Goal: Task Accomplishment & Management: Use online tool/utility

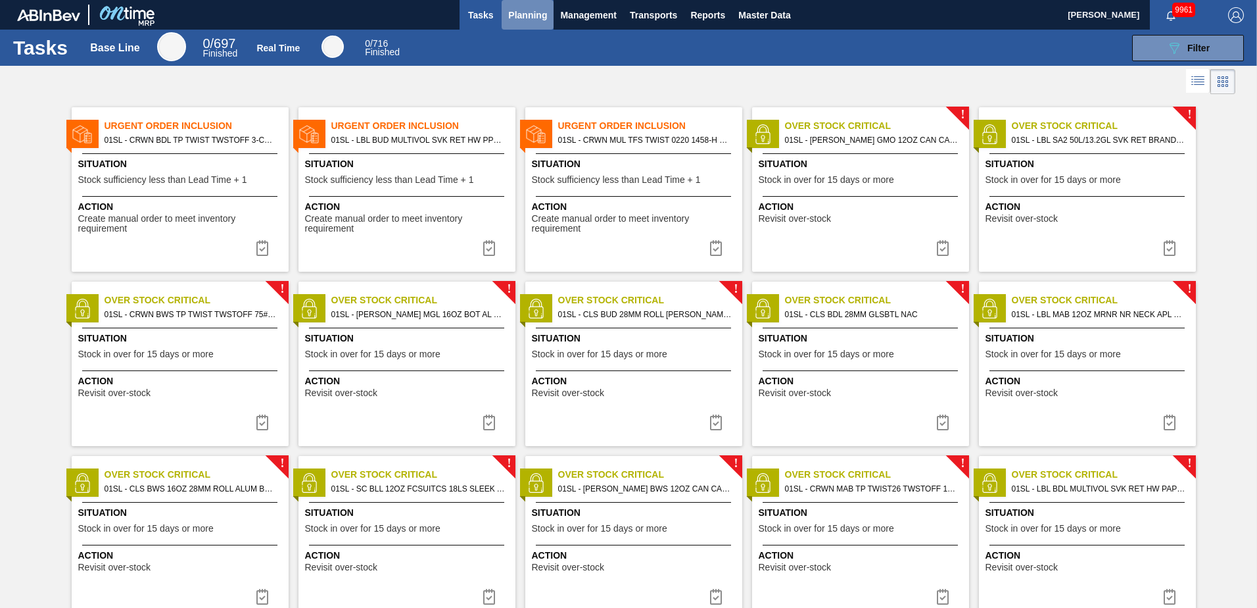
click at [530, 9] on span "Planning" at bounding box center [527, 15] width 39 height 16
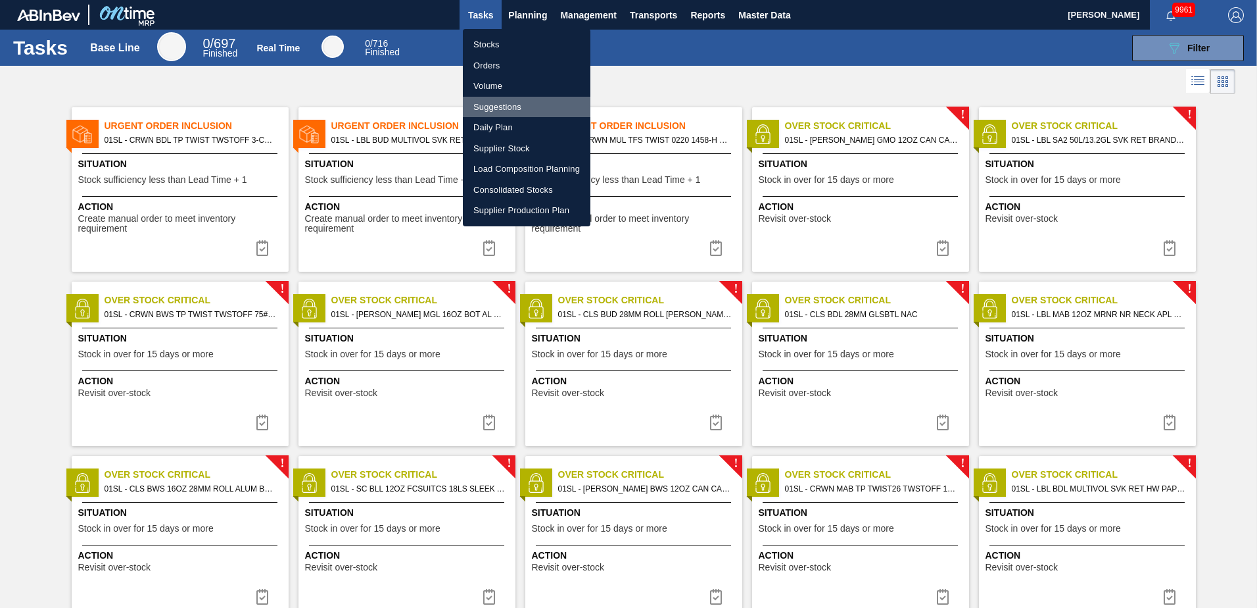
click at [501, 101] on li "Suggestions" at bounding box center [527, 107] width 128 height 21
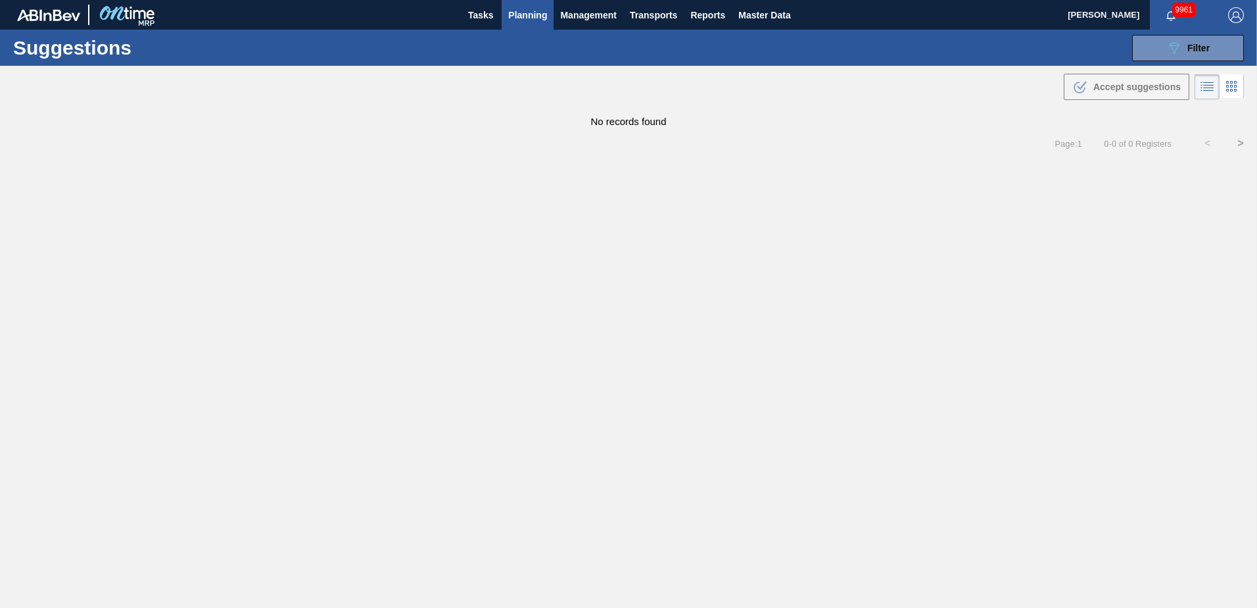
type from "[DATE]"
type to "[DATE]"
click at [1193, 43] on span "Filter" at bounding box center [1198, 48] width 22 height 11
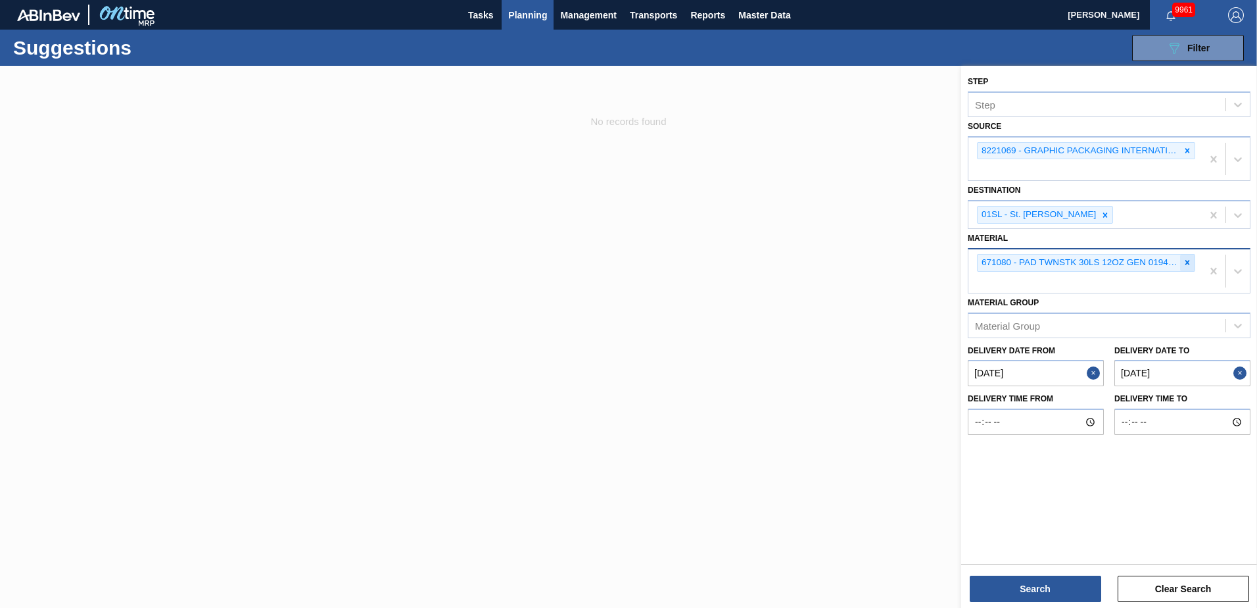
click at [1187, 262] on icon at bounding box center [1187, 262] width 5 height 5
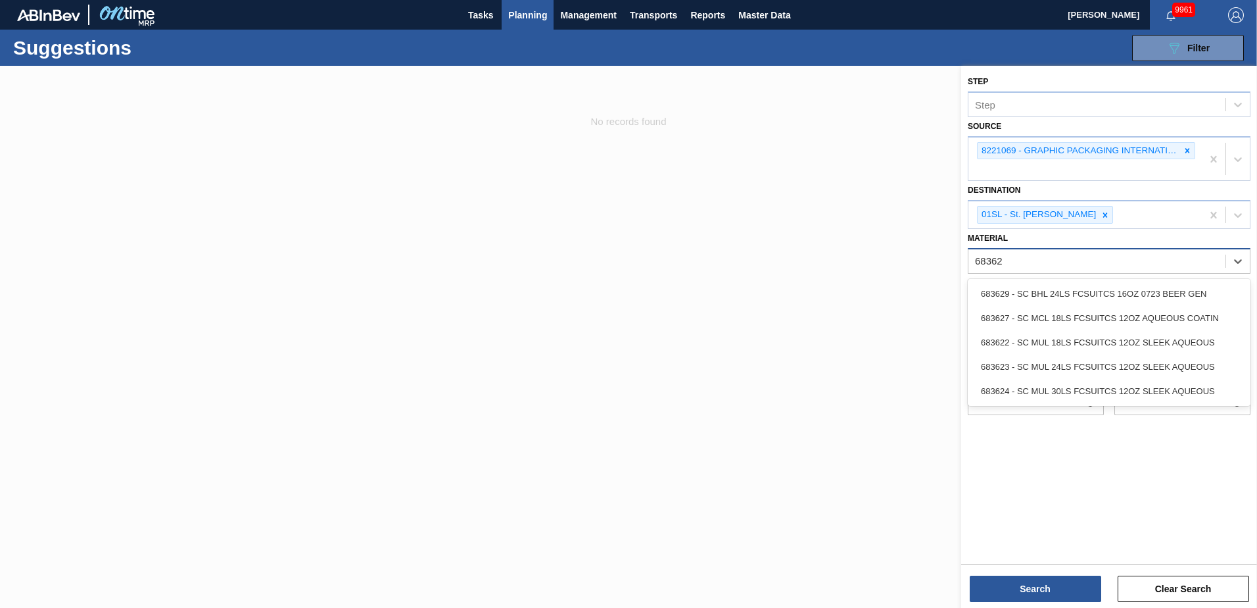
type input "683623"
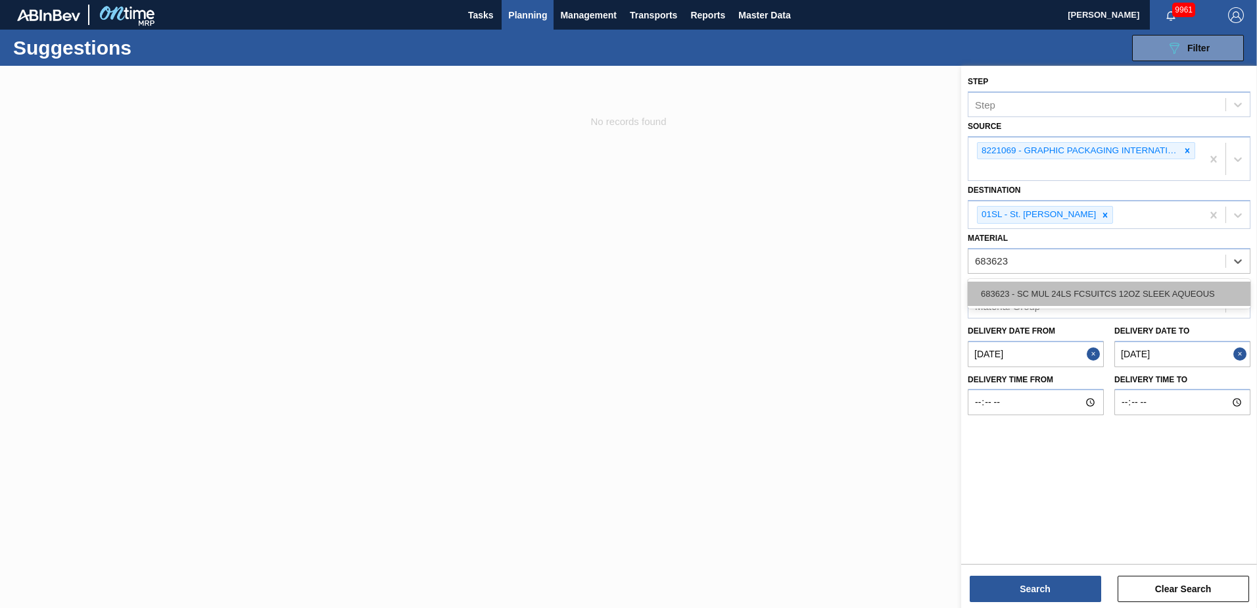
click at [1144, 295] on div "683623 - SC MUL 24LS FCSUITCS 12OZ SLEEK AQUEOUS" at bounding box center [1109, 293] width 283 height 24
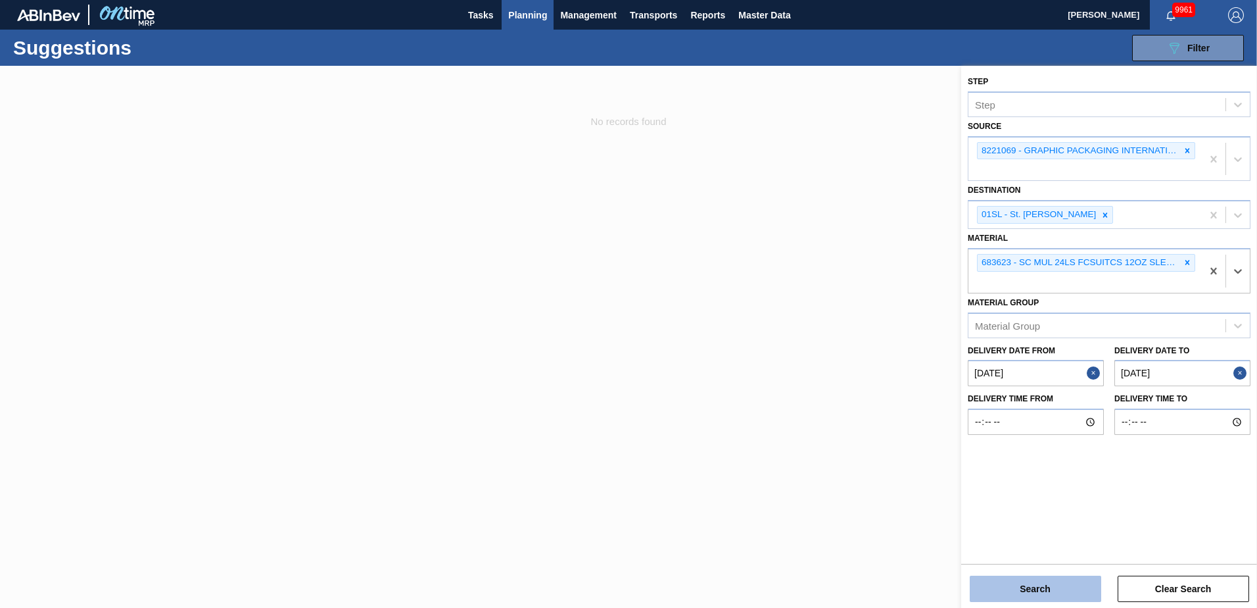
click at [1044, 593] on button "Search" at bounding box center [1035, 588] width 131 height 26
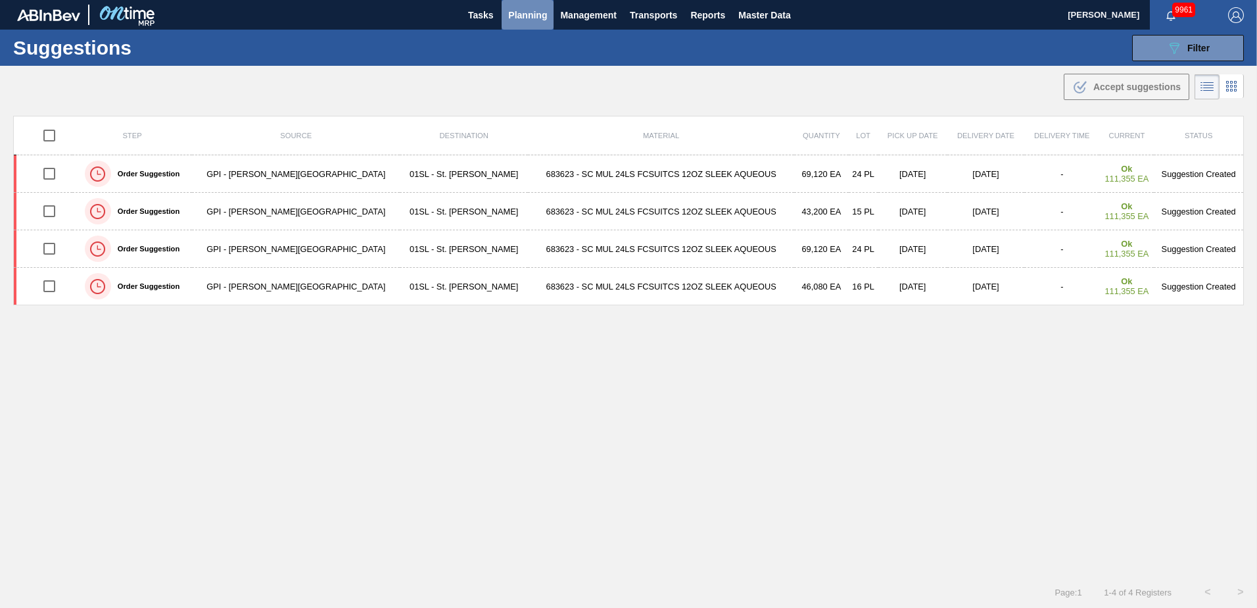
click at [525, 16] on span "Planning" at bounding box center [527, 15] width 39 height 16
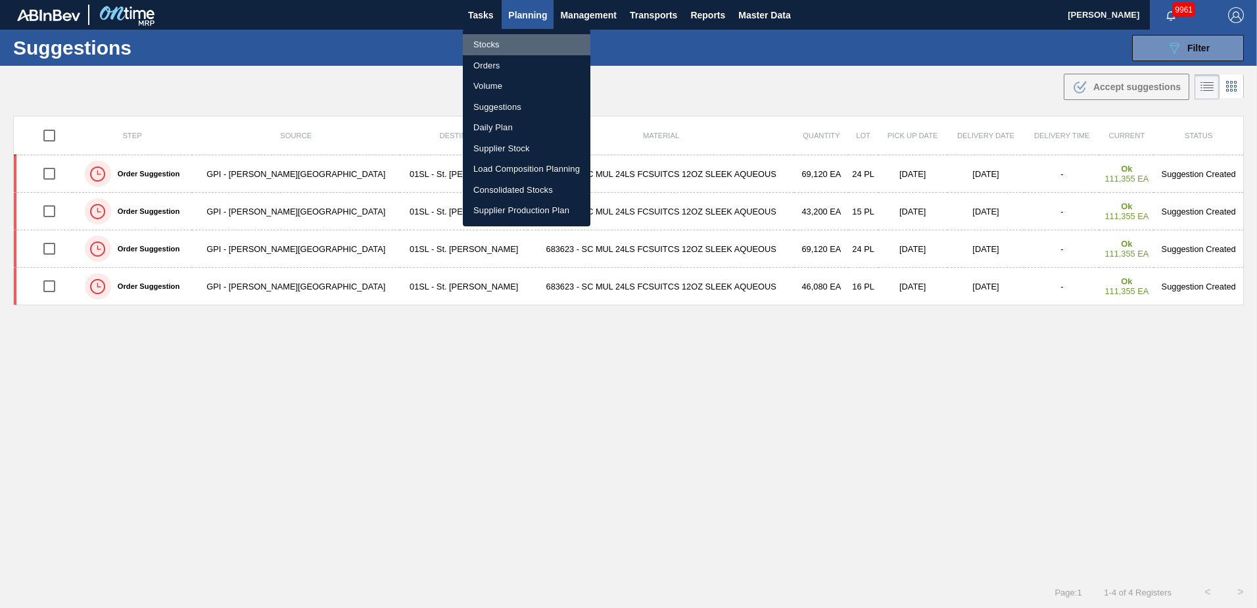
click at [492, 47] on li "Stocks" at bounding box center [527, 44] width 128 height 21
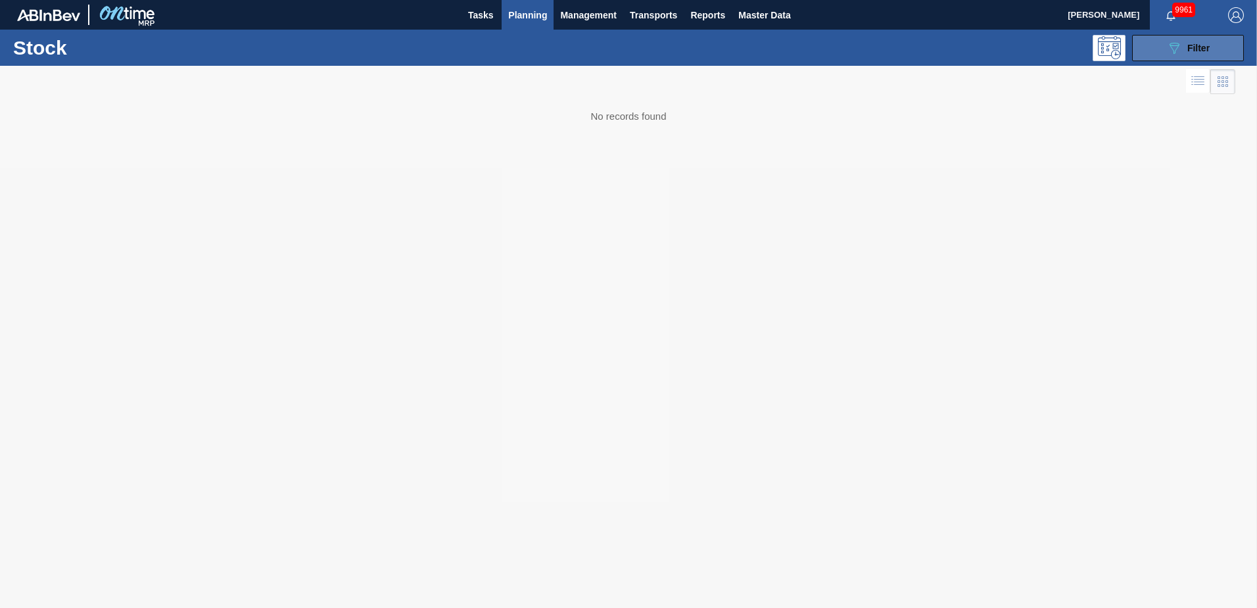
click at [1204, 38] on button "089F7B8B-B2A5-4AFE-B5C0-19BA573D28AC Filter" at bounding box center [1188, 48] width 112 height 26
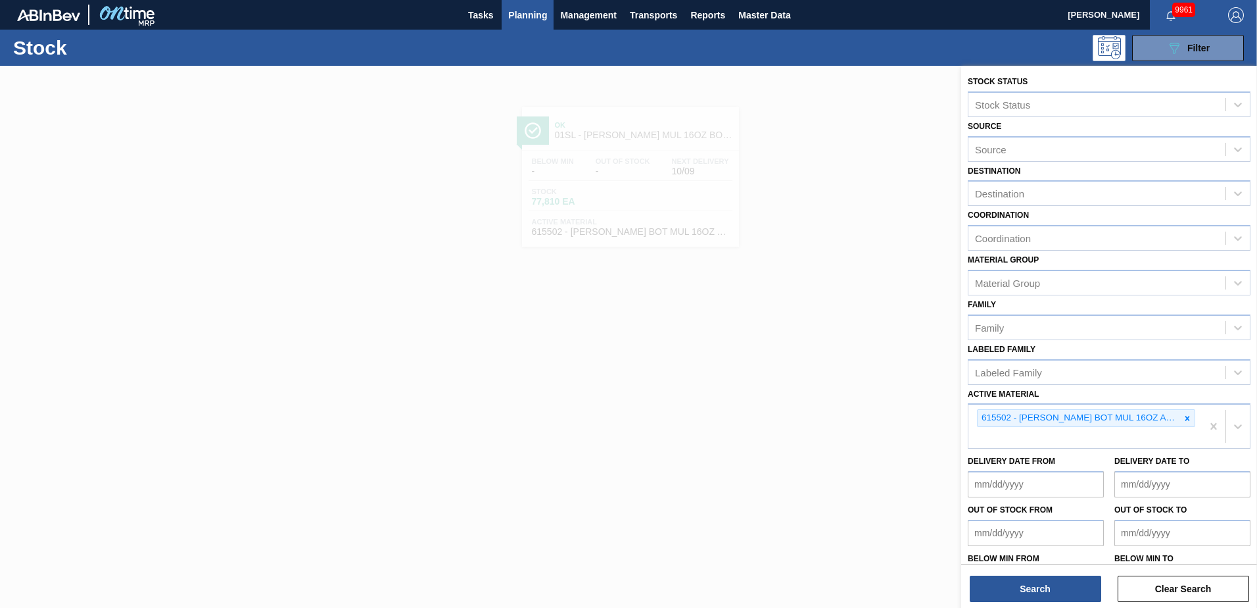
click at [1185, 418] on icon at bounding box center [1187, 418] width 5 height 5
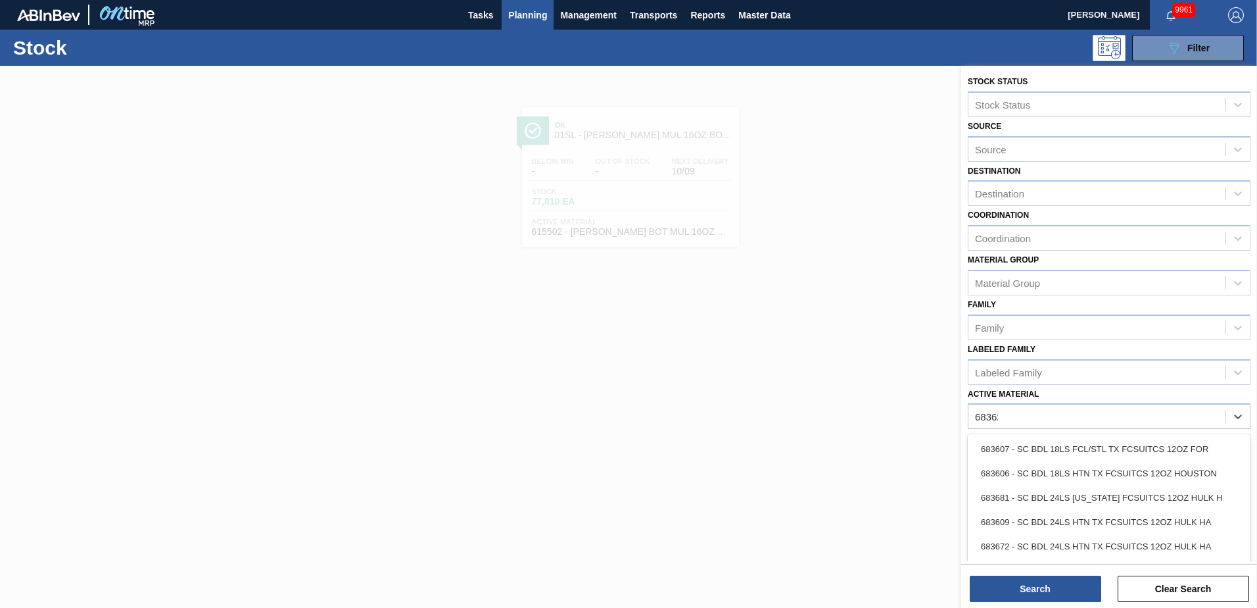
type Material "683623"
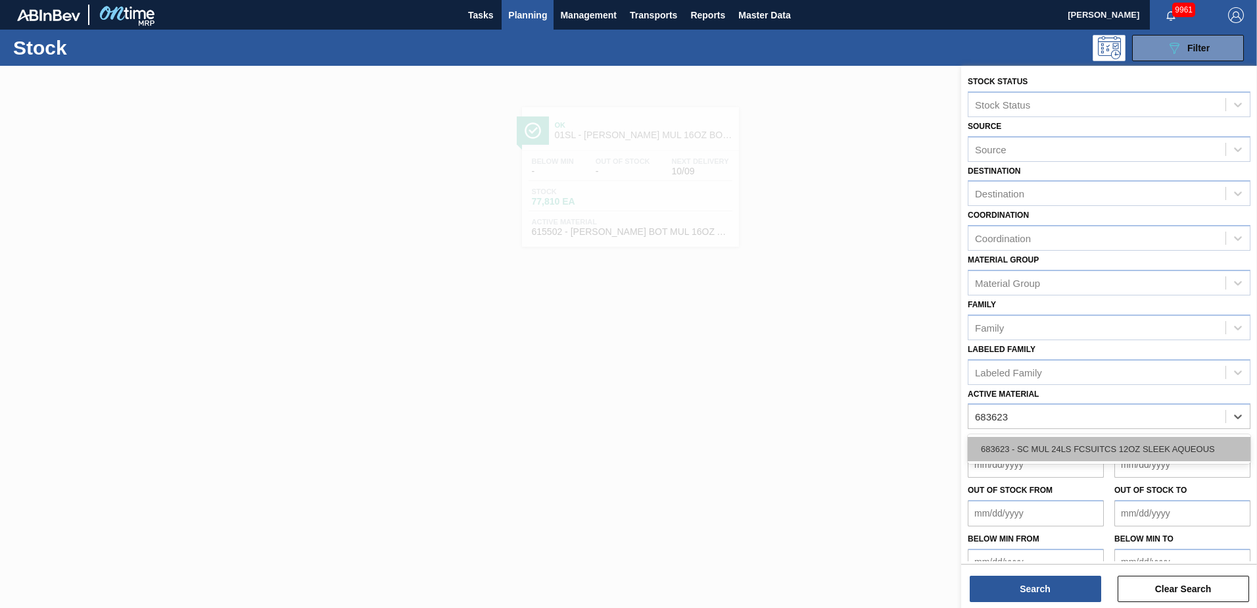
click at [1176, 444] on div "683623 - SC MUL 24LS FCSUITCS 12OZ SLEEK AQUEOUS" at bounding box center [1109, 449] width 283 height 24
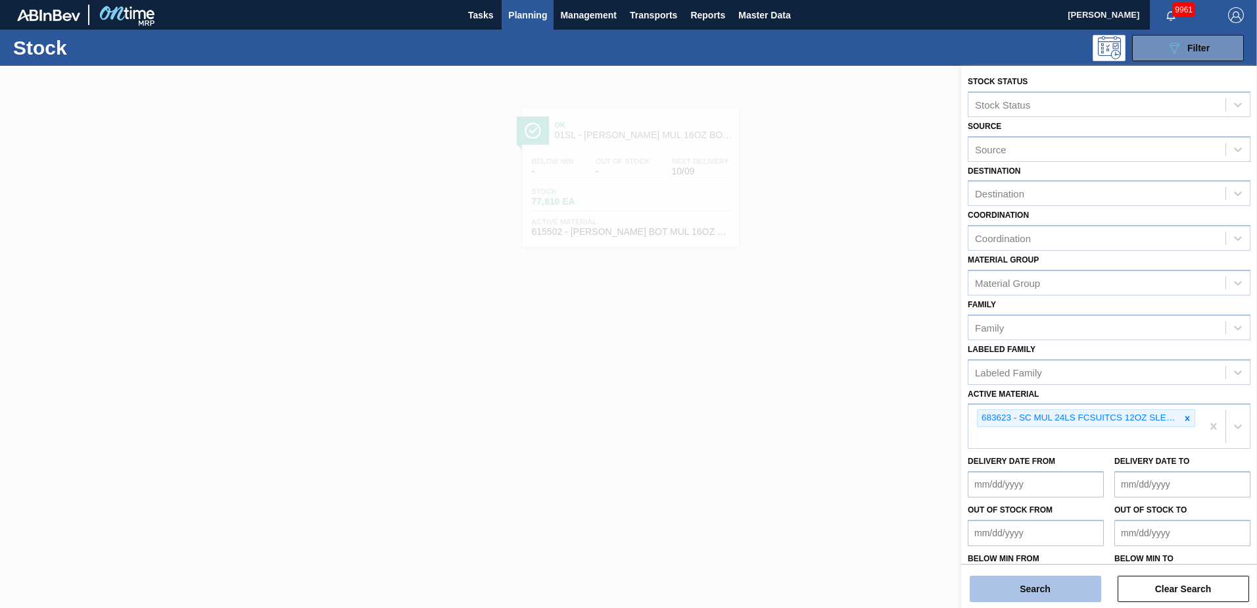
click at [1071, 592] on button "Search" at bounding box center [1035, 588] width 131 height 26
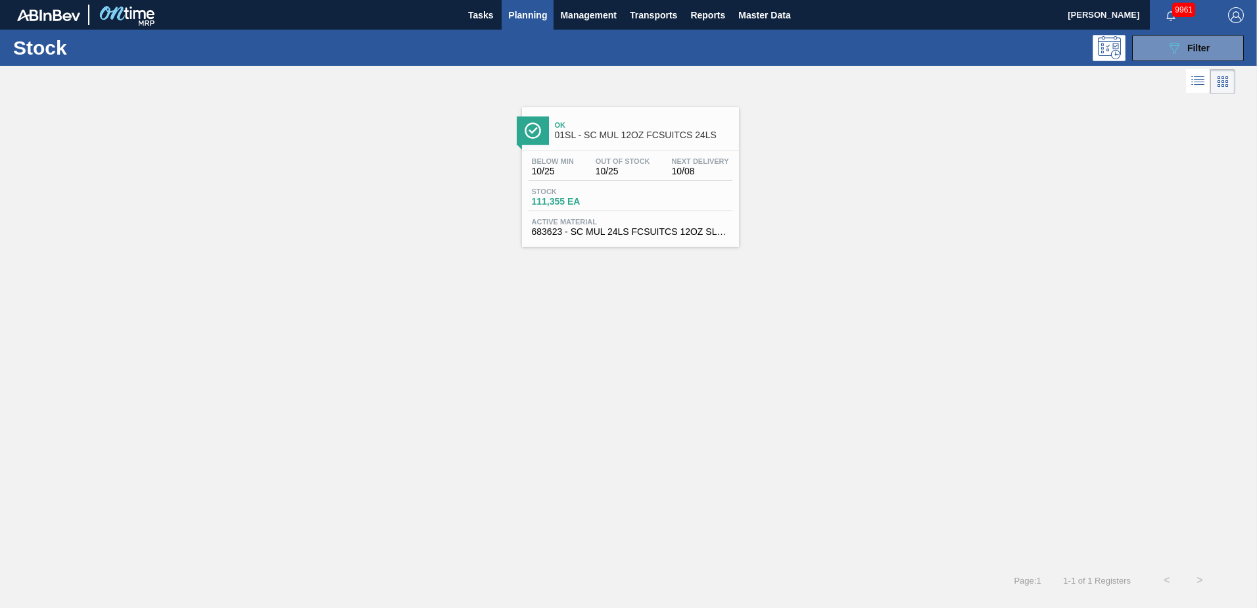
click at [650, 147] on div "Ok 01SL - SC MUL 12OZ FCSUITCS 24LS Below Min 10/25 Out Of Stock 10/25 Next Del…" at bounding box center [630, 176] width 217 height 139
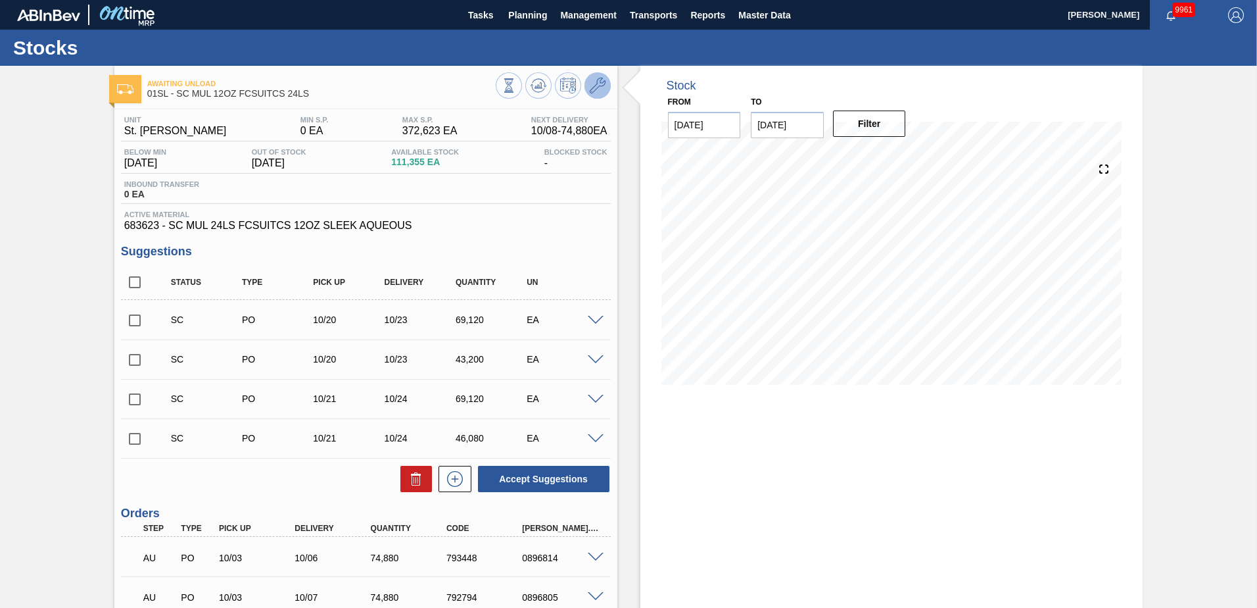
click at [594, 85] on icon at bounding box center [598, 86] width 16 height 16
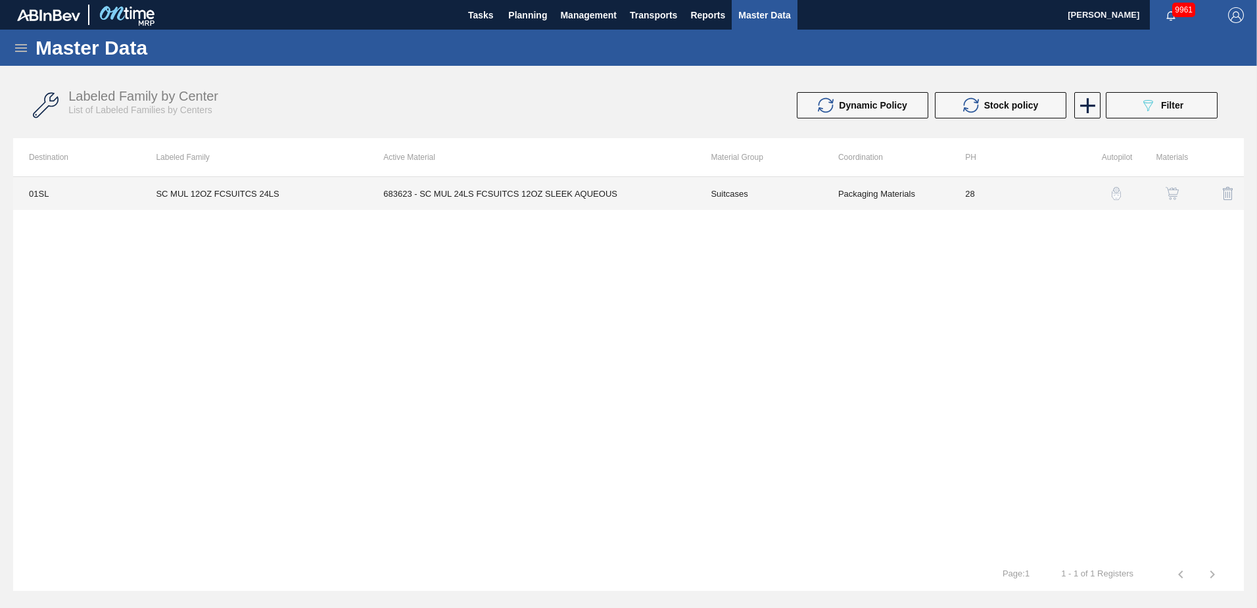
click at [567, 195] on td "683623 - SC MUL 24LS FCSUITCS 12OZ SLEEK AQUEOUS" at bounding box center [531, 193] width 327 height 33
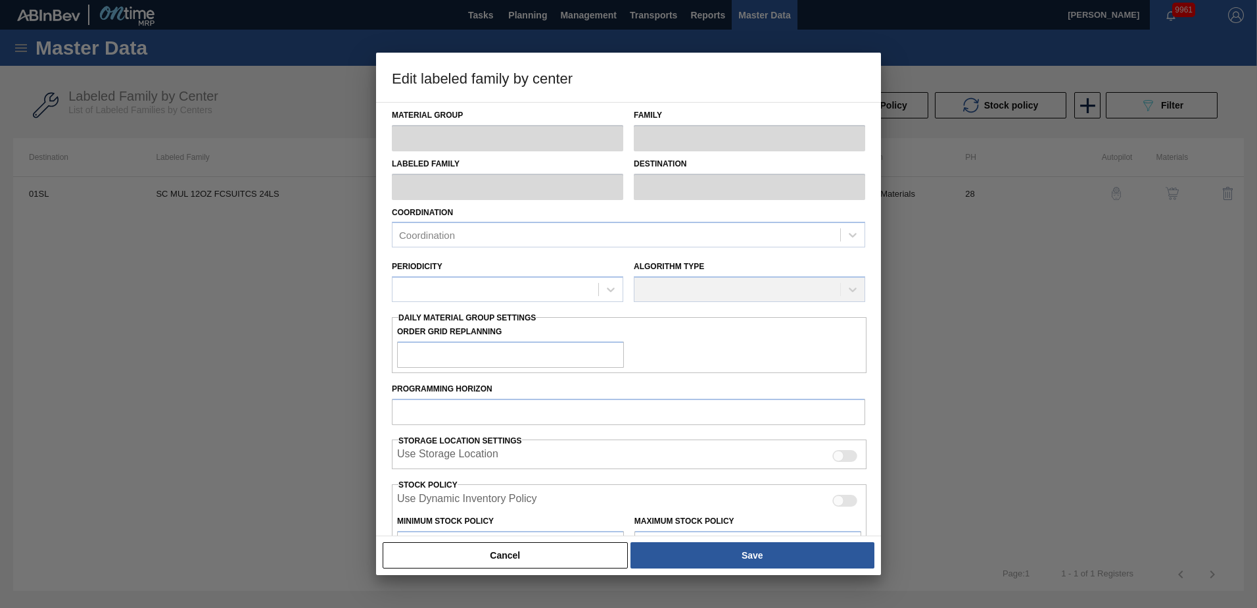
type input "Suitcases"
type input "SC MUL 12OZ FCSUITCS 24LS"
type input "01SL - St. [PERSON_NAME]"
type input "28"
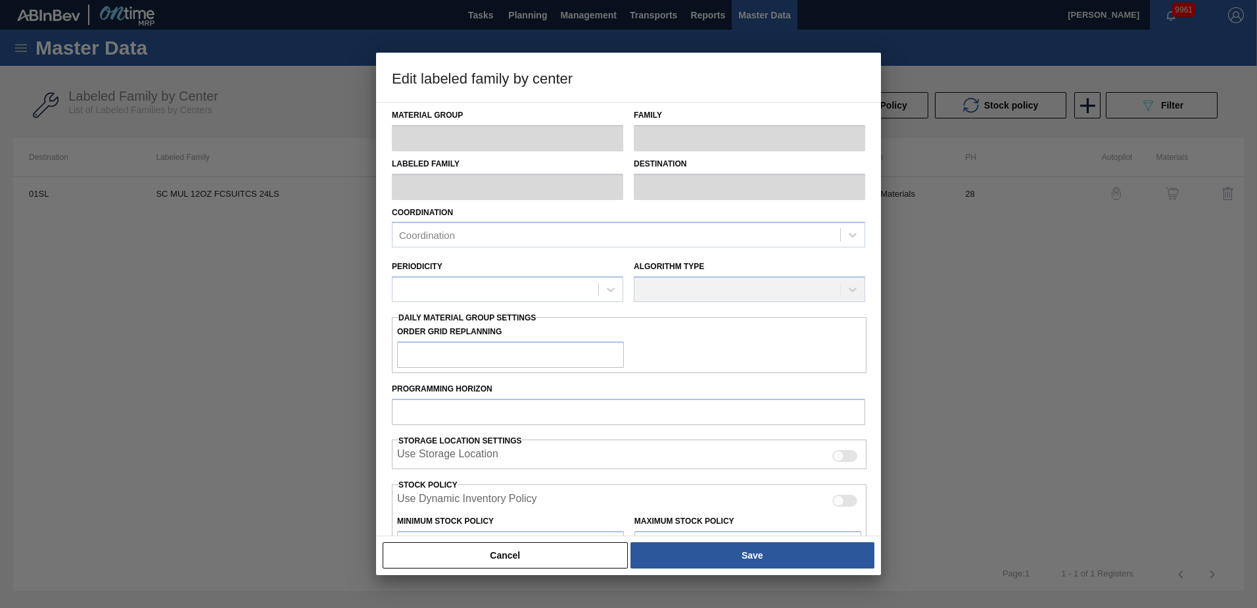
type input "0"
type input "372,623"
type input "20"
type input "74,525"
checkbox input "true"
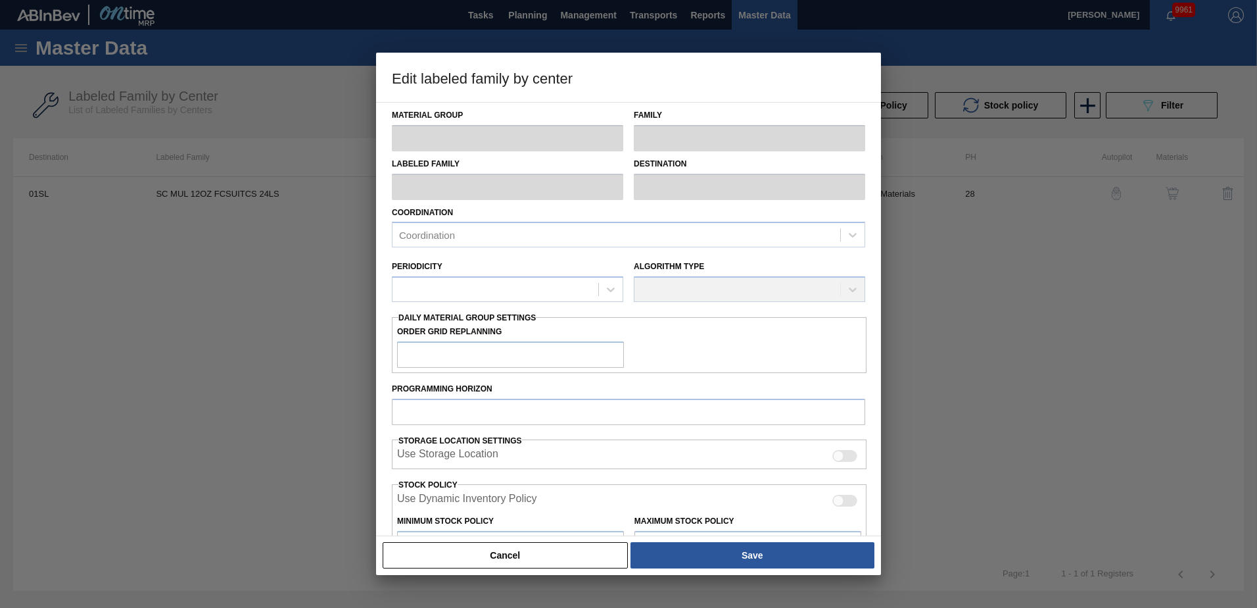
checkbox input "true"
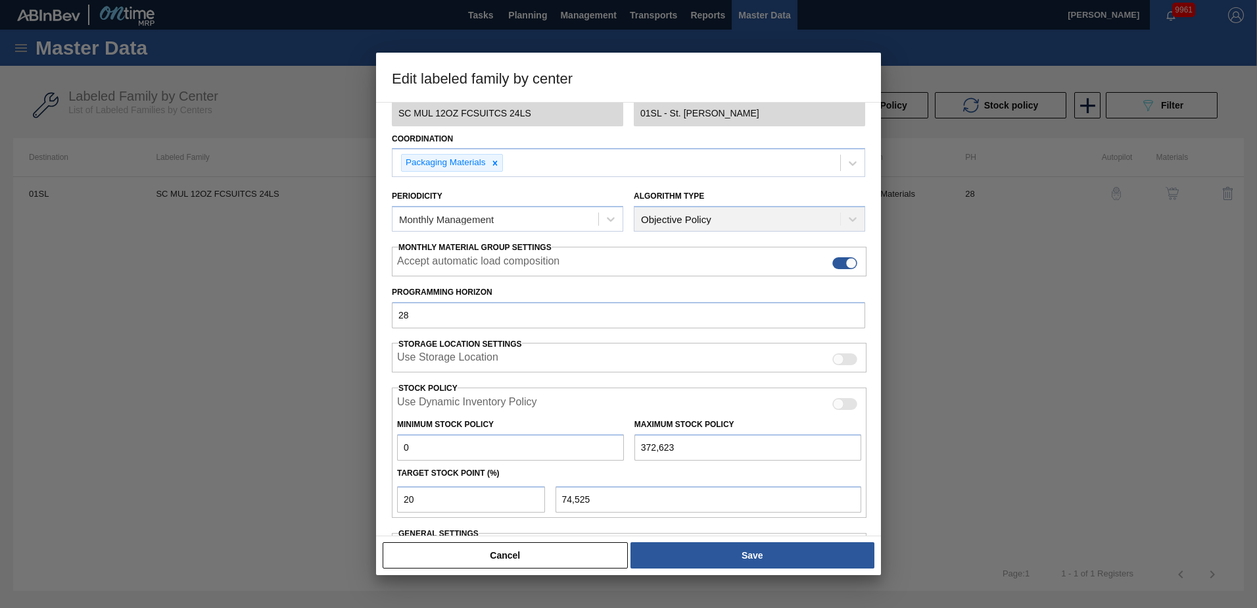
scroll to position [170, 0]
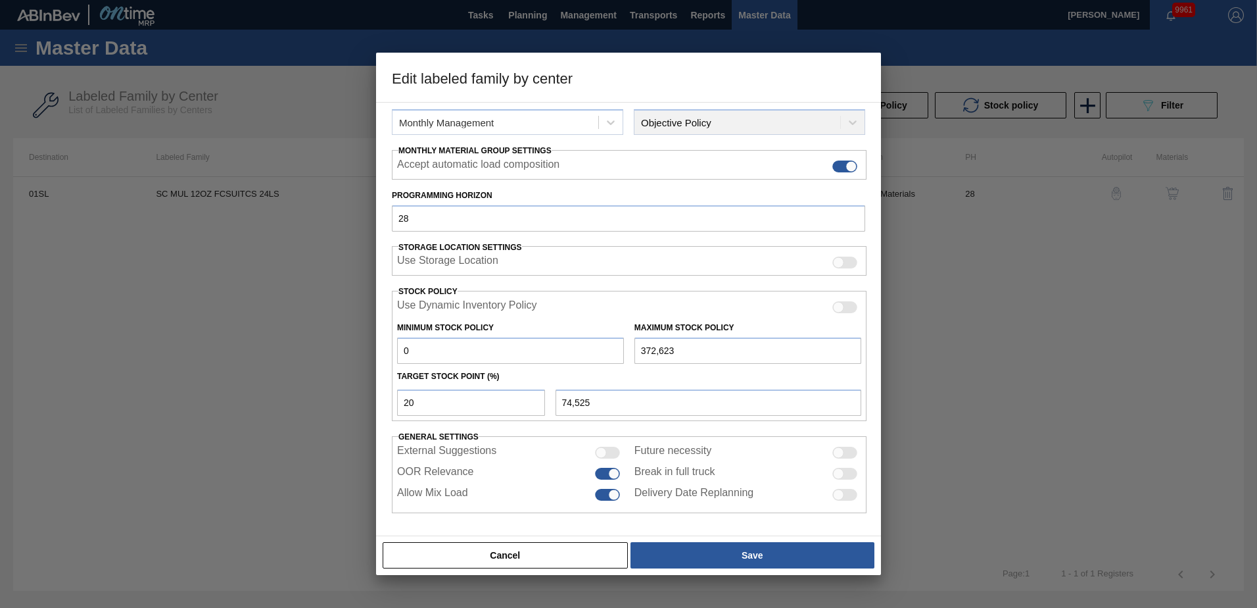
click at [846, 475] on div at bounding box center [844, 473] width 25 height 12
click at [850, 471] on div at bounding box center [851, 472] width 11 height 11
checkbox input "false"
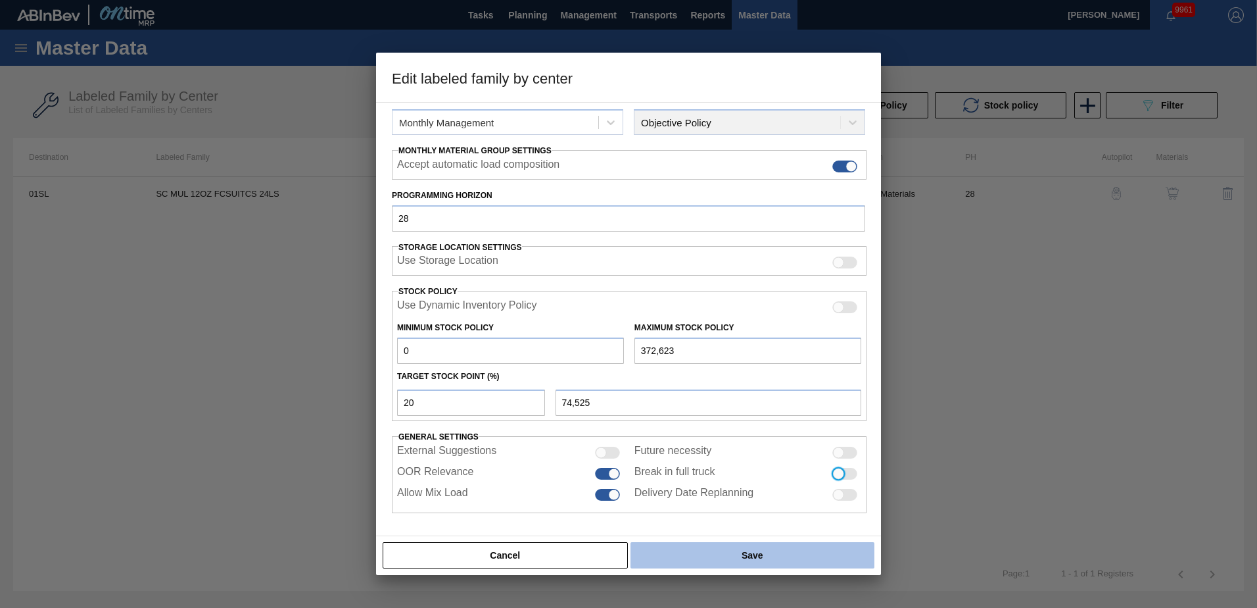
click at [790, 556] on button "Save" at bounding box center [753, 555] width 244 height 26
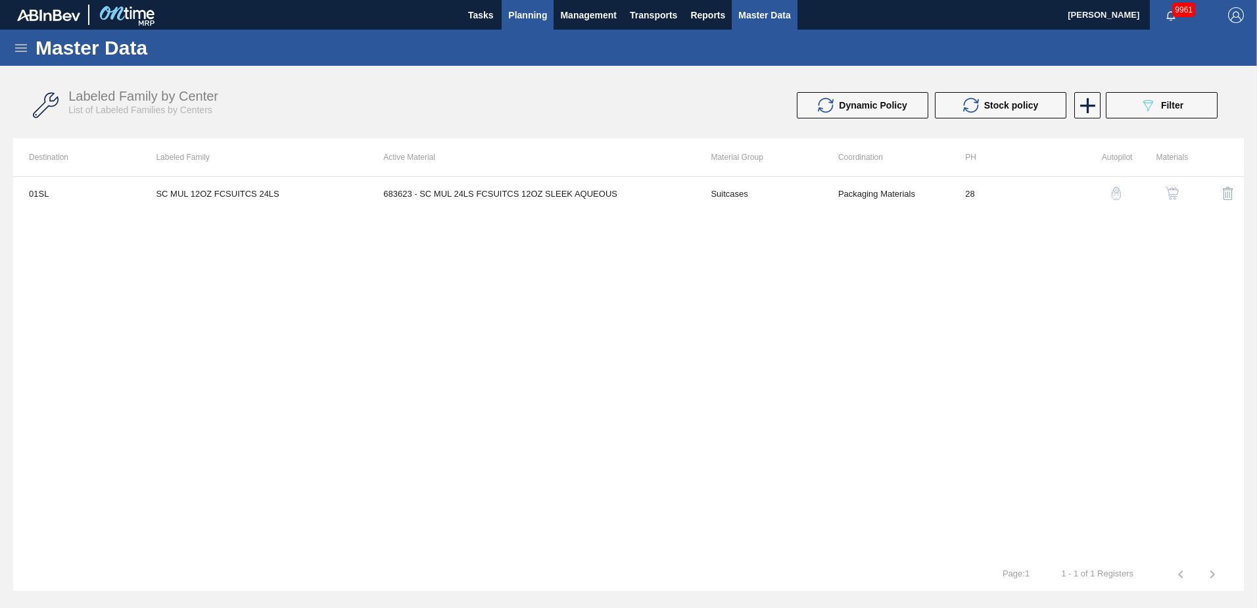
click at [521, 20] on span "Planning" at bounding box center [527, 15] width 39 height 16
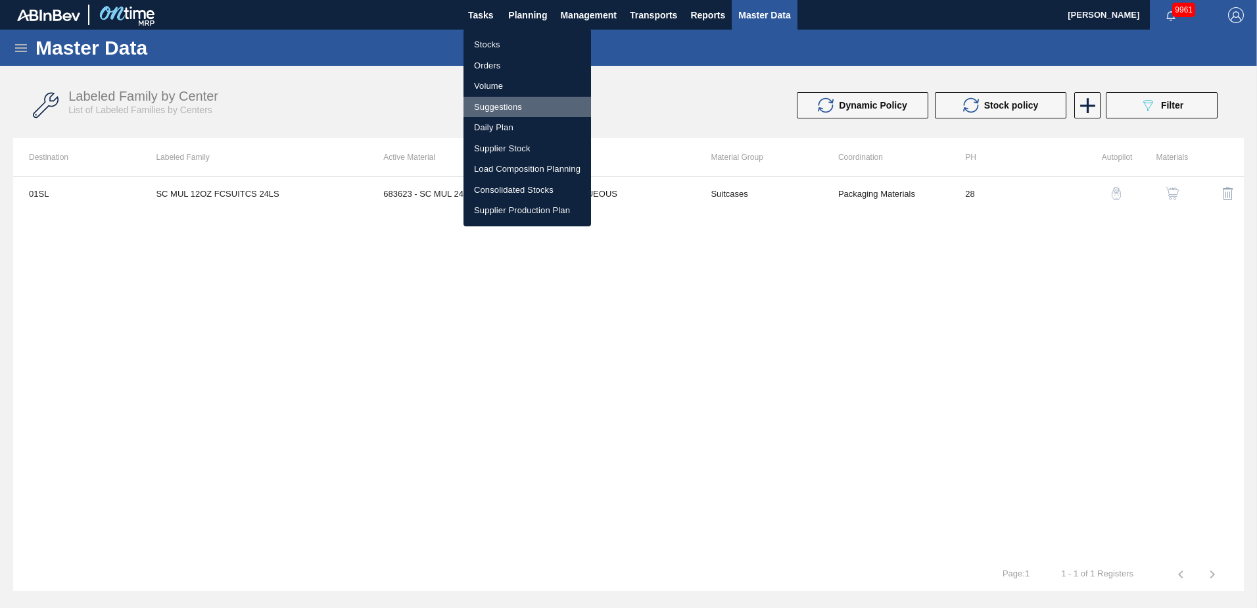
click at [502, 107] on li "Suggestions" at bounding box center [528, 107] width 128 height 21
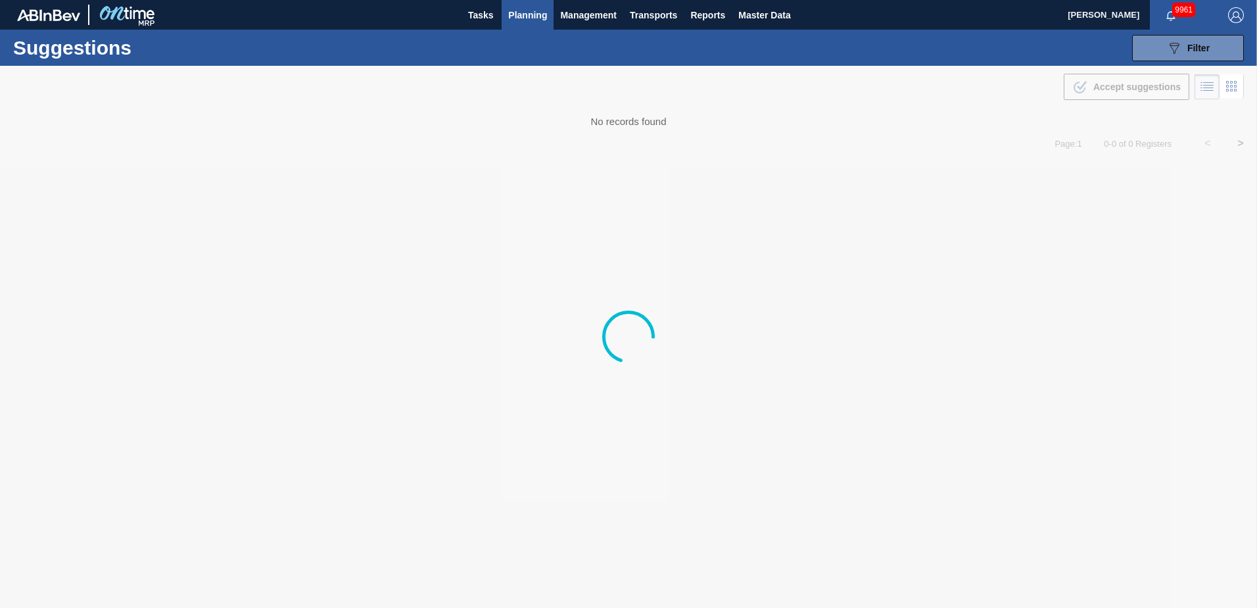
type from "[DATE]"
type to "[DATE]"
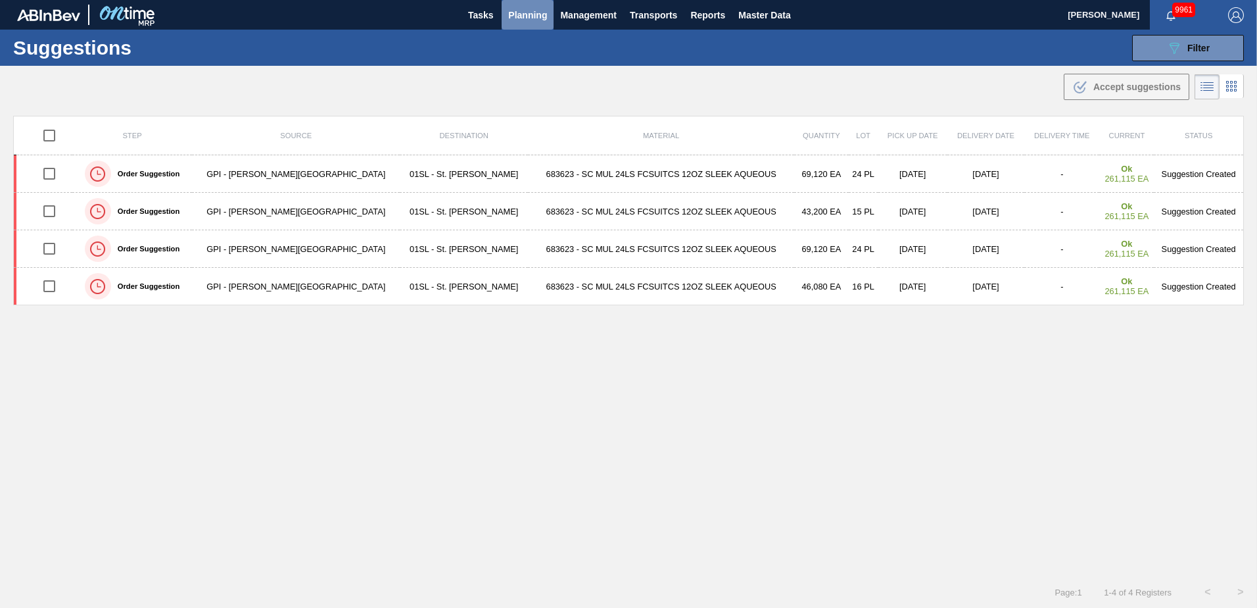
click at [519, 14] on span "Planning" at bounding box center [527, 15] width 39 height 16
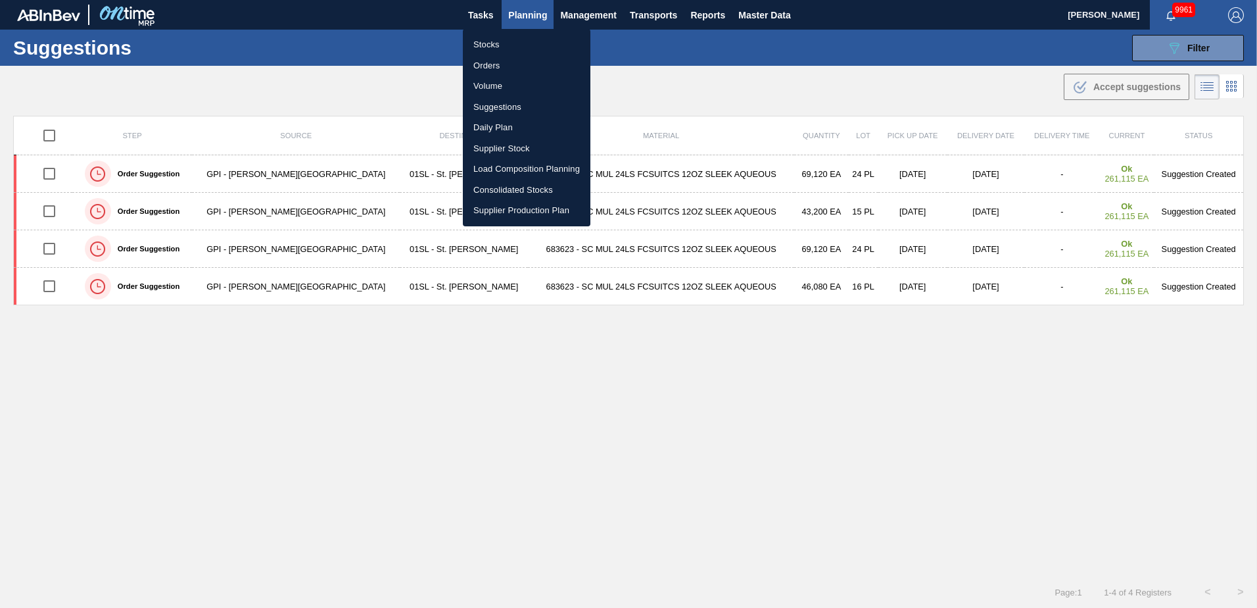
click at [486, 47] on li "Stocks" at bounding box center [527, 44] width 128 height 21
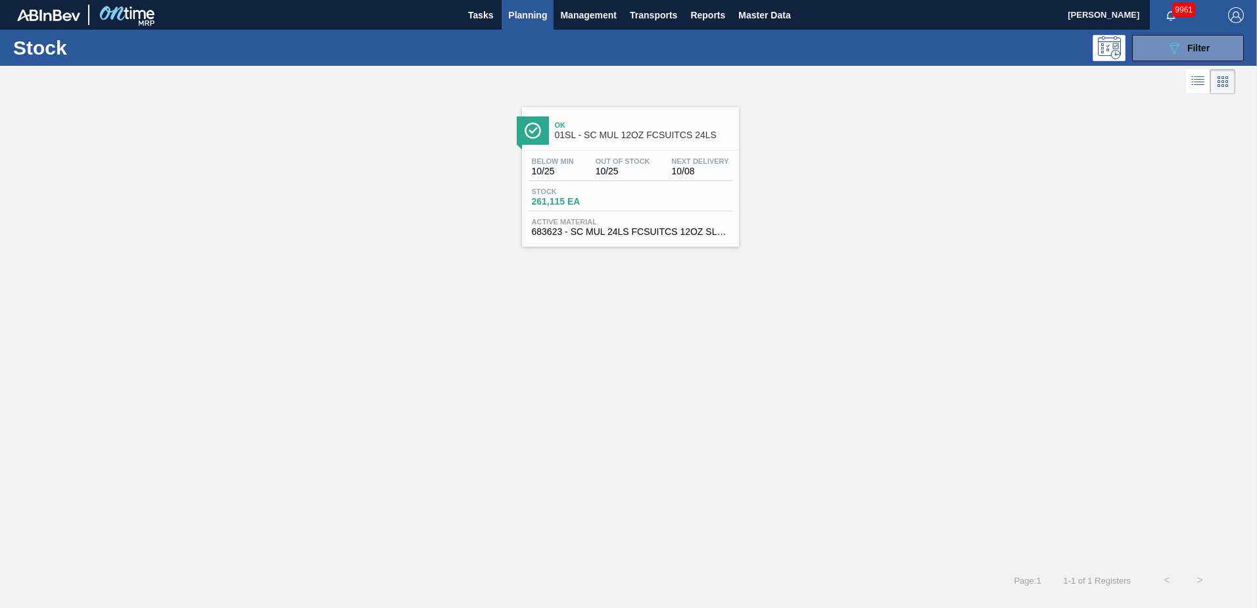
click at [608, 128] on span "Ok" at bounding box center [644, 125] width 178 height 8
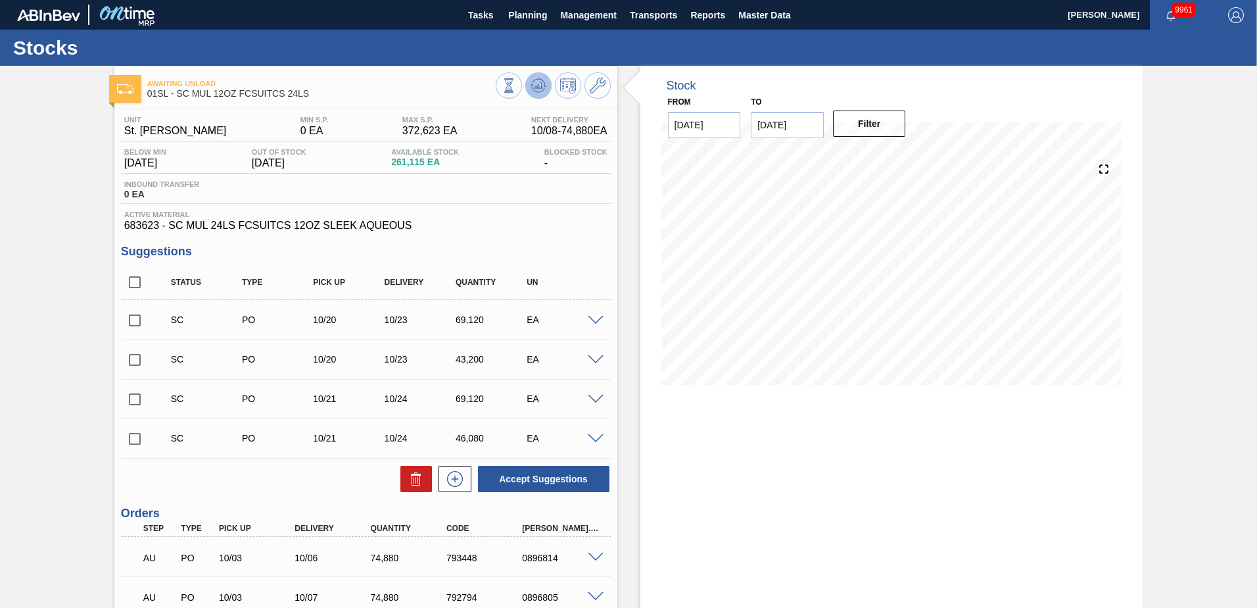
click at [539, 91] on icon at bounding box center [539, 86] width 16 height 16
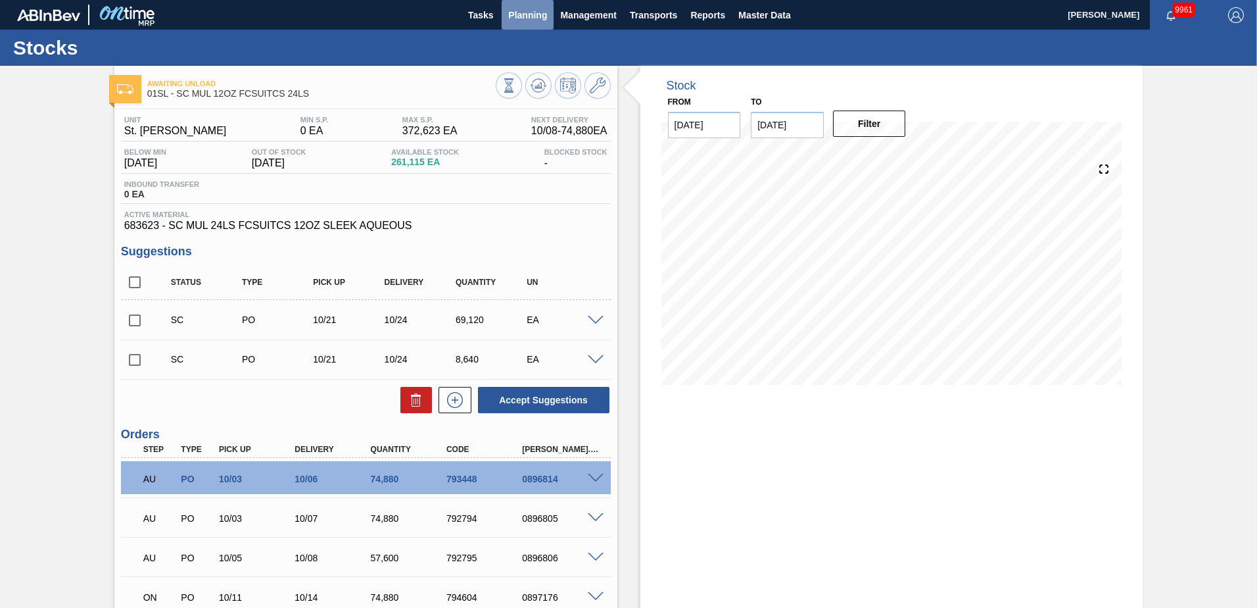
click at [516, 12] on span "Planning" at bounding box center [527, 15] width 39 height 16
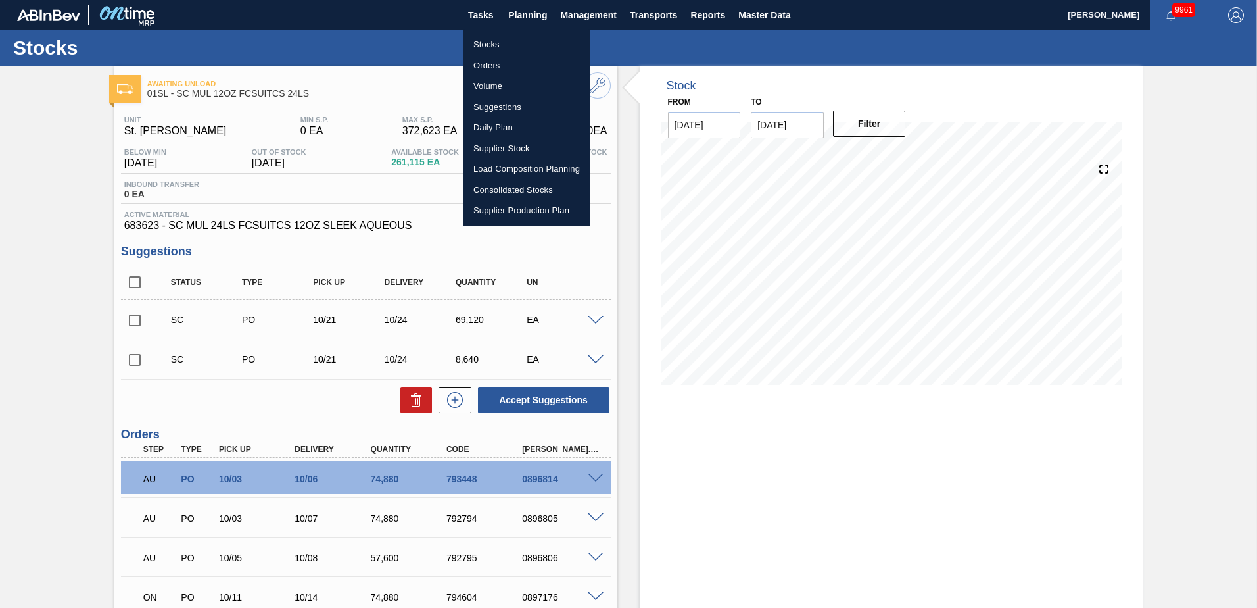
click at [496, 112] on li "Suggestions" at bounding box center [527, 107] width 128 height 21
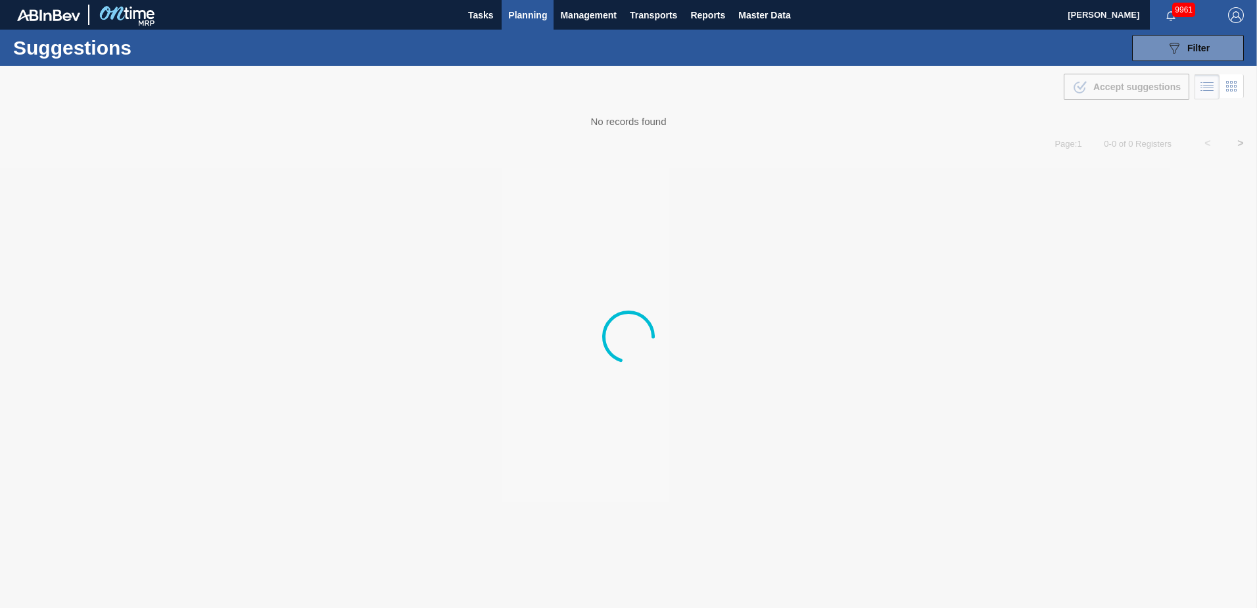
type from "[DATE]"
type to "[DATE]"
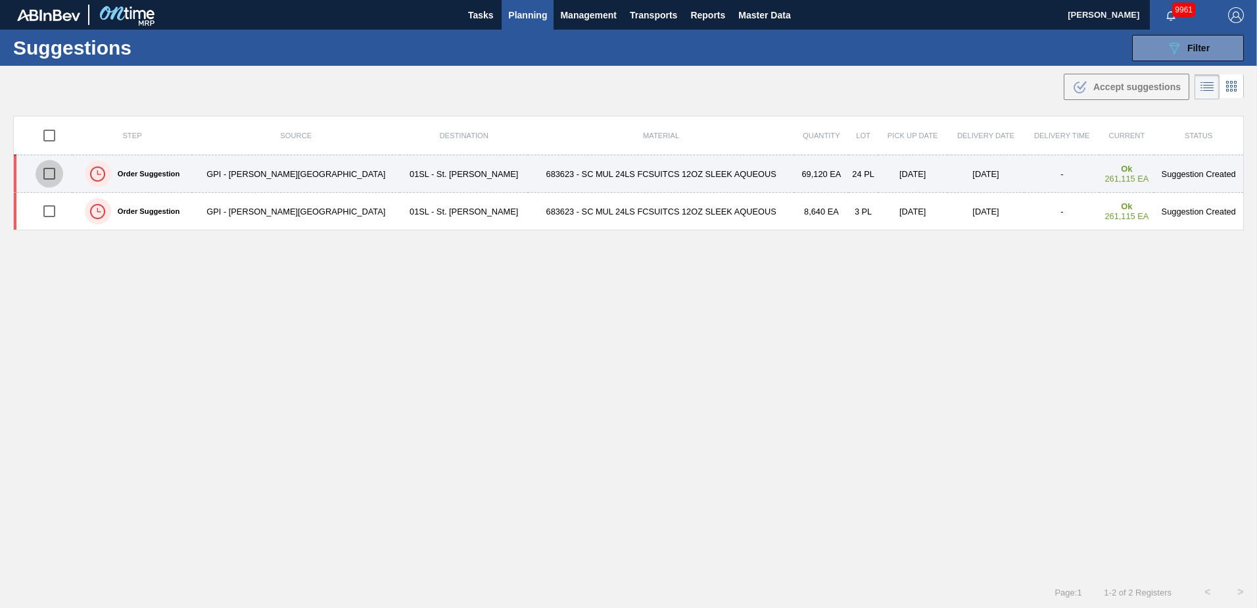
click at [55, 175] on input "checkbox" at bounding box center [50, 174] width 28 height 28
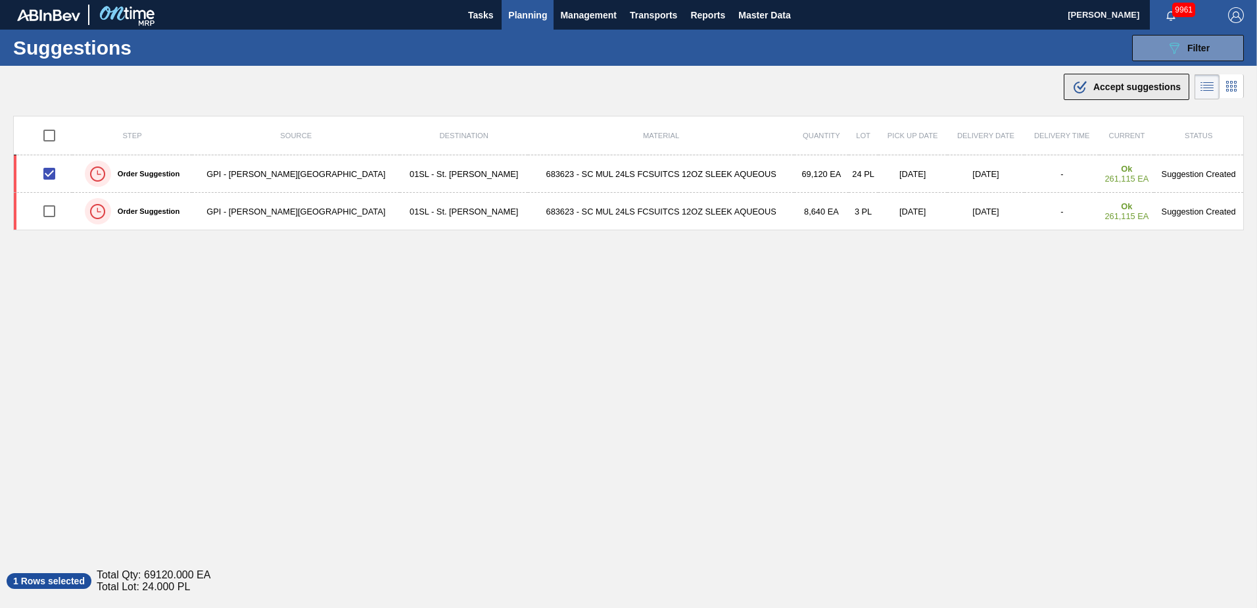
click at [1107, 95] on button ".b{fill:var(--color-action-default)} Accept suggestions" at bounding box center [1127, 87] width 126 height 26
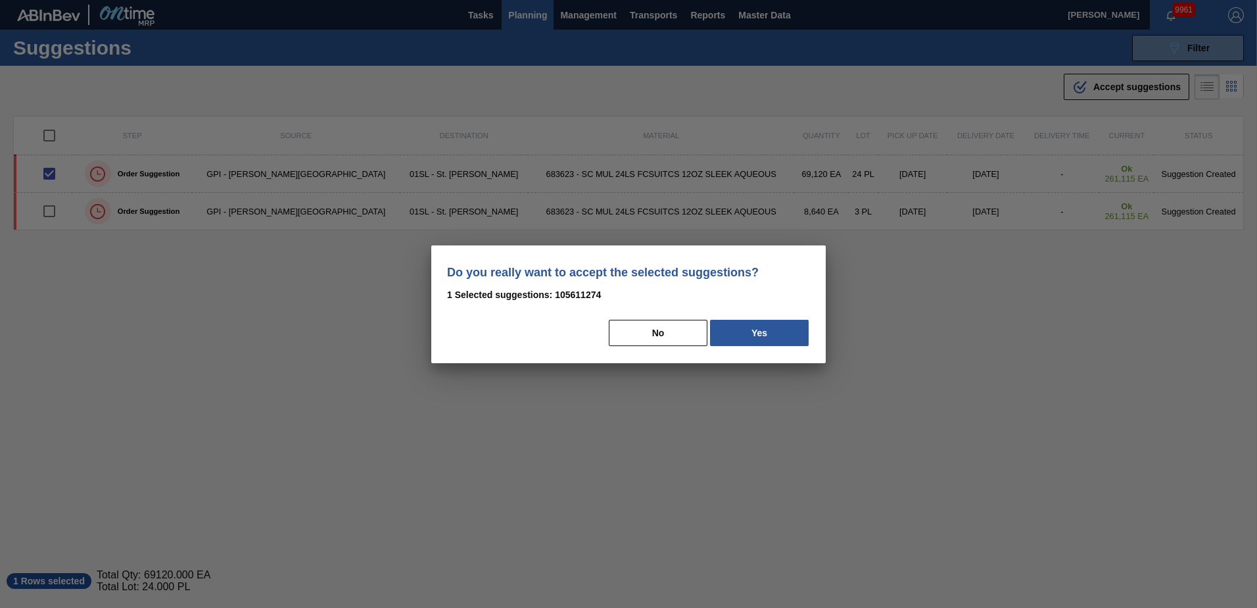
click at [783, 332] on button "Yes" at bounding box center [759, 333] width 99 height 26
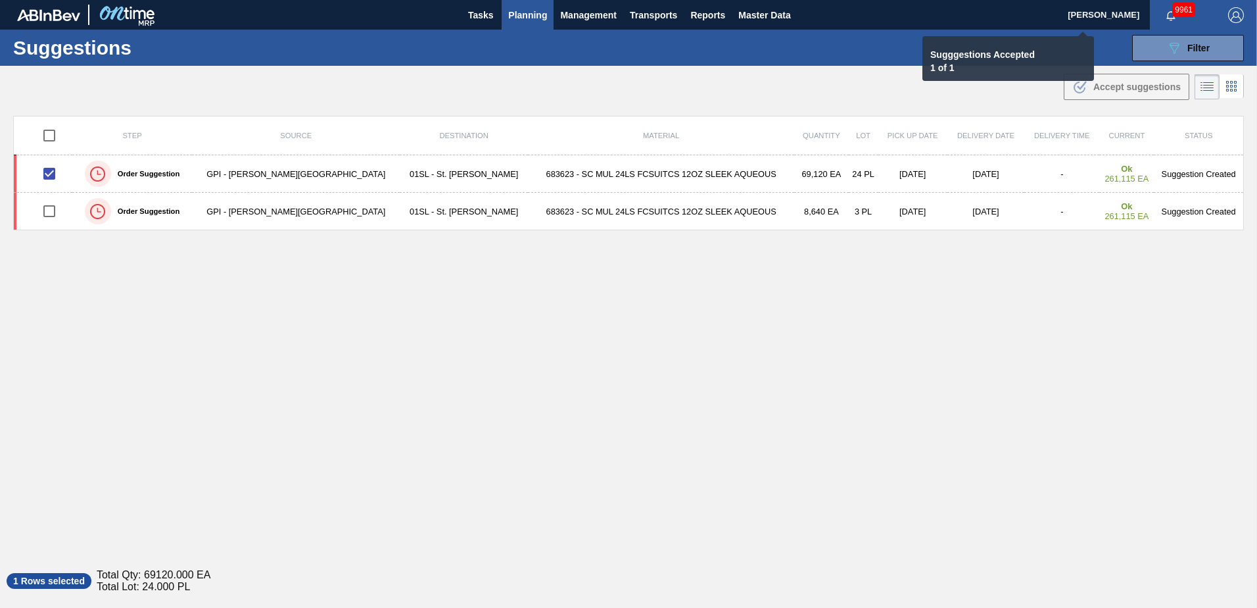
checkbox input "false"
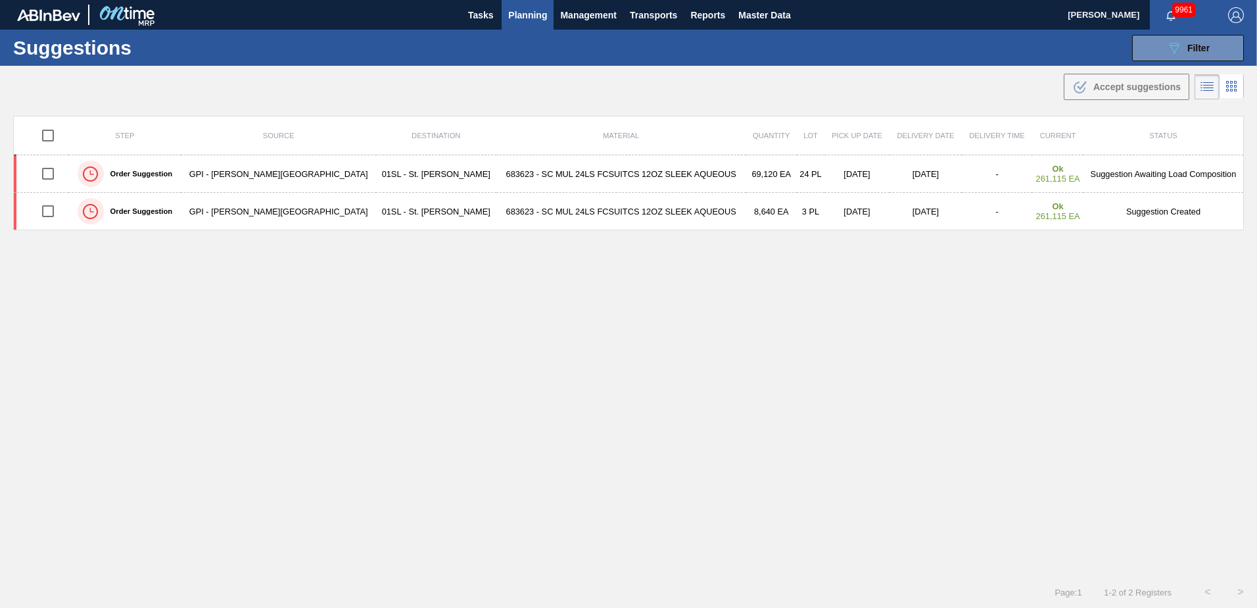
click at [512, 37] on div "Suggestions 089F7B8B-B2A5-4AFE-B5C0-19BA573D28AC Filter Step Step Source 822106…" at bounding box center [628, 48] width 1257 height 36
click at [523, 10] on span "Planning" at bounding box center [527, 15] width 39 height 16
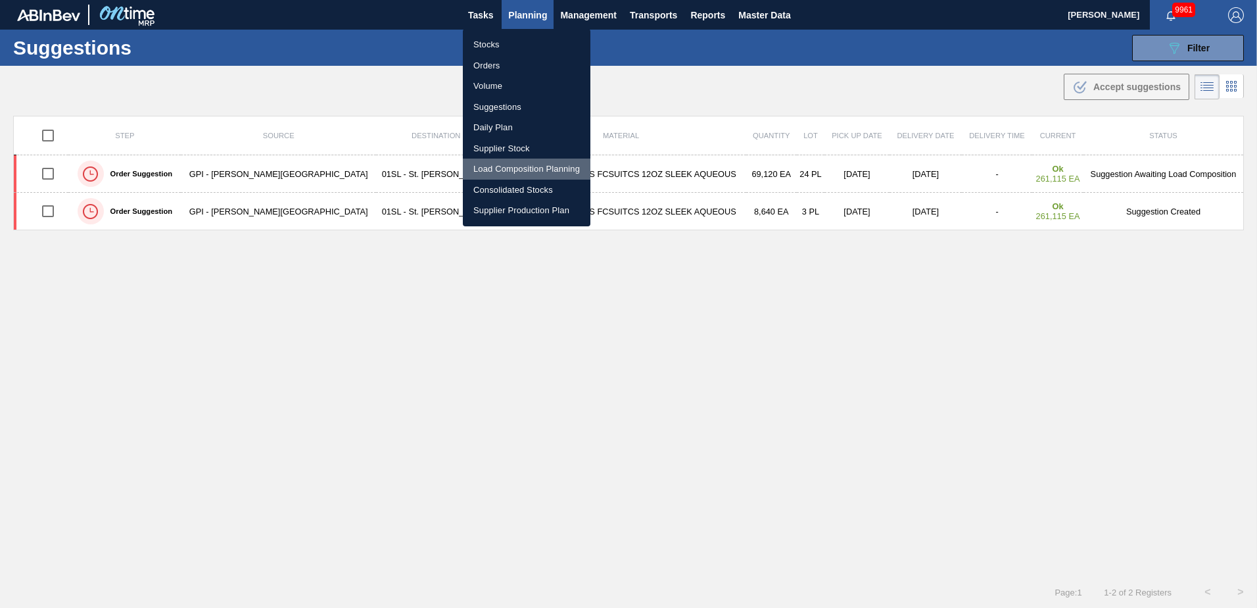
click at [507, 168] on li "Load Composition Planning" at bounding box center [527, 168] width 128 height 21
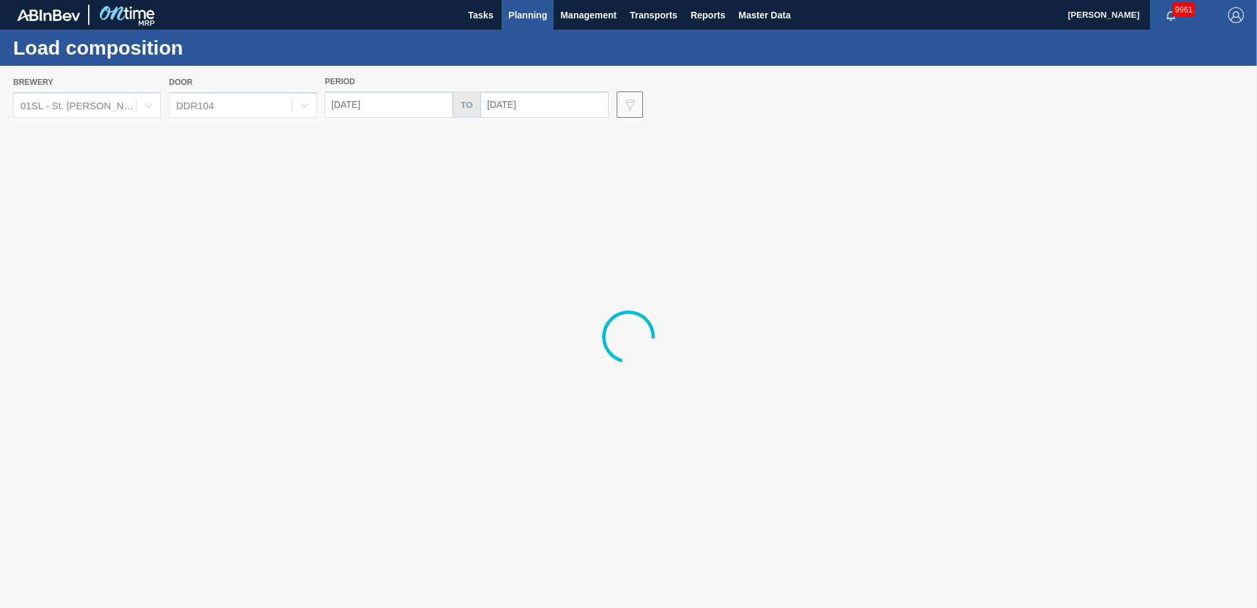
click at [565, 102] on div at bounding box center [628, 337] width 1257 height 542
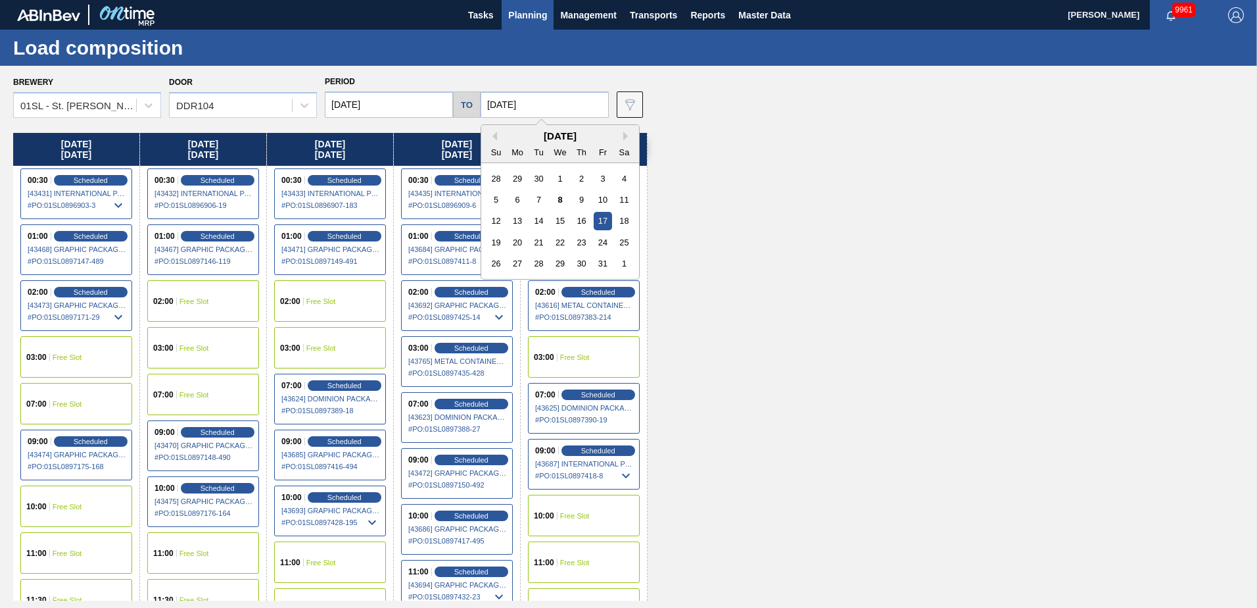
click at [565, 102] on input "[DATE]" at bounding box center [545, 104] width 128 height 26
click at [600, 243] on div "24" at bounding box center [603, 242] width 18 height 18
type input "[DATE]"
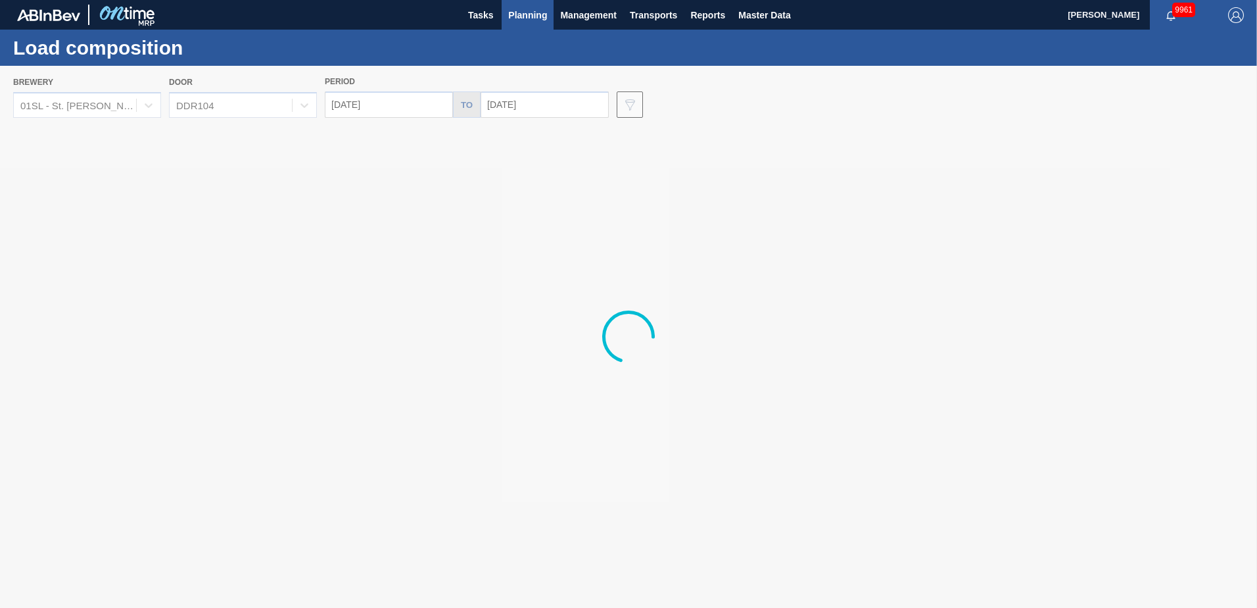
click at [392, 114] on div at bounding box center [628, 337] width 1257 height 542
click at [397, 103] on div at bounding box center [628, 337] width 1257 height 542
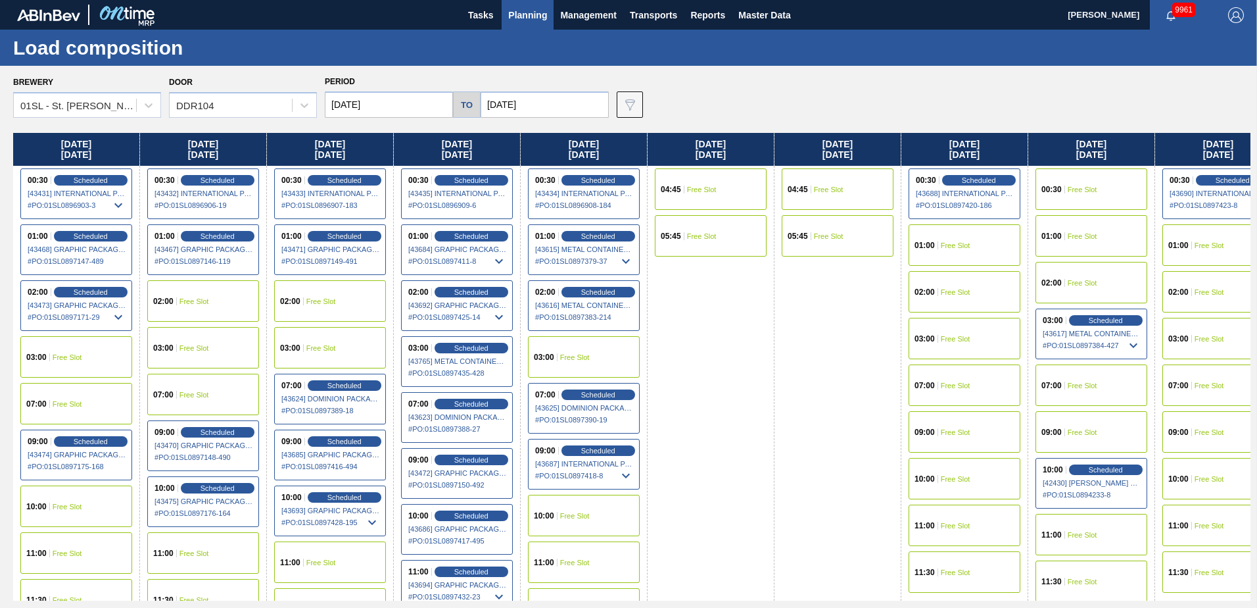
click at [406, 103] on input "[DATE]" at bounding box center [389, 104] width 128 height 26
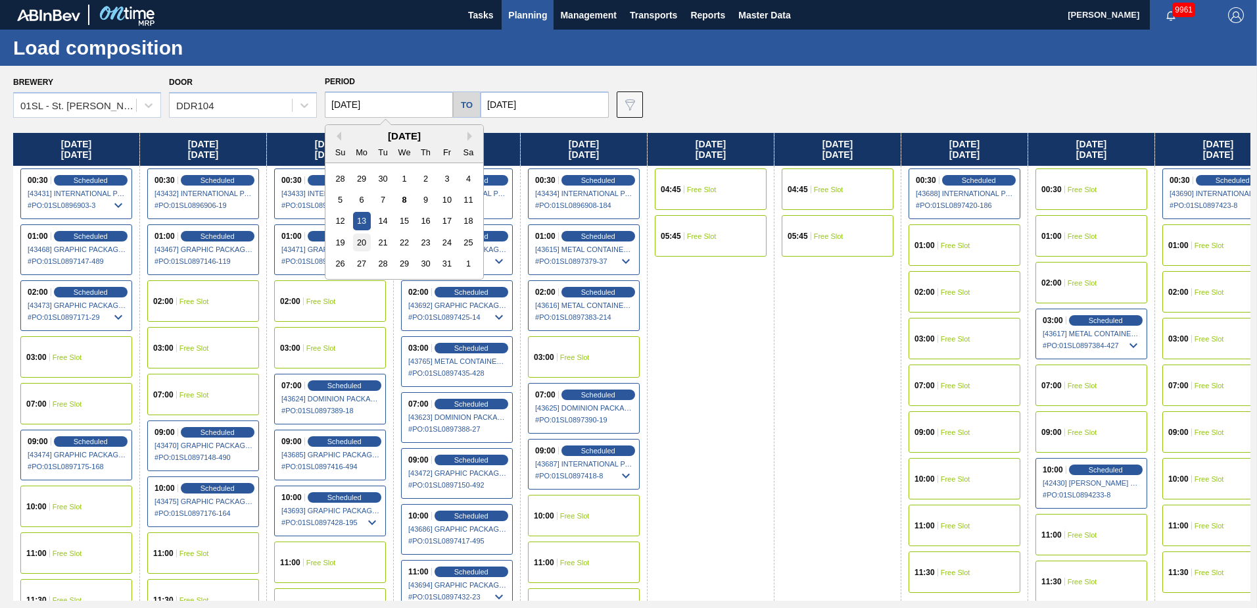
click at [364, 243] on div "20" at bounding box center [362, 242] width 18 height 18
type input "[DATE]"
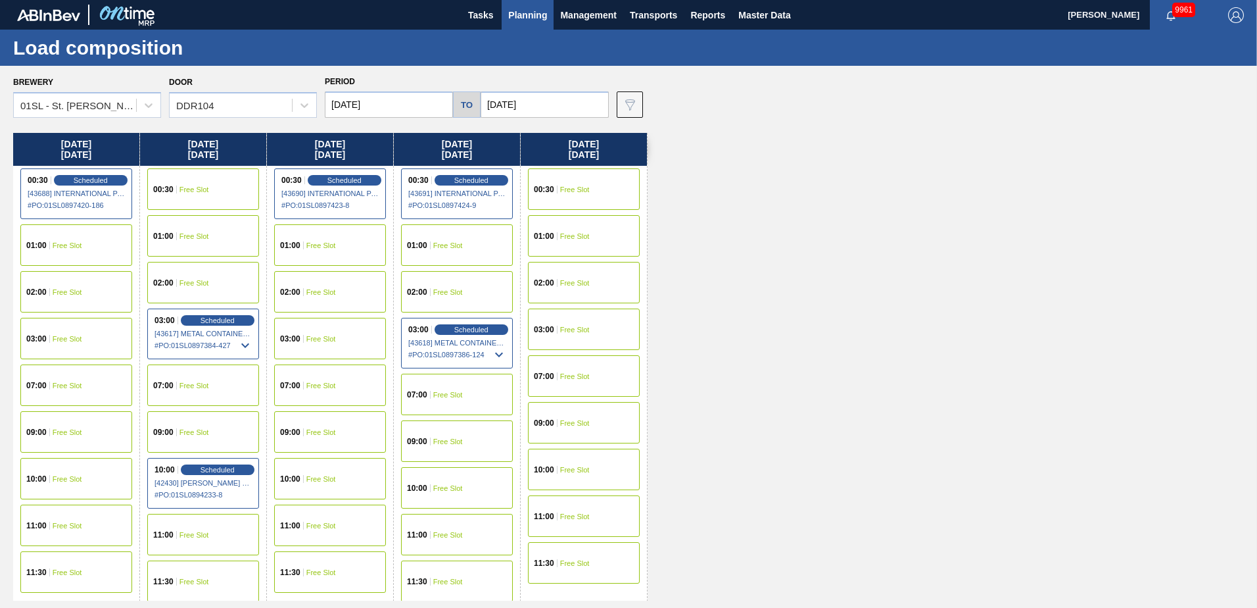
click at [87, 245] on div "01:00 Free Slot" at bounding box center [76, 244] width 112 height 41
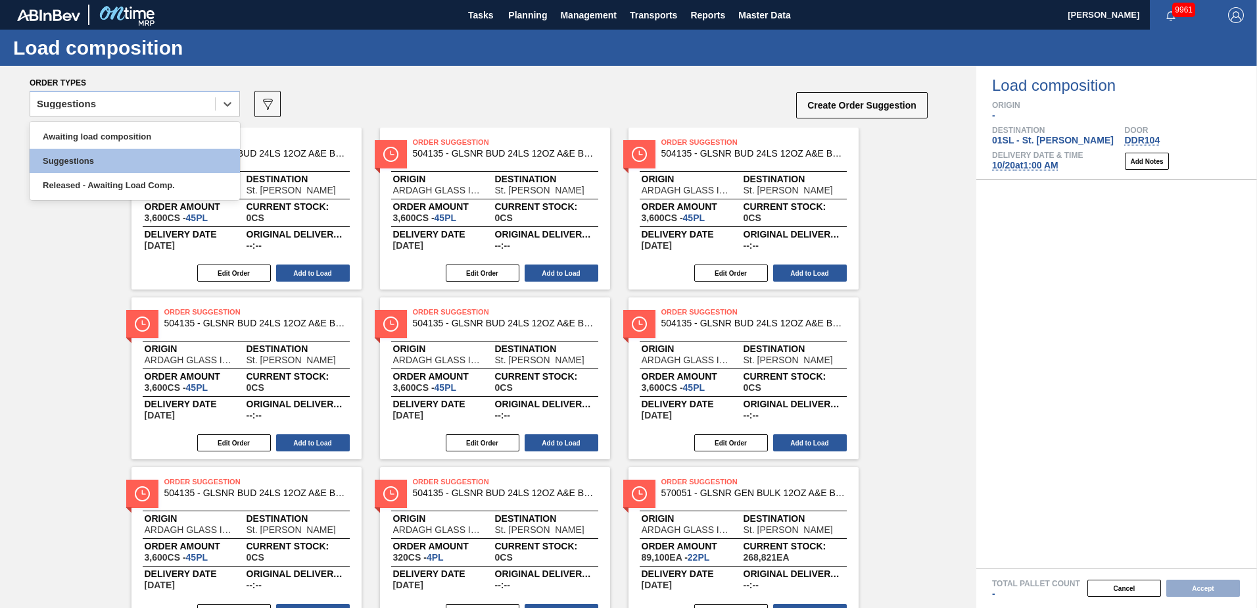
click at [229, 108] on icon at bounding box center [227, 103] width 13 height 13
click at [164, 137] on div "Awaiting load composition" at bounding box center [135, 136] width 210 height 24
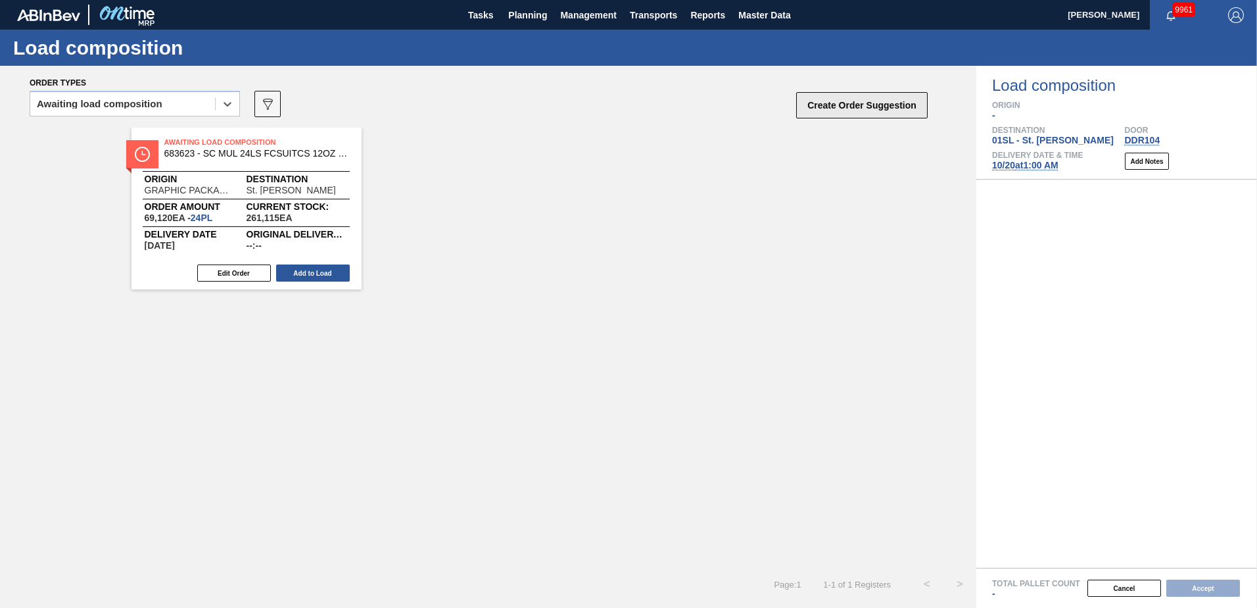
click at [810, 102] on button "Create Order Suggestion" at bounding box center [861, 105] width 131 height 26
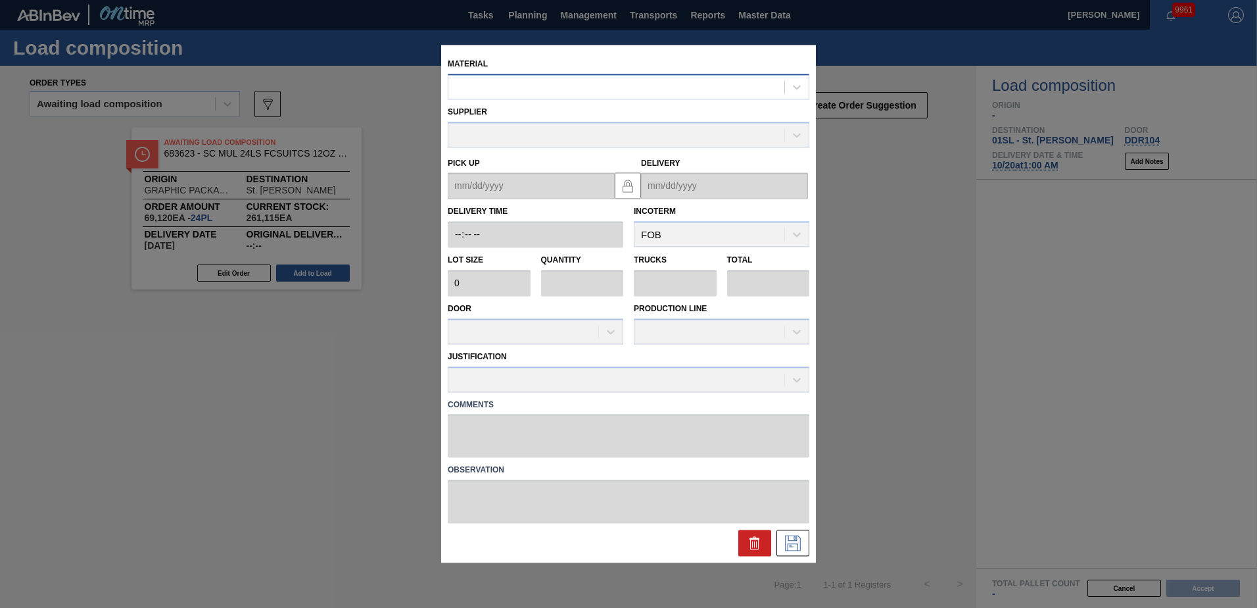
click at [615, 93] on div at bounding box center [616, 87] width 336 height 19
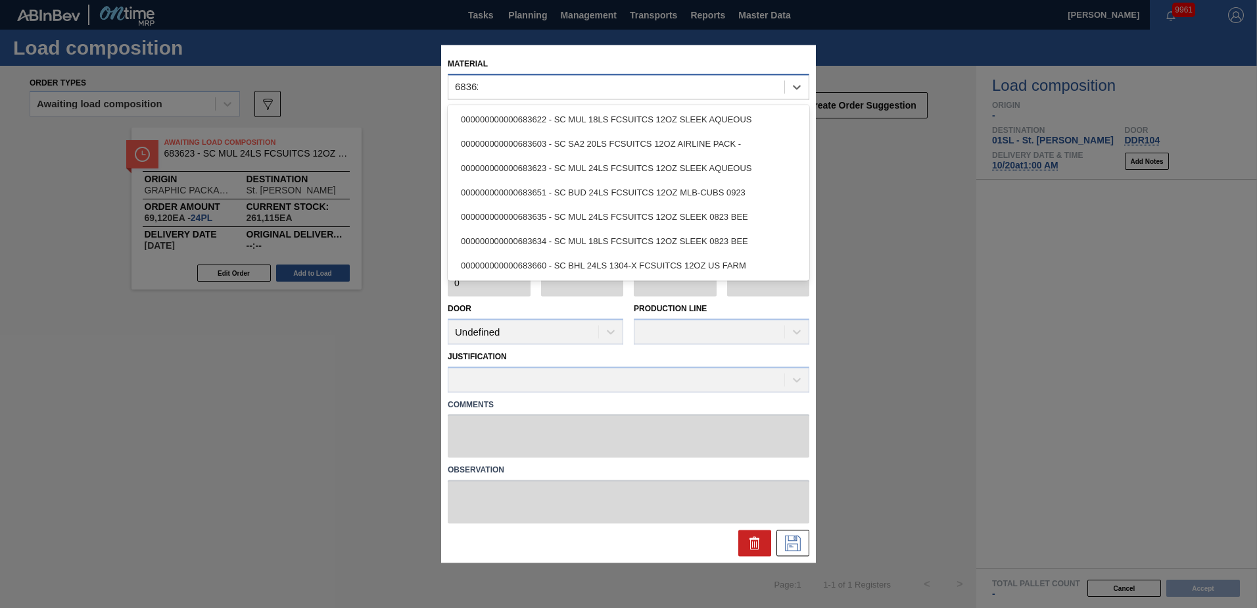
type input "683623"
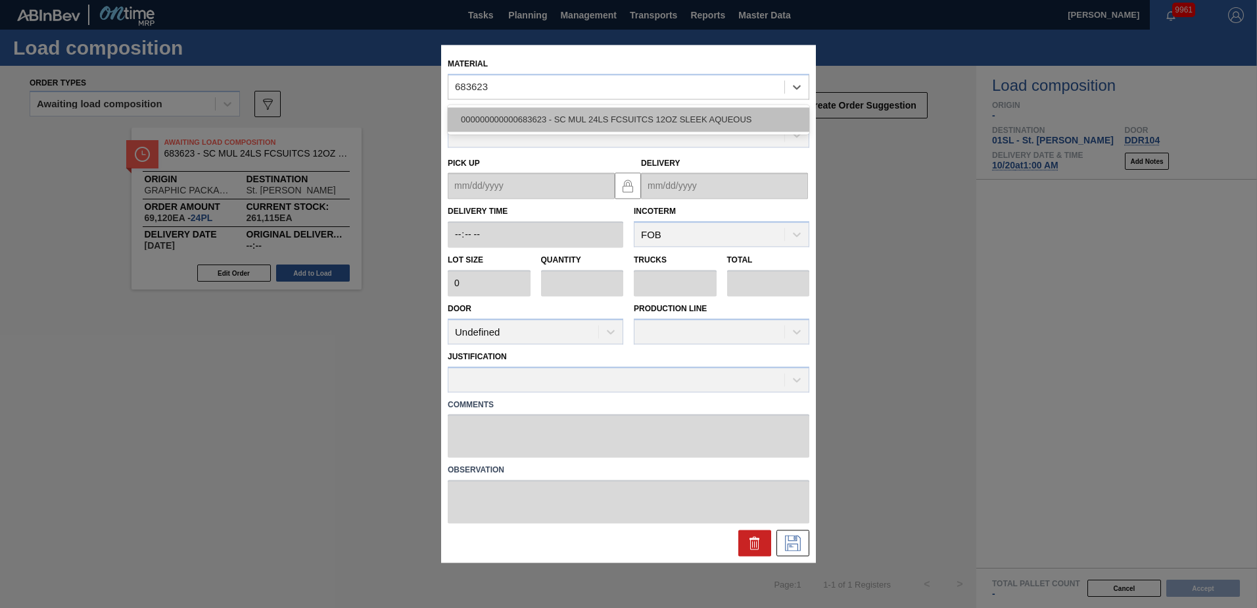
click at [627, 114] on div "000000000000683623 - SC MUL 24LS FCSUITCS 12OZ SLEEK AQUEOUS" at bounding box center [629, 119] width 362 height 24
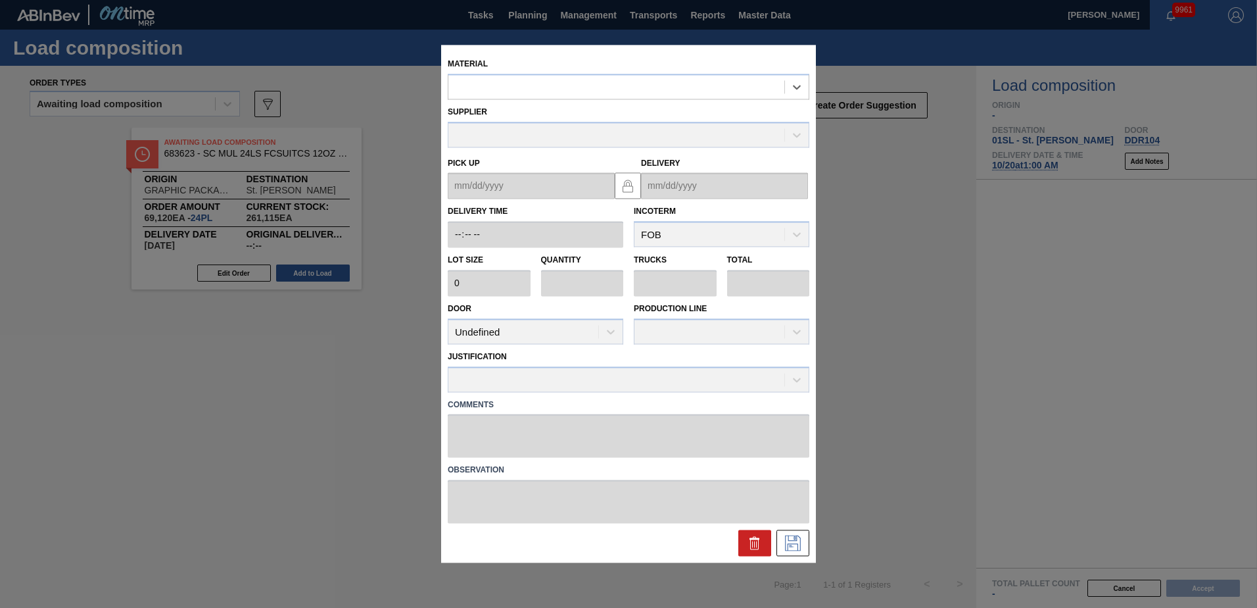
type input "2,880"
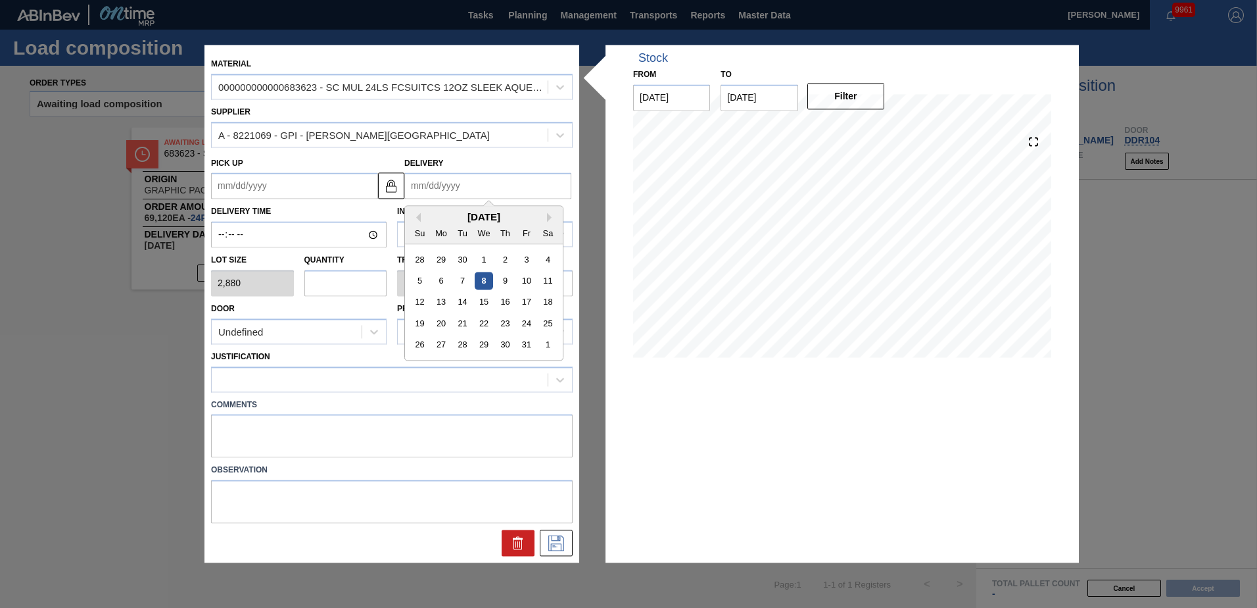
click at [457, 181] on input "Delivery" at bounding box center [487, 186] width 167 height 26
click at [445, 322] on div "20" at bounding box center [442, 324] width 18 height 18
type up "[DATE]"
type input "[DATE]"
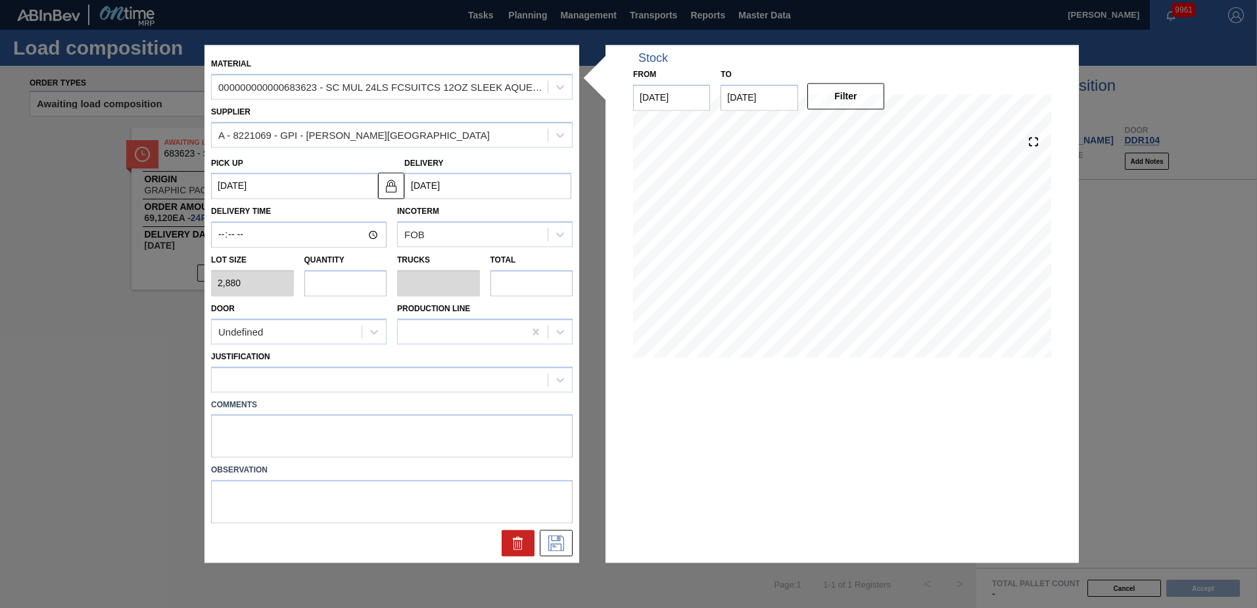
click at [371, 285] on input "text" at bounding box center [345, 283] width 83 height 26
type input "2"
type input "0.083"
type input "5,760"
type input "26"
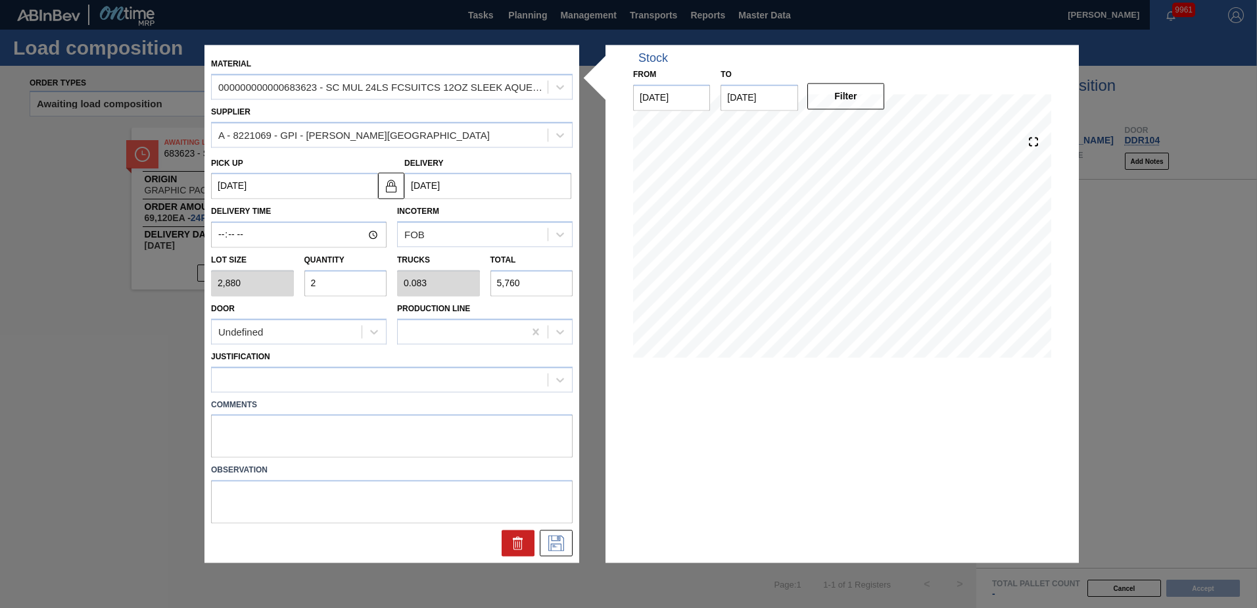
type input "1.083"
type input "74,880"
type input "26"
click at [331, 330] on div "Undefined" at bounding box center [287, 331] width 150 height 19
click at [289, 414] on div "DDR104" at bounding box center [299, 412] width 176 height 24
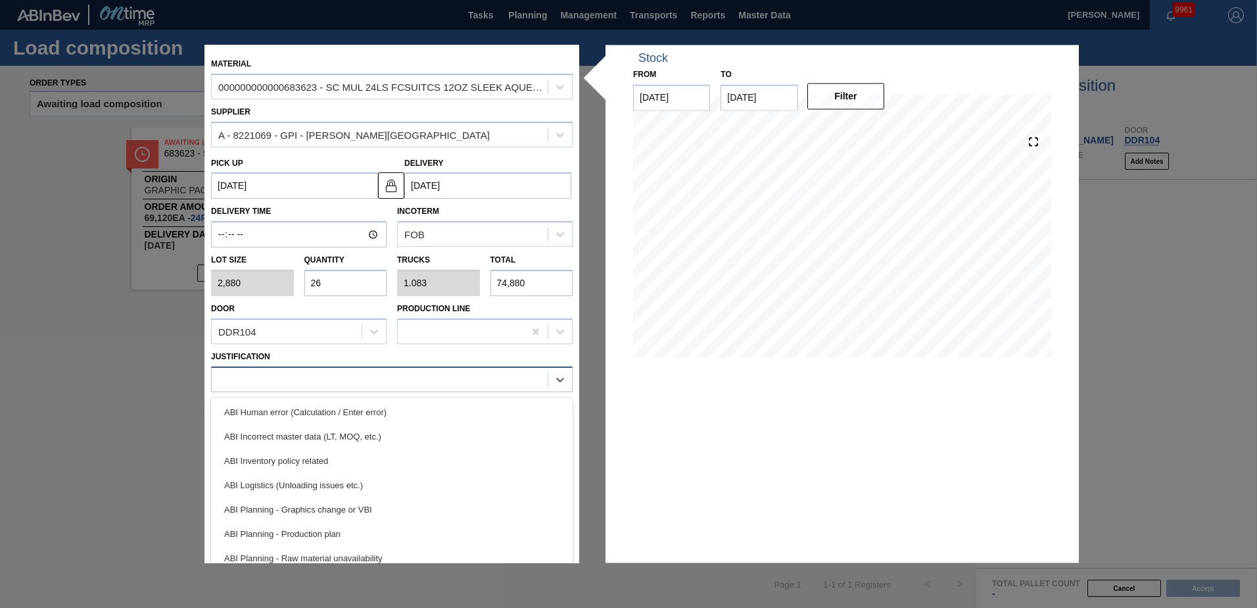
click at [286, 387] on div at bounding box center [380, 379] width 336 height 19
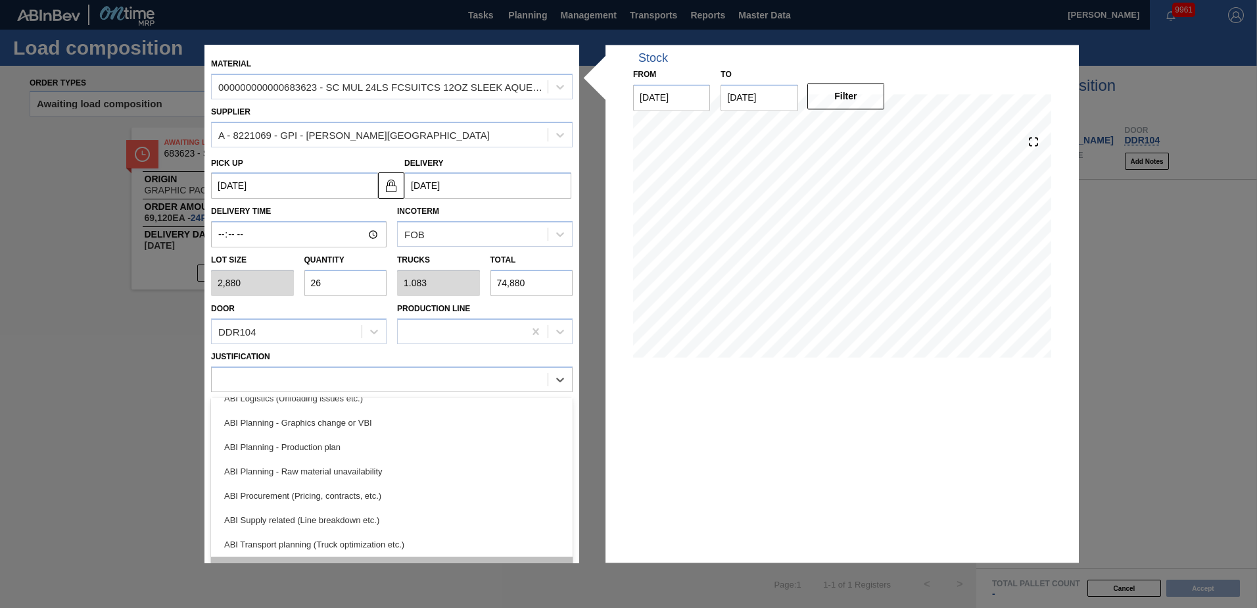
scroll to position [197, 0]
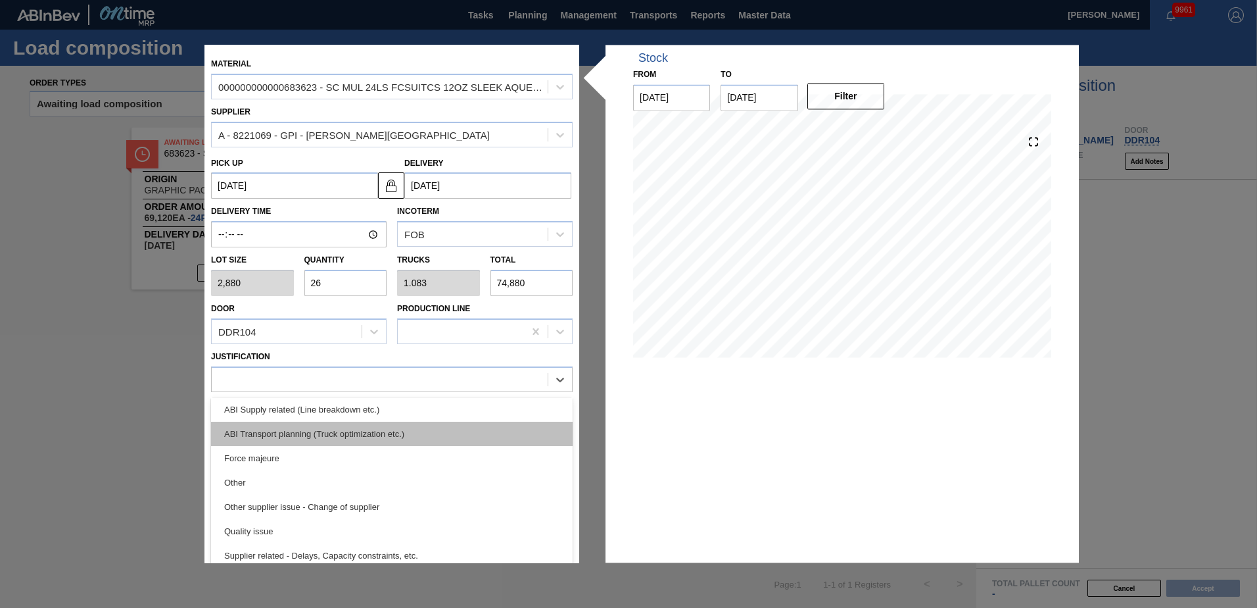
click at [375, 436] on div "ABI Transport planning (Truck optimization etc.)" at bounding box center [392, 433] width 362 height 24
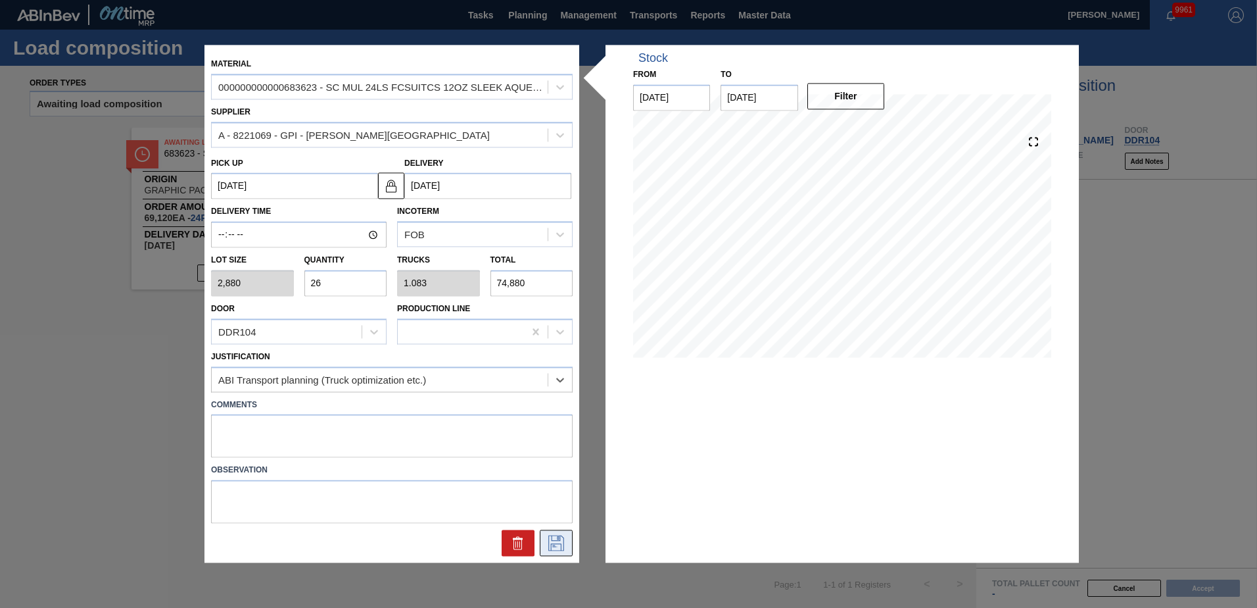
click at [555, 538] on icon at bounding box center [556, 543] width 21 height 16
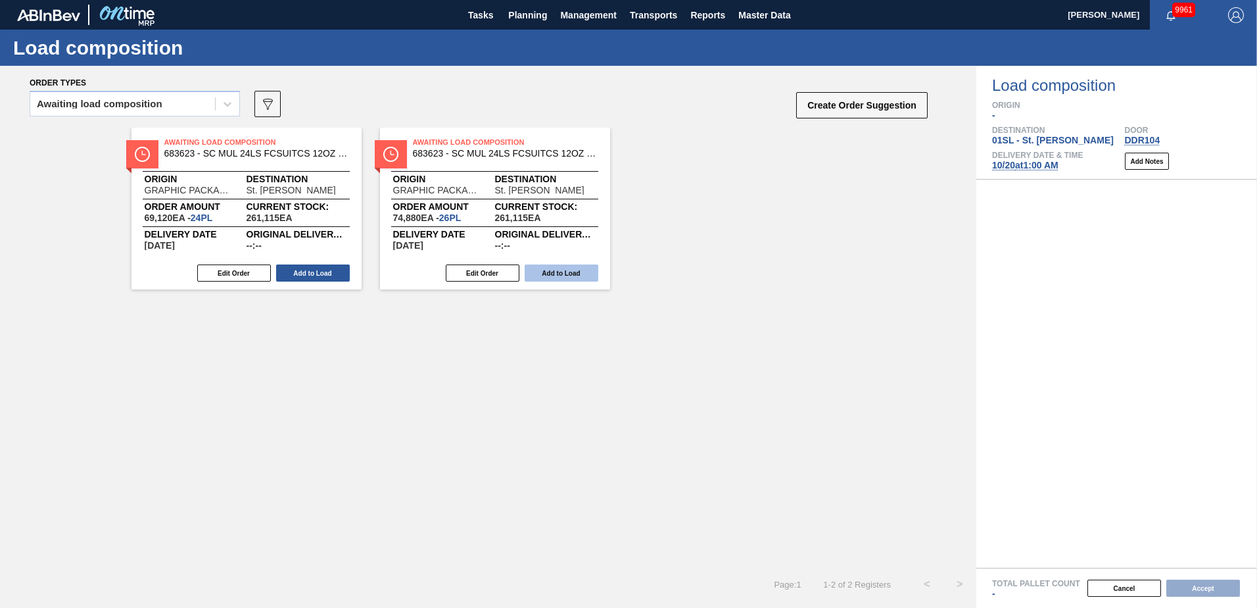
click at [570, 275] on button "Add to Load" at bounding box center [562, 272] width 74 height 17
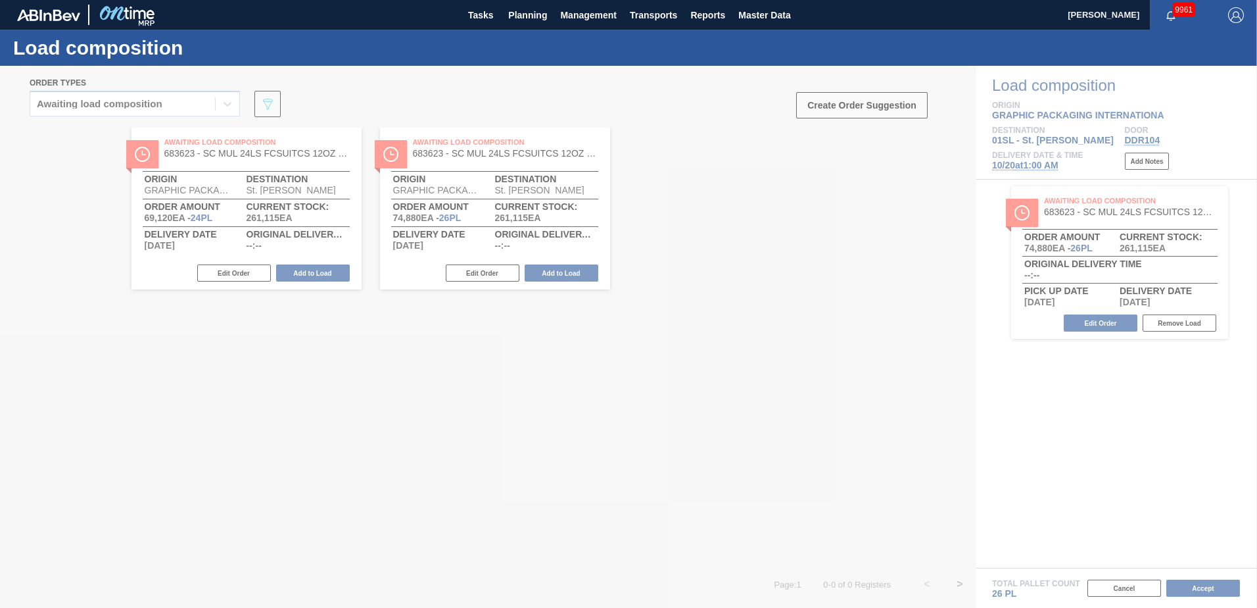
click at [1186, 591] on div at bounding box center [628, 337] width 1257 height 542
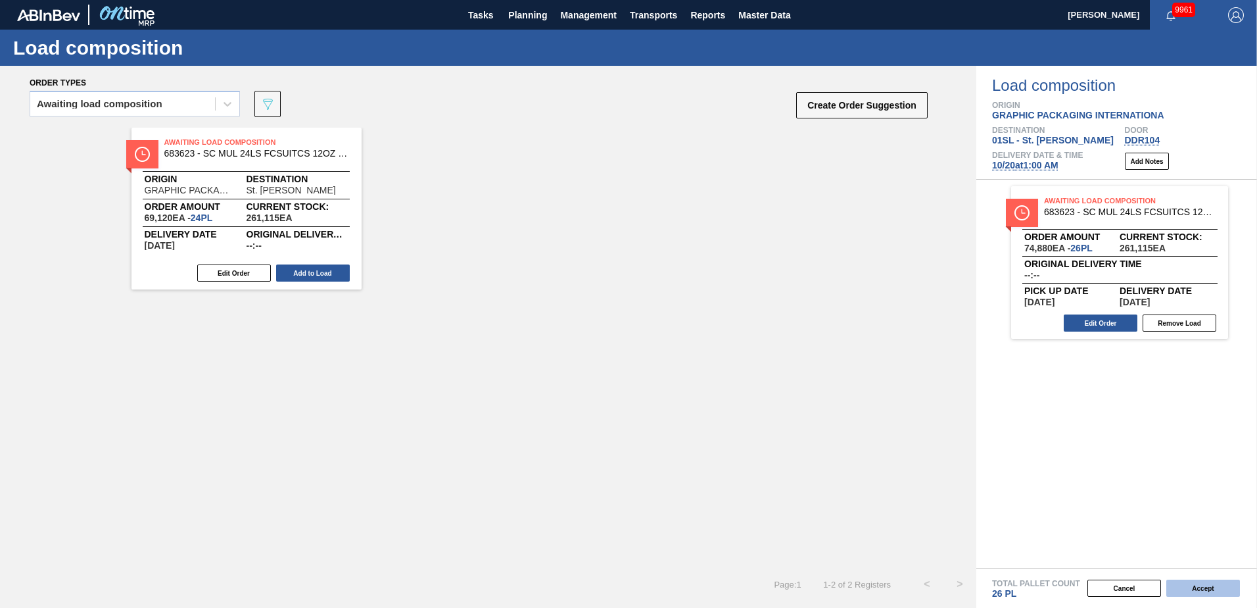
click at [1203, 584] on button "Accept" at bounding box center [1203, 587] width 74 height 17
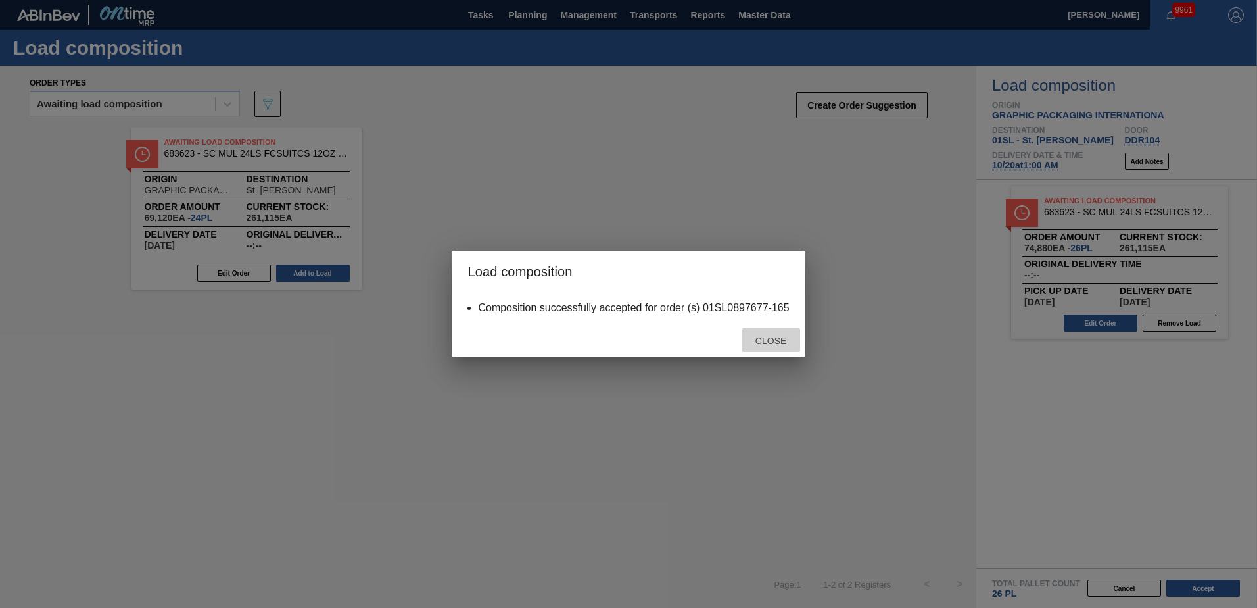
click at [767, 330] on div "Close" at bounding box center [771, 340] width 58 height 24
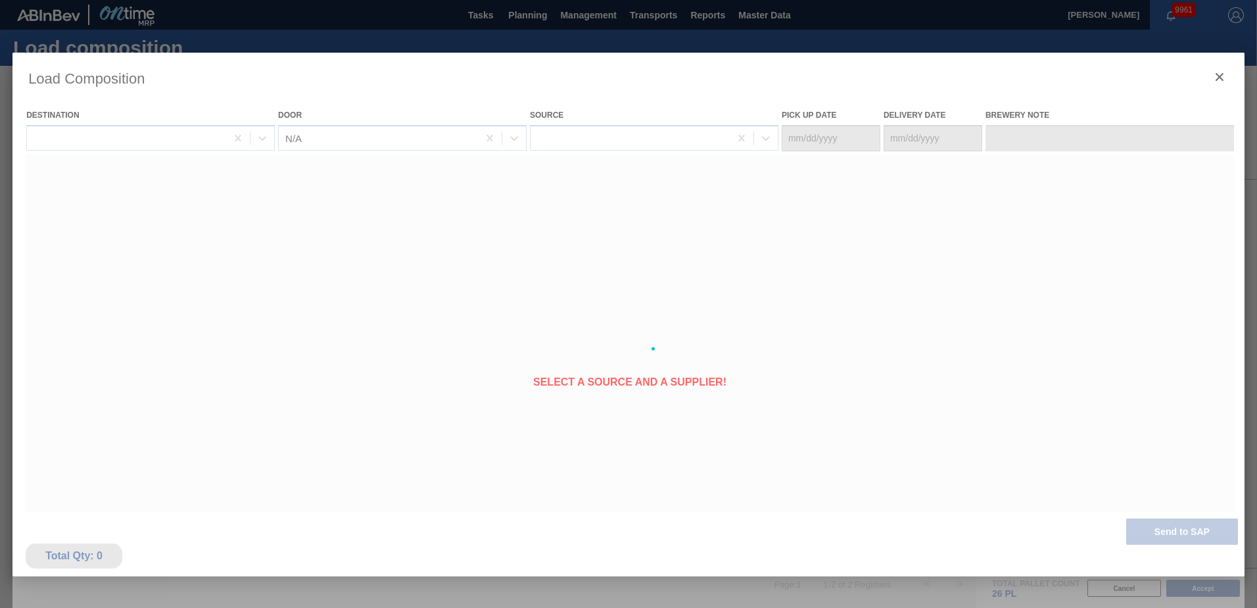
type Date "[DATE]"
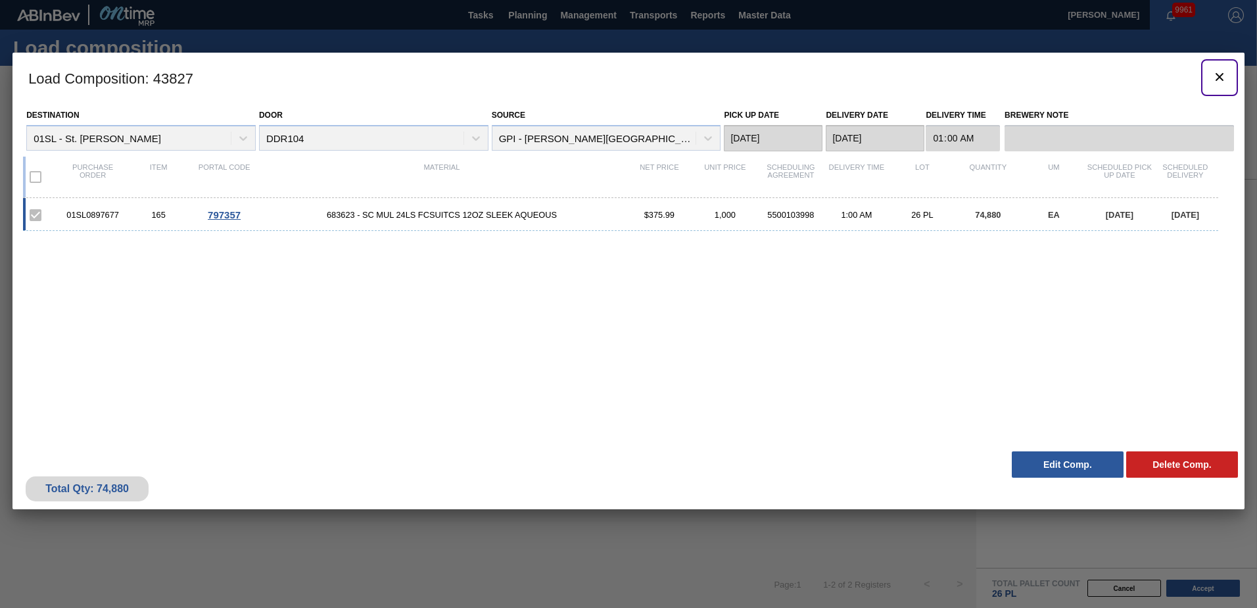
click at [1218, 83] on icon "botão de ícone" at bounding box center [1220, 77] width 16 height 16
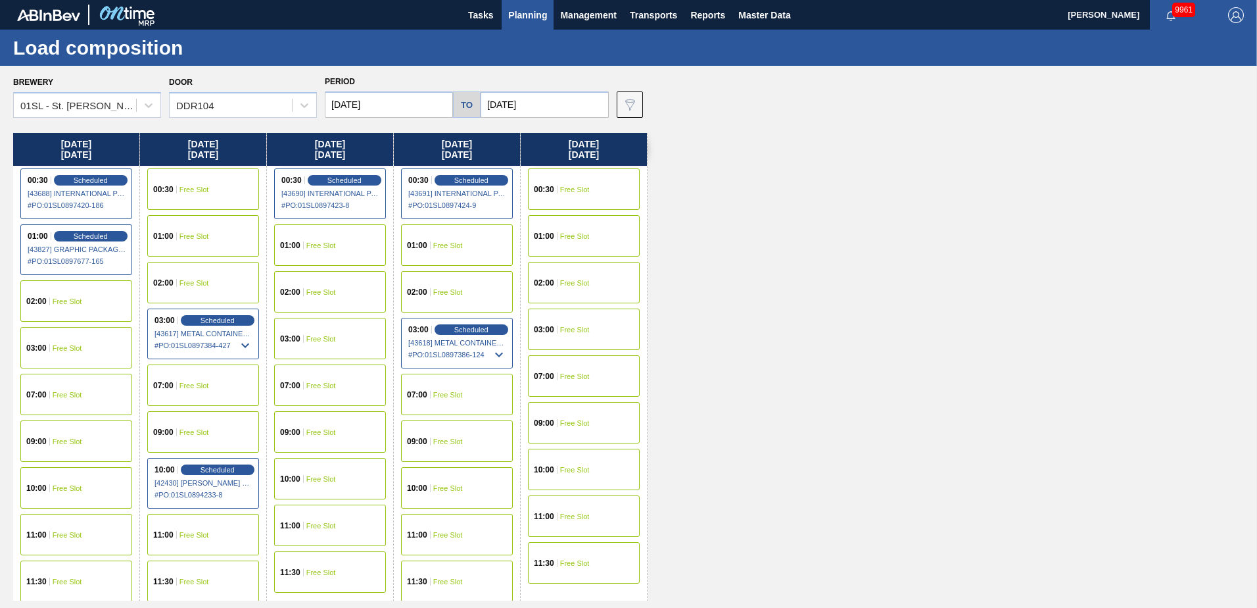
click at [219, 247] on div "01:00 Free Slot" at bounding box center [203, 235] width 112 height 41
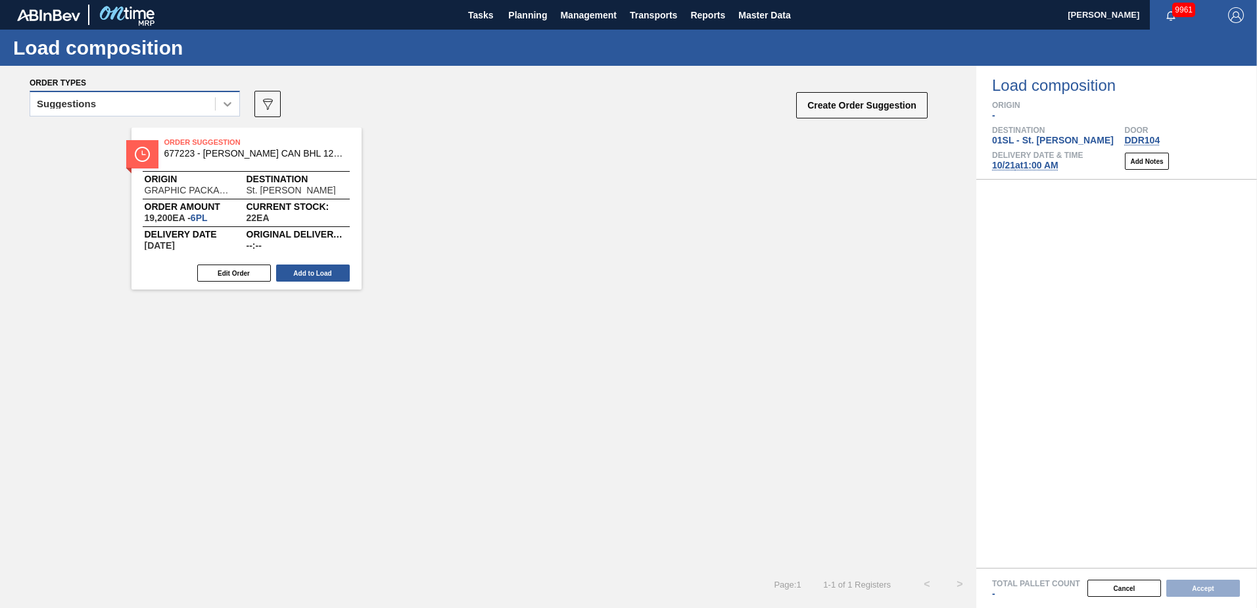
click at [218, 110] on div at bounding box center [228, 104] width 24 height 24
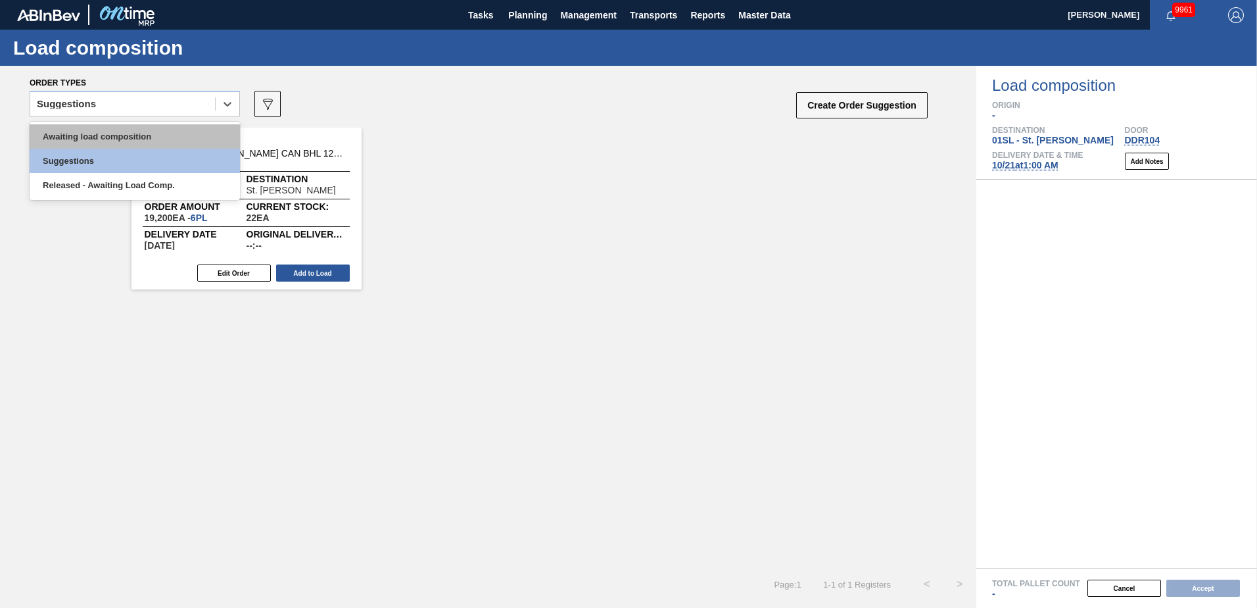
click at [138, 132] on div "Awaiting load composition" at bounding box center [135, 136] width 210 height 24
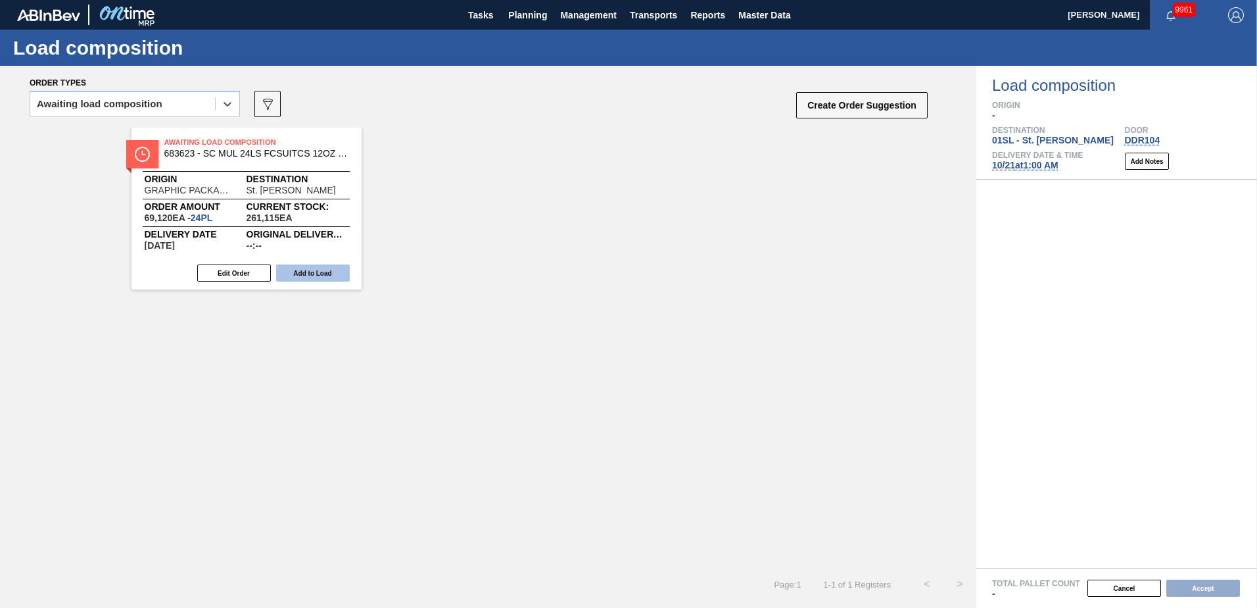
click at [295, 271] on button "Add to Load" at bounding box center [313, 272] width 74 height 17
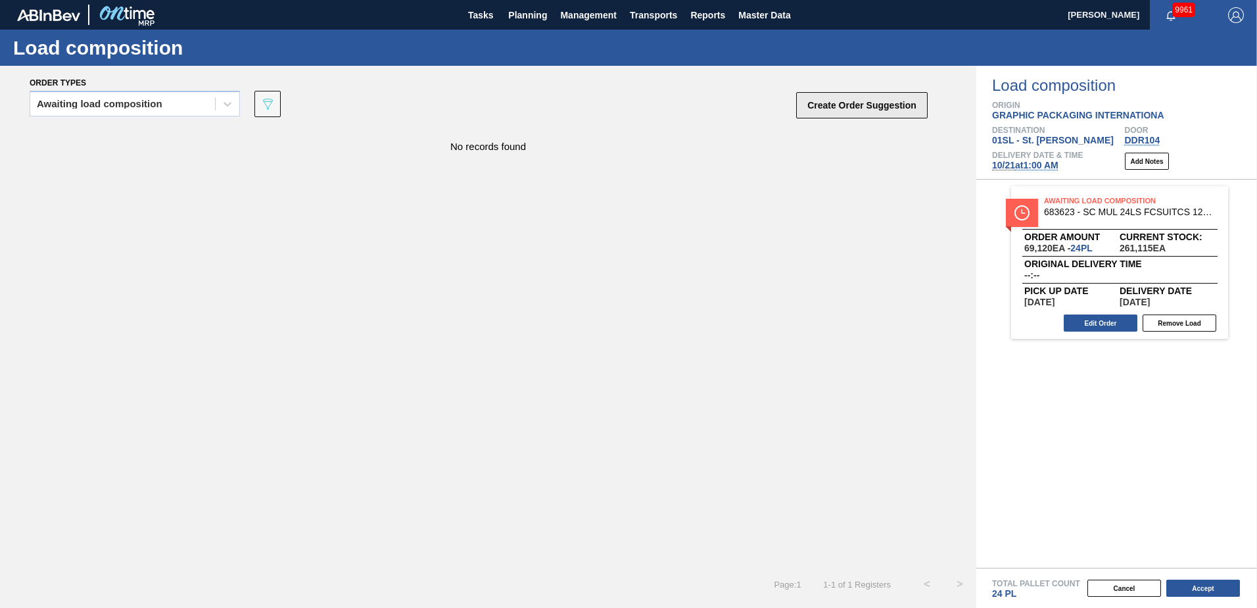
click at [865, 99] on button "Create Order Suggestion" at bounding box center [861, 105] width 131 height 26
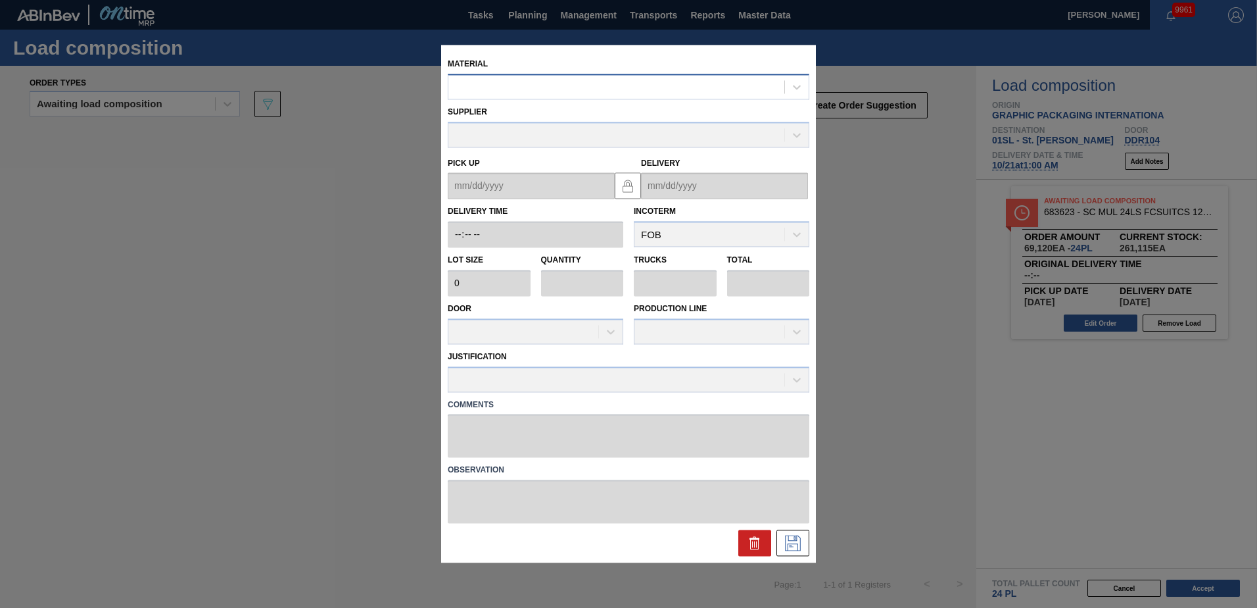
click at [725, 88] on div at bounding box center [616, 87] width 336 height 19
type input "683623"
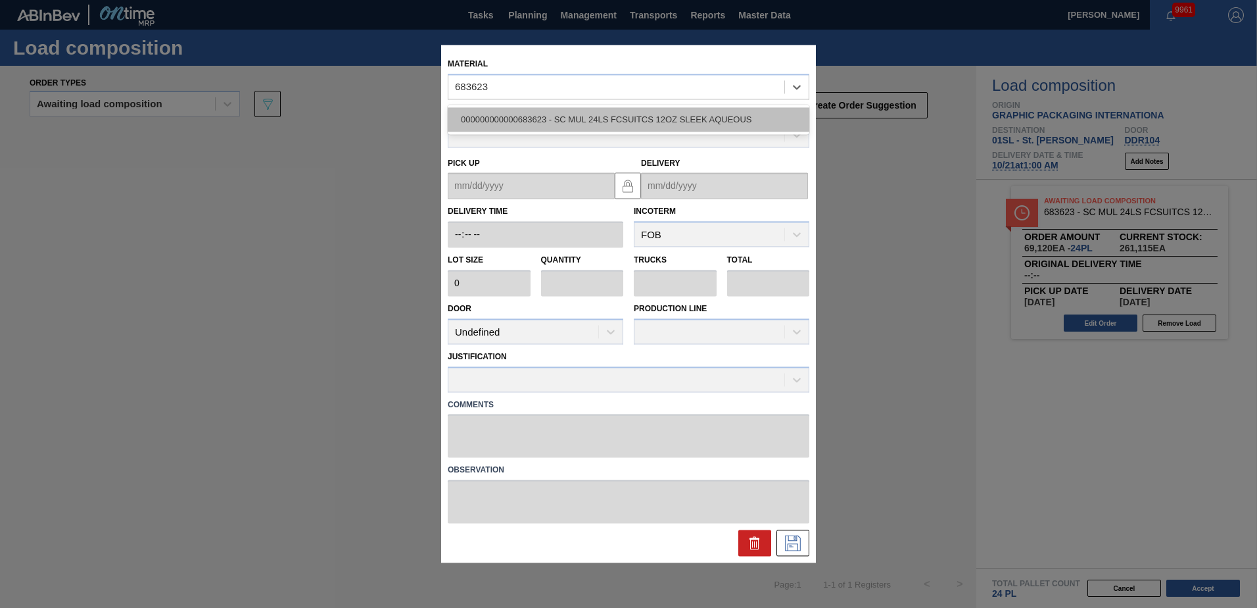
click at [617, 110] on div "000000000000683623 - SC MUL 24LS FCSUITCS 12OZ SLEEK AQUEOUS" at bounding box center [629, 119] width 362 height 24
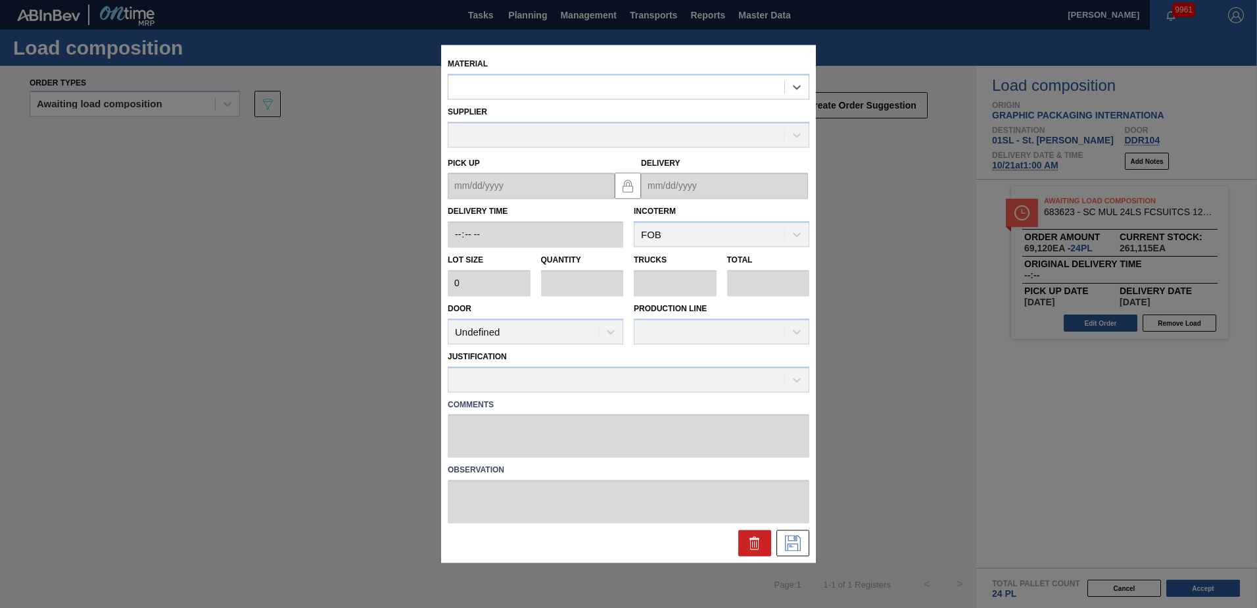
type input "2,880"
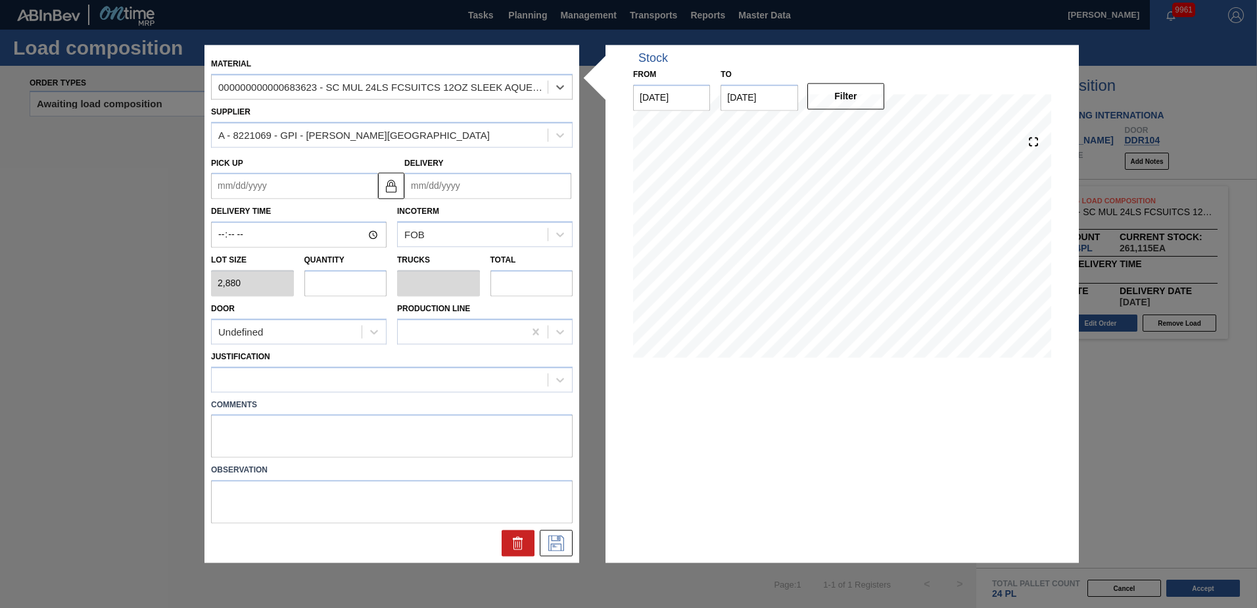
click at [479, 181] on input "Delivery" at bounding box center [487, 186] width 167 height 26
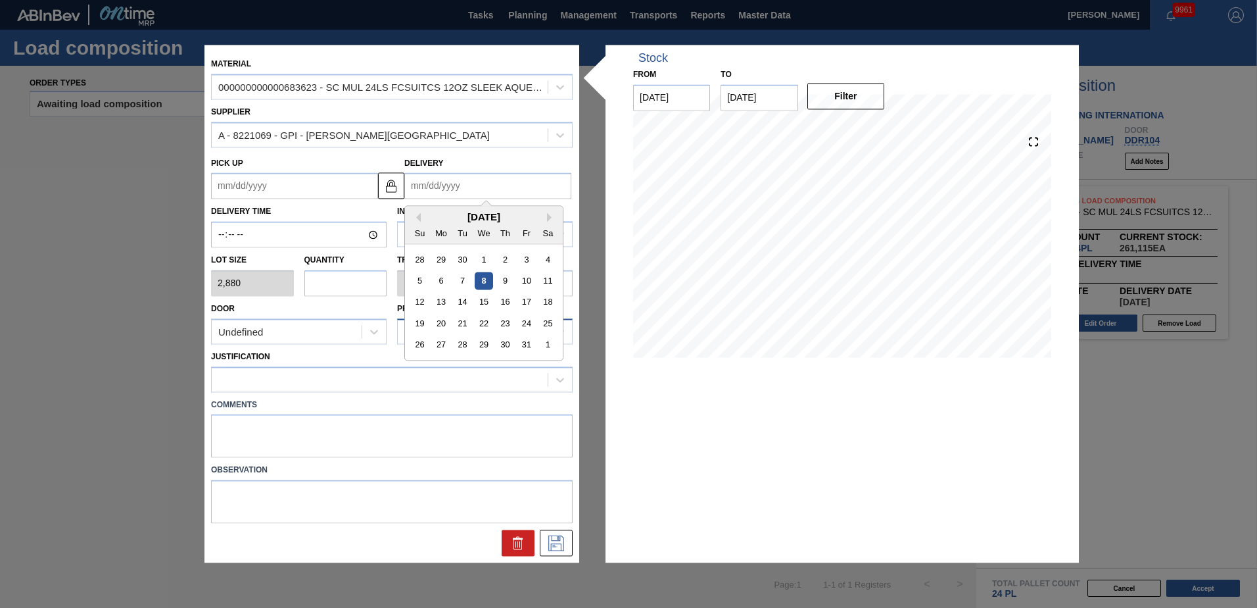
click at [463, 321] on div "21" at bounding box center [463, 324] width 18 height 18
type up "[DATE]"
type input "[DATE]"
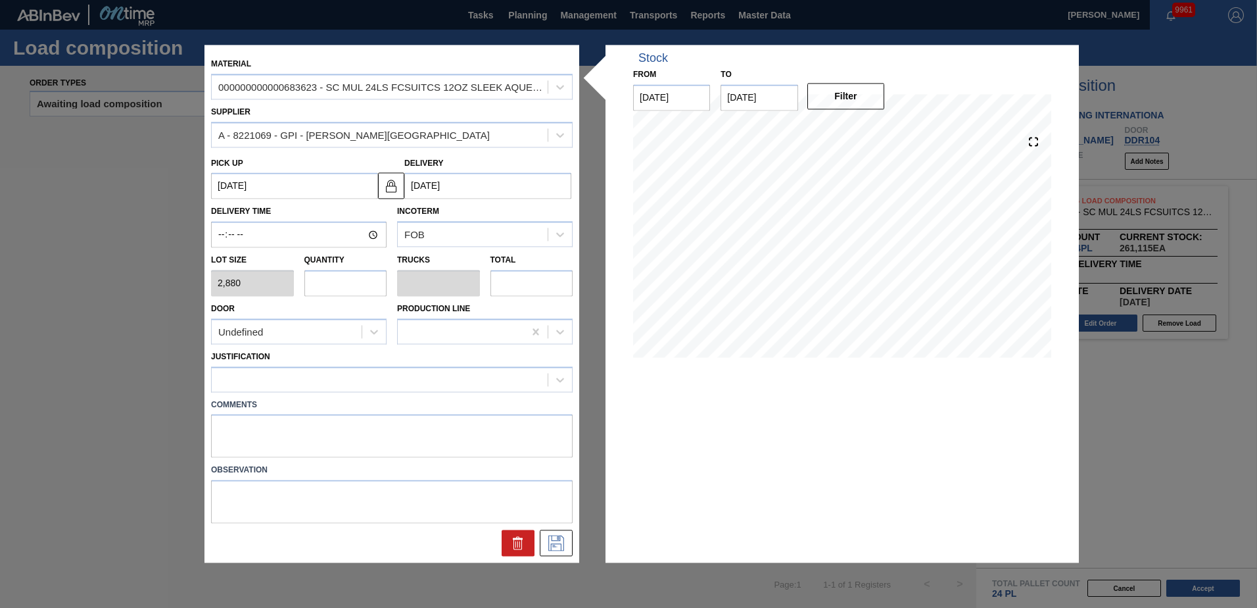
click at [346, 282] on input "text" at bounding box center [345, 283] width 83 height 26
type input "2"
type input "0.083"
type input "5,760"
type input "2"
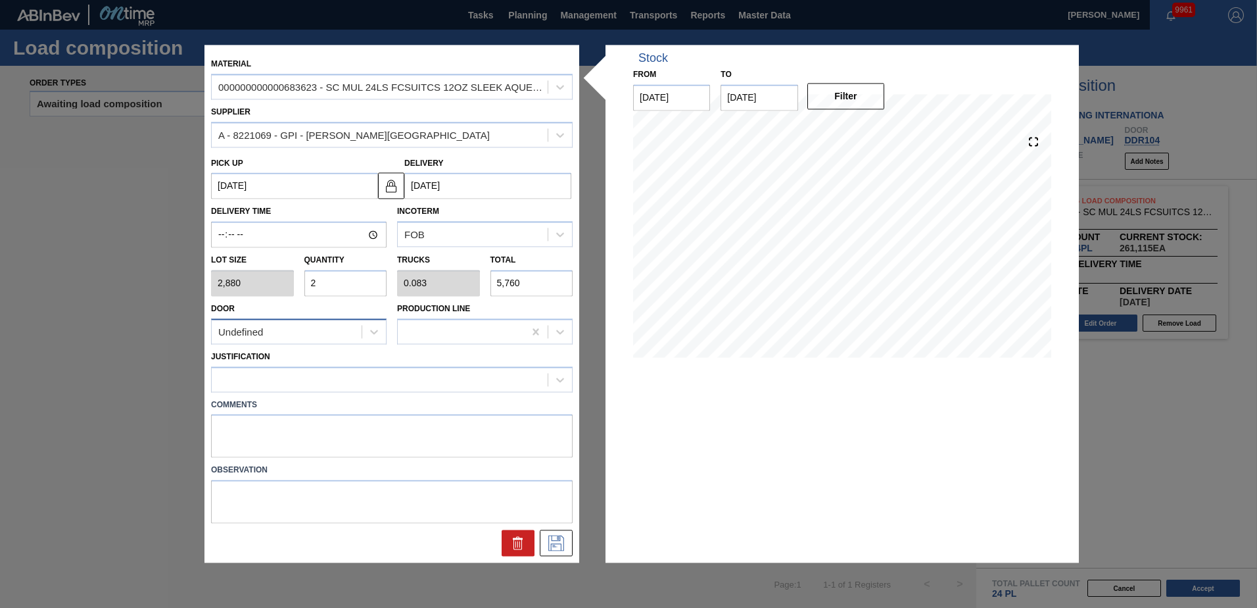
click at [350, 335] on div "Undefined" at bounding box center [287, 331] width 150 height 19
click at [296, 418] on div "DDR104" at bounding box center [299, 412] width 176 height 24
click at [309, 381] on div at bounding box center [380, 379] width 336 height 19
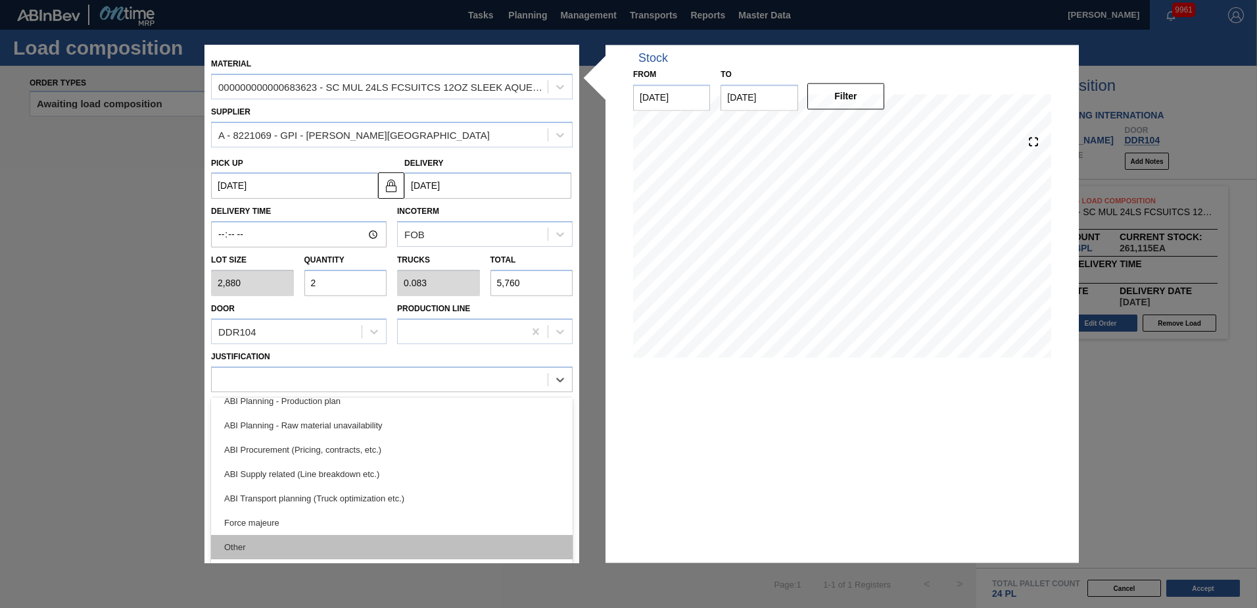
scroll to position [197, 0]
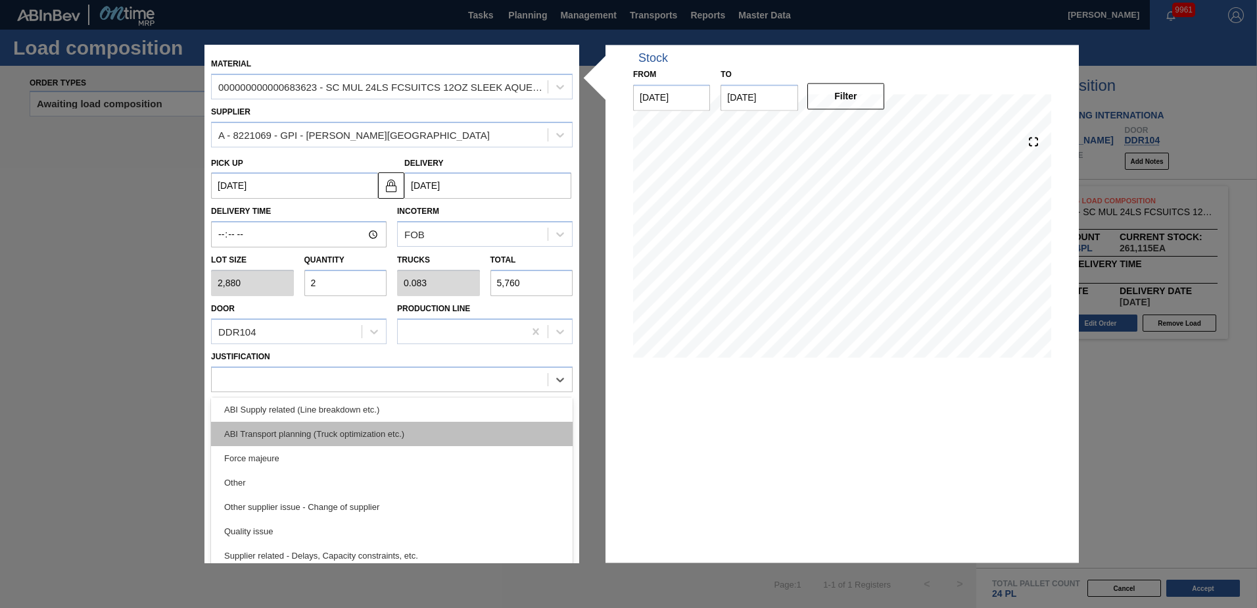
click at [364, 439] on div "ABI Transport planning (Truck optimization etc.)" at bounding box center [392, 433] width 362 height 24
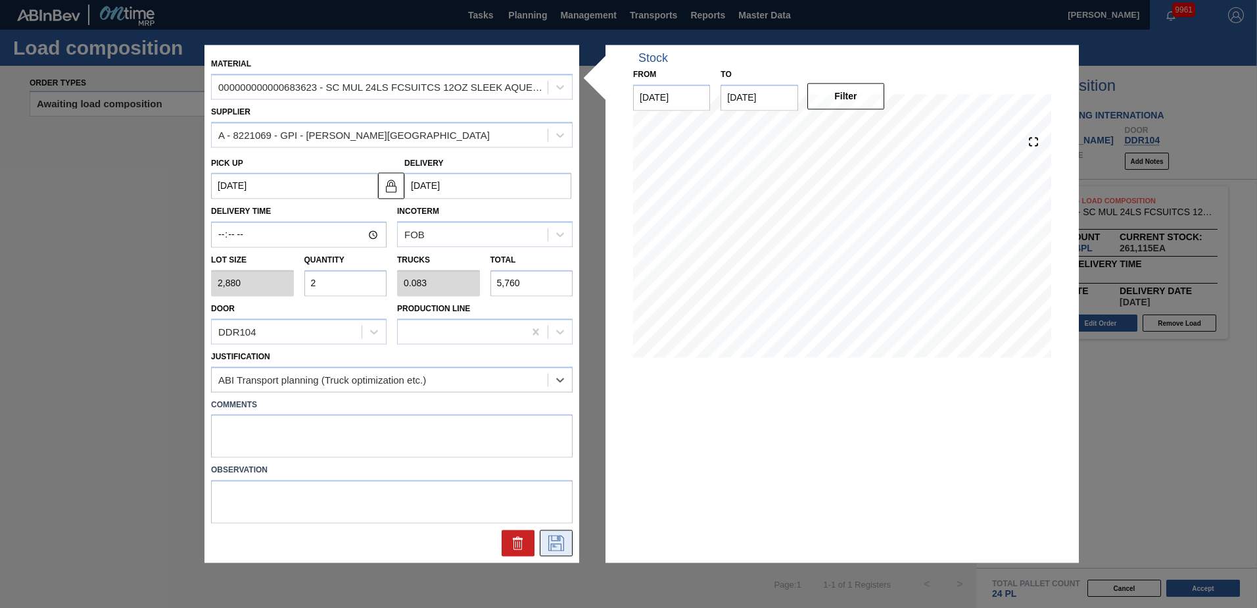
click at [557, 545] on icon at bounding box center [556, 543] width 21 height 16
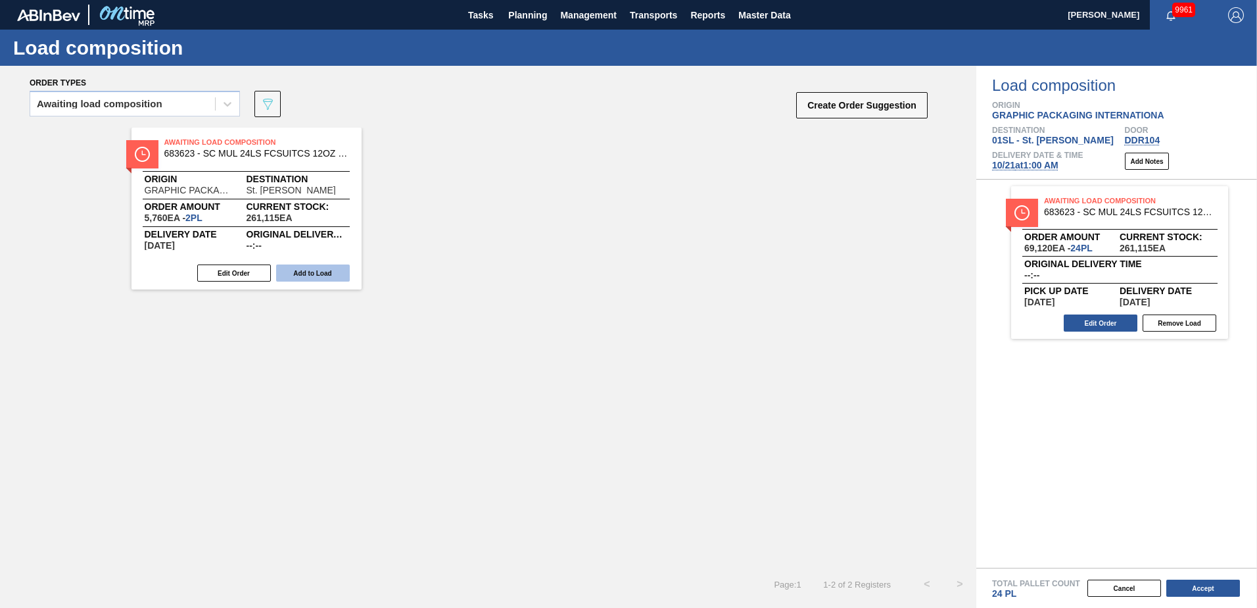
click at [308, 273] on button "Add to Load" at bounding box center [313, 272] width 74 height 17
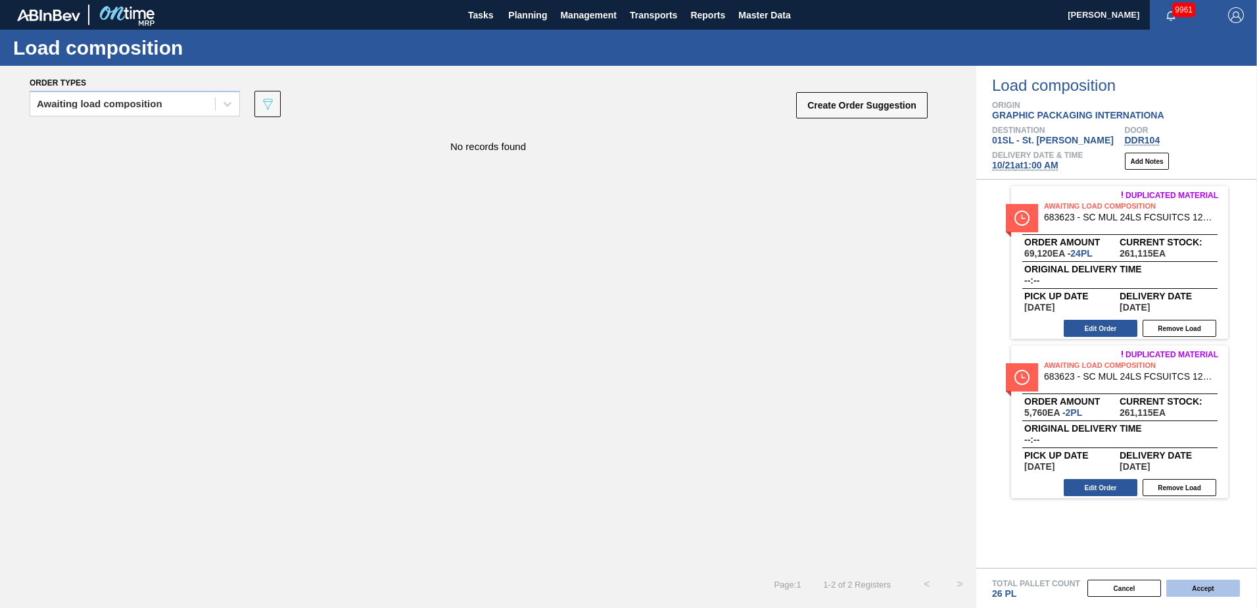
click at [1212, 594] on button "Accept" at bounding box center [1203, 587] width 74 height 17
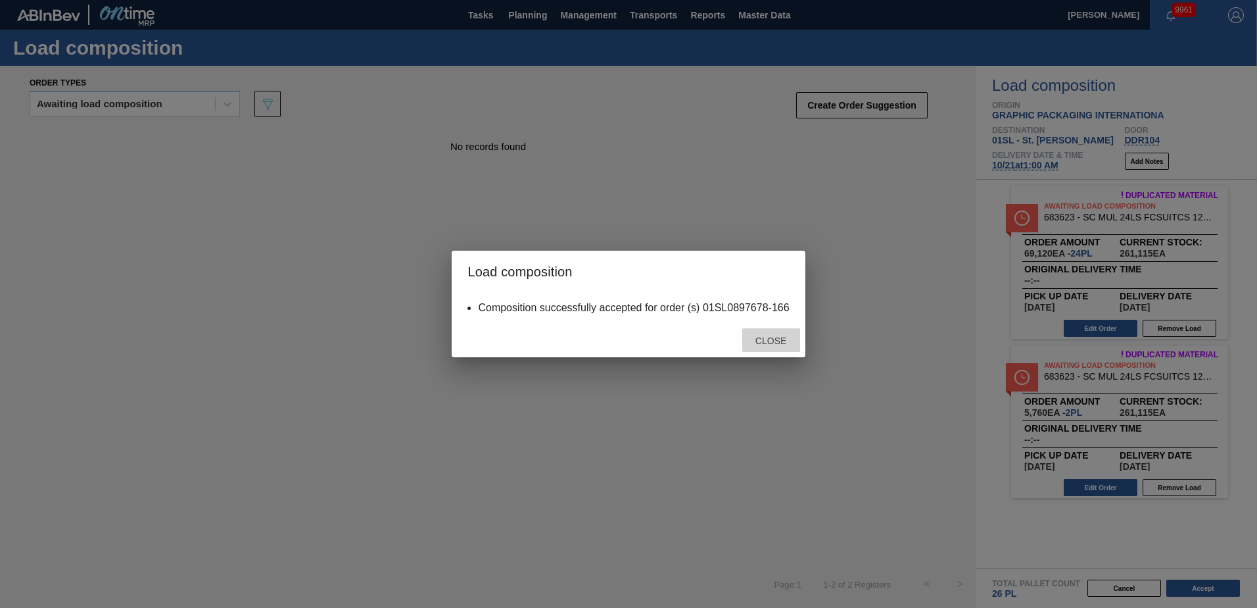
click at [771, 331] on div "Close" at bounding box center [771, 340] width 58 height 24
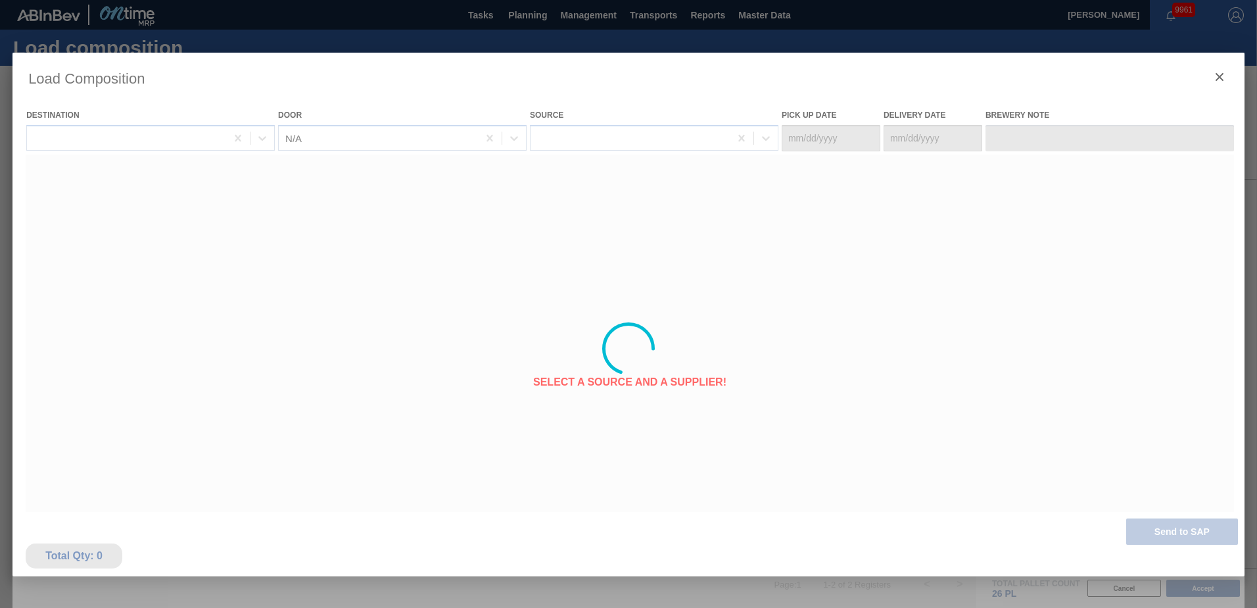
type Date "[DATE]"
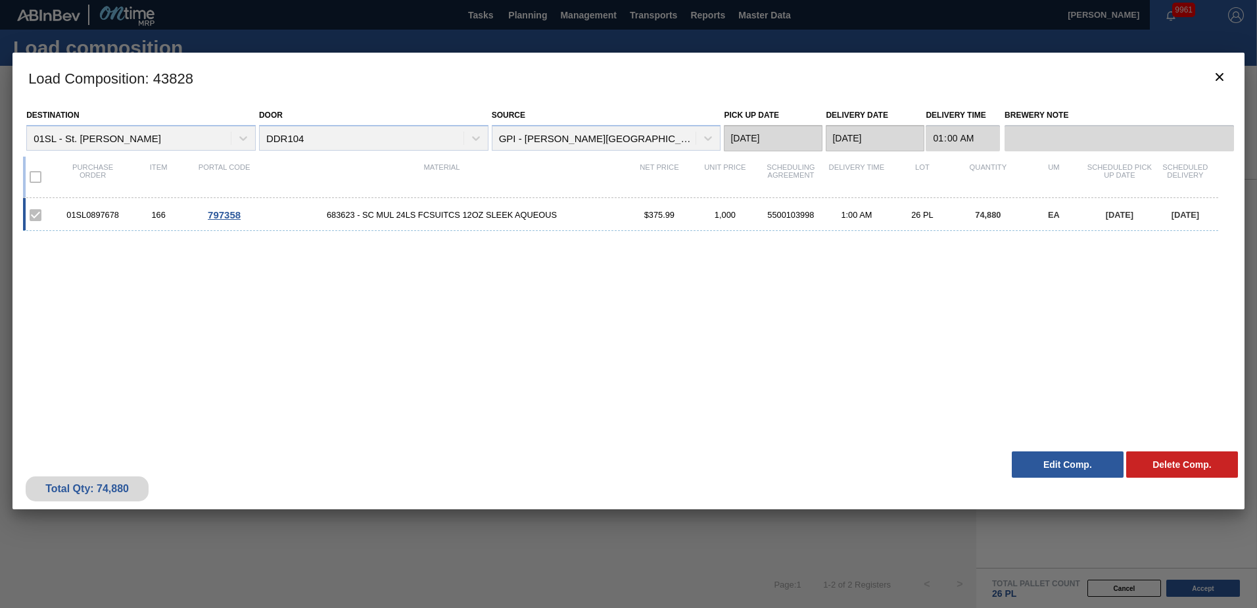
click at [1208, 97] on h3 "Load Composition : 43828" at bounding box center [628, 78] width 1232 height 50
click at [1219, 80] on icon "botão de ícone" at bounding box center [1220, 77] width 16 height 16
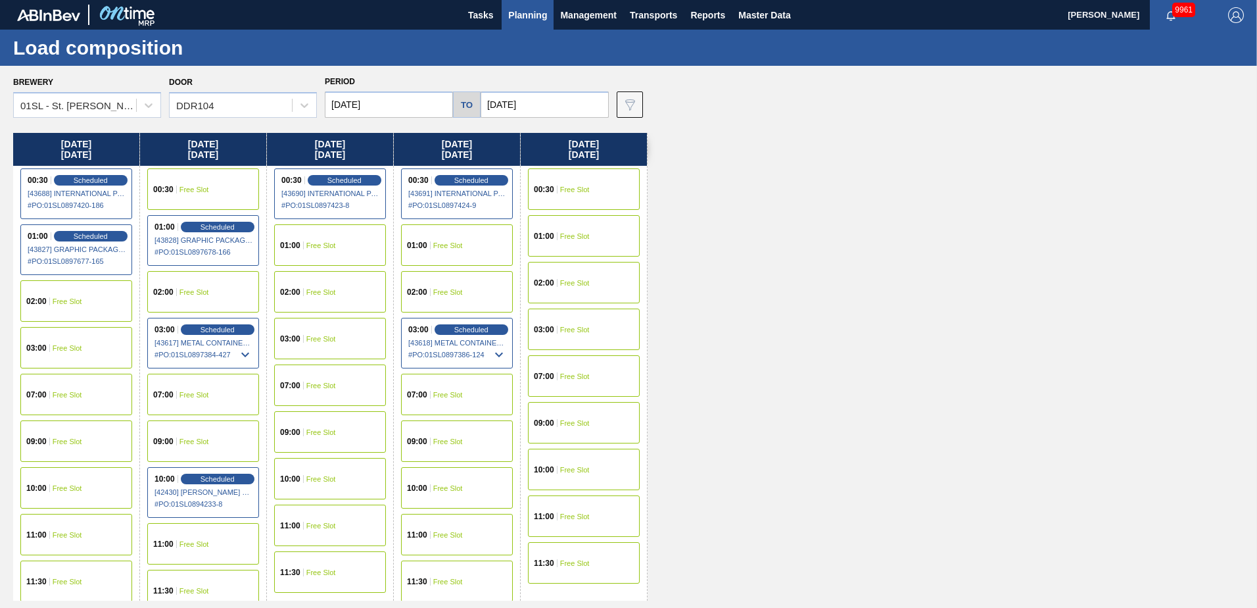
click at [518, 13] on span "Planning" at bounding box center [527, 15] width 39 height 16
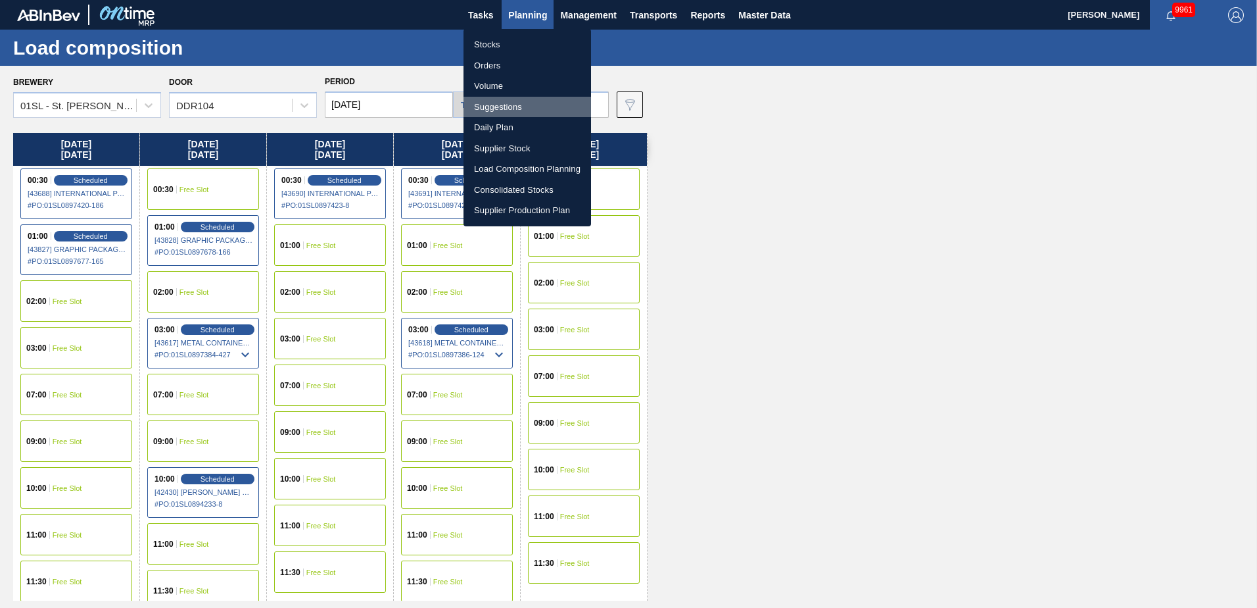
click at [492, 102] on li "Suggestions" at bounding box center [528, 107] width 128 height 21
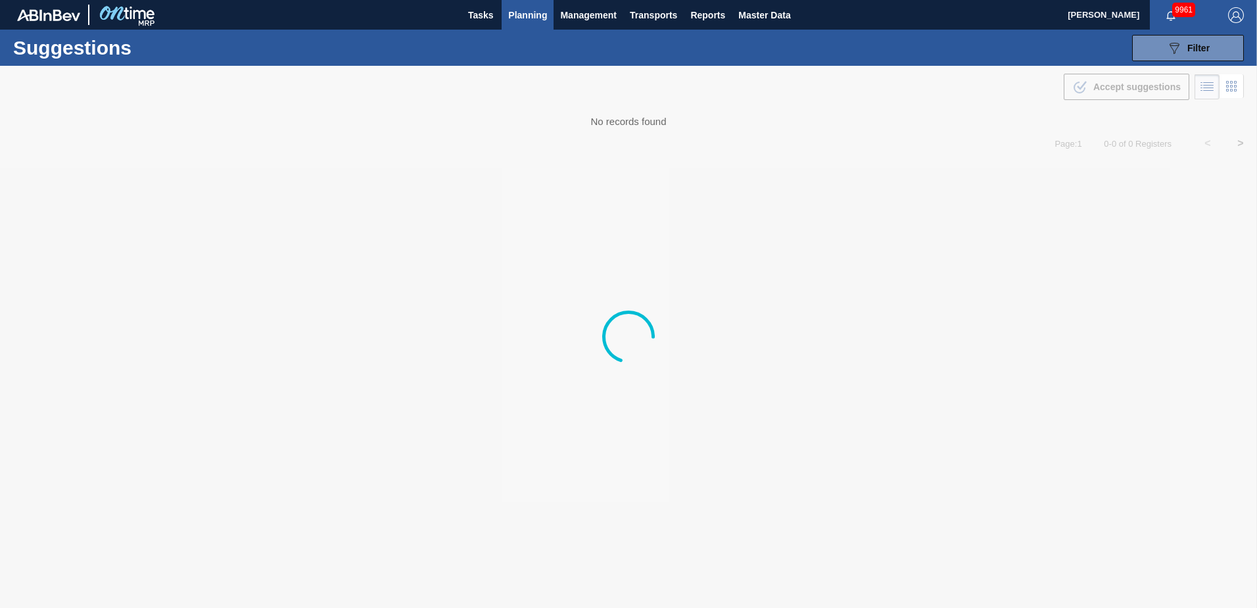
type from "[DATE]"
type to "[DATE]"
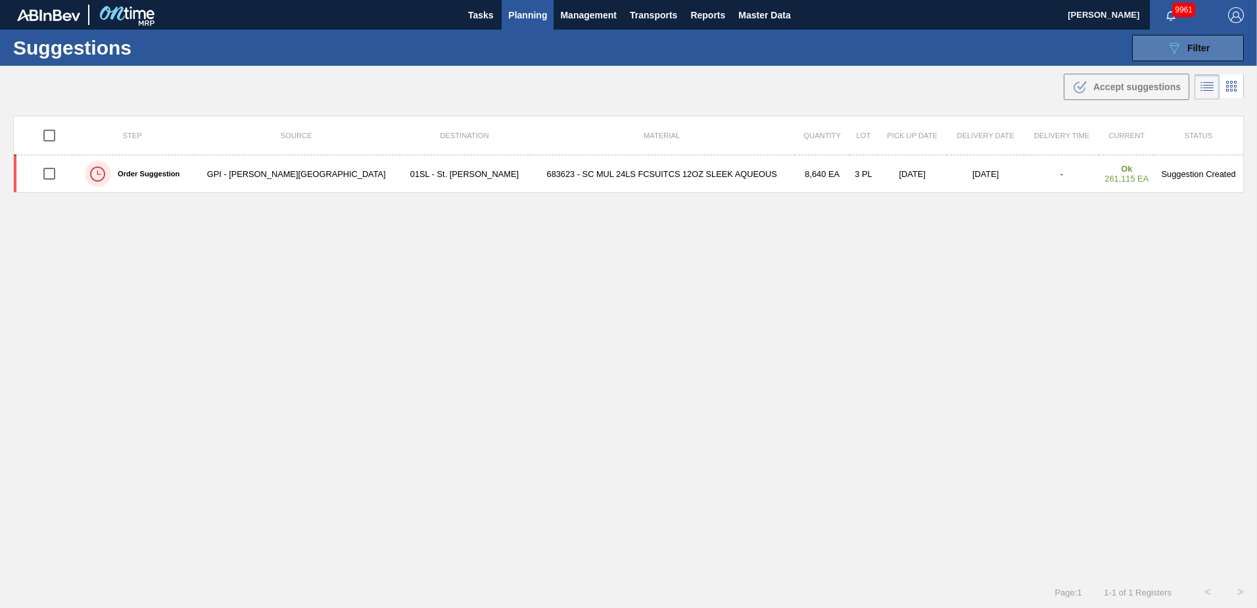
click at [1166, 47] on icon "089F7B8B-B2A5-4AFE-B5C0-19BA573D28AC" at bounding box center [1174, 48] width 16 height 16
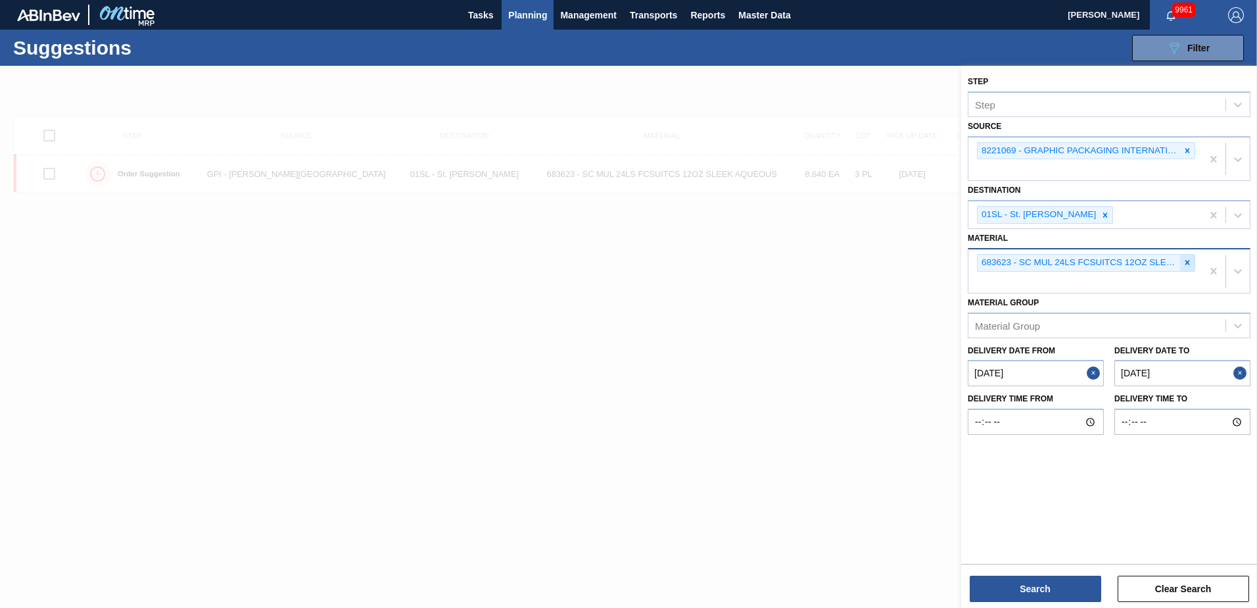
click at [1184, 264] on icon at bounding box center [1187, 262] width 9 height 9
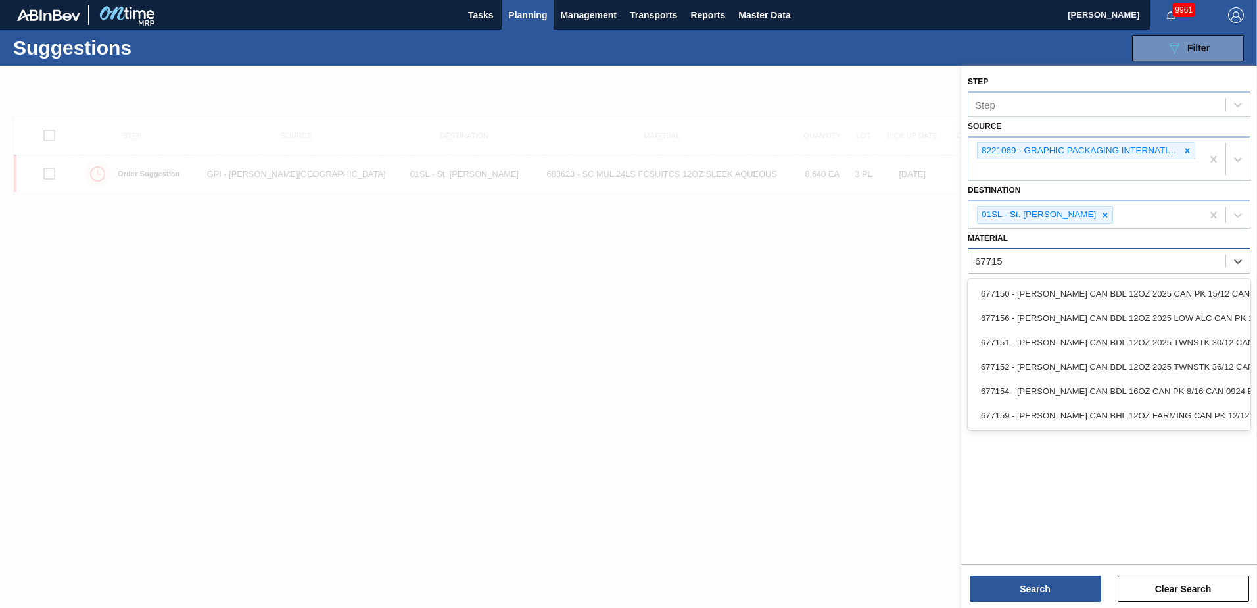
type input "677151"
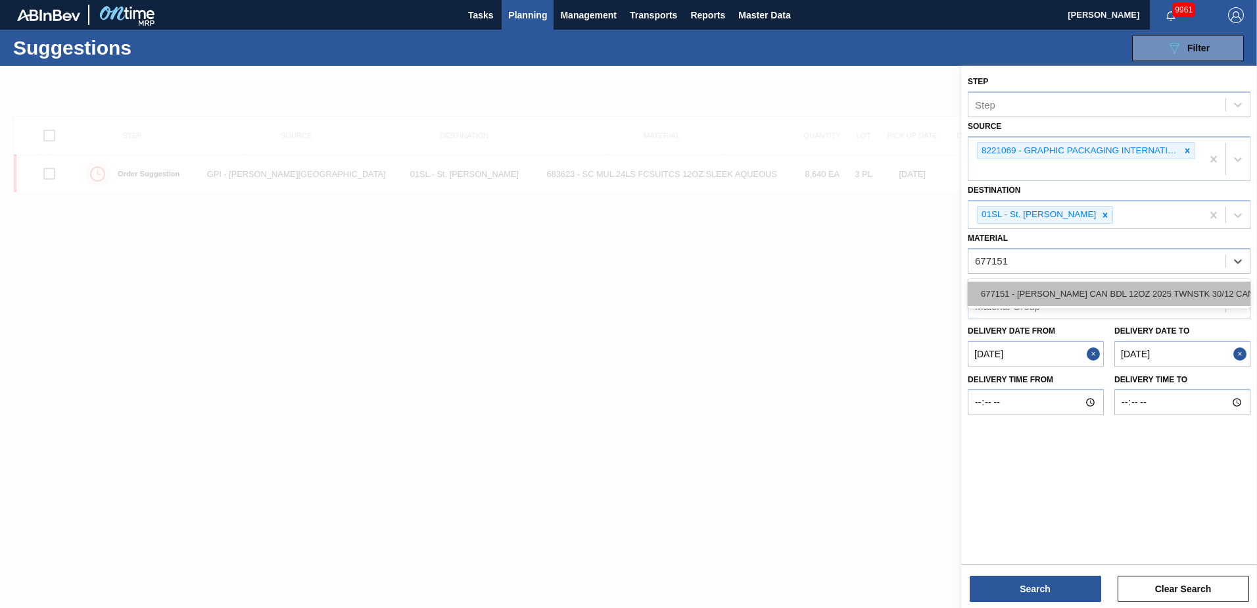
click at [1141, 291] on div "677151 - [PERSON_NAME] CAN BDL 12OZ 2025 TWNSTK 30/12 CAN" at bounding box center [1109, 293] width 283 height 24
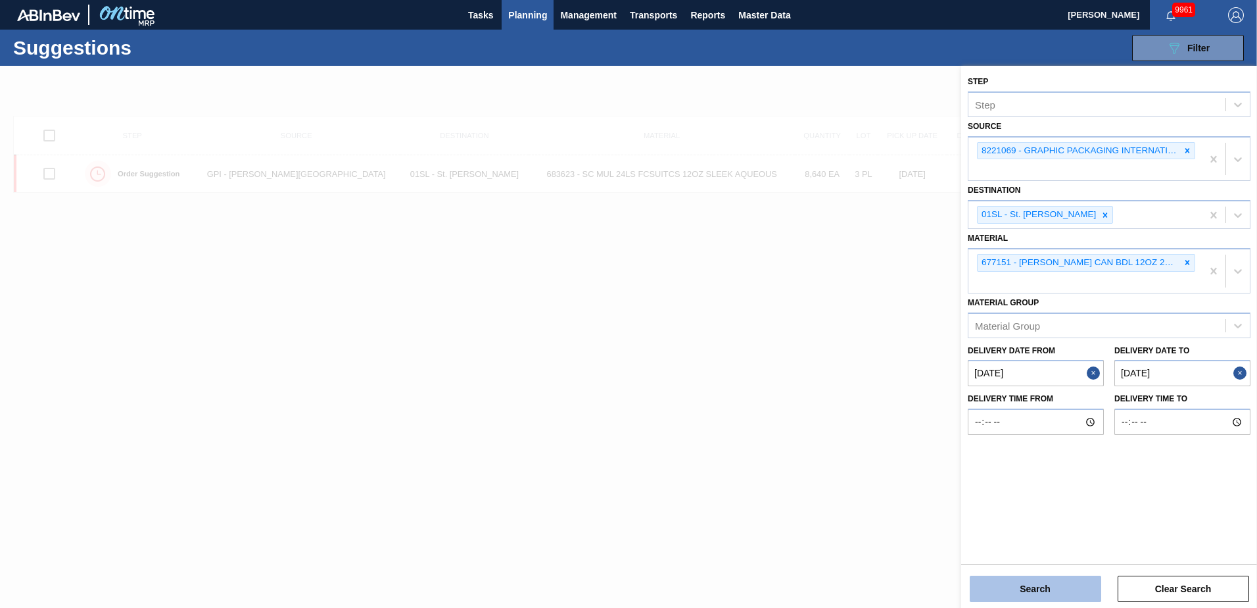
click at [1043, 591] on button "Search" at bounding box center [1035, 588] width 131 height 26
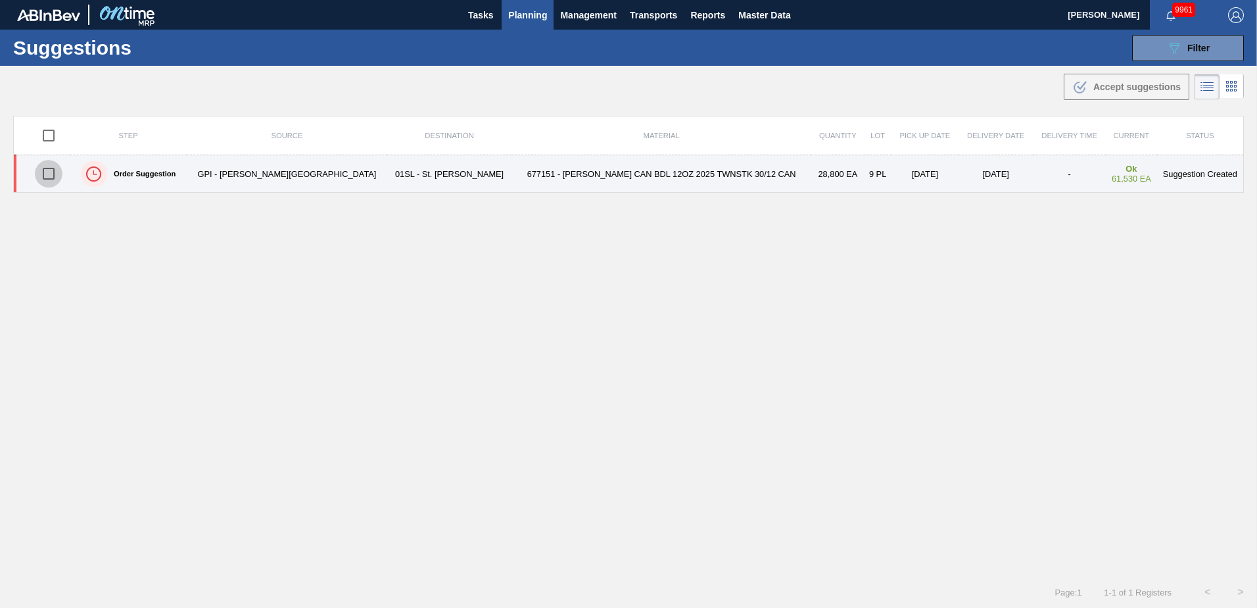
click at [53, 172] on input "checkbox" at bounding box center [49, 174] width 28 height 28
checkbox input "true"
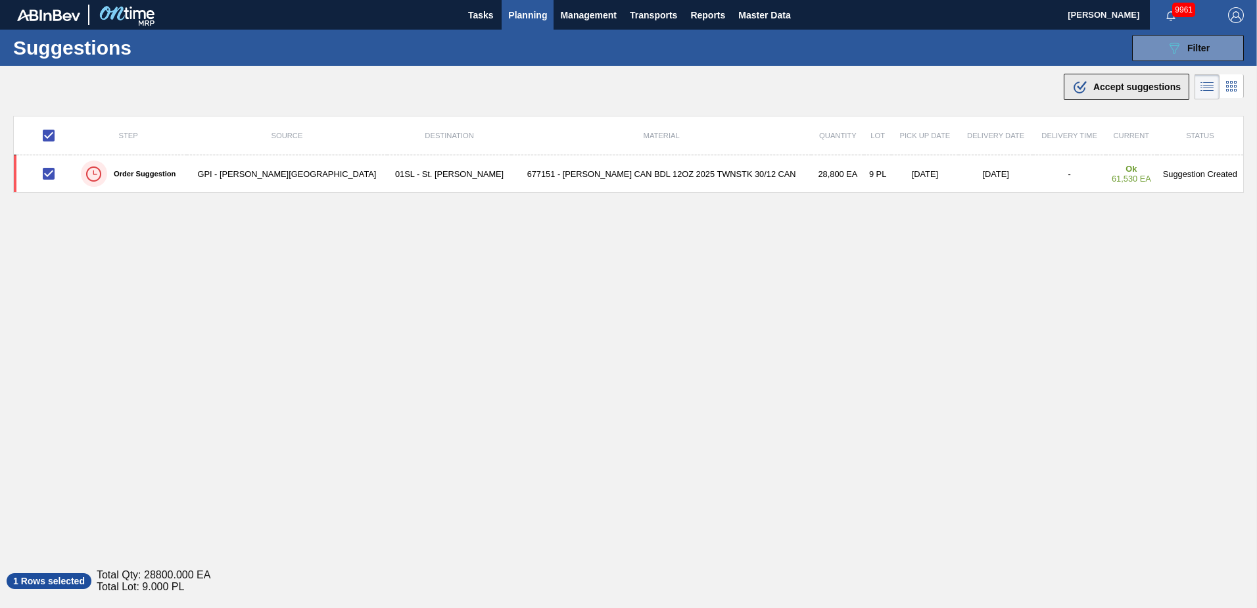
click at [1097, 90] on span "Accept suggestions" at bounding box center [1136, 87] width 87 height 11
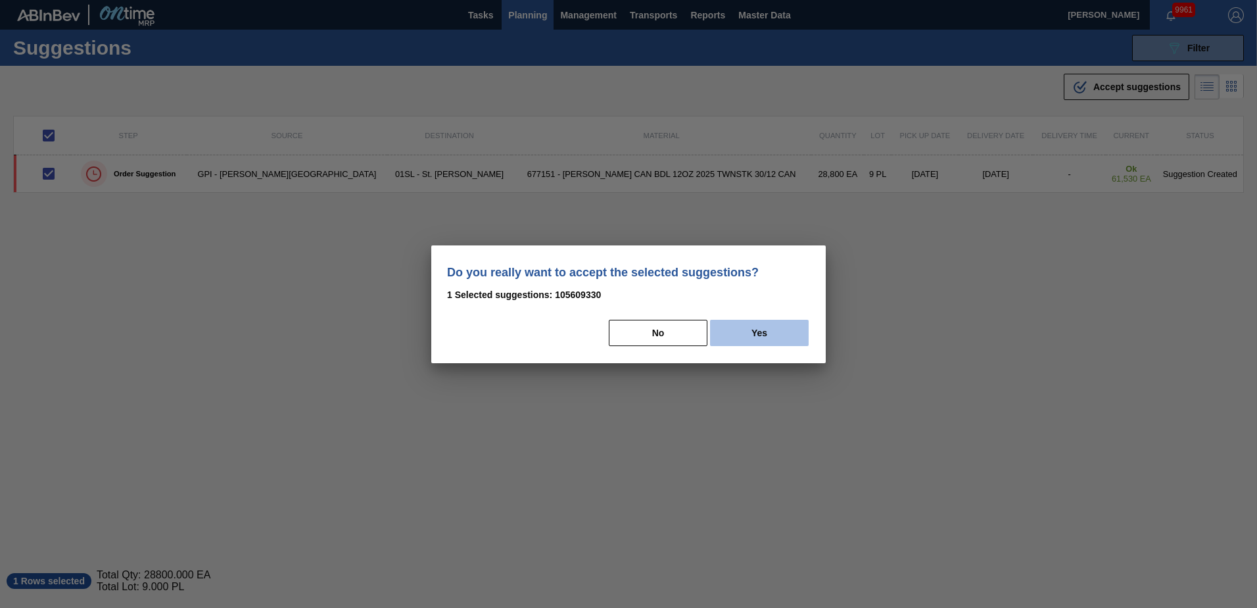
click at [786, 331] on button "Yes" at bounding box center [759, 333] width 99 height 26
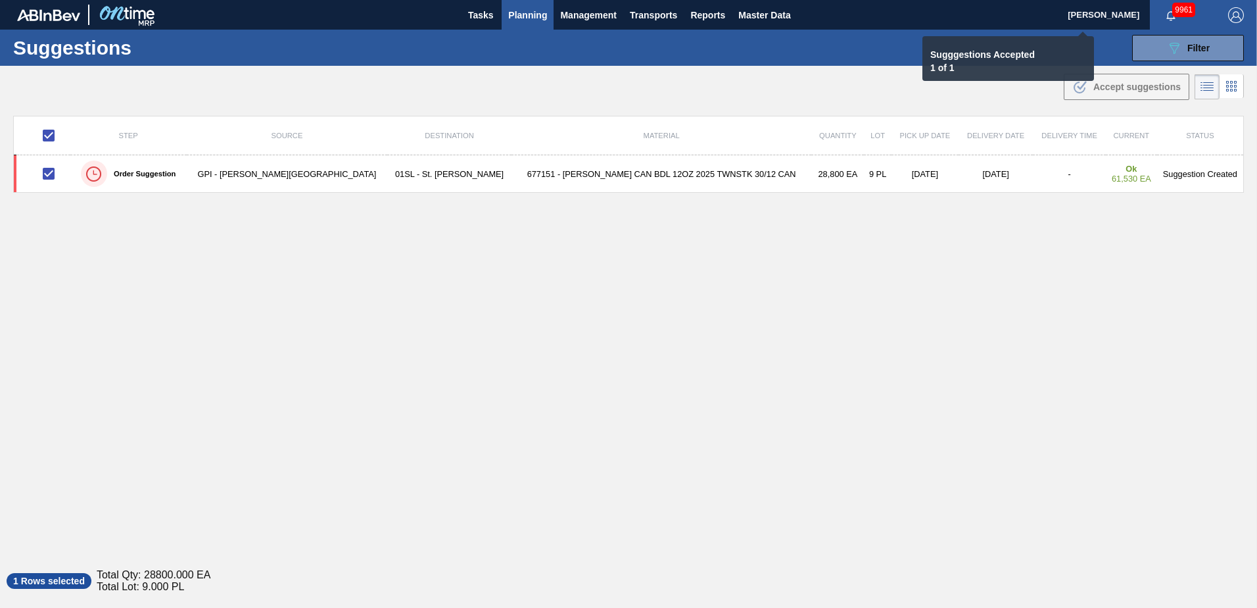
checkbox input "false"
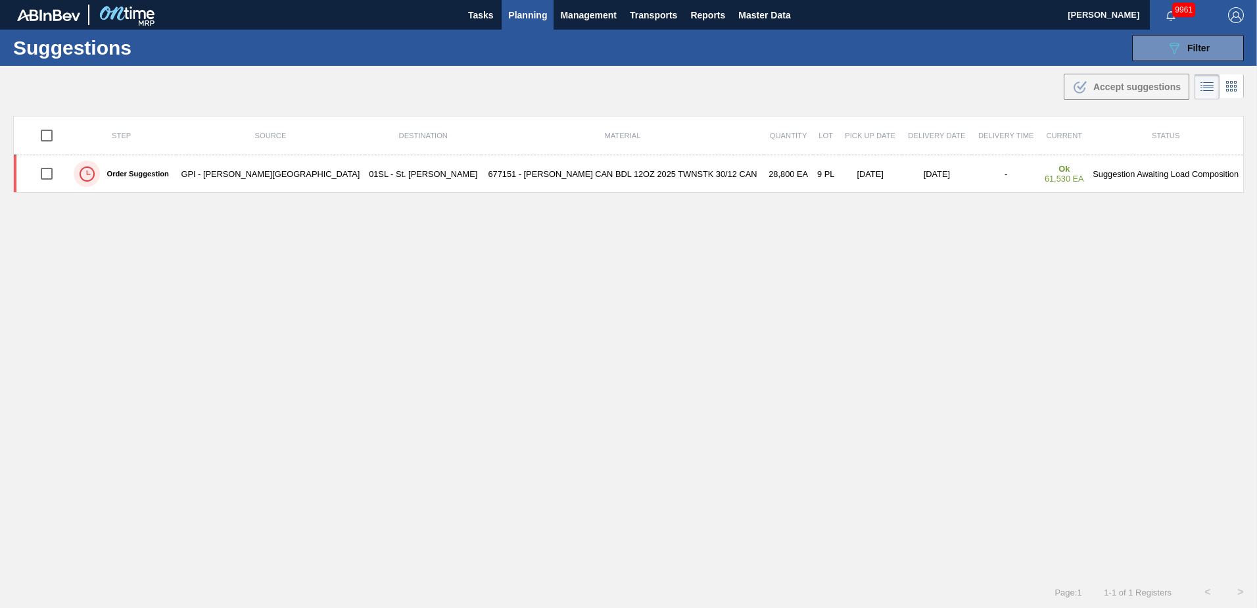
click at [515, 15] on span "Planning" at bounding box center [527, 15] width 39 height 16
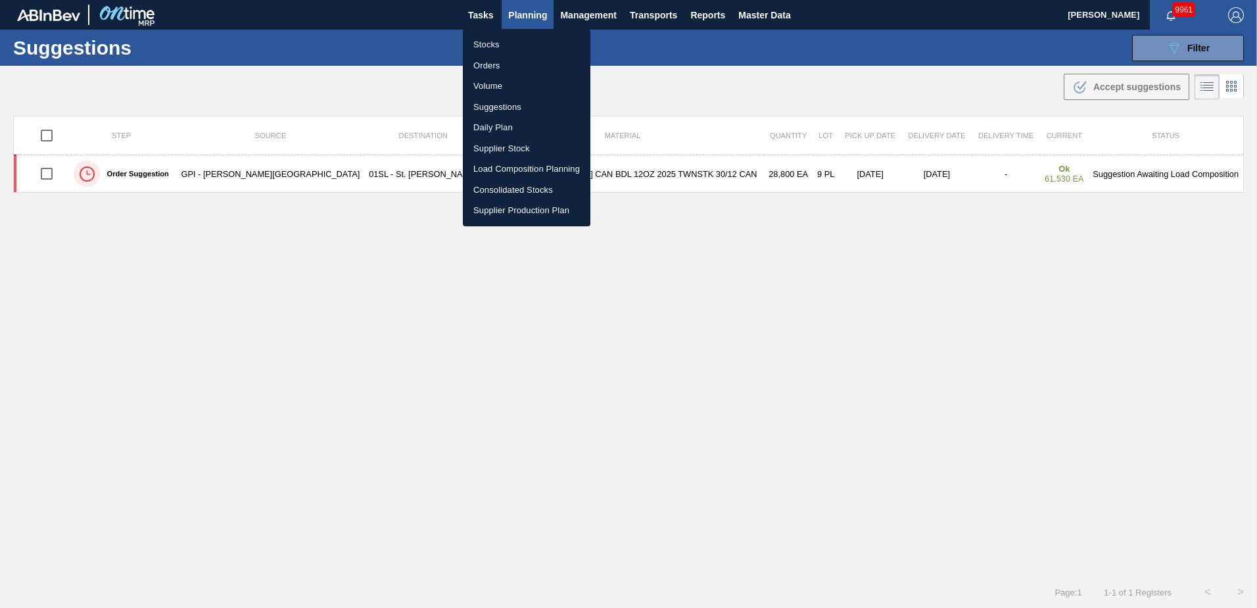
click at [502, 170] on li "Load Composition Planning" at bounding box center [527, 168] width 128 height 21
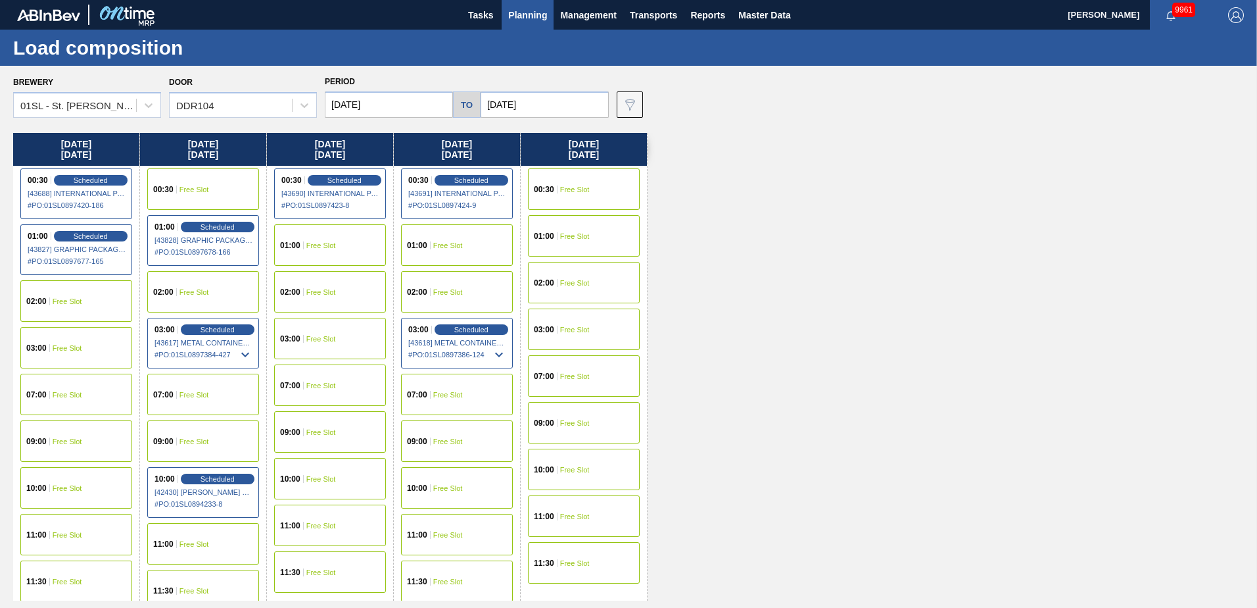
click at [73, 429] on div "09:00 Free Slot" at bounding box center [76, 440] width 112 height 41
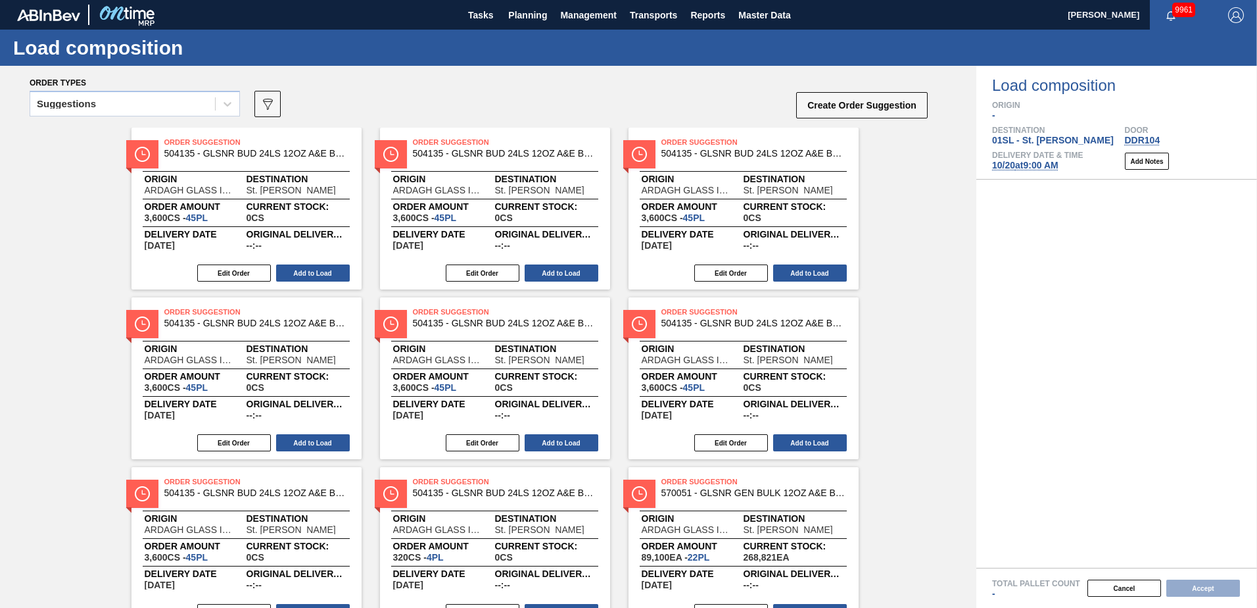
click at [226, 105] on icon at bounding box center [227, 103] width 13 height 13
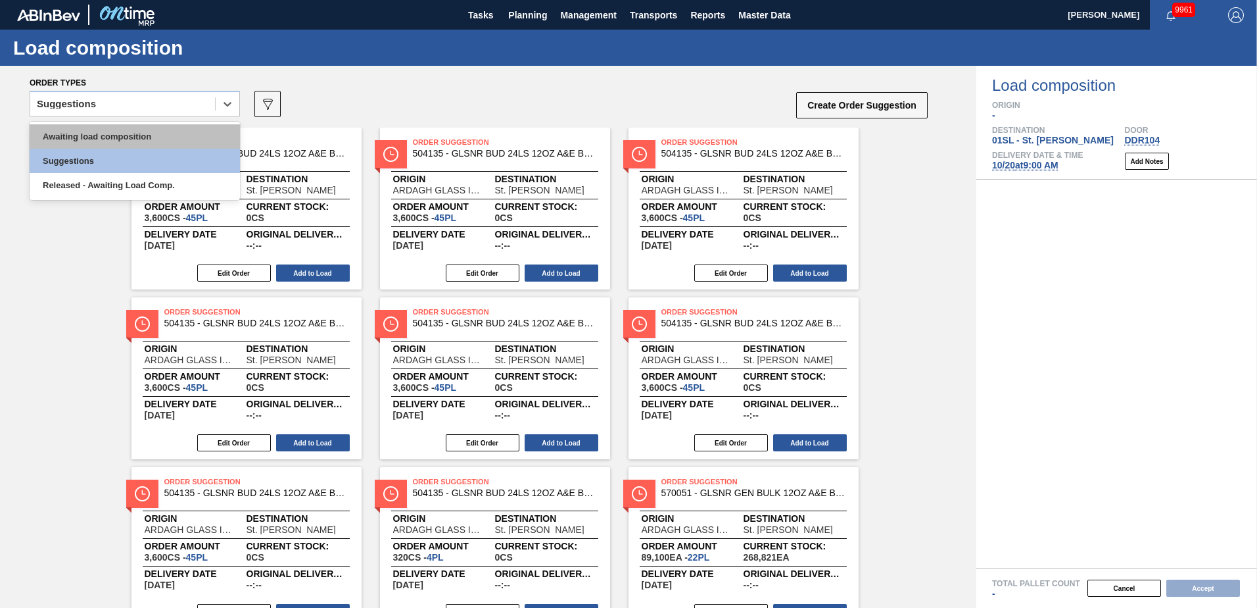
click at [172, 139] on div "Awaiting load composition" at bounding box center [135, 136] width 210 height 24
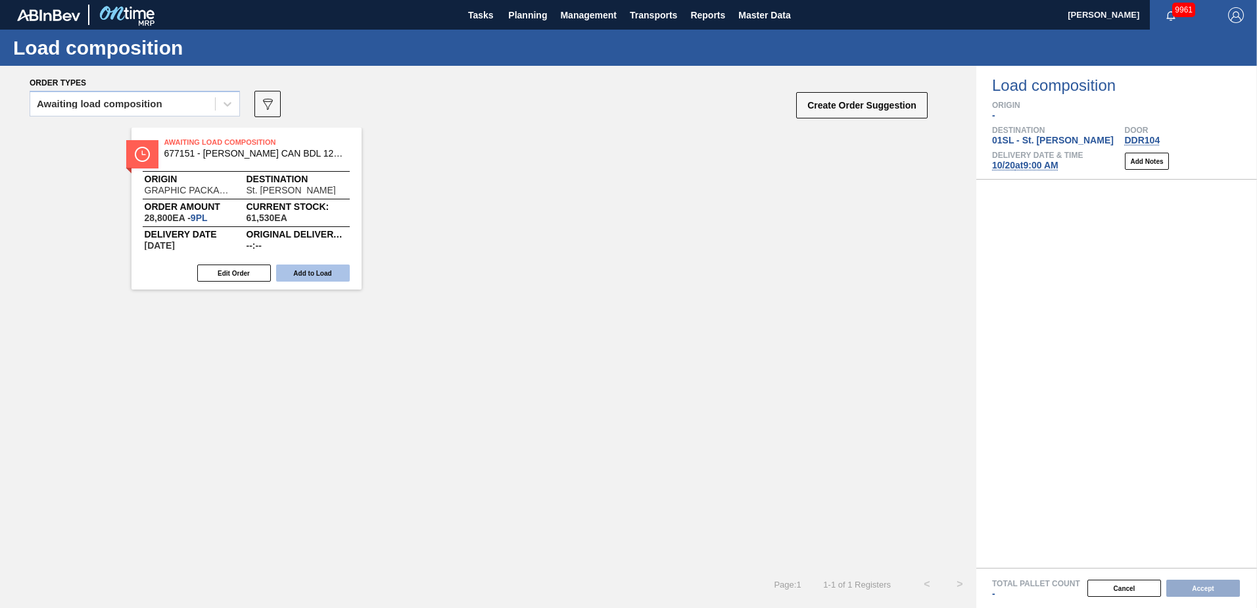
click at [318, 270] on button "Add to Load" at bounding box center [313, 272] width 74 height 17
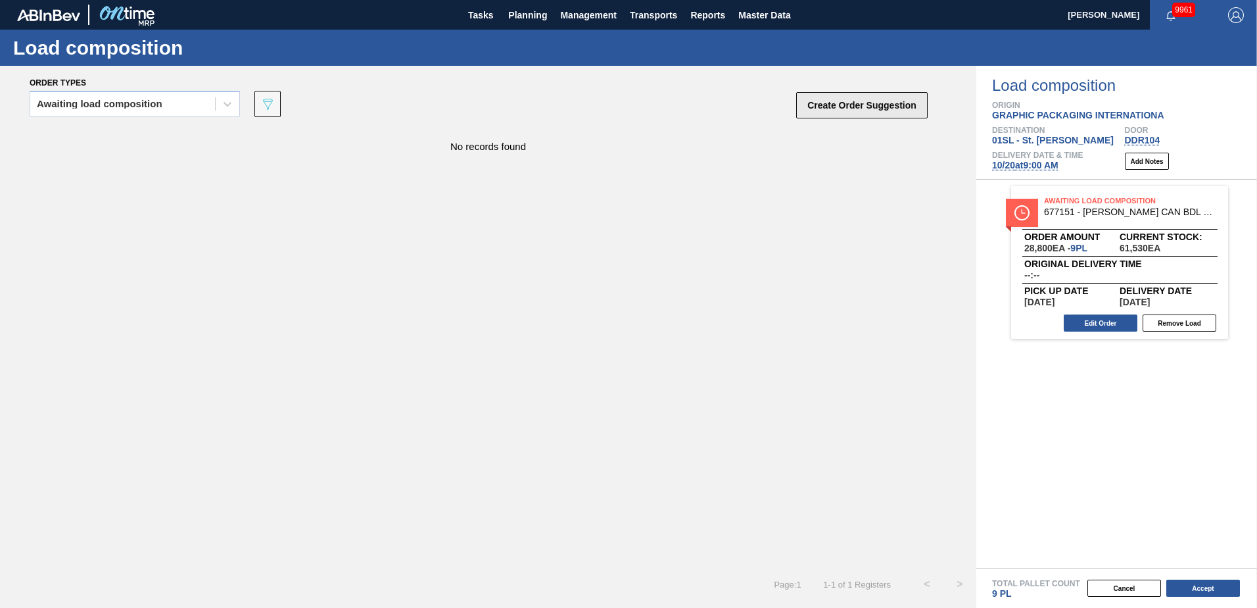
click at [884, 99] on button "Create Order Suggestion" at bounding box center [861, 105] width 131 height 26
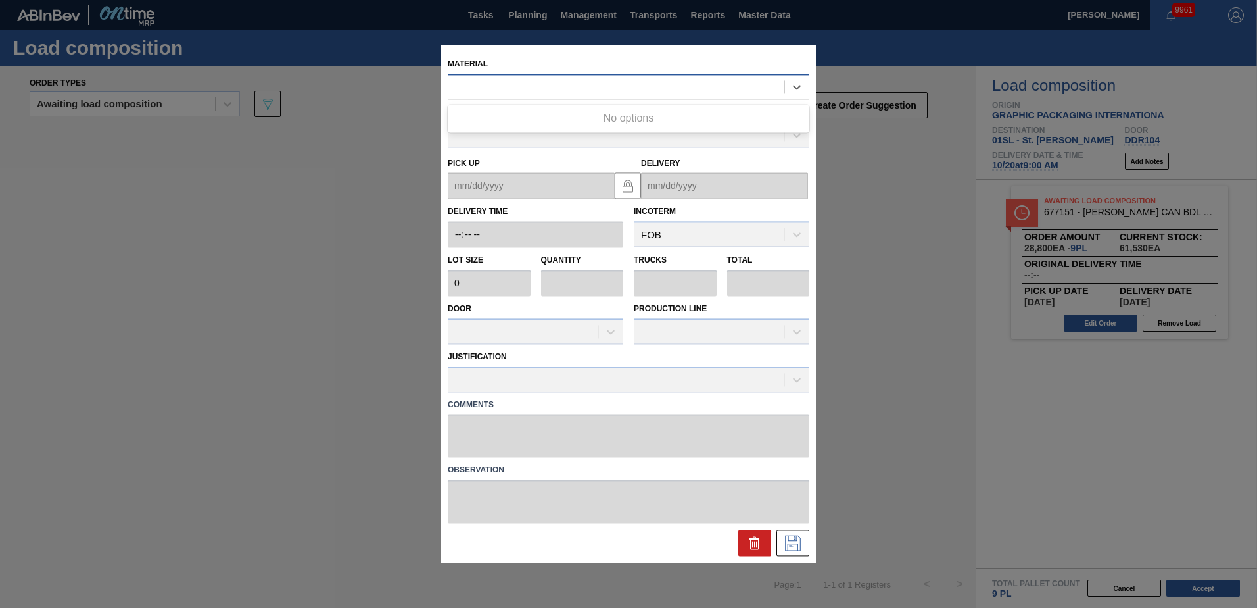
click at [634, 85] on div at bounding box center [616, 87] width 336 height 19
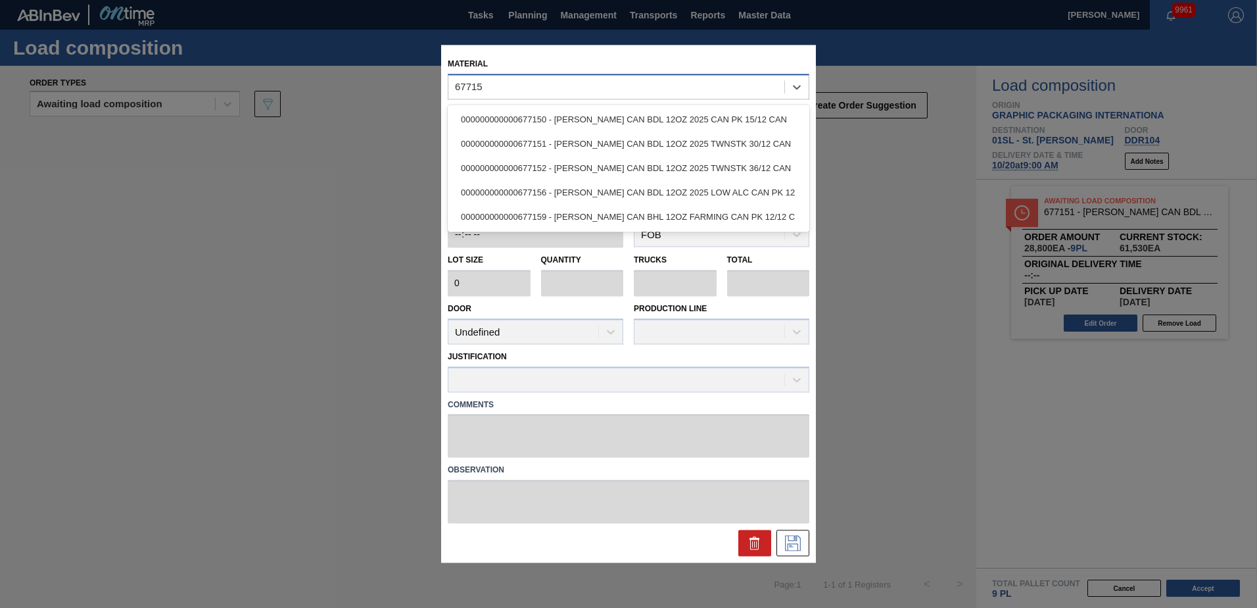
type input "677151"
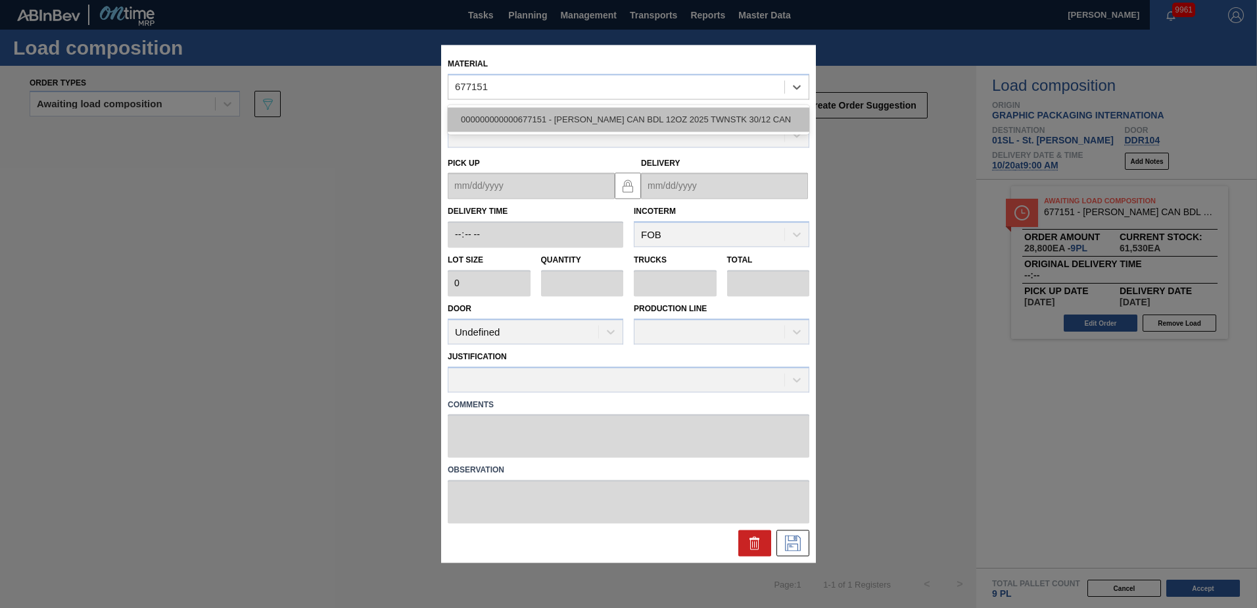
click at [646, 119] on div "000000000000677151 - [PERSON_NAME] CAN BDL 12OZ 2025 TWNSTK 30/12 CAN" at bounding box center [629, 119] width 362 height 24
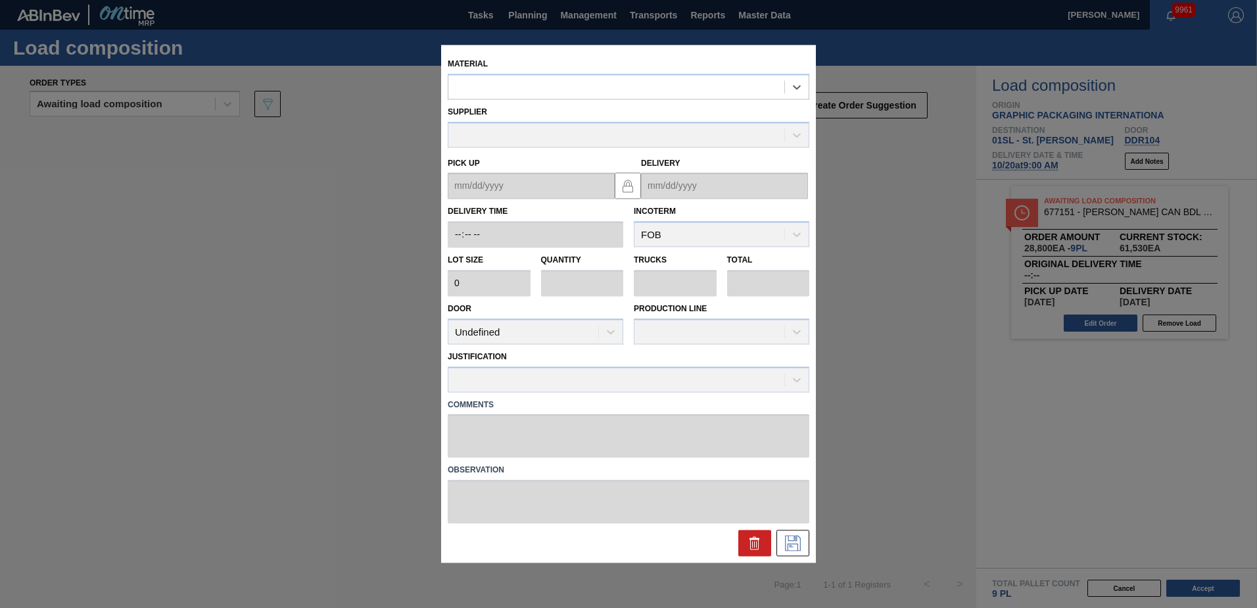
type input "3,200"
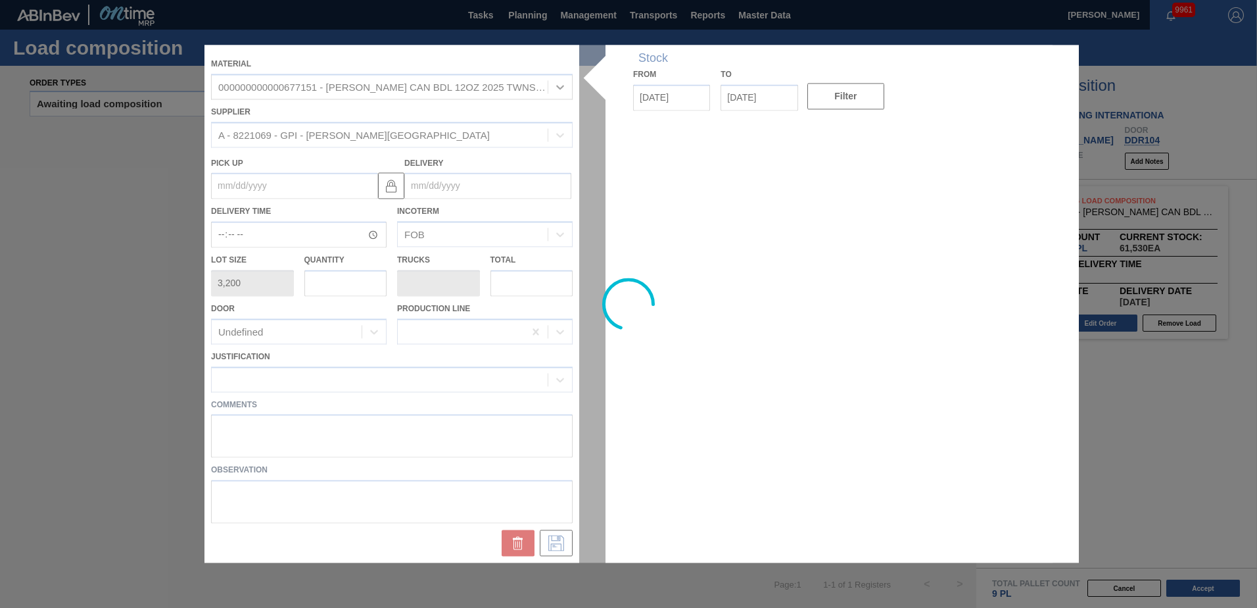
click at [494, 182] on div at bounding box center [628, 303] width 848 height 517
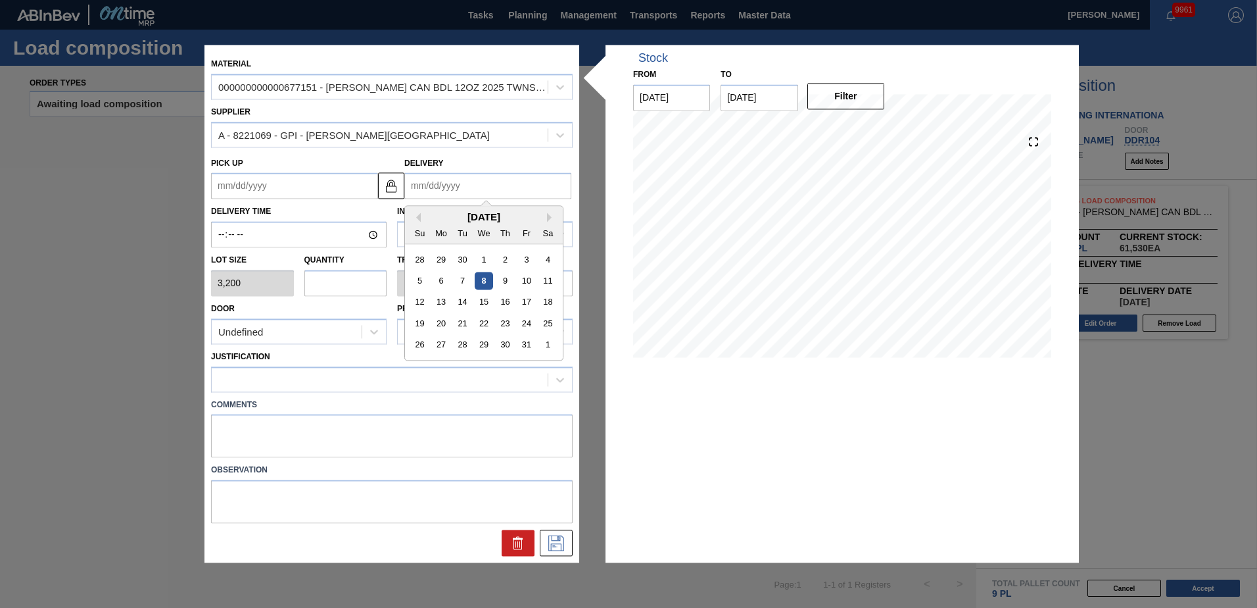
click at [481, 181] on input "Delivery" at bounding box center [487, 186] width 167 height 26
click at [444, 321] on div "20" at bounding box center [442, 324] width 18 height 18
type up "[DATE]"
type input "[DATE]"
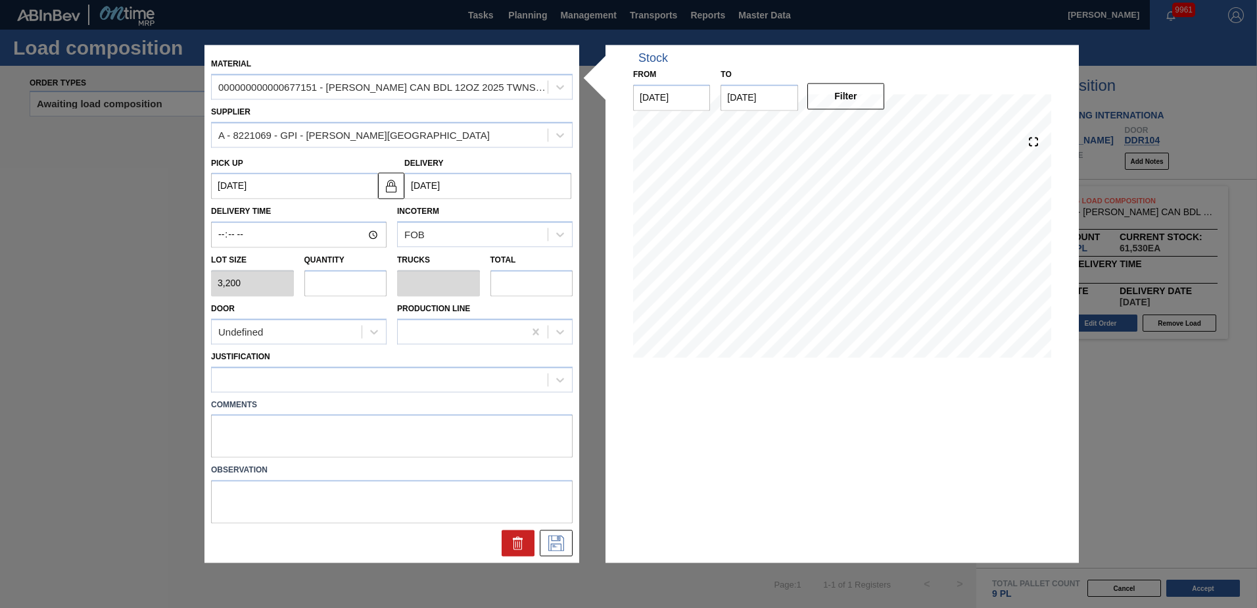
click at [371, 283] on input "text" at bounding box center [345, 283] width 83 height 26
type input "1"
type input "0.038"
type input "3,200"
type input "16"
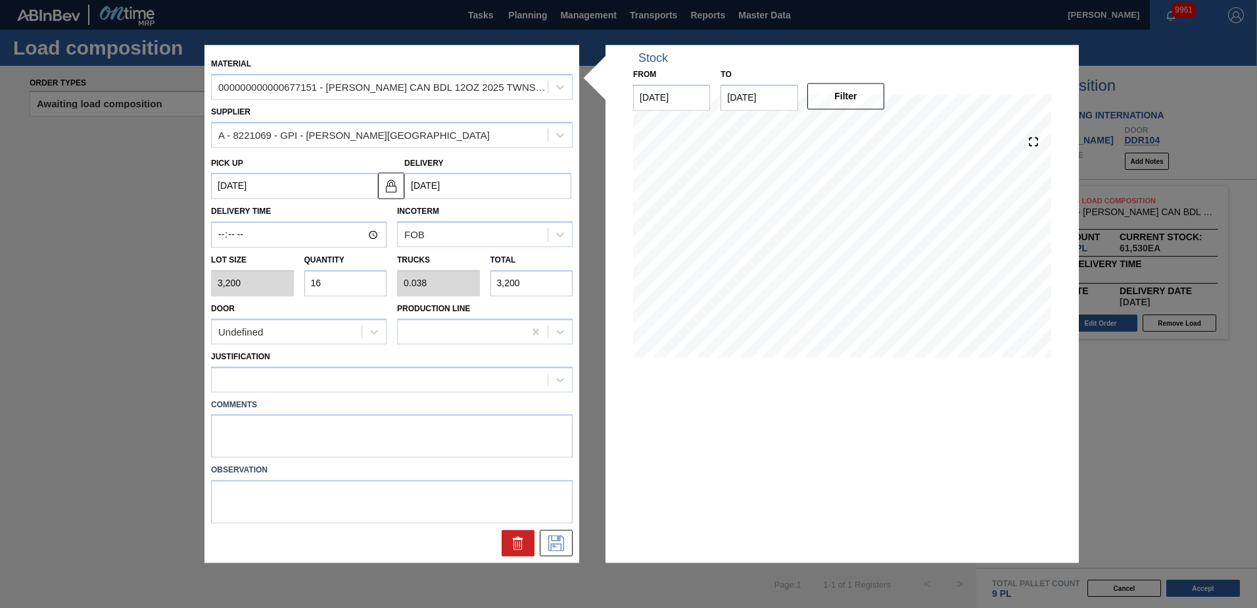
type input "0.615"
type input "51,200"
type input "1"
type input "0.038"
type input "3,200"
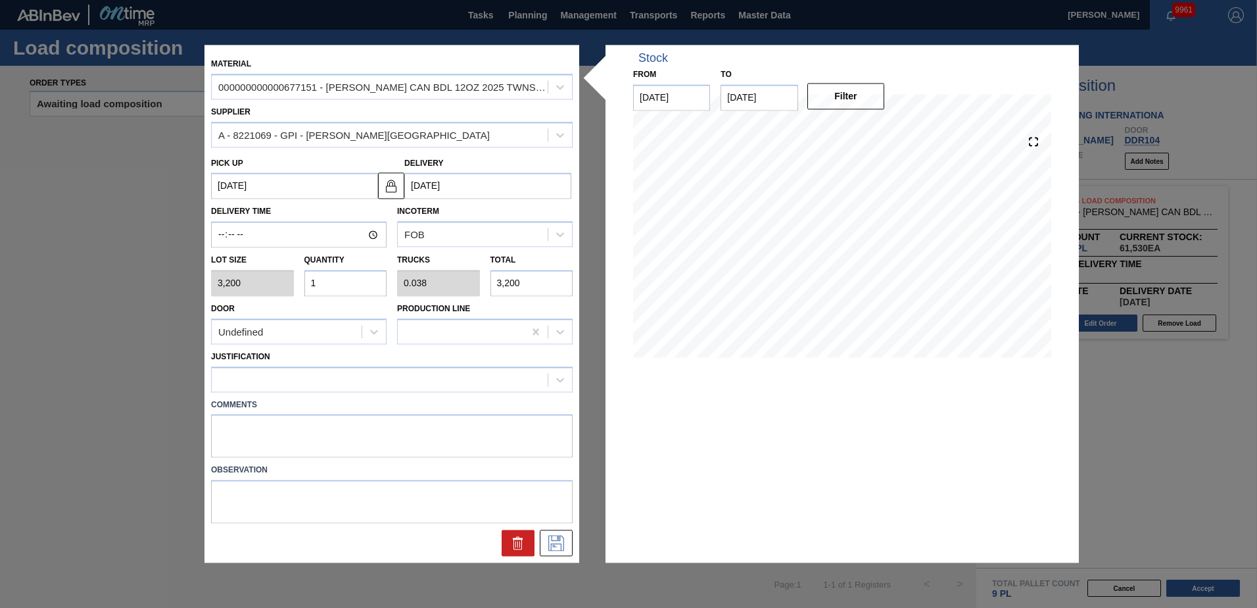
type input "17"
type input "0.654"
type input "54,400"
type input "17"
click at [345, 328] on div "Undefined" at bounding box center [287, 331] width 150 height 19
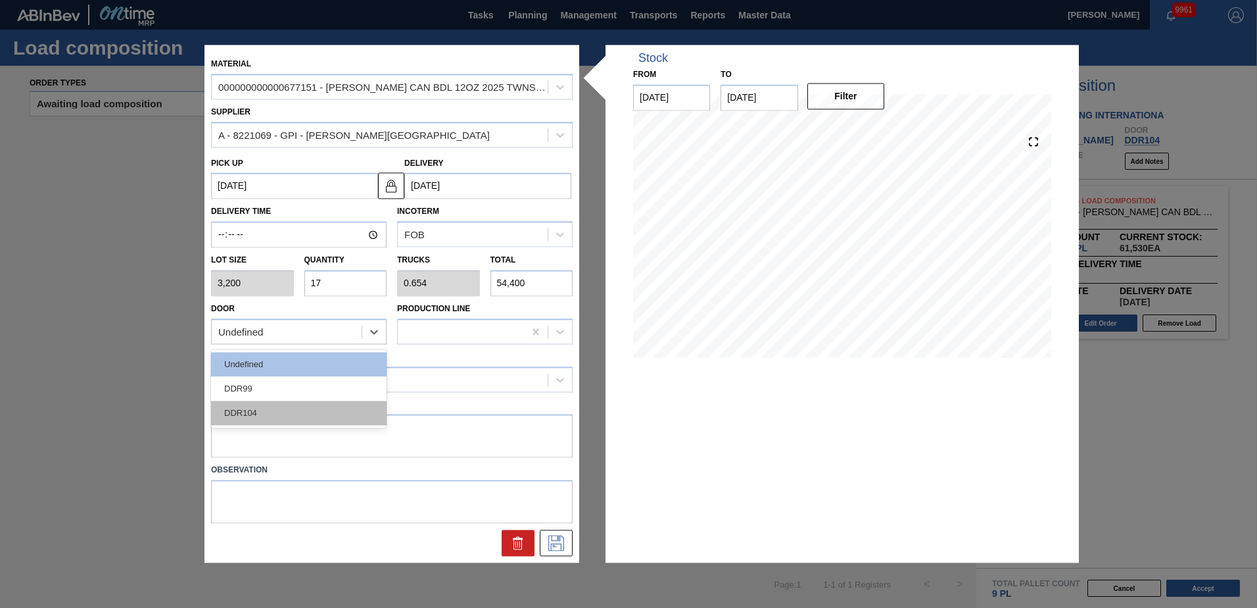
click at [286, 409] on div "DDR104" at bounding box center [299, 412] width 176 height 24
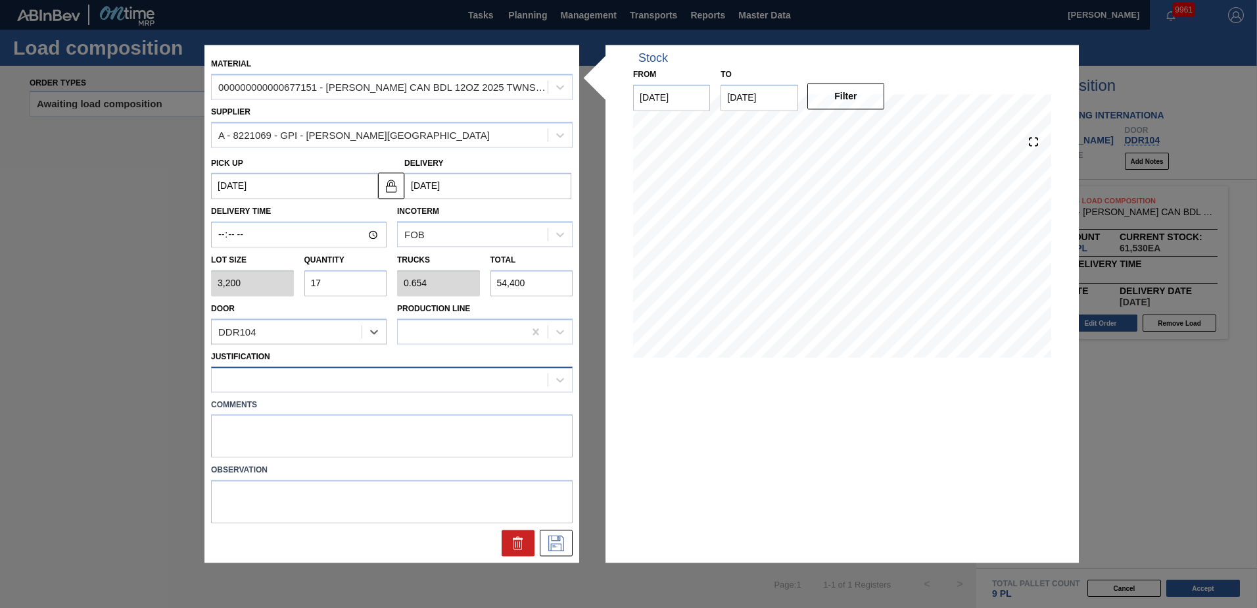
click at [289, 375] on div at bounding box center [380, 379] width 336 height 19
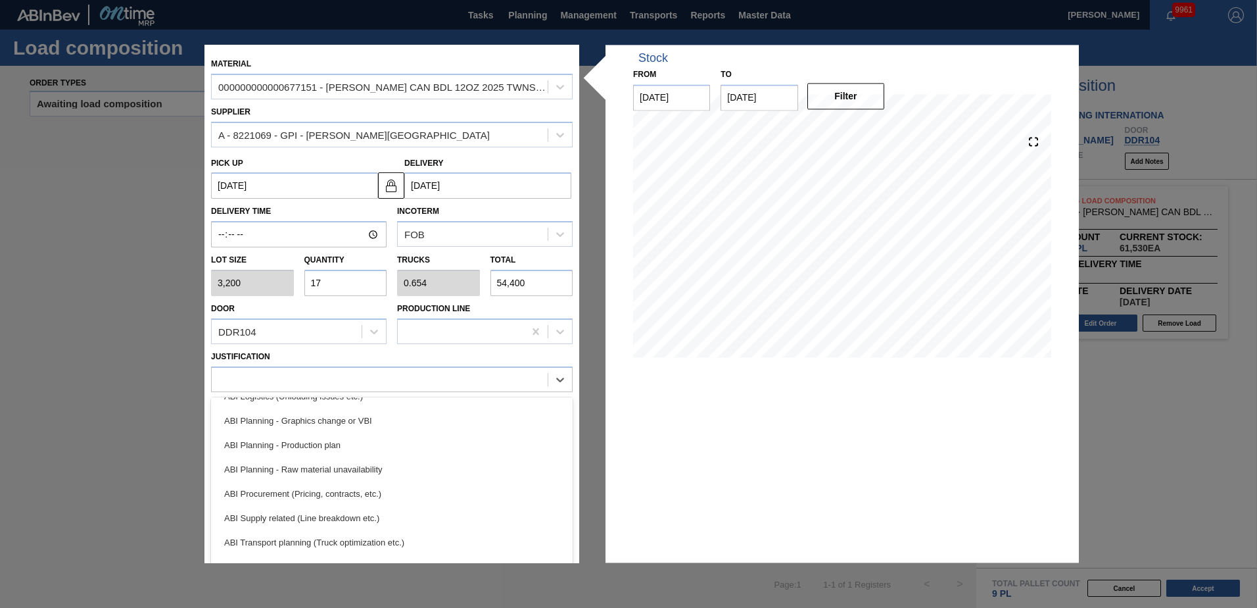
scroll to position [131, 0]
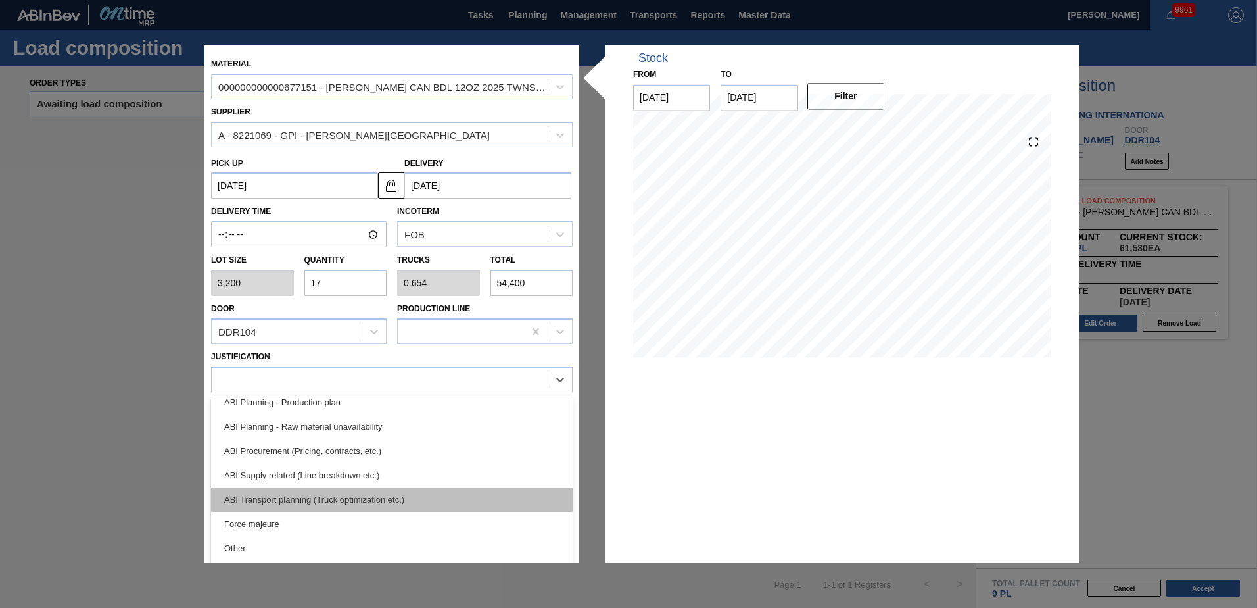
click at [326, 498] on div "ABI Transport planning (Truck optimization etc.)" at bounding box center [392, 499] width 362 height 24
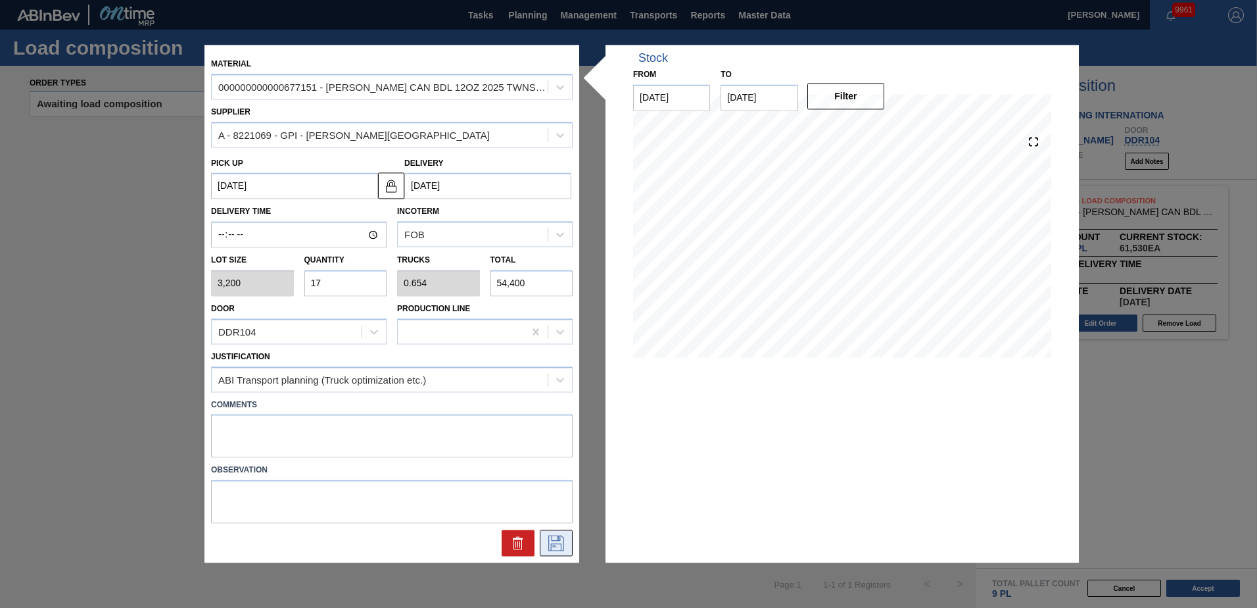
click at [548, 546] on icon at bounding box center [556, 543] width 21 height 16
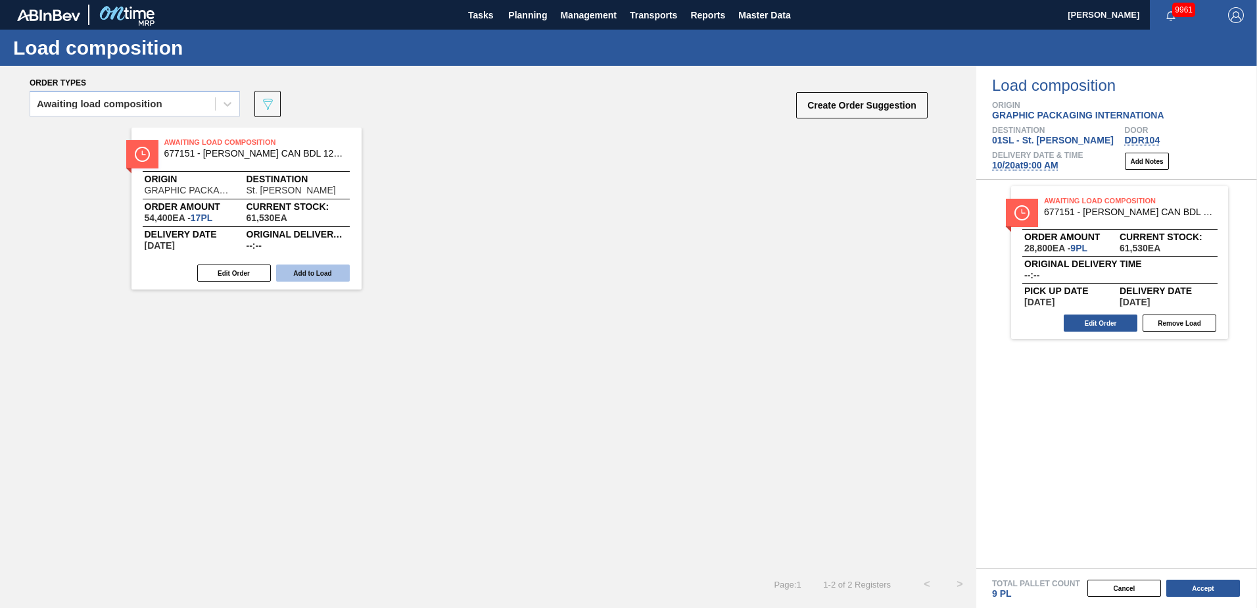
click at [333, 276] on button "Add to Load" at bounding box center [313, 272] width 74 height 17
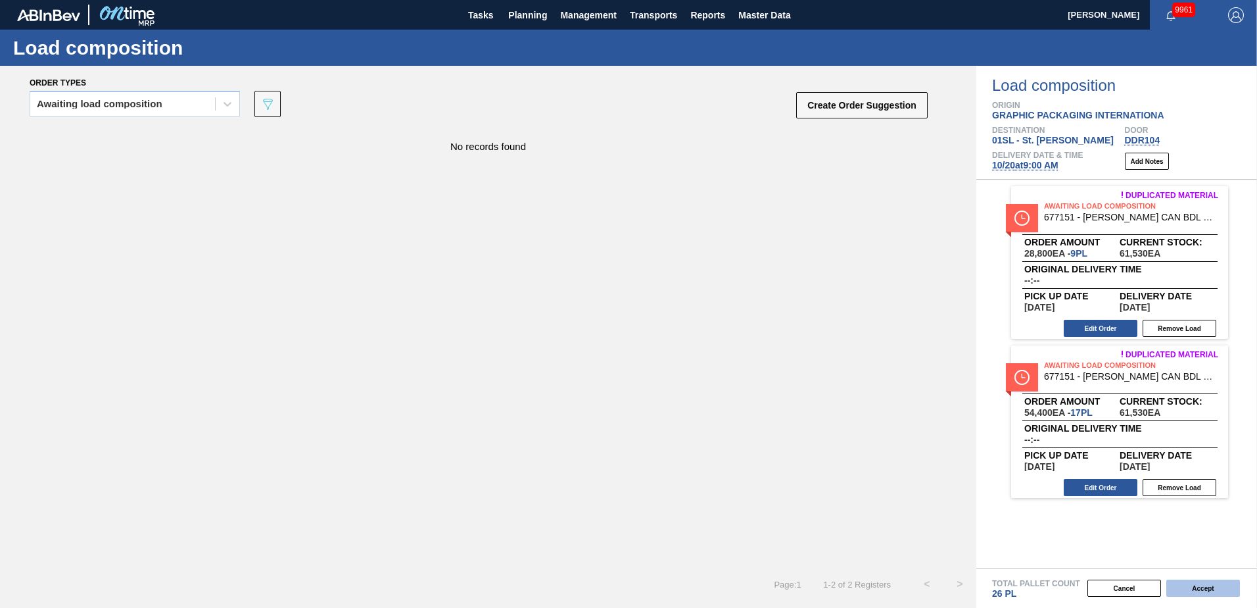
click at [1201, 593] on button "Accept" at bounding box center [1203, 587] width 74 height 17
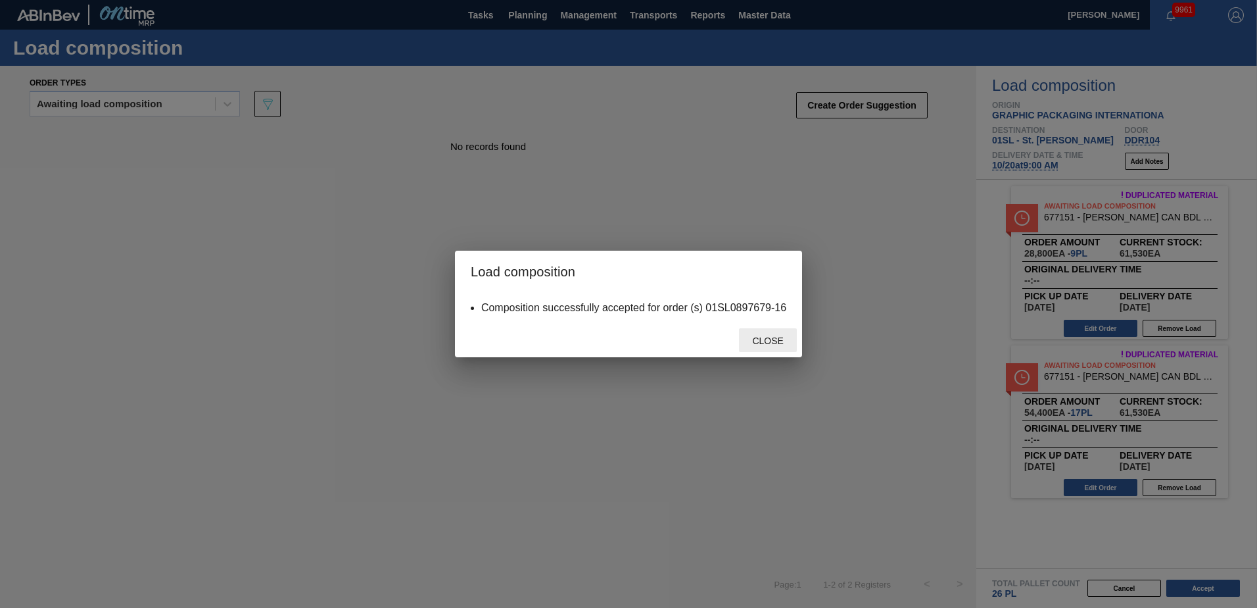
click at [788, 342] on span "Close" at bounding box center [768, 340] width 52 height 11
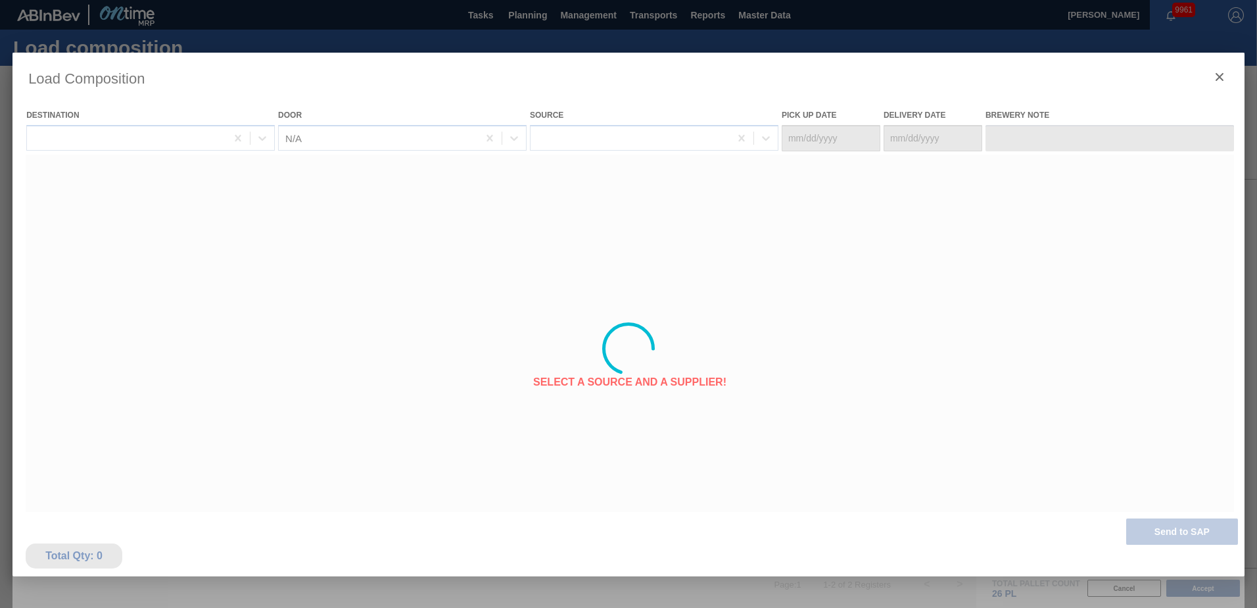
type Date "[DATE]"
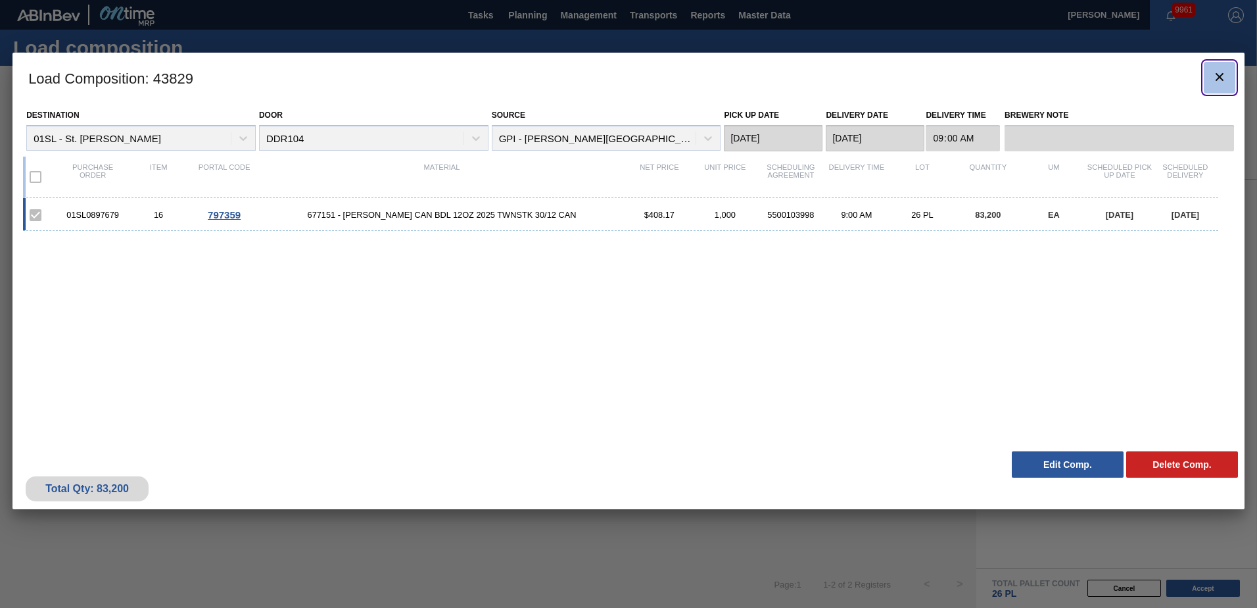
click at [1213, 79] on icon "botão de ícone" at bounding box center [1220, 77] width 16 height 16
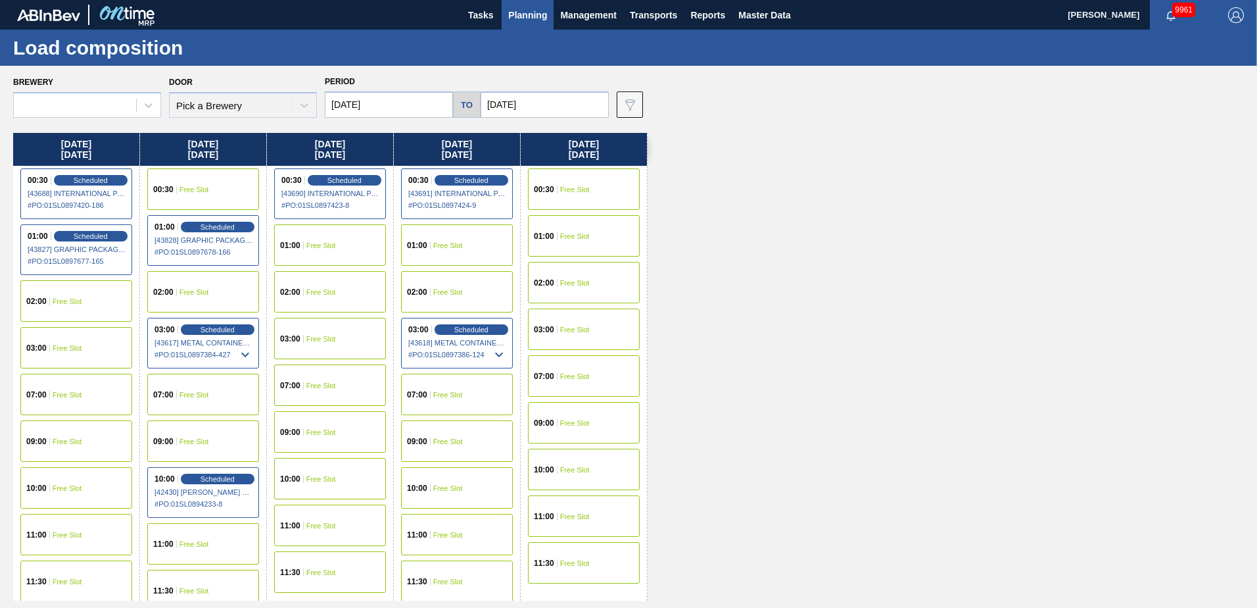
click at [533, 28] on button "Planning" at bounding box center [528, 15] width 52 height 30
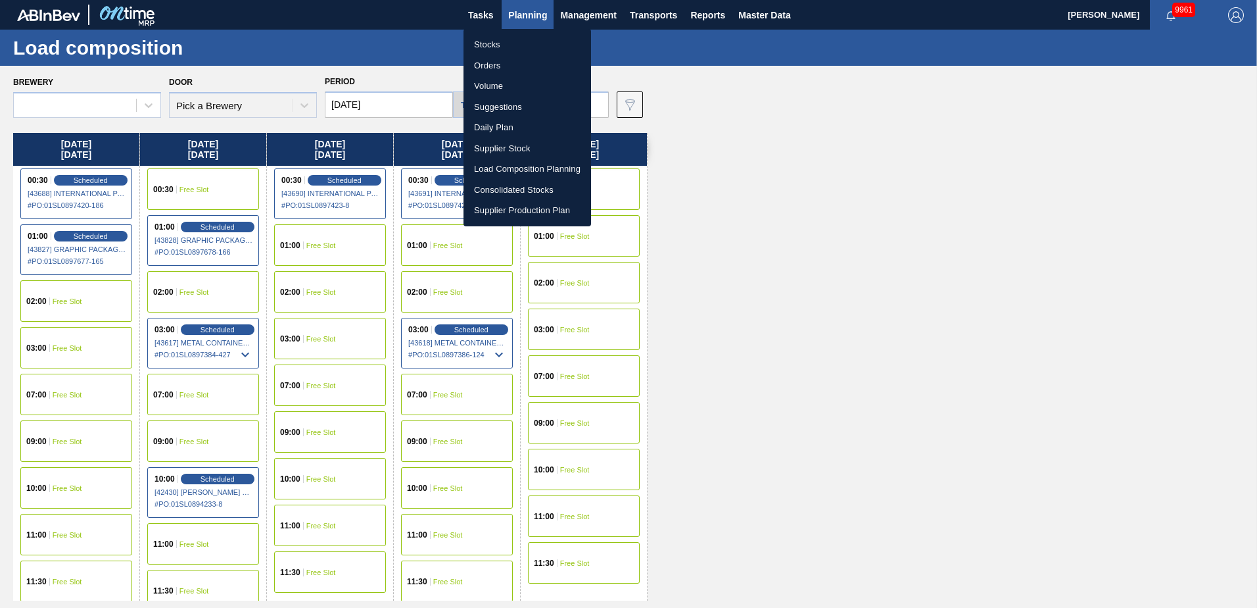
click at [513, 102] on li "Suggestions" at bounding box center [528, 107] width 128 height 21
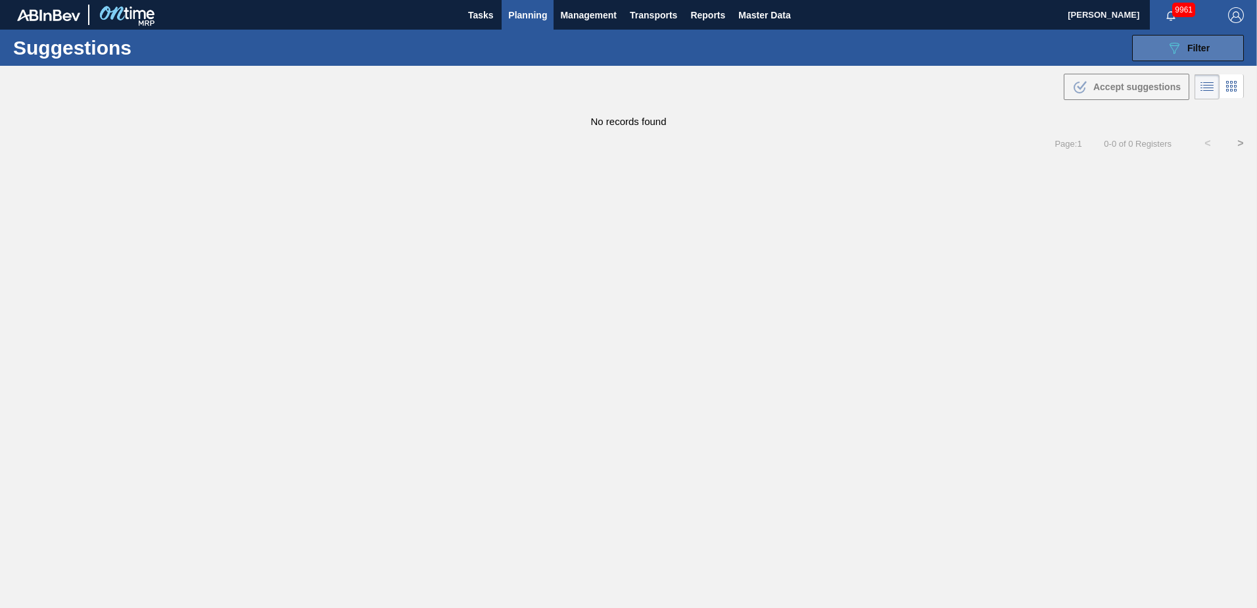
type from "[DATE]"
type to "[DATE]"
click at [1203, 47] on span "Filter" at bounding box center [1198, 48] width 22 height 11
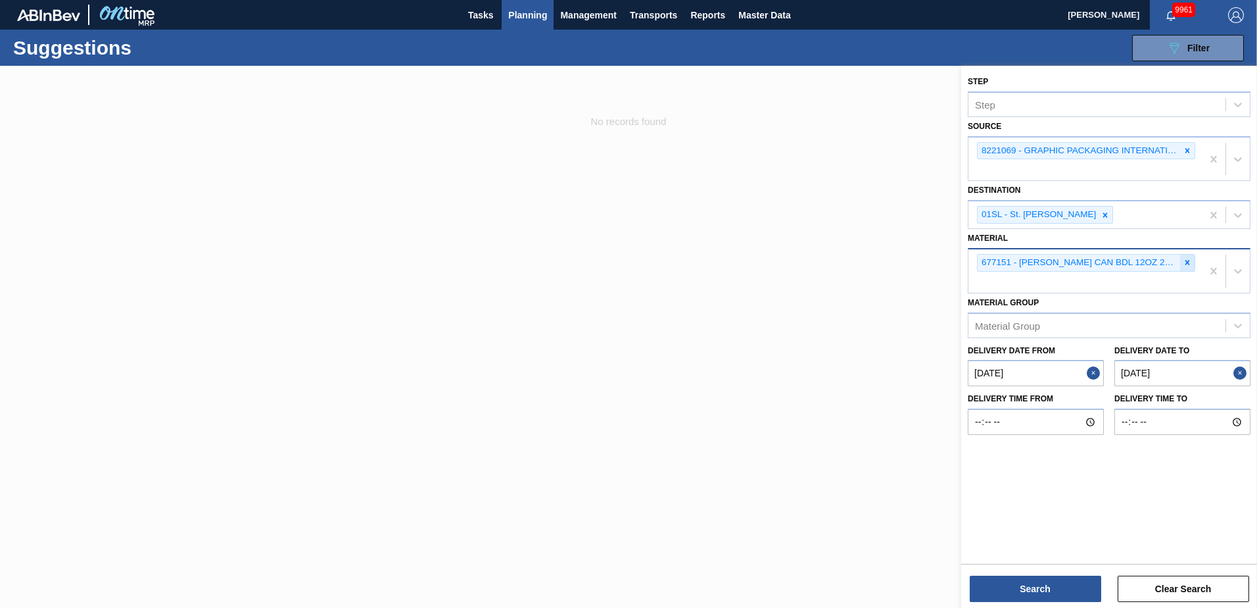
click at [1189, 264] on icon at bounding box center [1187, 262] width 9 height 9
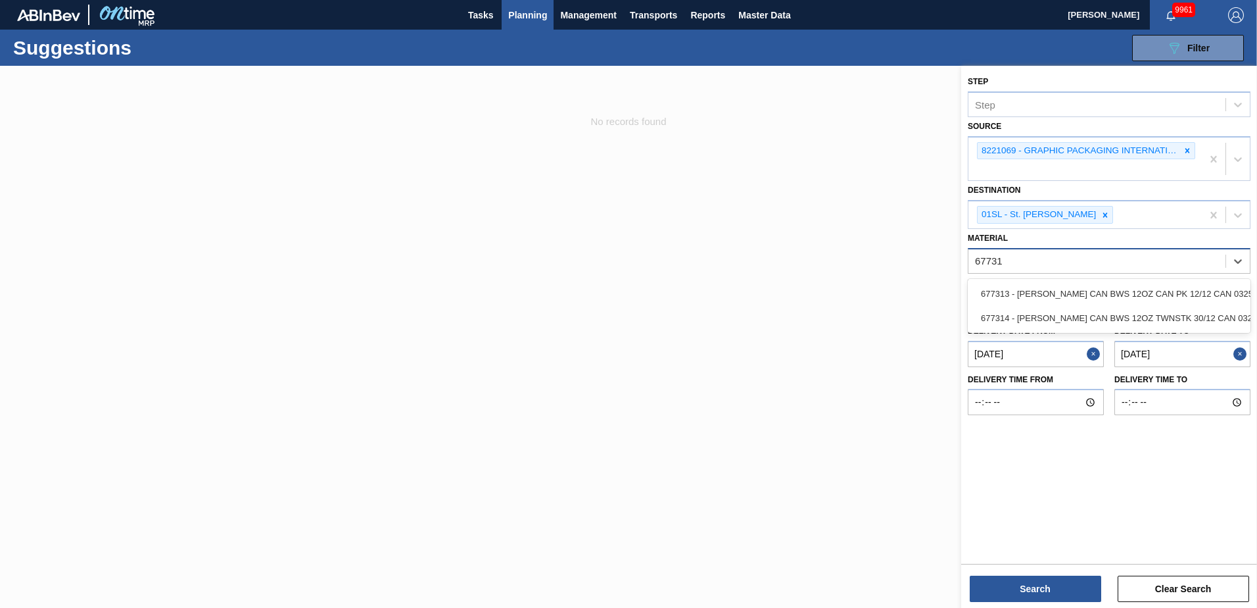
type input "677314"
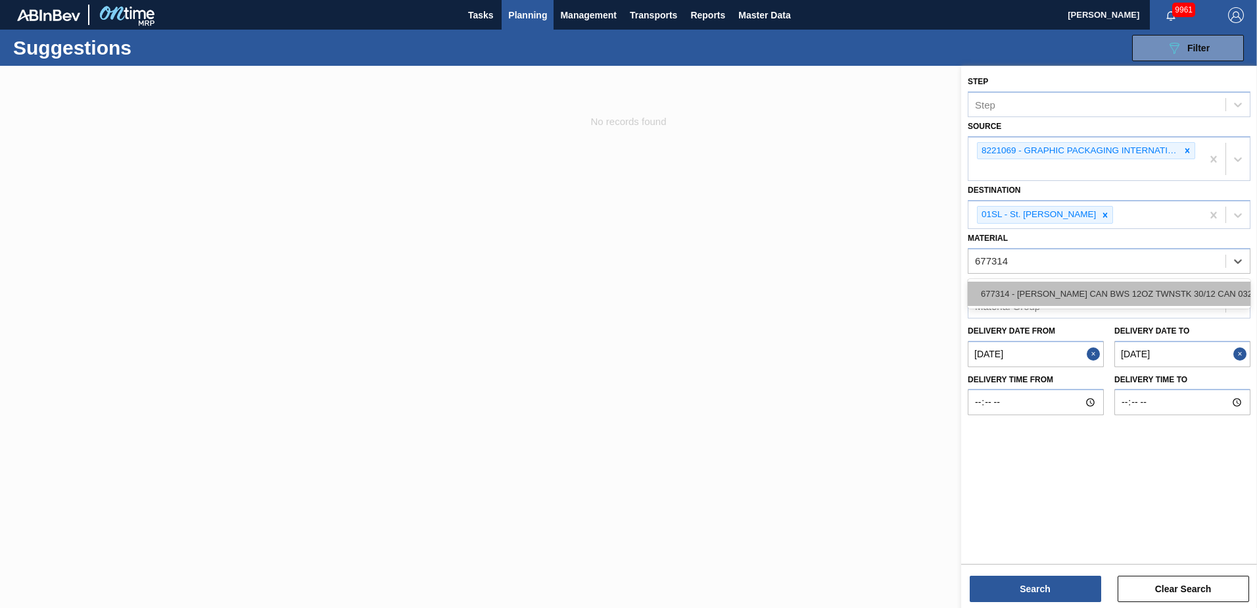
click at [1147, 291] on div "677314 - [PERSON_NAME] CAN BWS 12OZ TWNSTK 30/12 CAN 0325" at bounding box center [1109, 293] width 283 height 24
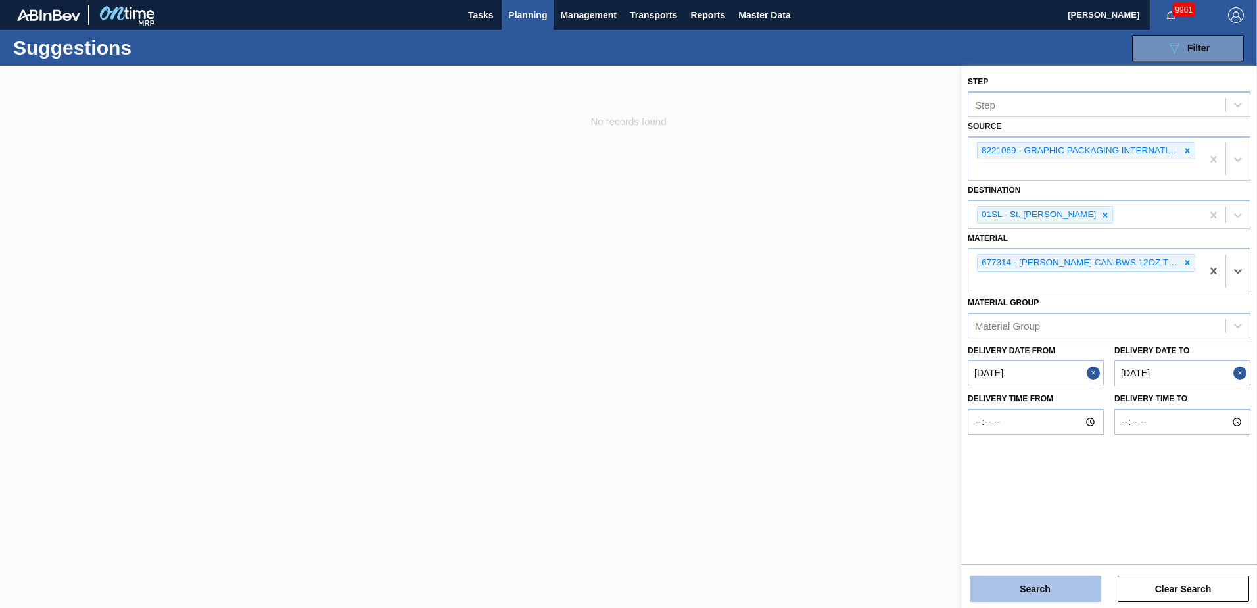
click at [1066, 585] on button "Search" at bounding box center [1035, 588] width 131 height 26
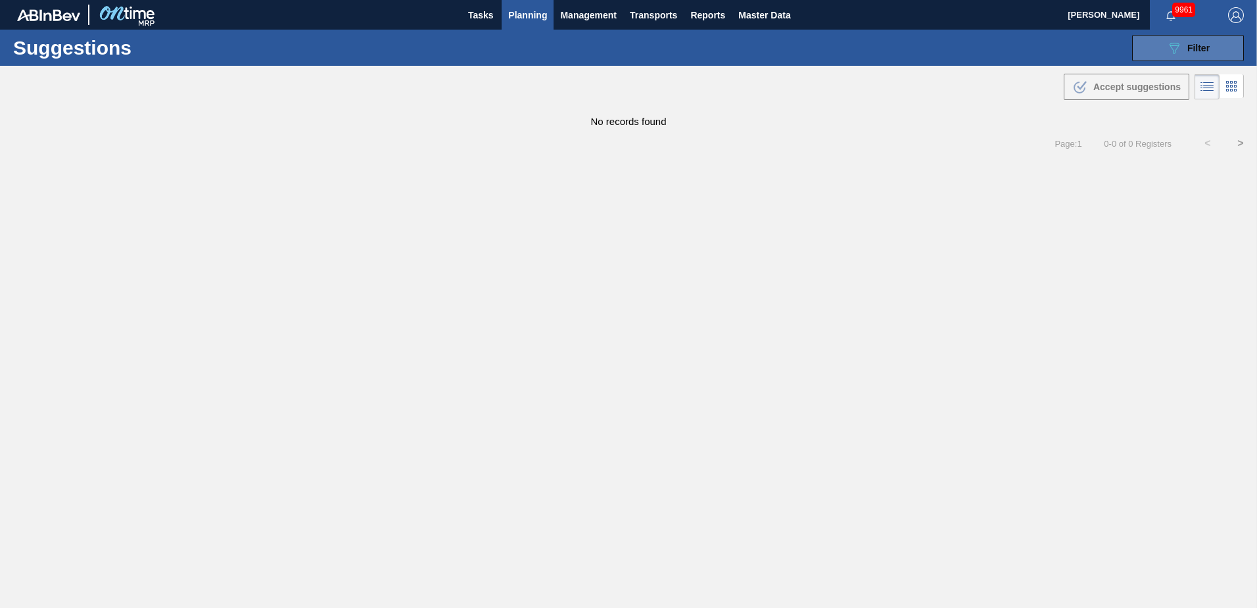
click at [1189, 43] on span "Filter" at bounding box center [1198, 48] width 22 height 11
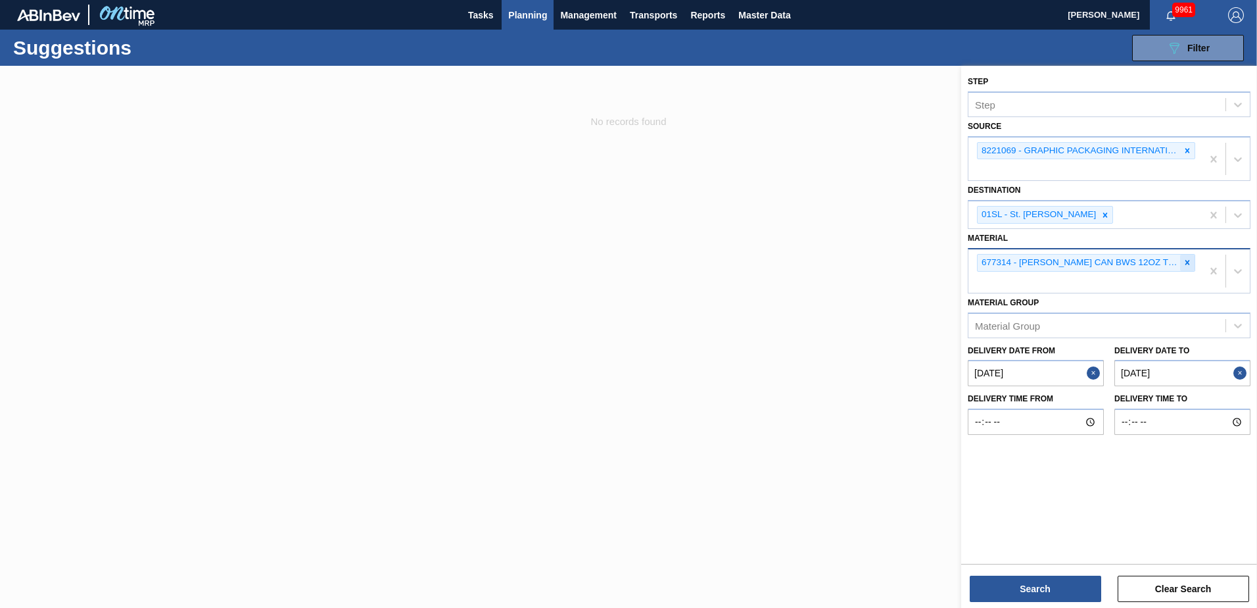
click at [1187, 262] on icon at bounding box center [1187, 262] width 9 height 9
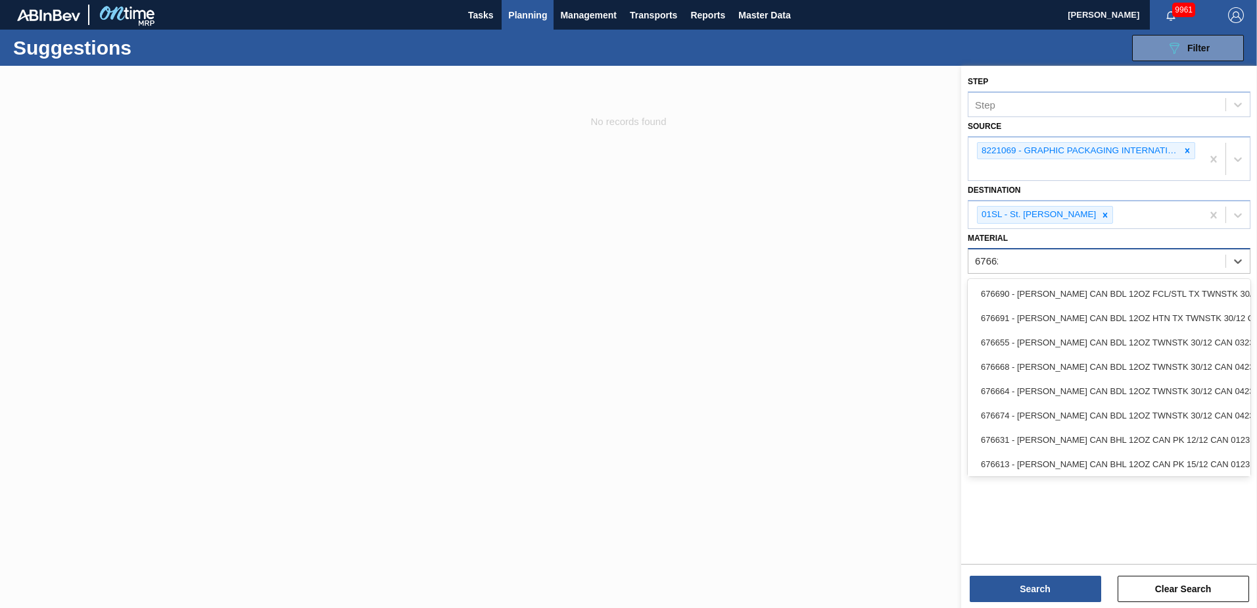
type input "676625"
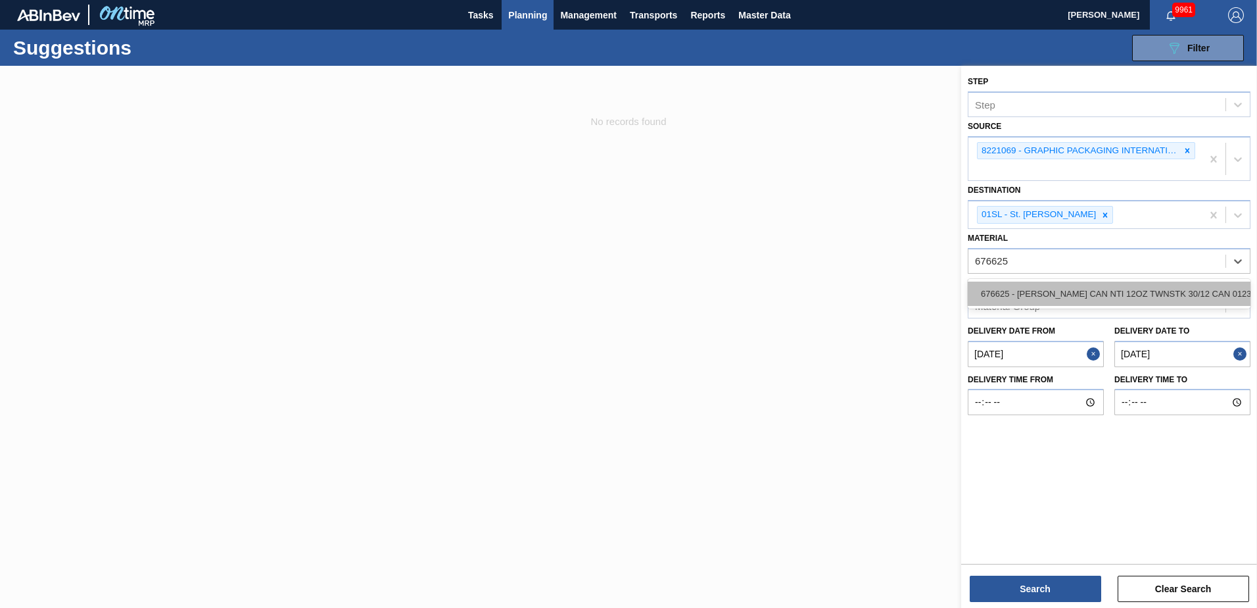
click at [1147, 286] on div "676625 - [PERSON_NAME] CAN NTI 12OZ TWNSTK 30/12 CAN 0123" at bounding box center [1109, 293] width 283 height 24
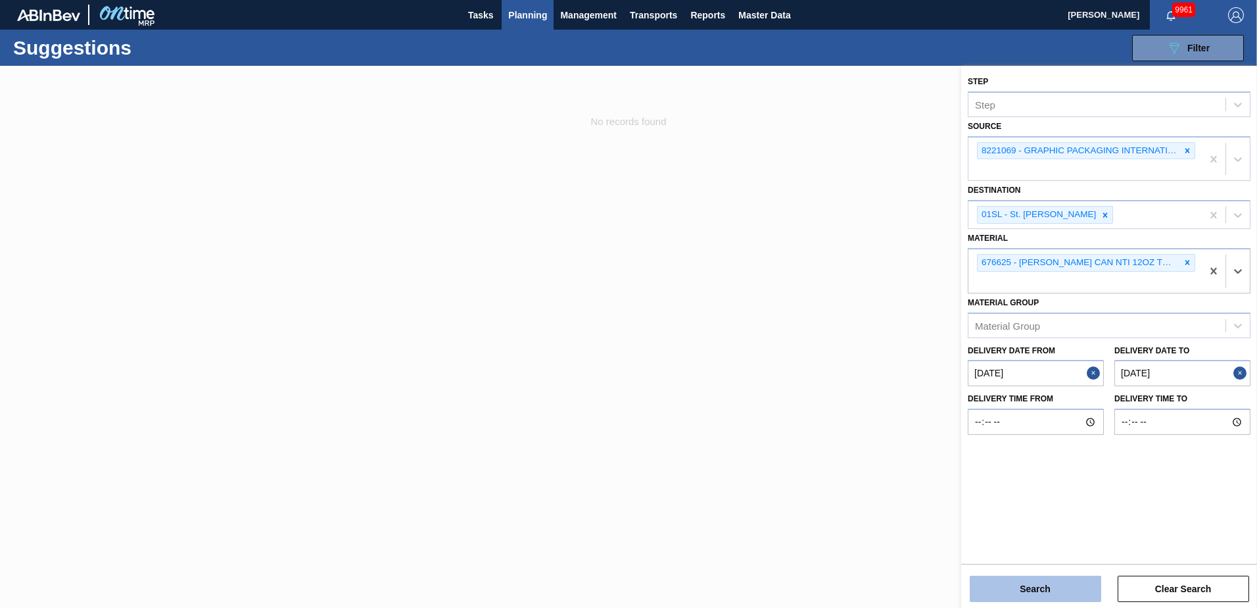
click at [1045, 584] on button "Search" at bounding box center [1035, 588] width 131 height 26
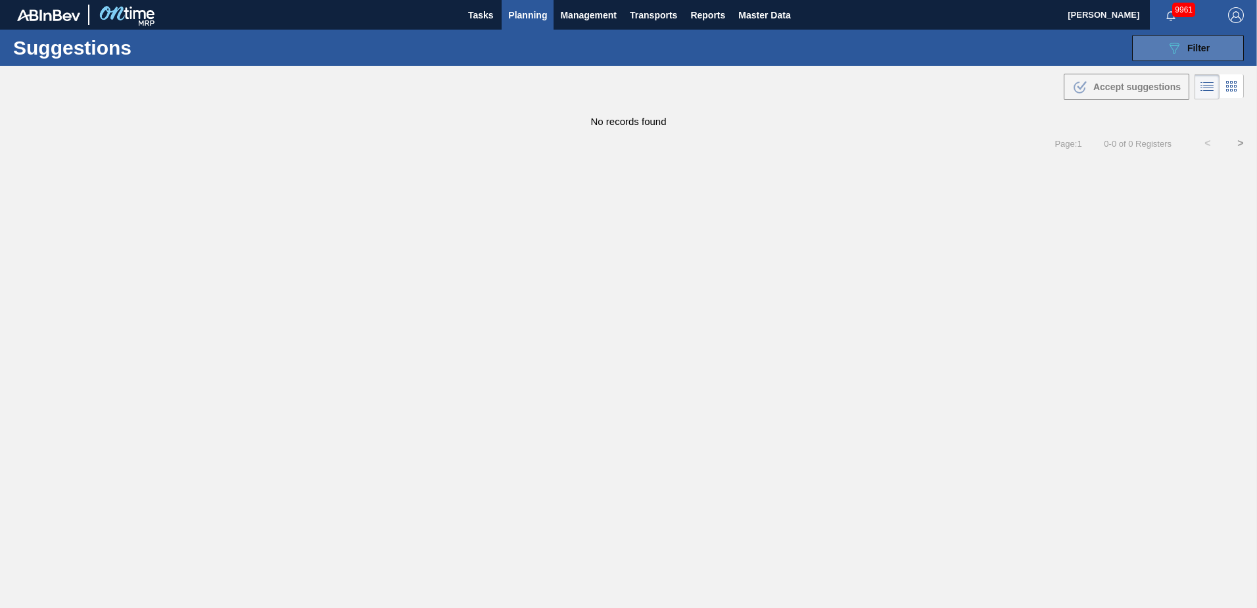
click at [1173, 45] on icon at bounding box center [1175, 48] width 10 height 11
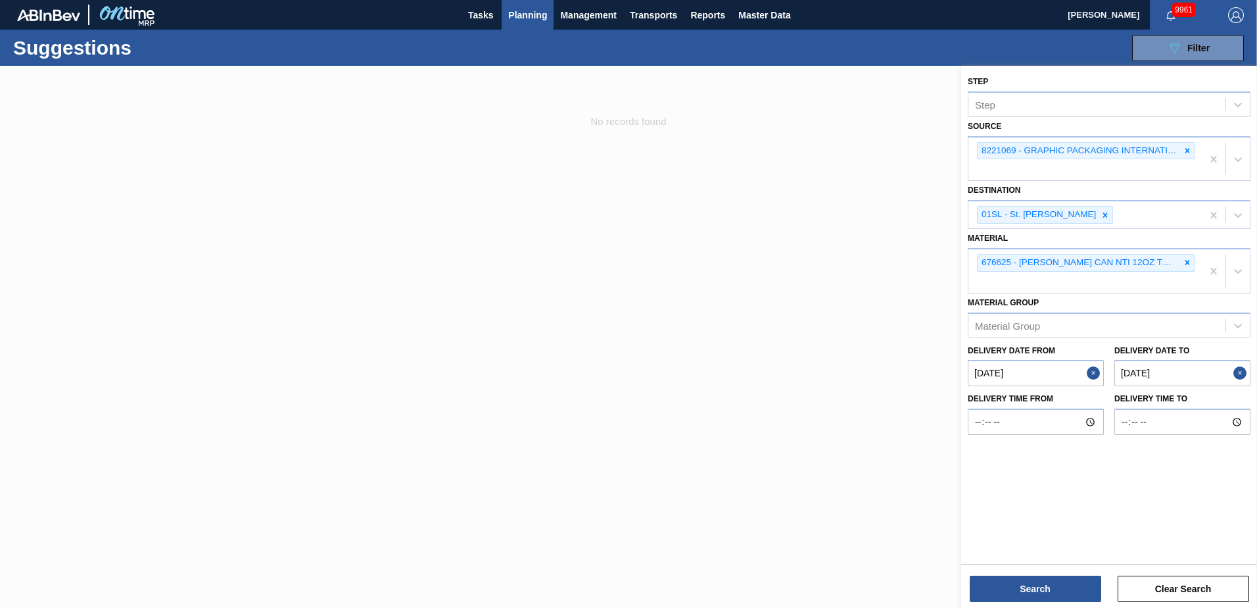
click at [1189, 262] on icon at bounding box center [1187, 262] width 5 height 5
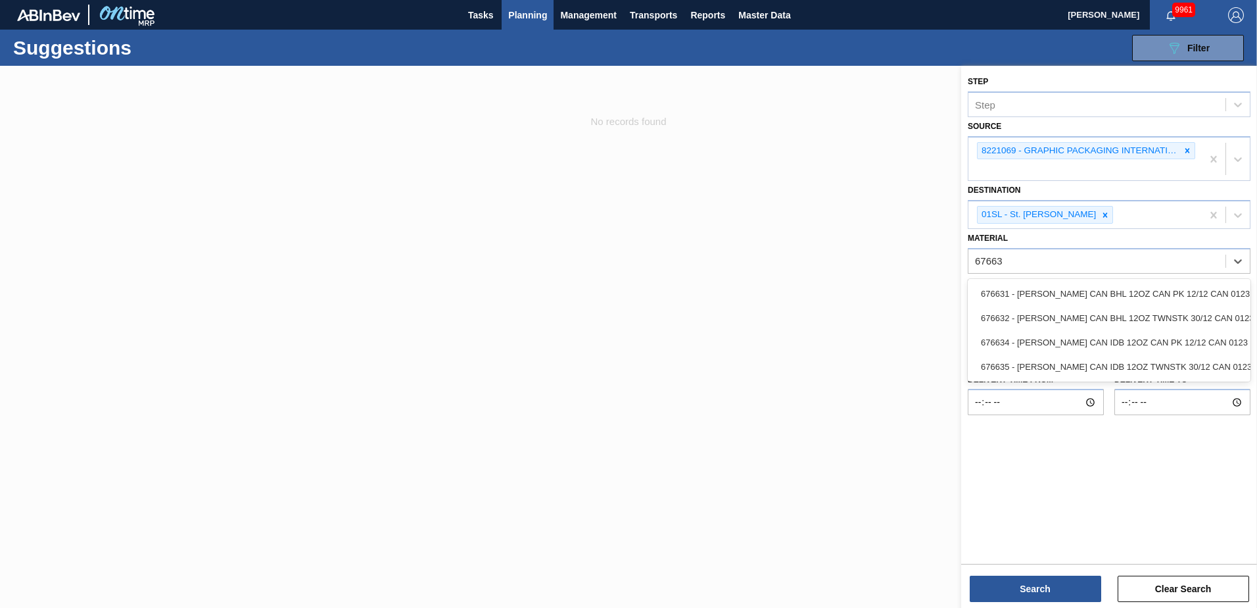
type input "676635"
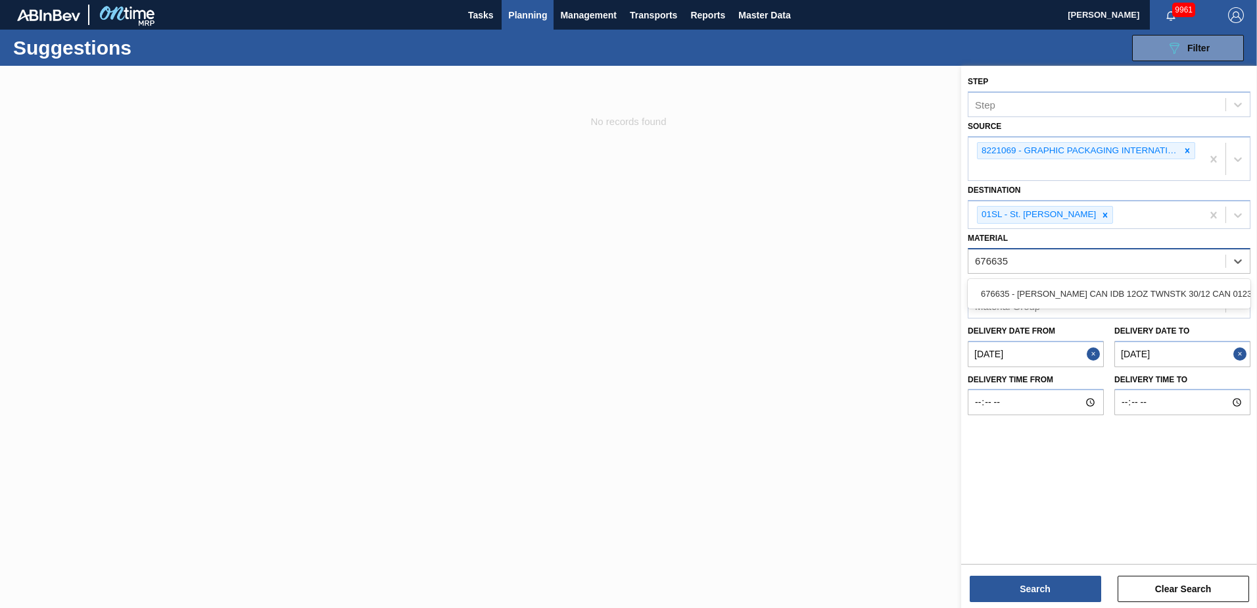
click at [1162, 287] on div "676635 - [PERSON_NAME] CAN IDB 12OZ TWNSTK 30/12 CAN 0123" at bounding box center [1109, 293] width 283 height 24
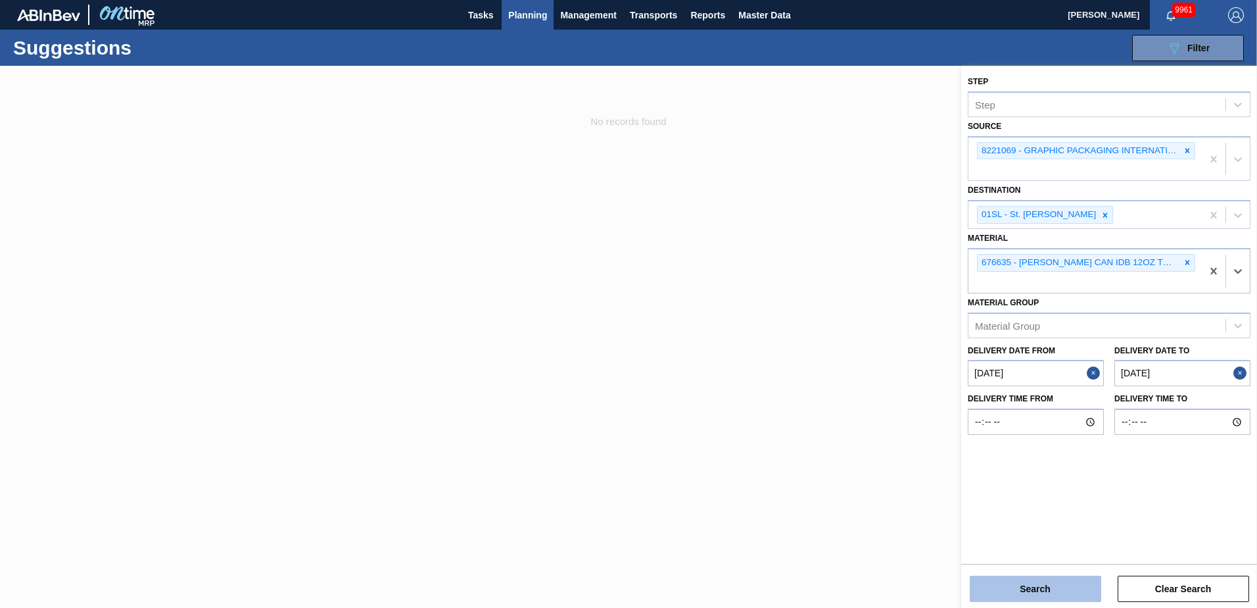
click at [1060, 586] on button "Search" at bounding box center [1035, 588] width 131 height 26
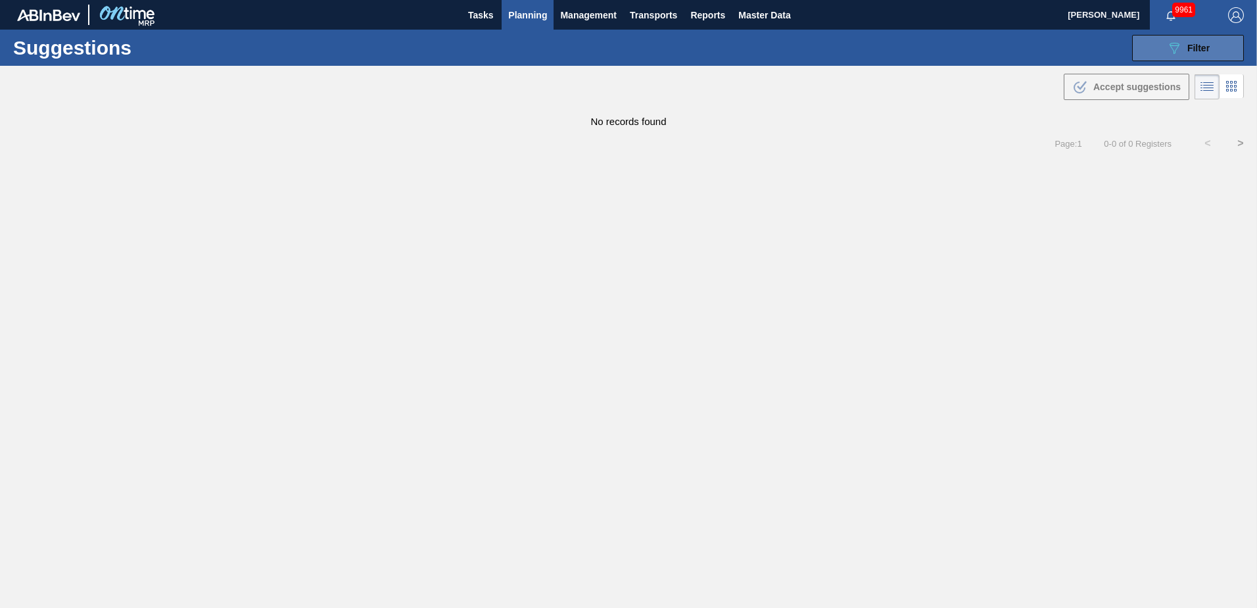
click at [1233, 51] on button "089F7B8B-B2A5-4AFE-B5C0-19BA573D28AC Filter" at bounding box center [1188, 48] width 112 height 26
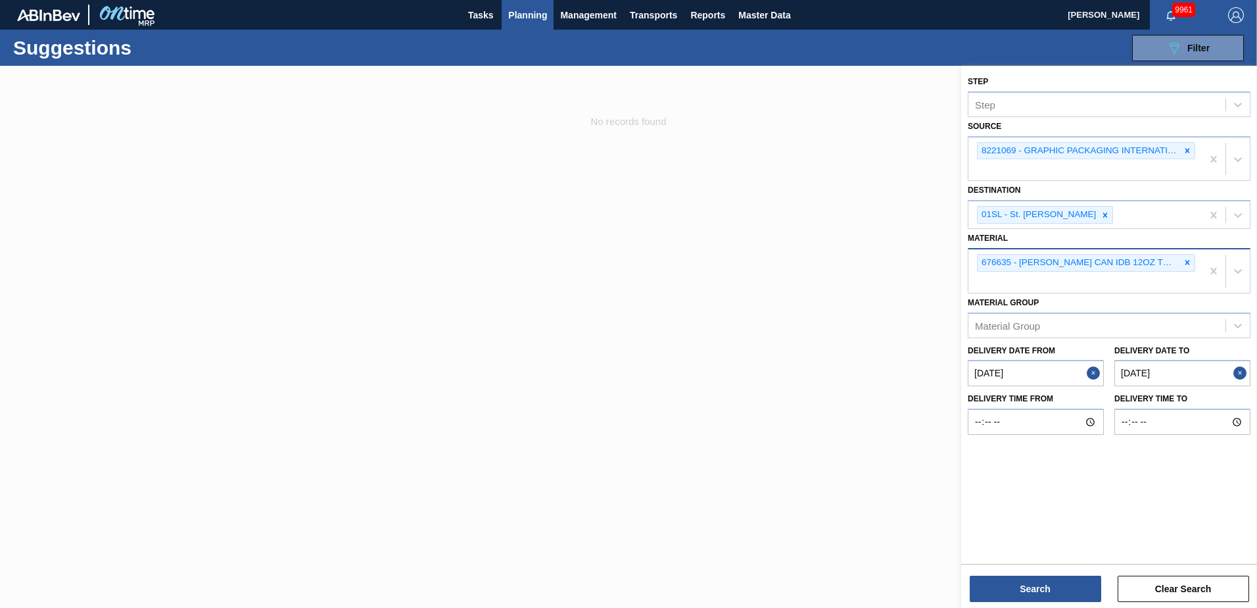
click at [1187, 266] on icon at bounding box center [1187, 262] width 9 height 9
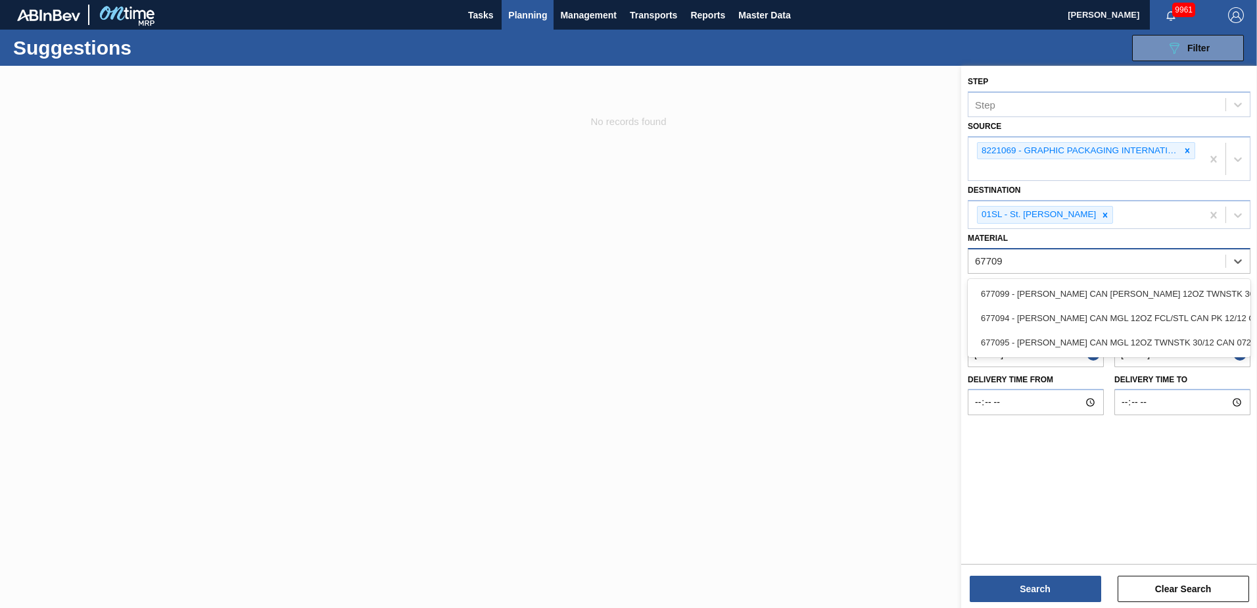
type input "677099"
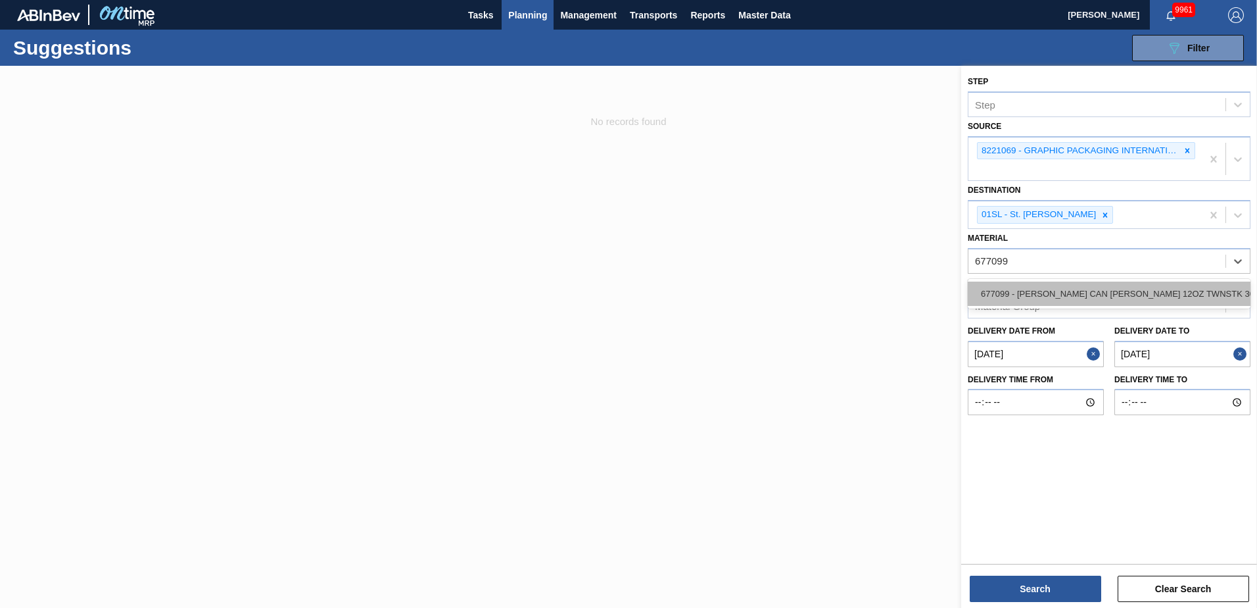
click at [1143, 287] on div "677099 - [PERSON_NAME] CAN [PERSON_NAME] 12OZ TWNSTK 30/12 CAN 0724" at bounding box center [1109, 293] width 283 height 24
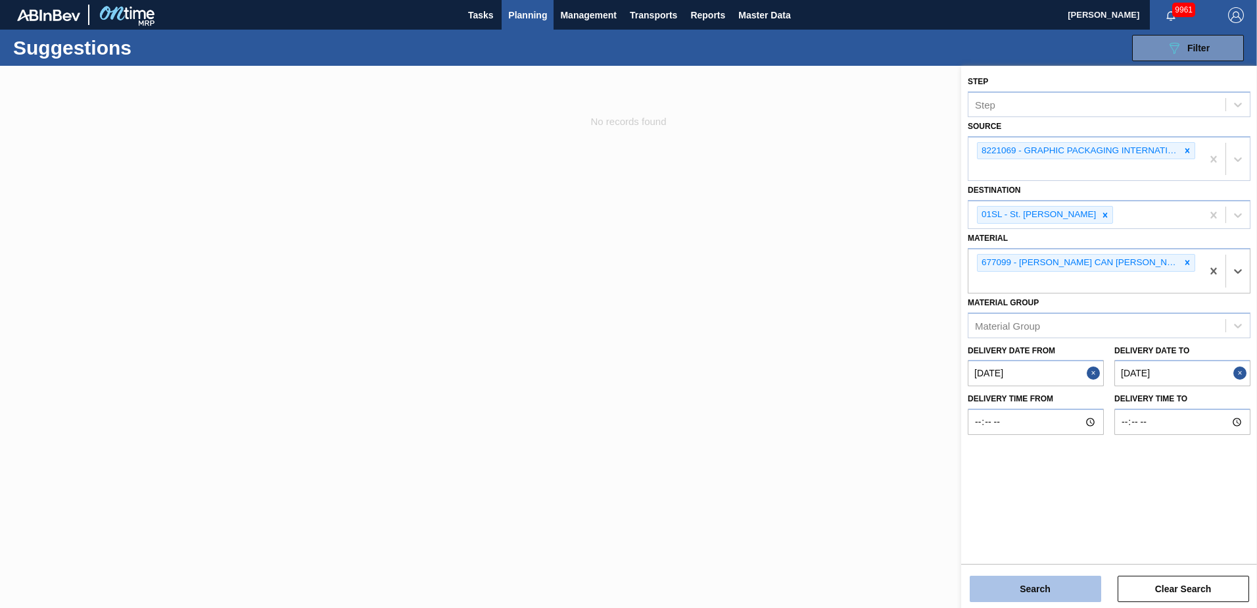
click at [1060, 586] on button "Search" at bounding box center [1035, 588] width 131 height 26
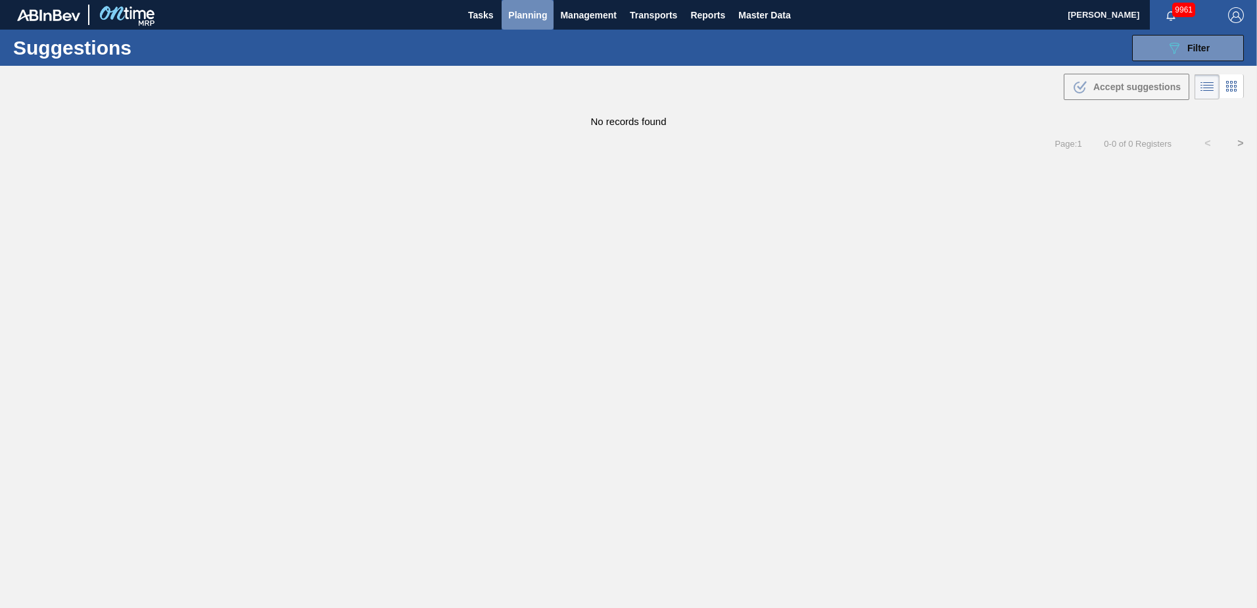
click at [517, 12] on span "Planning" at bounding box center [527, 15] width 39 height 16
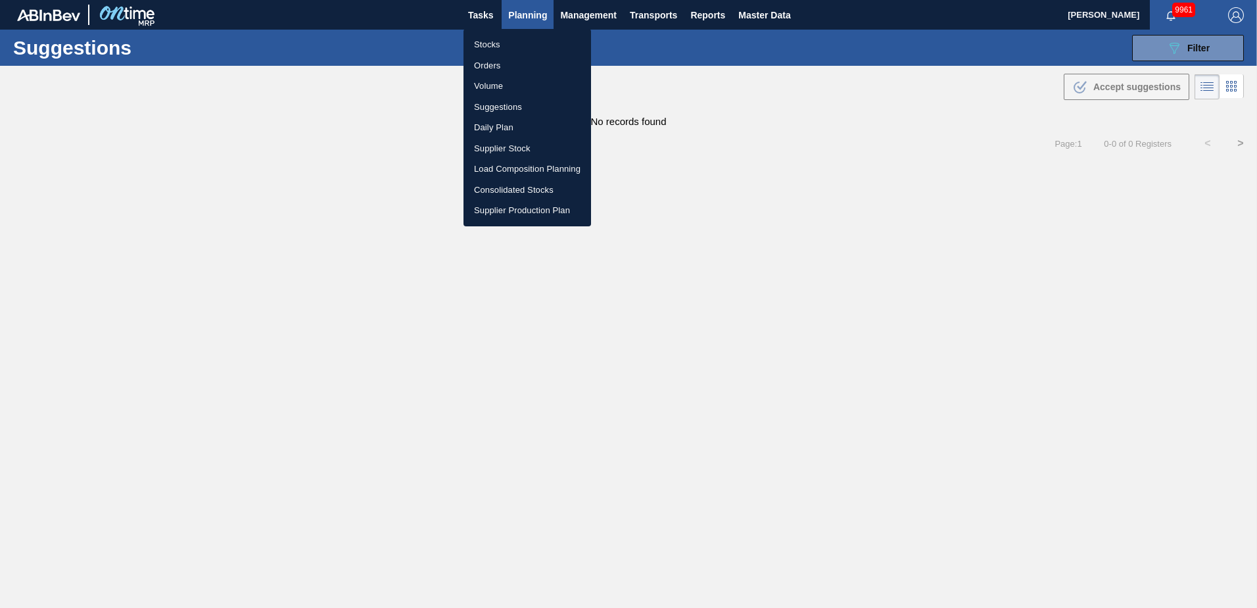
drag, startPoint x: 521, startPoint y: 167, endPoint x: 515, endPoint y: 168, distance: 6.7
click at [521, 167] on li "Load Composition Planning" at bounding box center [528, 168] width 128 height 21
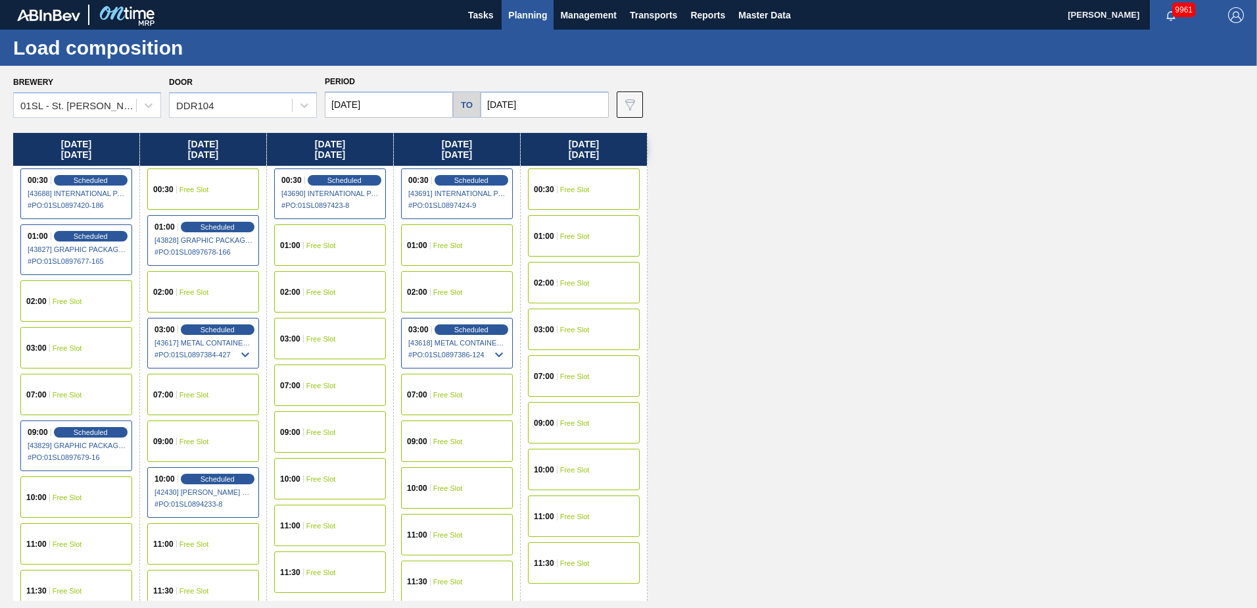
click at [85, 485] on div "10:00 Free Slot" at bounding box center [76, 496] width 112 height 41
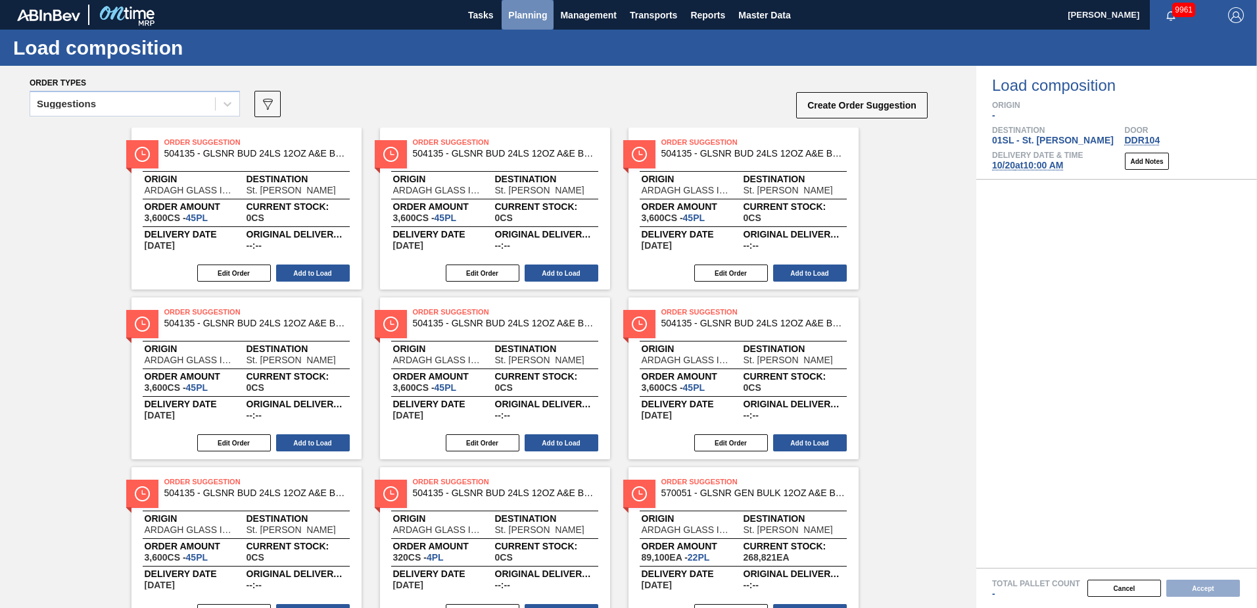
click at [515, 17] on span "Planning" at bounding box center [527, 15] width 39 height 16
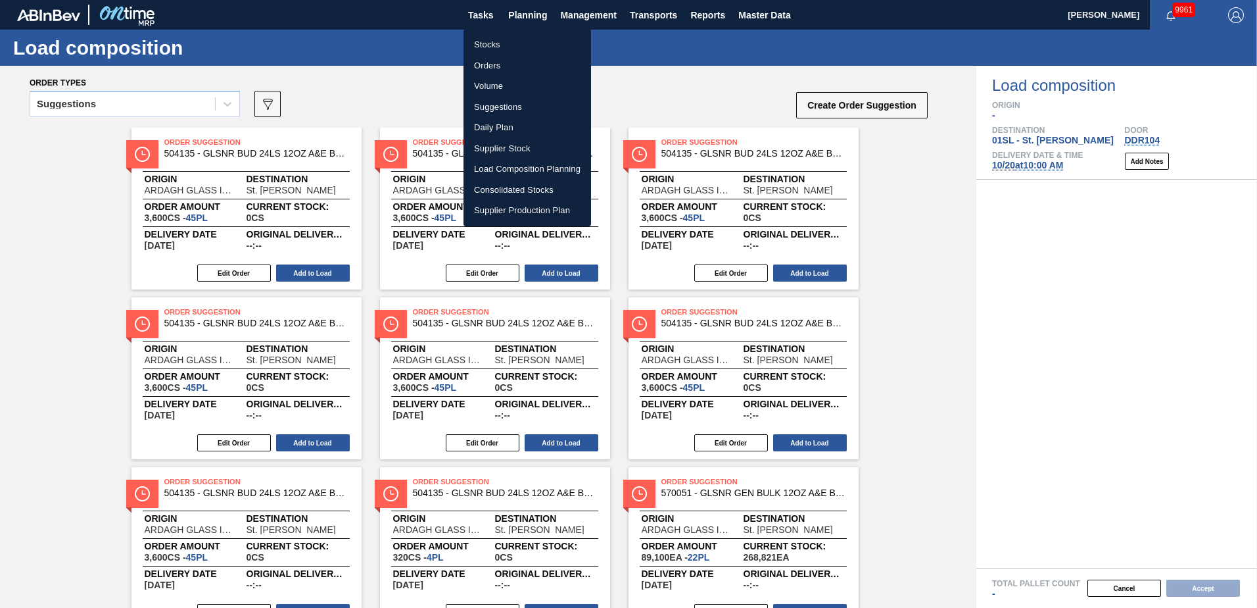
click at [494, 166] on li "Load Composition Planning" at bounding box center [528, 168] width 128 height 21
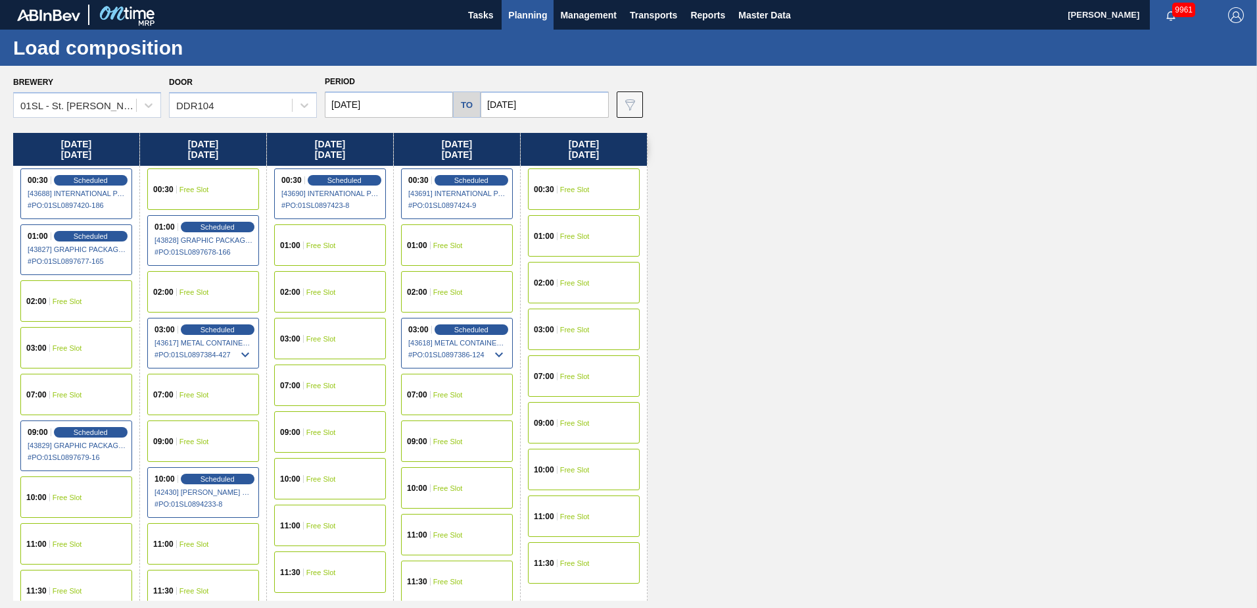
click at [86, 494] on div "10:00 Free Slot" at bounding box center [76, 496] width 112 height 41
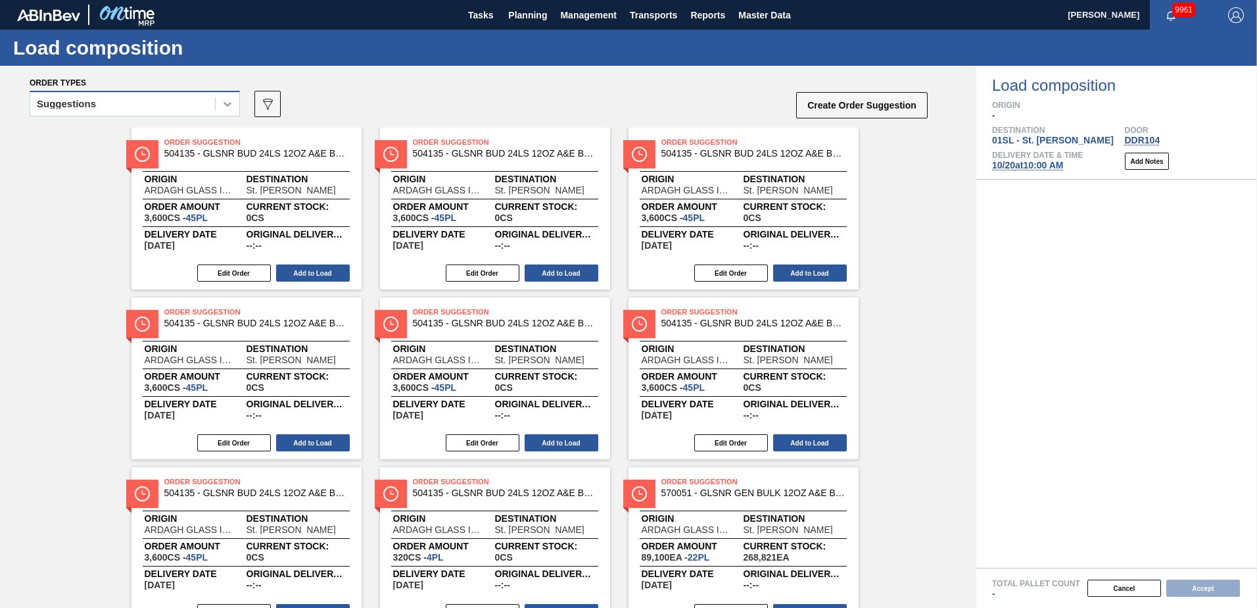
click at [216, 97] on div at bounding box center [228, 104] width 24 height 24
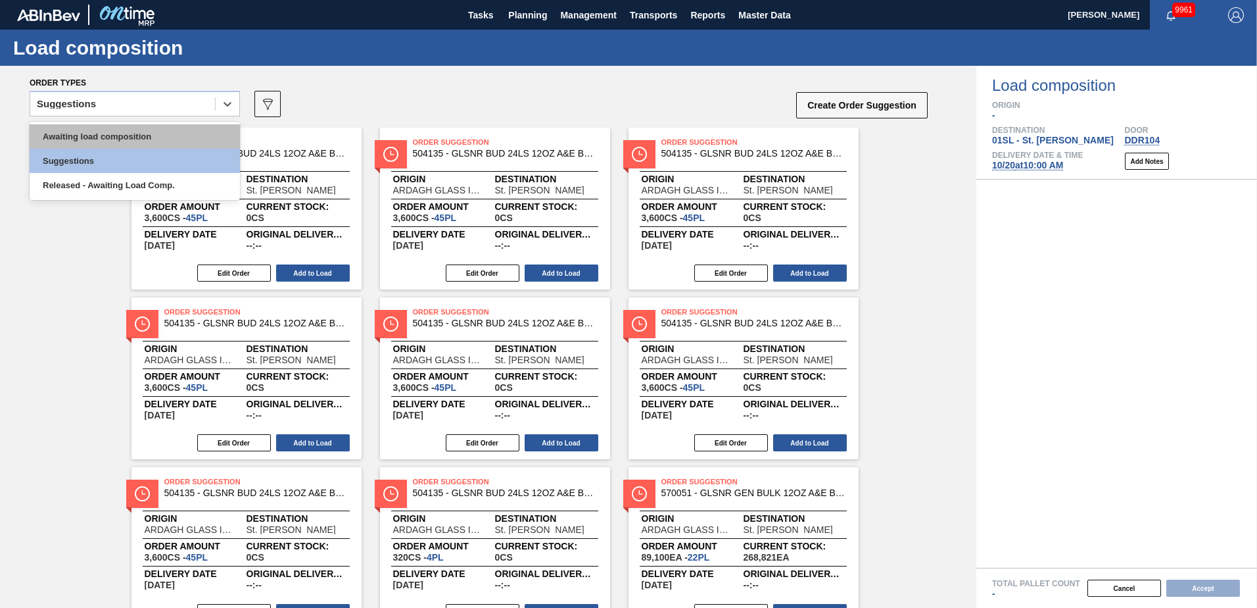
click at [176, 130] on div "Awaiting load composition" at bounding box center [135, 136] width 210 height 24
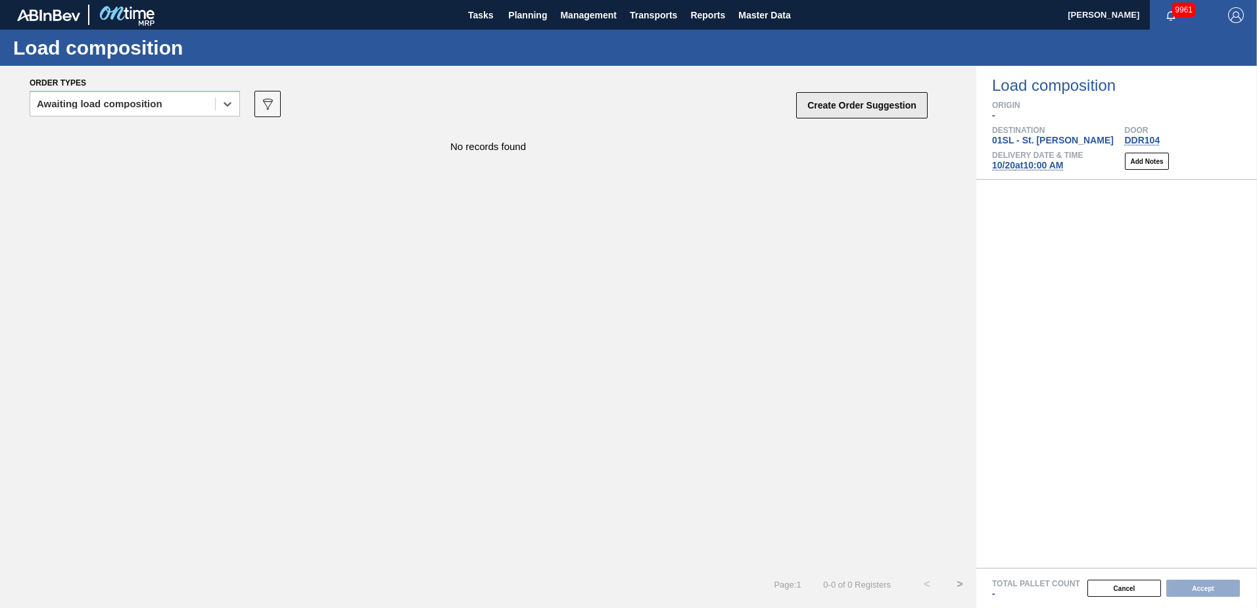
click at [875, 110] on button "Create Order Suggestion" at bounding box center [861, 105] width 131 height 26
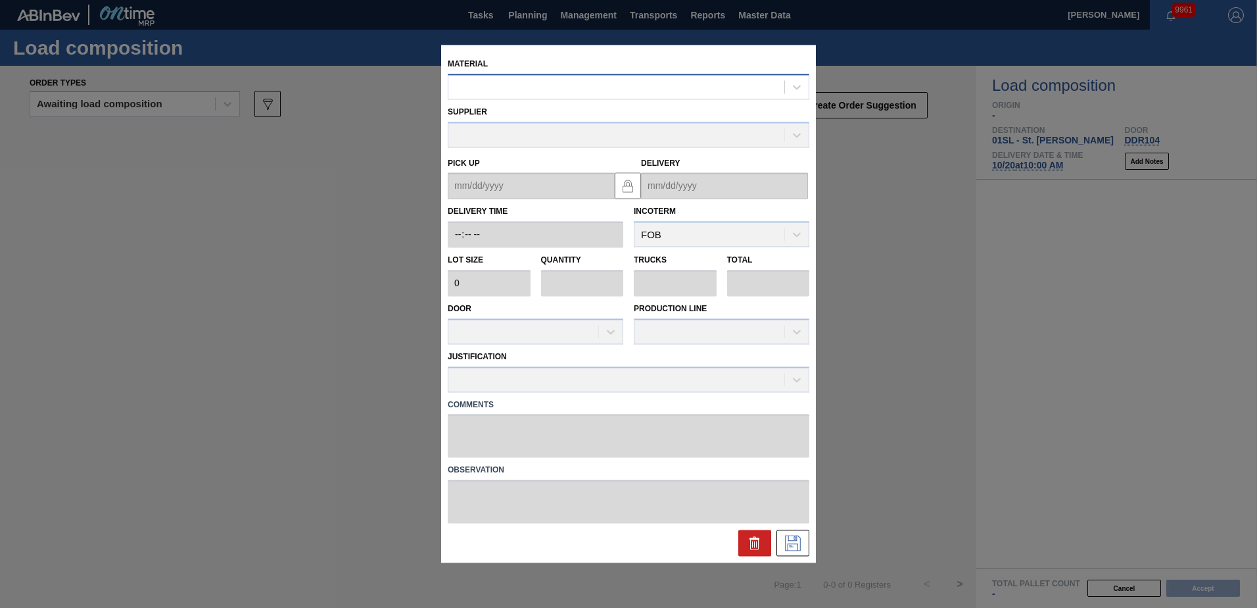
click at [703, 93] on div at bounding box center [616, 87] width 336 height 19
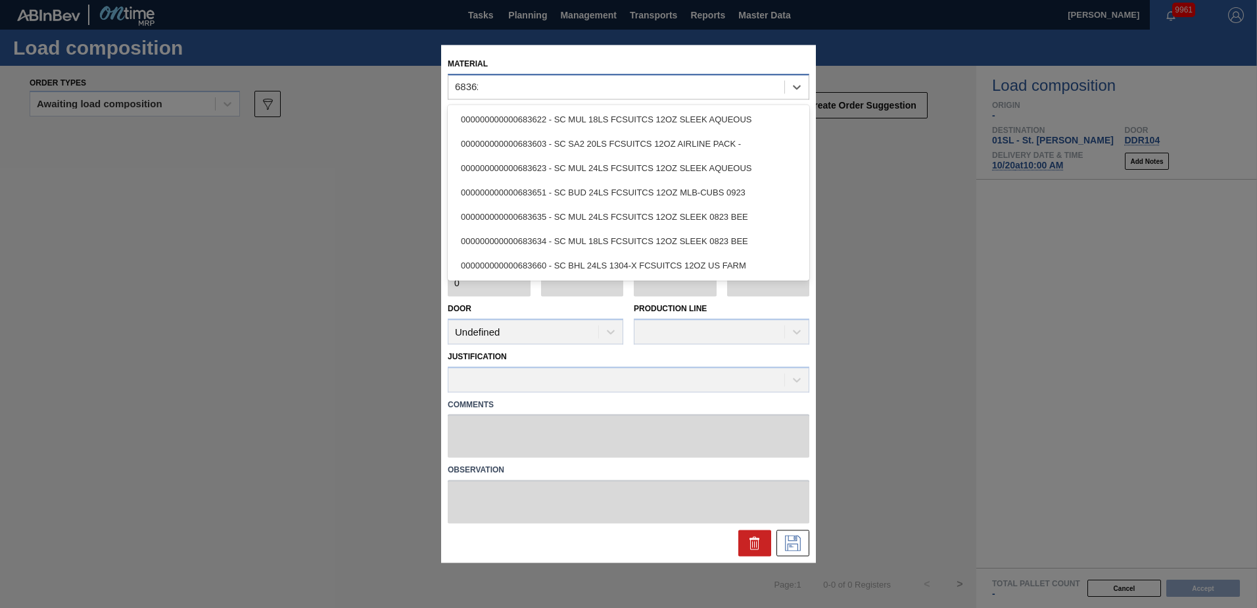
type input "683623"
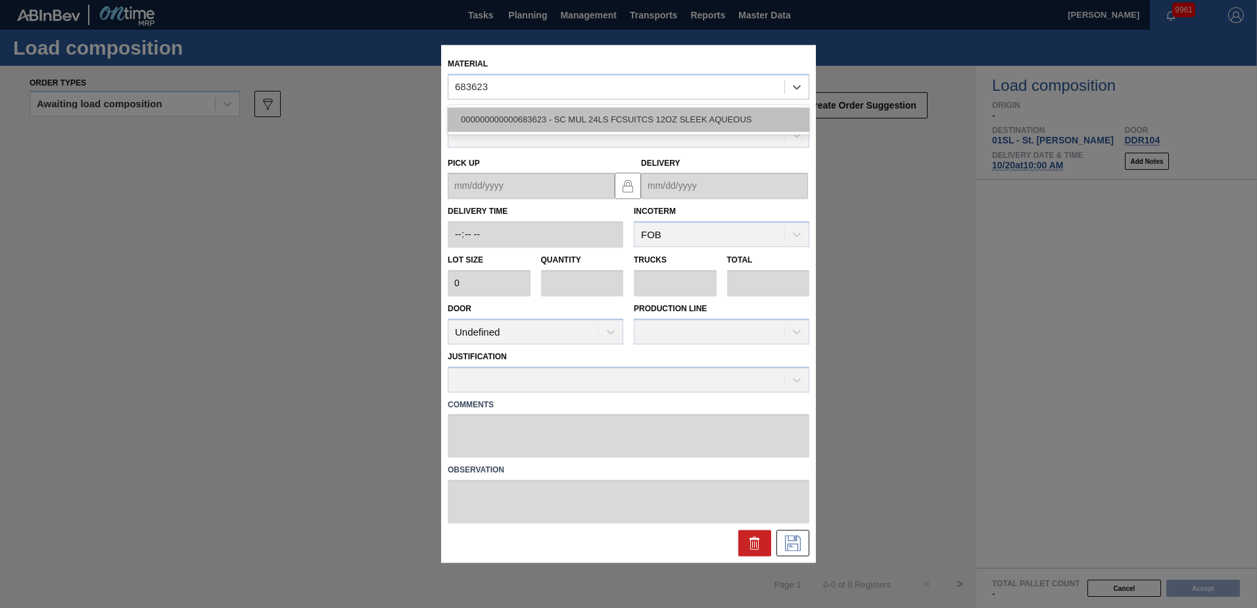
click at [675, 110] on div "000000000000683623 - SC MUL 24LS FCSUITCS 12OZ SLEEK AQUEOUS" at bounding box center [629, 119] width 362 height 24
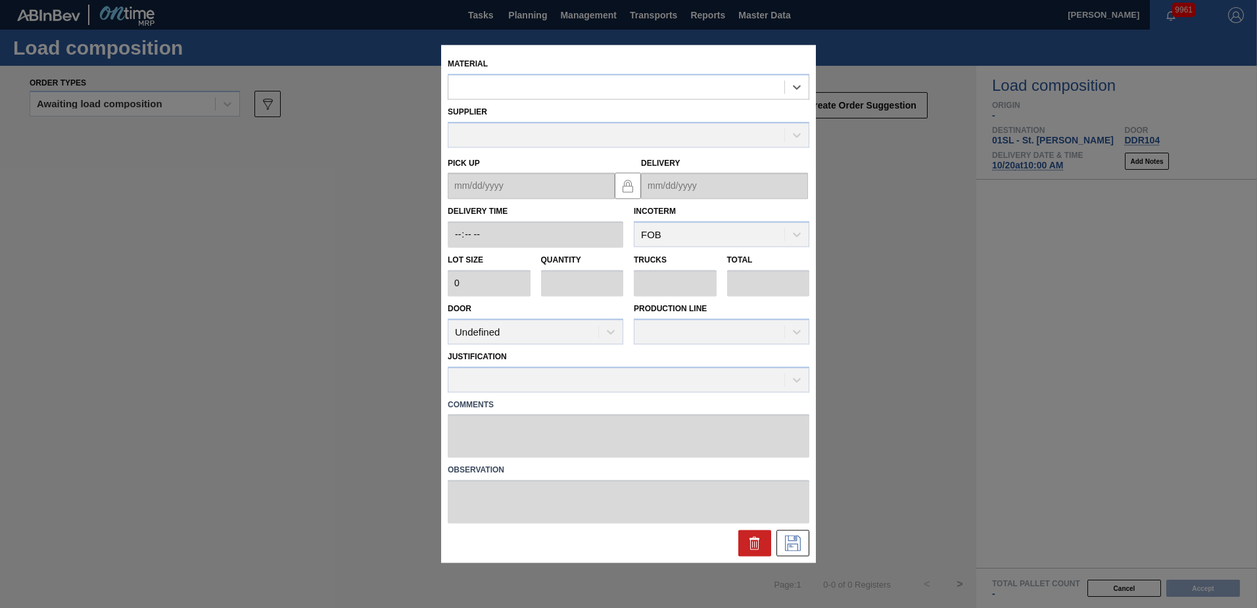
type input "2,880"
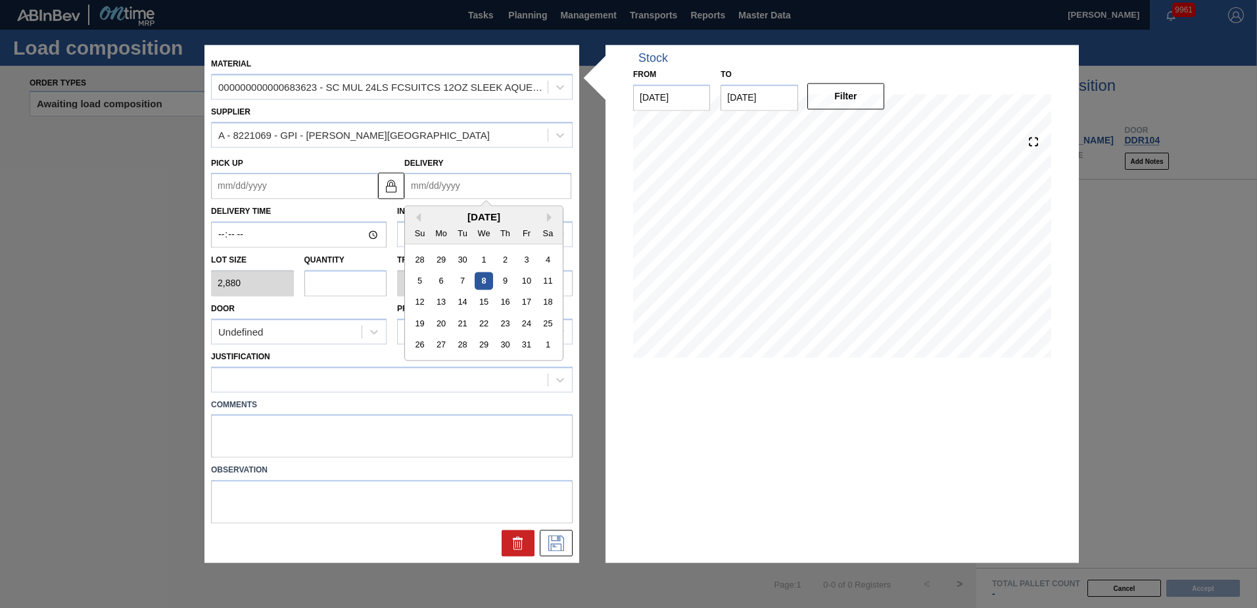
click at [510, 184] on input "Delivery" at bounding box center [487, 186] width 167 height 26
click at [439, 322] on div "20" at bounding box center [442, 324] width 18 height 18
type up "[DATE]"
type input "[DATE]"
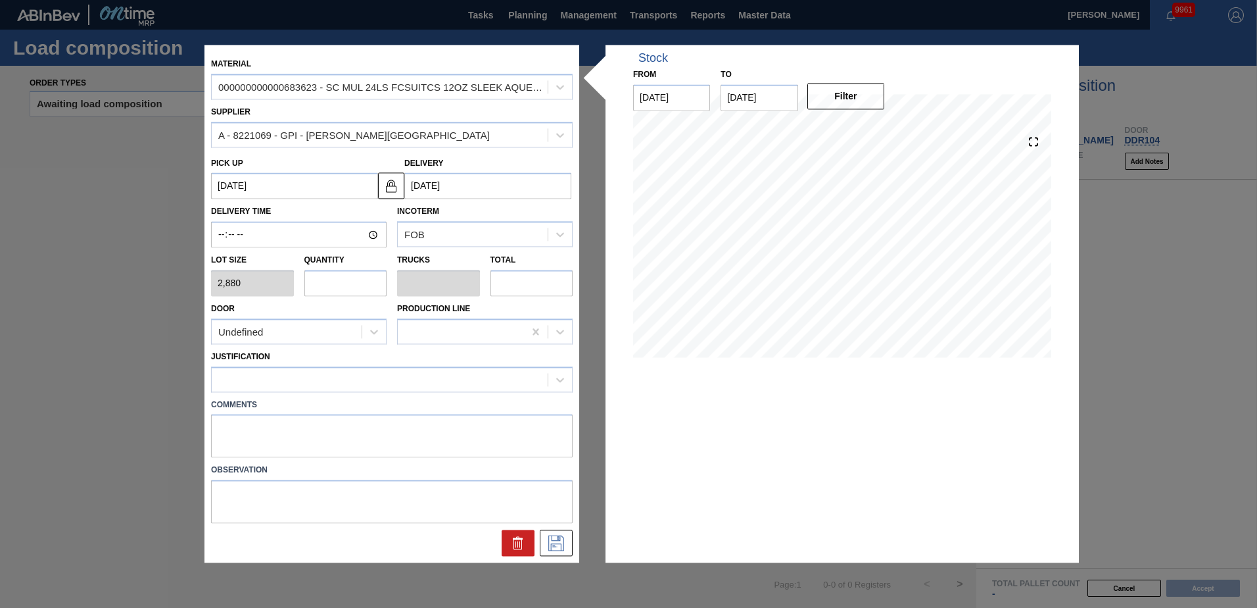
click at [366, 287] on input "text" at bounding box center [345, 283] width 83 height 26
type input "4"
type input "0.167"
type input "11,520"
type input "4"
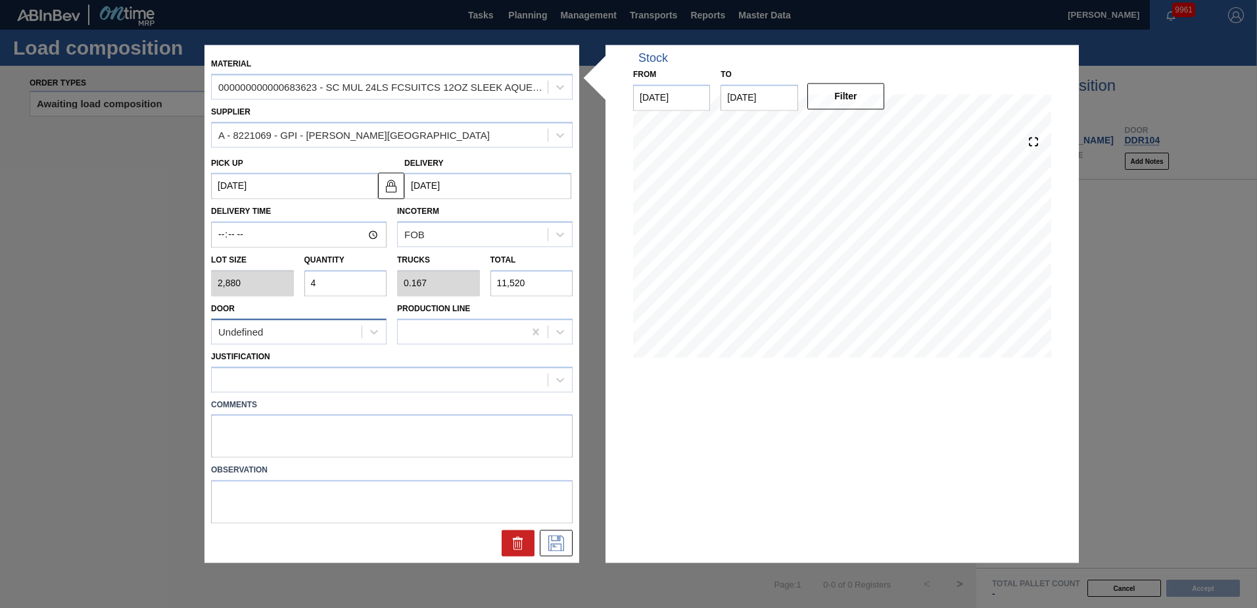
click at [348, 328] on div "Undefined" at bounding box center [287, 331] width 150 height 19
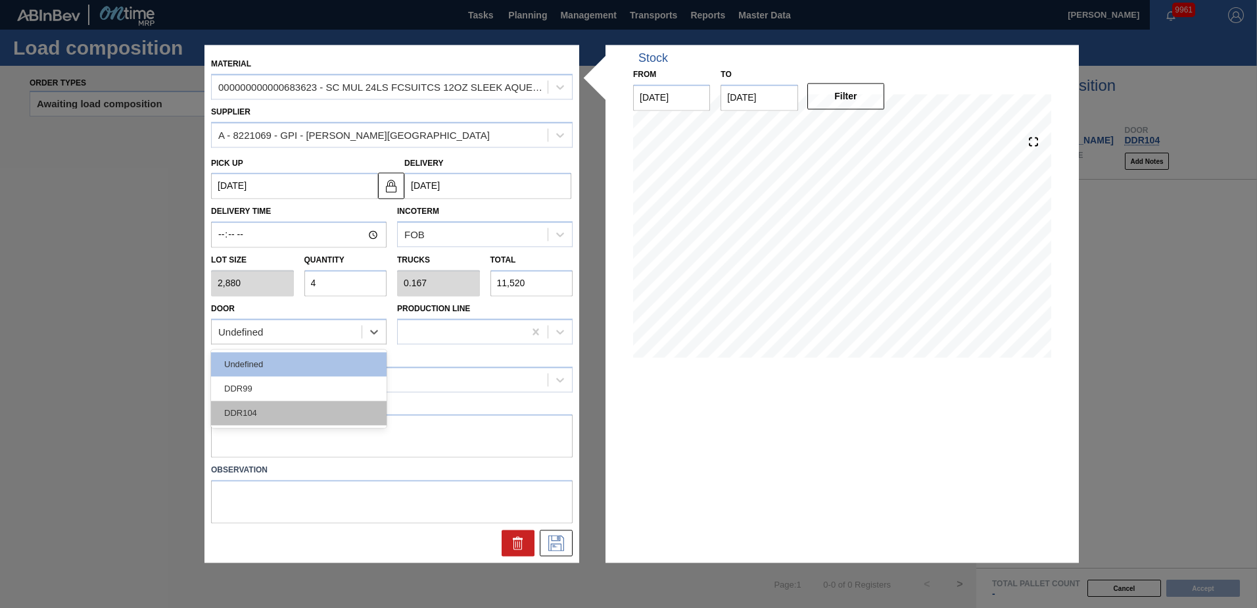
click at [265, 414] on div "DDR104" at bounding box center [299, 412] width 176 height 24
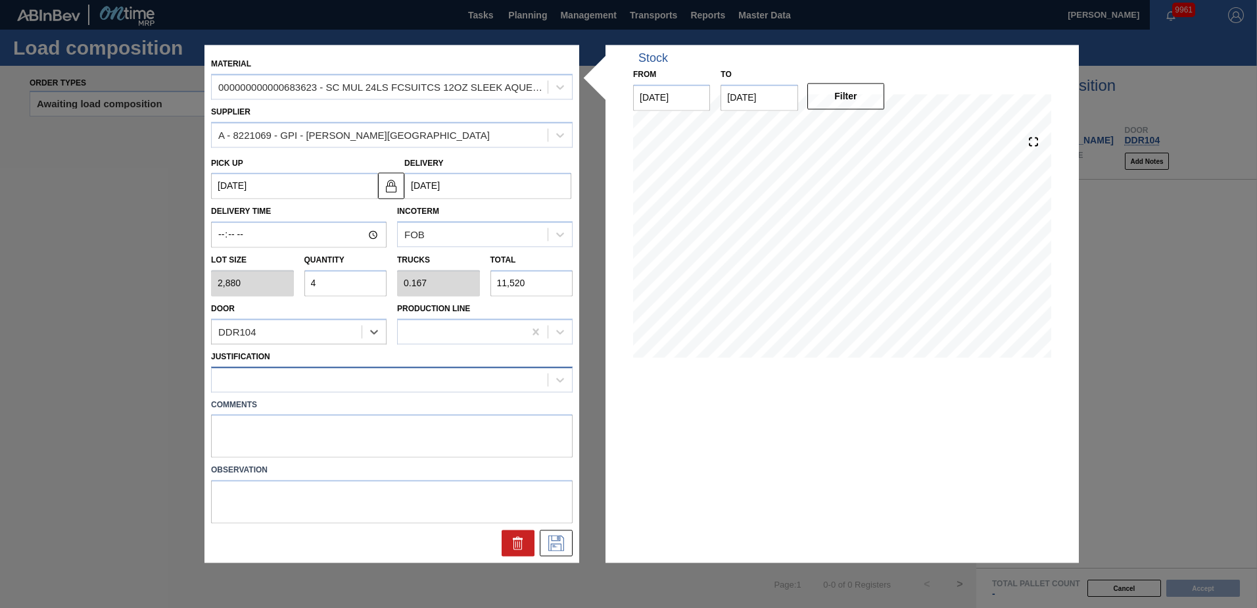
click at [285, 382] on div at bounding box center [380, 379] width 336 height 19
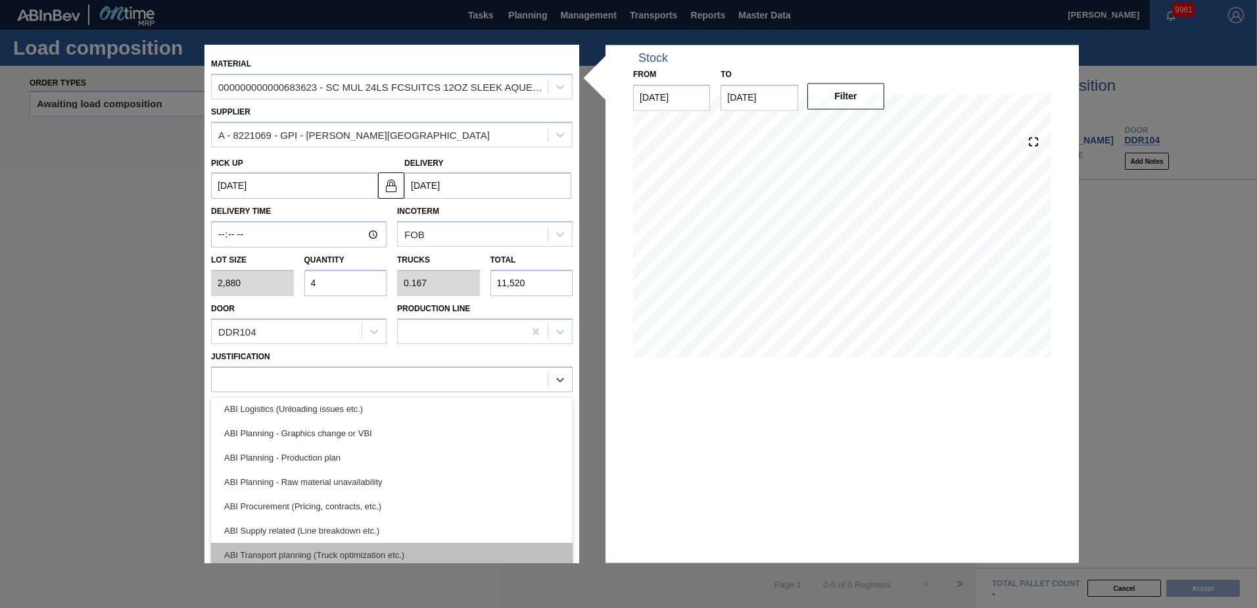
scroll to position [131, 0]
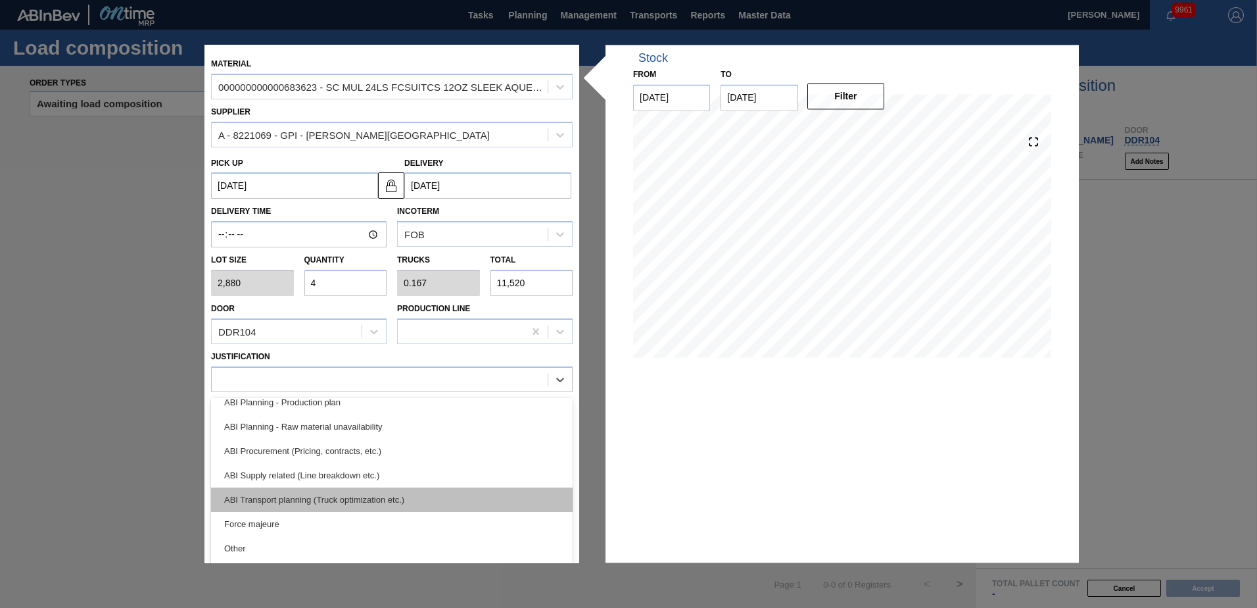
click at [320, 504] on div "ABI Transport planning (Truck optimization etc.)" at bounding box center [392, 499] width 362 height 24
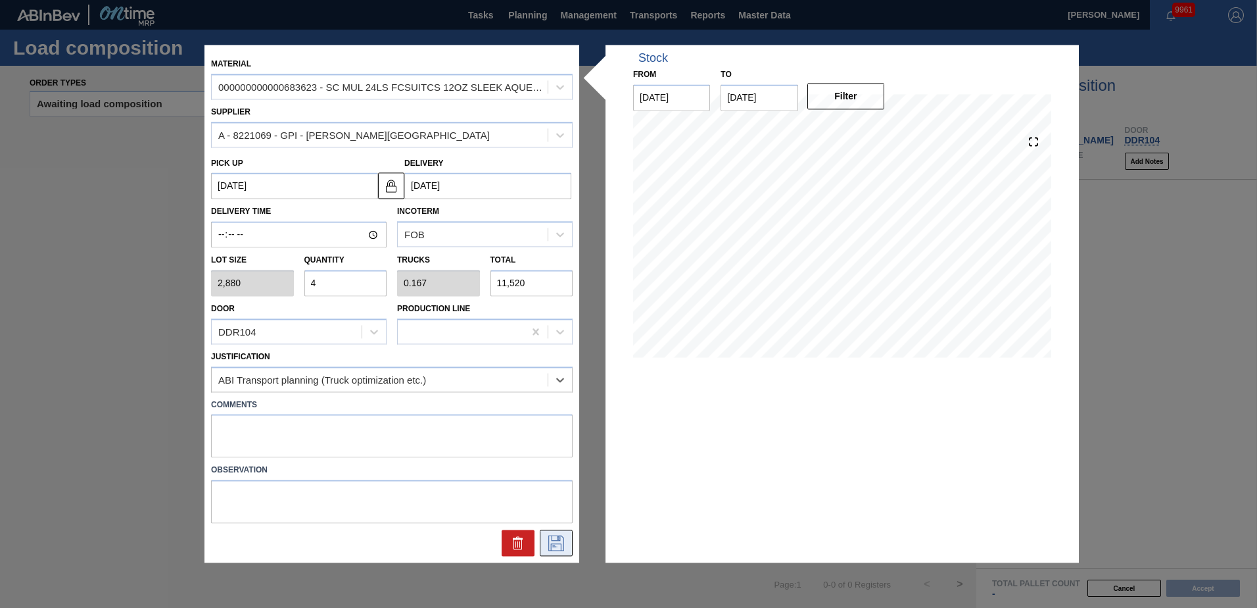
click at [547, 539] on icon at bounding box center [556, 543] width 21 height 16
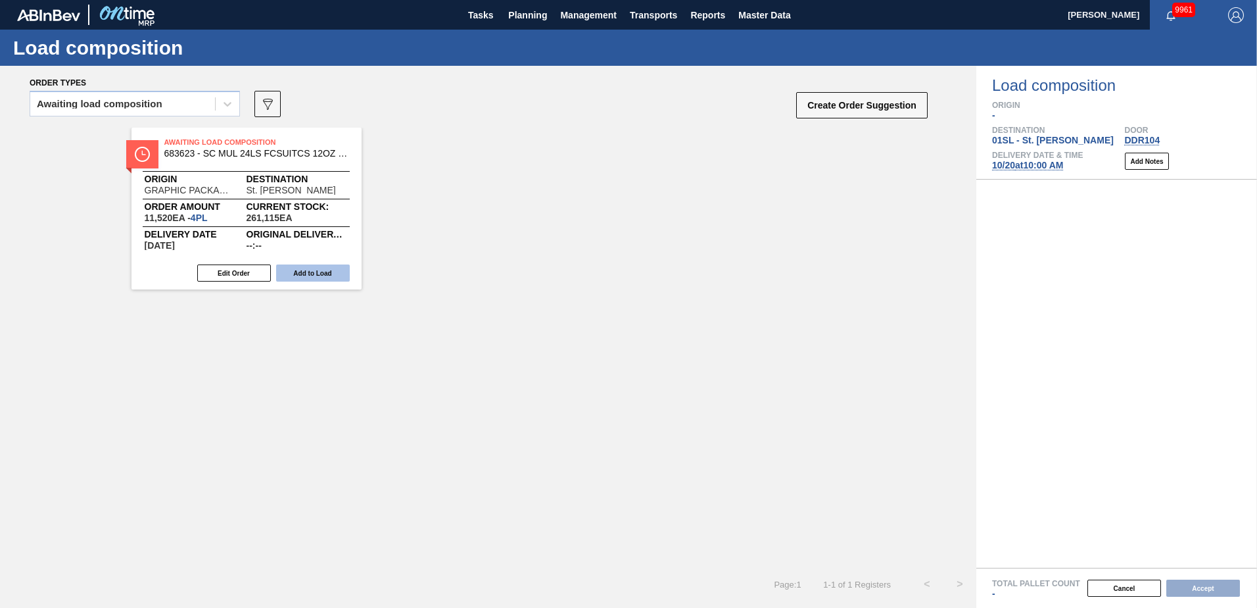
click at [325, 268] on button "Add to Load" at bounding box center [313, 272] width 74 height 17
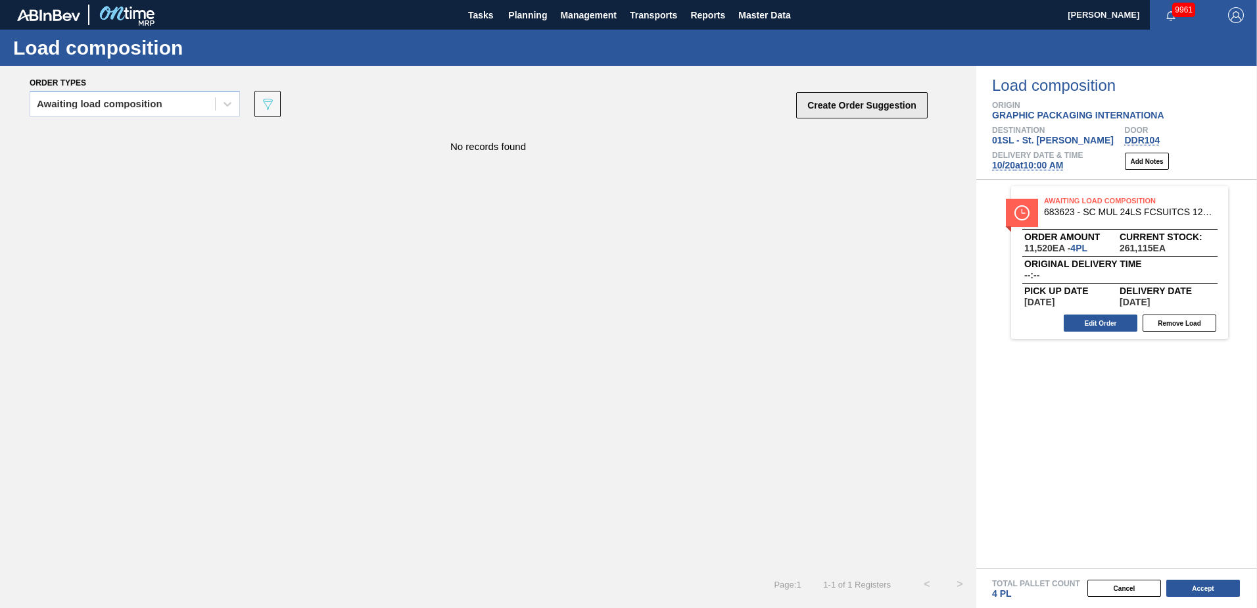
click at [882, 107] on button "Create Order Suggestion" at bounding box center [861, 105] width 131 height 26
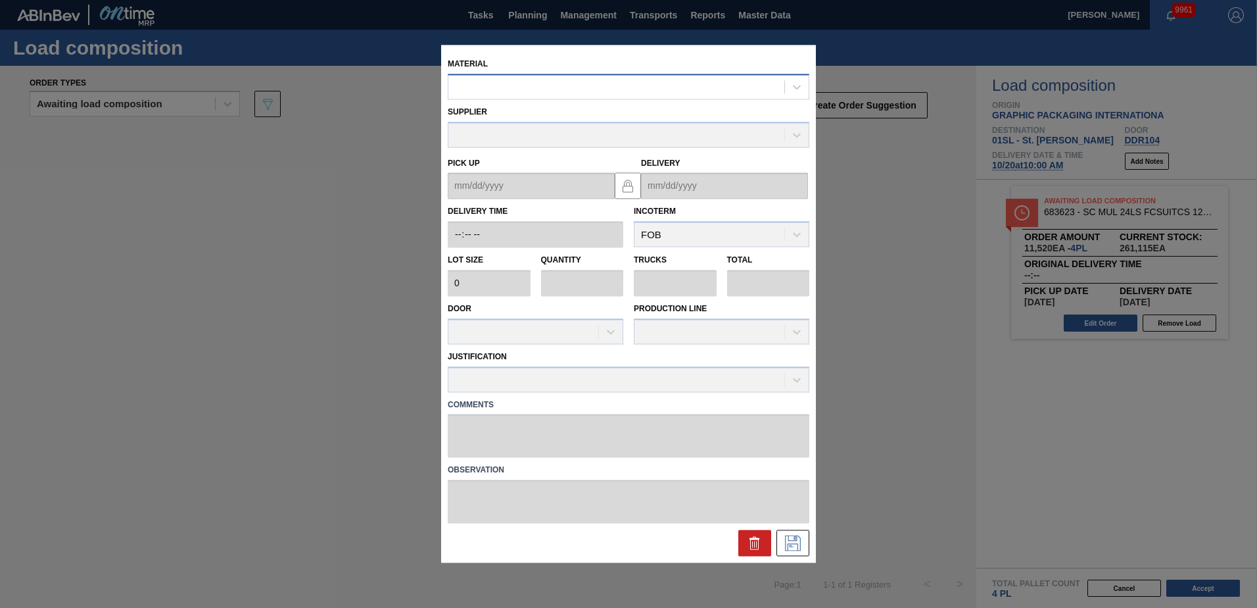
click at [641, 84] on div at bounding box center [616, 87] width 336 height 19
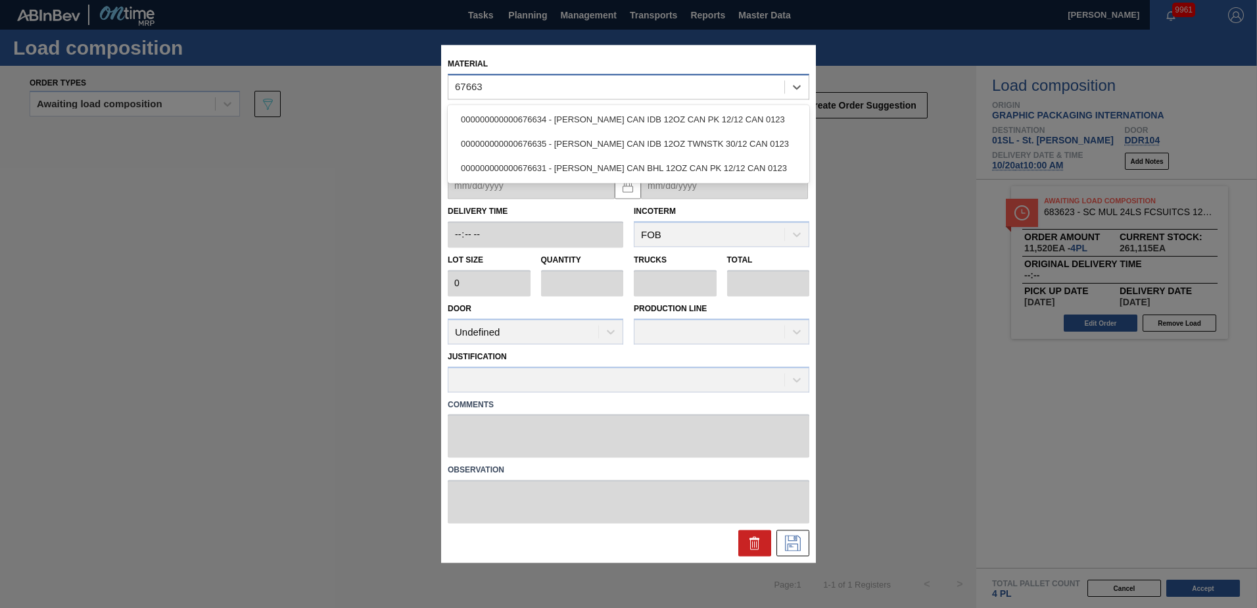
type input "676635"
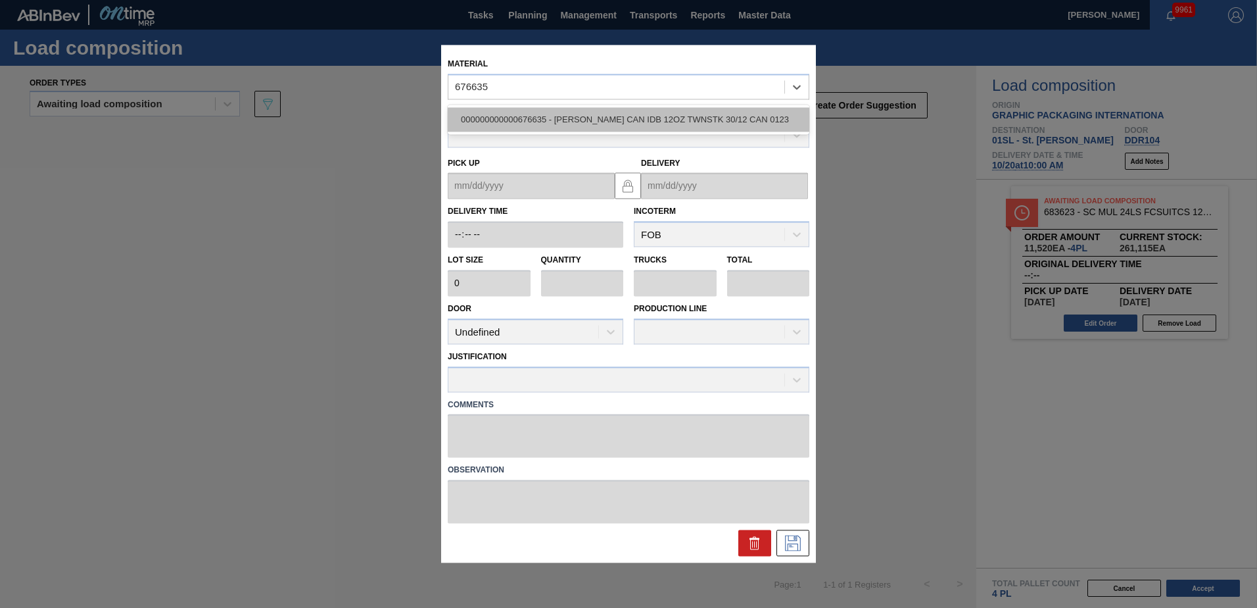
click at [664, 115] on div "000000000000676635 - [PERSON_NAME] CAN IDB 12OZ TWNSTK 30/12 CAN 0123" at bounding box center [629, 119] width 362 height 24
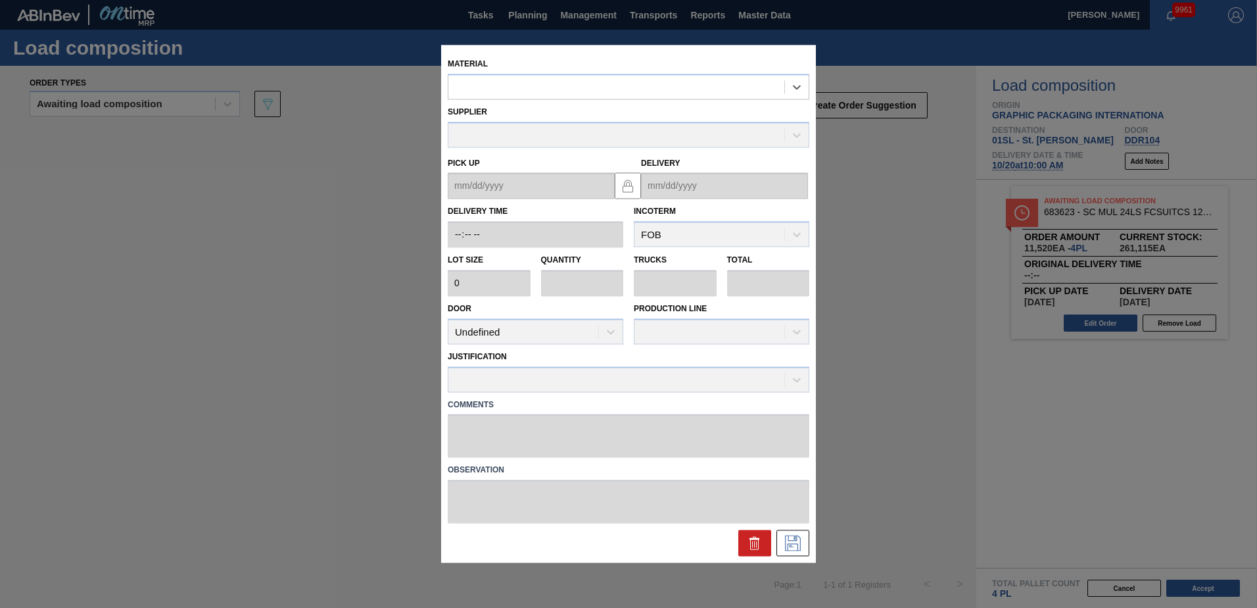
type input "3,200"
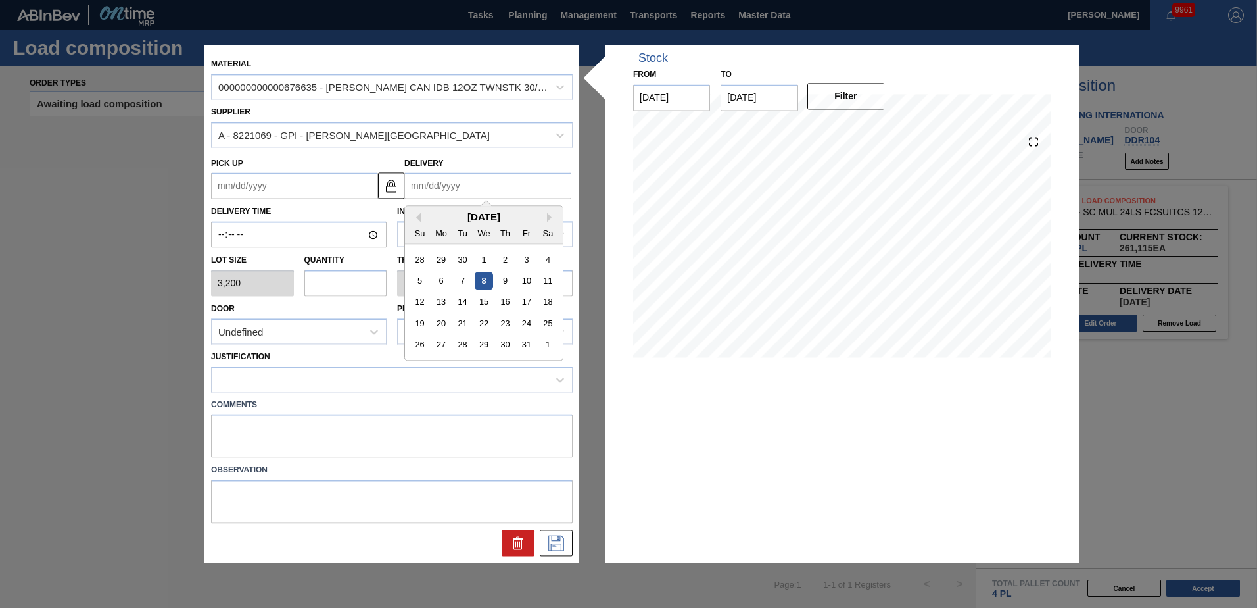
click at [471, 186] on input "Delivery" at bounding box center [487, 186] width 167 height 26
click at [446, 320] on div "20" at bounding box center [442, 324] width 18 height 18
type up "[DATE]"
type input "[DATE]"
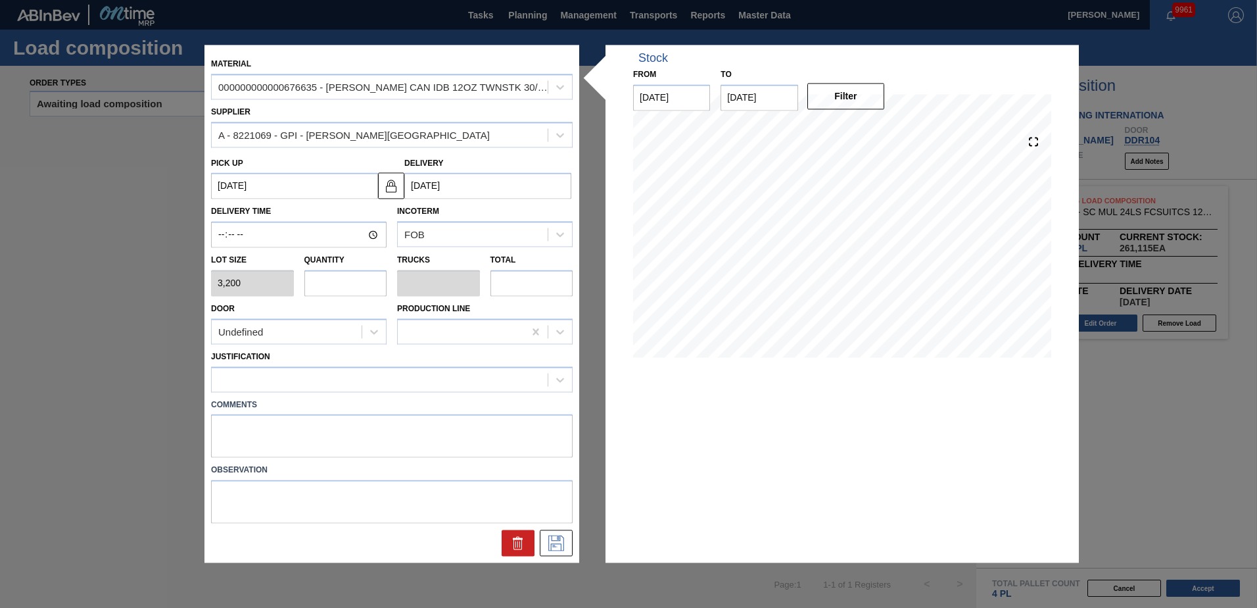
click at [343, 277] on input "text" at bounding box center [345, 283] width 83 height 26
type input "6"
type input "0.231"
type input "19,200"
type input "6"
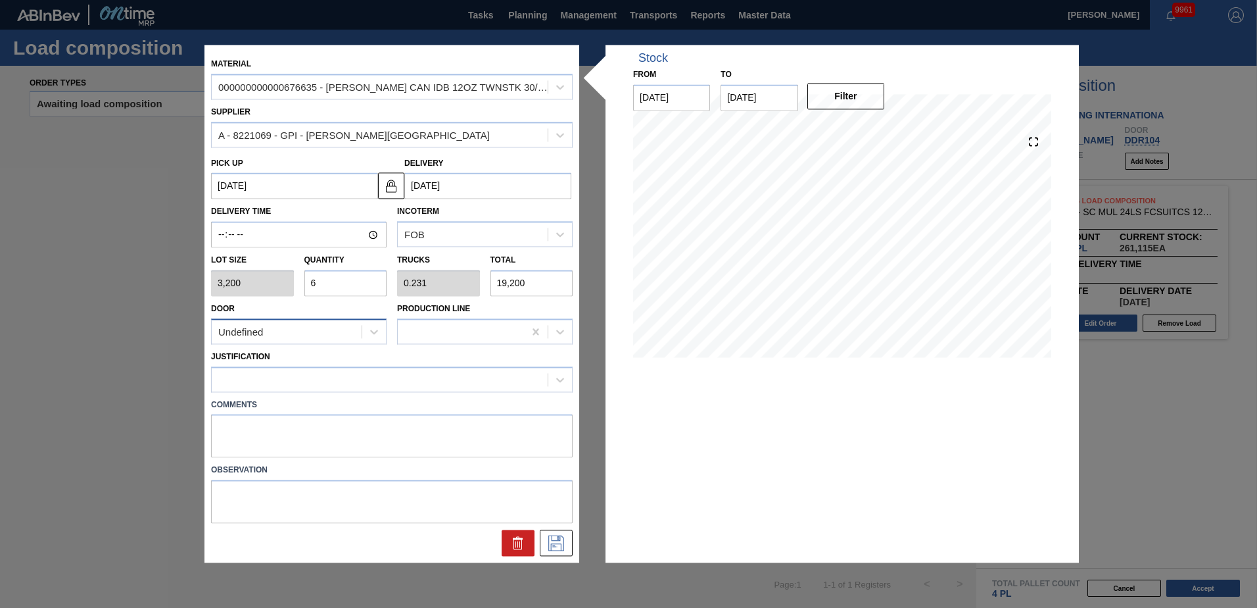
click at [339, 332] on div "Undefined" at bounding box center [287, 331] width 150 height 19
click at [293, 412] on div "DDR104" at bounding box center [299, 412] width 176 height 24
click at [295, 362] on div "Justification" at bounding box center [392, 369] width 362 height 45
click at [295, 384] on div at bounding box center [380, 379] width 336 height 19
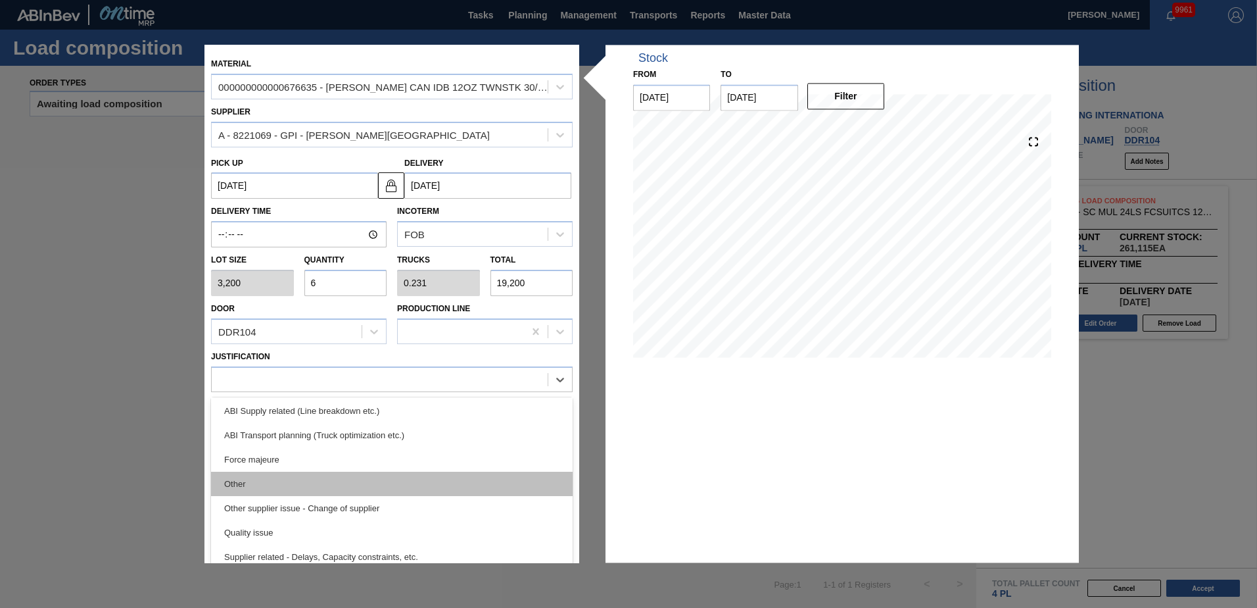
scroll to position [197, 0]
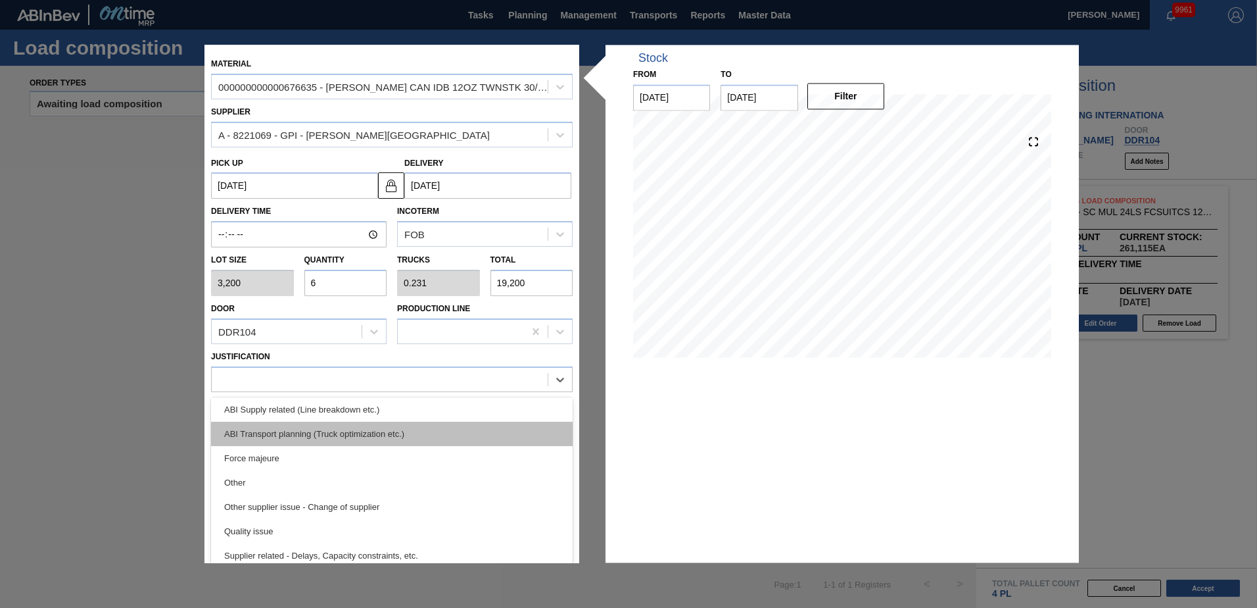
click at [367, 427] on div "ABI Transport planning (Truck optimization etc.)" at bounding box center [392, 433] width 362 height 24
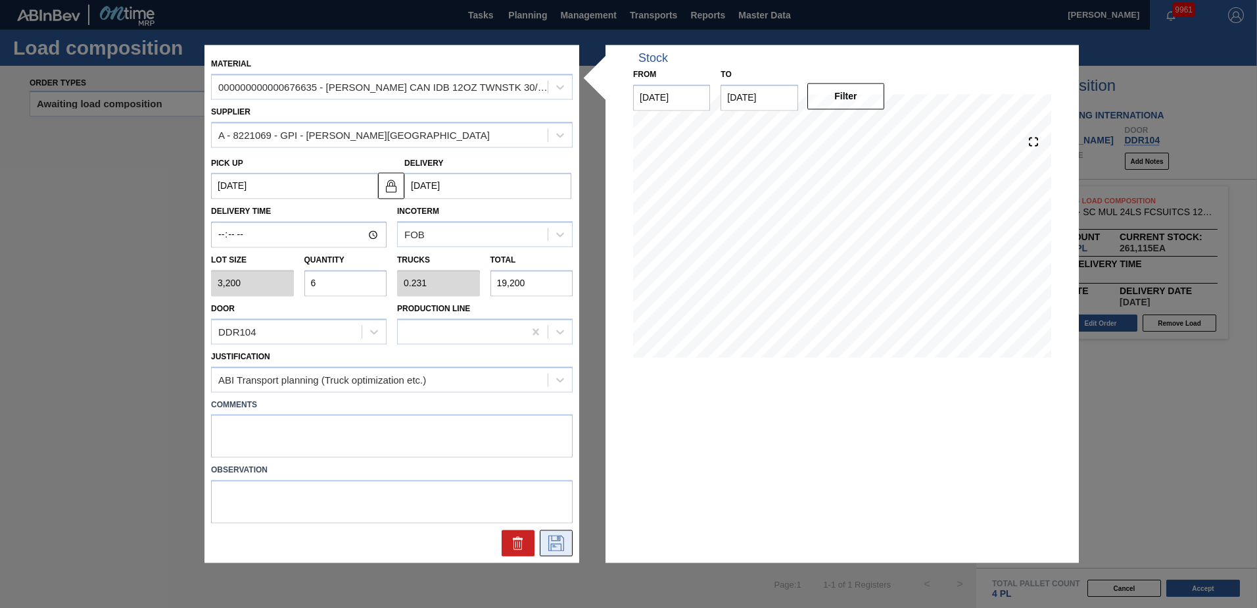
click at [559, 537] on icon at bounding box center [555, 542] width 7 height 11
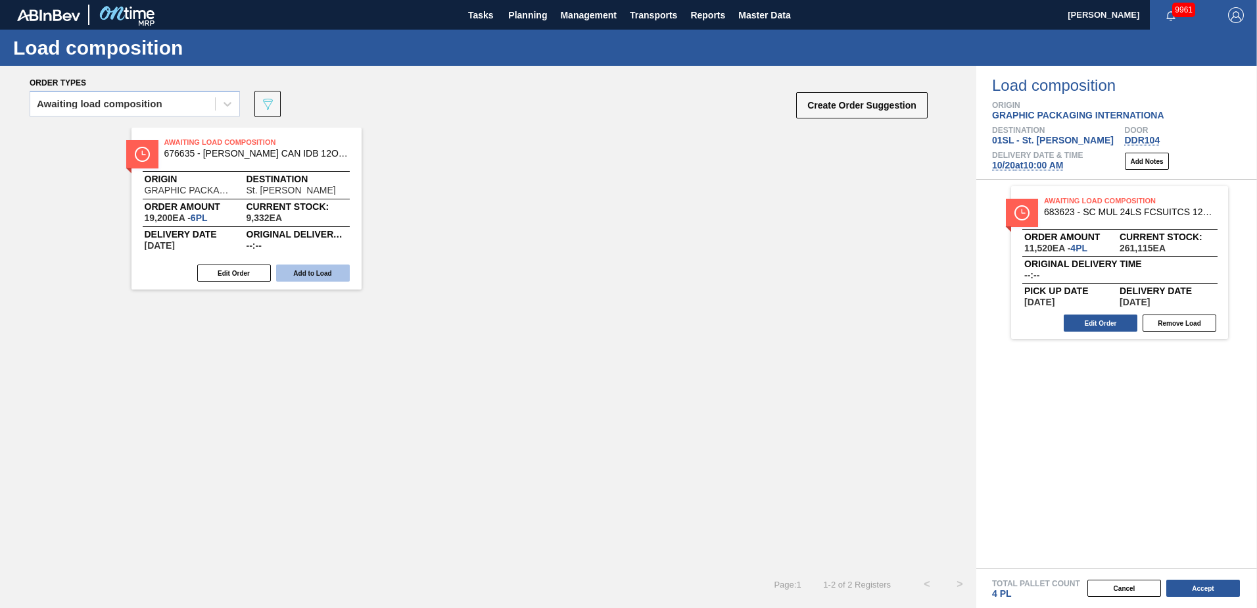
click at [283, 270] on button "Add to Load" at bounding box center [313, 272] width 74 height 17
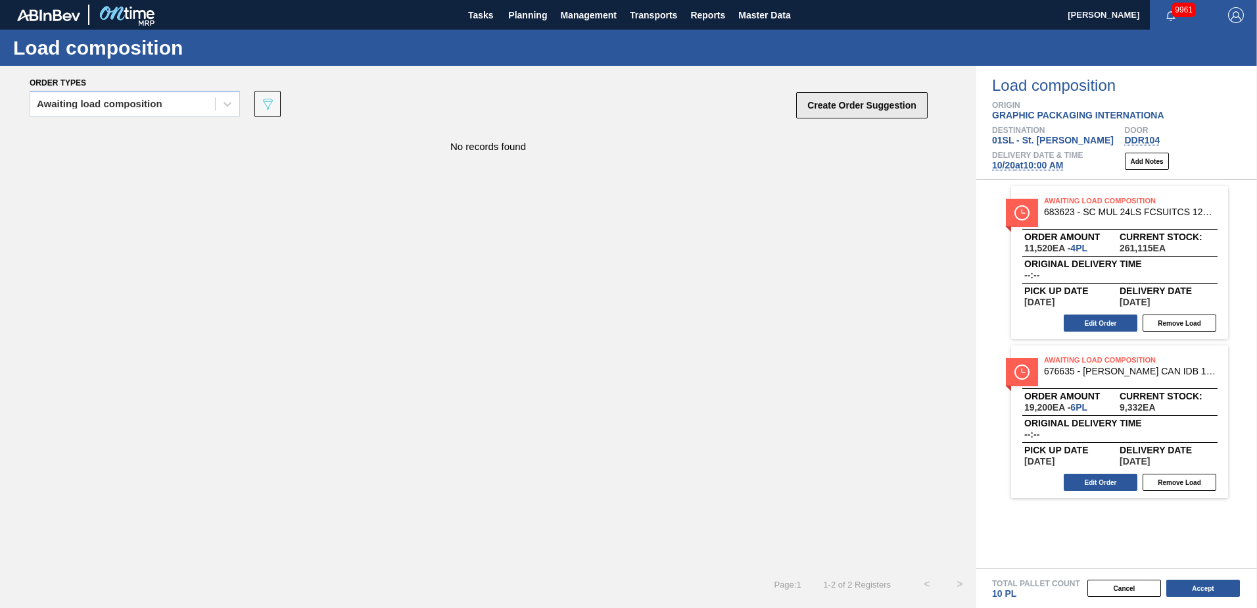
click at [902, 112] on button "Create Order Suggestion" at bounding box center [861, 105] width 131 height 26
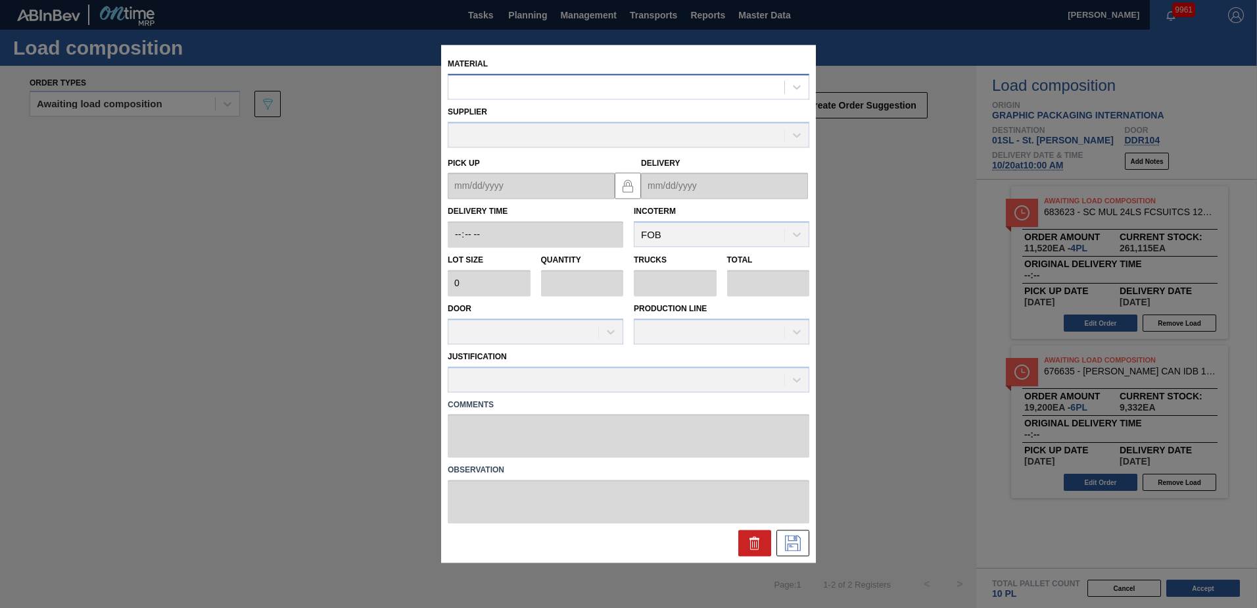
click at [659, 94] on div at bounding box center [616, 87] width 336 height 19
type input "676625"
click at [641, 116] on div "000000000000676625 - [PERSON_NAME] CAN NTI 12OZ TWNSTK 30/12 CAN 0123" at bounding box center [629, 119] width 362 height 24
type input "3,200"
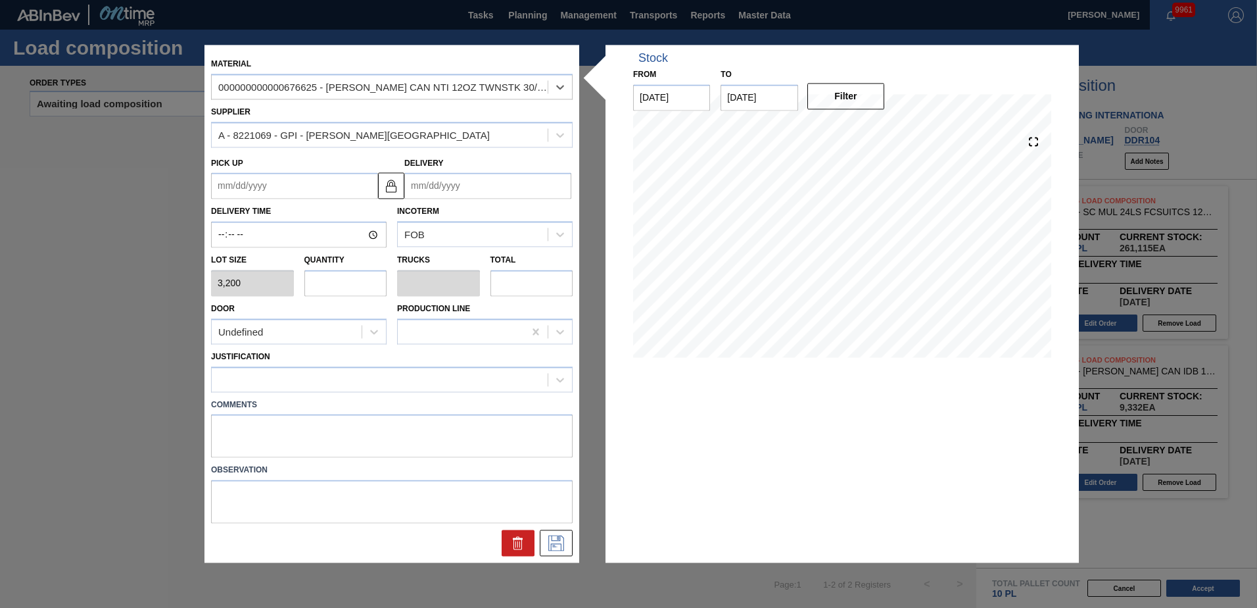
click at [457, 182] on input "Delivery" at bounding box center [487, 186] width 167 height 26
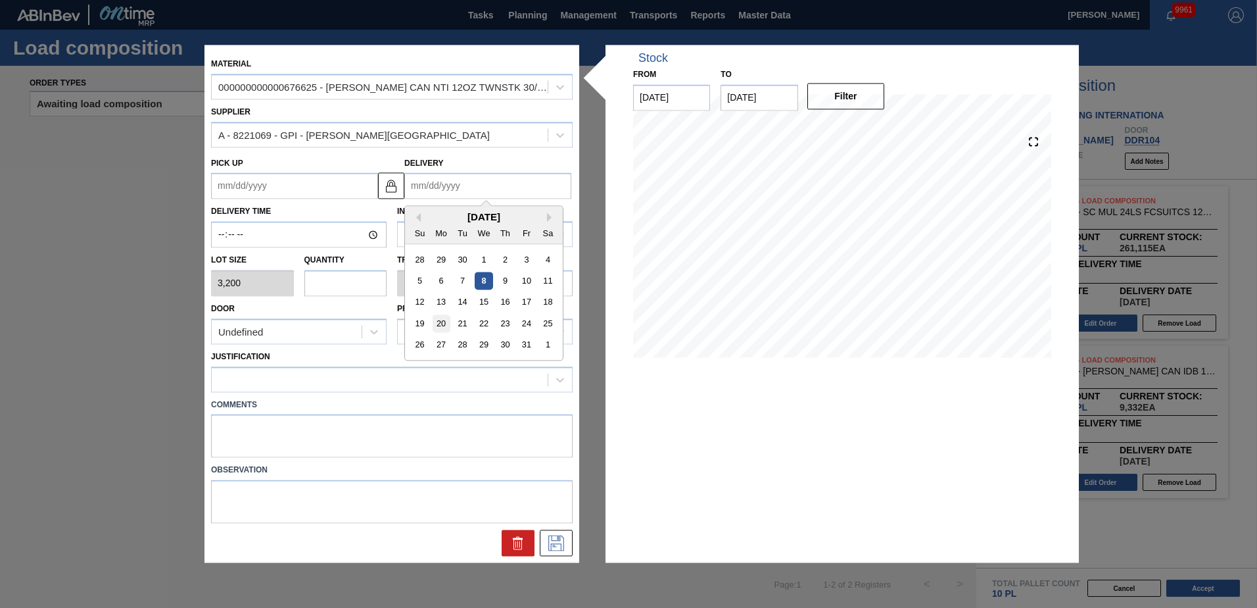
click at [441, 325] on div "20" at bounding box center [442, 324] width 18 height 18
type up "[DATE]"
type input "[DATE]"
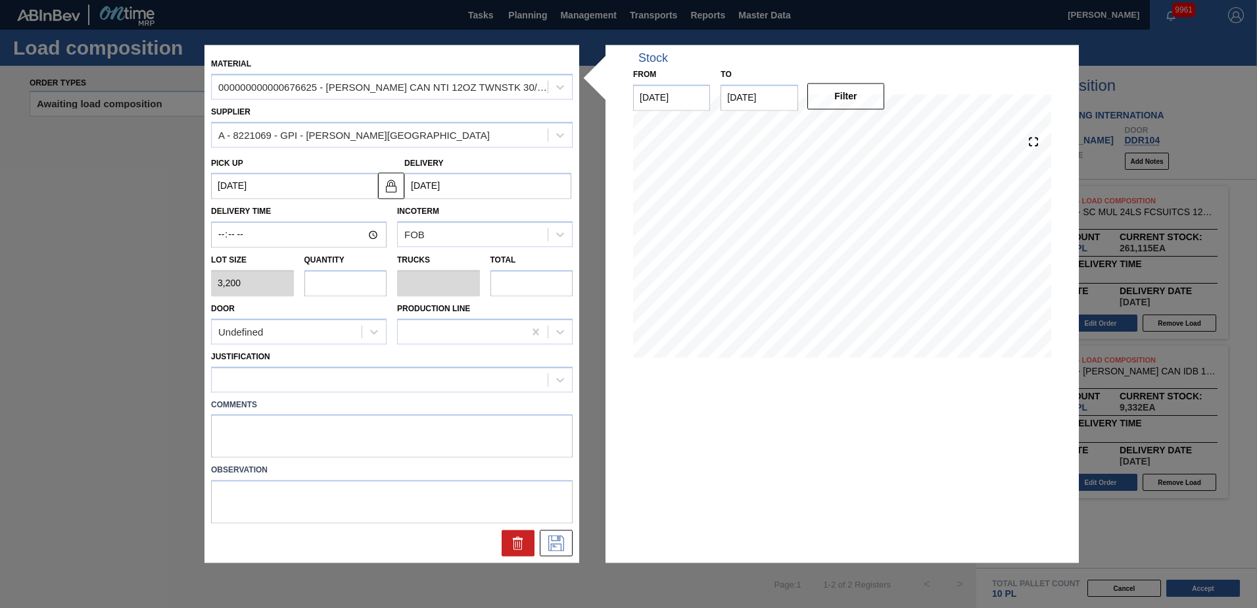
click at [348, 282] on input "text" at bounding box center [345, 283] width 83 height 26
type input "6"
type input "0.231"
type input "19,200"
type input "6"
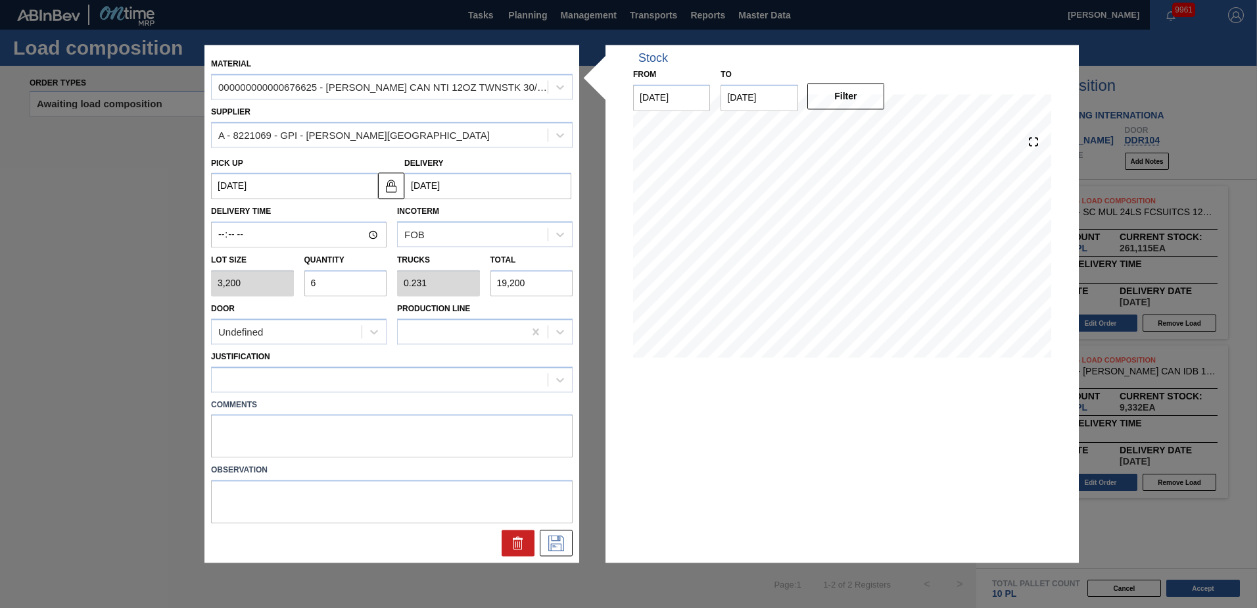
drag, startPoint x: 344, startPoint y: 322, endPoint x: 338, endPoint y: 348, distance: 26.3
click at [345, 323] on div "Undefined" at bounding box center [287, 331] width 150 height 19
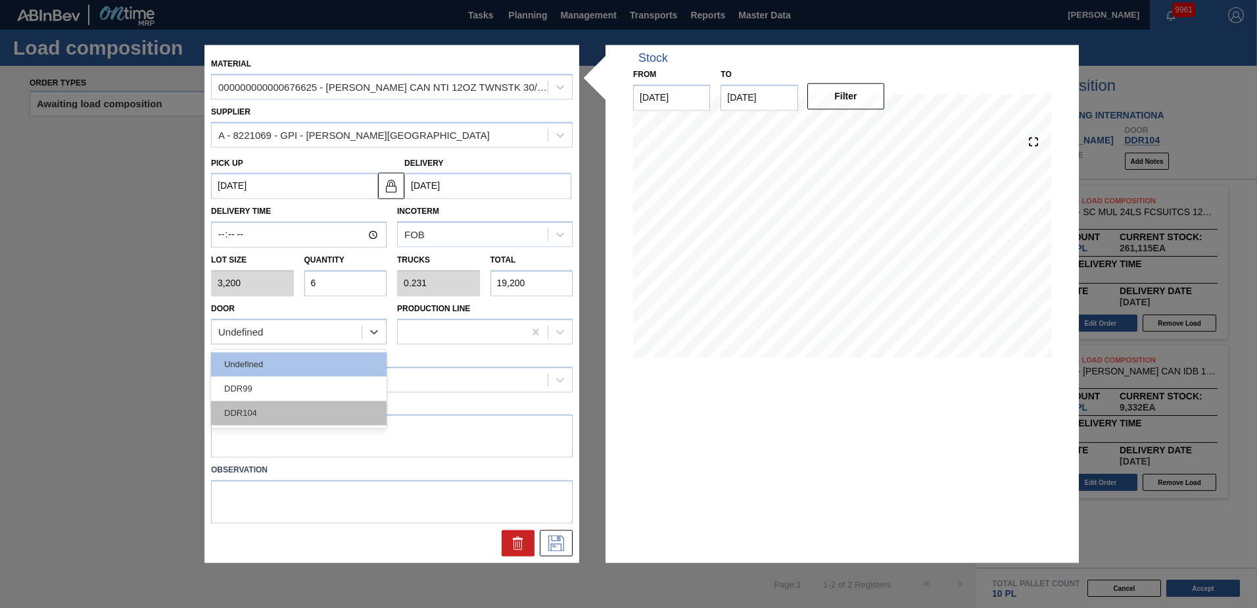
click at [310, 409] on div "DDR104" at bounding box center [299, 412] width 176 height 24
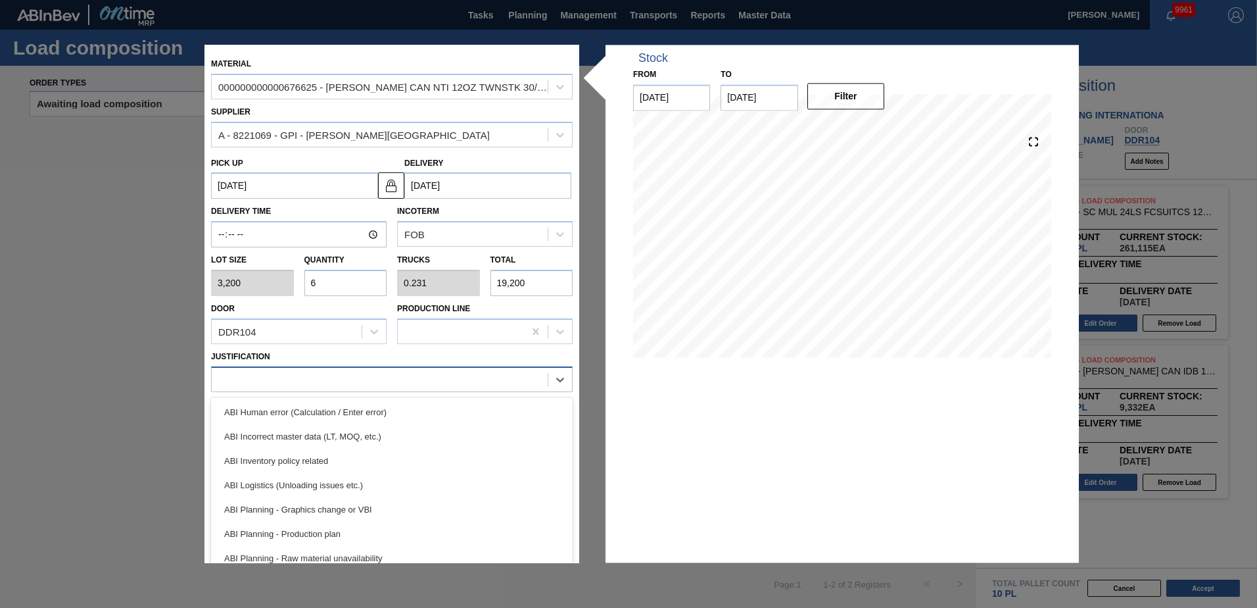
click at [308, 381] on div at bounding box center [380, 379] width 336 height 19
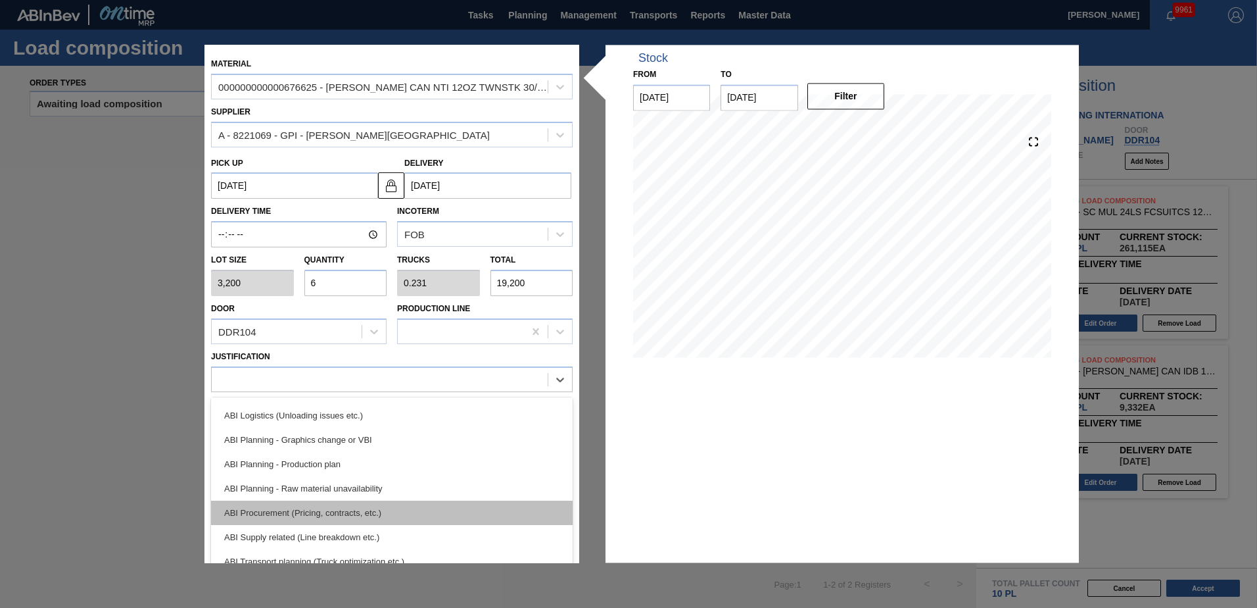
scroll to position [131, 0]
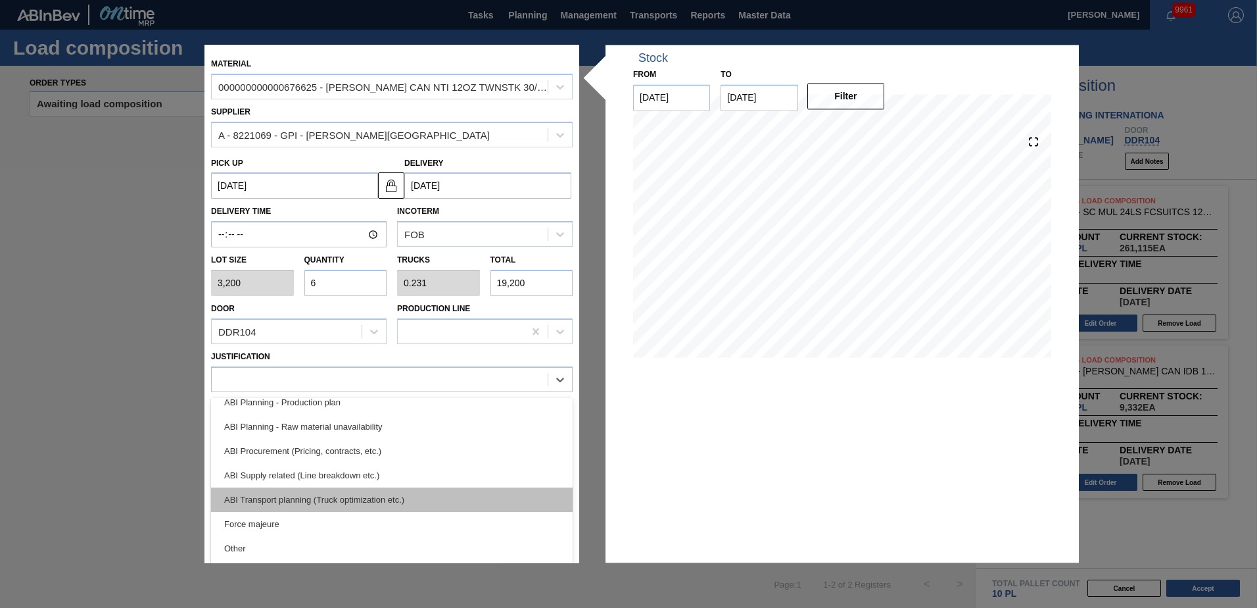
click at [335, 492] on div "ABI Transport planning (Truck optimization etc.)" at bounding box center [392, 499] width 362 height 24
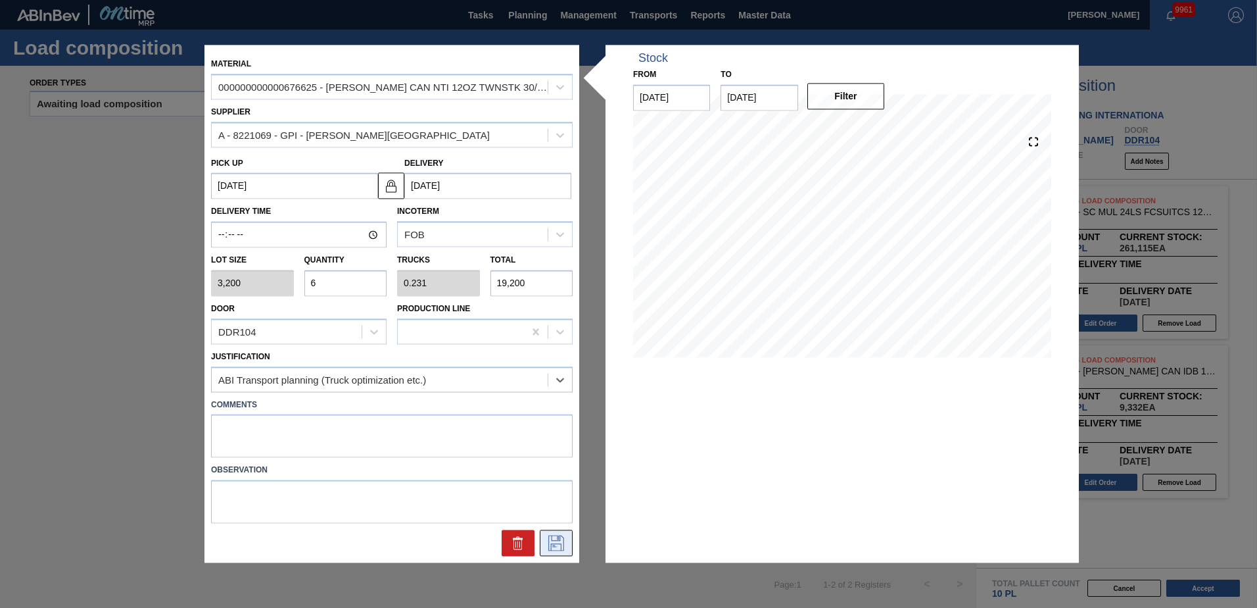
click at [551, 546] on icon at bounding box center [556, 543] width 16 height 16
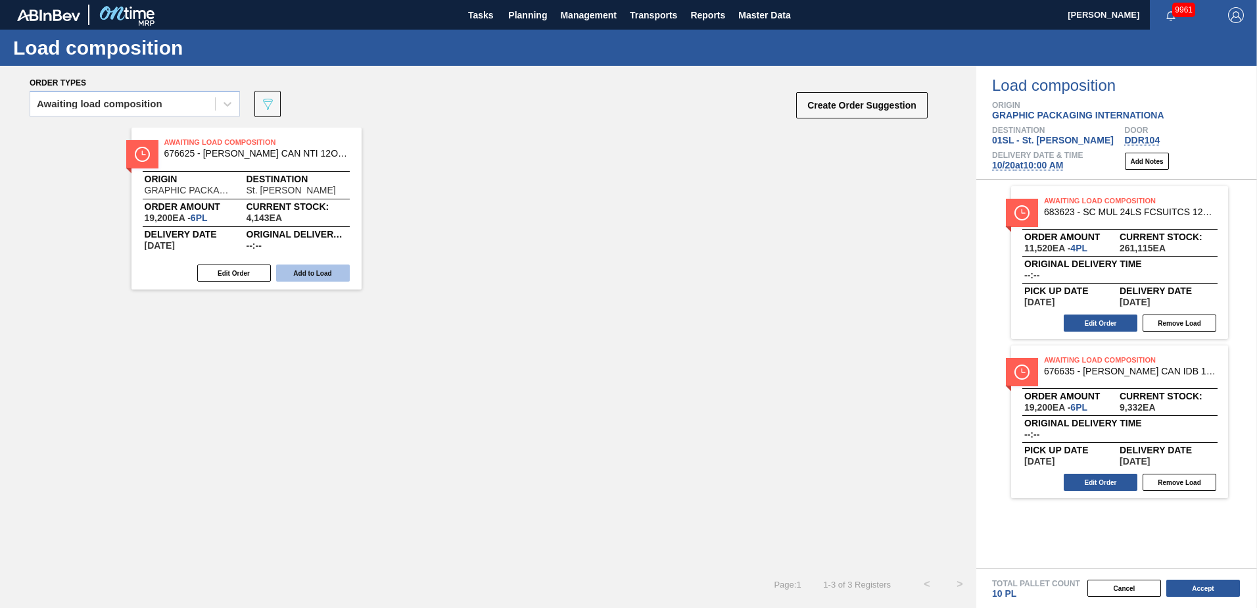
click at [314, 272] on button "Add to Load" at bounding box center [313, 272] width 74 height 17
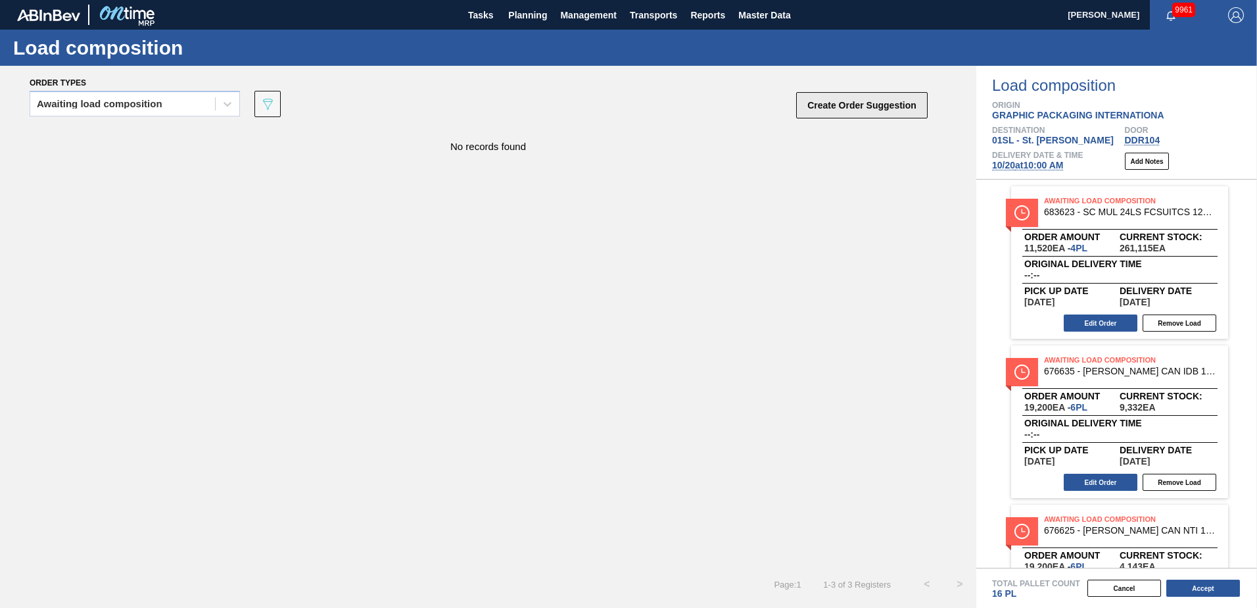
click at [900, 107] on button "Create Order Suggestion" at bounding box center [861, 105] width 131 height 26
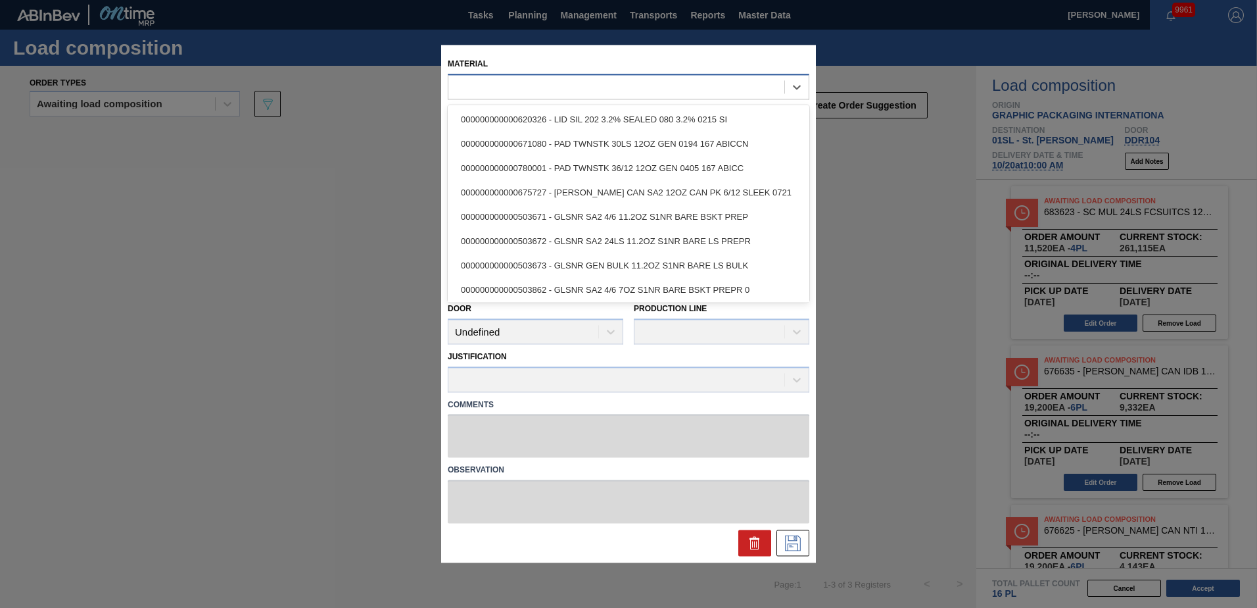
click at [512, 92] on div at bounding box center [616, 87] width 336 height 19
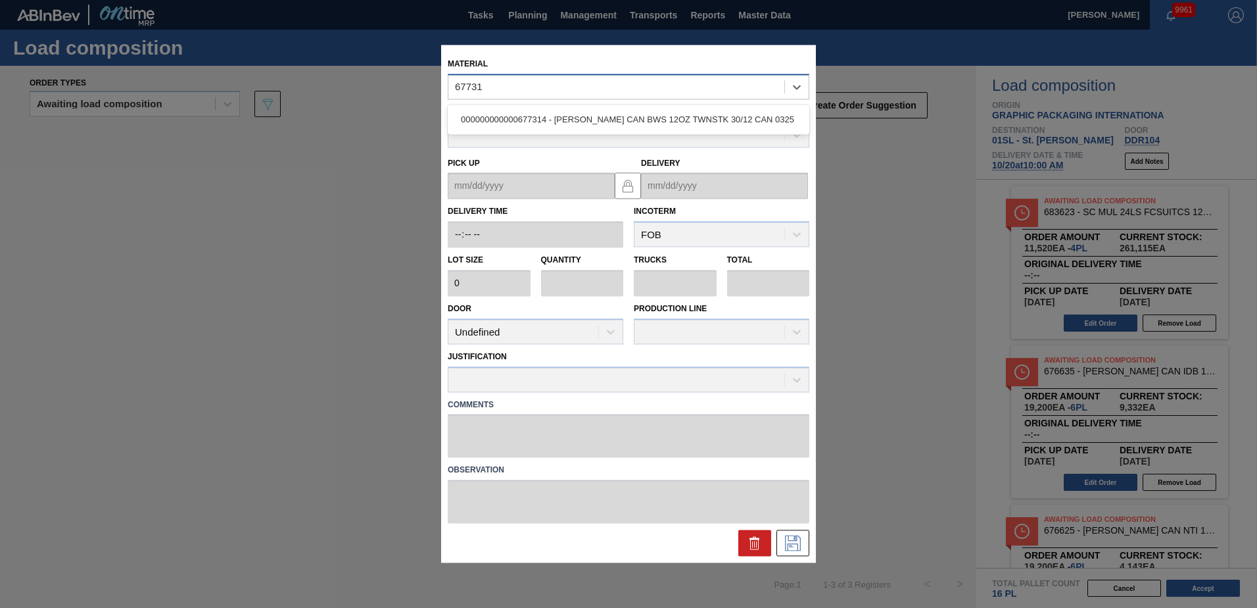
type input "677314"
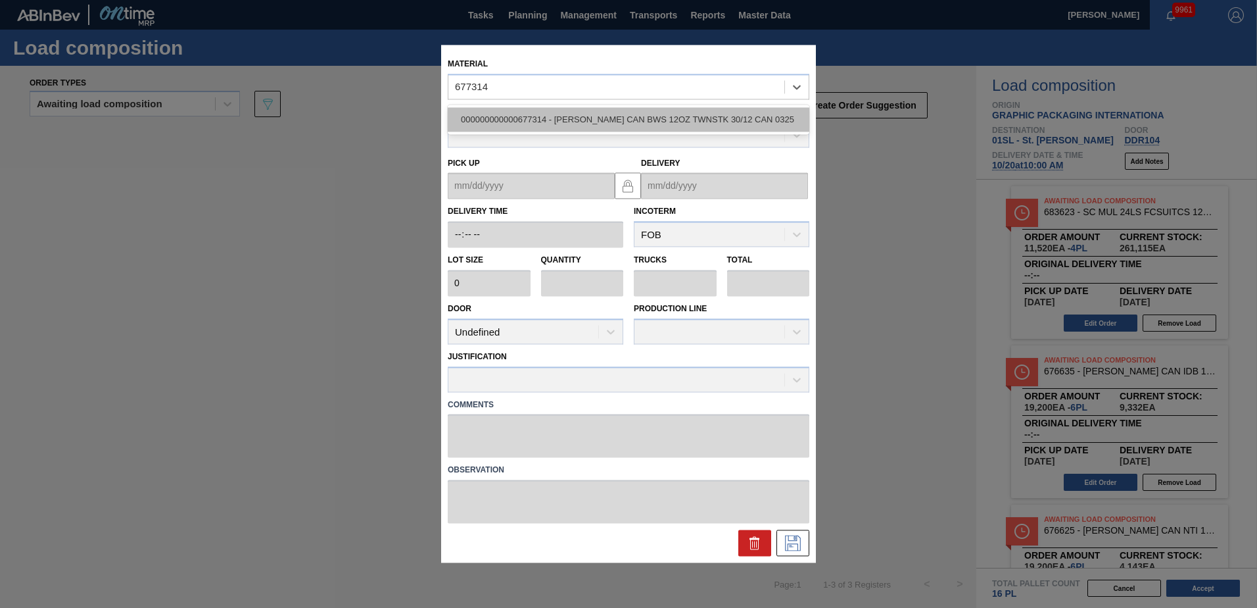
click at [539, 118] on div "000000000000677314 - [PERSON_NAME] CAN BWS 12OZ TWNSTK 30/12 CAN 0325" at bounding box center [629, 119] width 362 height 24
type input "3,200"
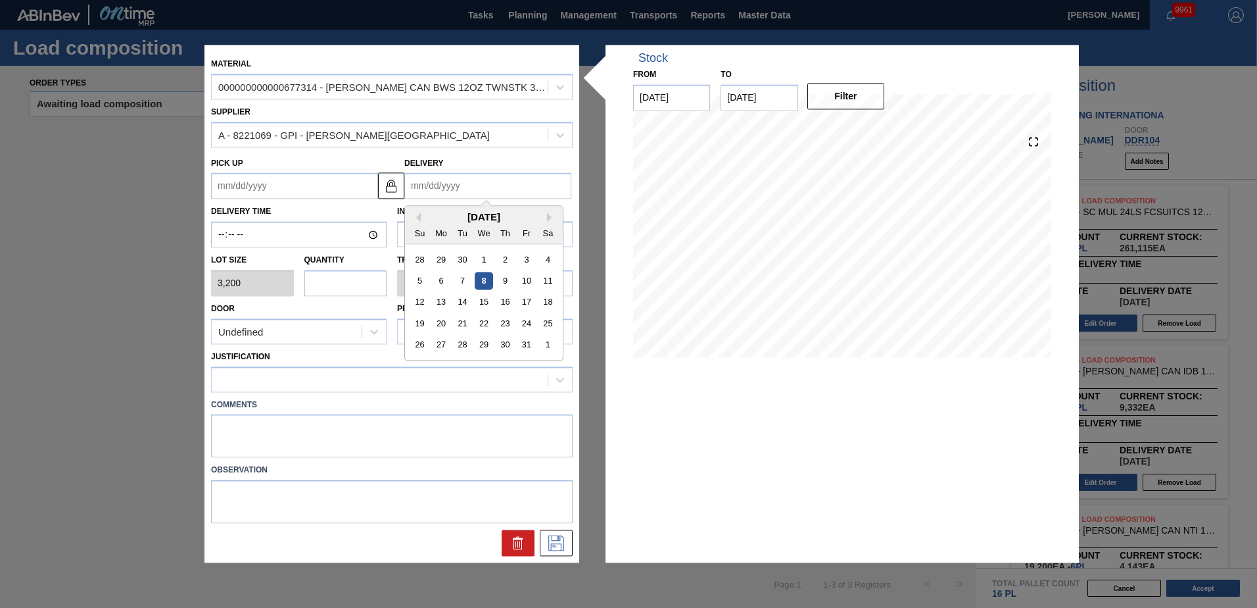
click at [464, 175] on input "Delivery" at bounding box center [487, 186] width 167 height 26
click at [442, 323] on div "20" at bounding box center [442, 324] width 18 height 18
type up "[DATE]"
type input "[DATE]"
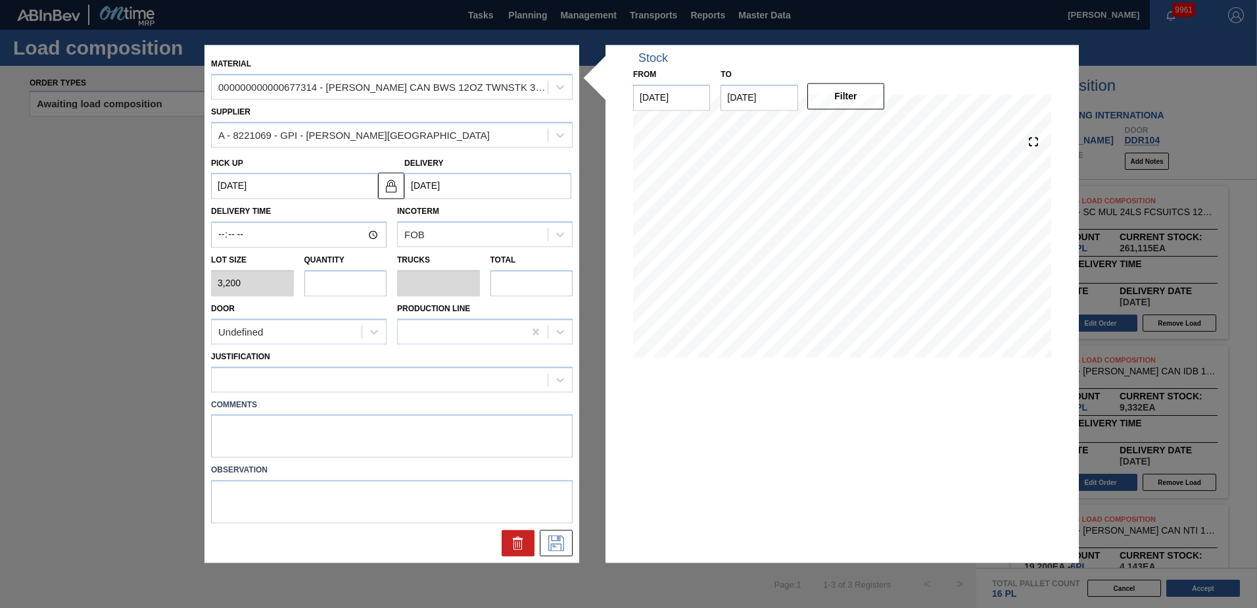
click at [358, 285] on input "text" at bounding box center [345, 283] width 83 height 26
type input "2"
type input "0.077"
type input "6,400"
type input "2"
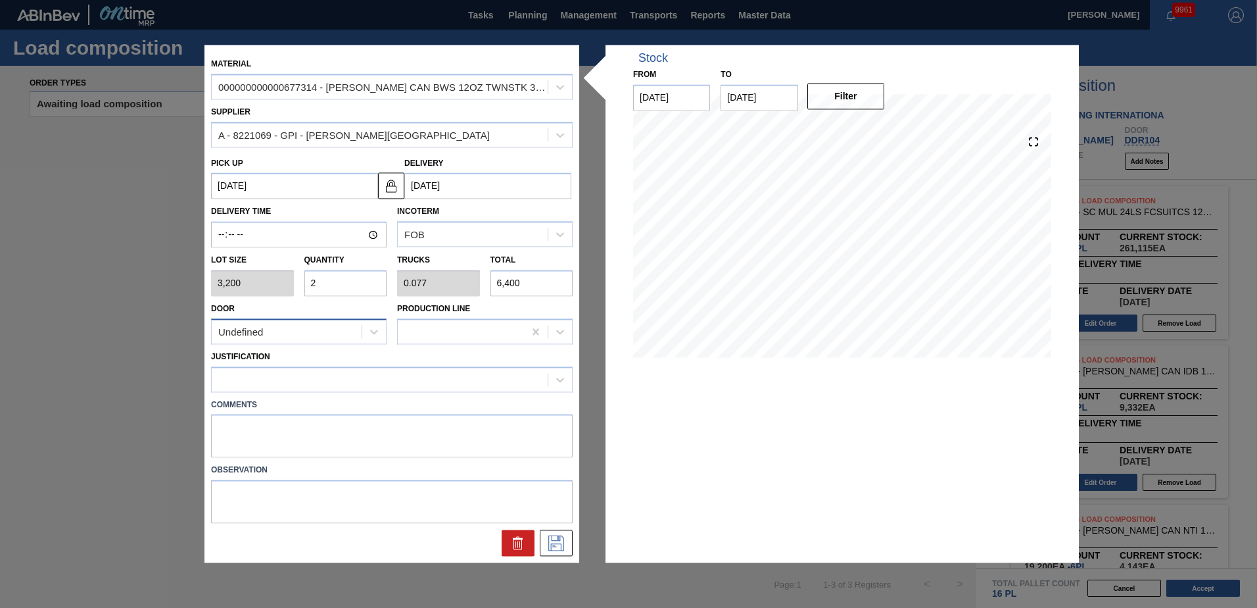
click at [350, 329] on div "Undefined" at bounding box center [287, 331] width 150 height 19
click at [275, 410] on div "DDR104" at bounding box center [299, 412] width 176 height 24
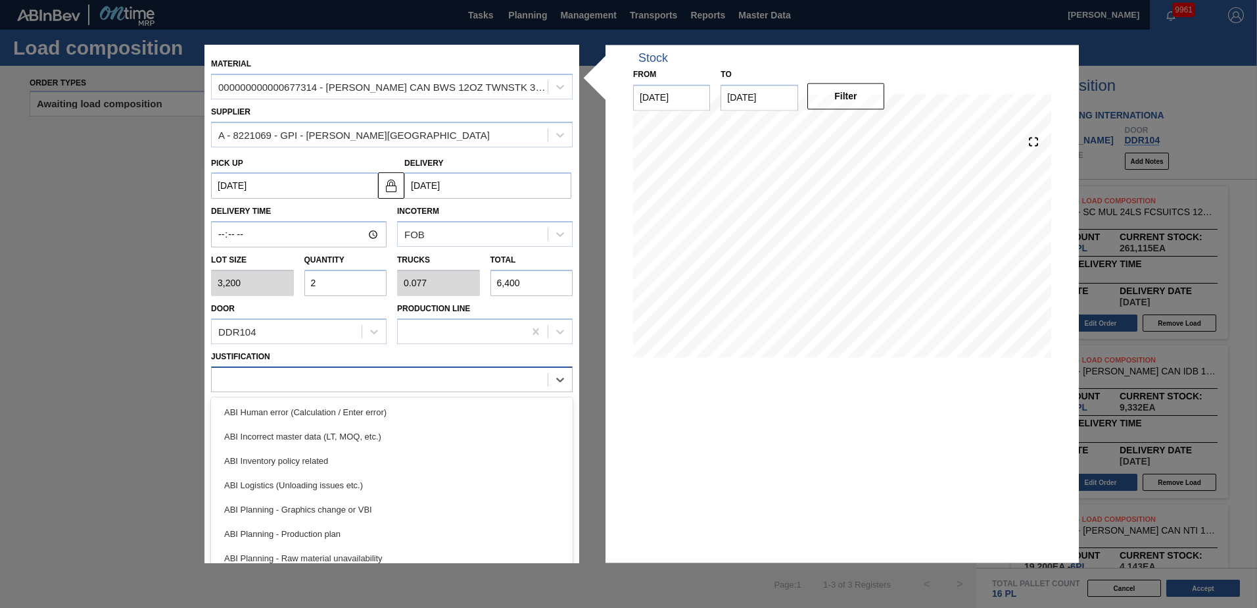
click at [291, 385] on div at bounding box center [380, 379] width 336 height 19
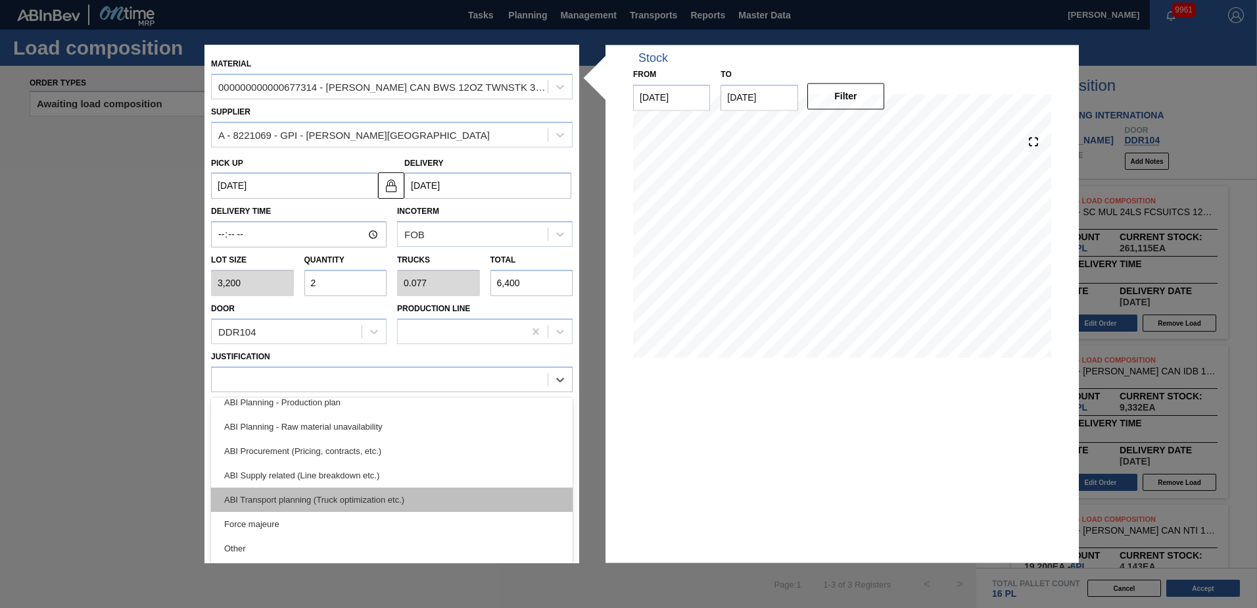
click at [336, 498] on div "ABI Transport planning (Truck optimization etc.)" at bounding box center [392, 499] width 362 height 24
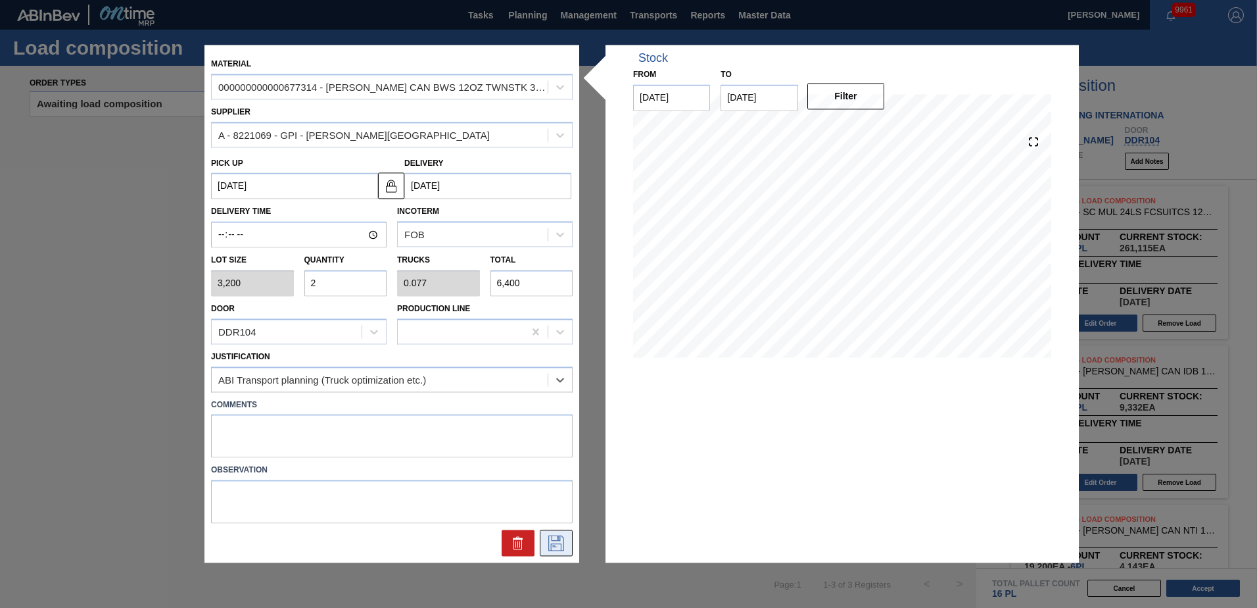
click at [547, 542] on icon at bounding box center [556, 543] width 21 height 16
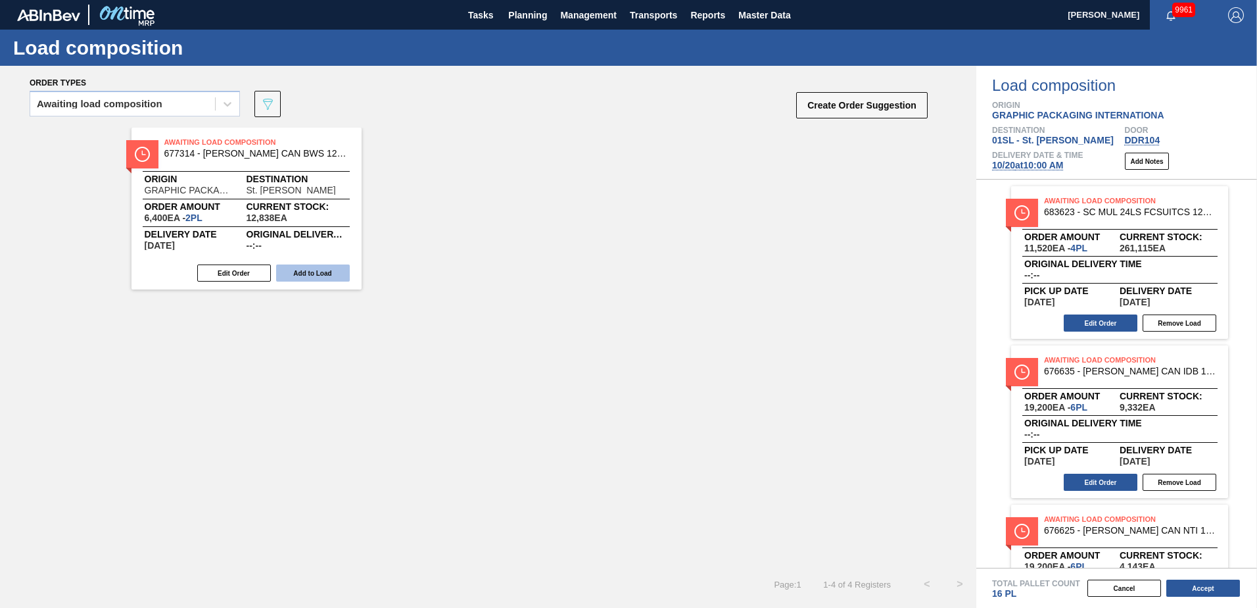
click at [307, 267] on button "Add to Load" at bounding box center [313, 272] width 74 height 17
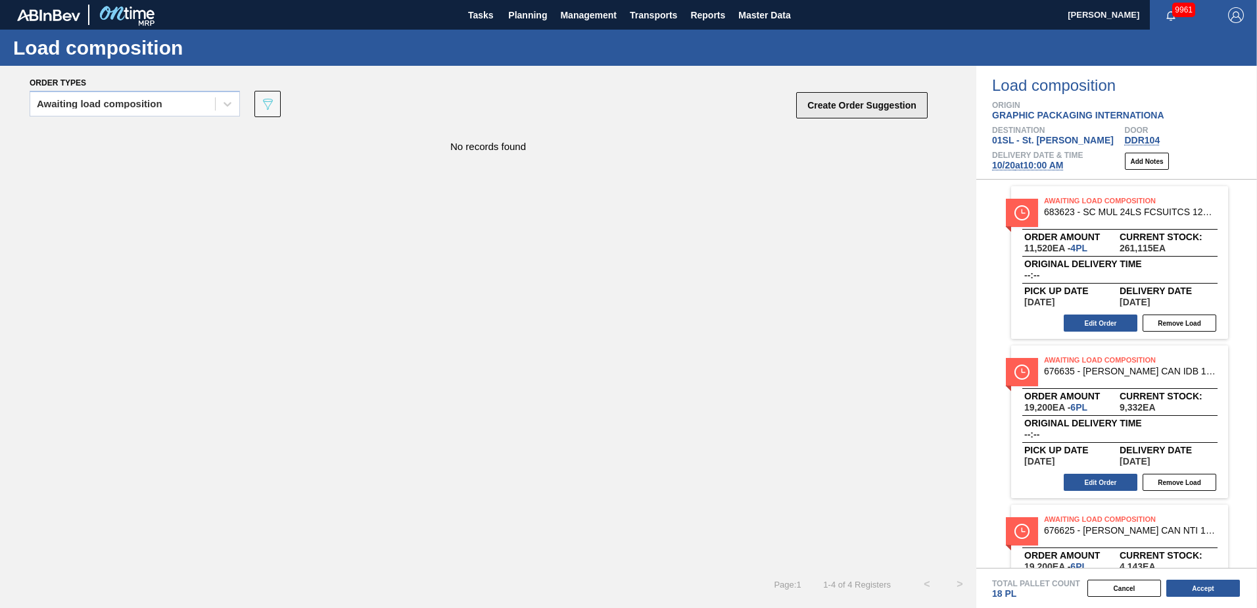
click at [894, 99] on button "Create Order Suggestion" at bounding box center [861, 105] width 131 height 26
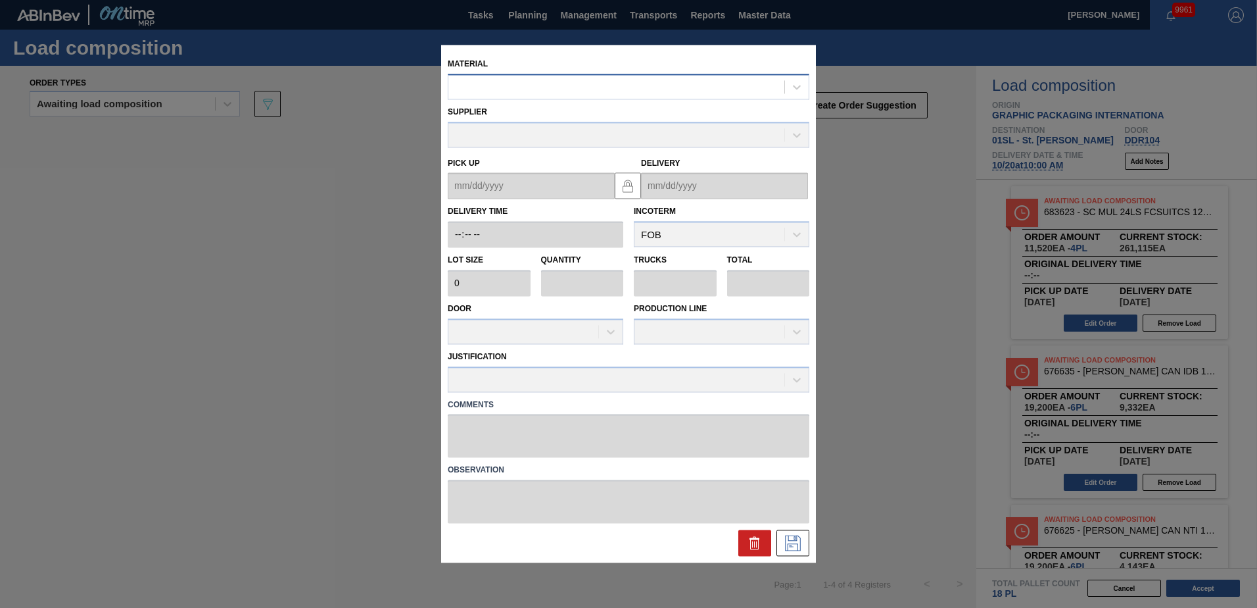
drag, startPoint x: 648, startPoint y: 92, endPoint x: 657, endPoint y: 91, distance: 9.3
click at [655, 91] on div at bounding box center [616, 87] width 336 height 19
type input "677099"
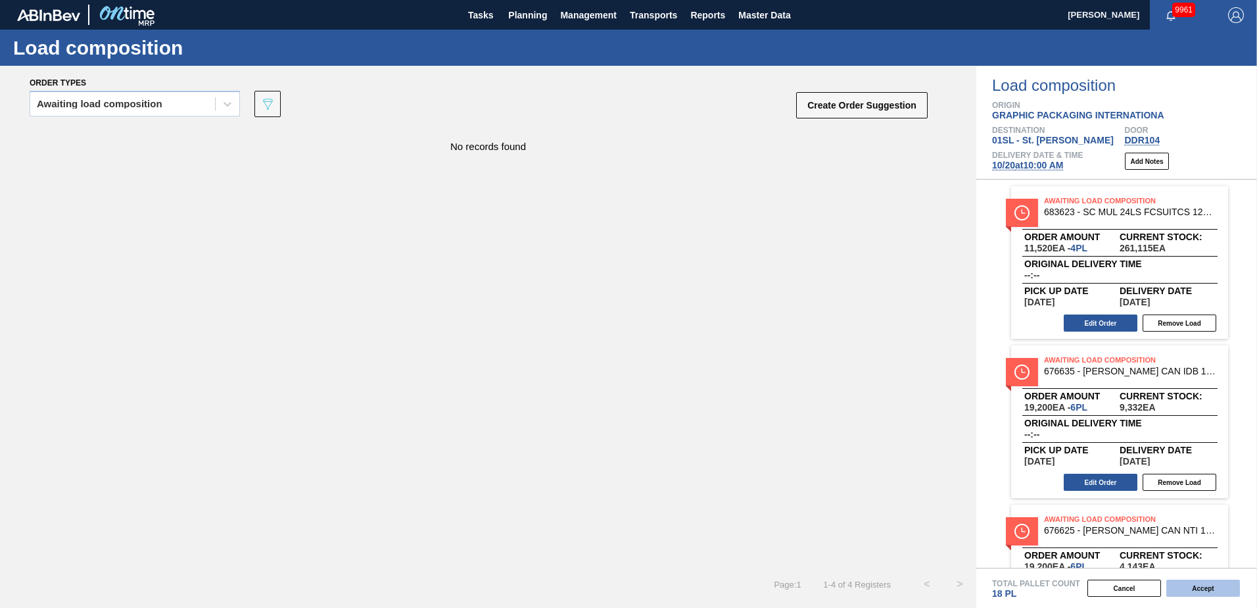
click at [1203, 583] on button "Accept" at bounding box center [1203, 587] width 74 height 17
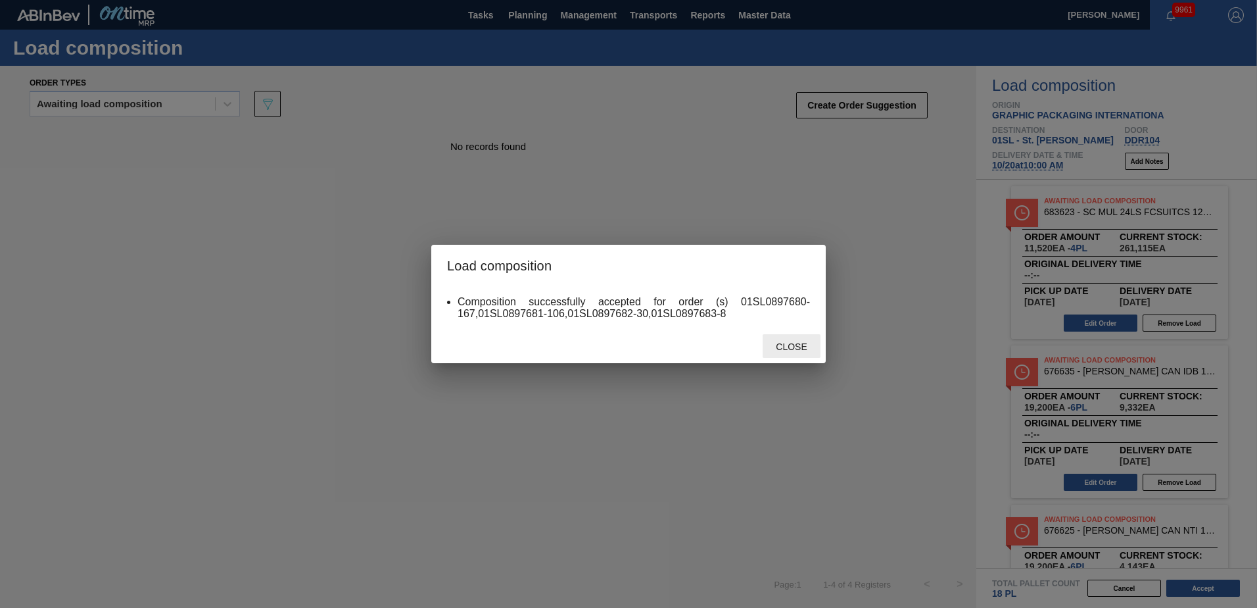
click at [787, 338] on div "Close" at bounding box center [792, 346] width 58 height 24
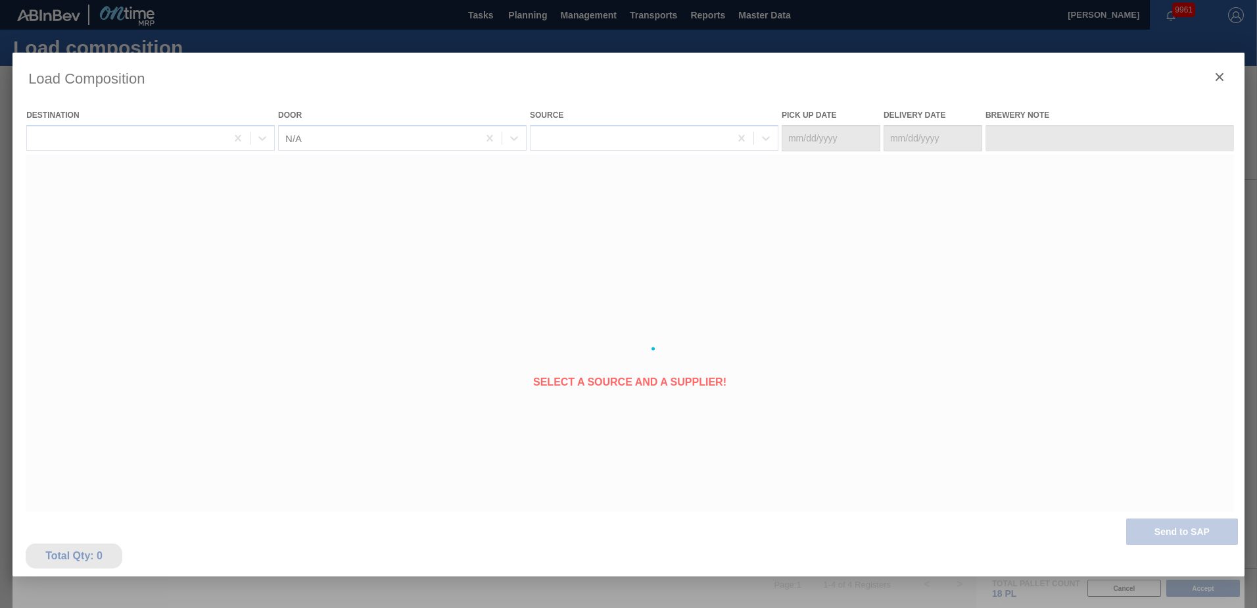
type Date "[DATE]"
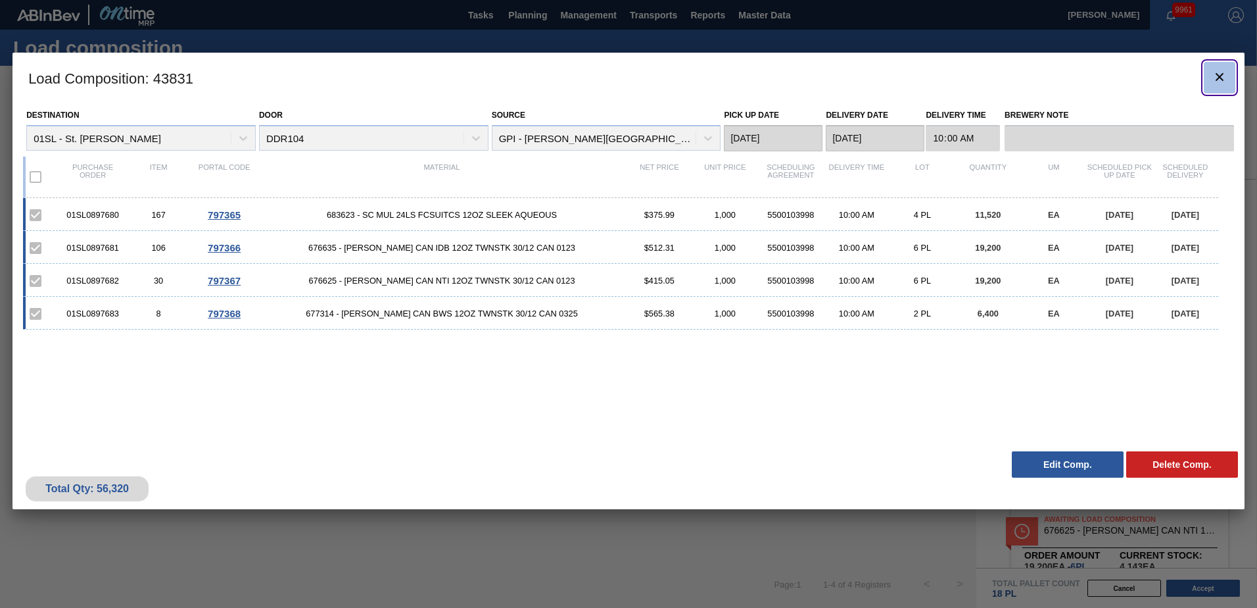
click at [1223, 81] on icon "botão de ícone" at bounding box center [1220, 77] width 16 height 16
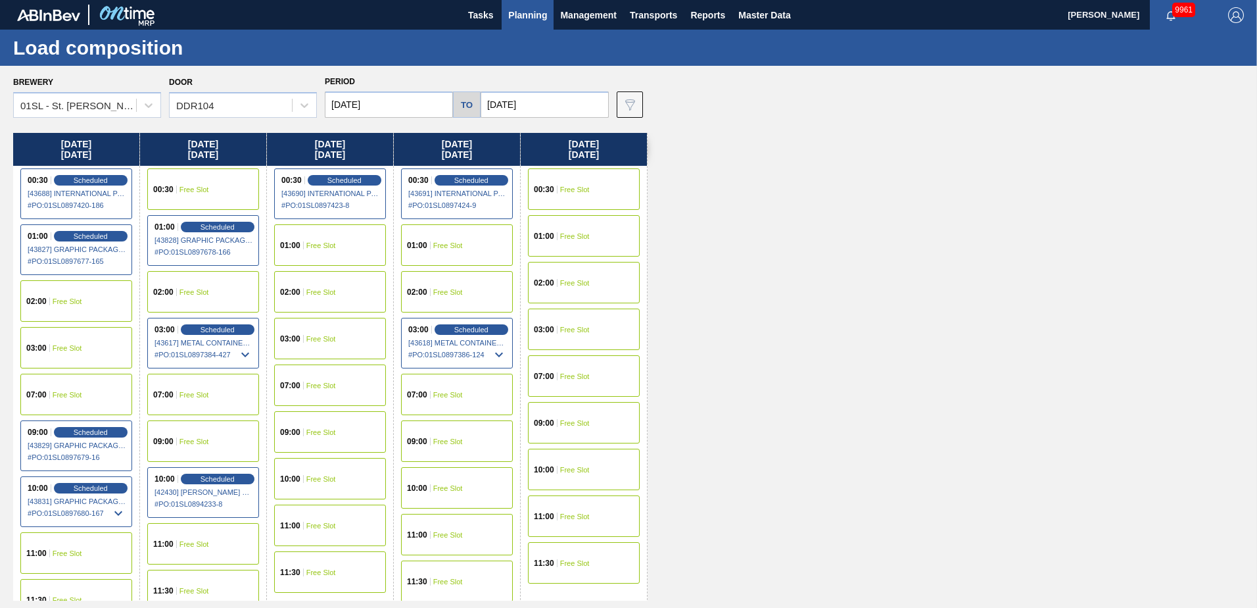
click at [529, 16] on span "Planning" at bounding box center [527, 15] width 39 height 16
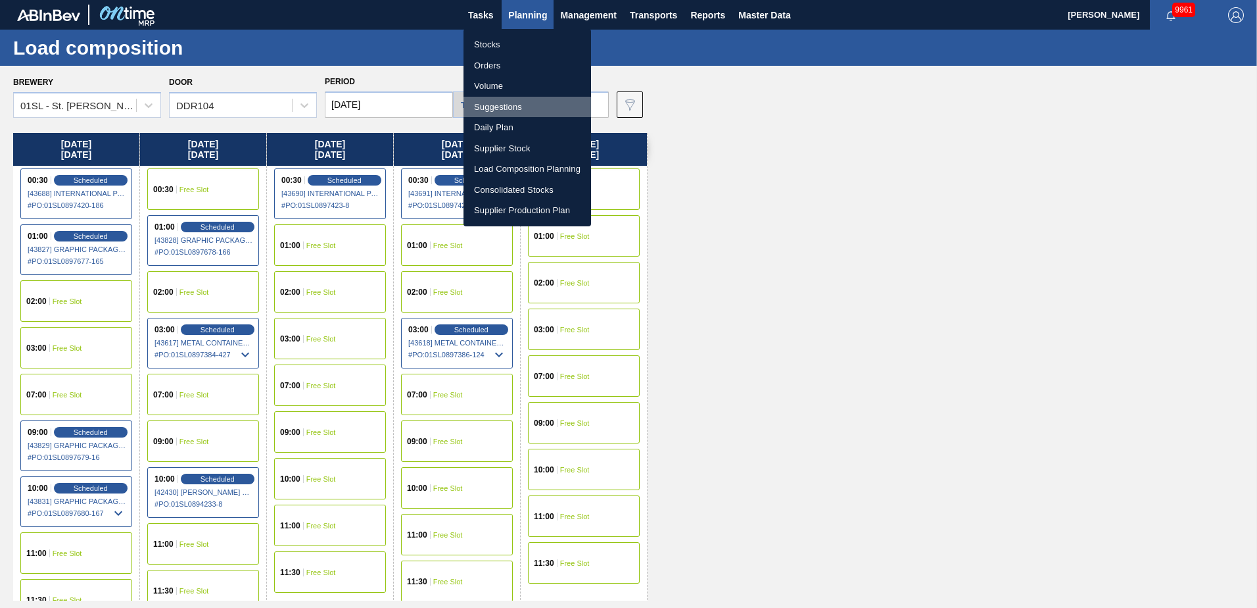
click at [514, 100] on li "Suggestions" at bounding box center [528, 107] width 128 height 21
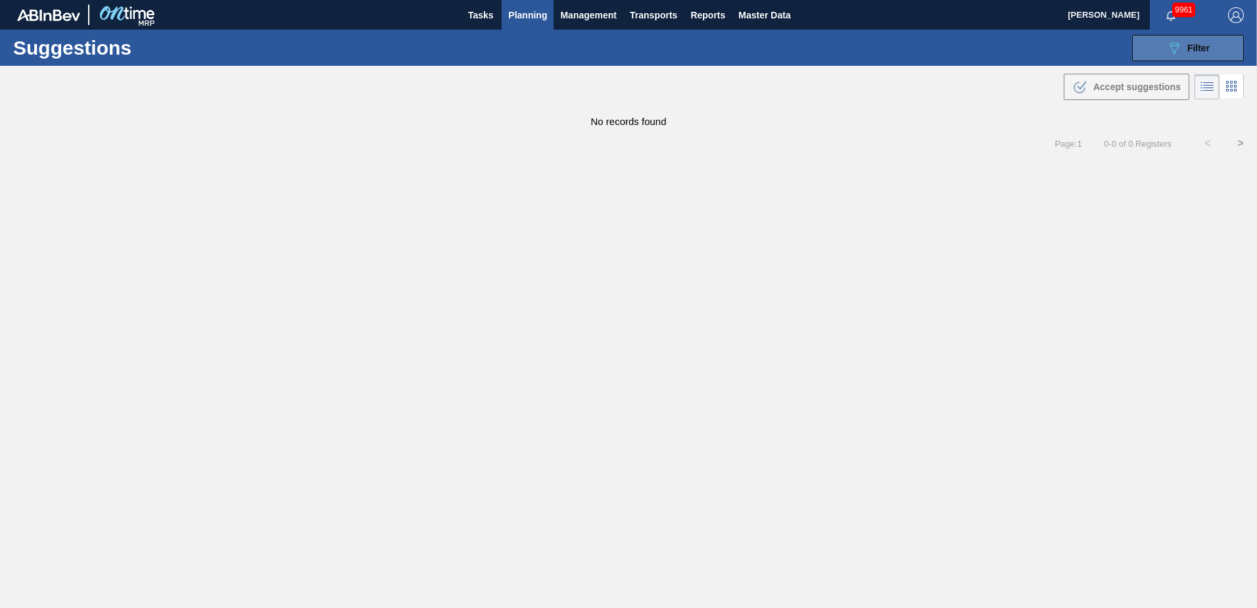
type from "[DATE]"
type to "[DATE]"
click at [1186, 47] on div "089F7B8B-B2A5-4AFE-B5C0-19BA573D28AC Filter" at bounding box center [1187, 48] width 43 height 16
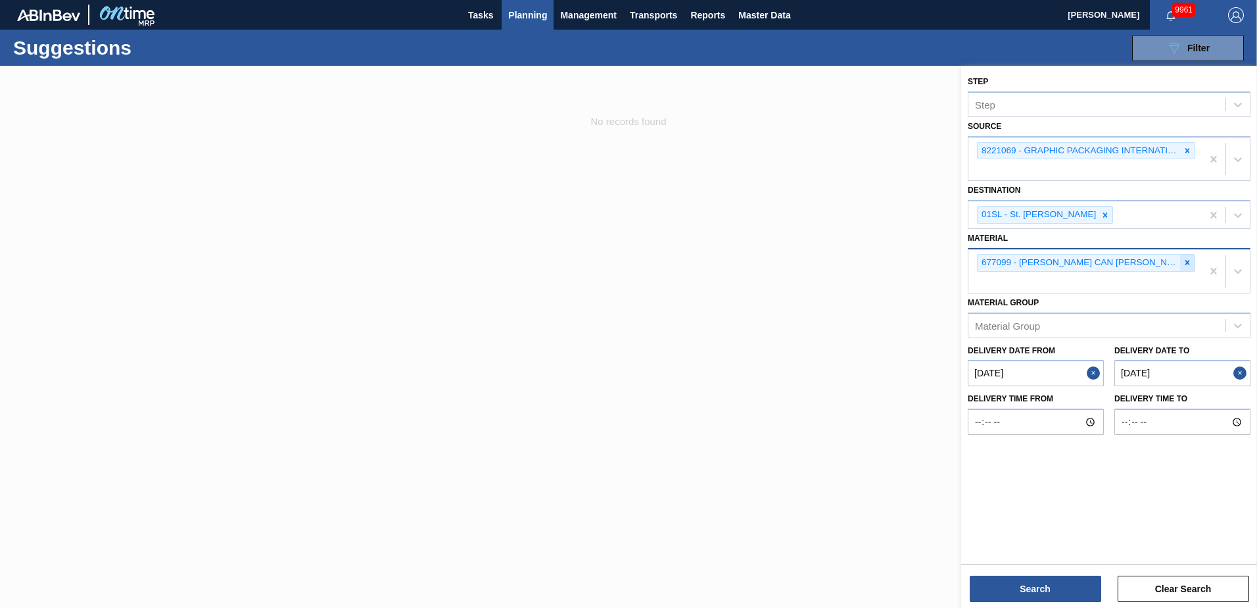
click at [1186, 262] on icon at bounding box center [1187, 262] width 5 height 5
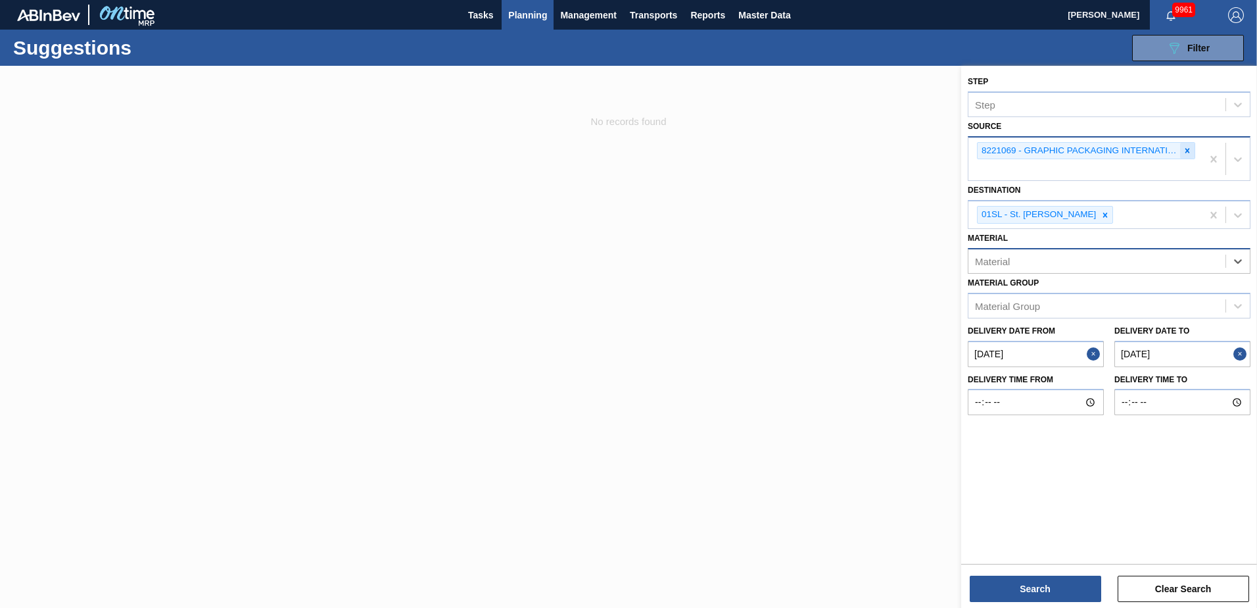
click at [1190, 150] on icon at bounding box center [1187, 150] width 9 height 9
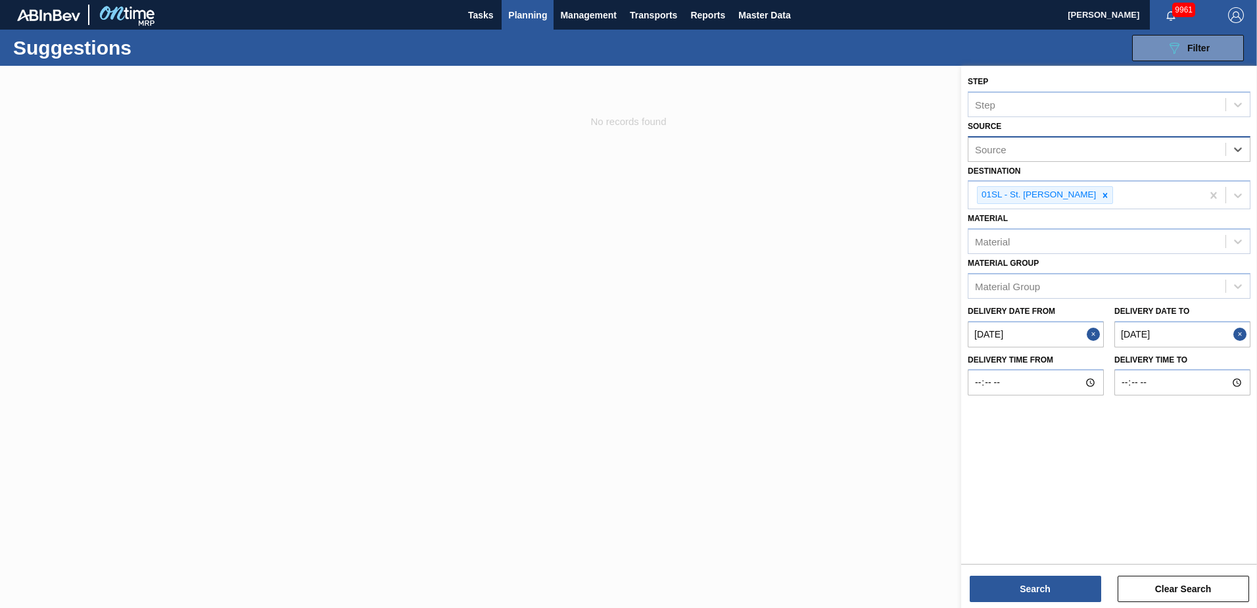
drag, startPoint x: 1048, startPoint y: 236, endPoint x: 1026, endPoint y: 217, distance: 28.9
click at [1047, 236] on div "Material" at bounding box center [1096, 241] width 257 height 19
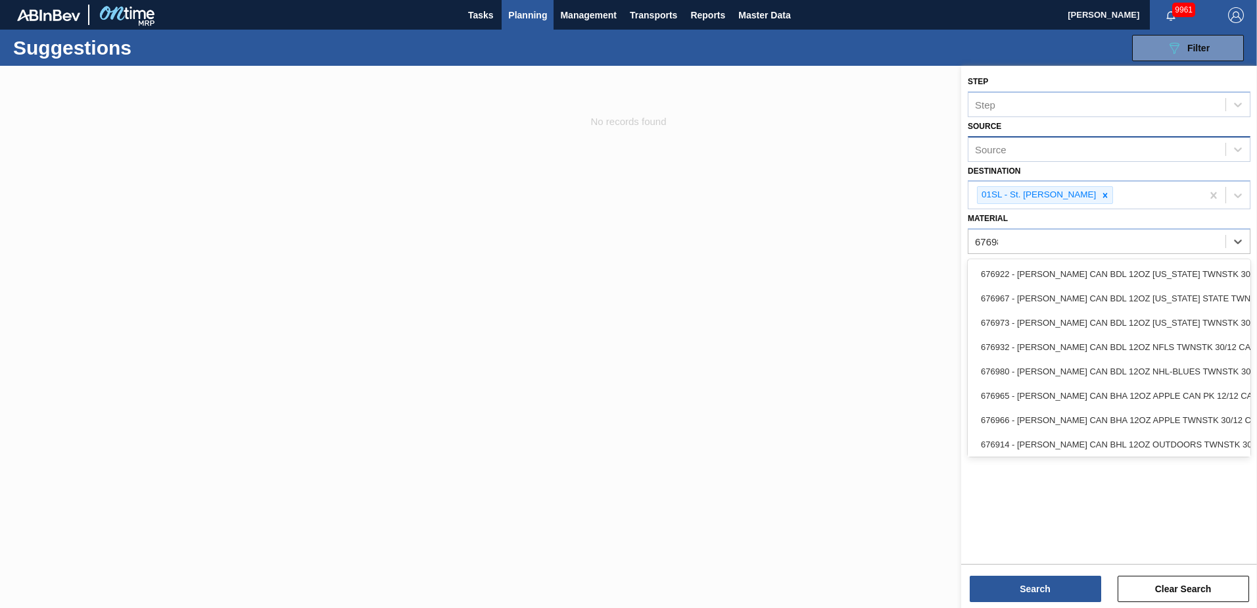
type input "676986"
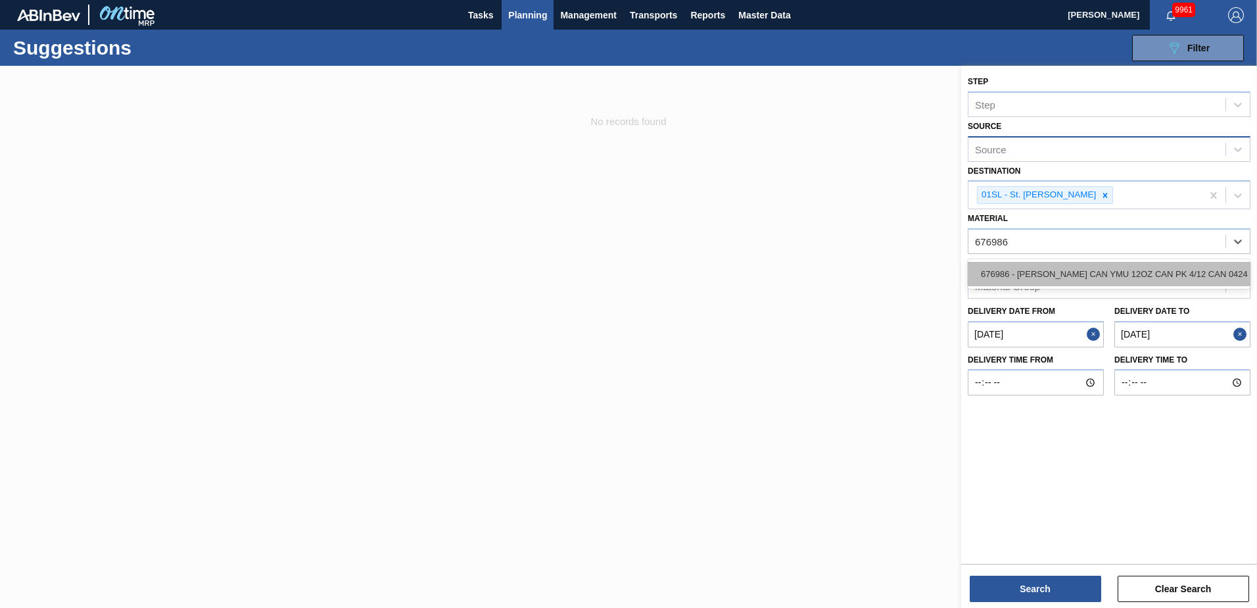
click at [1043, 264] on div "676986 - [PERSON_NAME] CAN YMU 12OZ CAN PK 4/12 CAN 0424 B" at bounding box center [1109, 274] width 283 height 24
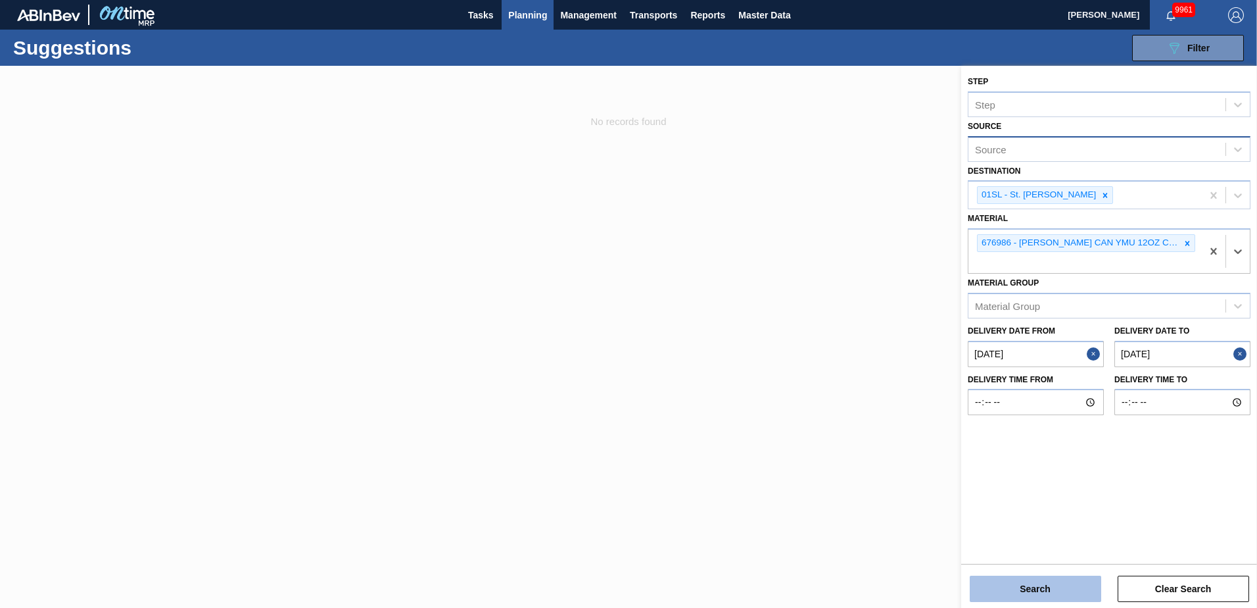
click at [1045, 586] on button "Search" at bounding box center [1035, 588] width 131 height 26
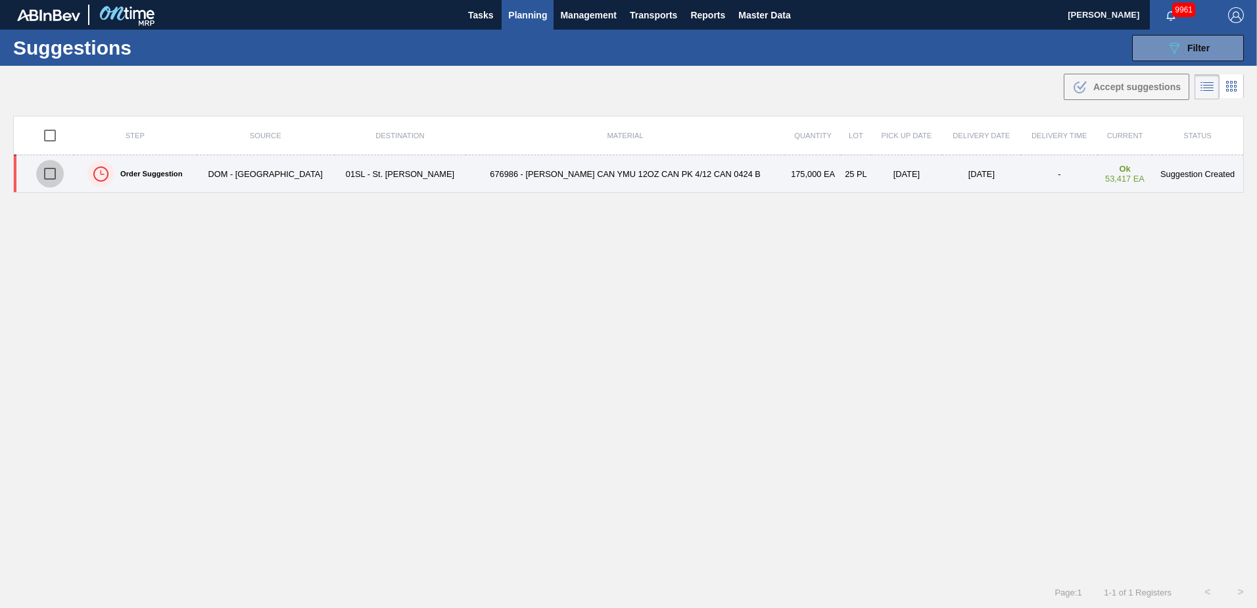
click at [49, 172] on input "checkbox" at bounding box center [50, 174] width 28 height 28
checkbox input "true"
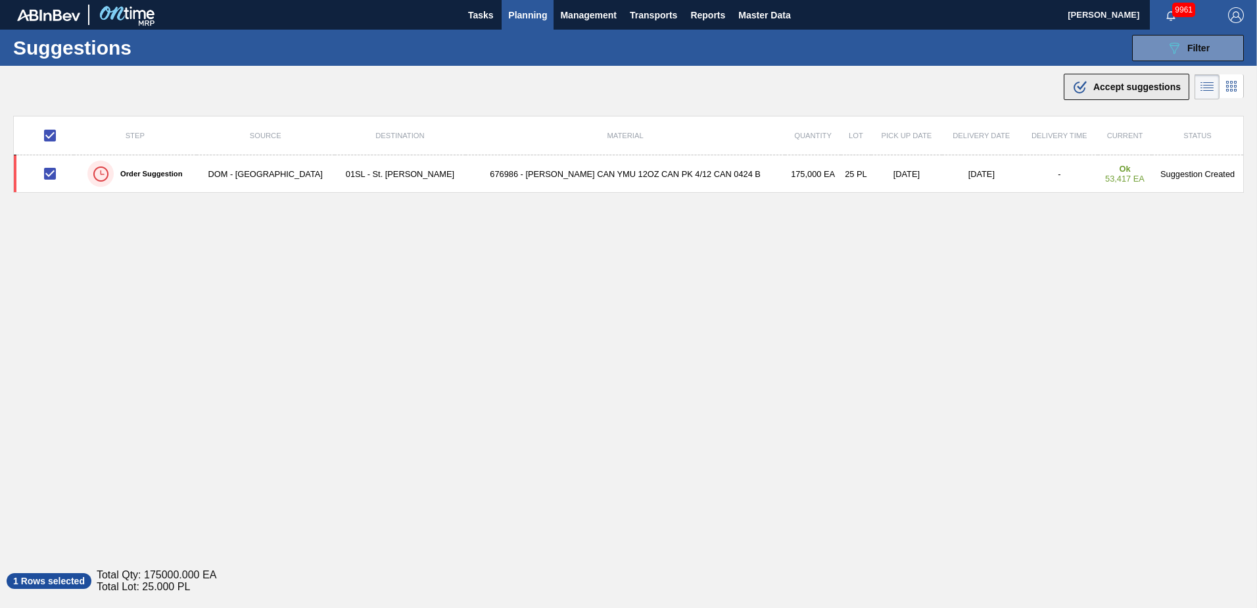
click at [1101, 92] on div ".b{fill:var(--color-action-default)} Accept suggestions" at bounding box center [1126, 87] width 108 height 16
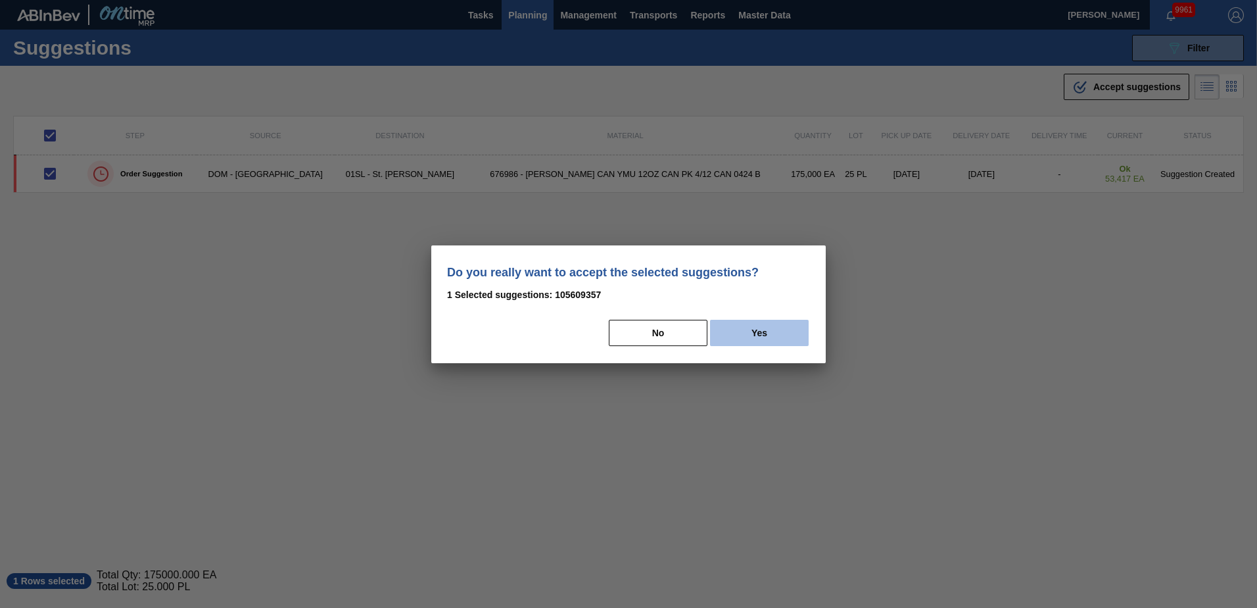
click at [752, 337] on button "Yes" at bounding box center [759, 333] width 99 height 26
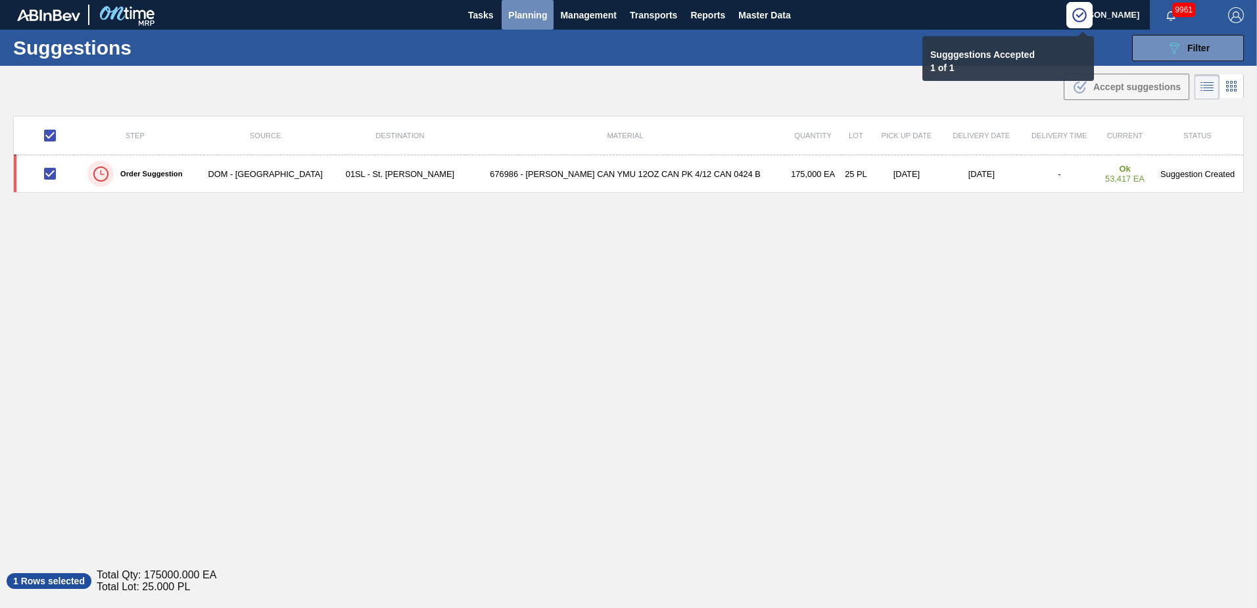
click at [519, 12] on span "Planning" at bounding box center [527, 15] width 39 height 16
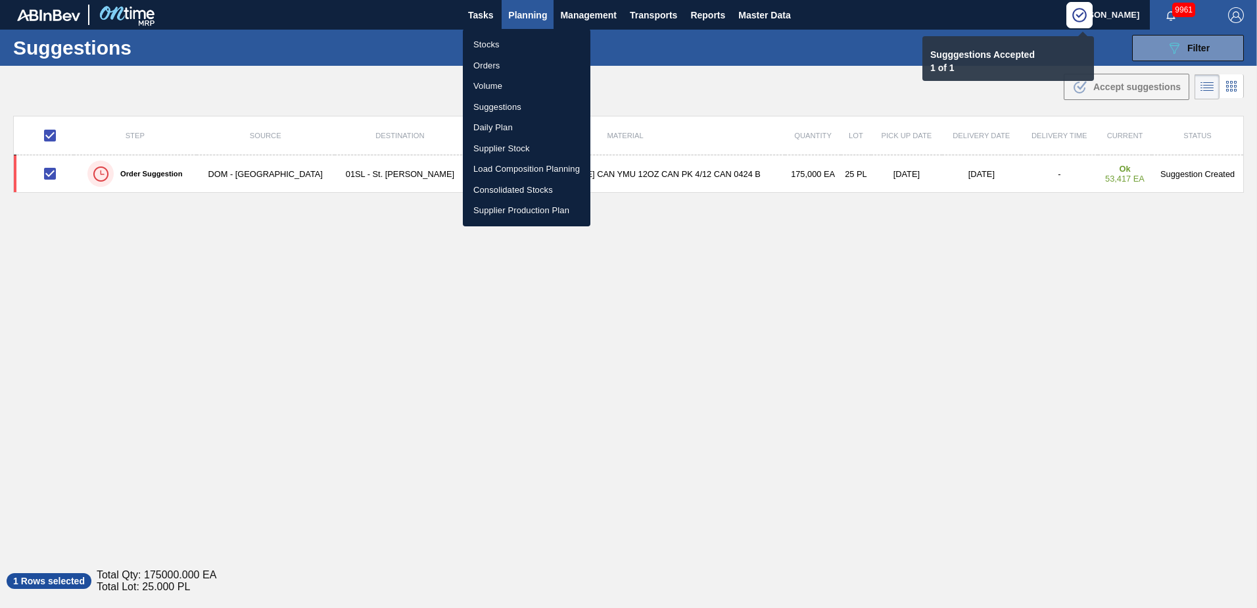
click at [497, 168] on li "Load Composition Planning" at bounding box center [527, 168] width 128 height 21
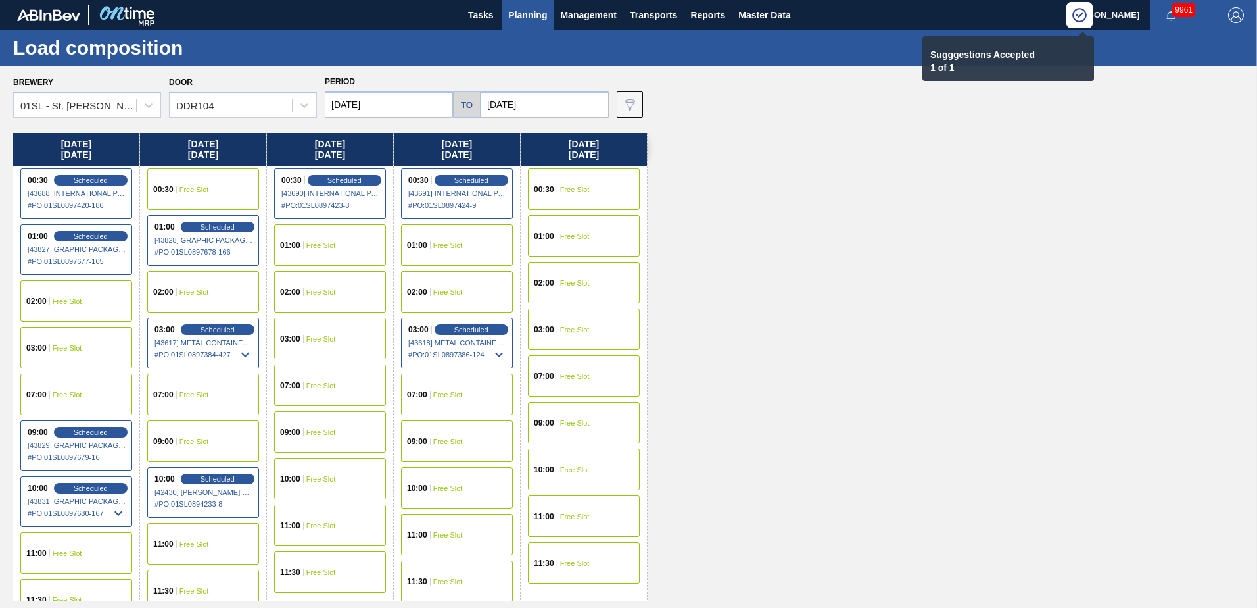
click at [93, 393] on div "07:00 Free Slot" at bounding box center [76, 393] width 112 height 41
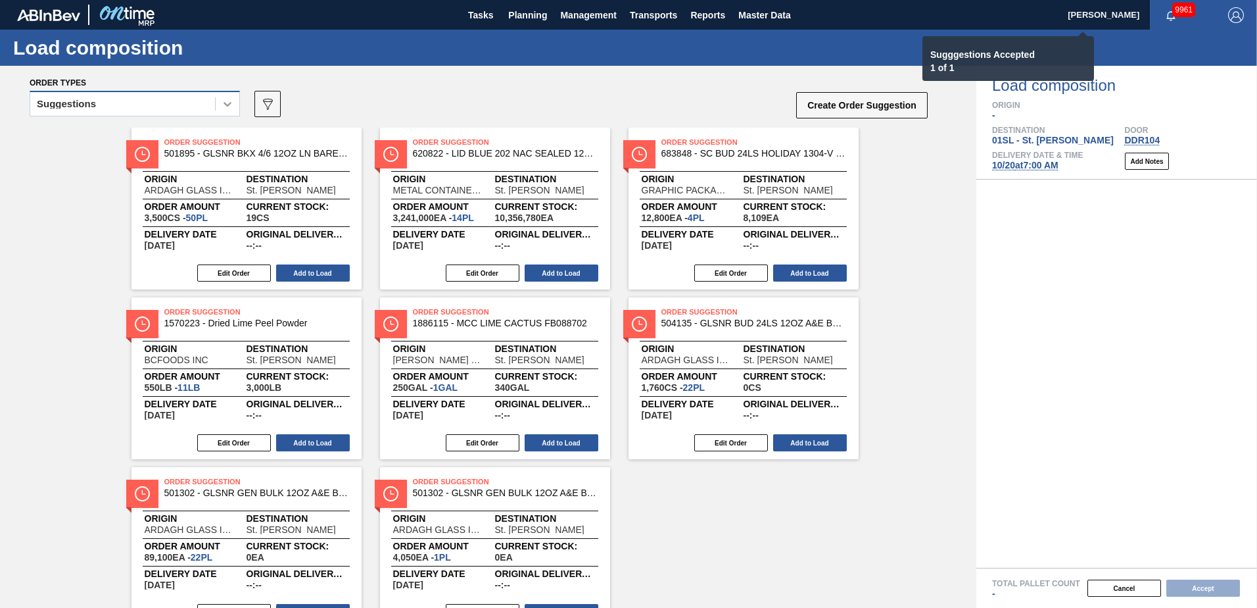
click at [222, 100] on icon at bounding box center [227, 103] width 13 height 13
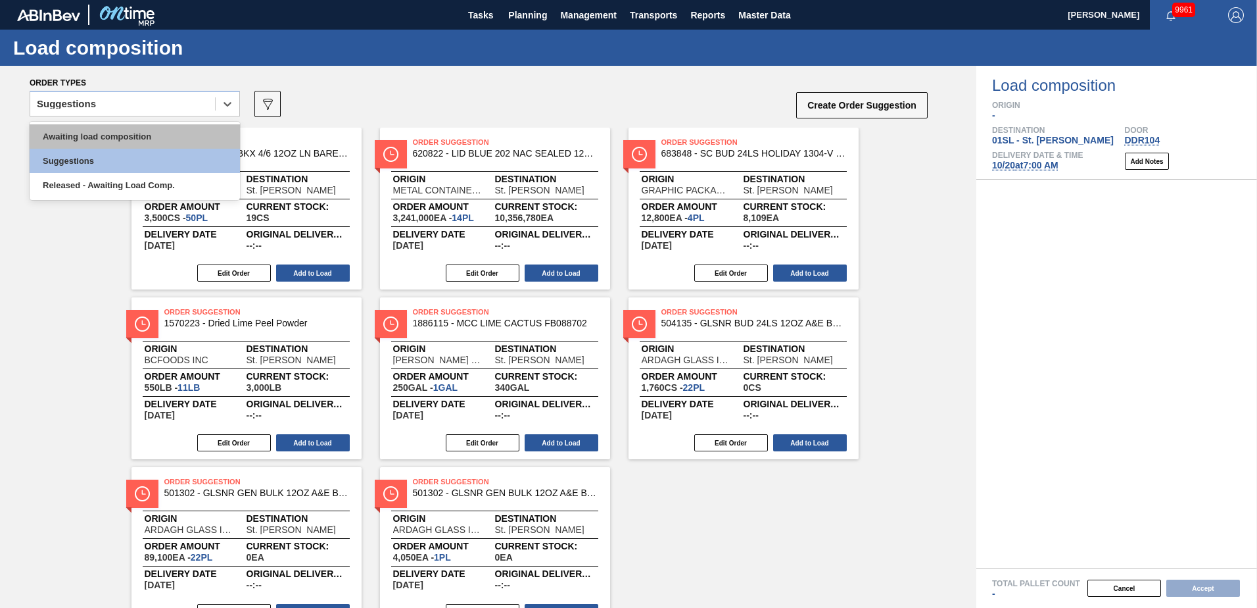
click at [148, 145] on div "Awaiting load composition" at bounding box center [135, 136] width 210 height 24
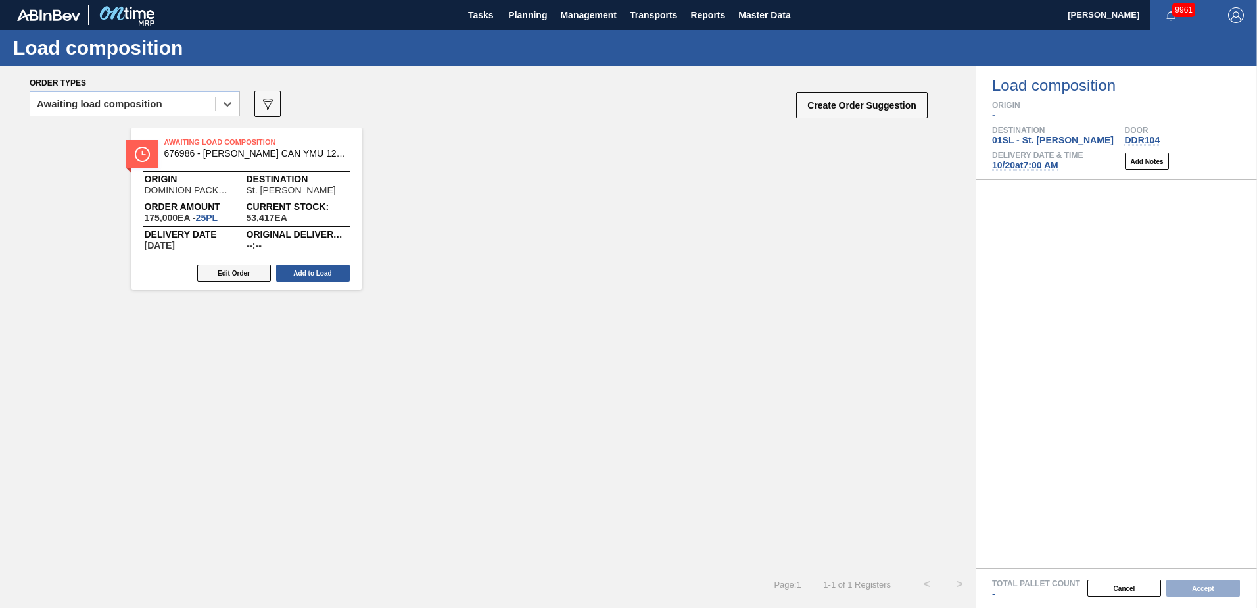
click at [239, 274] on button "Edit Order" at bounding box center [234, 272] width 74 height 17
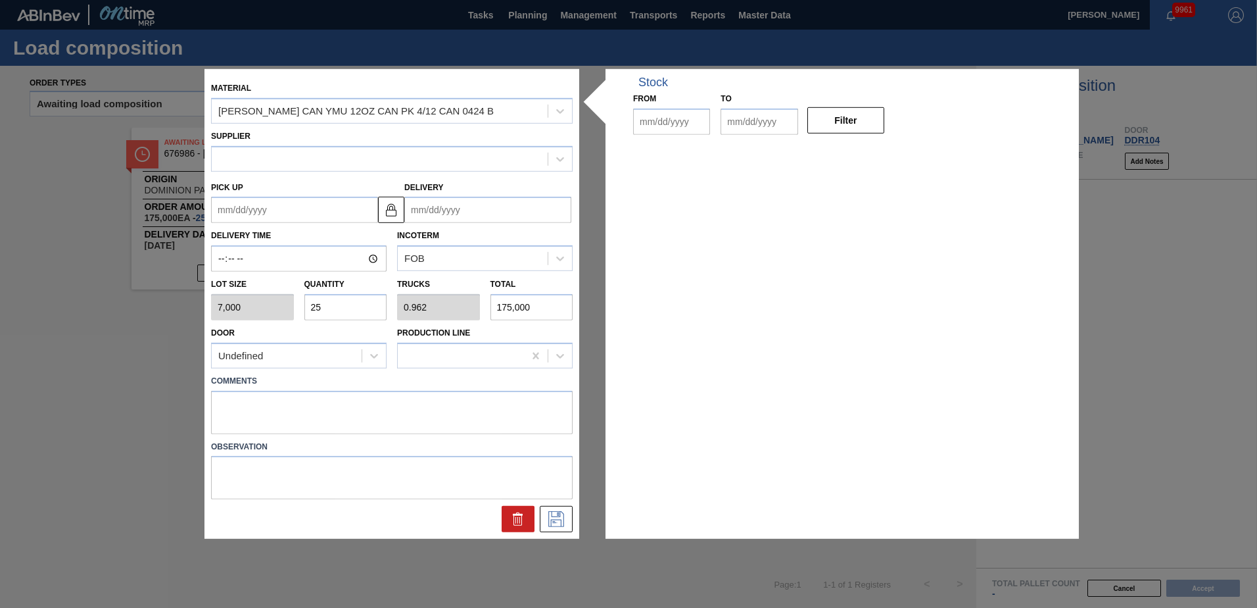
type input "7,000"
type input "25"
type input "0.962"
type input "175,000"
type up "[DATE]"
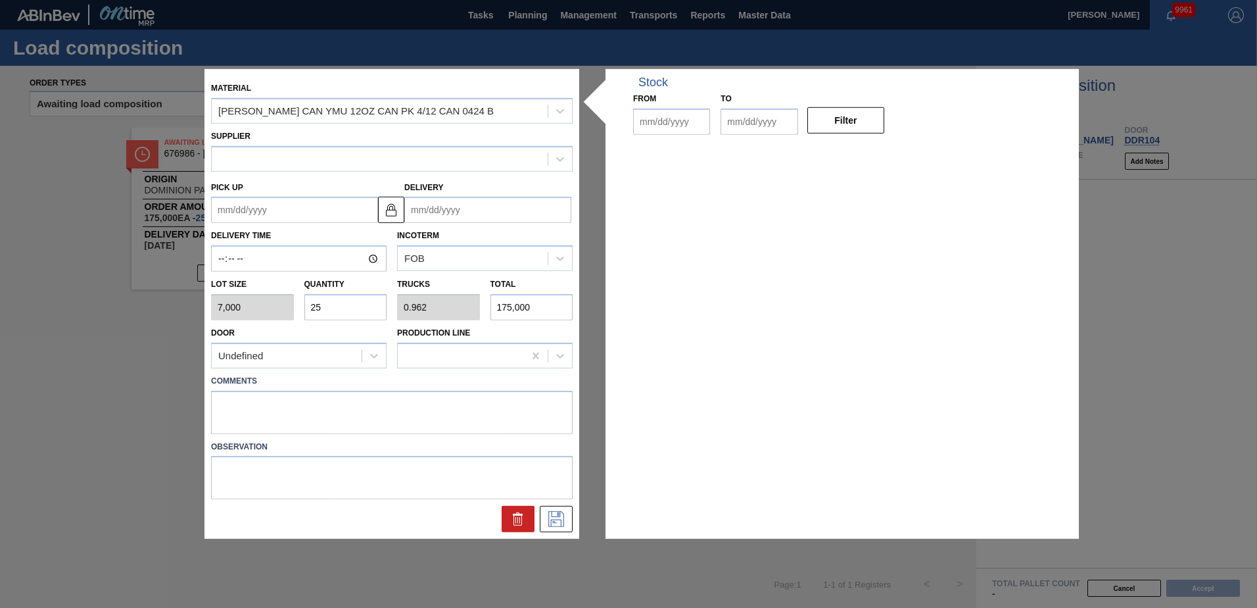
type input "[DATE]"
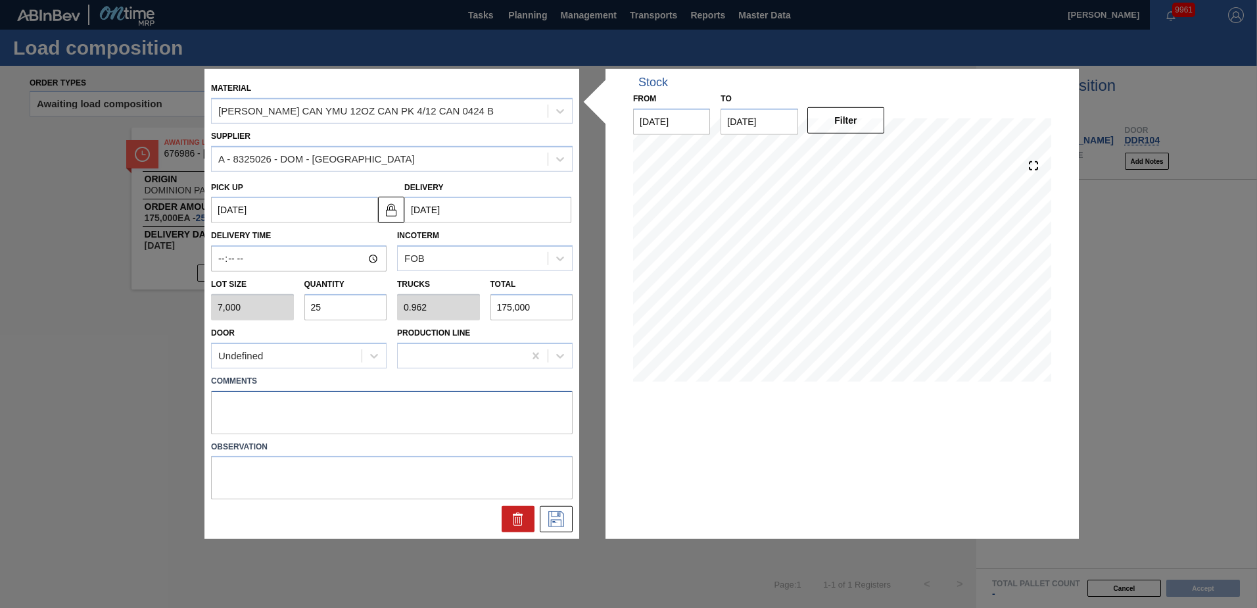
click at [284, 402] on textarea at bounding box center [392, 411] width 362 height 43
type textarea "Live unload"
click at [550, 517] on icon at bounding box center [556, 519] width 21 height 16
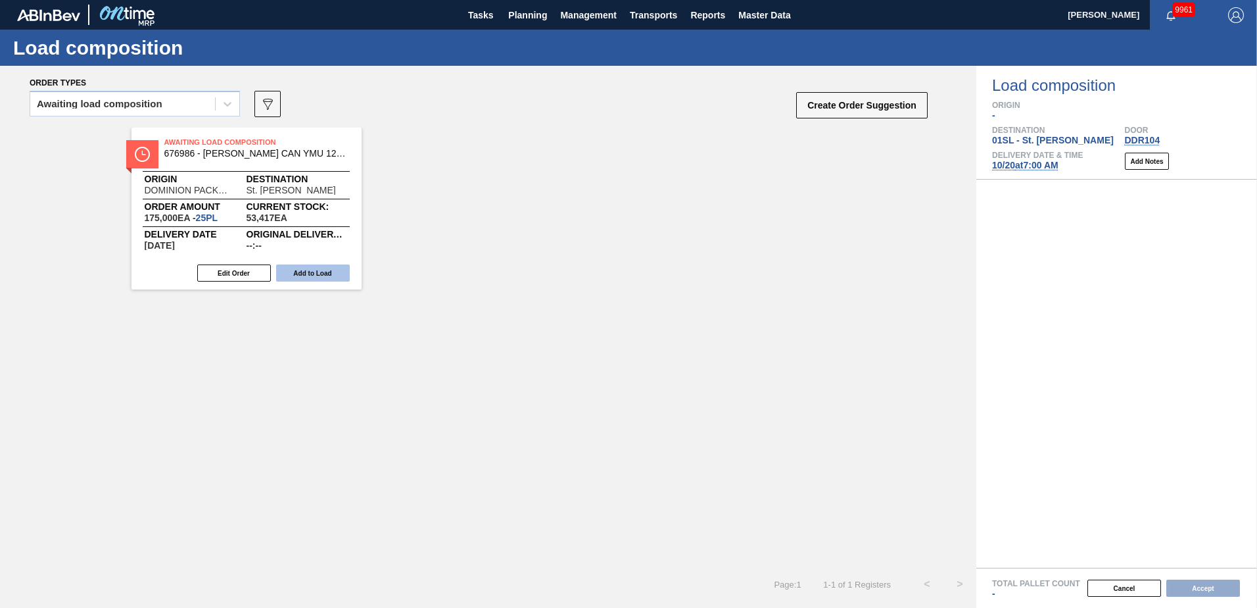
click at [318, 278] on button "Add to Load" at bounding box center [313, 272] width 74 height 17
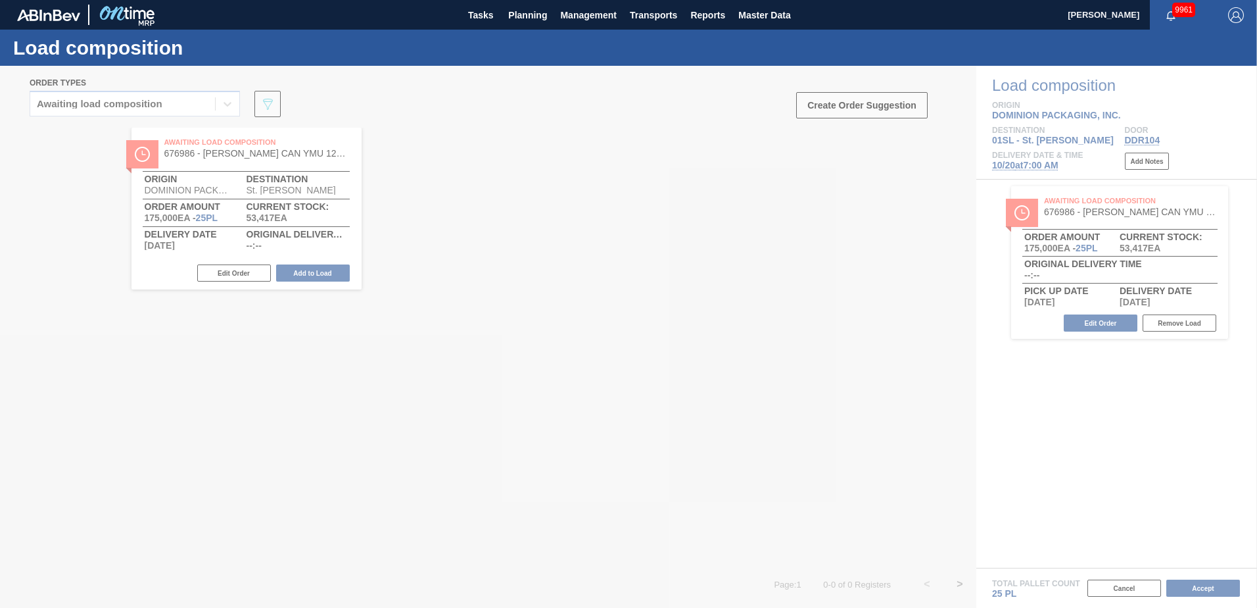
click at [870, 109] on div at bounding box center [628, 337] width 1257 height 542
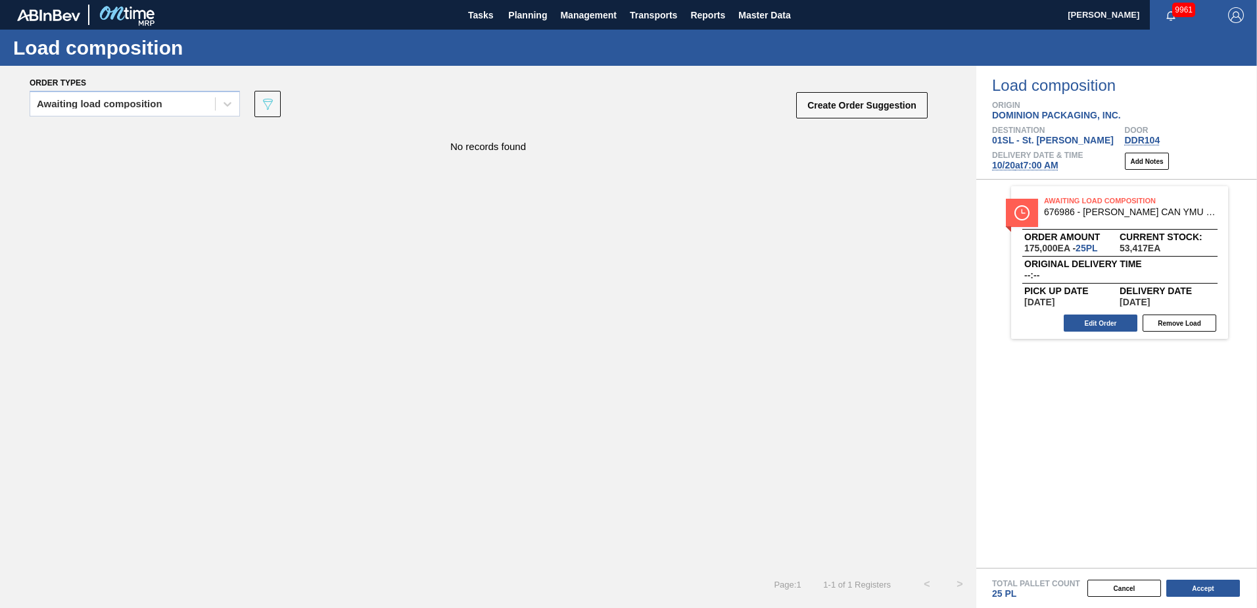
click at [870, 109] on button "Create Order Suggestion" at bounding box center [861, 105] width 131 height 26
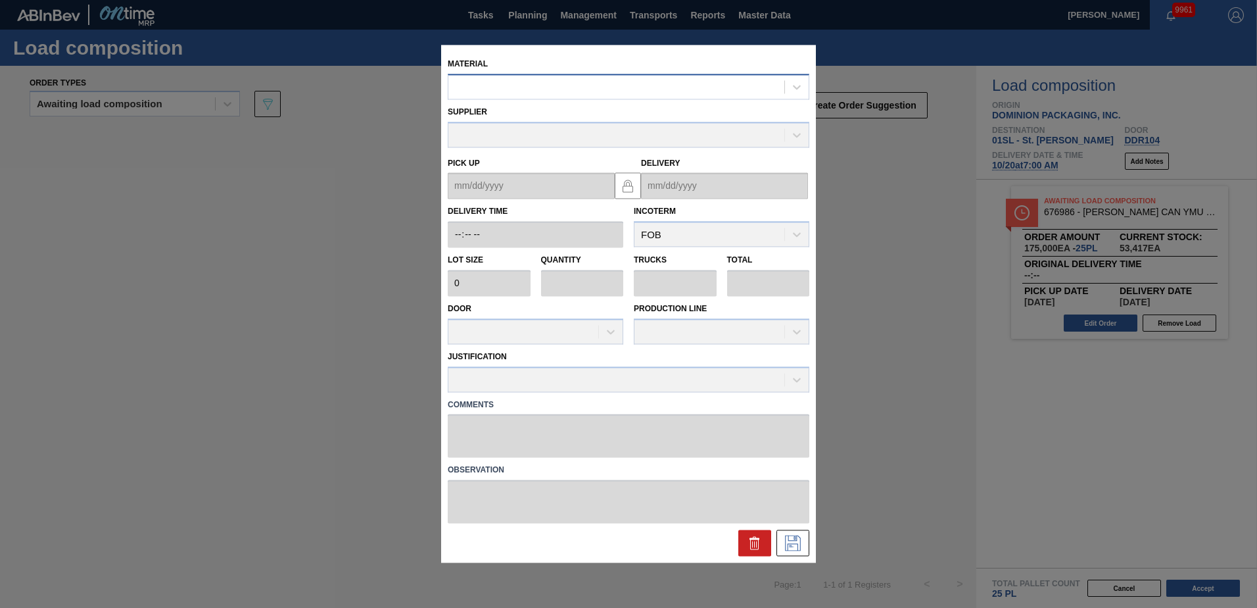
click at [705, 86] on div at bounding box center [616, 87] width 336 height 19
type input "676986"
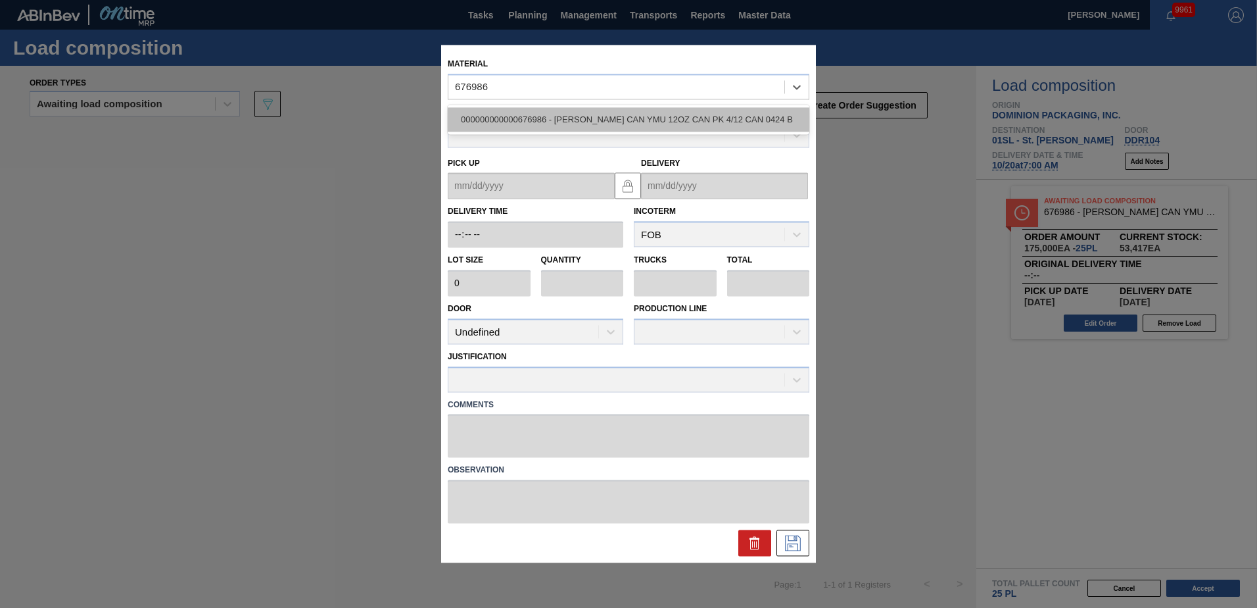
click at [696, 122] on div "000000000000676986 - [PERSON_NAME] CAN YMU 12OZ CAN PK 4/12 CAN 0424 B" at bounding box center [629, 119] width 362 height 24
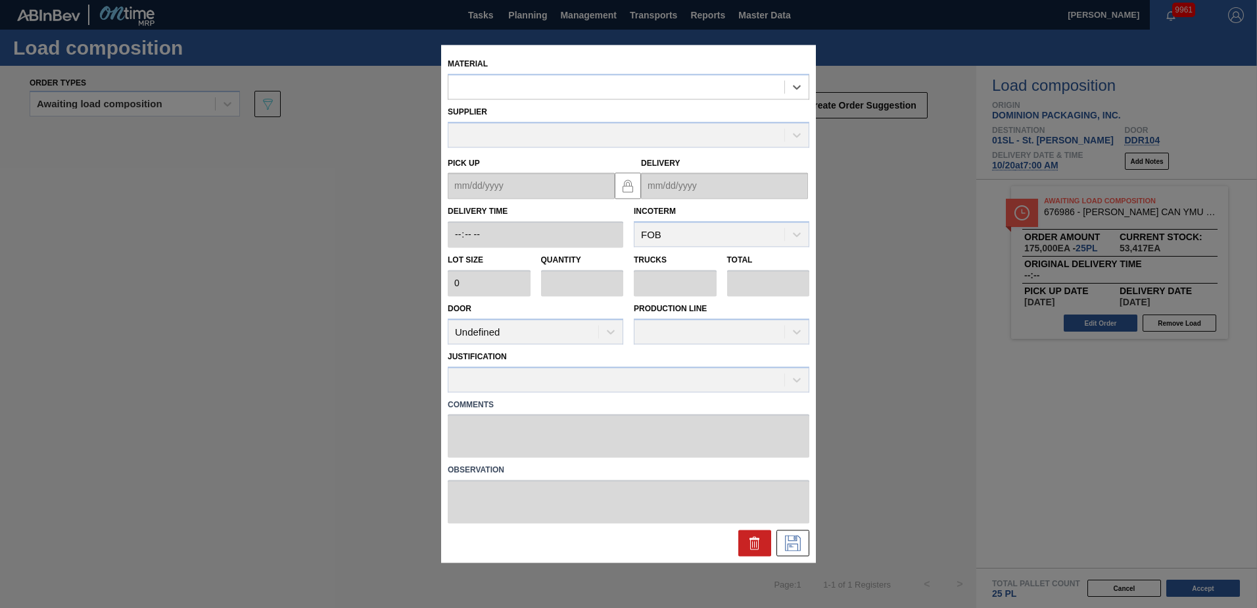
type input "7,000"
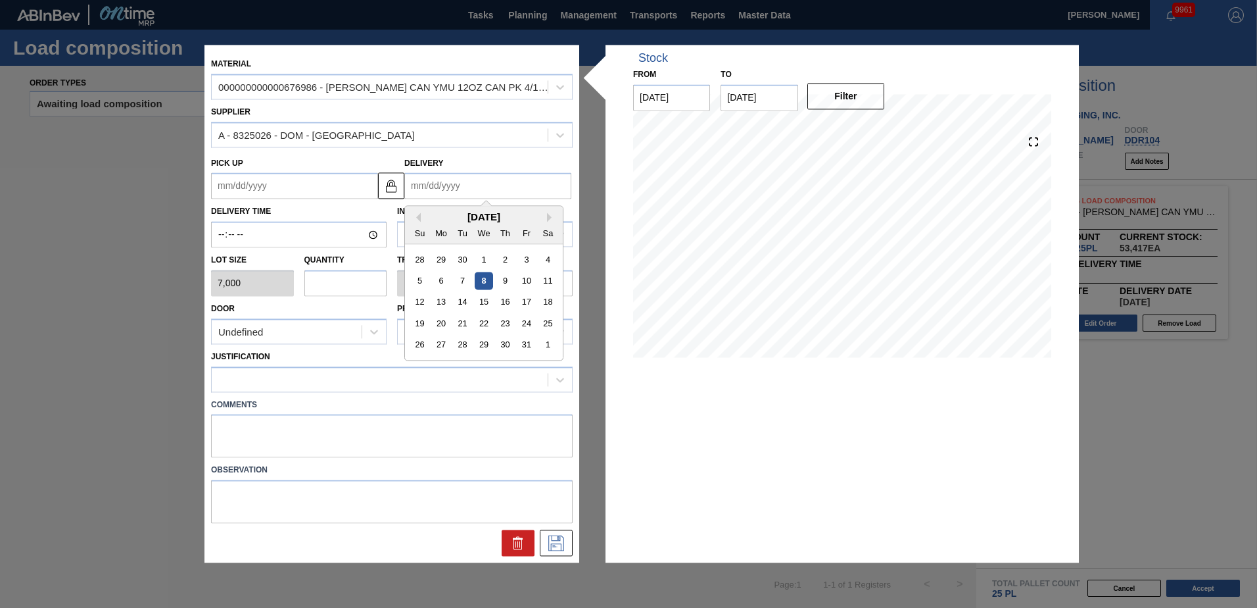
click at [514, 181] on input "Delivery" at bounding box center [487, 186] width 167 height 26
click at [441, 324] on div "20" at bounding box center [442, 324] width 18 height 18
type up "[DATE]"
type input "[DATE]"
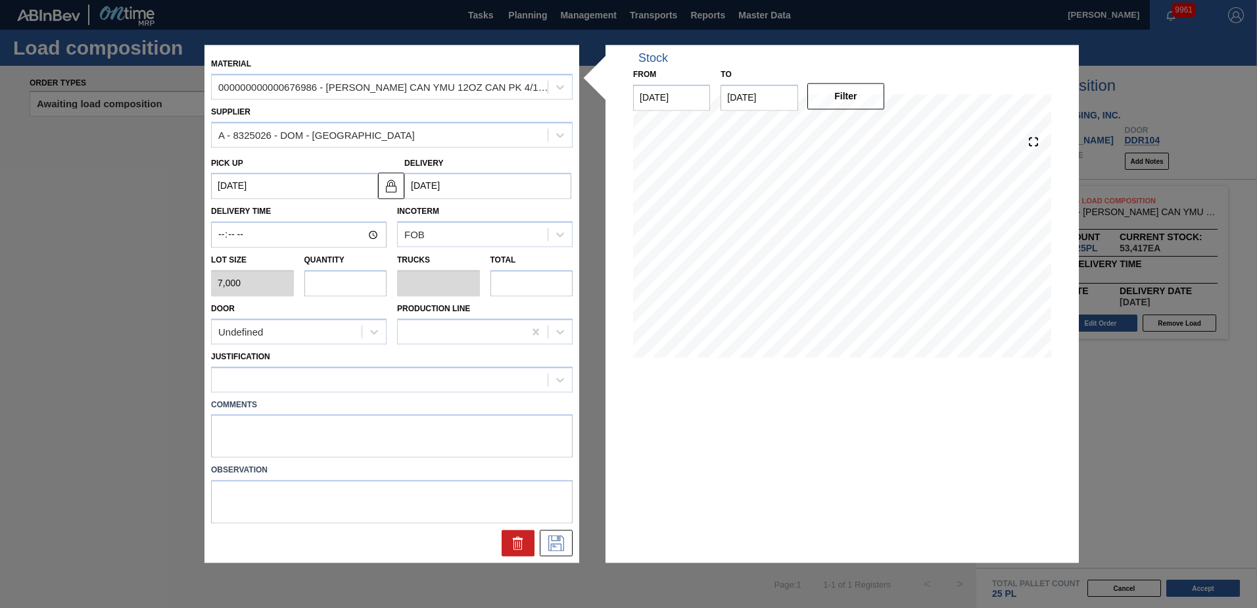
click at [355, 289] on input "text" at bounding box center [345, 283] width 83 height 26
type input "1"
type input "0.038"
type input "7,000"
type input "1"
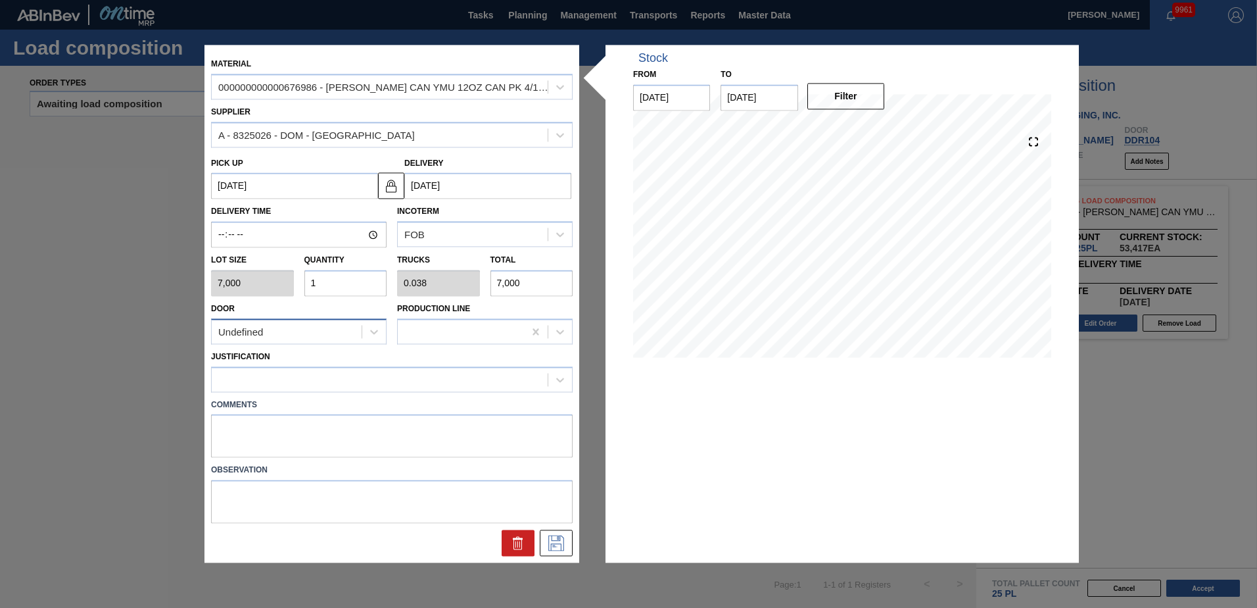
click at [279, 328] on div "Undefined" at bounding box center [287, 331] width 150 height 19
drag, startPoint x: 258, startPoint y: 412, endPoint x: 256, endPoint y: 400, distance: 11.4
click at [258, 412] on div "DDR104" at bounding box center [299, 412] width 176 height 24
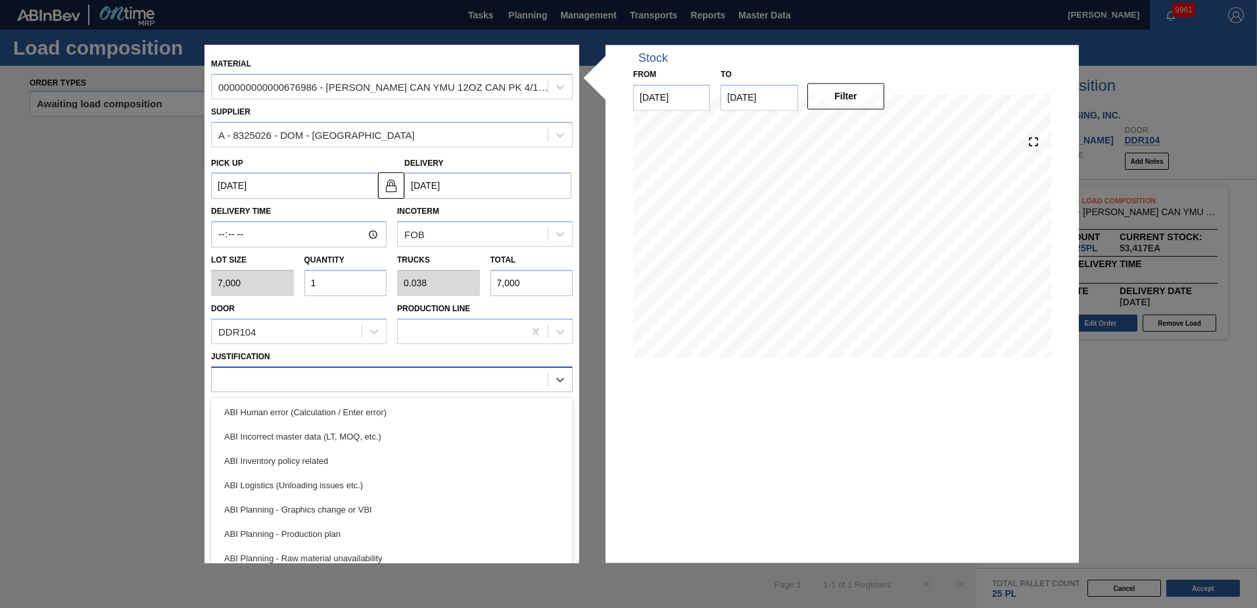
click at [258, 382] on div at bounding box center [380, 379] width 336 height 19
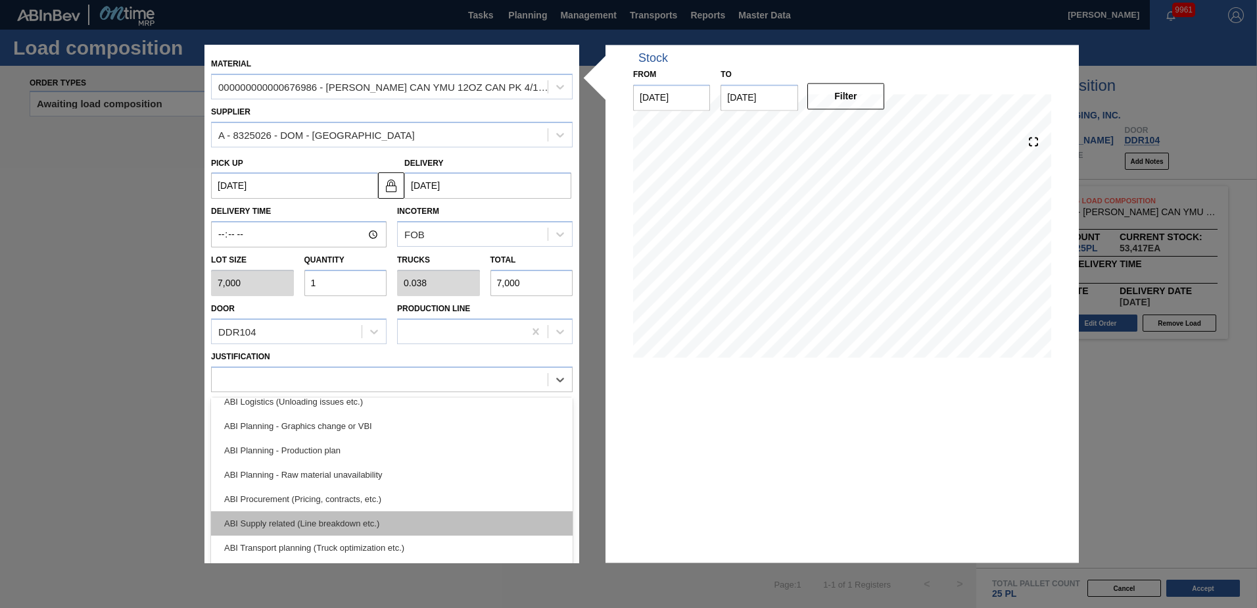
scroll to position [131, 0]
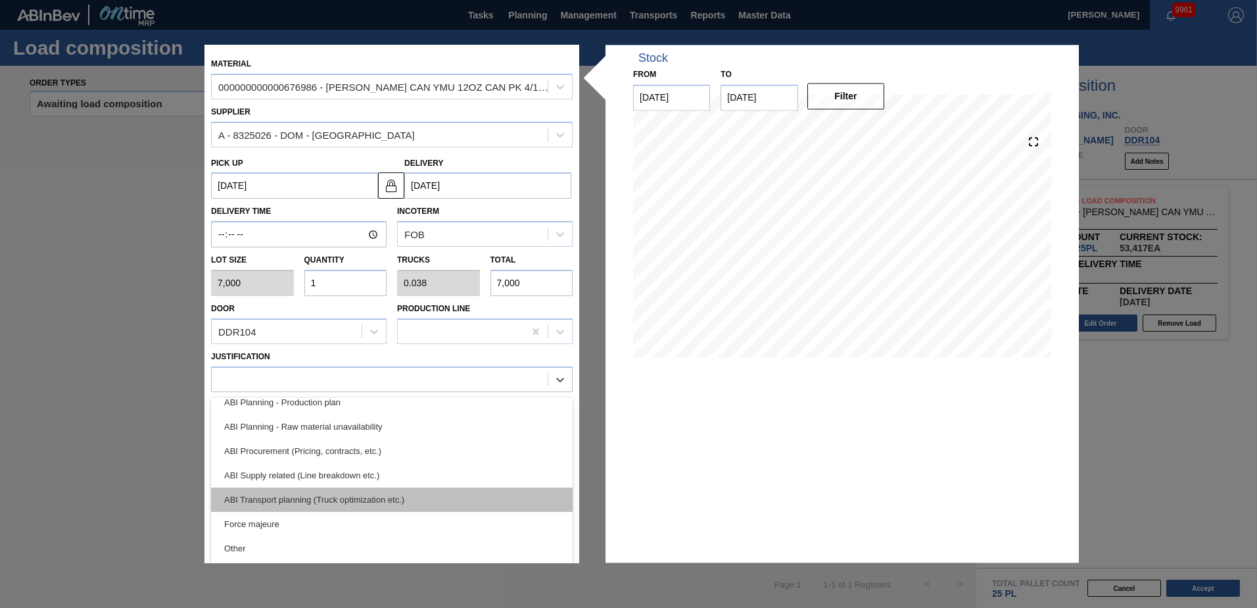
click at [320, 489] on div "ABI Transport planning (Truck optimization etc.)" at bounding box center [392, 499] width 362 height 24
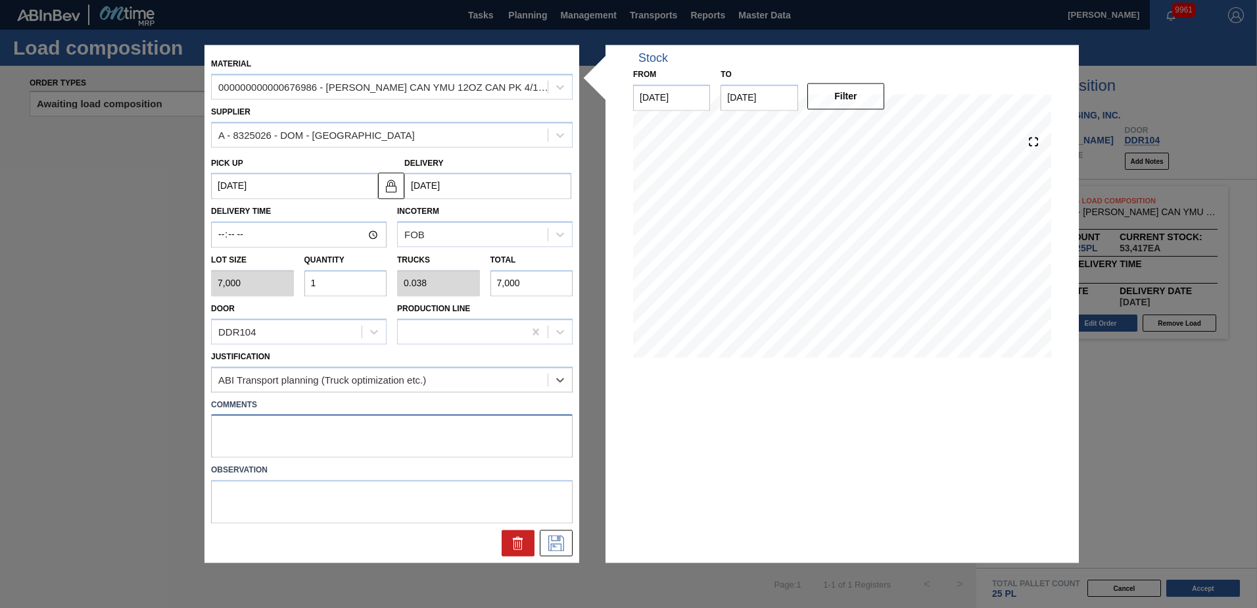
click at [325, 431] on textarea at bounding box center [392, 435] width 362 height 43
type textarea "Live unload"
click at [558, 542] on icon at bounding box center [556, 543] width 21 height 16
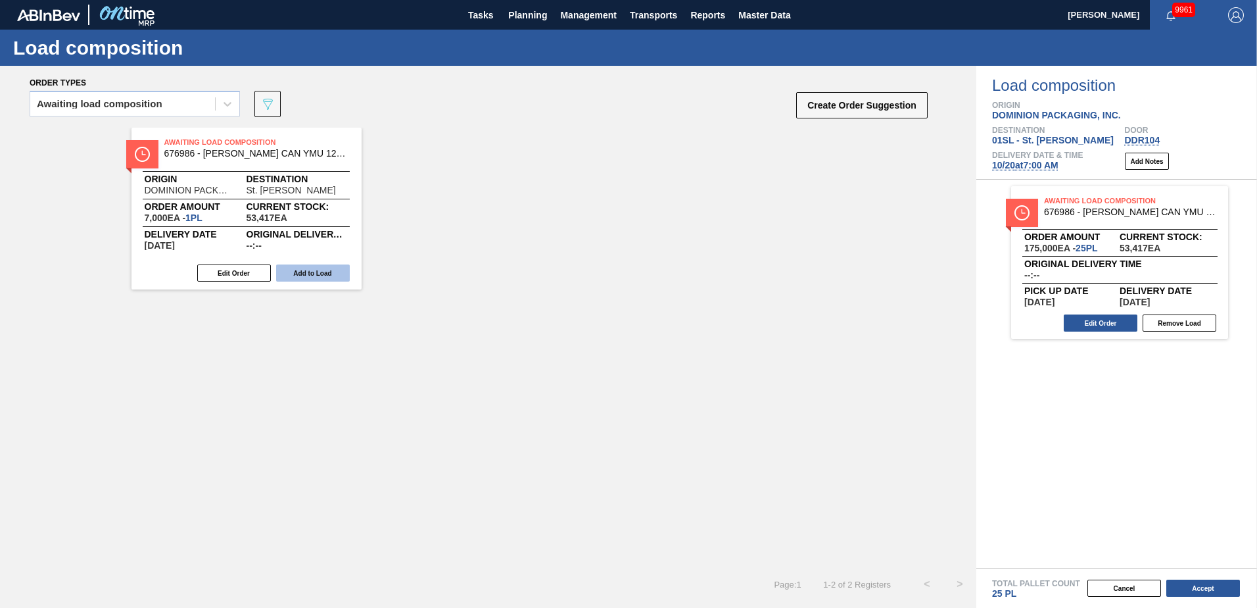
click at [335, 274] on button "Add to Load" at bounding box center [313, 272] width 74 height 17
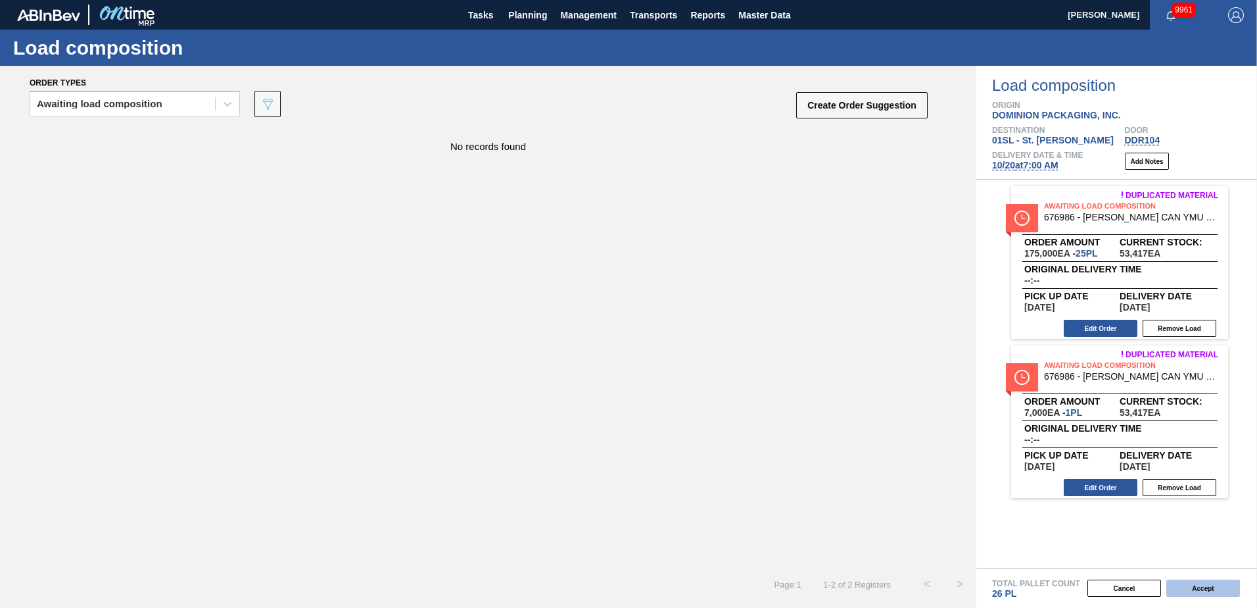
click at [1211, 584] on button "Accept" at bounding box center [1203, 587] width 74 height 17
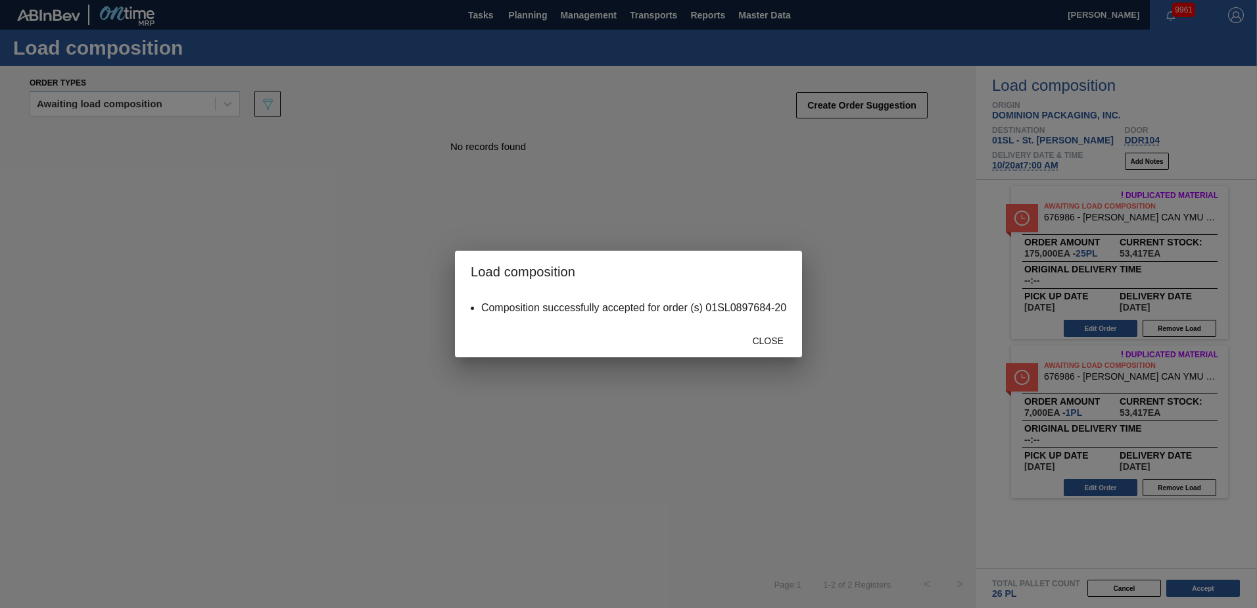
click at [776, 341] on span "Close" at bounding box center [768, 340] width 52 height 11
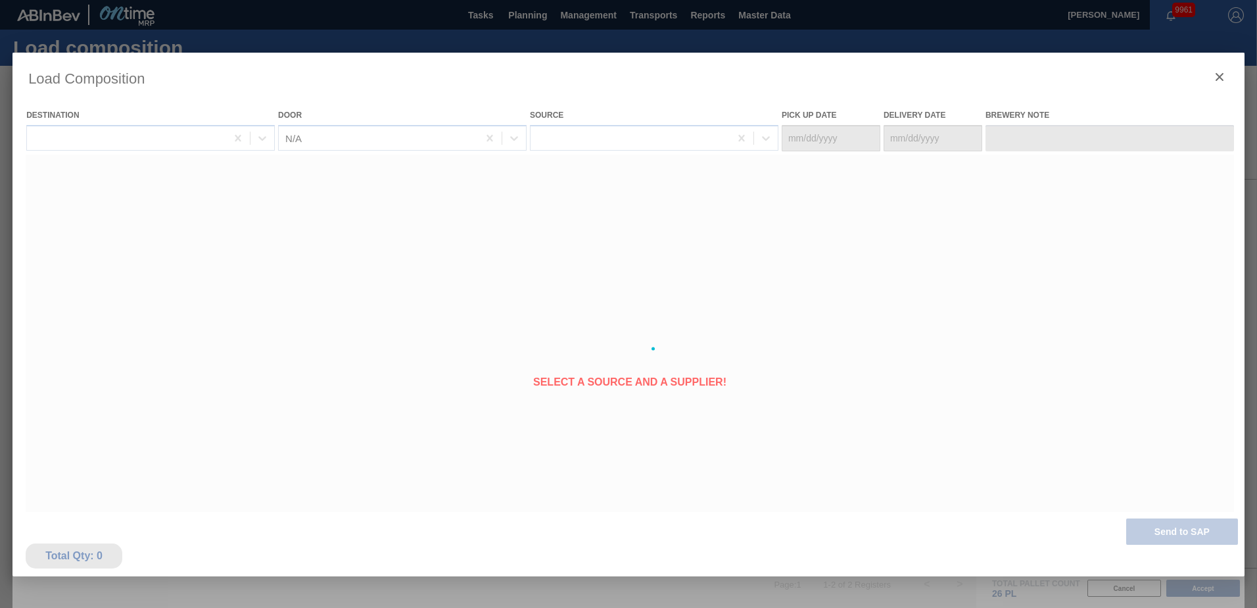
type Date "[DATE]"
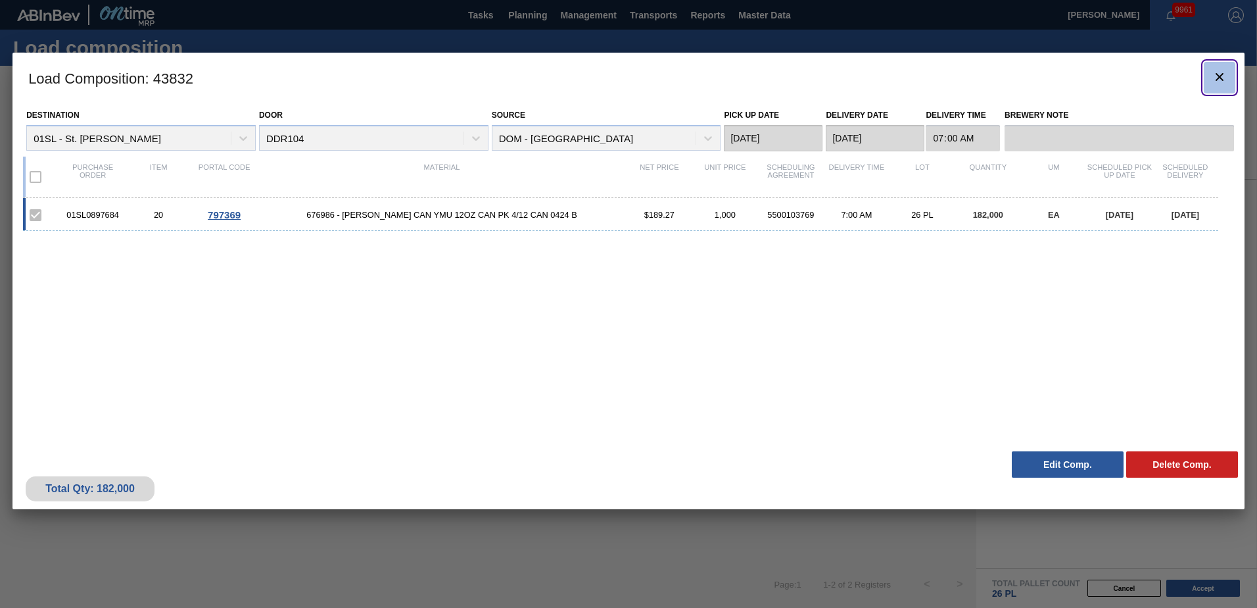
click at [1218, 81] on icon "botão de ícone" at bounding box center [1220, 77] width 16 height 16
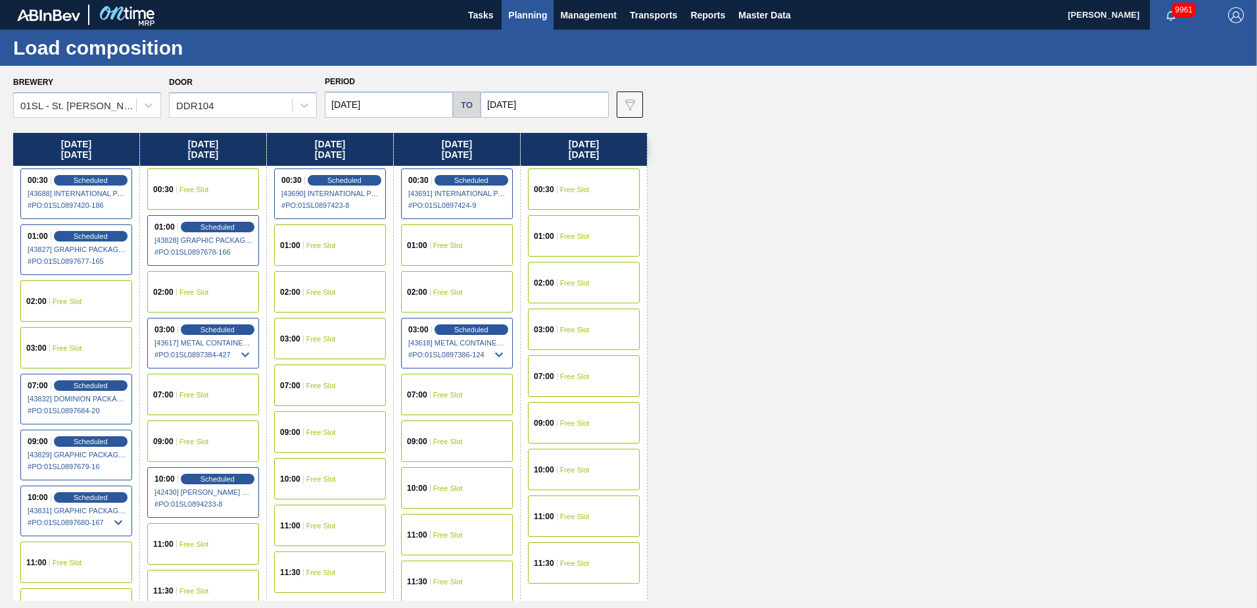
click at [512, 17] on span "Planning" at bounding box center [527, 15] width 39 height 16
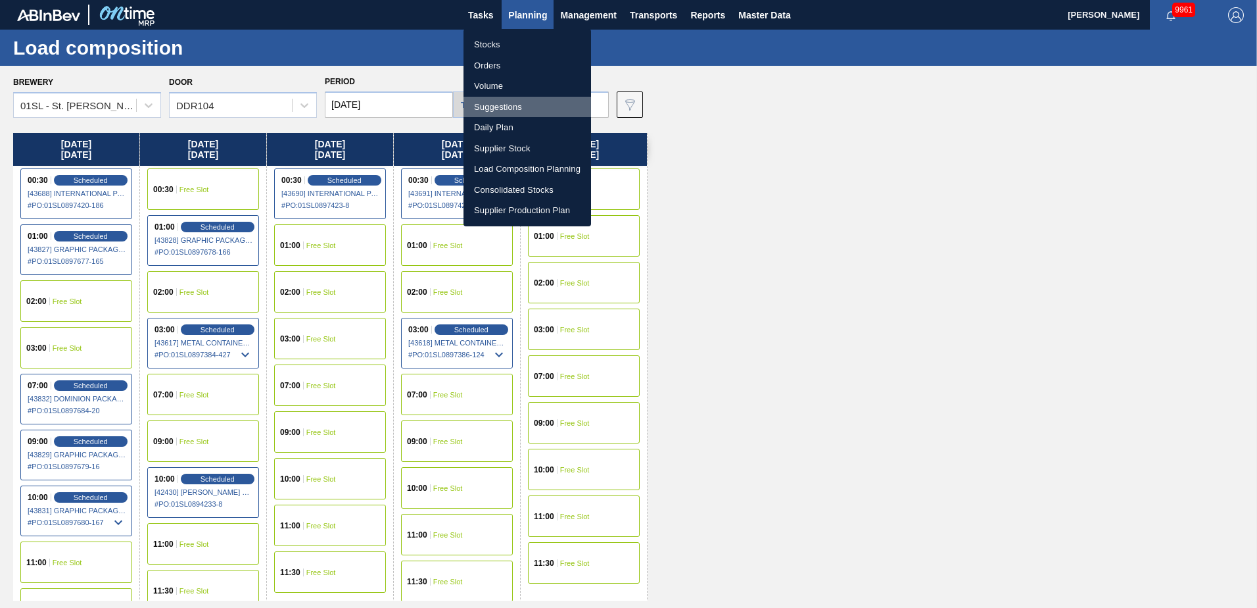
click at [512, 107] on li "Suggestions" at bounding box center [528, 107] width 128 height 21
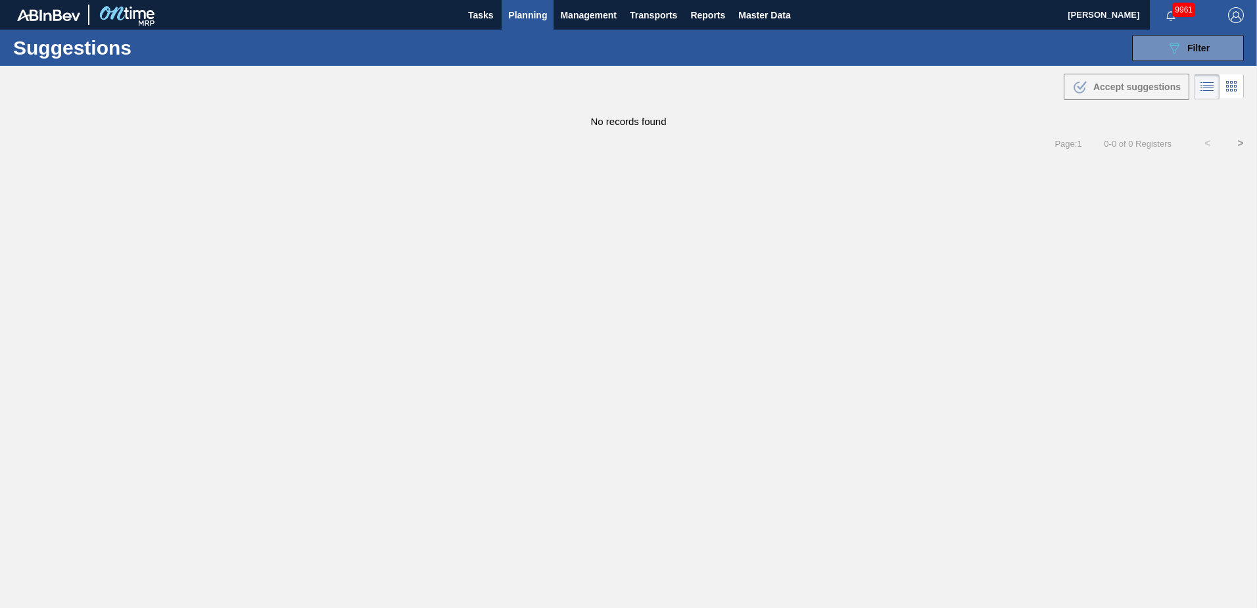
type from "[DATE]"
type to "[DATE]"
click at [1167, 62] on div "Suggestions 089F7B8B-B2A5-4AFE-B5C0-19BA573D28AC Filter Step Step Source Source…" at bounding box center [628, 48] width 1257 height 36
click at [1193, 49] on span "Filter" at bounding box center [1198, 48] width 22 height 11
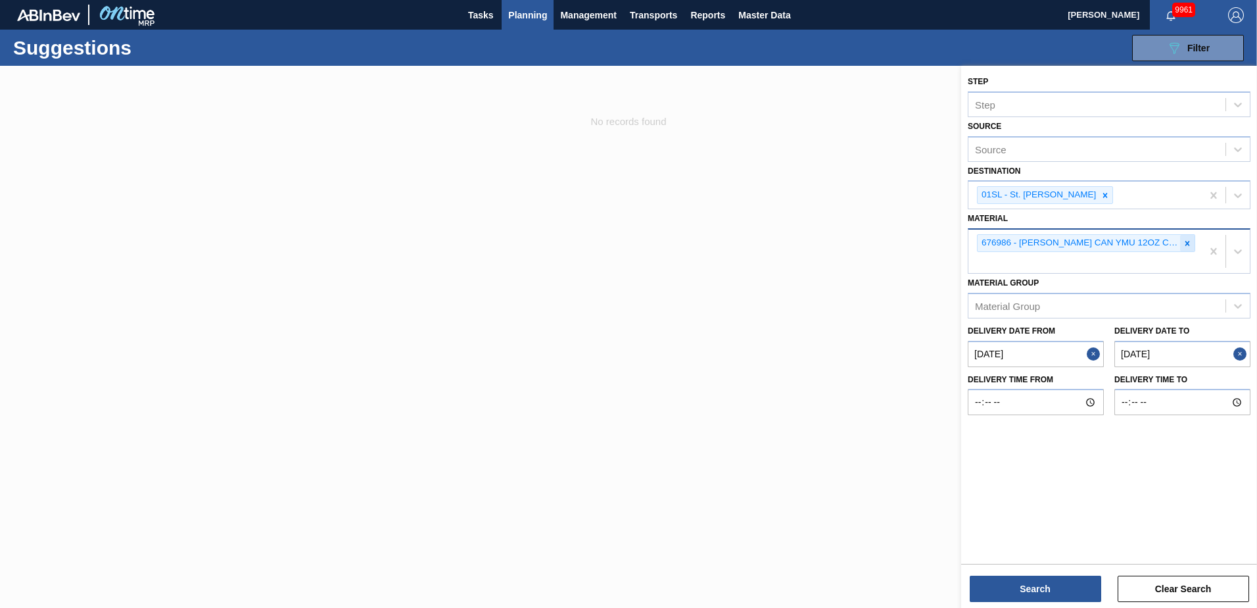
click at [1187, 240] on icon at bounding box center [1187, 243] width 9 height 9
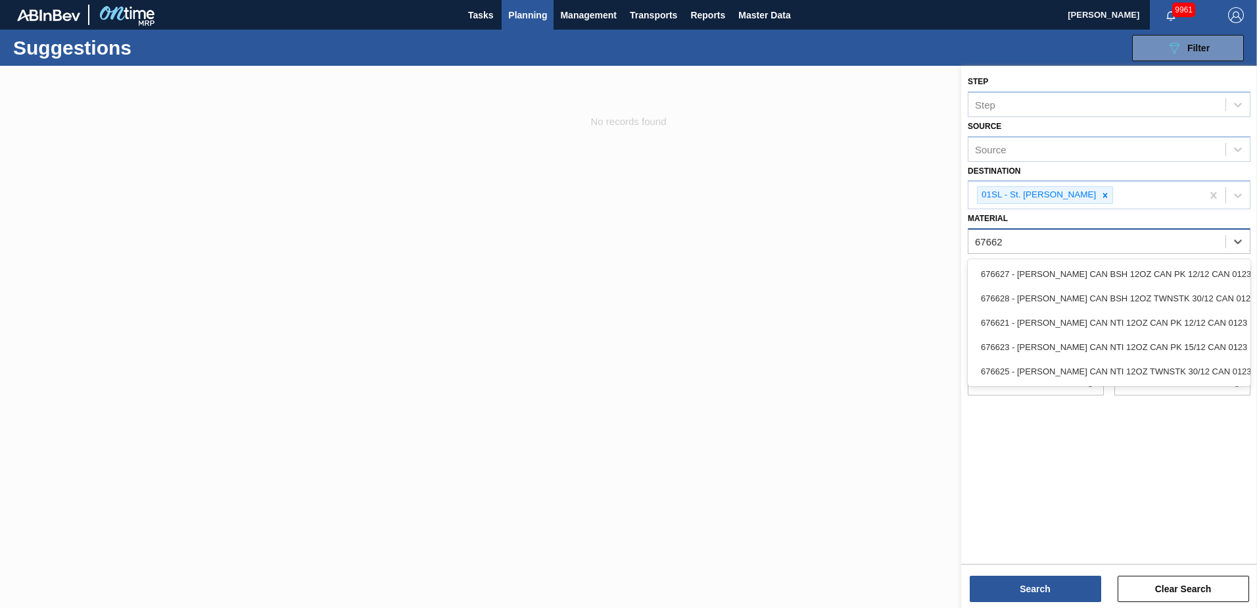
type input "676627"
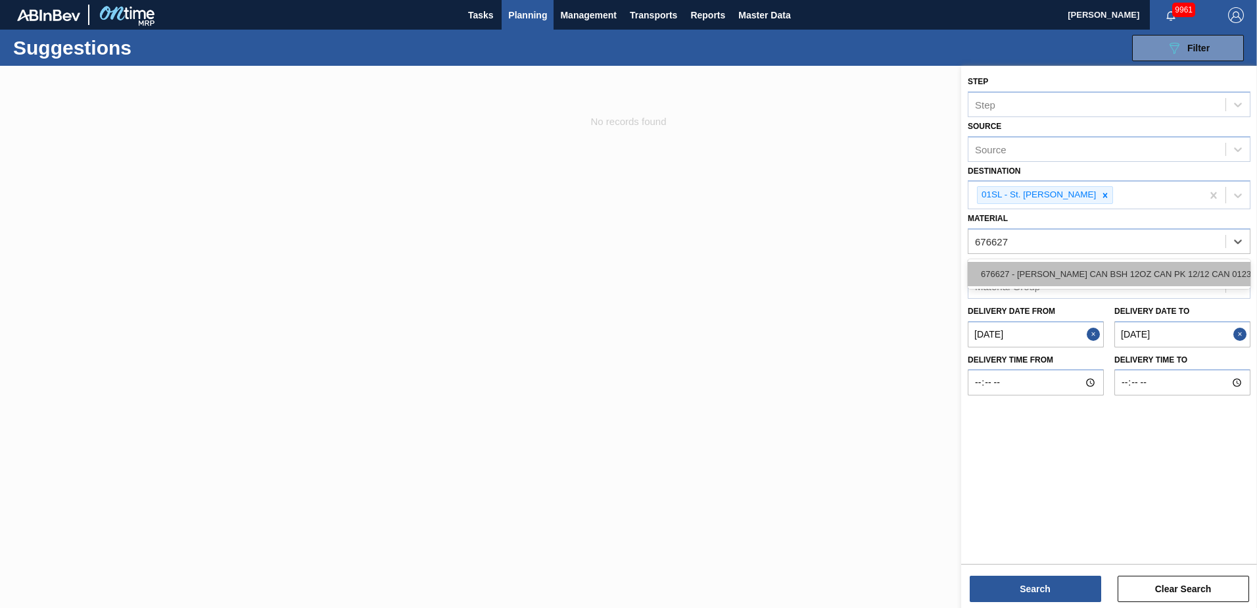
click at [1157, 266] on div "676627 - [PERSON_NAME] CAN BSH 12OZ CAN PK 12/12 CAN 0123" at bounding box center [1109, 274] width 283 height 24
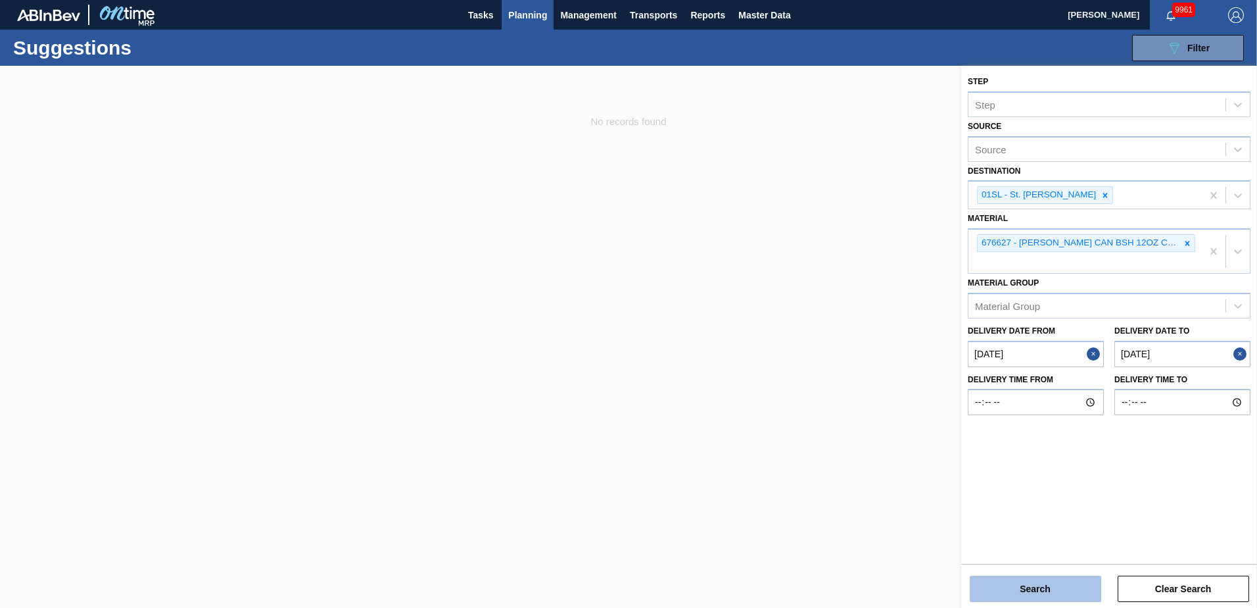
click at [1047, 585] on button "Search" at bounding box center [1035, 588] width 131 height 26
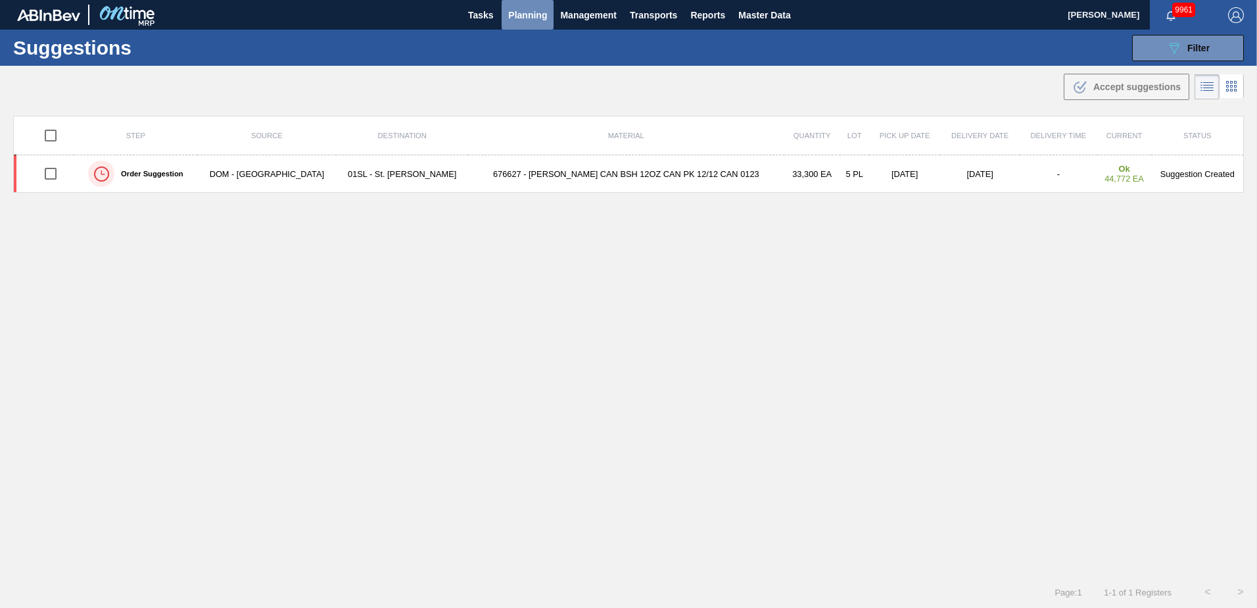
click at [536, 22] on span "Planning" at bounding box center [527, 15] width 39 height 16
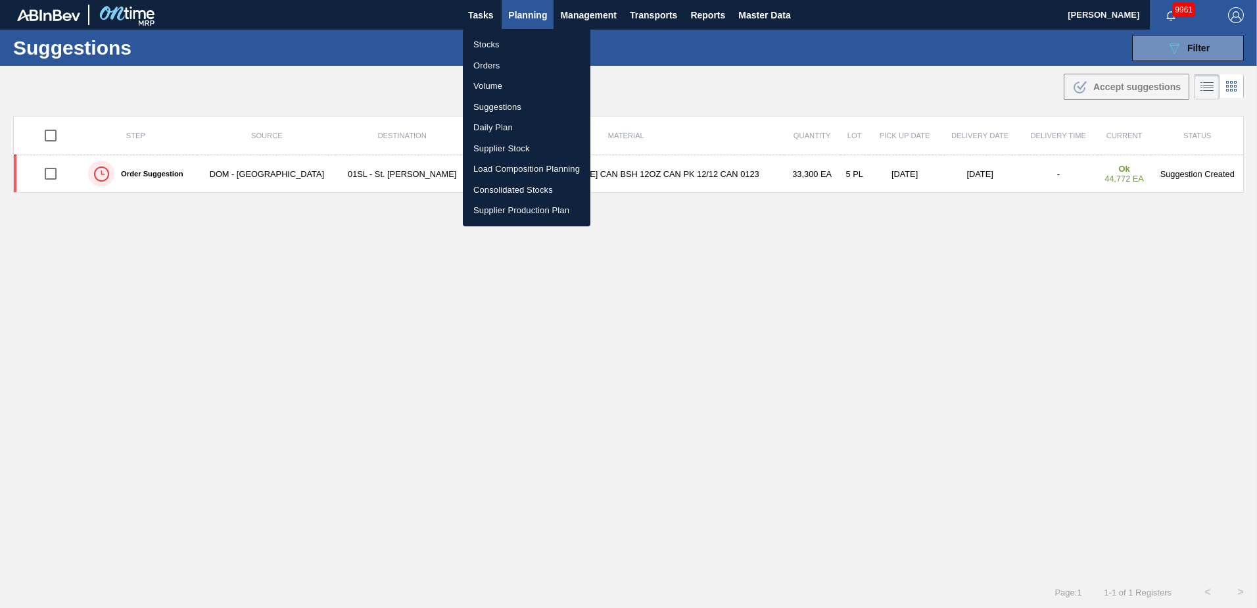
click at [519, 43] on li "Stocks" at bounding box center [527, 44] width 128 height 21
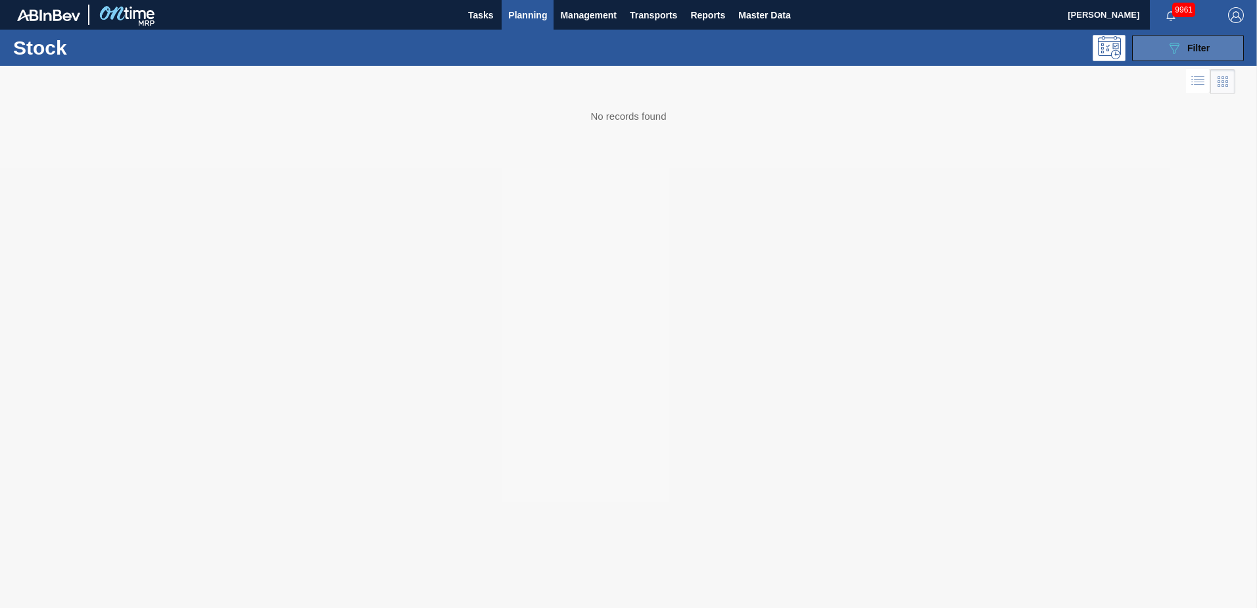
click at [1197, 50] on span "Filter" at bounding box center [1198, 48] width 22 height 11
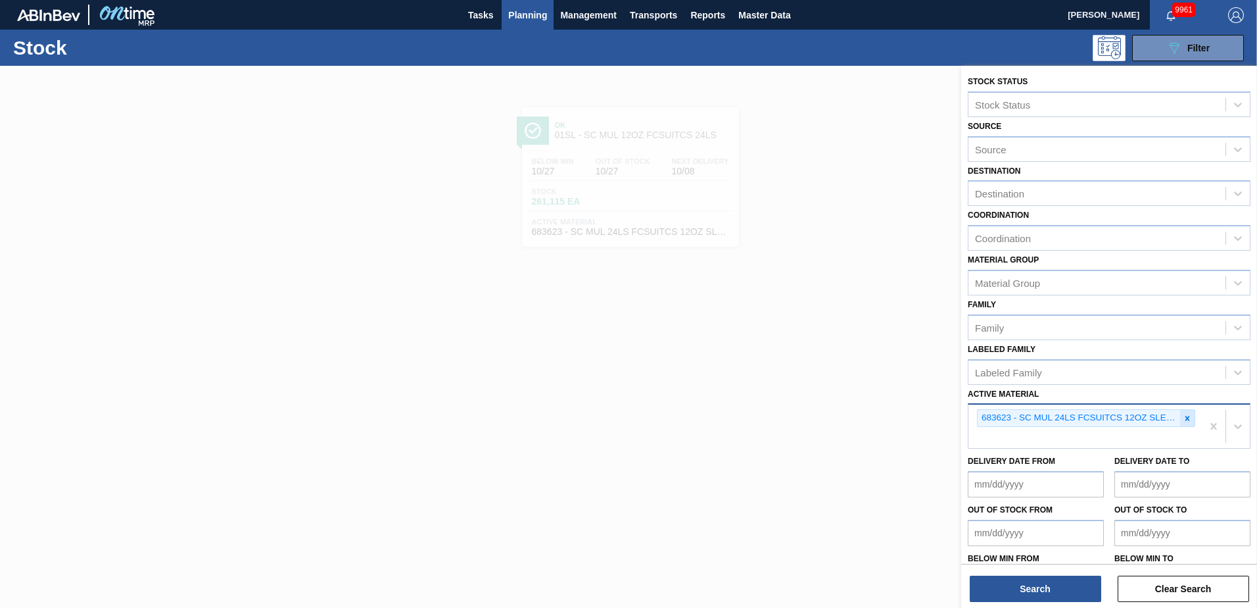
click at [1185, 420] on icon at bounding box center [1187, 418] width 9 height 9
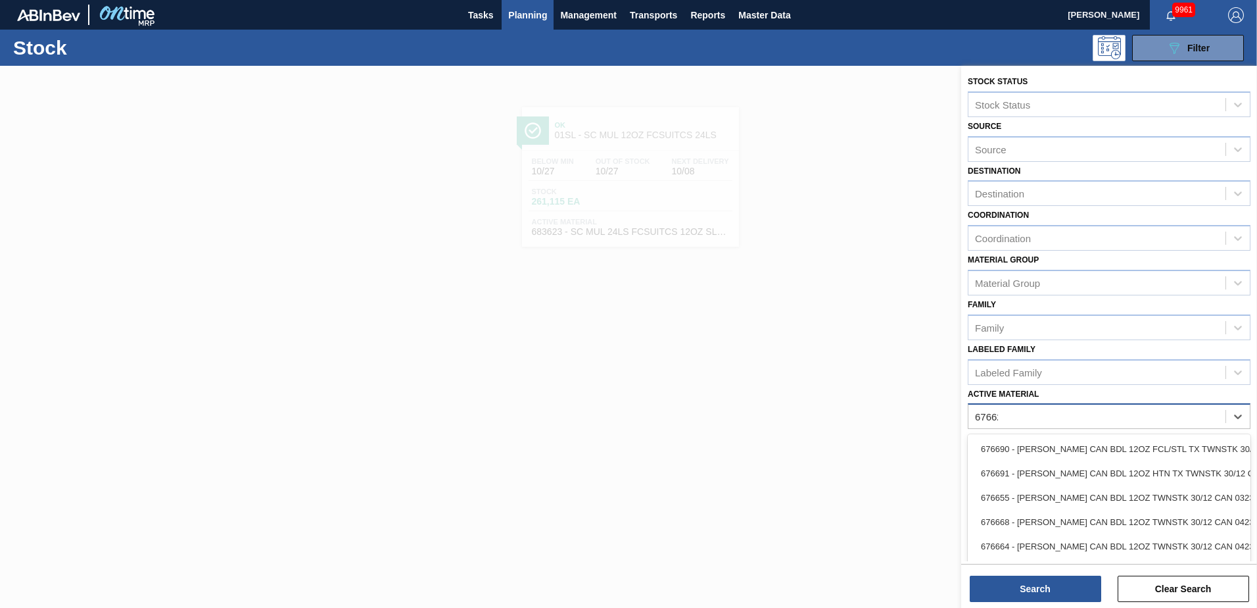
type Material "676627"
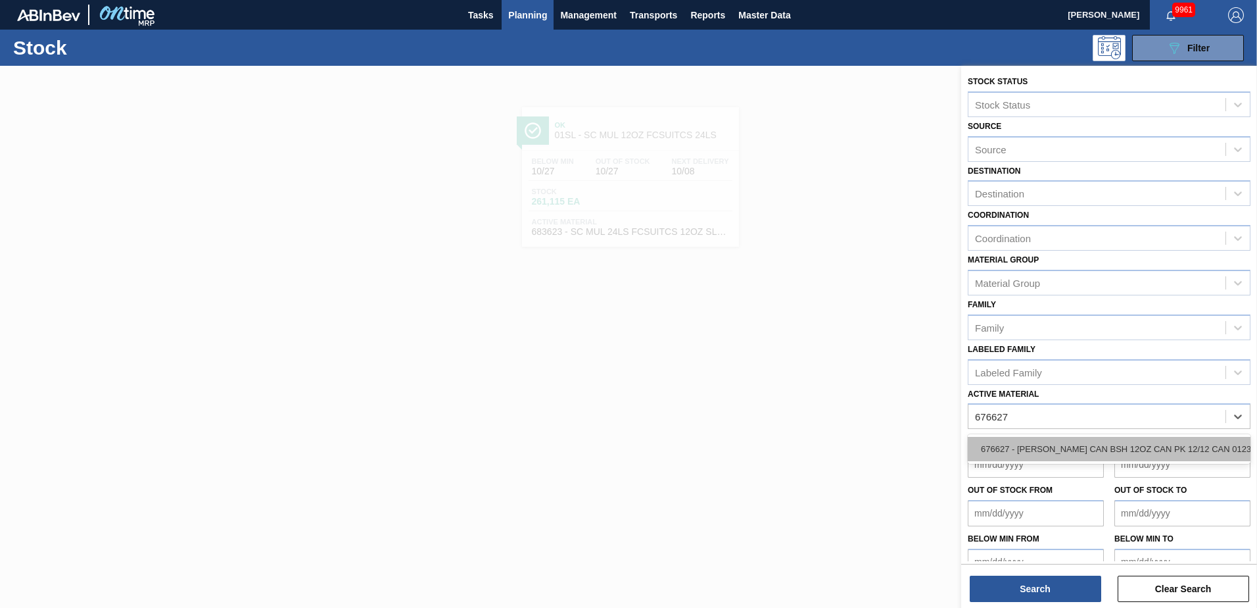
click at [1132, 444] on div "676627 - [PERSON_NAME] CAN BSH 12OZ CAN PK 12/12 CAN 0123" at bounding box center [1109, 449] width 283 height 24
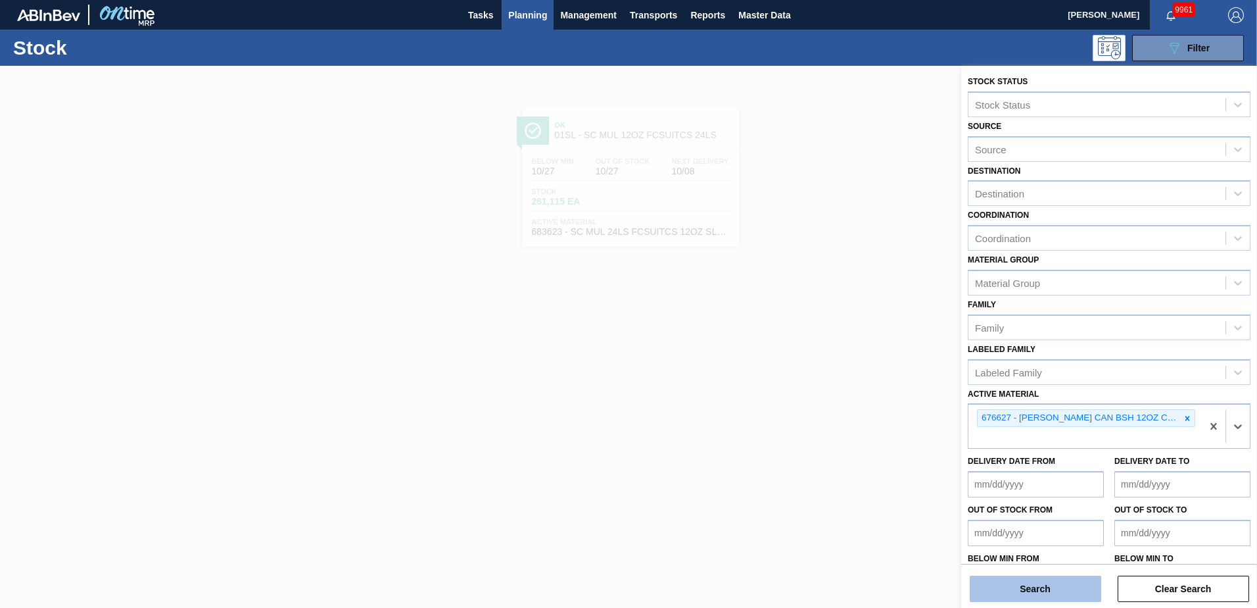
click at [1053, 594] on button "Search" at bounding box center [1035, 588] width 131 height 26
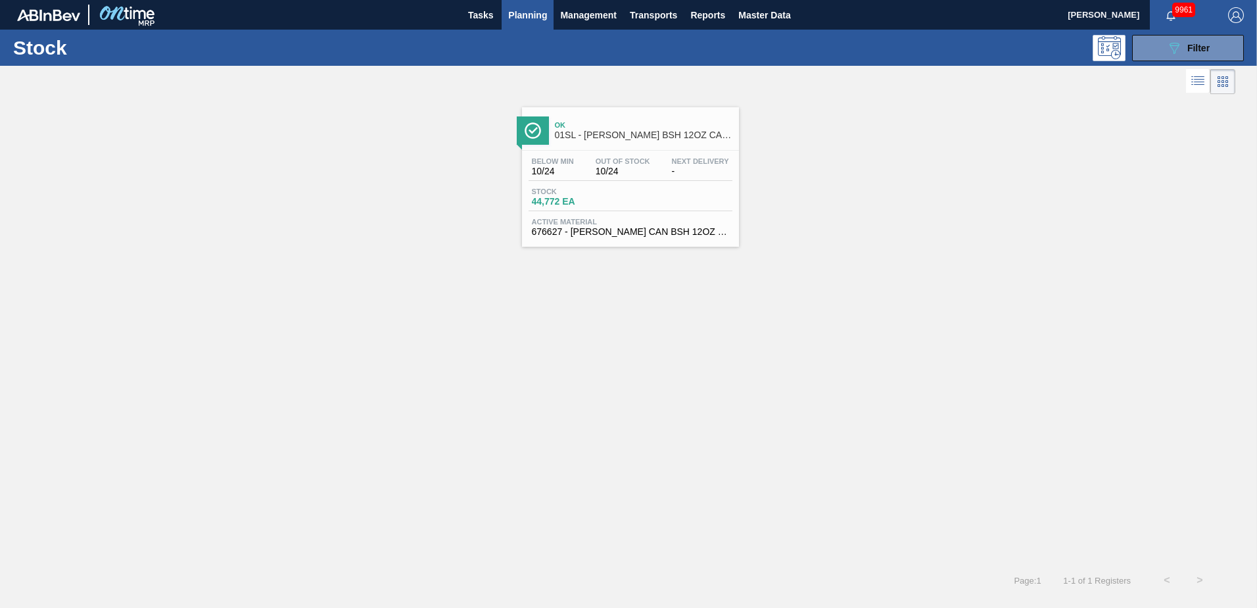
click at [632, 147] on div "Ok 01SL - [PERSON_NAME] BSH 12OZ CAN CAN PK 12/12 CAN Below Min 10/24 Out Of St…" at bounding box center [630, 176] width 217 height 139
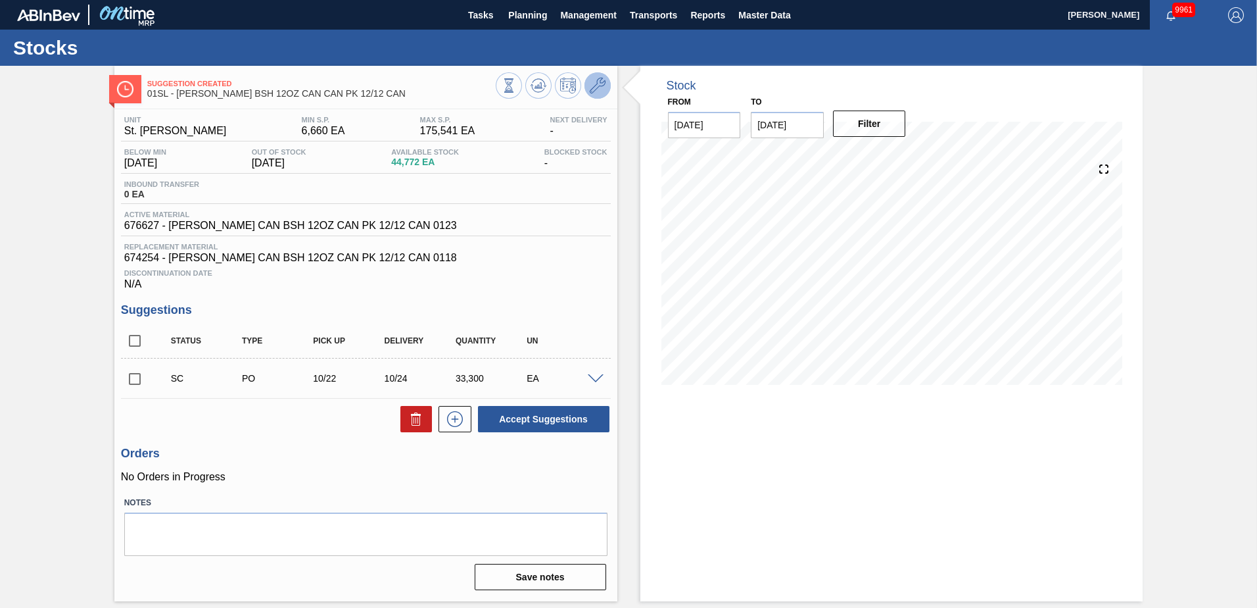
click at [596, 83] on icon at bounding box center [598, 86] width 16 height 16
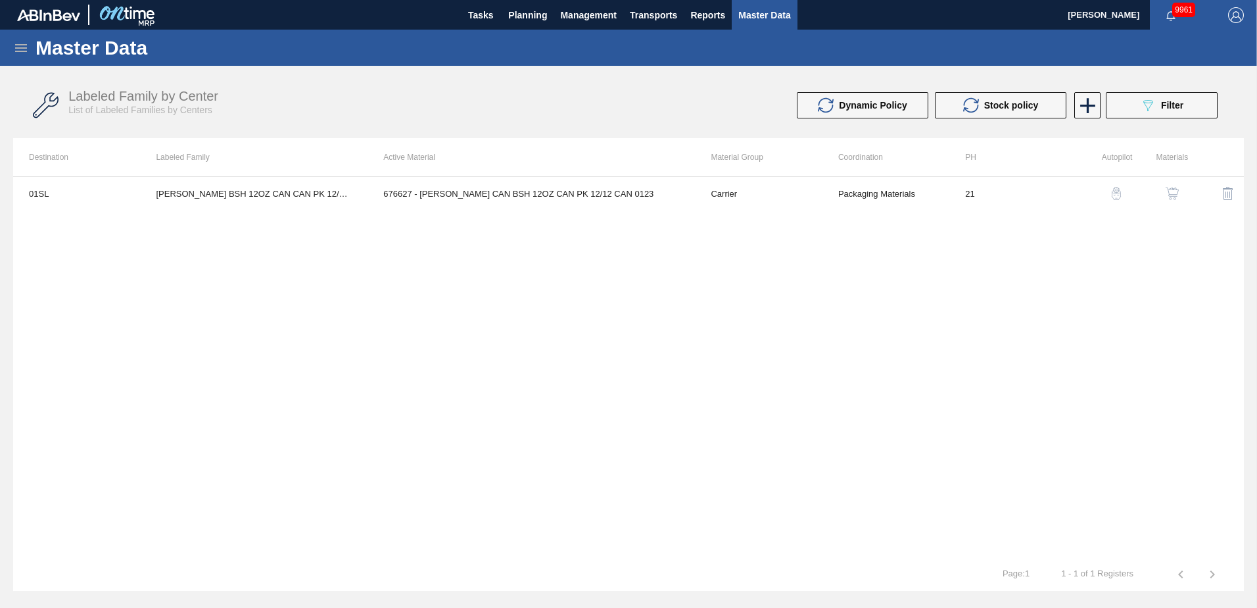
click at [563, 193] on td "676627 - [PERSON_NAME] CAN BSH 12OZ CAN PK 12/12 CAN 0123" at bounding box center [531, 193] width 327 height 33
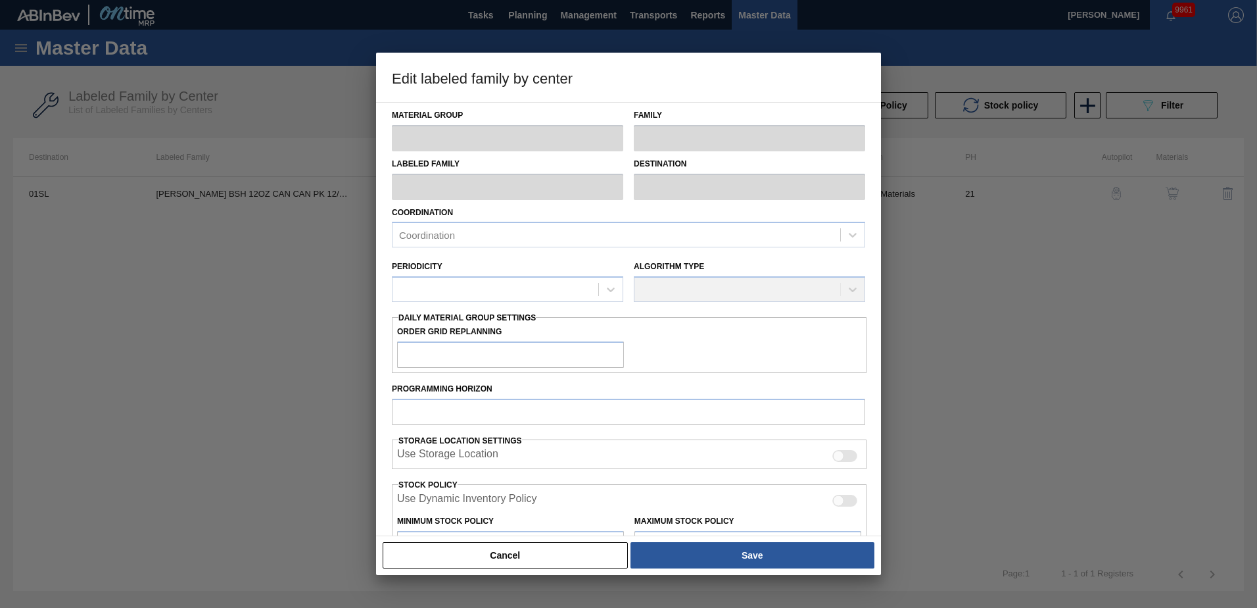
type input "Carrier"
type input "Can Carriers"
type input "[PERSON_NAME] BSH 12OZ CAN CAN PK 12/12 CAN"
type input "01SL - St. [PERSON_NAME]"
type input "21"
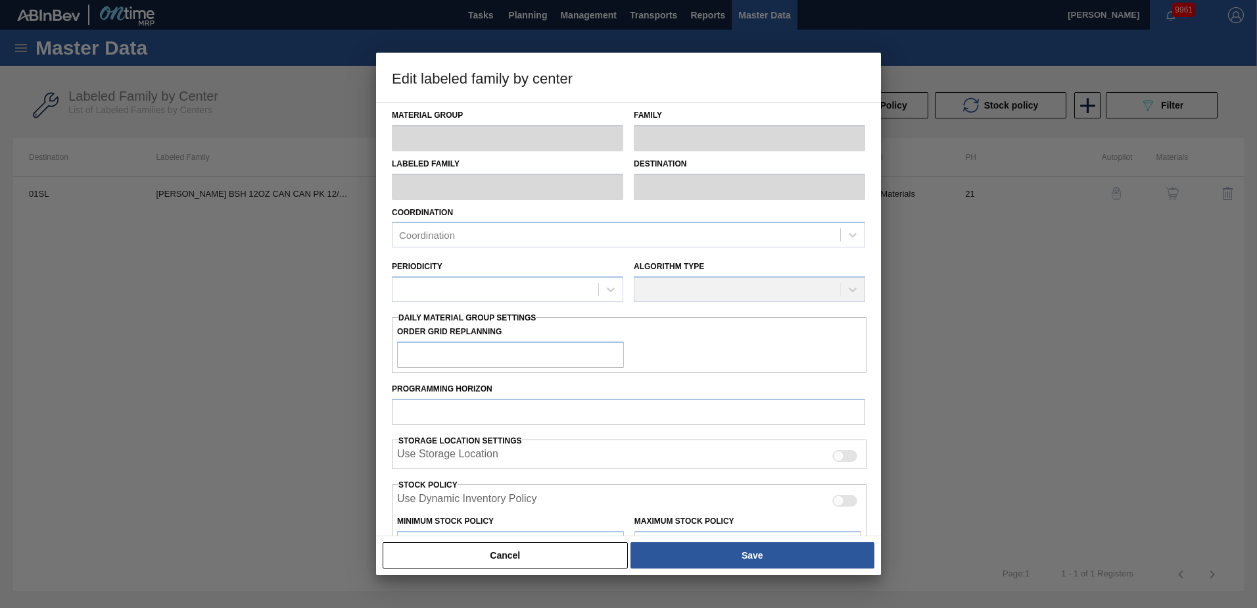
type input "6,660"
type input "175,541"
type input "10"
type input "23,548"
checkbox input "true"
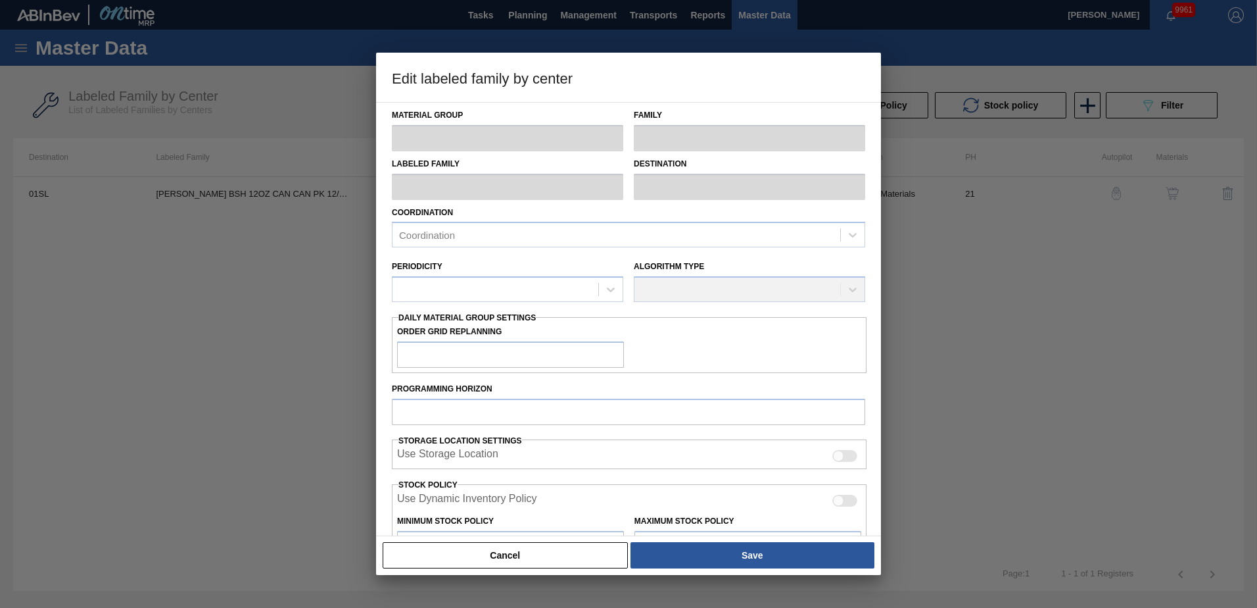
checkbox input "true"
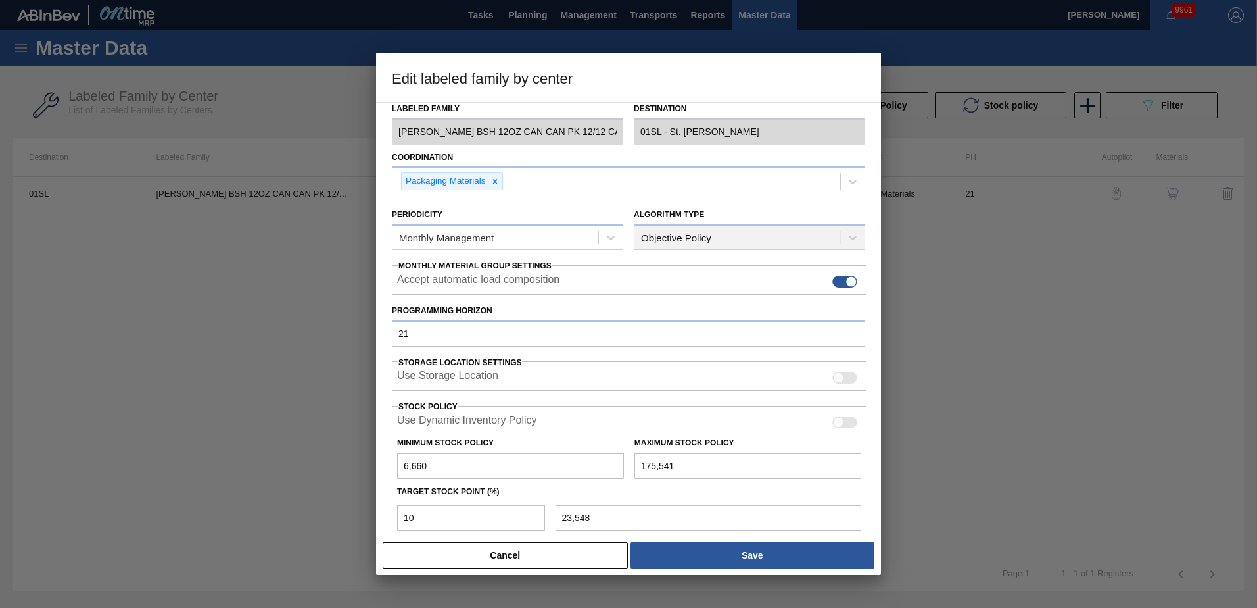
scroll to position [131, 0]
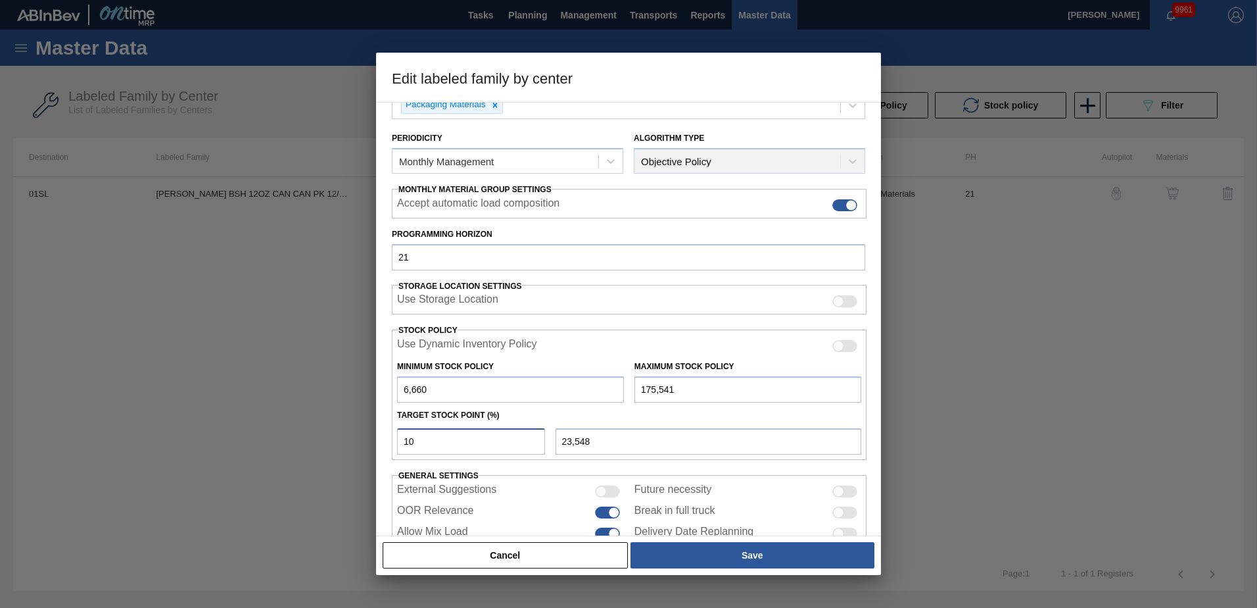
drag, startPoint x: 454, startPoint y: 435, endPoint x: 375, endPoint y: 435, distance: 79.6
click at [375, 435] on div "Edit labeled family by center Material Group Carrier Family Can Carriers Labele…" at bounding box center [628, 304] width 1257 height 608
type input "2"
type input "10,038"
type input "20"
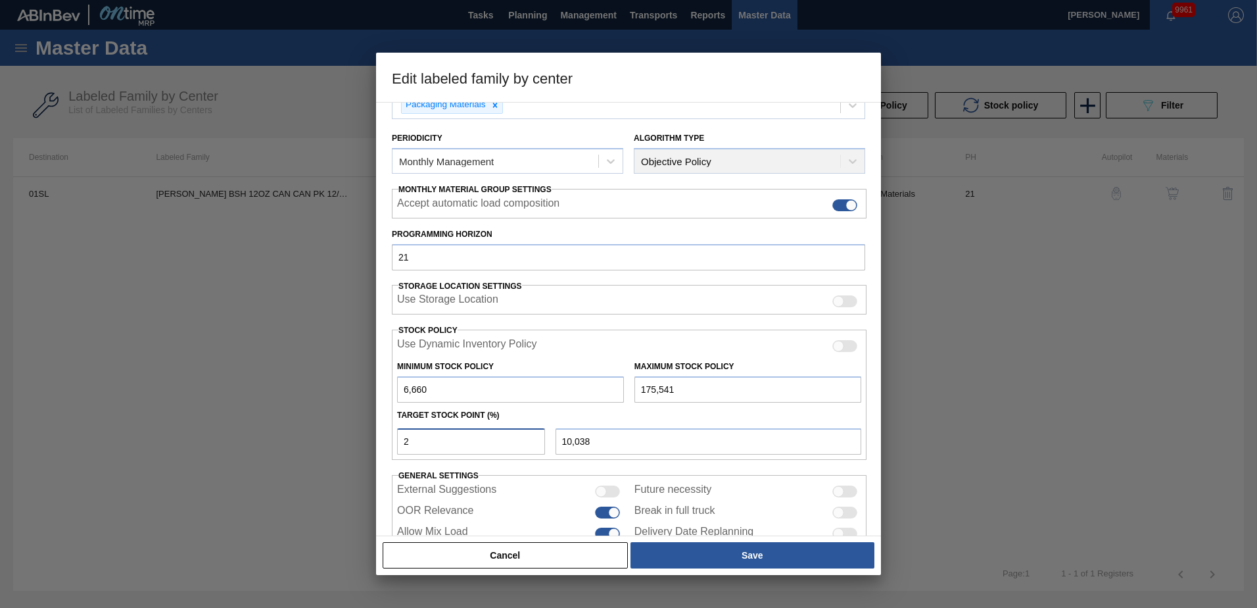
type input "40,436"
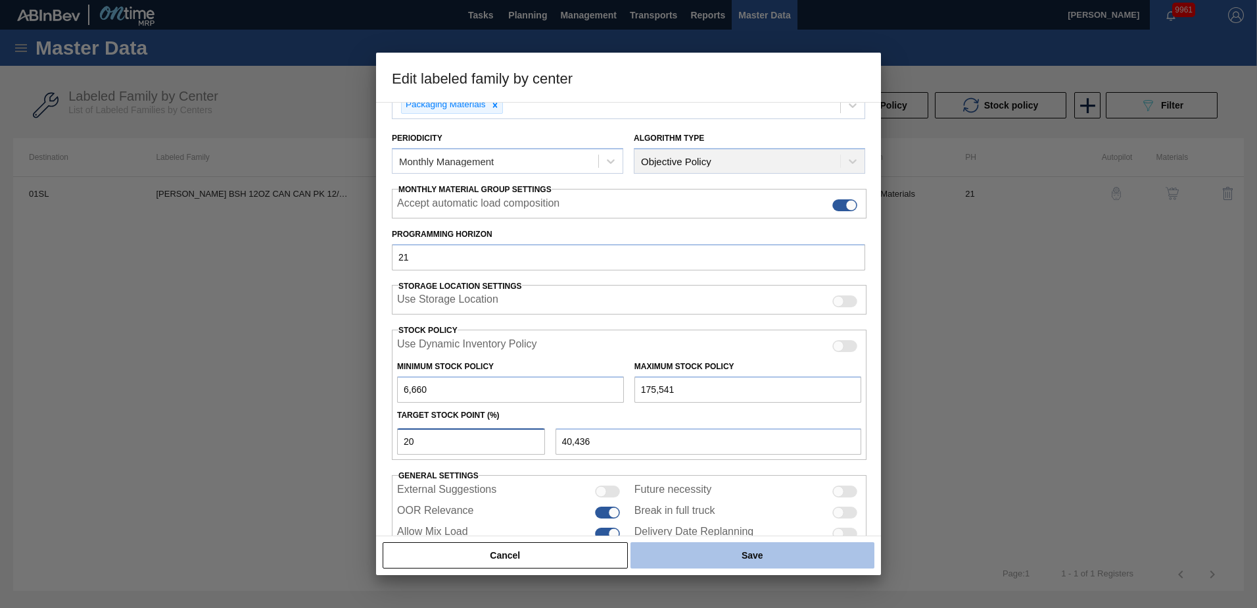
type input "20"
click at [686, 550] on button "Save" at bounding box center [753, 555] width 244 height 26
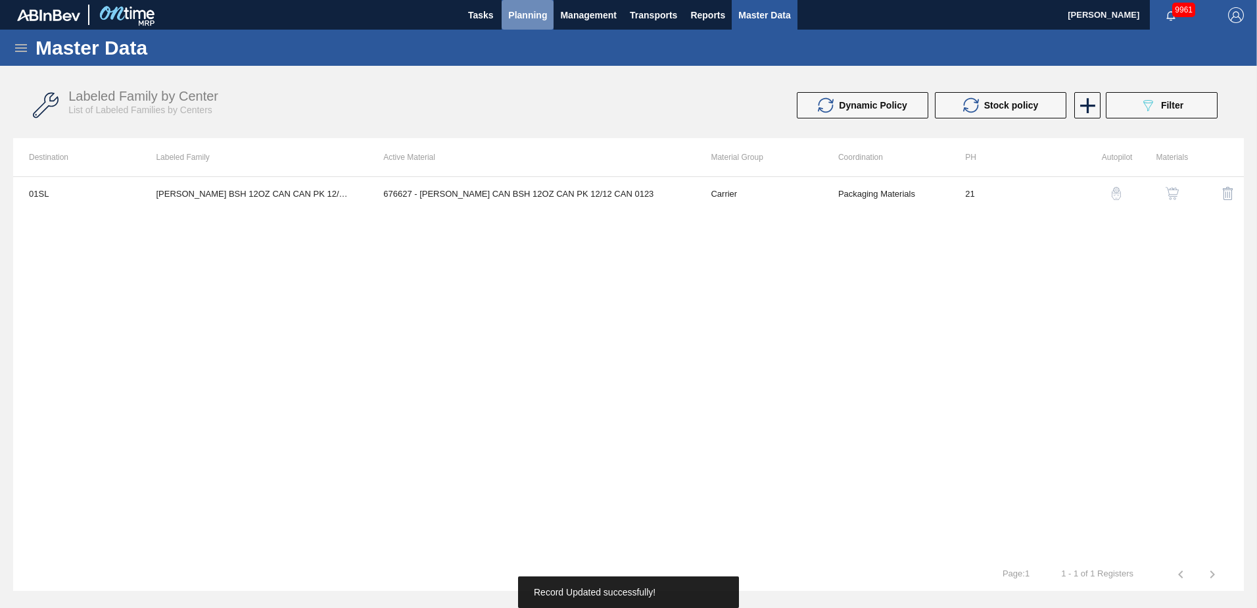
click at [534, 16] on span "Planning" at bounding box center [527, 15] width 39 height 16
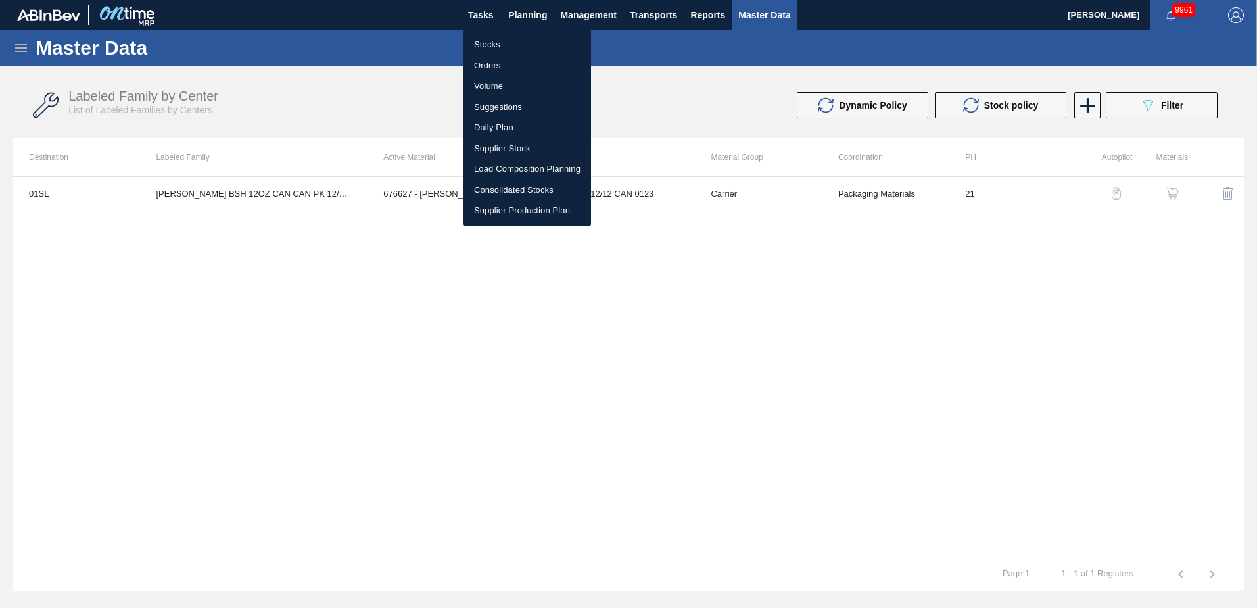
click at [502, 39] on li "Stocks" at bounding box center [528, 44] width 128 height 21
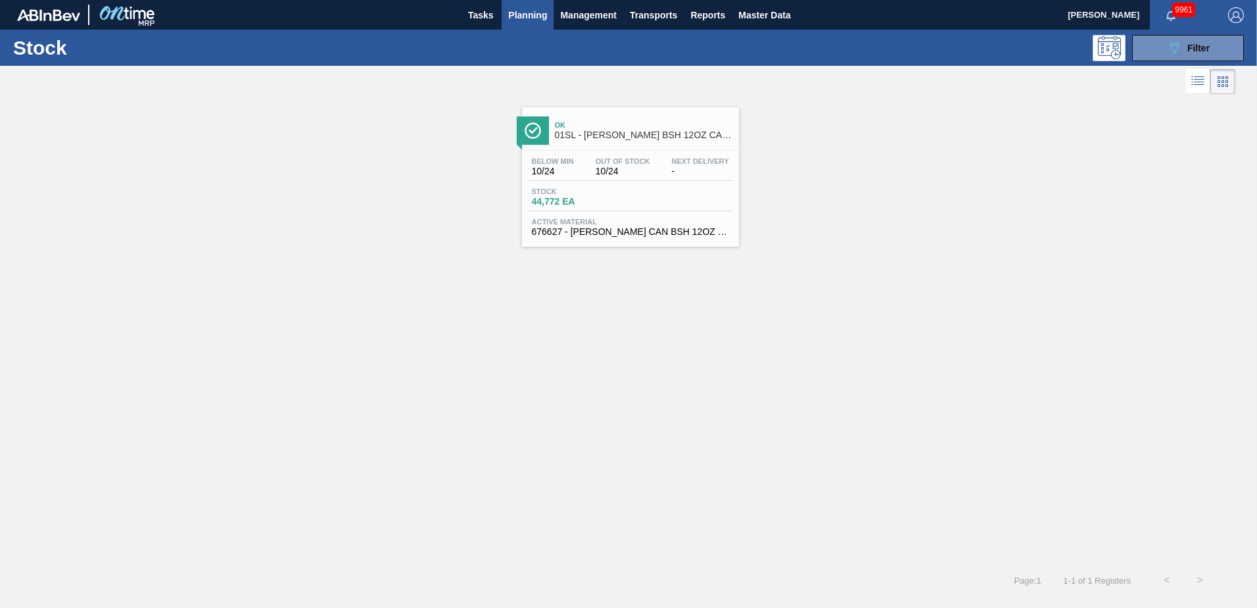
click at [663, 130] on div "Ok 01SL - [PERSON_NAME] BSH 12OZ CAN CAN PK 12/12 CAN" at bounding box center [644, 131] width 178 height 30
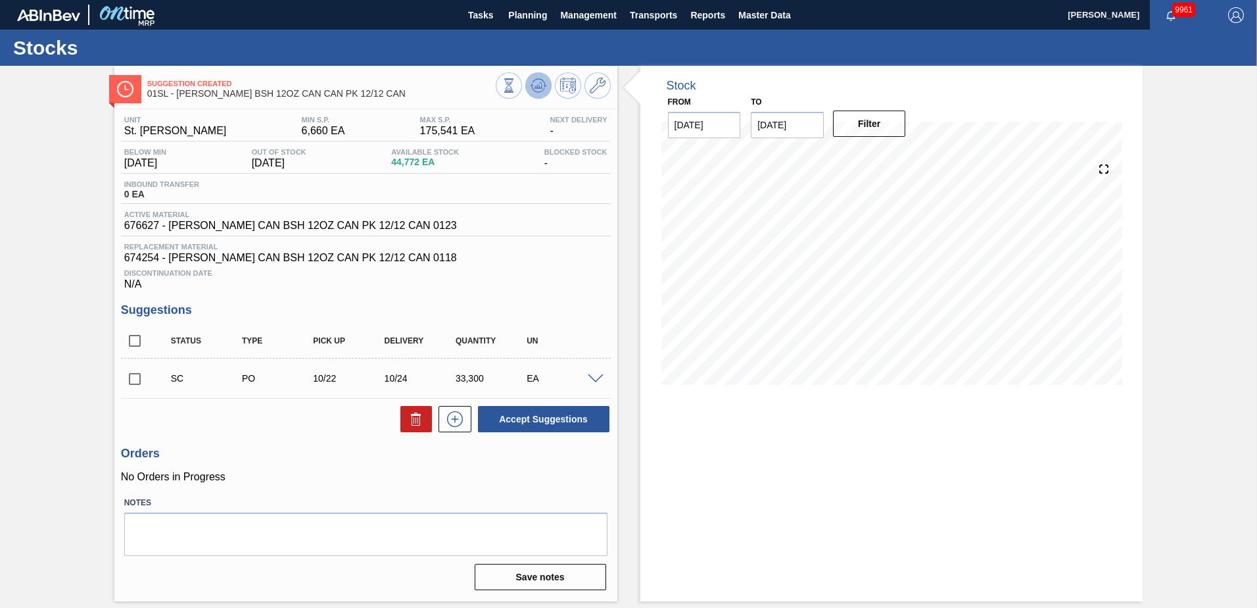
click at [540, 86] on icon at bounding box center [540, 85] width 1 height 5
click at [532, 26] on button "Planning" at bounding box center [528, 15] width 52 height 30
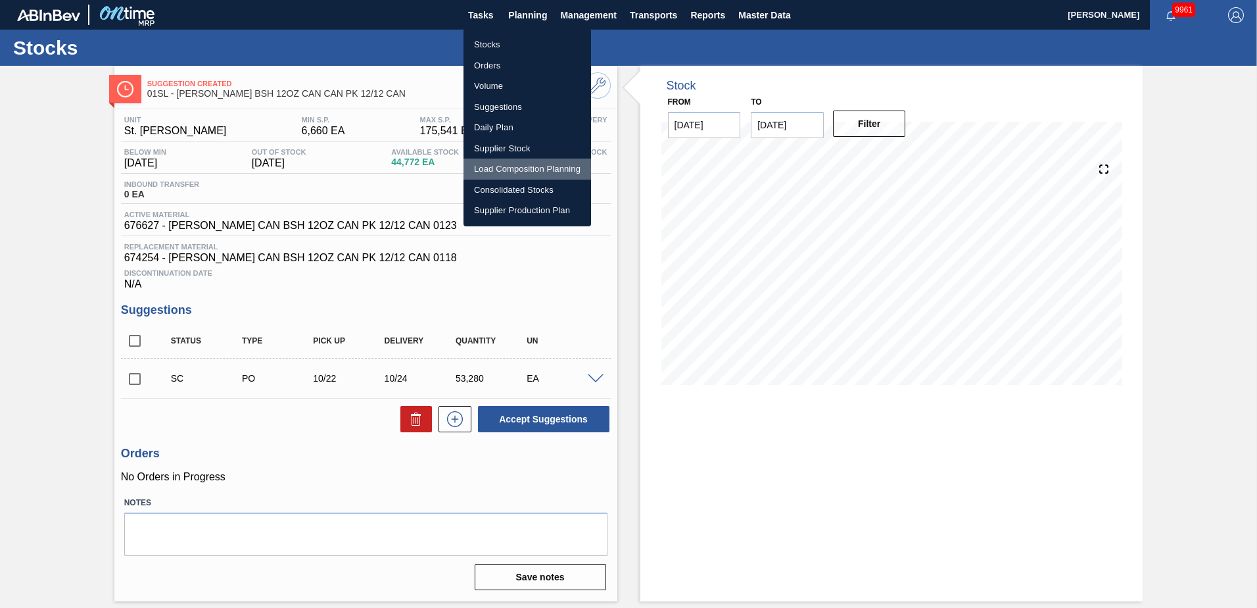
click at [508, 166] on li "Load Composition Planning" at bounding box center [528, 168] width 128 height 21
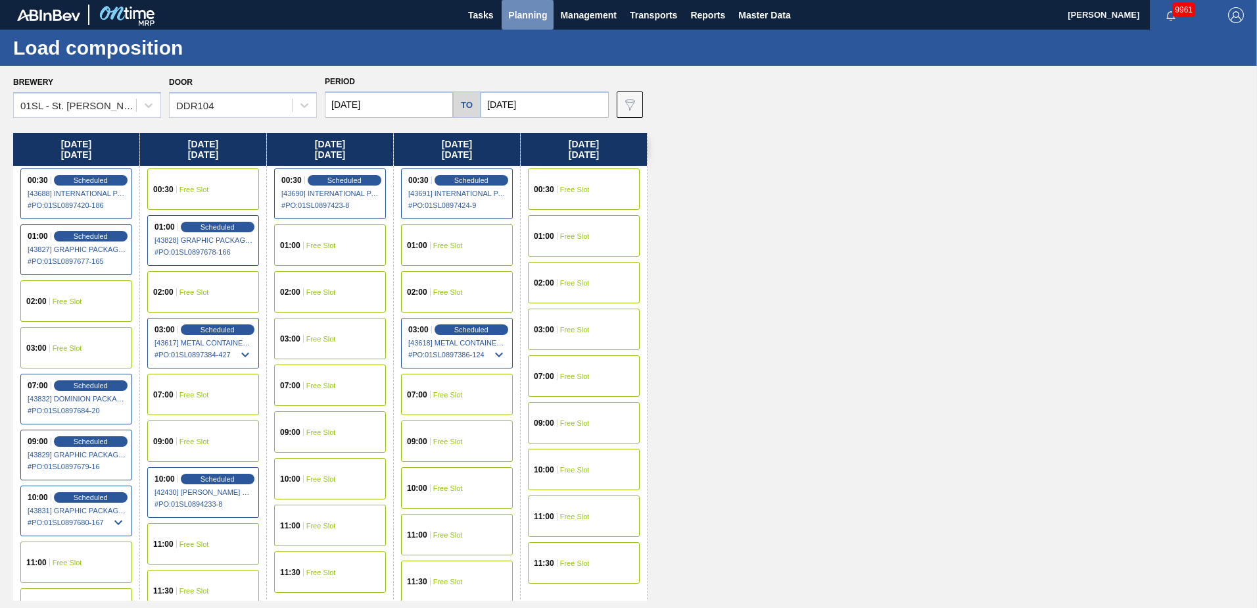
click at [517, 22] on span "Planning" at bounding box center [527, 15] width 39 height 16
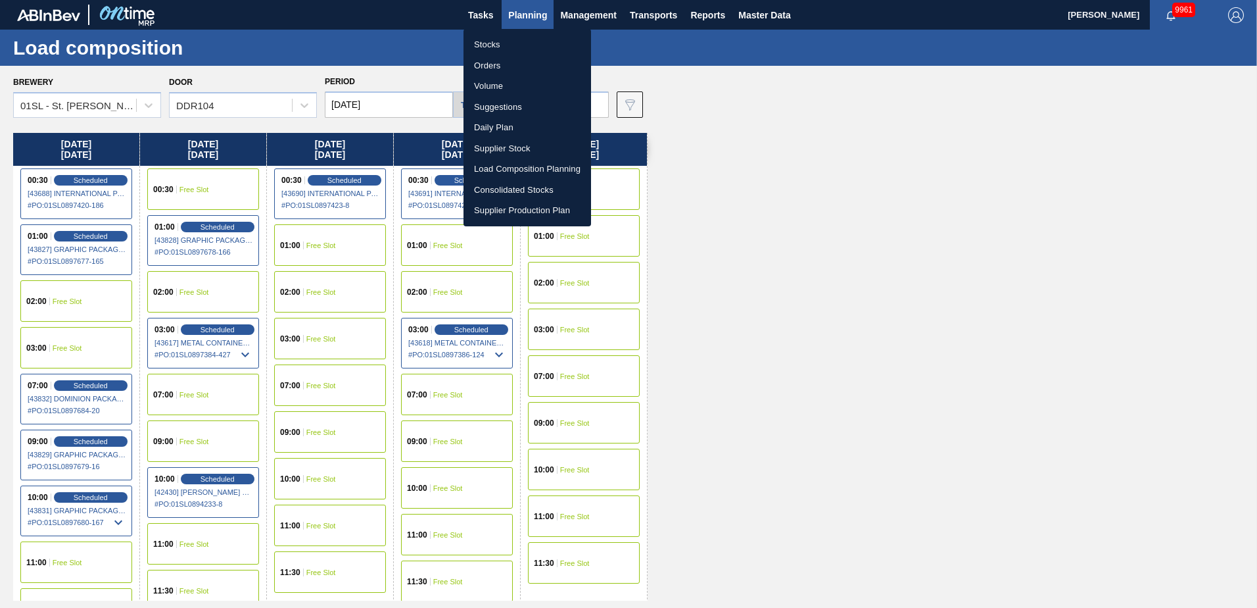
click at [511, 109] on li "Suggestions" at bounding box center [528, 107] width 128 height 21
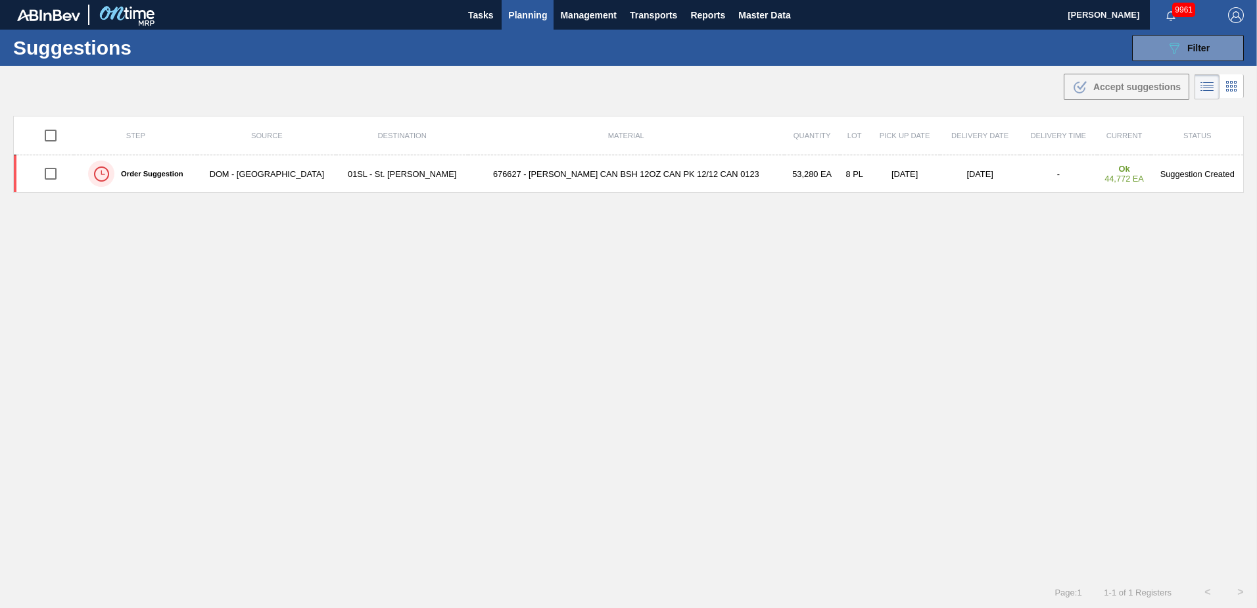
type from "[DATE]"
type to "[DATE]"
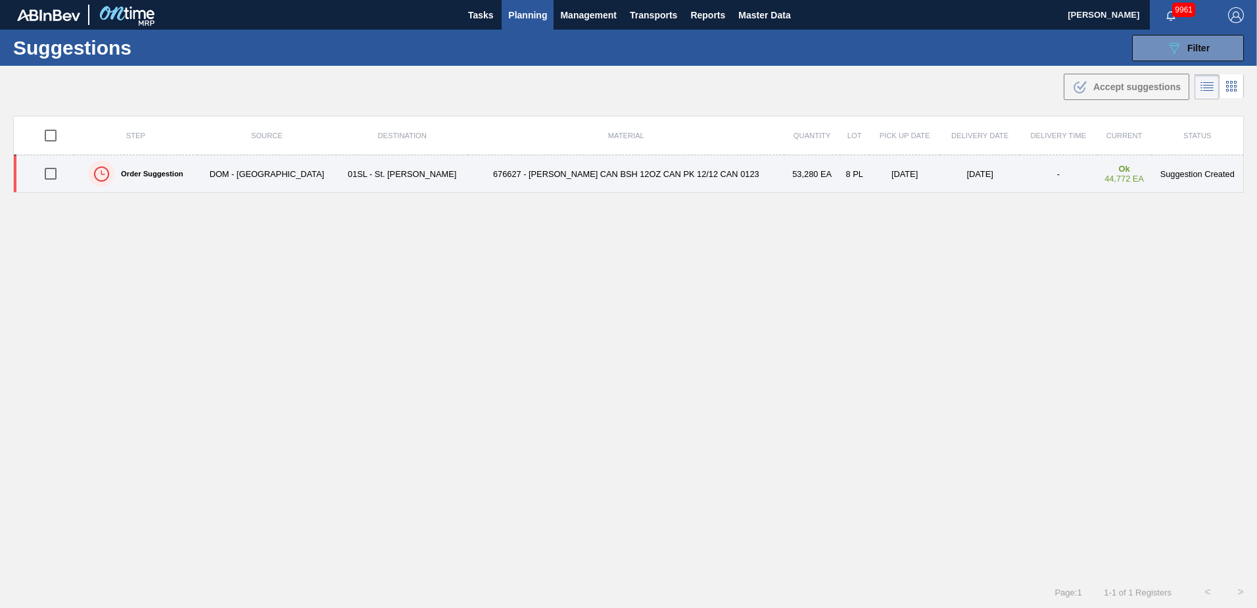
click at [58, 172] on input "checkbox" at bounding box center [51, 174] width 28 height 28
checkbox input "true"
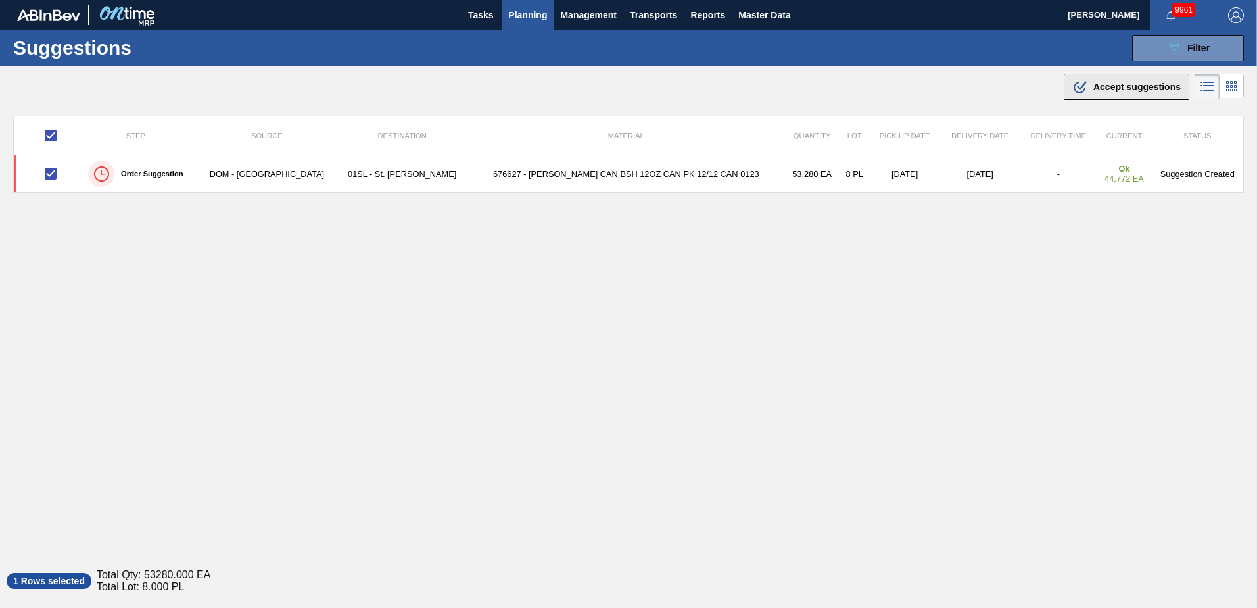
click at [1128, 91] on span "Accept suggestions" at bounding box center [1136, 87] width 87 height 11
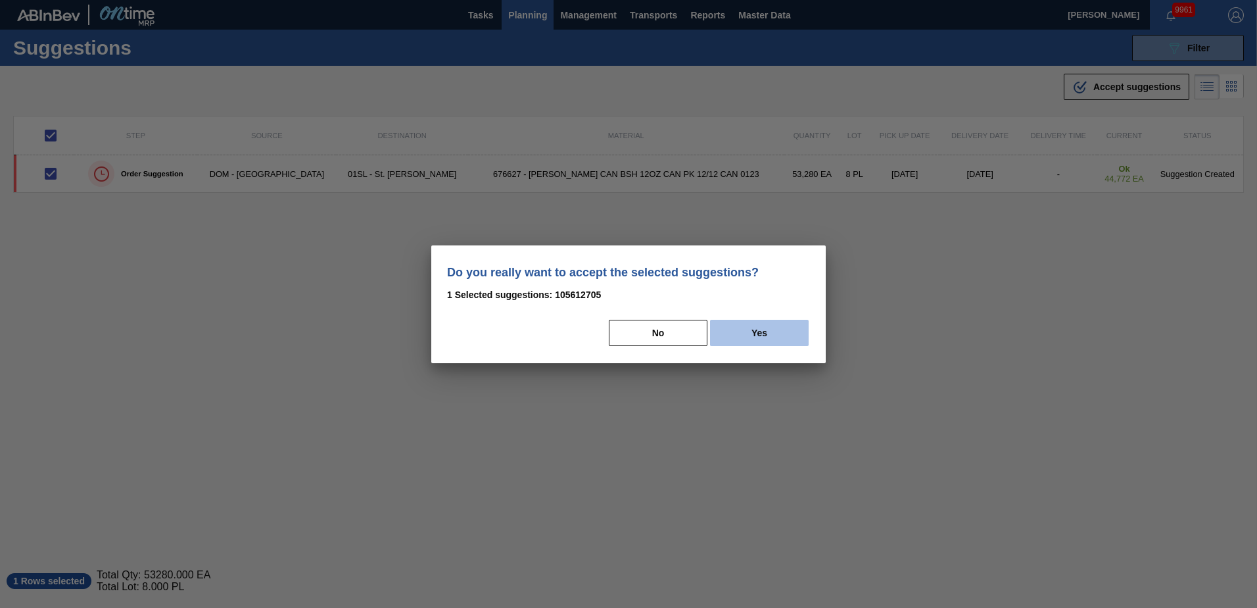
click at [760, 331] on button "Yes" at bounding box center [759, 333] width 99 height 26
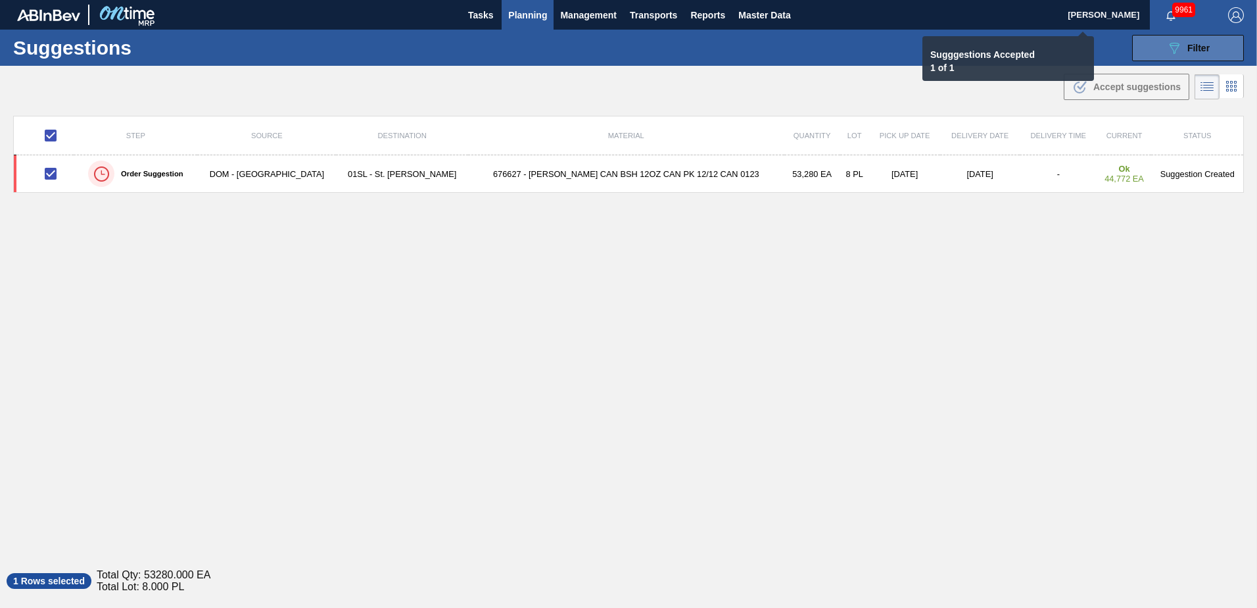
checkbox input "false"
click at [1194, 47] on span "Filter" at bounding box center [1198, 48] width 22 height 11
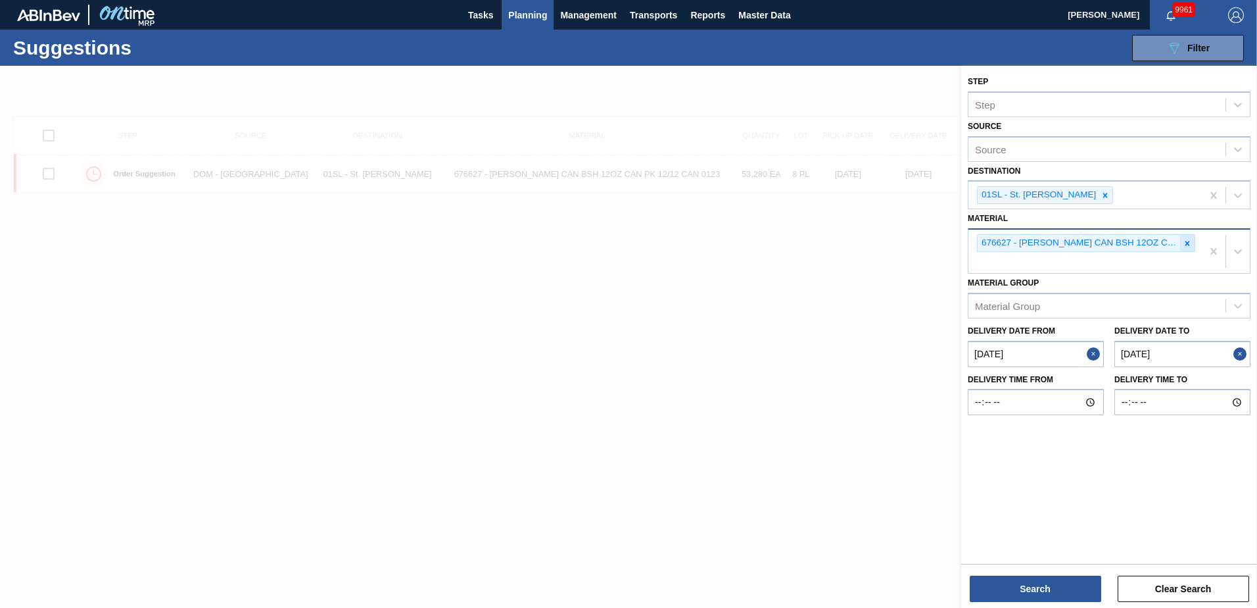
click at [1185, 241] on icon at bounding box center [1187, 243] width 9 height 9
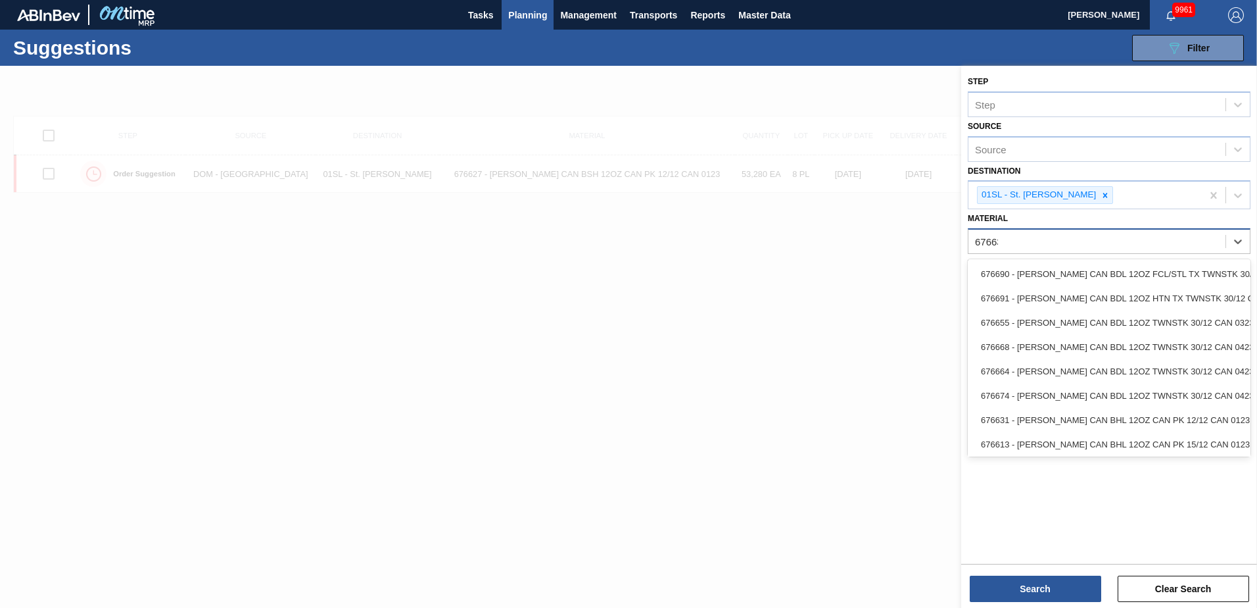
type input "676631"
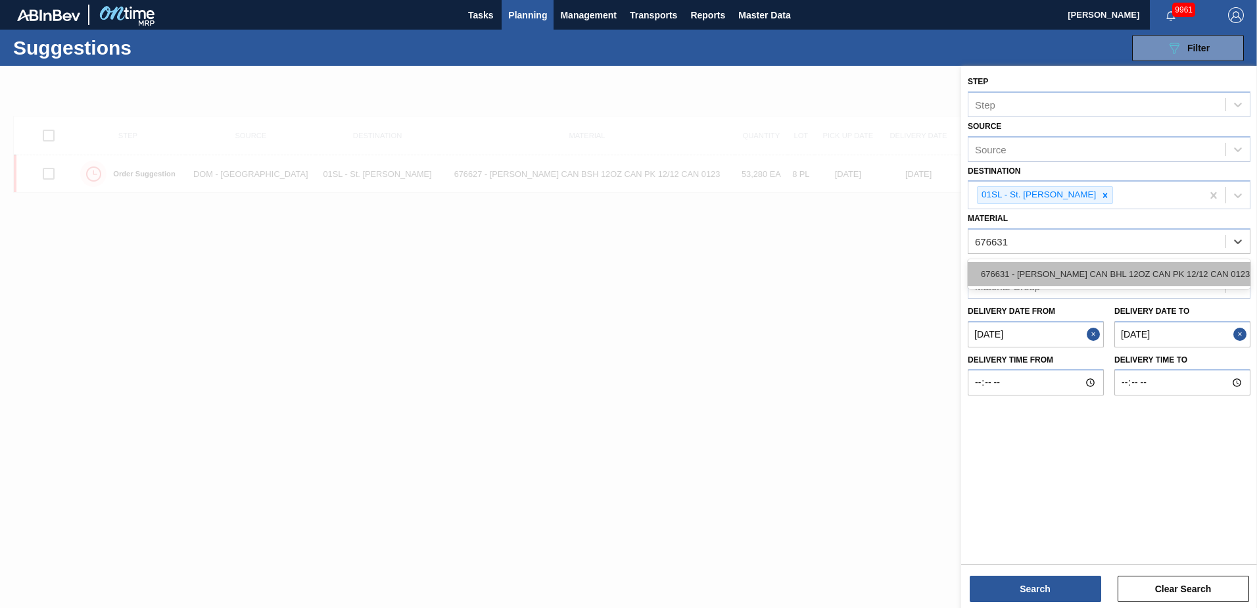
click at [1162, 276] on div "676631 - [PERSON_NAME] CAN BHL 12OZ CAN PK 12/12 CAN 0123" at bounding box center [1109, 274] width 283 height 24
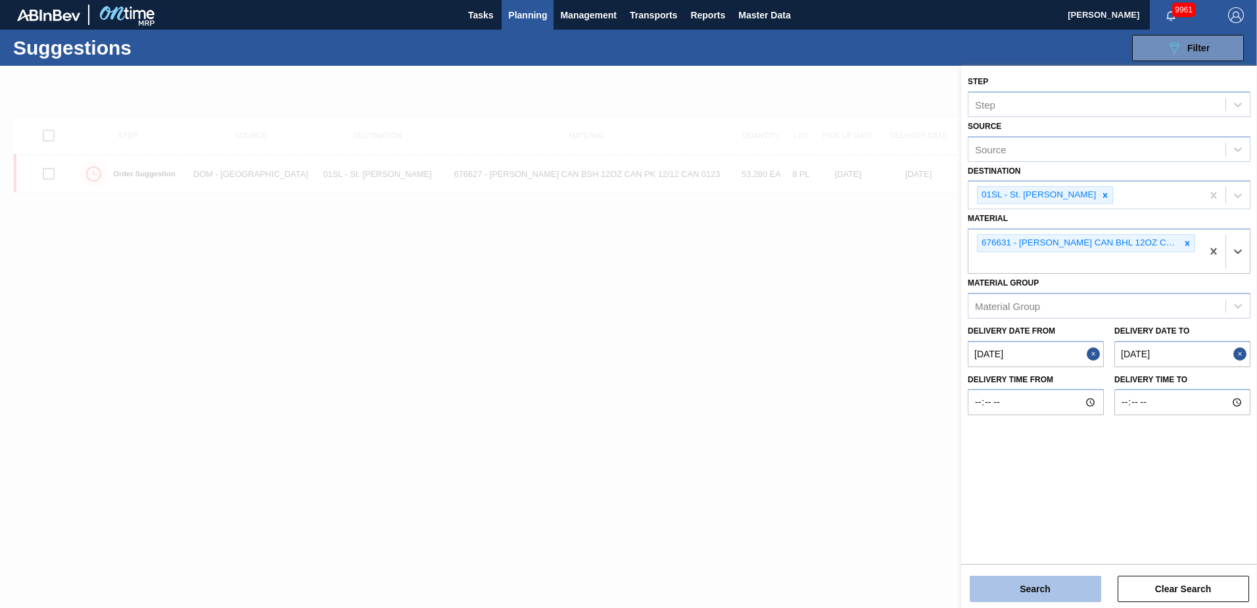
click at [1069, 584] on button "Search" at bounding box center [1035, 588] width 131 height 26
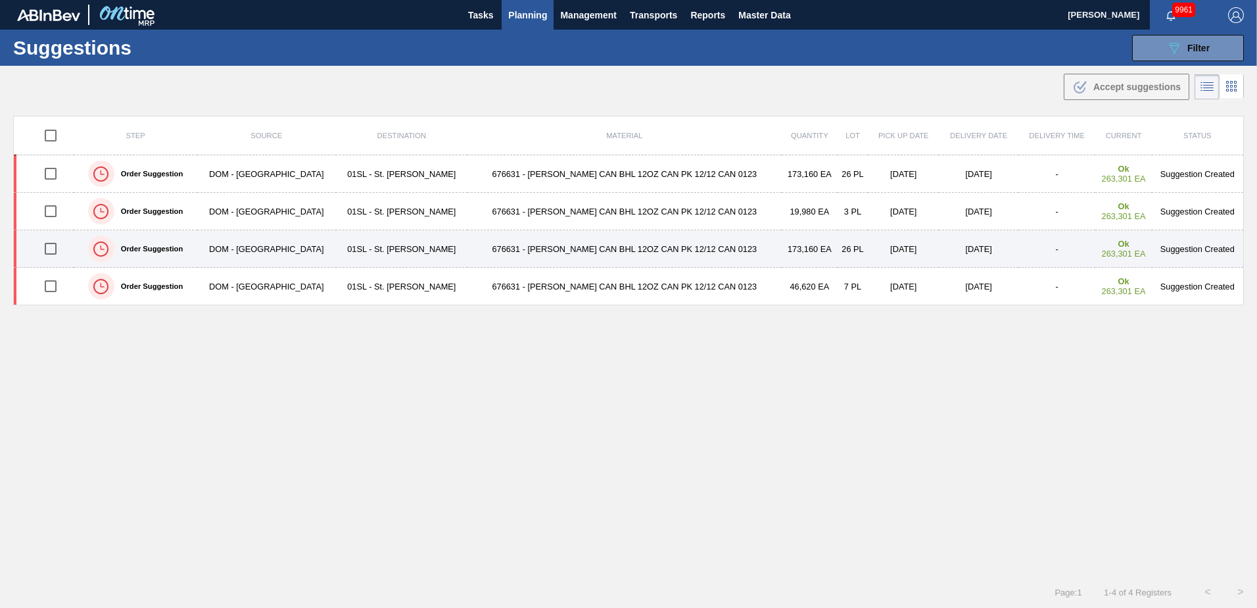
drag, startPoint x: 59, startPoint y: 214, endPoint x: 59, endPoint y: 231, distance: 16.4
click at [59, 214] on input "checkbox" at bounding box center [51, 211] width 28 height 28
checkbox input "true"
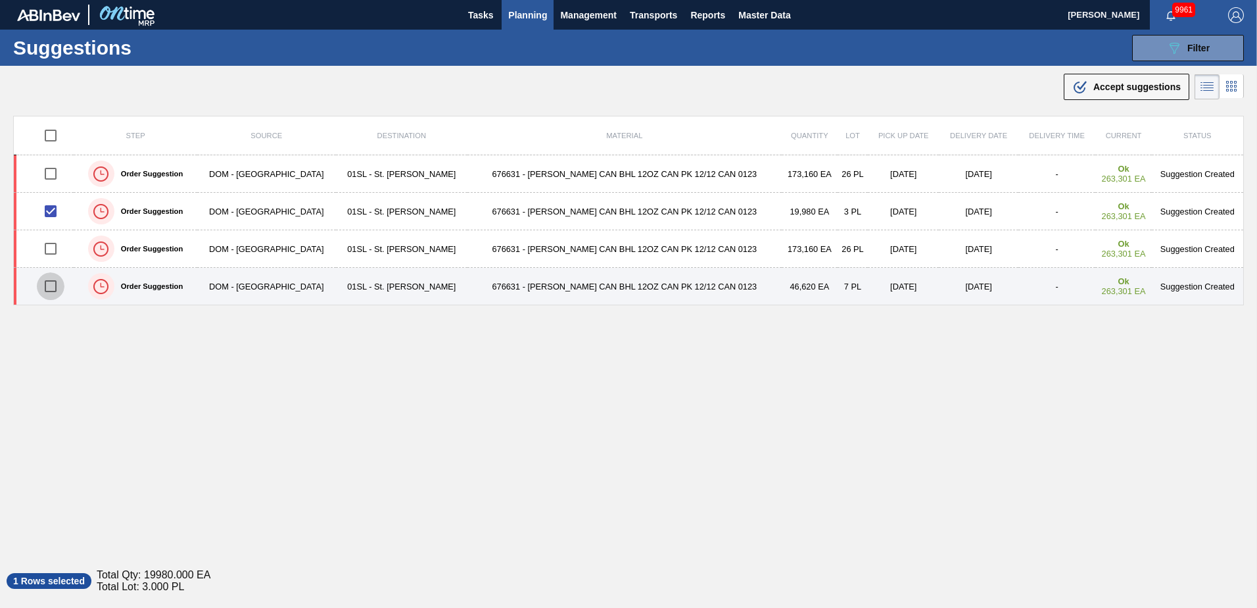
click at [53, 287] on input "checkbox" at bounding box center [51, 286] width 28 height 28
checkbox input "true"
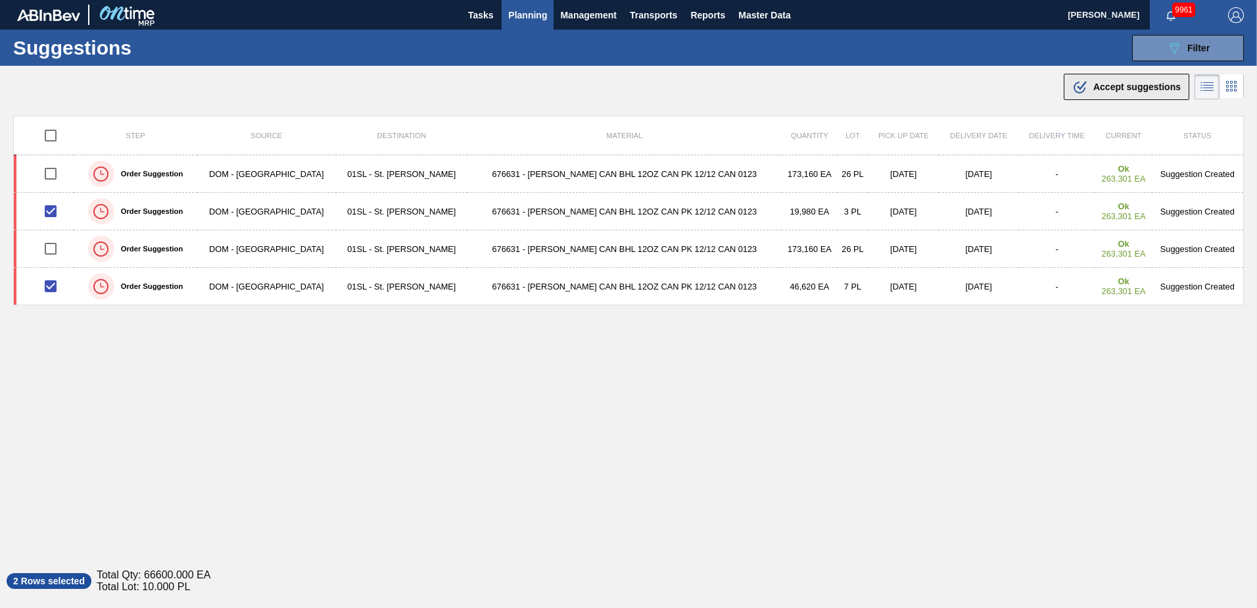
click at [1123, 87] on span "Accept suggestions" at bounding box center [1136, 87] width 87 height 11
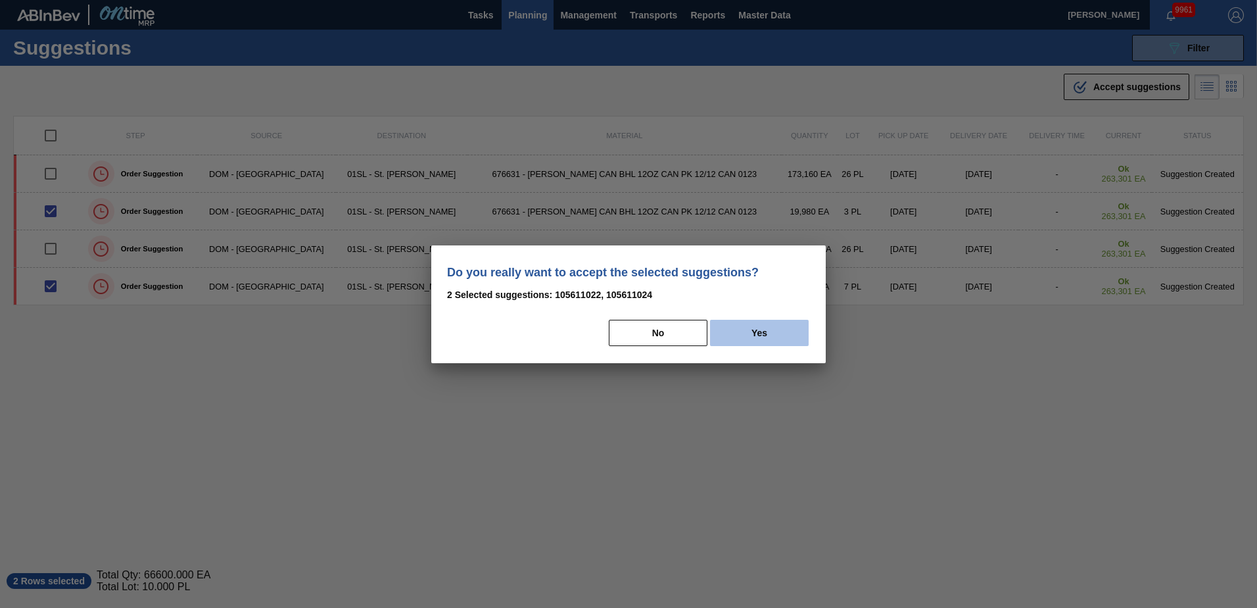
click at [774, 335] on button "Yes" at bounding box center [759, 333] width 99 height 26
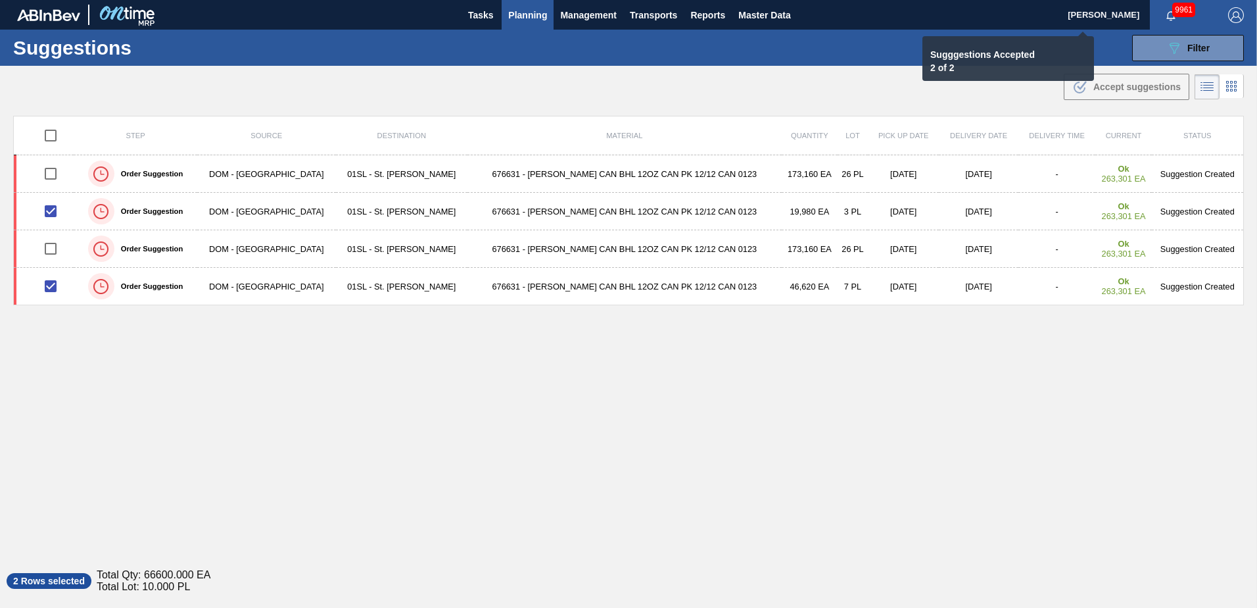
checkbox input "false"
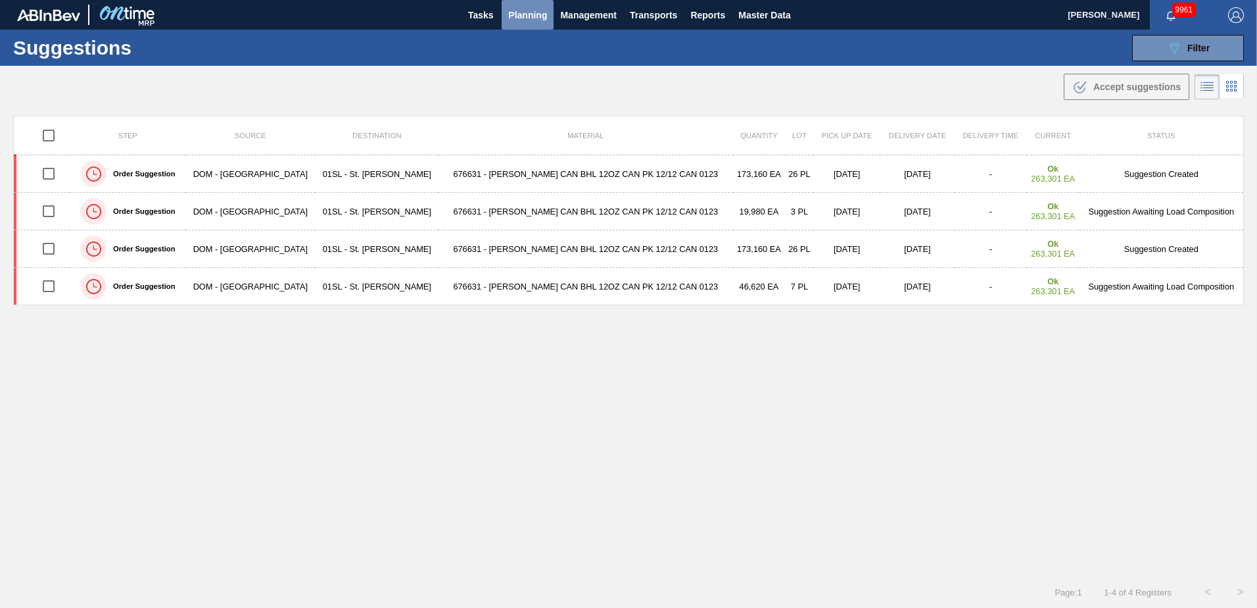
click at [531, 17] on span "Planning" at bounding box center [527, 15] width 39 height 16
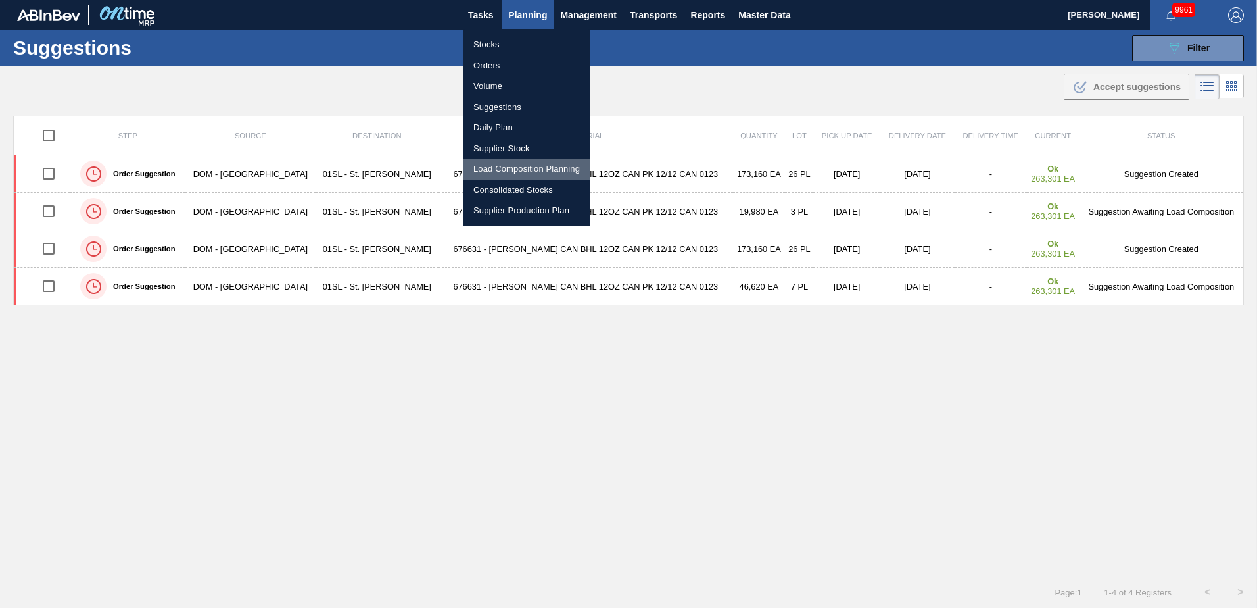
click at [492, 168] on li "Load Composition Planning" at bounding box center [527, 168] width 128 height 21
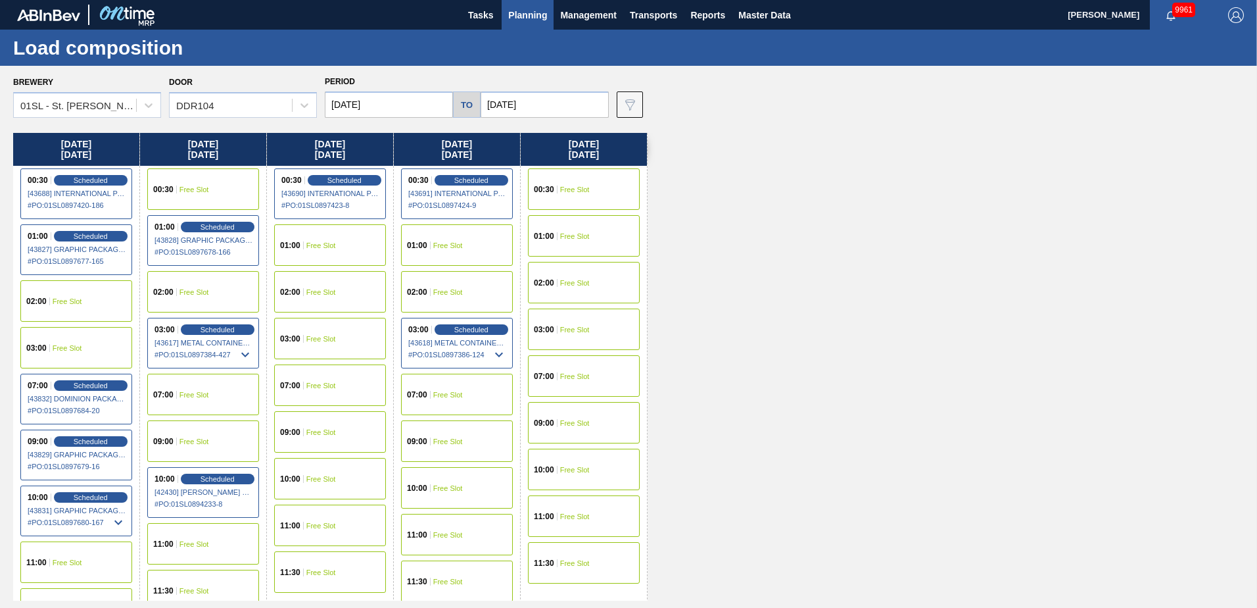
click at [345, 374] on div "07:00 Free Slot" at bounding box center [330, 384] width 112 height 41
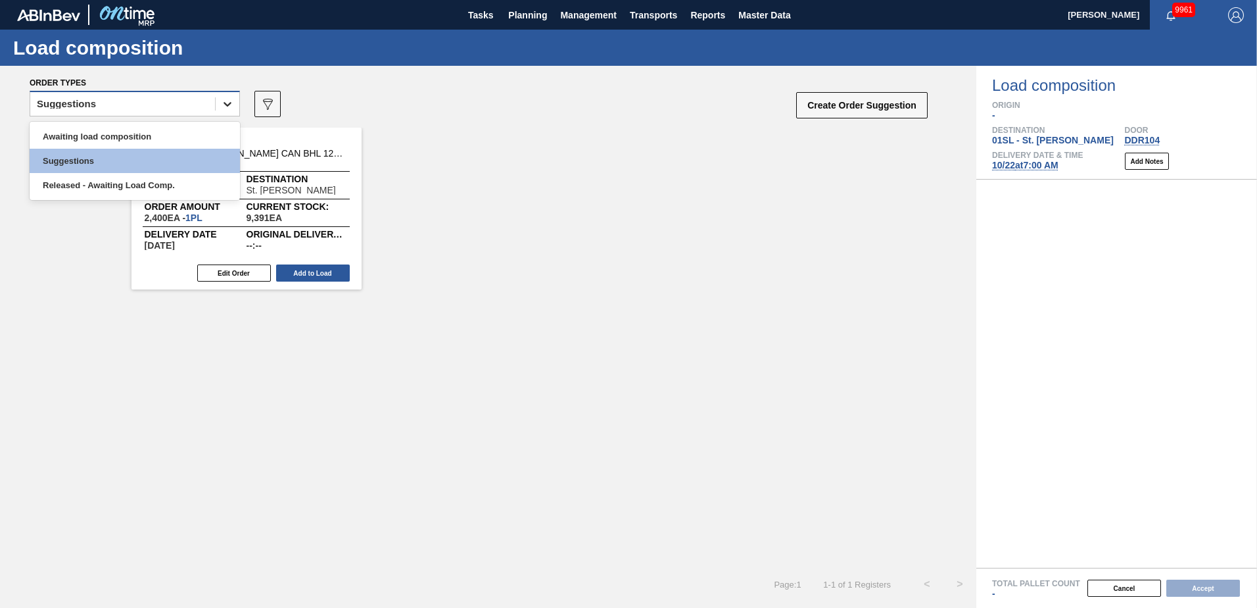
click at [218, 105] on div at bounding box center [228, 104] width 24 height 24
click at [166, 128] on div "Awaiting load composition" at bounding box center [135, 136] width 210 height 24
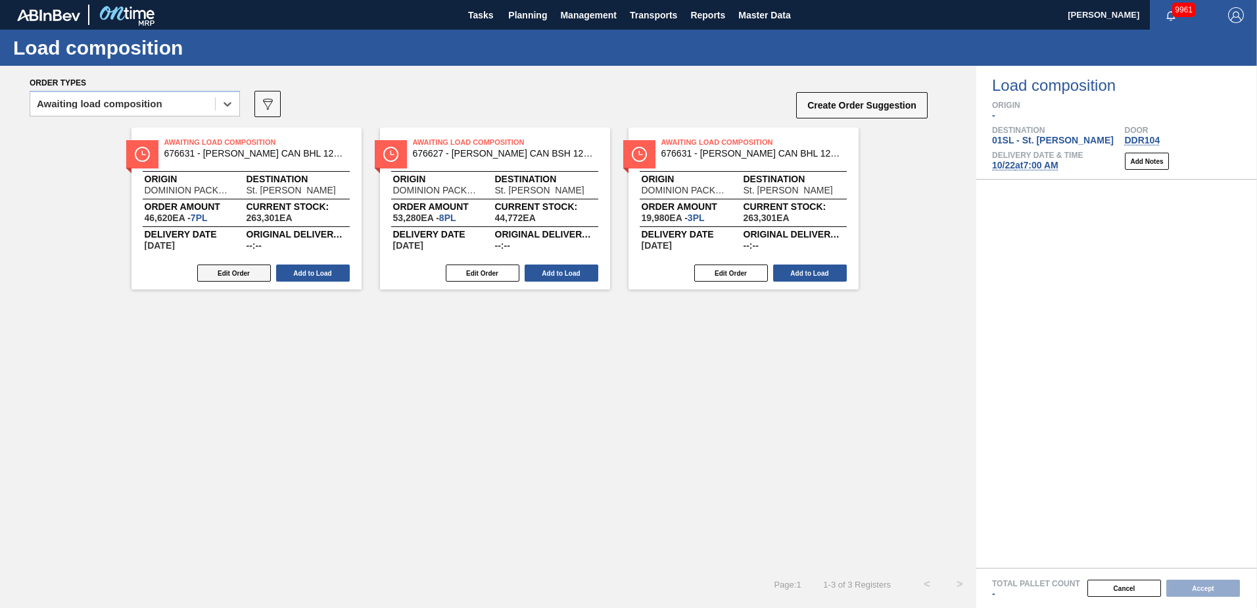
click at [250, 275] on button "Edit Order" at bounding box center [234, 272] width 74 height 17
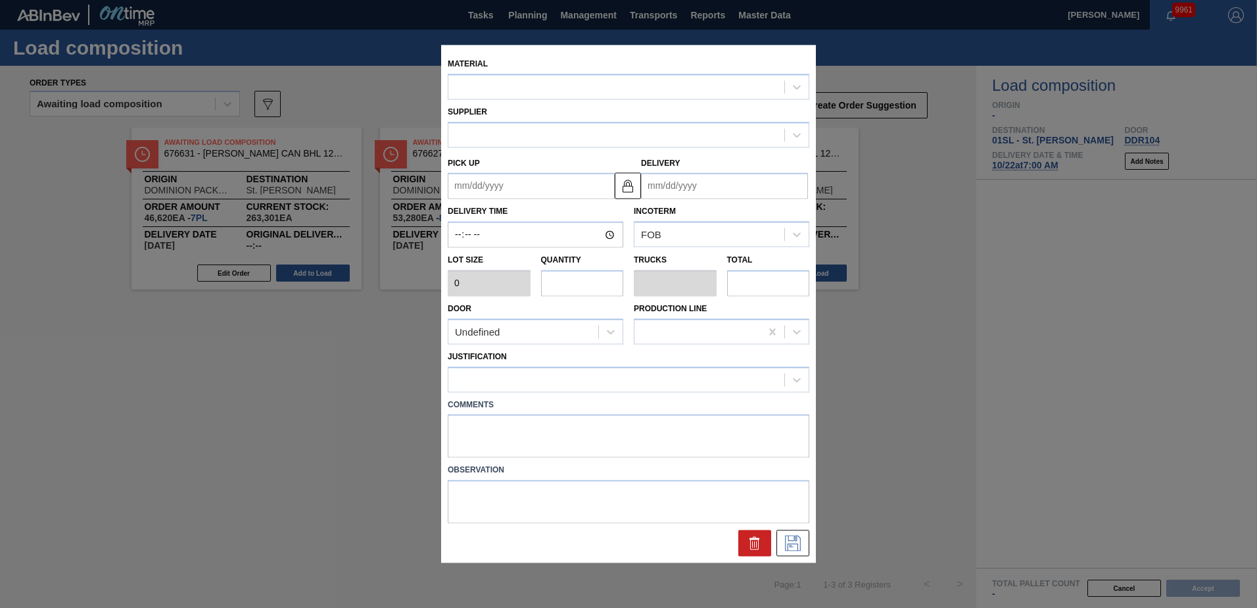
type input "6,660"
type input "7"
type input "0.269"
type input "46,620"
type up "[DATE]"
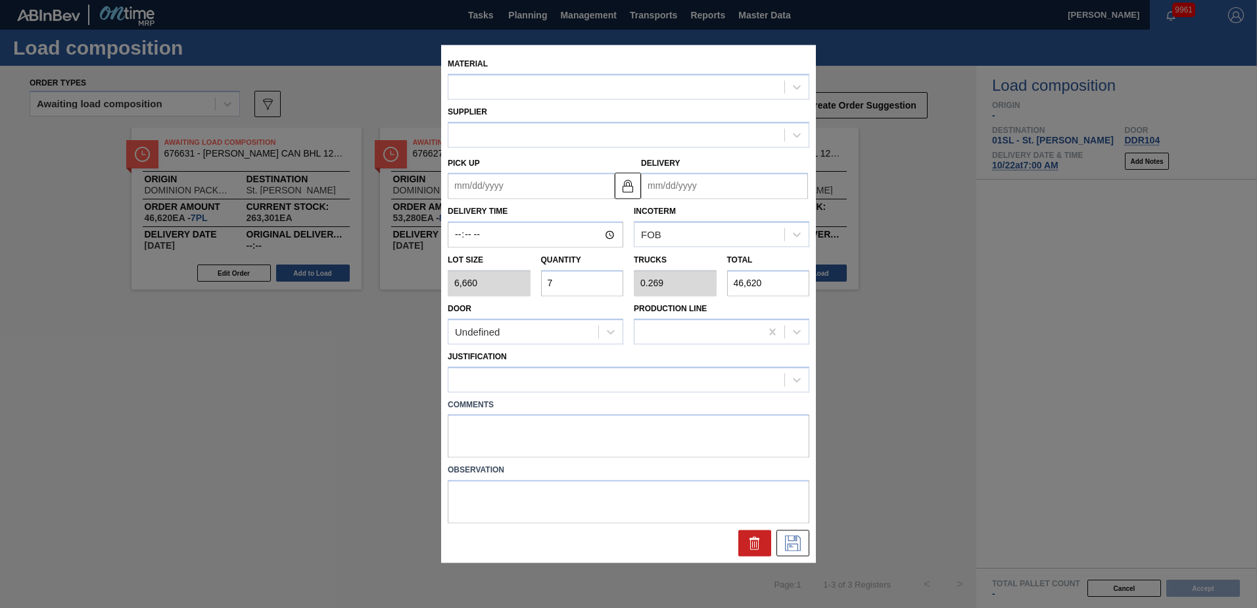
type input "[DATE]"
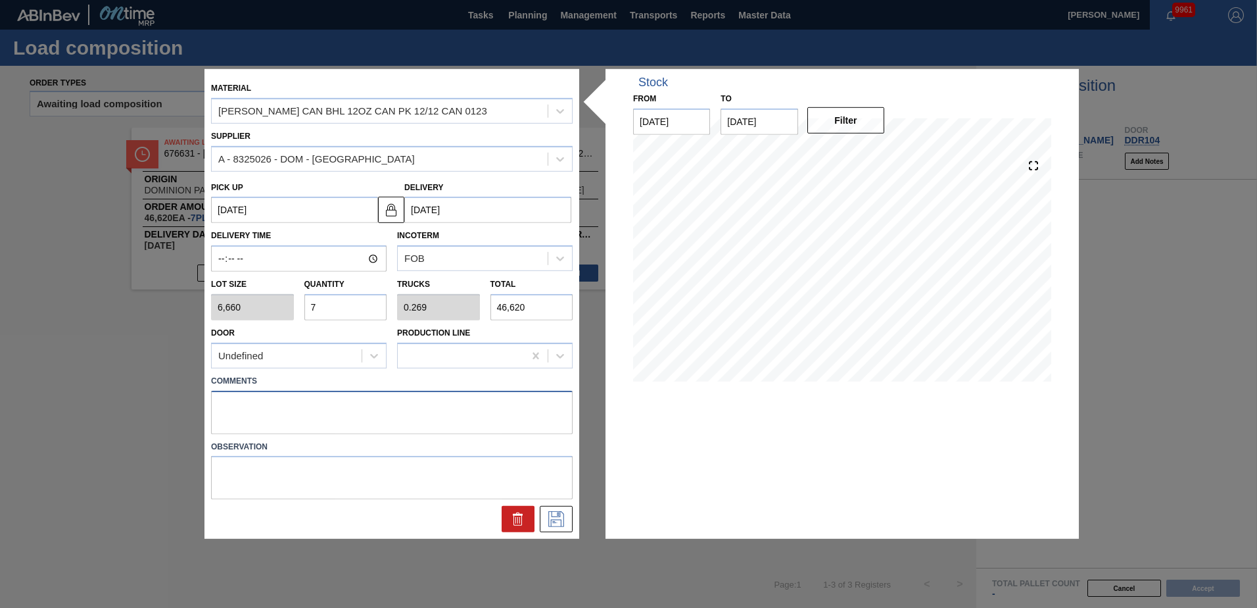
click at [264, 400] on textarea at bounding box center [392, 411] width 362 height 43
type textarea "Live unload"
click at [556, 521] on icon at bounding box center [556, 519] width 21 height 16
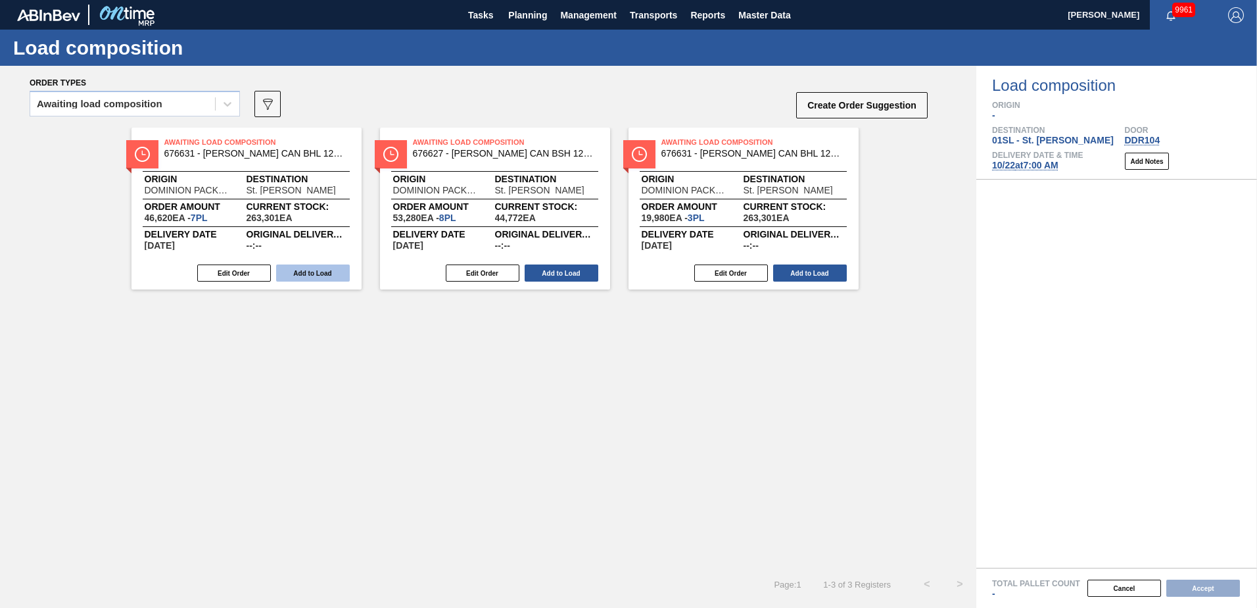
click at [312, 270] on button "Add to Load" at bounding box center [313, 272] width 74 height 17
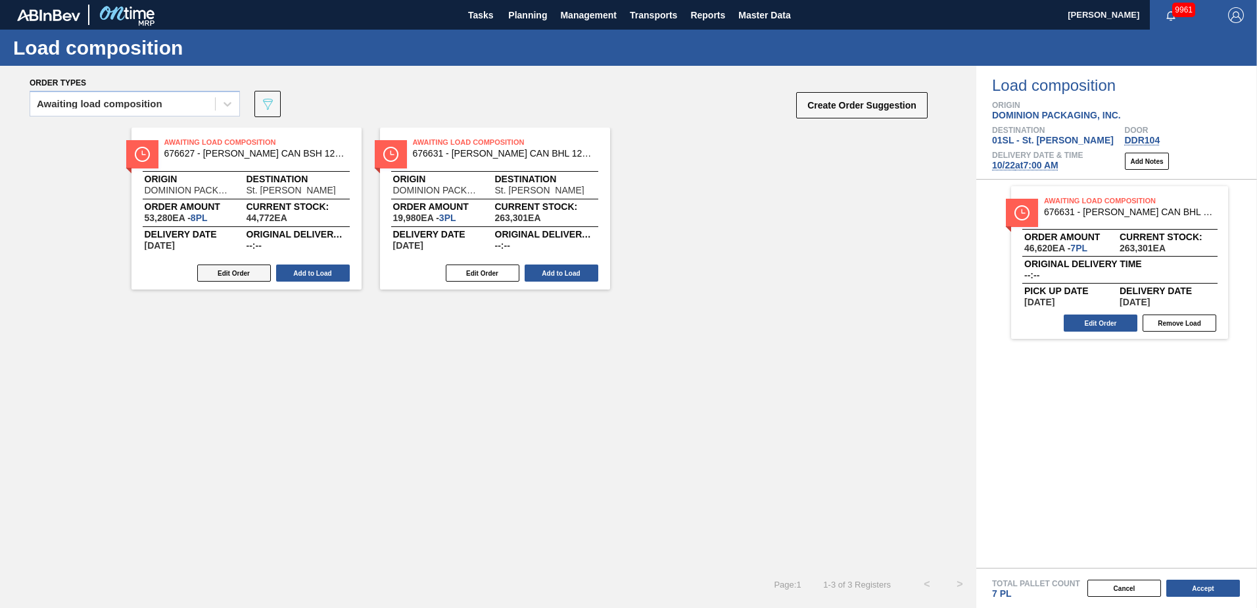
click at [229, 275] on button "Edit Order" at bounding box center [234, 272] width 74 height 17
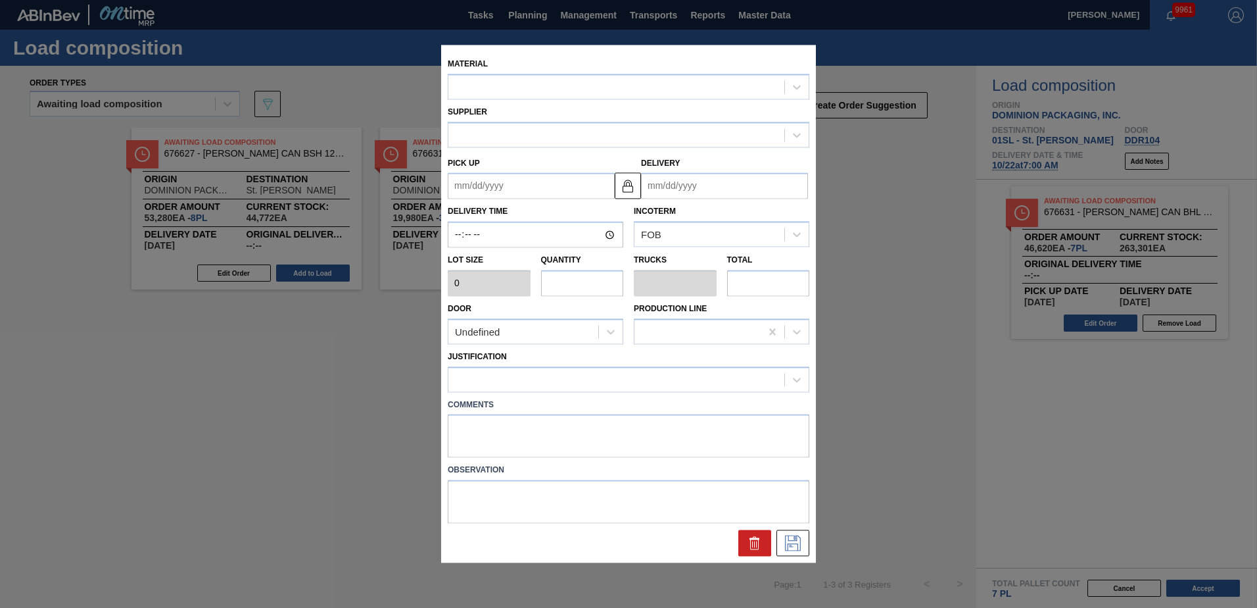
type input "6,660"
type input "8"
type input "0.308"
type input "53,280"
type up "[DATE]"
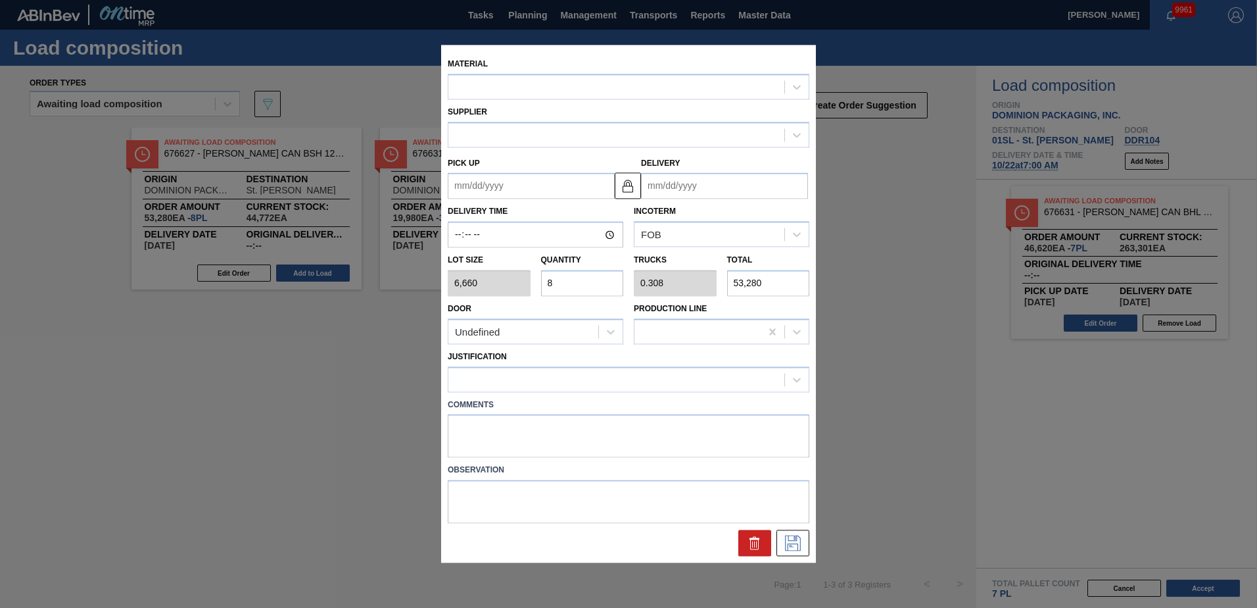
type input "[DATE]"
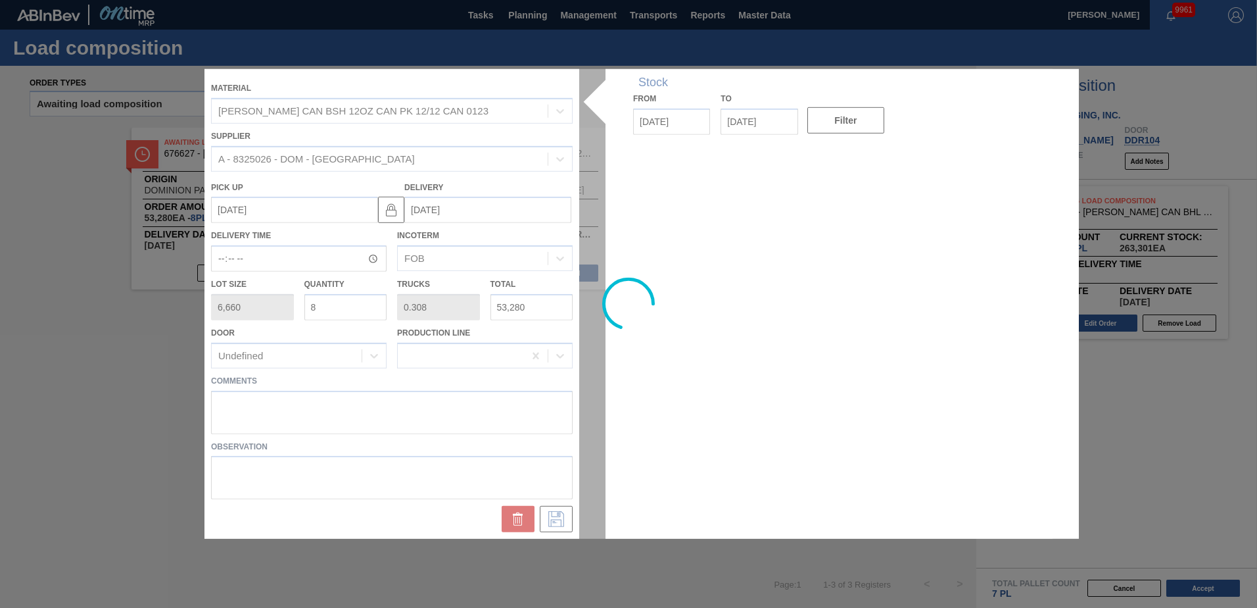
click at [252, 402] on div at bounding box center [628, 303] width 848 height 469
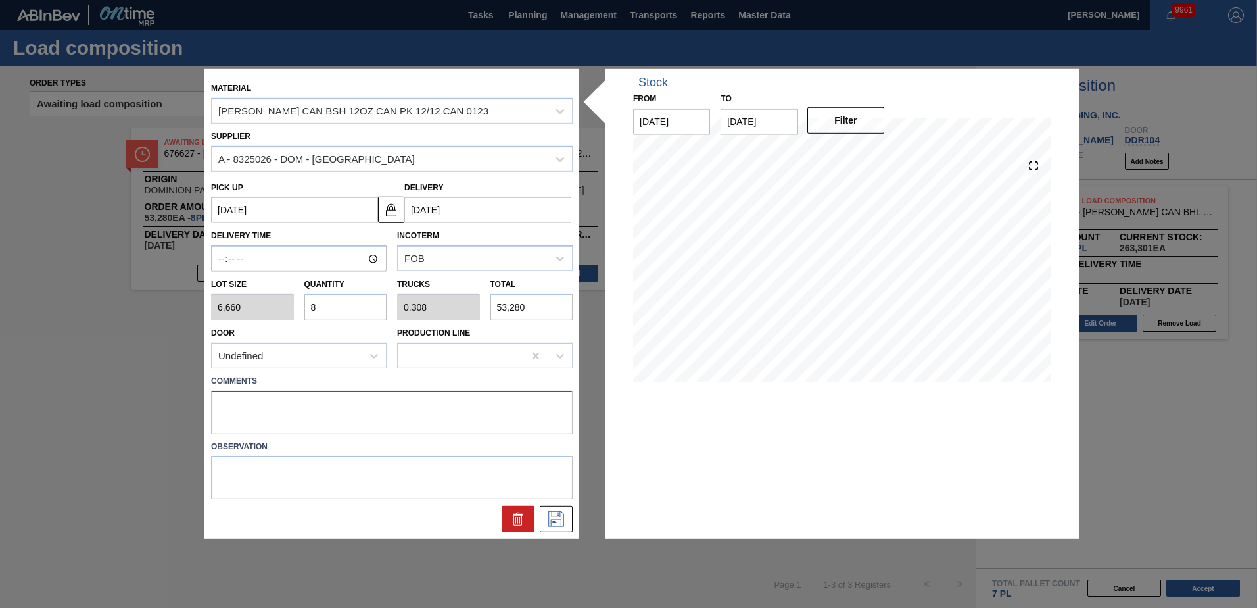
click at [284, 402] on textarea at bounding box center [392, 411] width 362 height 43
type textarea "Live unload"
click at [560, 519] on icon at bounding box center [556, 519] width 16 height 16
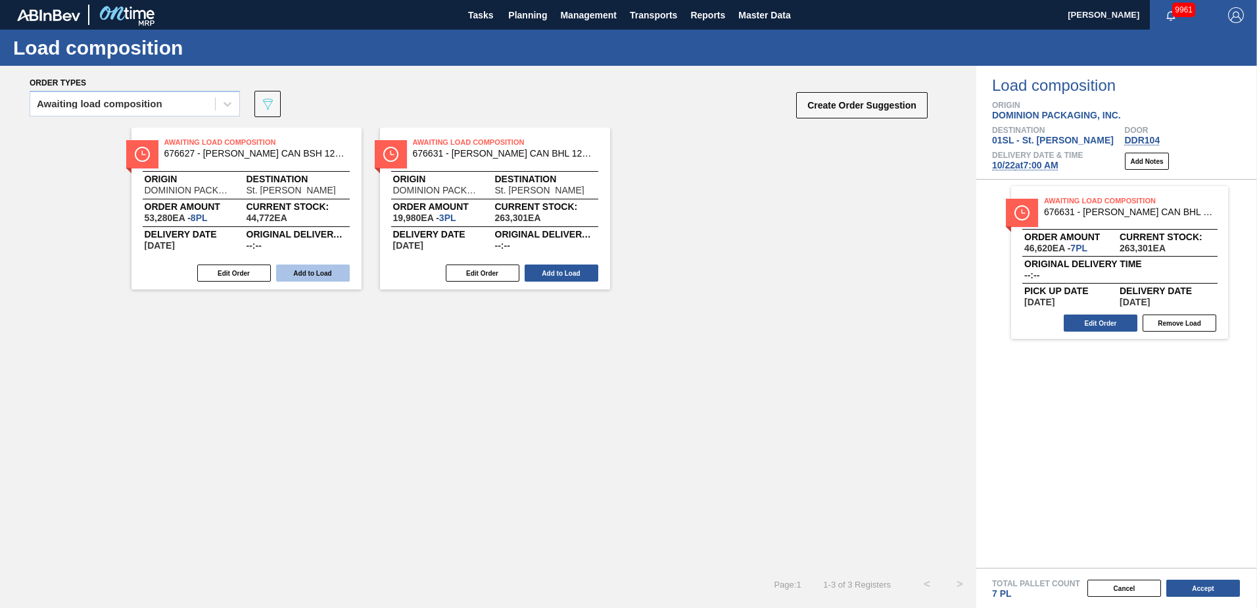
click at [313, 272] on button "Add to Load" at bounding box center [313, 272] width 74 height 17
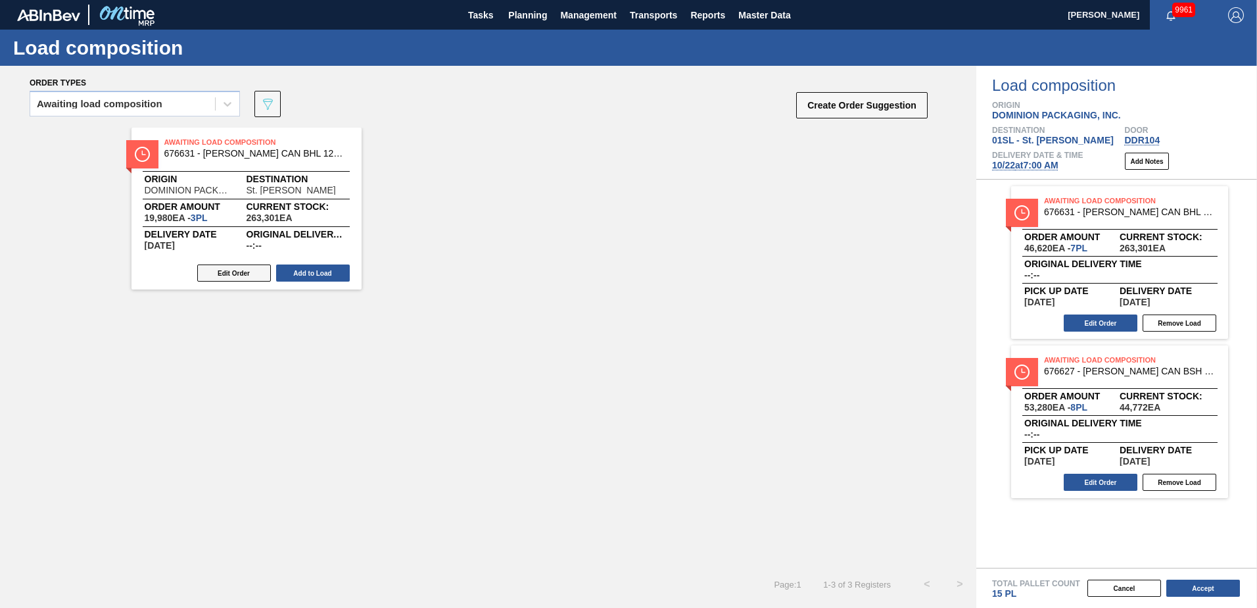
click at [236, 272] on button "Edit Order" at bounding box center [234, 272] width 74 height 17
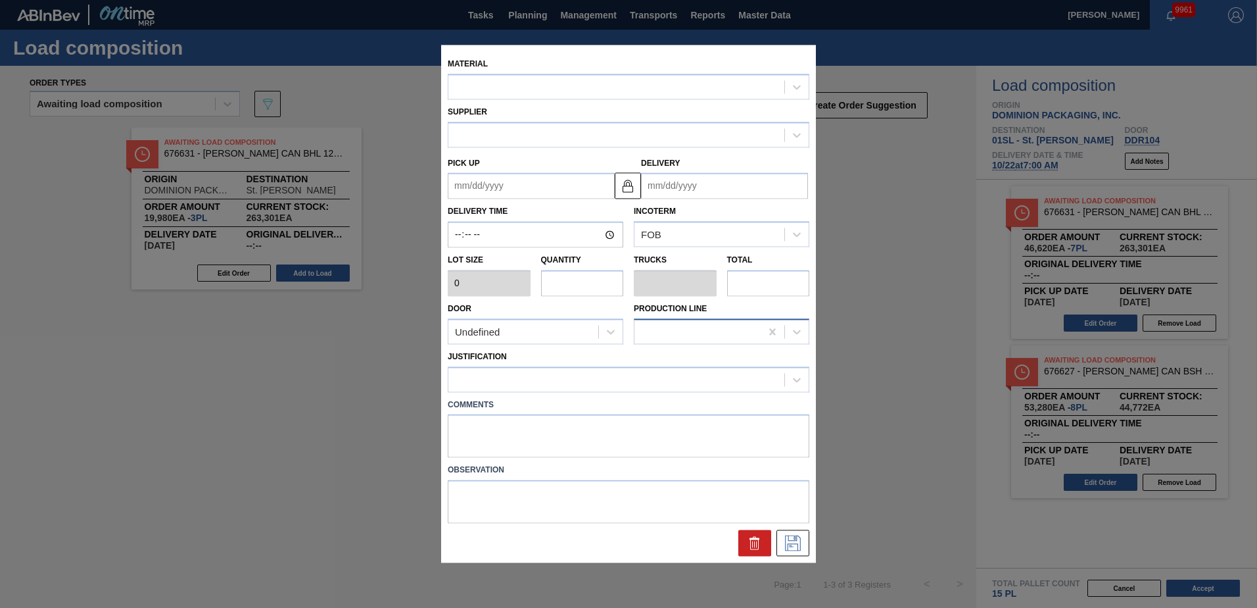
type input "6,660"
type input "3"
type input "0.115"
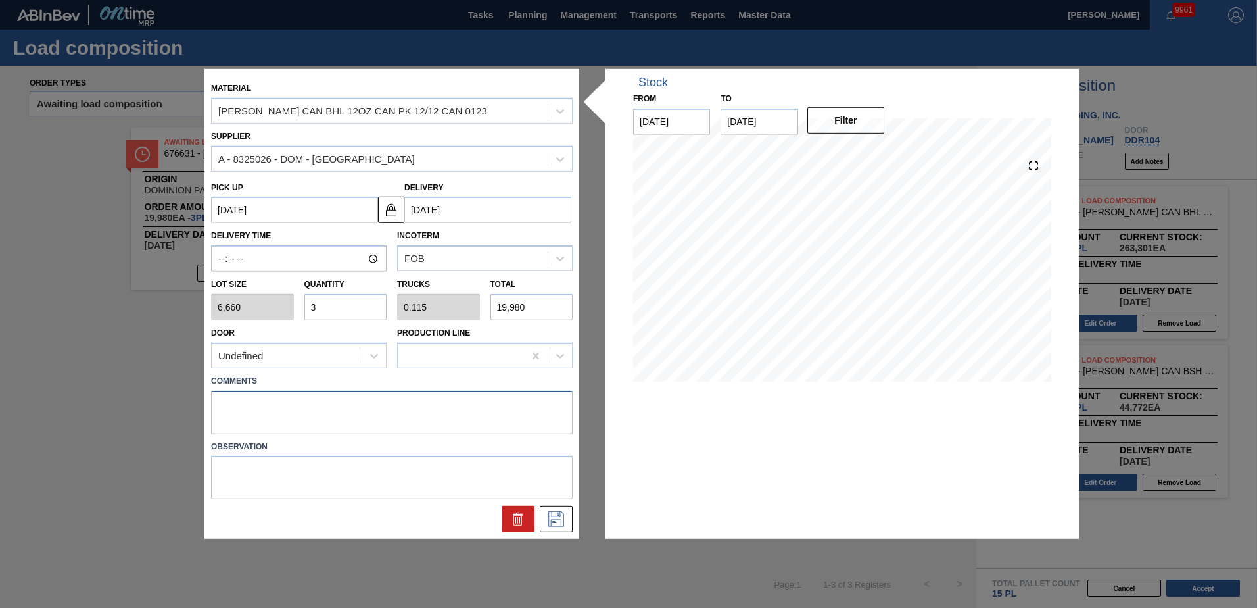
click at [264, 401] on textarea at bounding box center [392, 411] width 362 height 43
click at [558, 513] on icon at bounding box center [555, 517] width 7 height 11
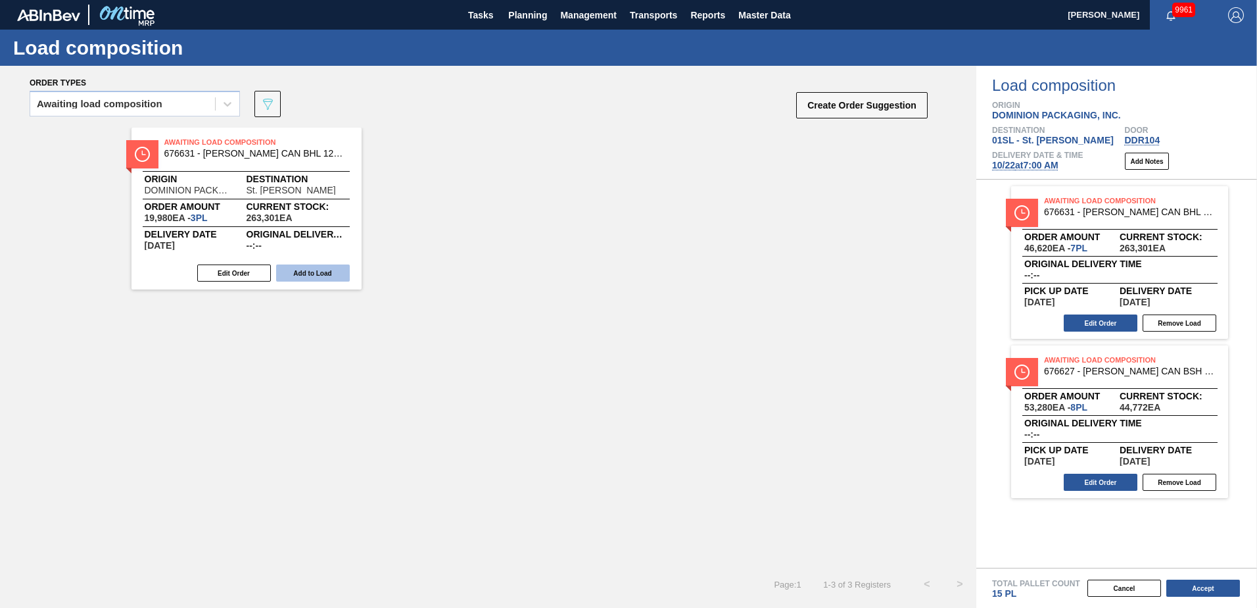
click at [322, 270] on button "Add to Load" at bounding box center [313, 272] width 74 height 17
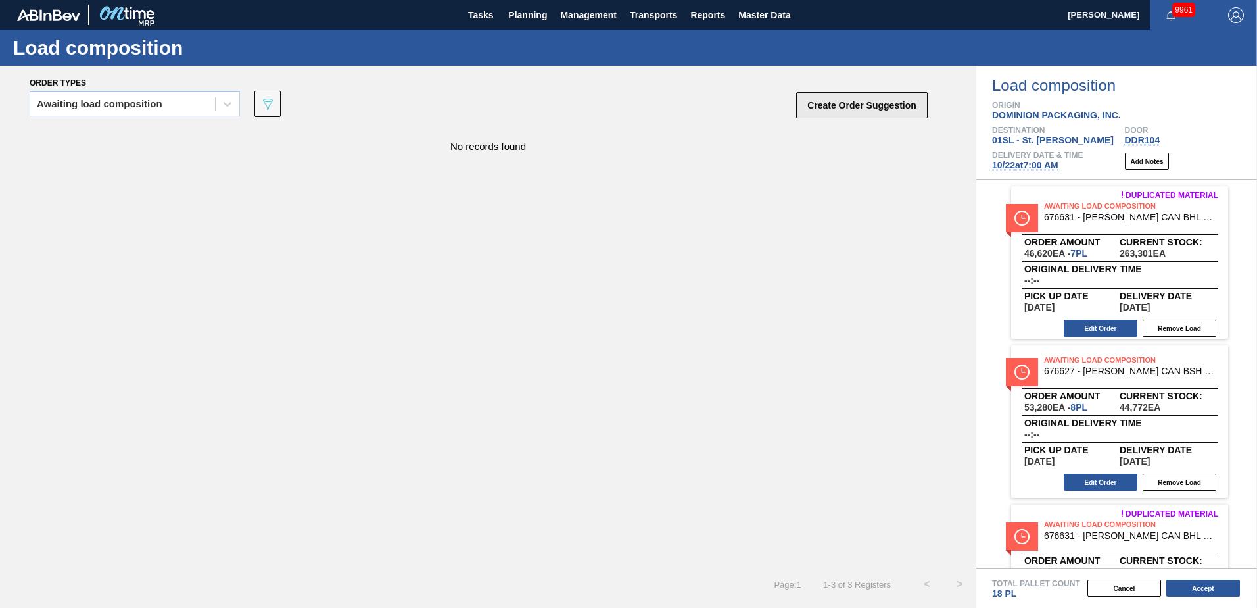
click at [831, 105] on button "Create Order Suggestion" at bounding box center [861, 105] width 131 height 26
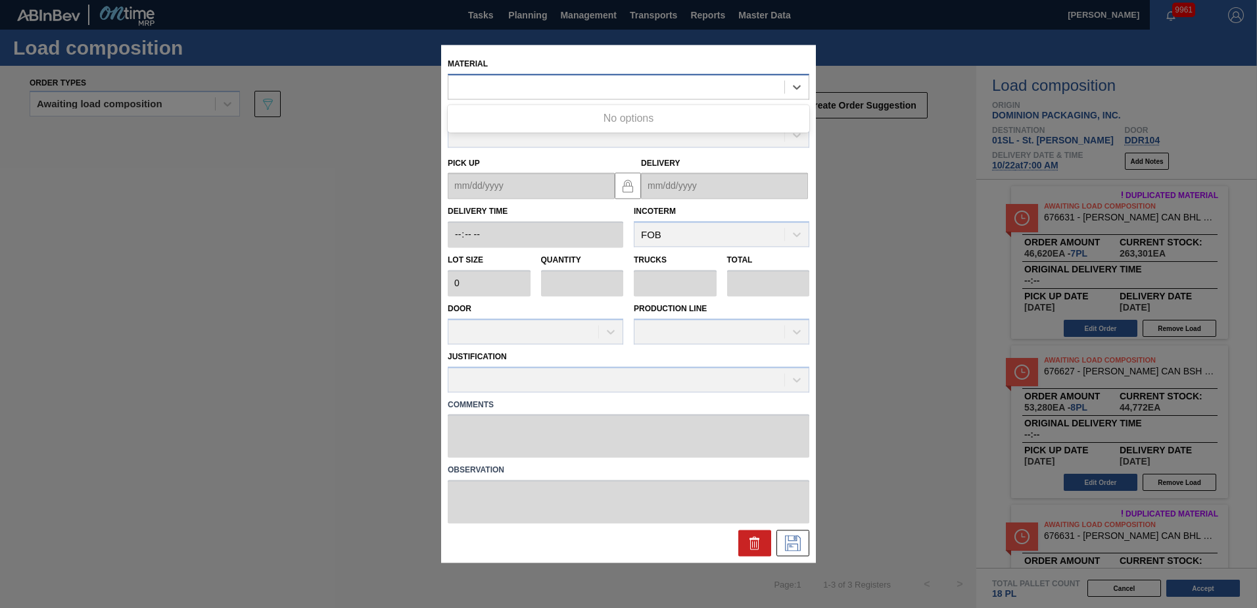
click at [681, 93] on div at bounding box center [616, 87] width 336 height 19
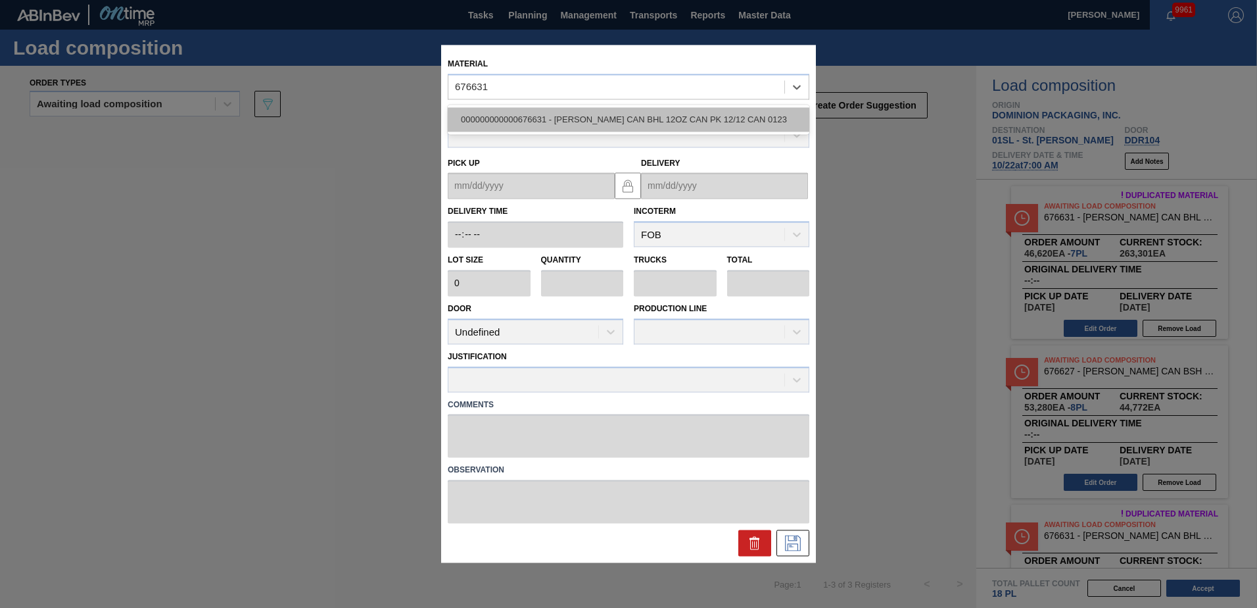
click at [744, 113] on div "000000000000676631 - [PERSON_NAME] CAN BHL 12OZ CAN PK 12/12 CAN 0123" at bounding box center [629, 119] width 362 height 24
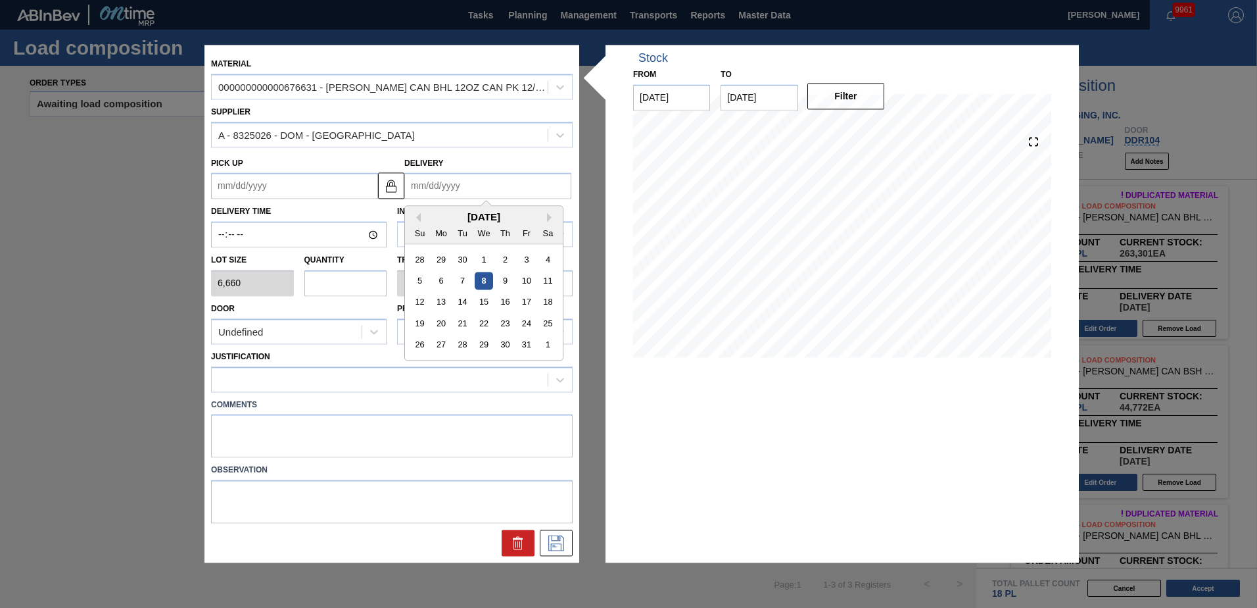
click at [483, 182] on input "Delivery" at bounding box center [487, 186] width 167 height 26
click at [485, 318] on div "22" at bounding box center [484, 324] width 18 height 18
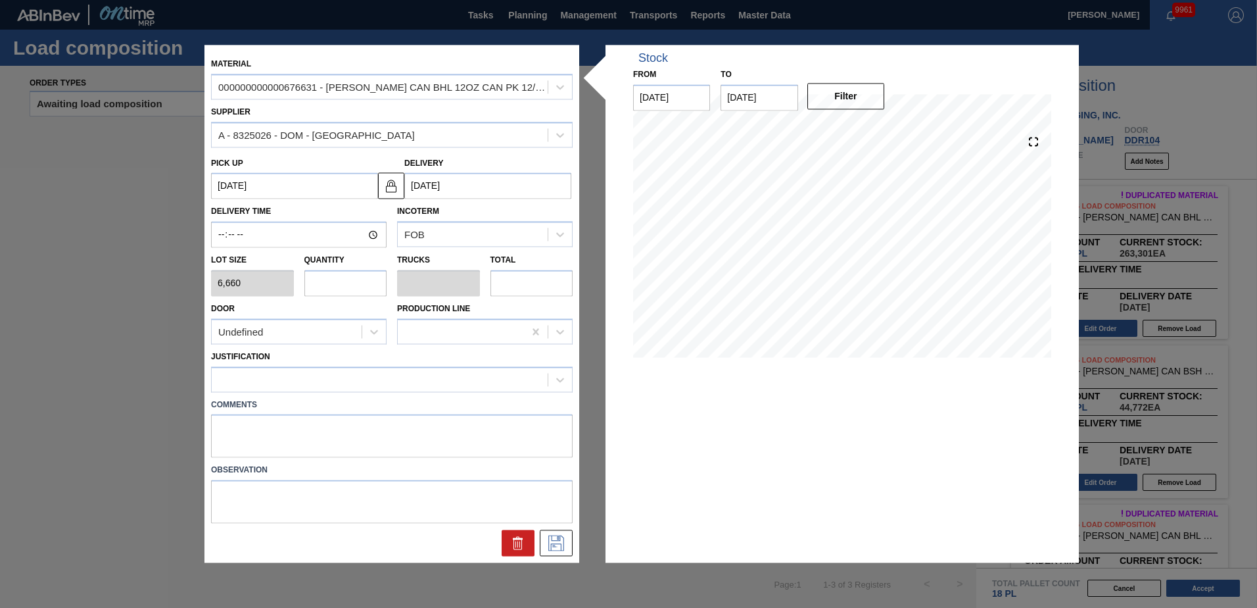
click at [362, 286] on input "text" at bounding box center [345, 283] width 83 height 26
click at [356, 327] on div "Undefined" at bounding box center [287, 331] width 150 height 19
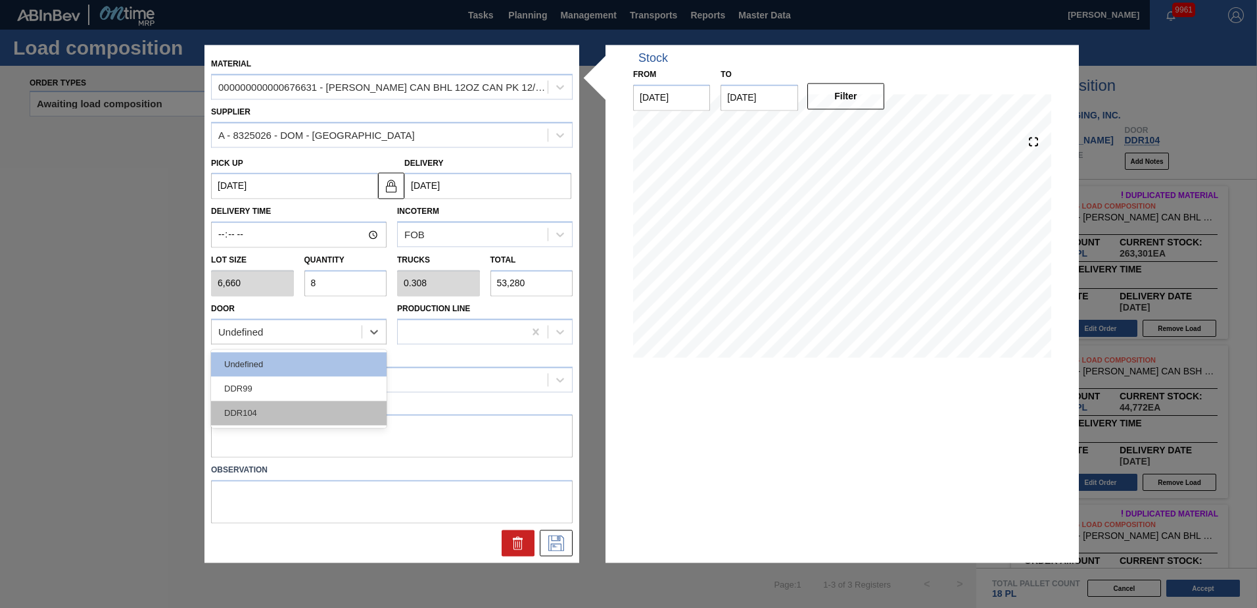
click at [297, 412] on div "DDR104" at bounding box center [299, 412] width 176 height 24
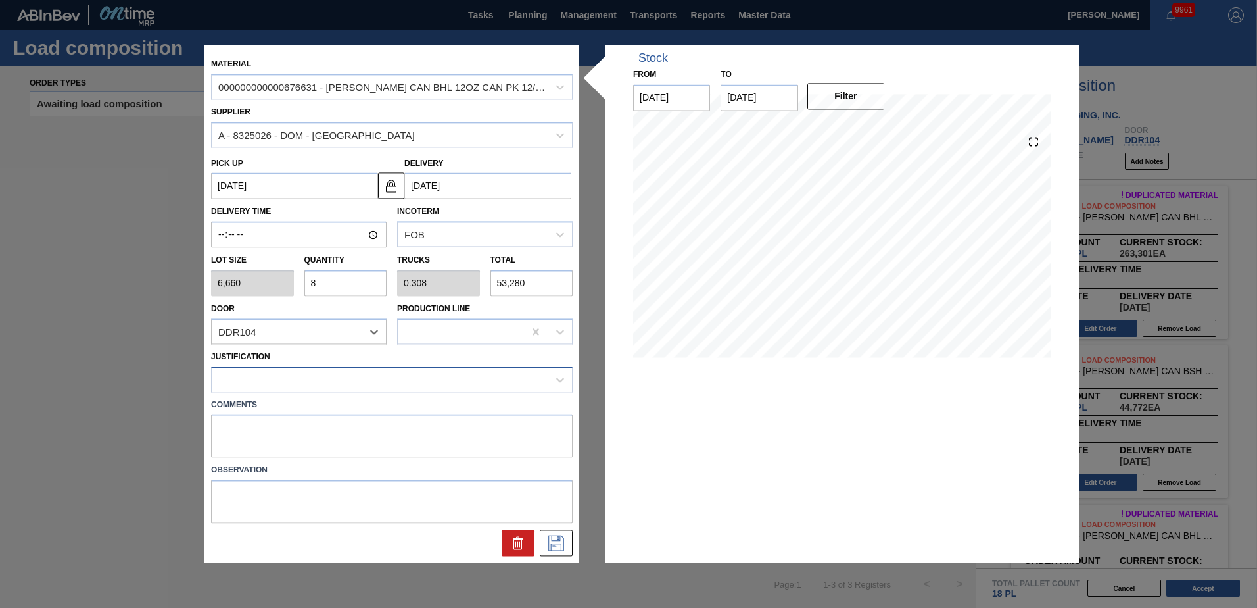
click at [312, 375] on div at bounding box center [380, 379] width 336 height 19
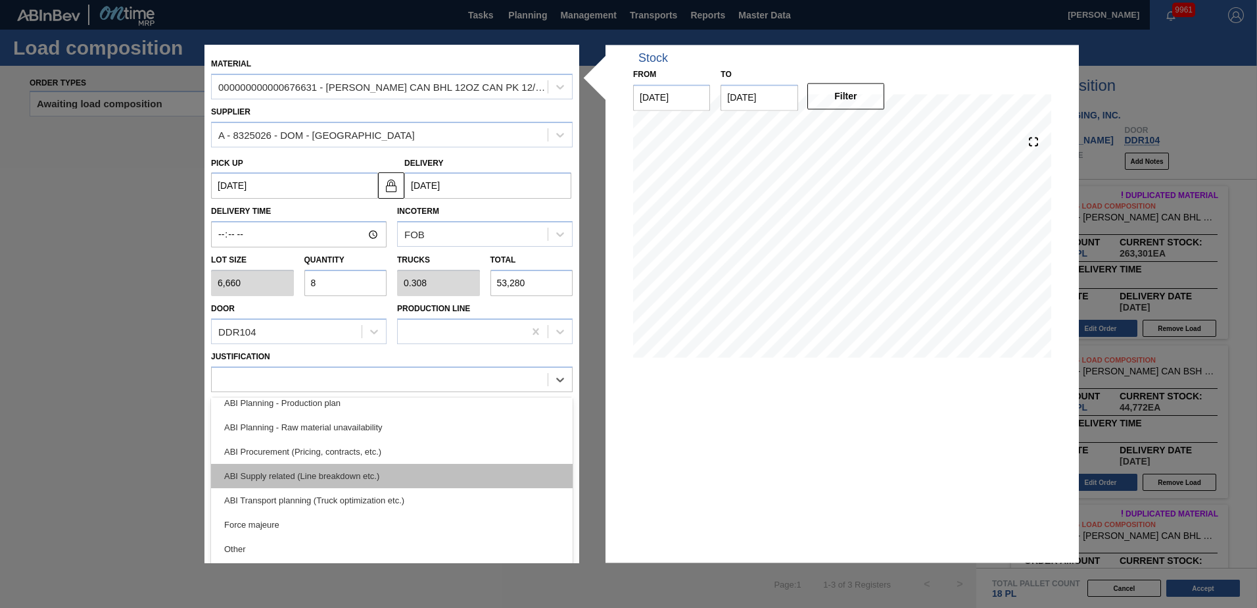
scroll to position [131, 0]
click at [339, 502] on div "ABI Transport planning (Truck optimization etc.)" at bounding box center [392, 499] width 362 height 24
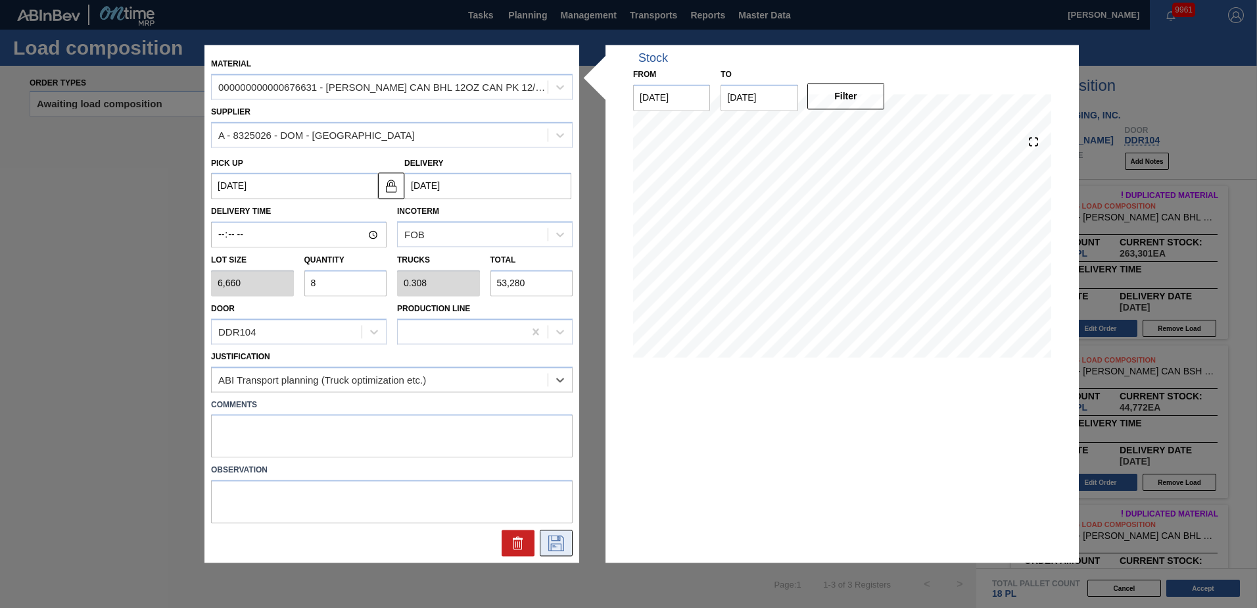
click at [546, 543] on icon at bounding box center [556, 543] width 21 height 16
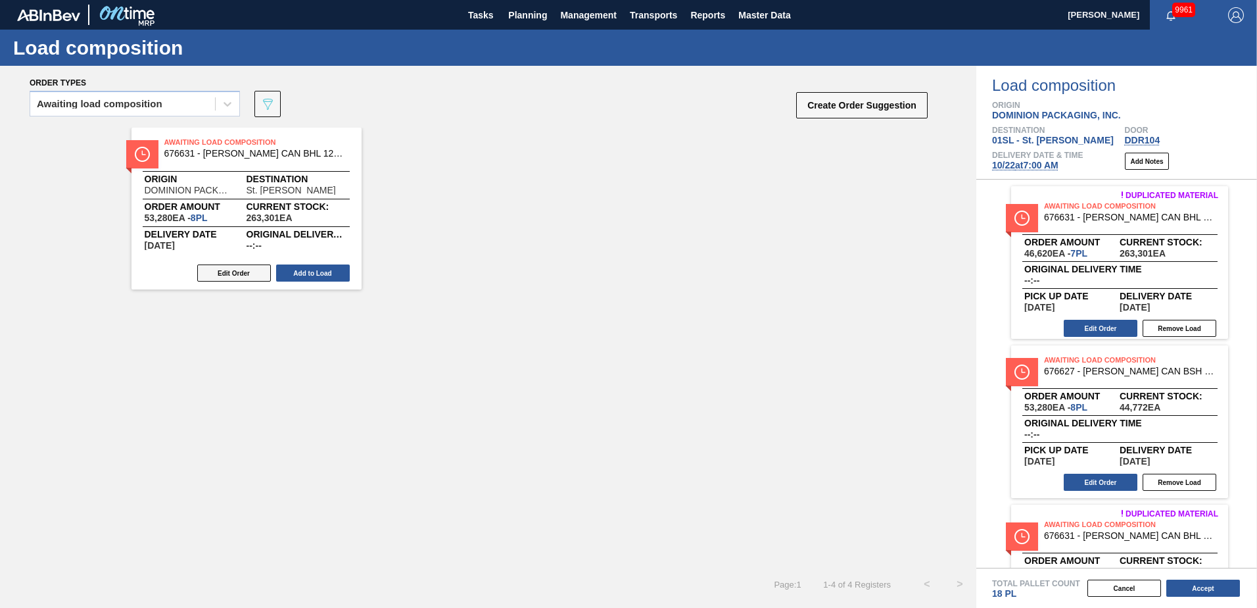
click at [210, 267] on button "Edit Order" at bounding box center [234, 272] width 74 height 17
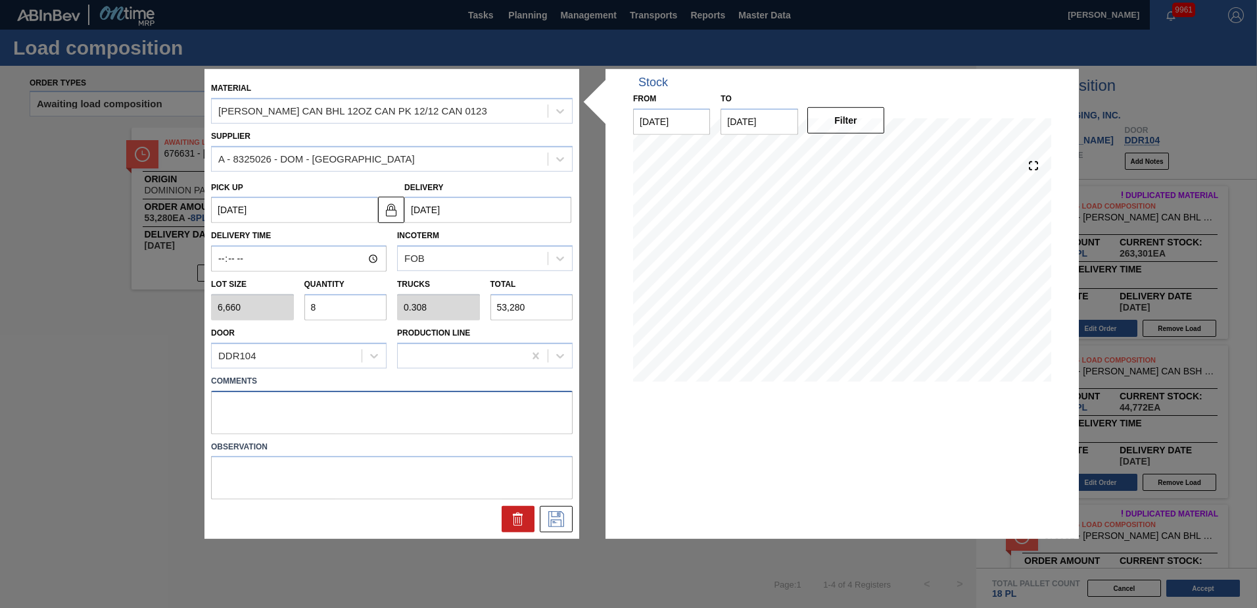
click at [312, 394] on textarea at bounding box center [392, 411] width 362 height 43
click at [561, 514] on icon at bounding box center [556, 519] width 21 height 16
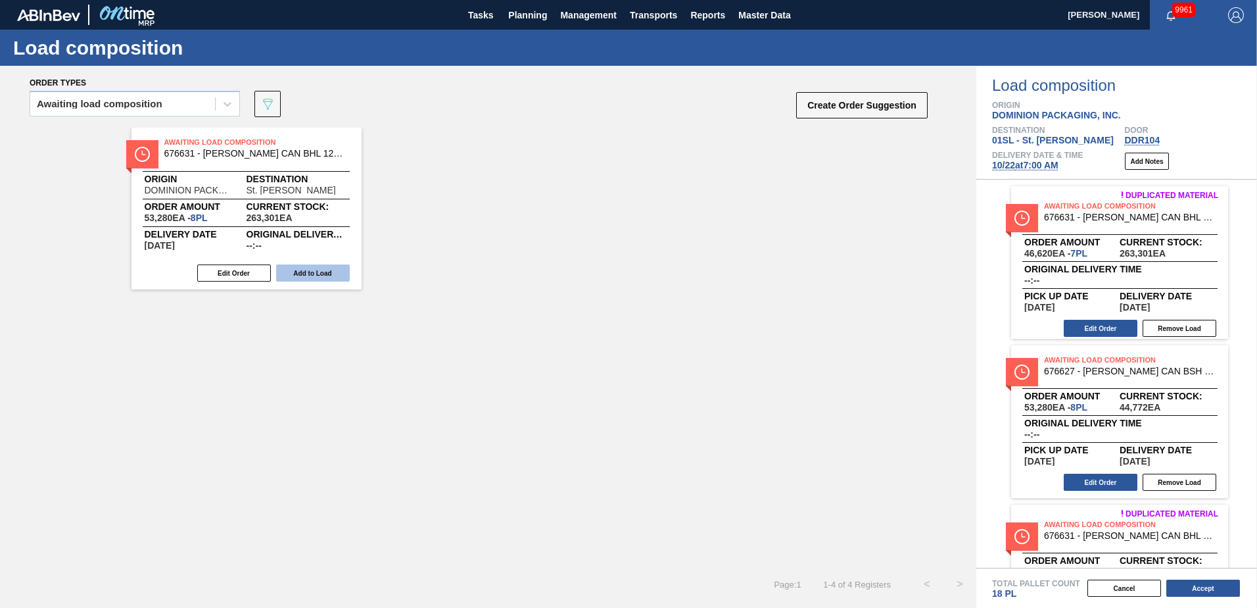
click at [328, 272] on button "Add to Load" at bounding box center [313, 272] width 74 height 17
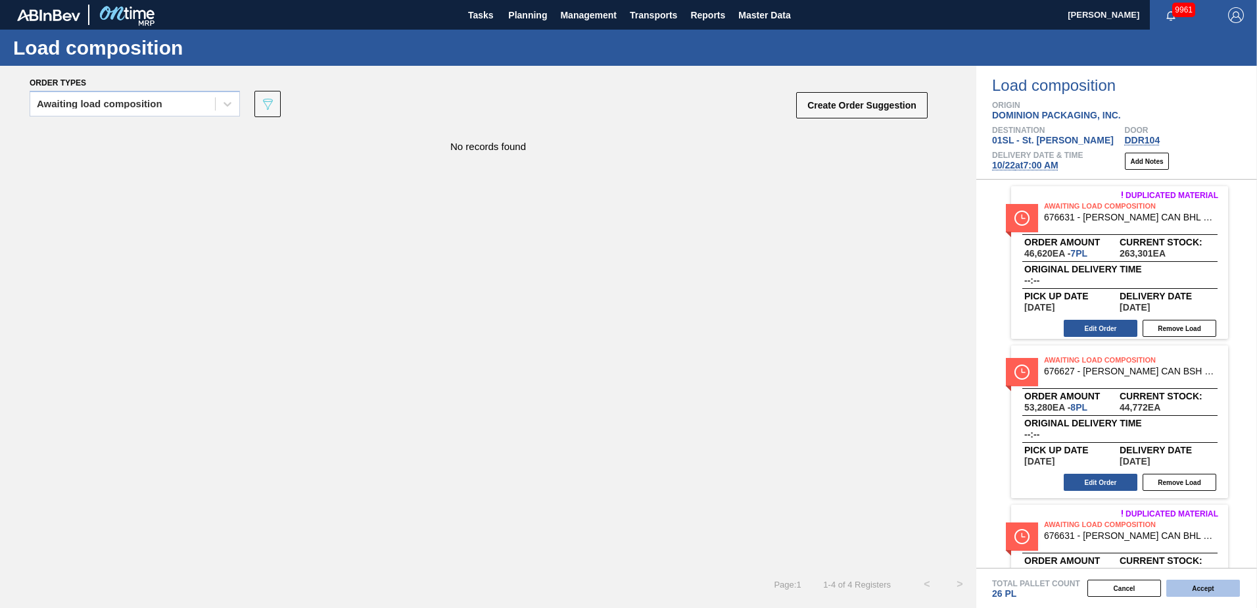
click at [1194, 591] on button "Accept" at bounding box center [1203, 587] width 74 height 17
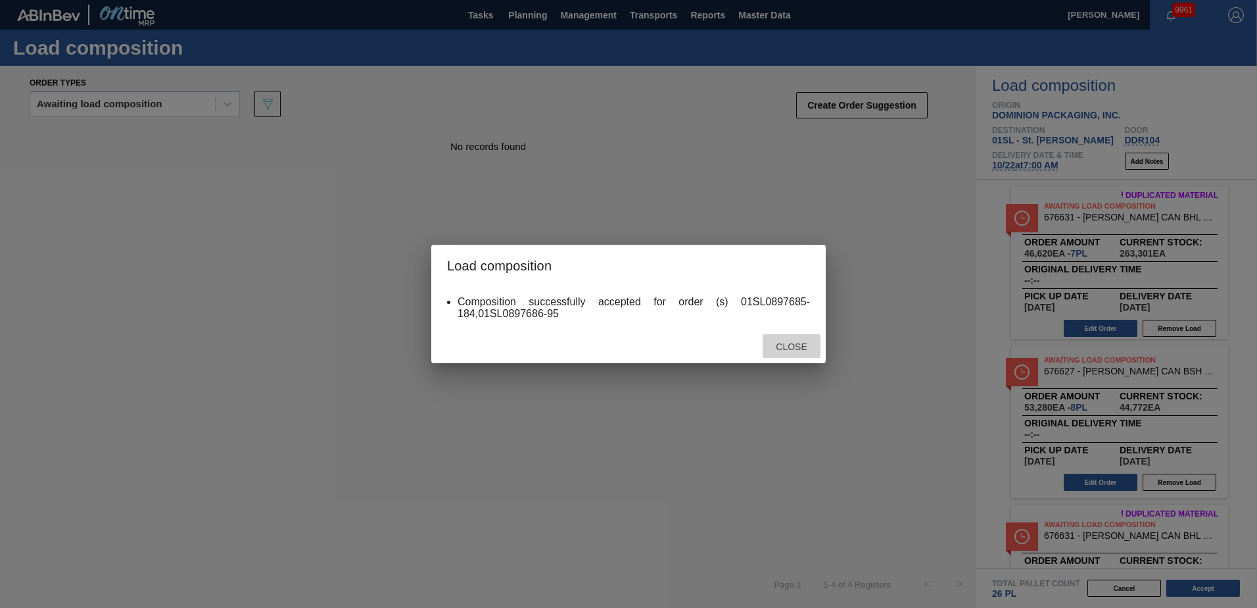
click at [801, 344] on span "Close" at bounding box center [791, 346] width 52 height 11
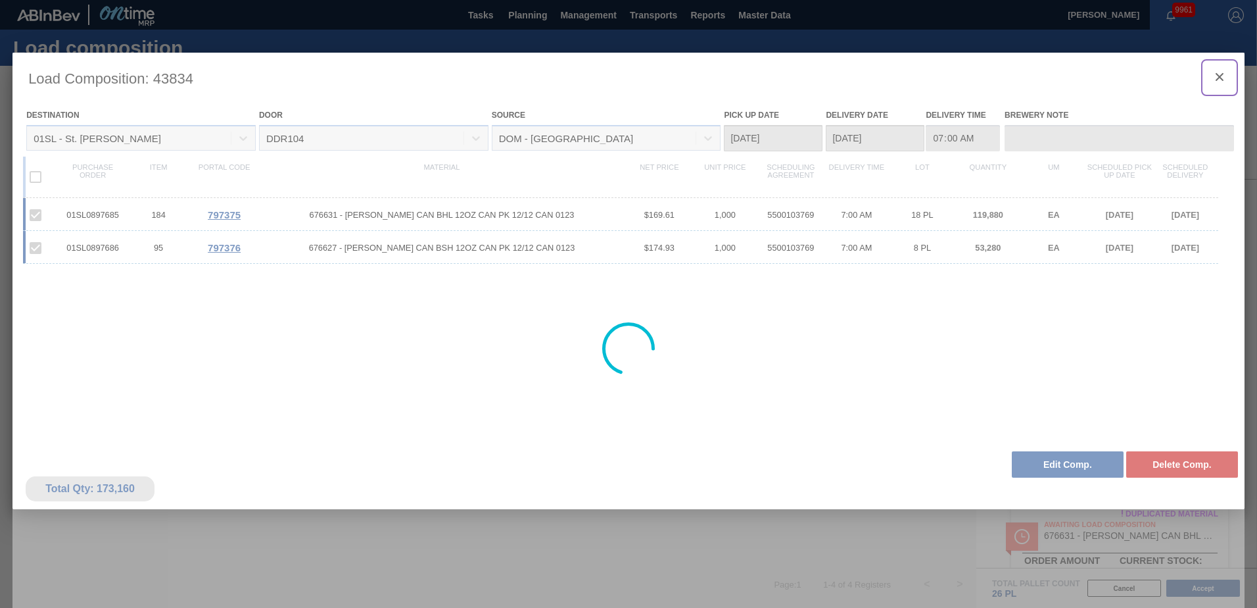
click at [1218, 80] on icon "botão de ícone" at bounding box center [1220, 77] width 16 height 16
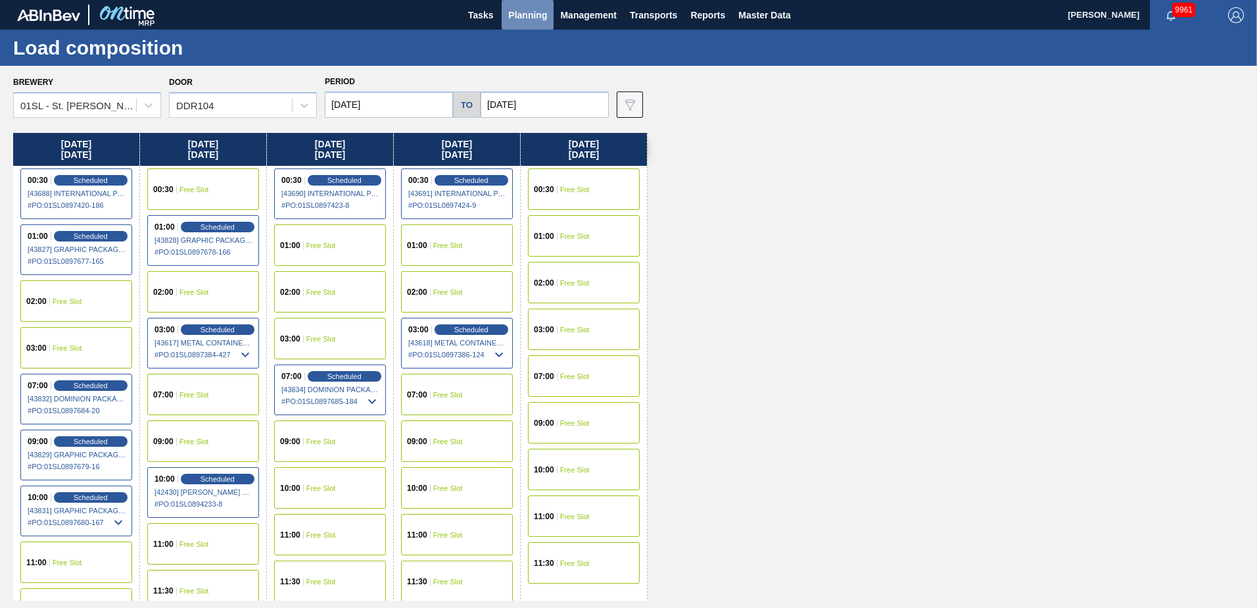
click at [527, 11] on span "Planning" at bounding box center [527, 15] width 39 height 16
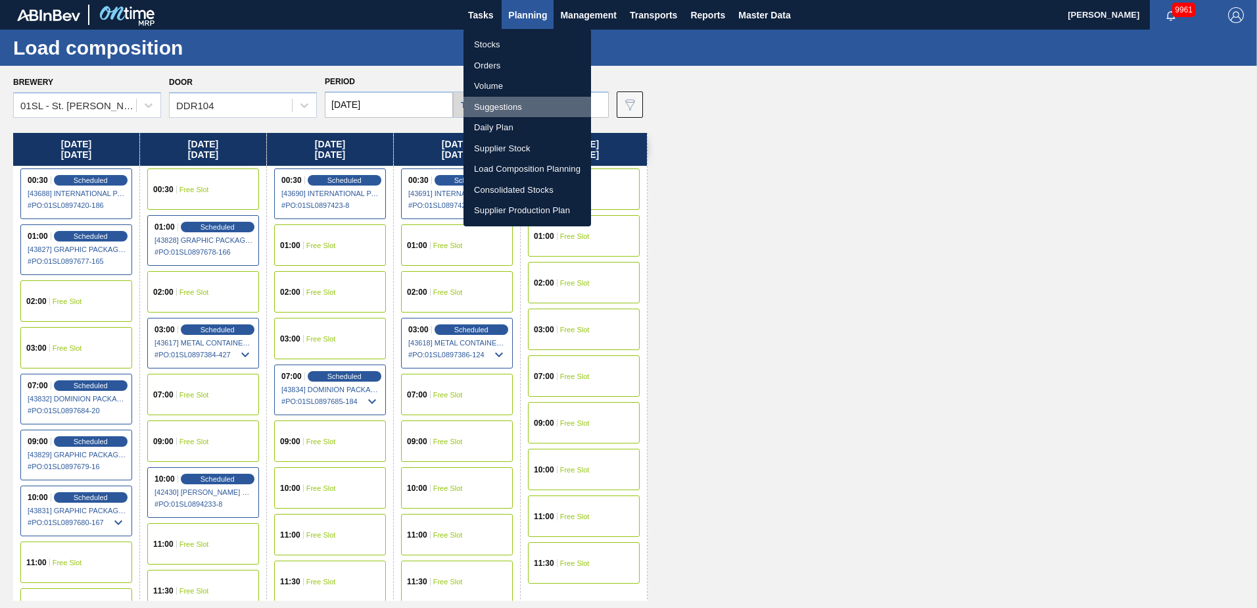
click at [530, 107] on li "Suggestions" at bounding box center [528, 107] width 128 height 21
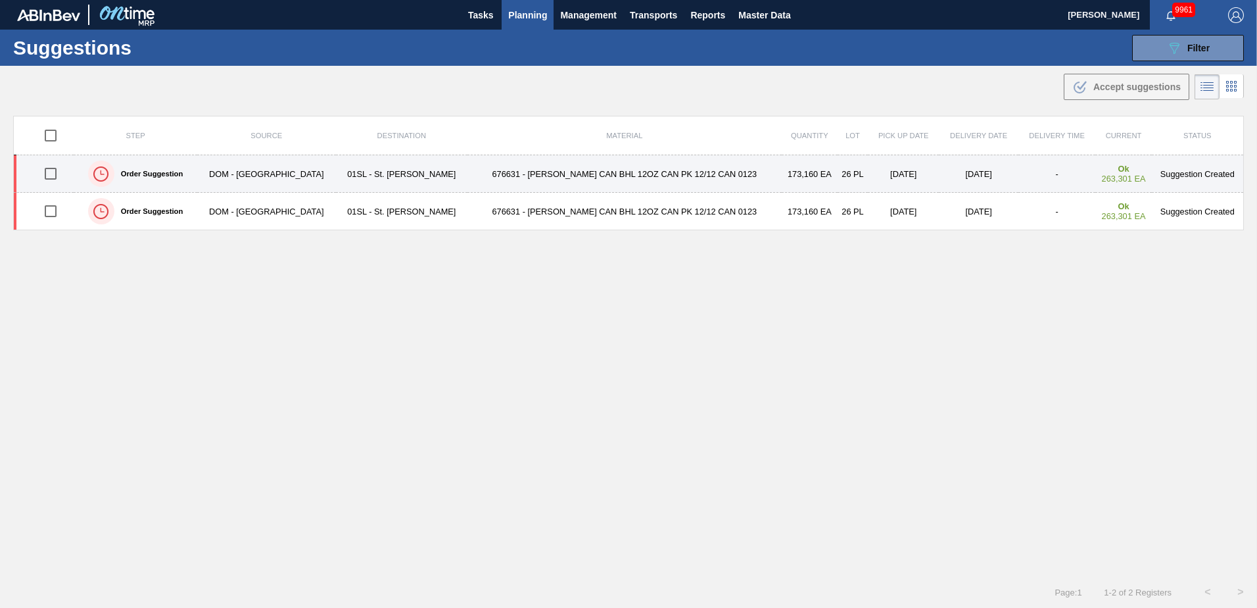
click at [58, 173] on input "checkbox" at bounding box center [51, 174] width 28 height 28
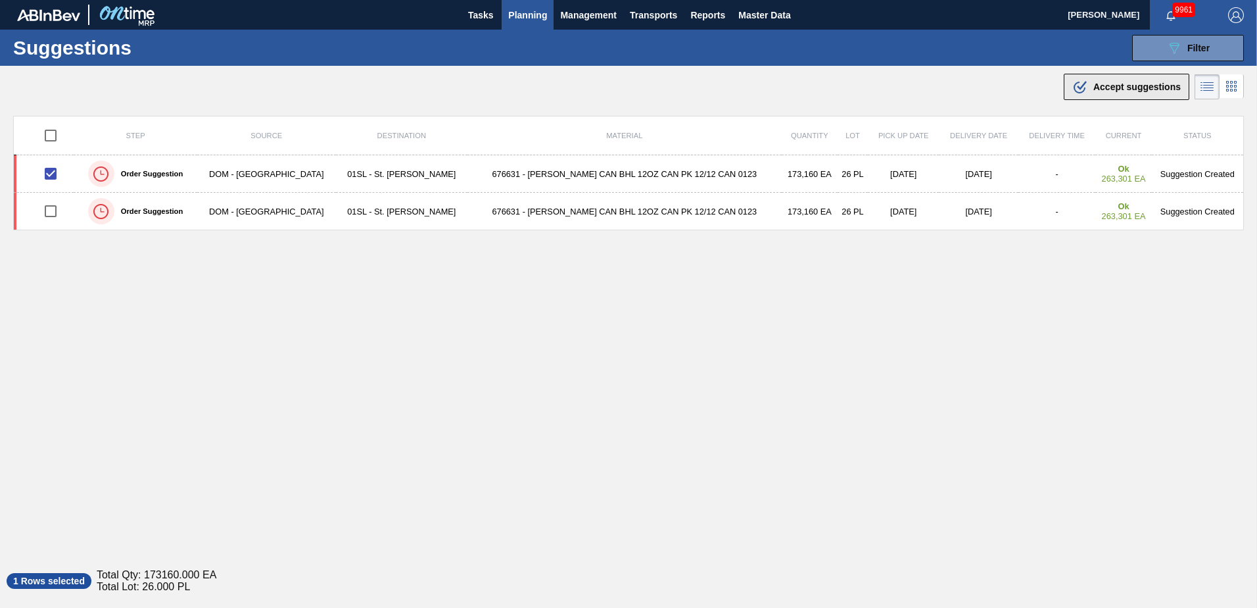
click at [1089, 81] on div ".b{fill:var(--color-action-default)} Accept suggestions" at bounding box center [1126, 87] width 108 height 16
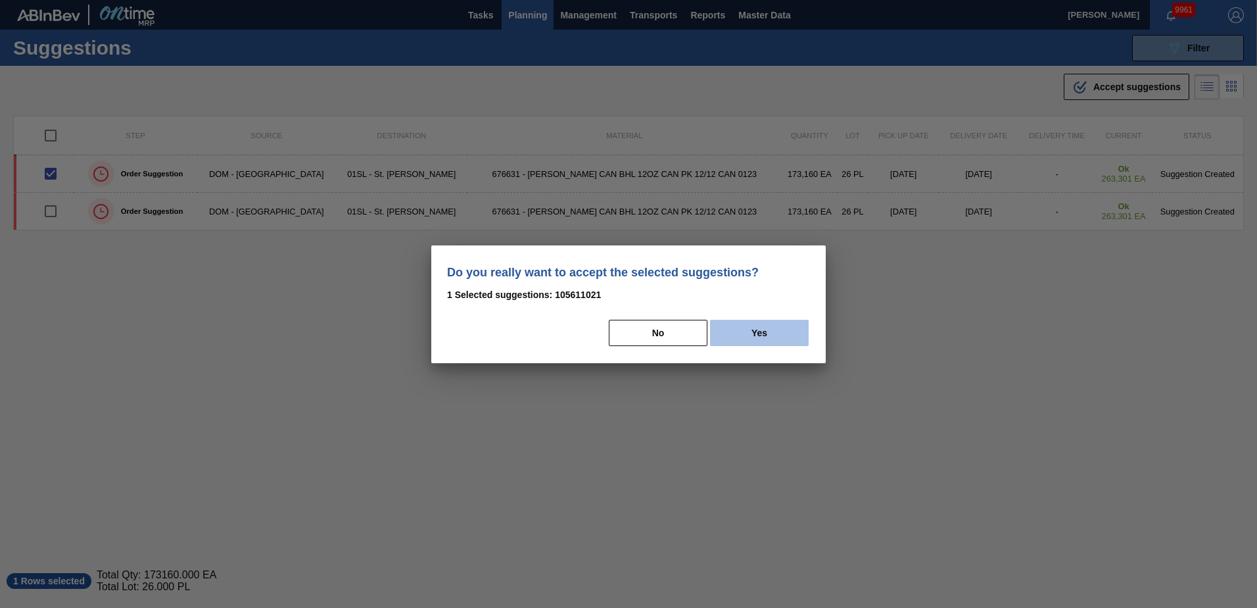
click at [762, 335] on button "Yes" at bounding box center [759, 333] width 99 height 26
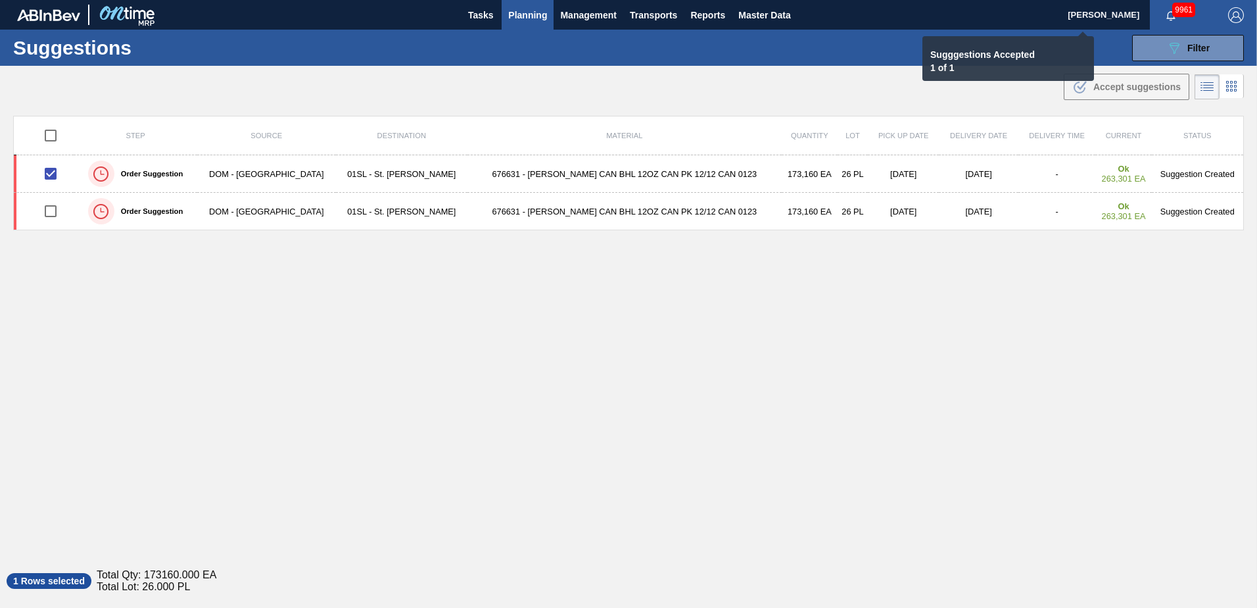
click at [525, 12] on span "Planning" at bounding box center [527, 15] width 39 height 16
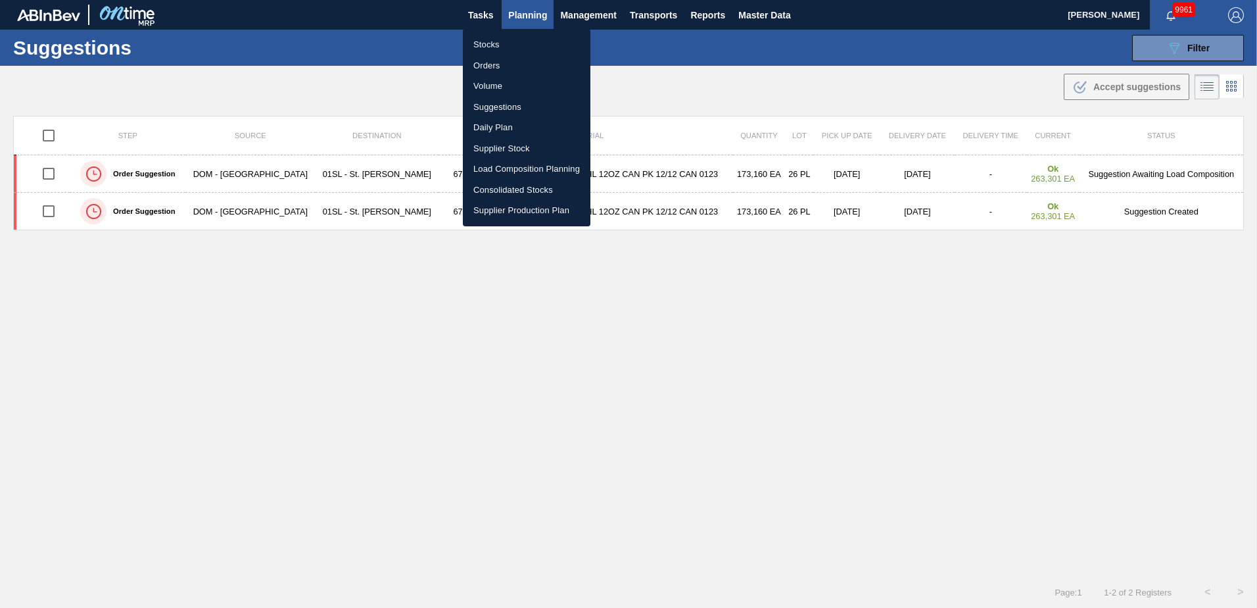
click at [506, 166] on li "Load Composition Planning" at bounding box center [527, 168] width 128 height 21
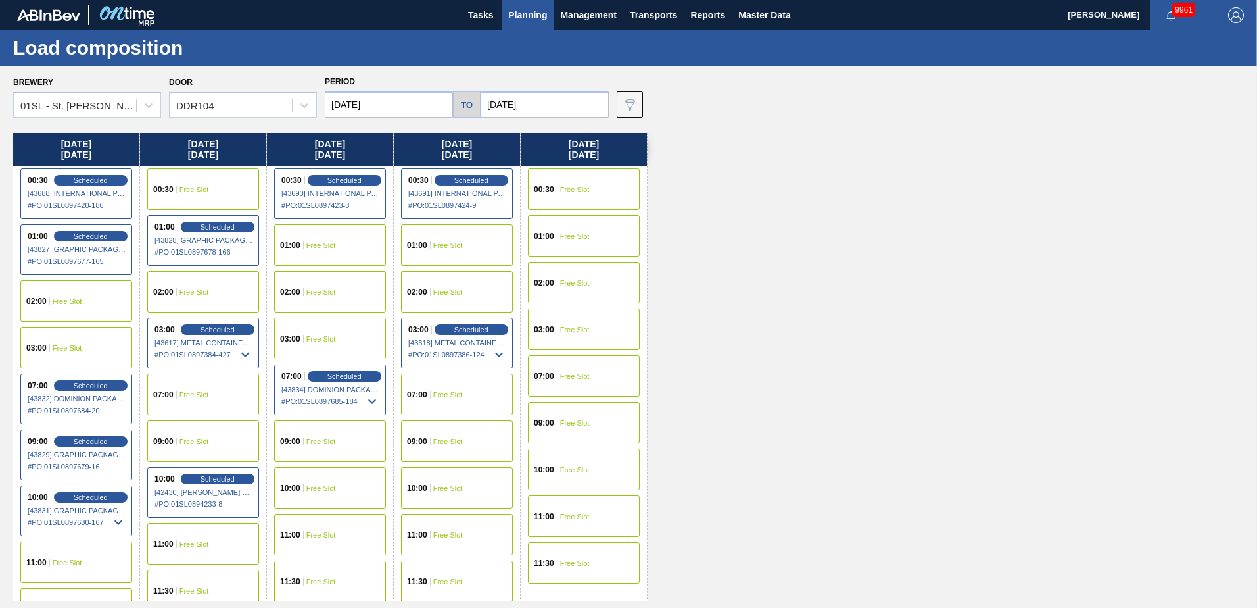
click at [468, 377] on div "07:00 Free Slot" at bounding box center [457, 393] width 112 height 41
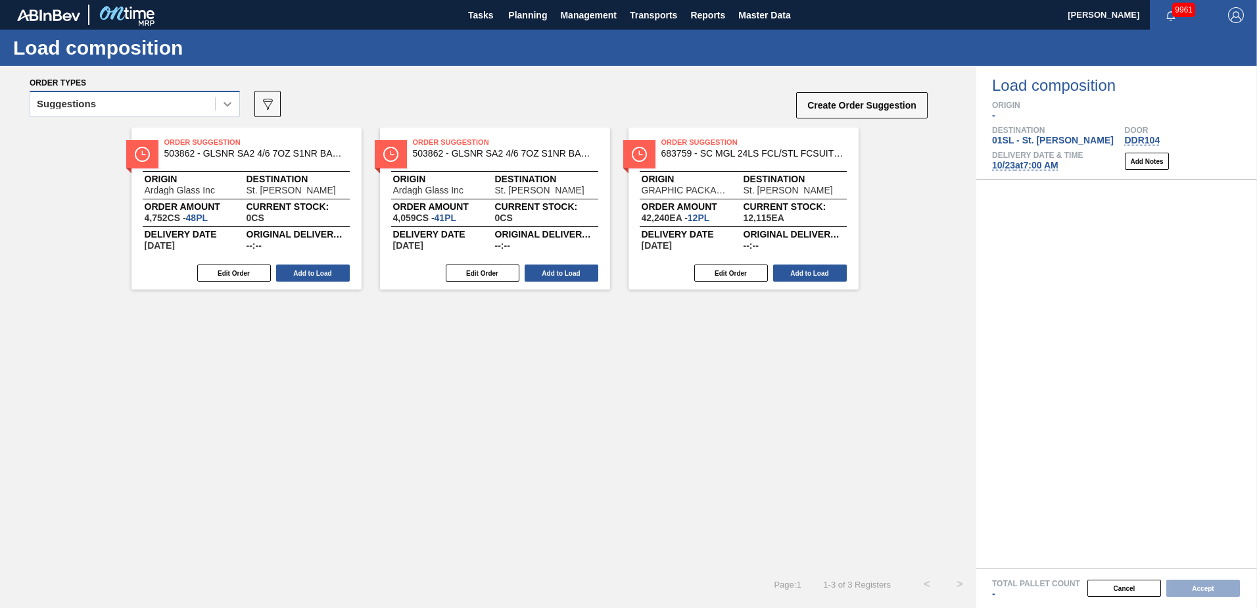
click at [222, 107] on icon at bounding box center [227, 103] width 13 height 13
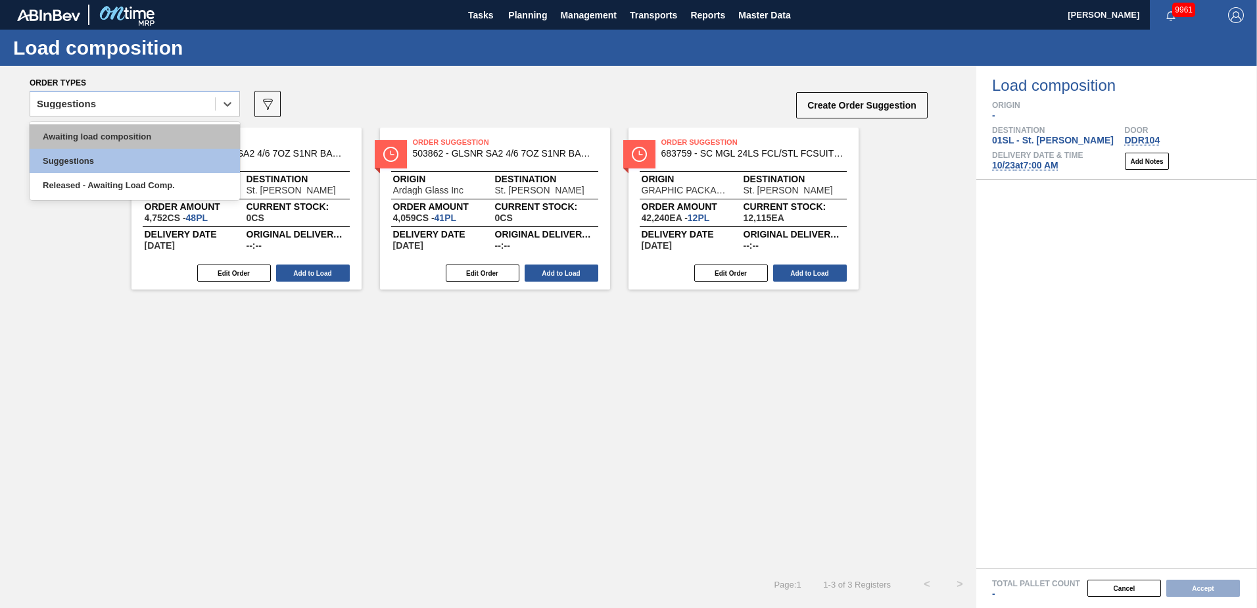
click at [144, 135] on div "Awaiting load composition" at bounding box center [135, 136] width 210 height 24
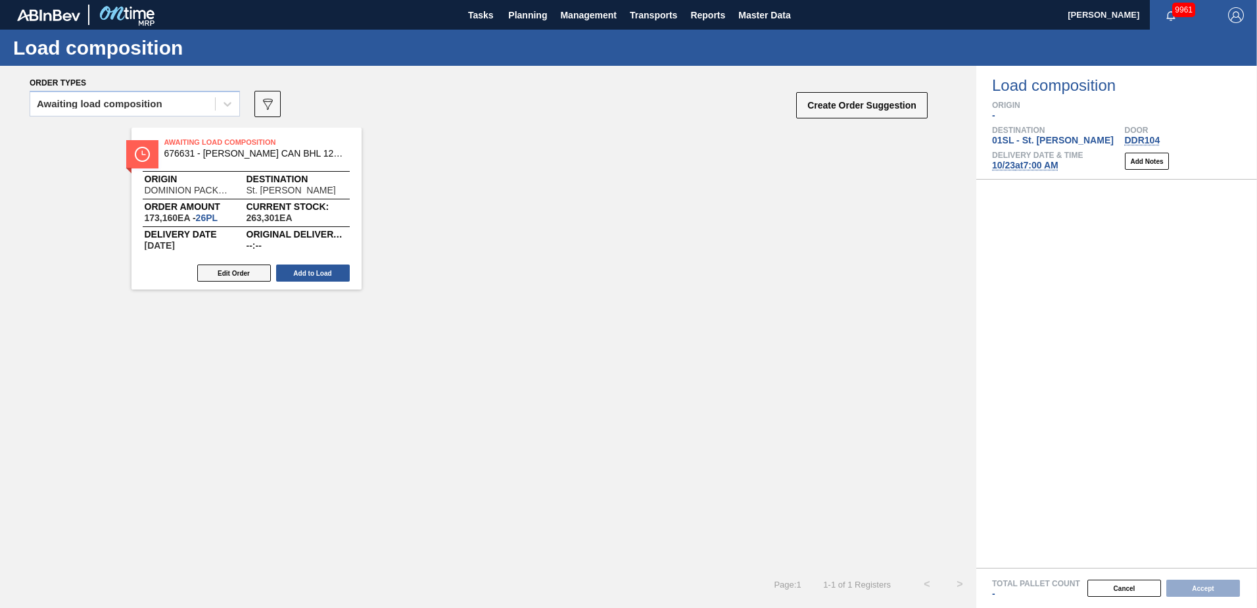
click at [244, 268] on button "Edit Order" at bounding box center [234, 272] width 74 height 17
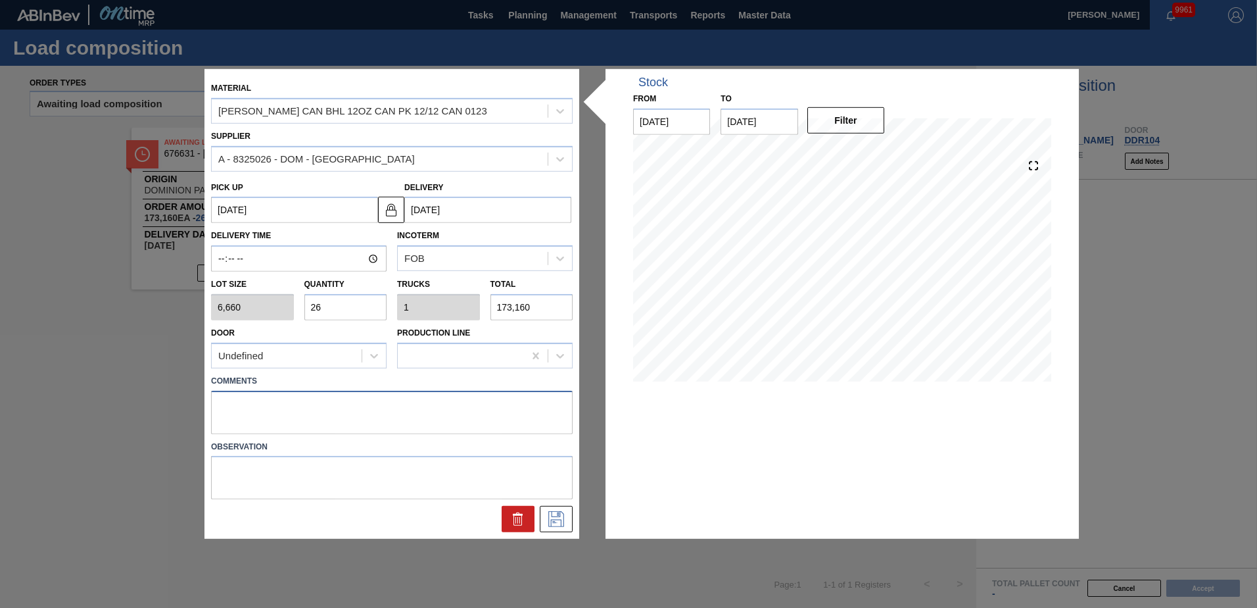
click at [235, 402] on textarea at bounding box center [392, 411] width 362 height 43
click at [562, 524] on icon at bounding box center [556, 519] width 21 height 16
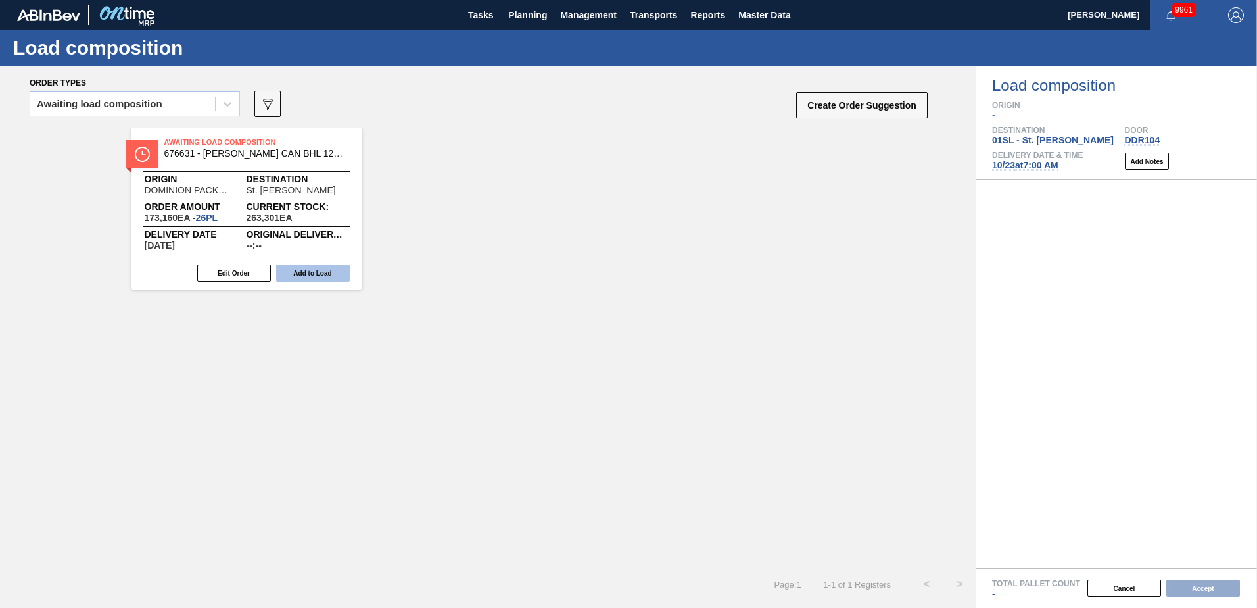
click at [328, 270] on button "Add to Load" at bounding box center [313, 272] width 74 height 17
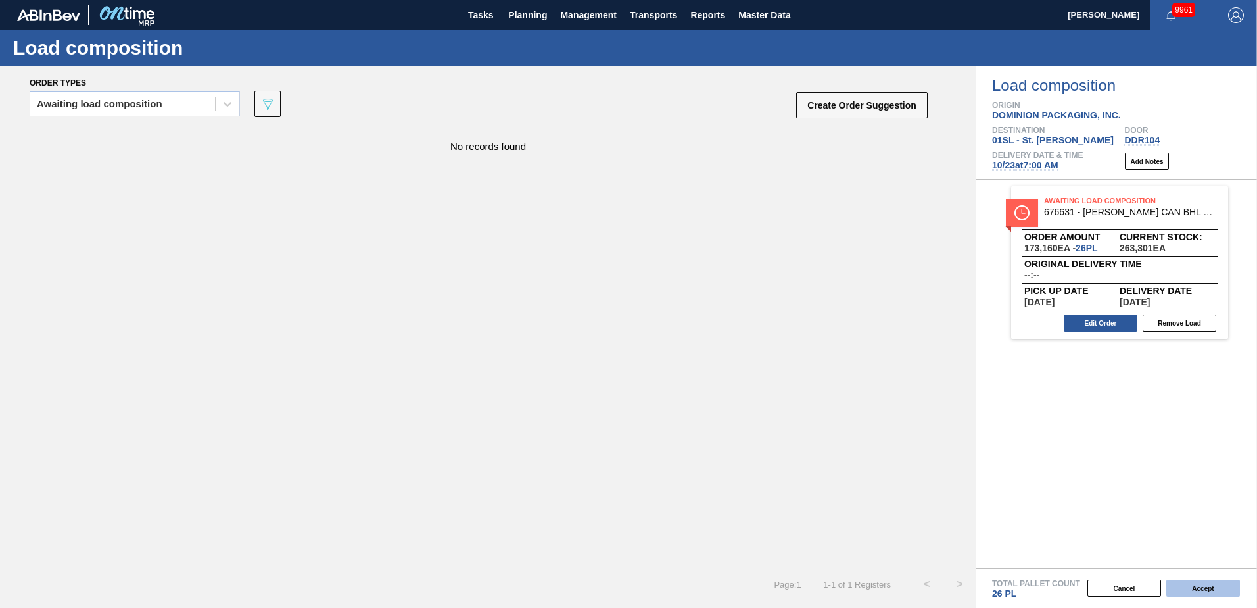
click at [1193, 588] on button "Accept" at bounding box center [1203, 587] width 74 height 17
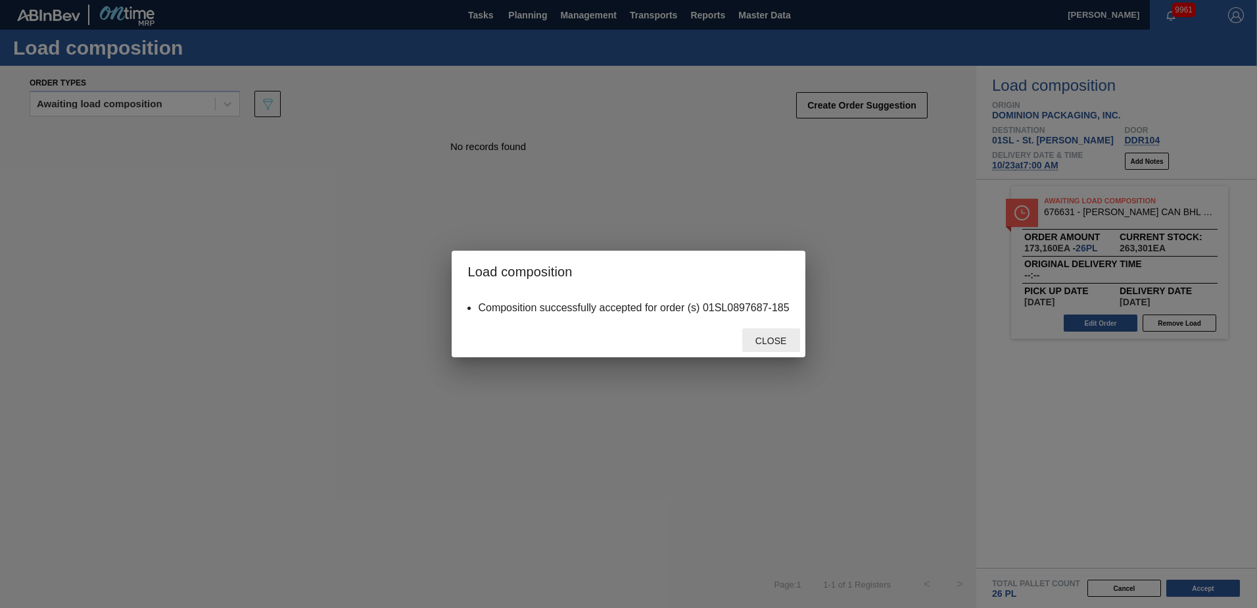
click at [768, 341] on span "Close" at bounding box center [771, 340] width 52 height 11
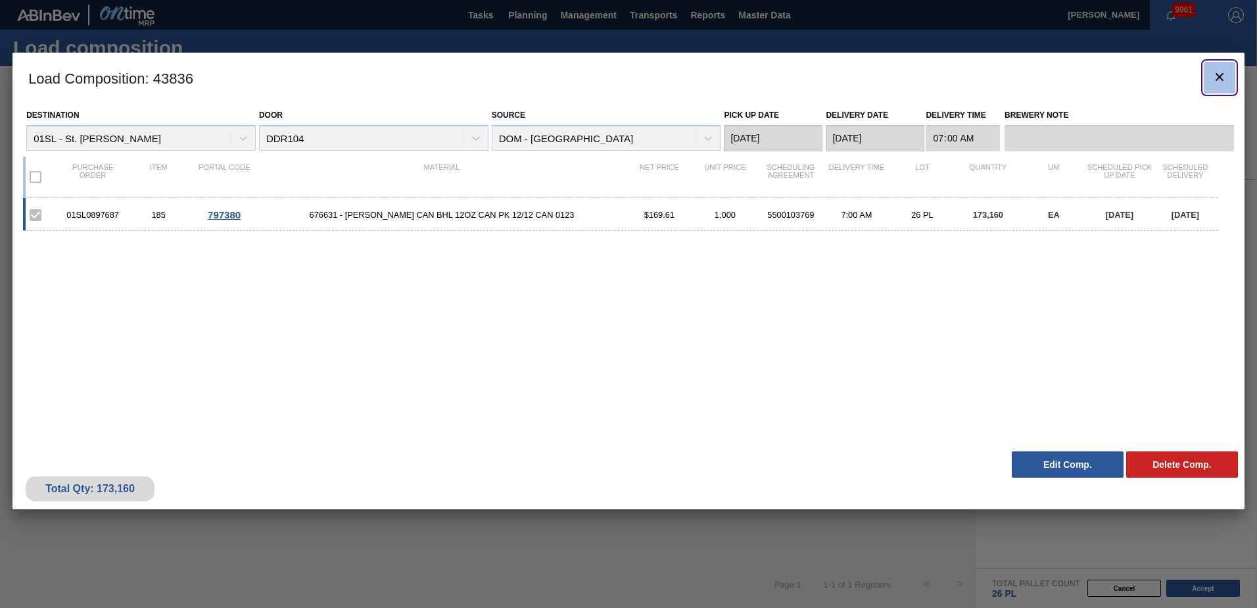
click at [1218, 73] on icon "botão de ícone" at bounding box center [1220, 77] width 16 height 16
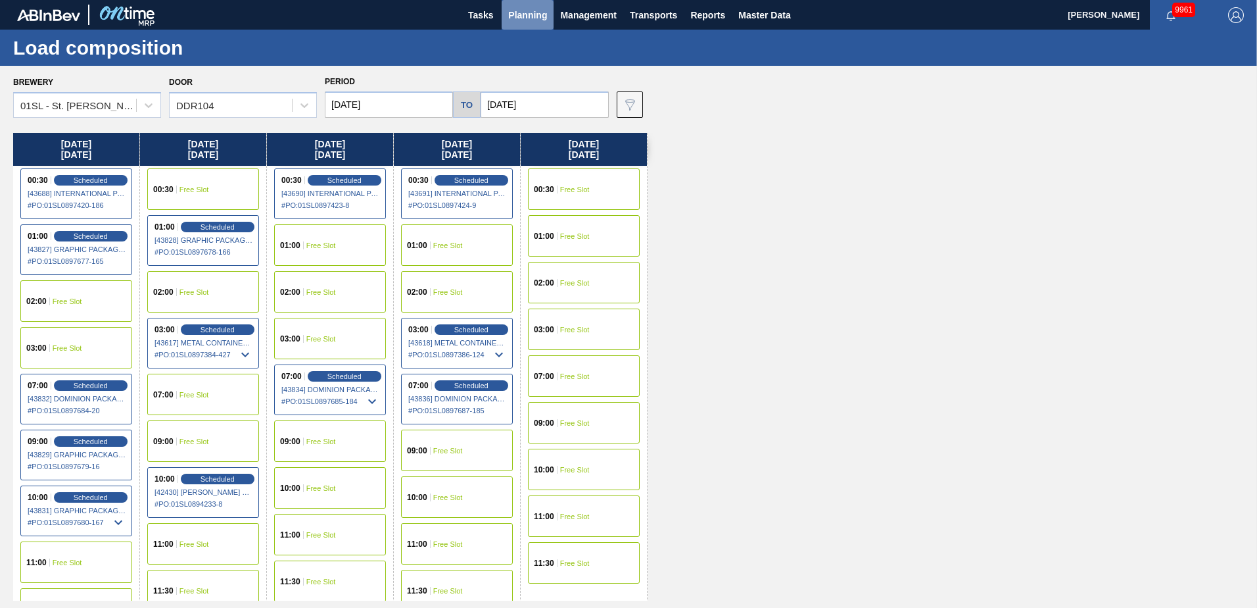
click at [533, 14] on span "Planning" at bounding box center [527, 15] width 39 height 16
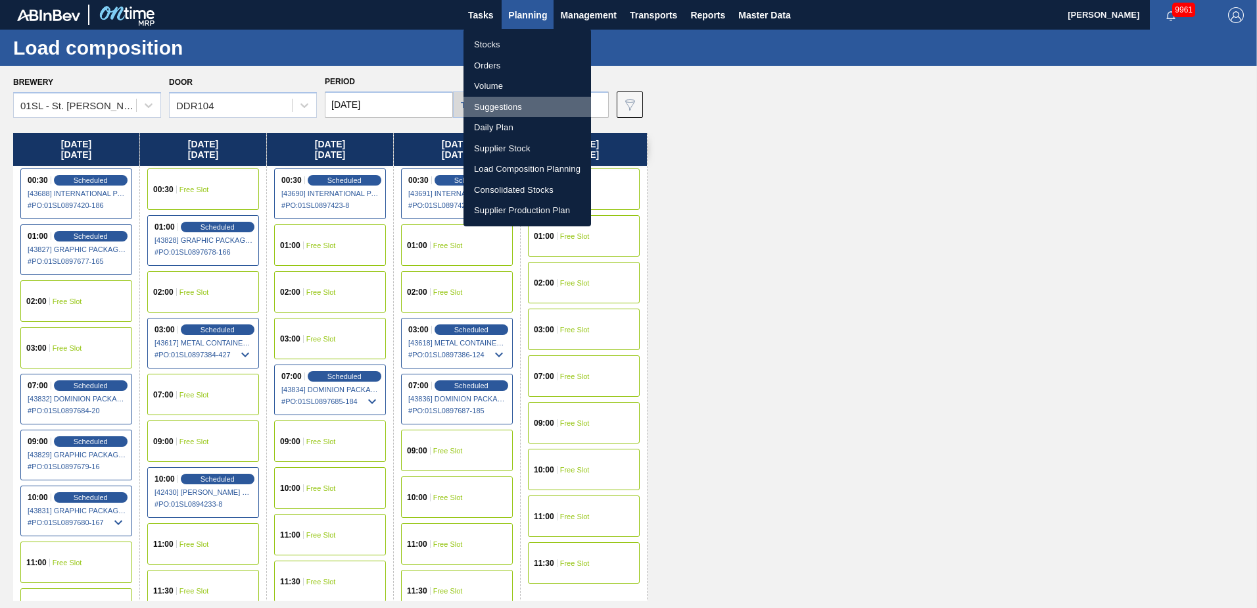
click at [504, 109] on li "Suggestions" at bounding box center [528, 107] width 128 height 21
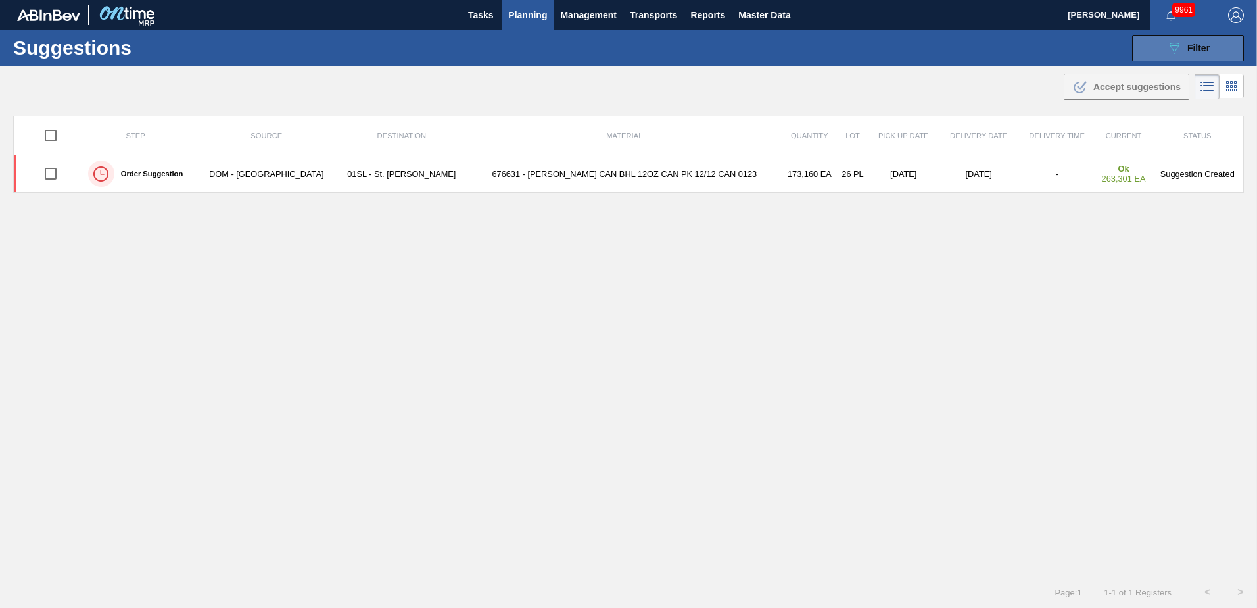
click at [1183, 52] on div "089F7B8B-B2A5-4AFE-B5C0-19BA573D28AC Filter" at bounding box center [1187, 48] width 43 height 16
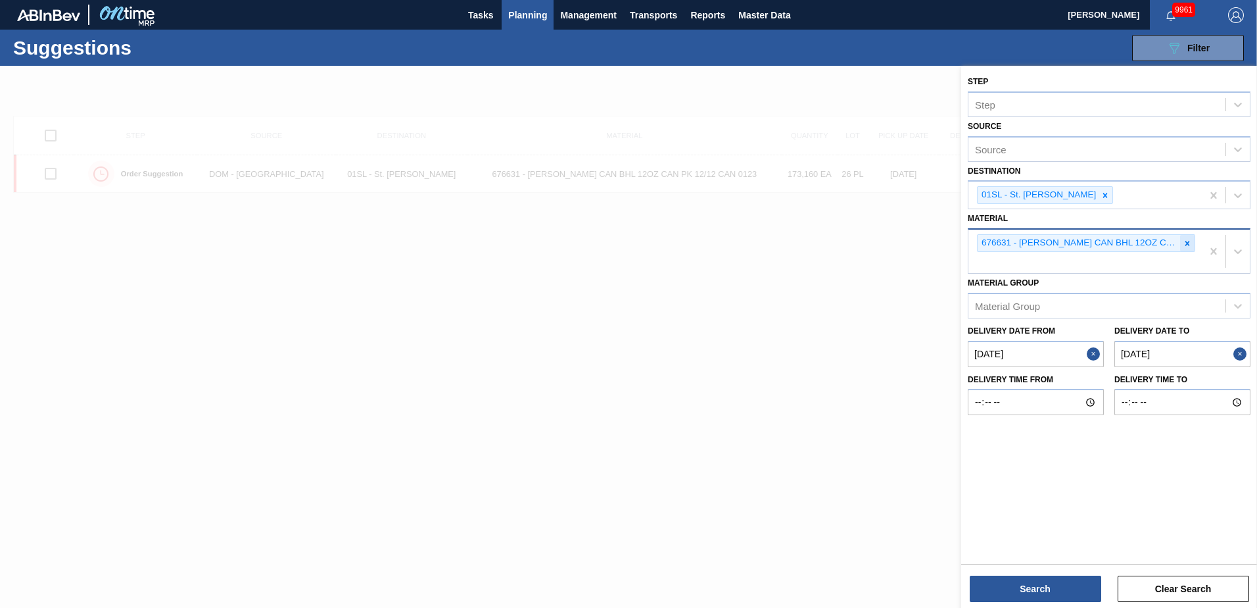
click at [1183, 247] on icon at bounding box center [1187, 243] width 9 height 9
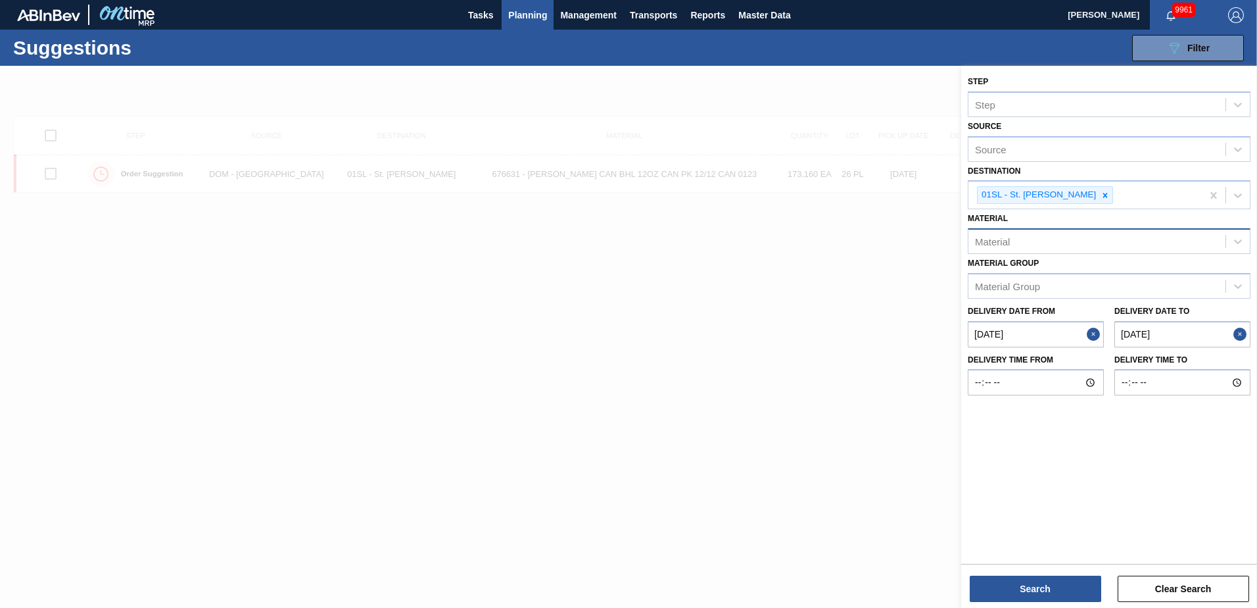
click at [1019, 244] on div "Material" at bounding box center [1096, 241] width 257 height 19
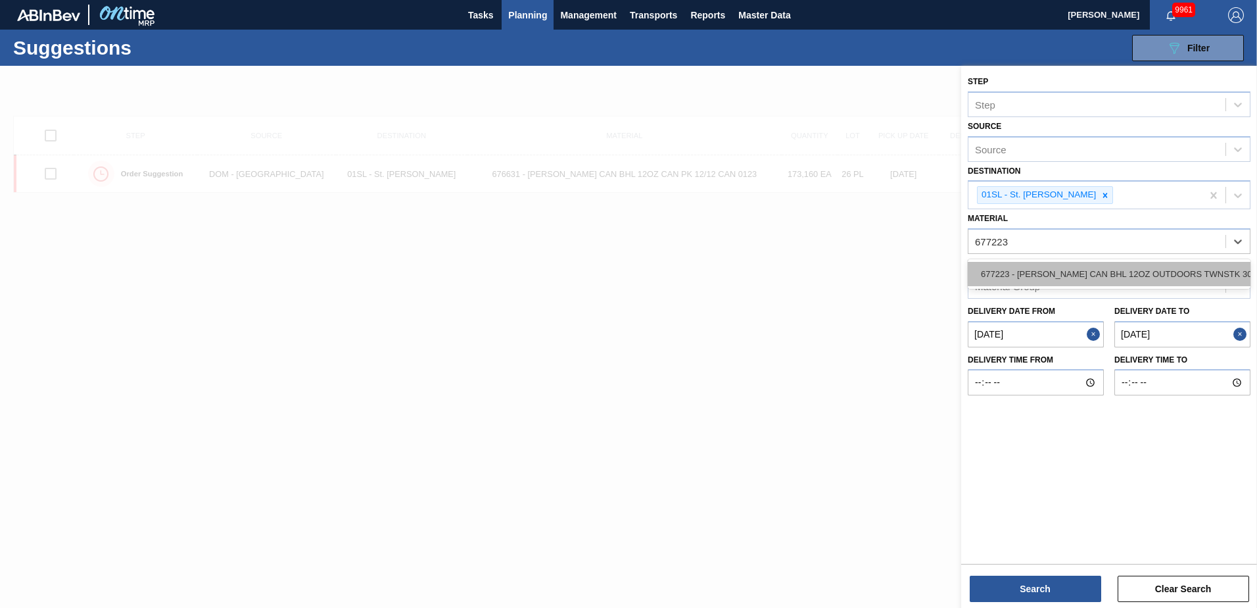
click at [1050, 277] on div "677223 - [PERSON_NAME] CAN BHL 12OZ OUTDOORS TWNSTK 30/12" at bounding box center [1109, 274] width 283 height 24
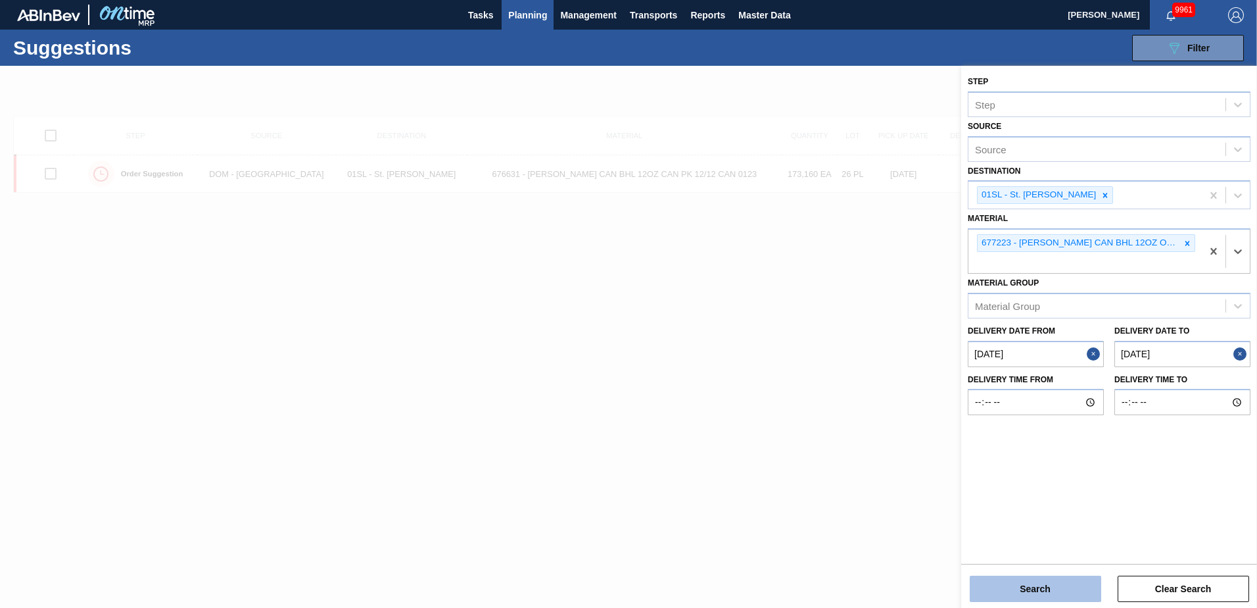
click at [1021, 581] on button "Search" at bounding box center [1035, 588] width 131 height 26
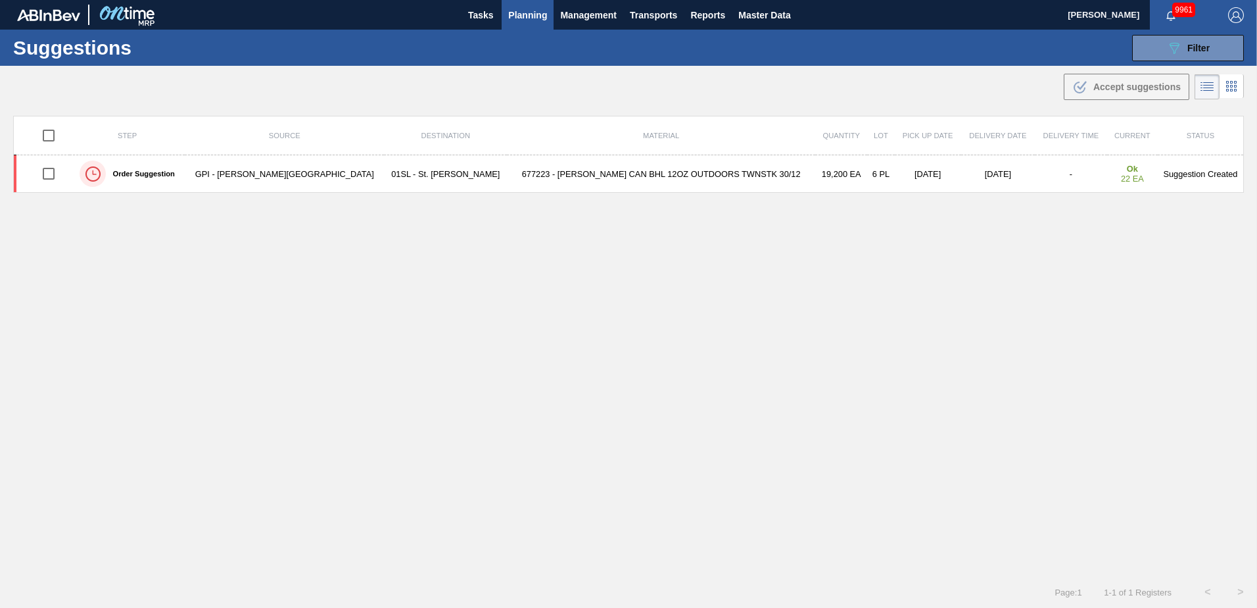
click at [917, 251] on div "Step Source Destination Material Quantity Lot Pick up Date Delivery Date Delive…" at bounding box center [628, 334] width 1231 height 437
click at [1137, 53] on button "089F7B8B-B2A5-4AFE-B5C0-19BA573D28AC Filter" at bounding box center [1188, 48] width 112 height 26
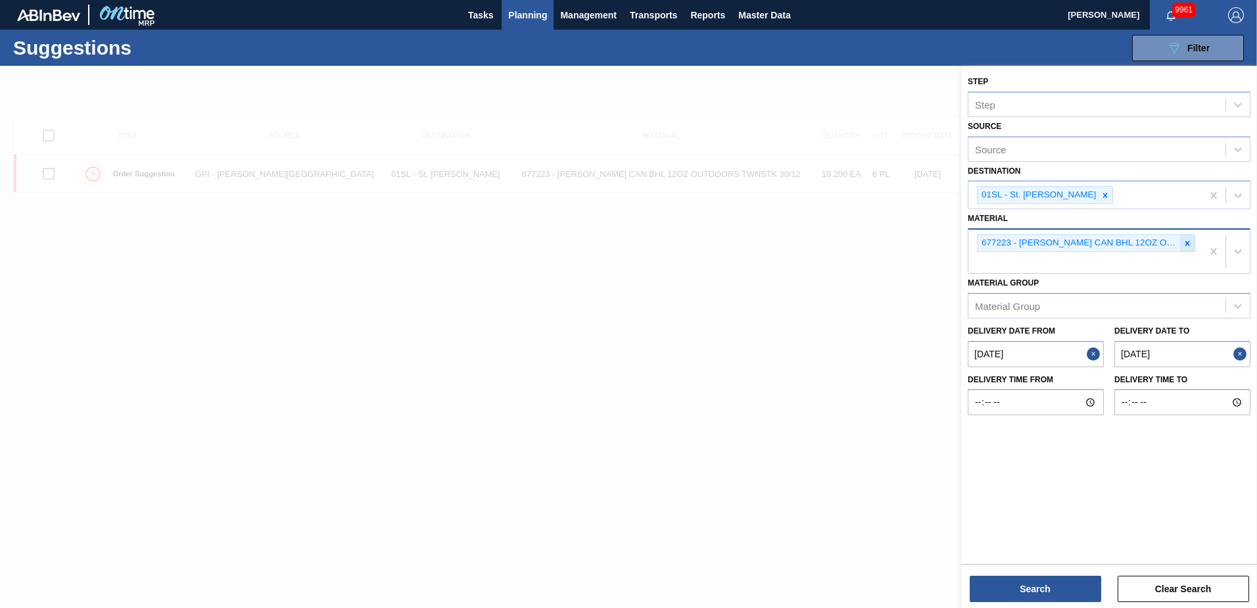
click at [1185, 241] on icon at bounding box center [1187, 243] width 9 height 9
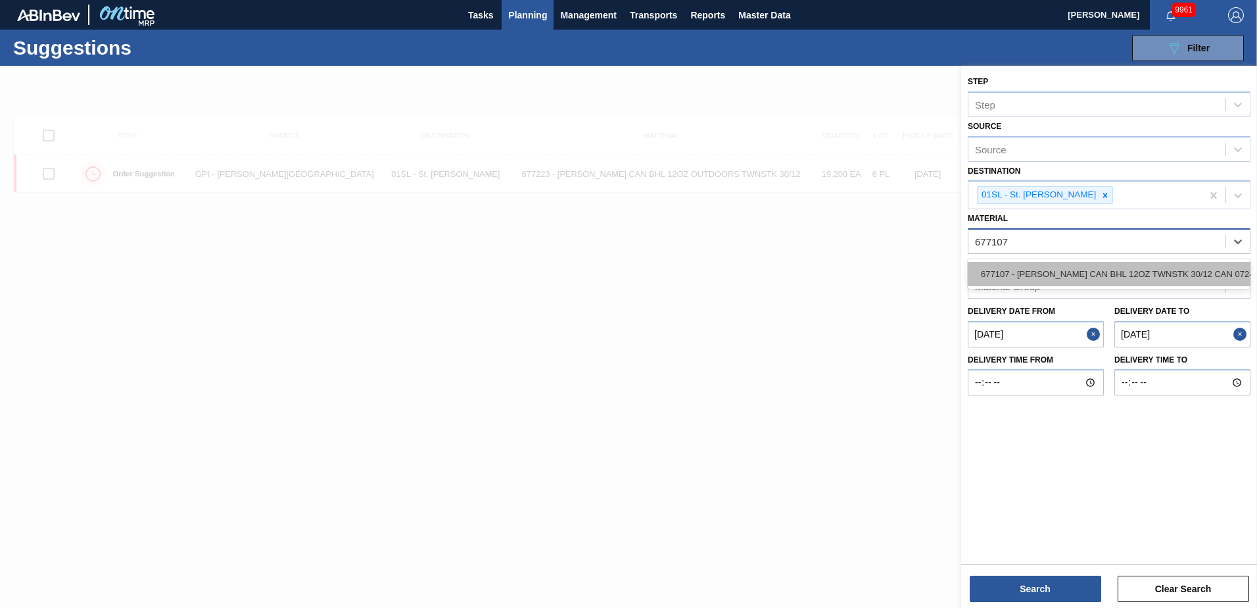
click at [1164, 262] on div "677107 - [PERSON_NAME] CAN BHL 12OZ TWNSTK 30/12 CAN 0724" at bounding box center [1109, 274] width 283 height 24
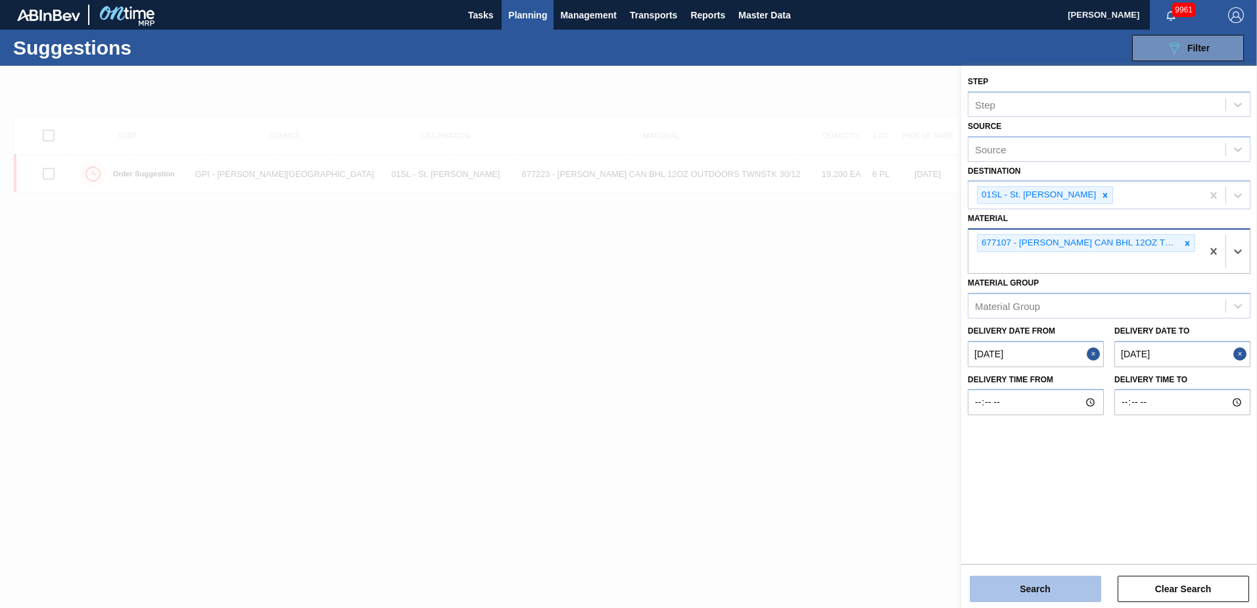
click at [1022, 586] on button "Search" at bounding box center [1035, 588] width 131 height 26
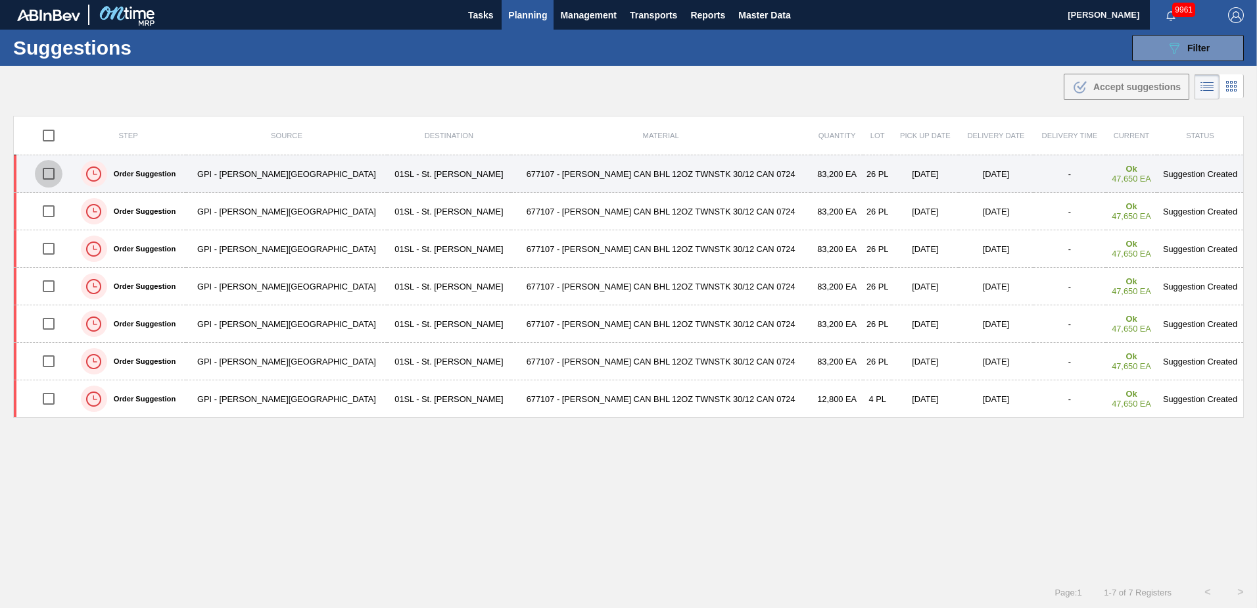
click at [53, 176] on input "checkbox" at bounding box center [49, 174] width 28 height 28
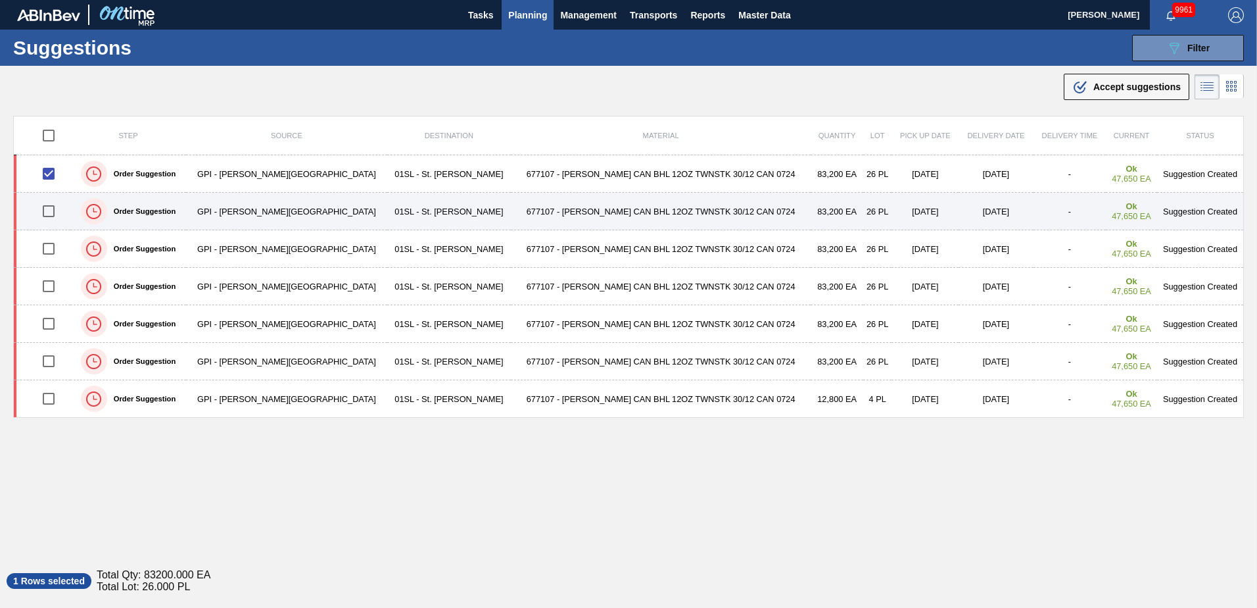
click at [53, 212] on input "checkbox" at bounding box center [49, 211] width 28 height 28
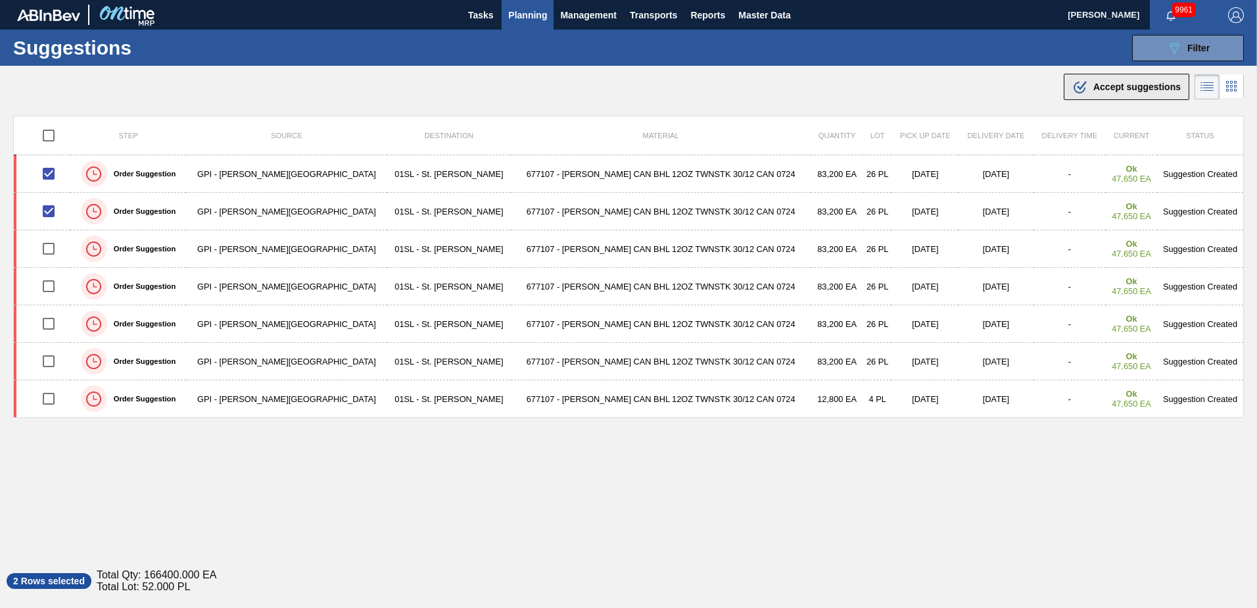
click at [1119, 85] on span "Accept suggestions" at bounding box center [1136, 87] width 87 height 11
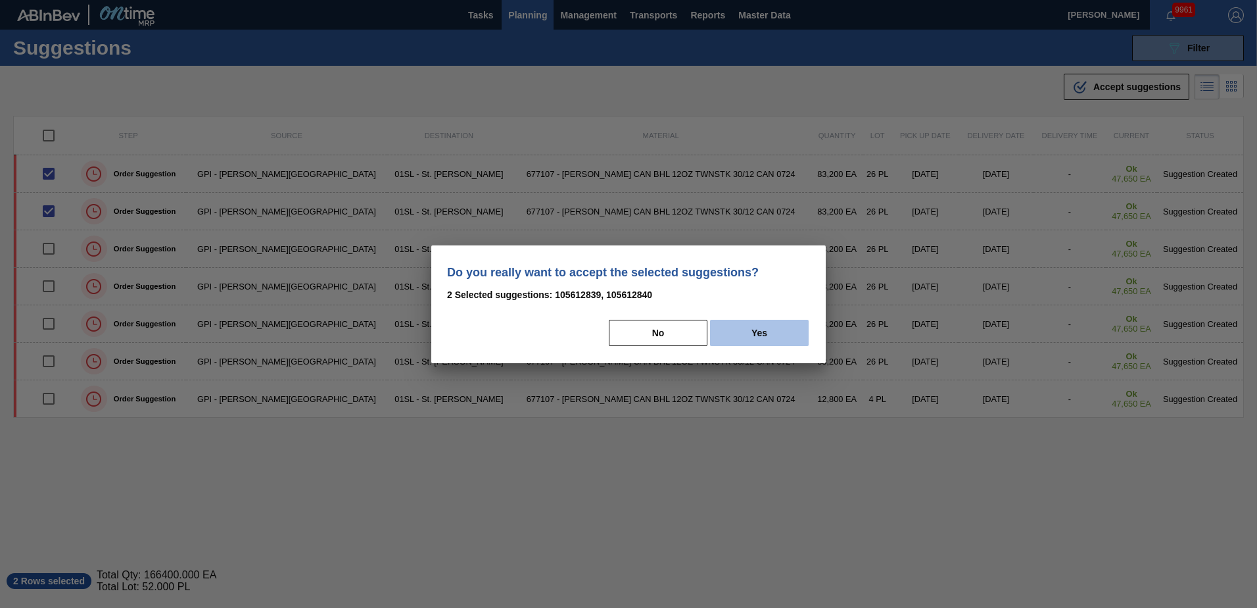
click at [778, 322] on button "Yes" at bounding box center [759, 333] width 99 height 26
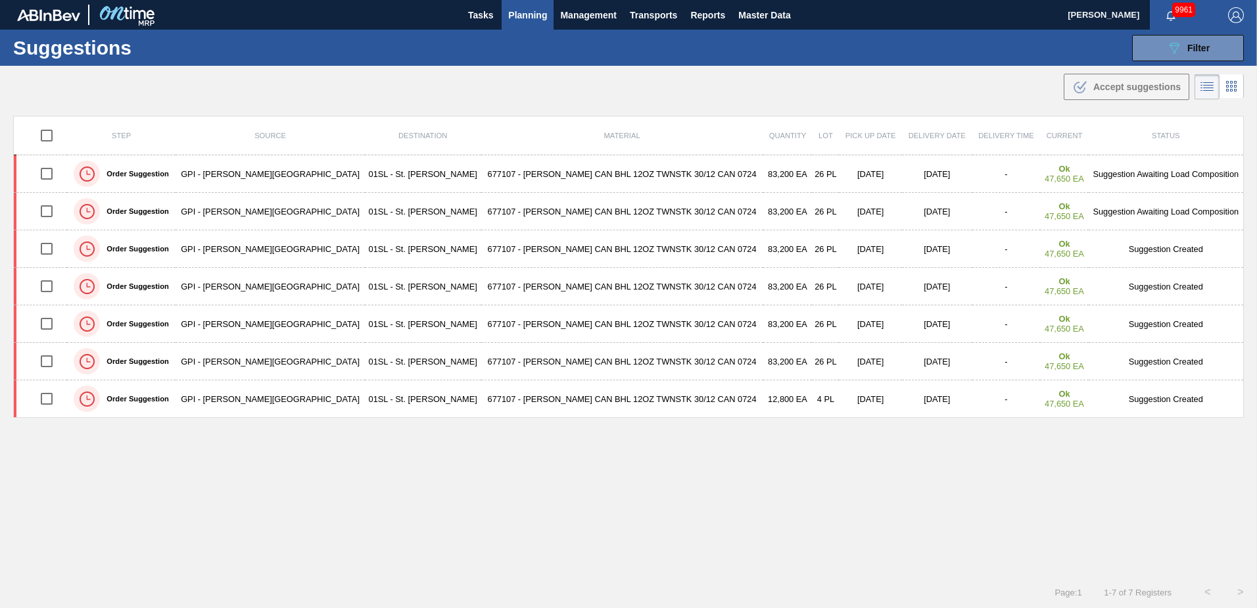
click at [514, 9] on span "Planning" at bounding box center [527, 15] width 39 height 16
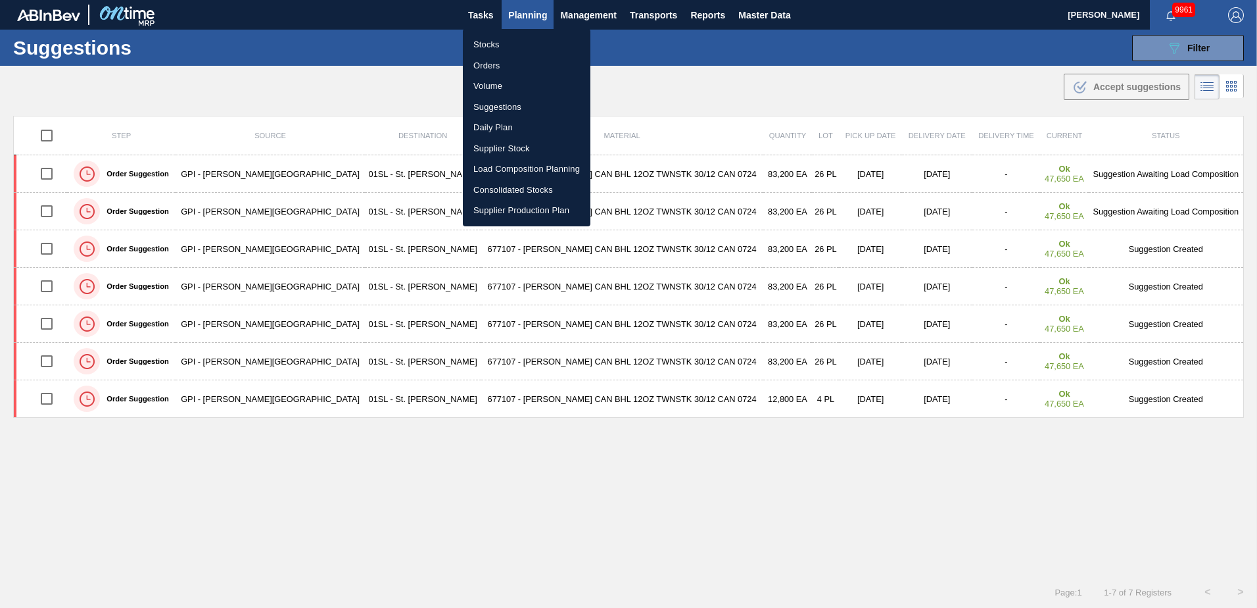
click at [504, 165] on li "Load Composition Planning" at bounding box center [527, 168] width 128 height 21
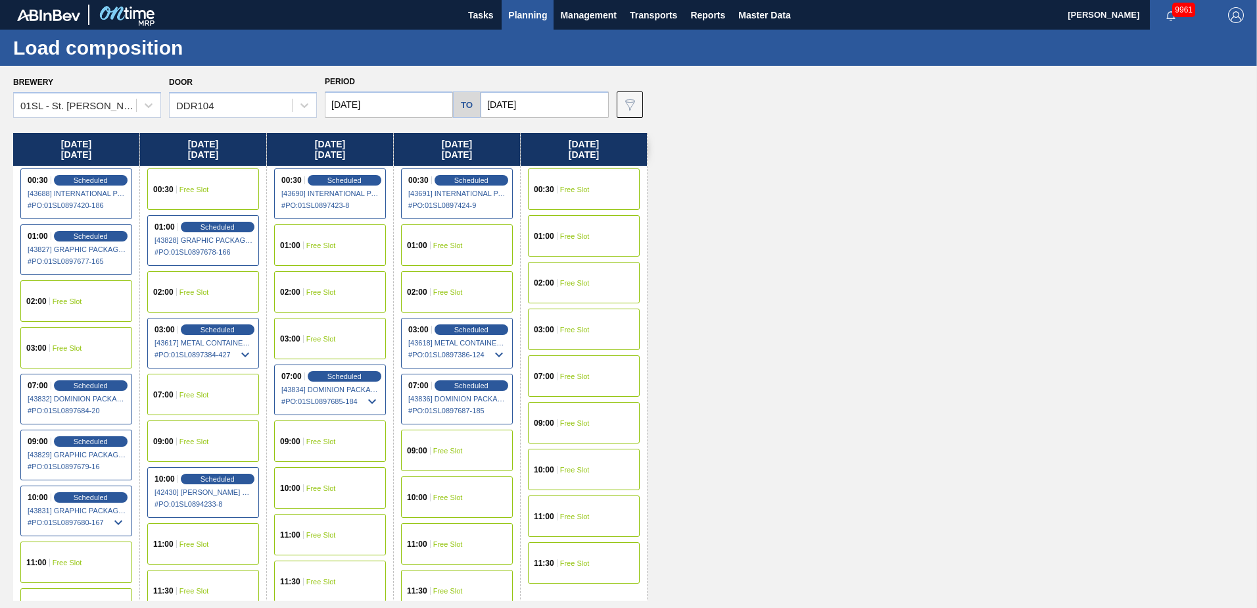
click at [103, 305] on div "02:00 Free Slot" at bounding box center [76, 300] width 112 height 41
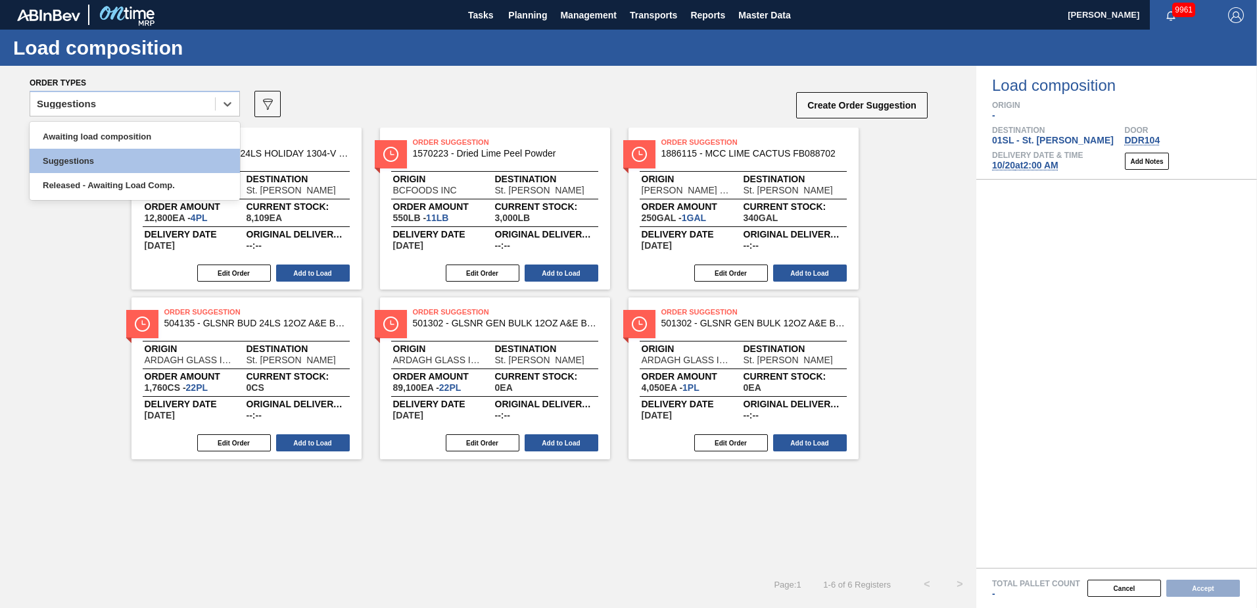
click at [222, 108] on icon at bounding box center [227, 103] width 13 height 13
click at [162, 135] on div "Awaiting load composition" at bounding box center [135, 136] width 210 height 24
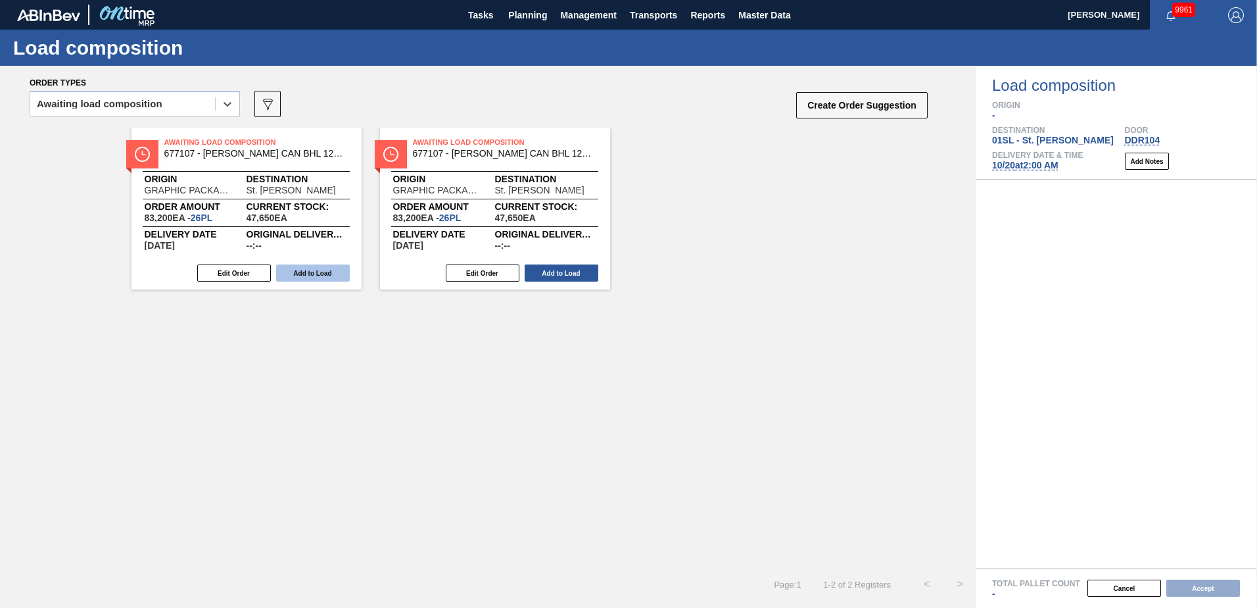
click at [289, 268] on button "Add to Load" at bounding box center [313, 272] width 74 height 17
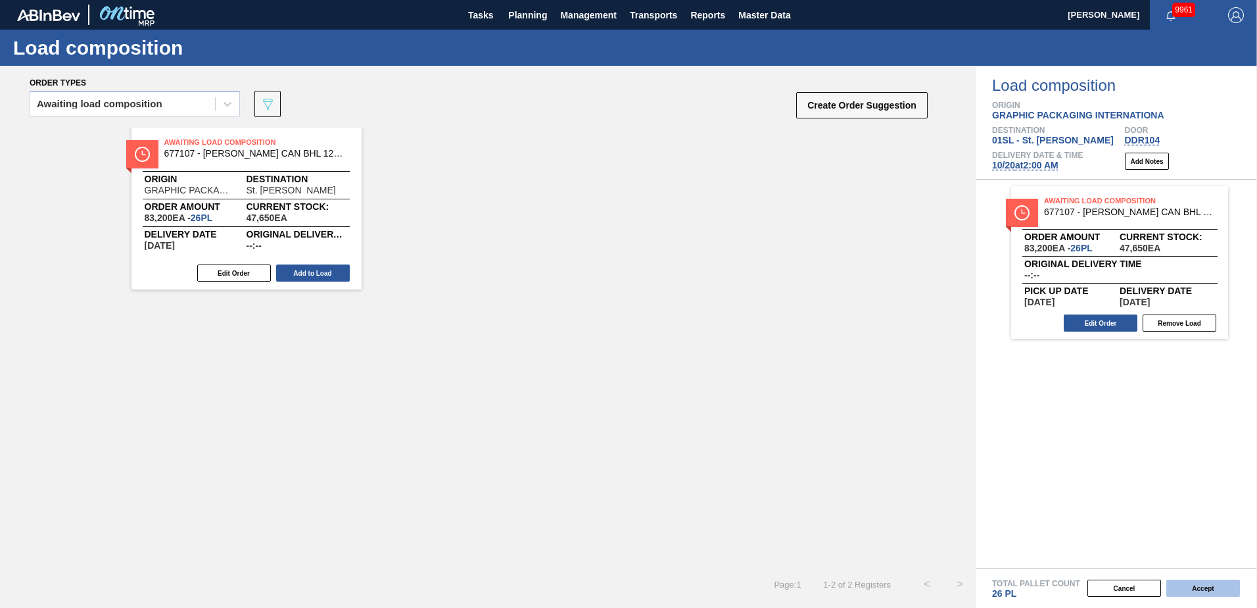
click at [1199, 584] on button "Accept" at bounding box center [1203, 587] width 74 height 17
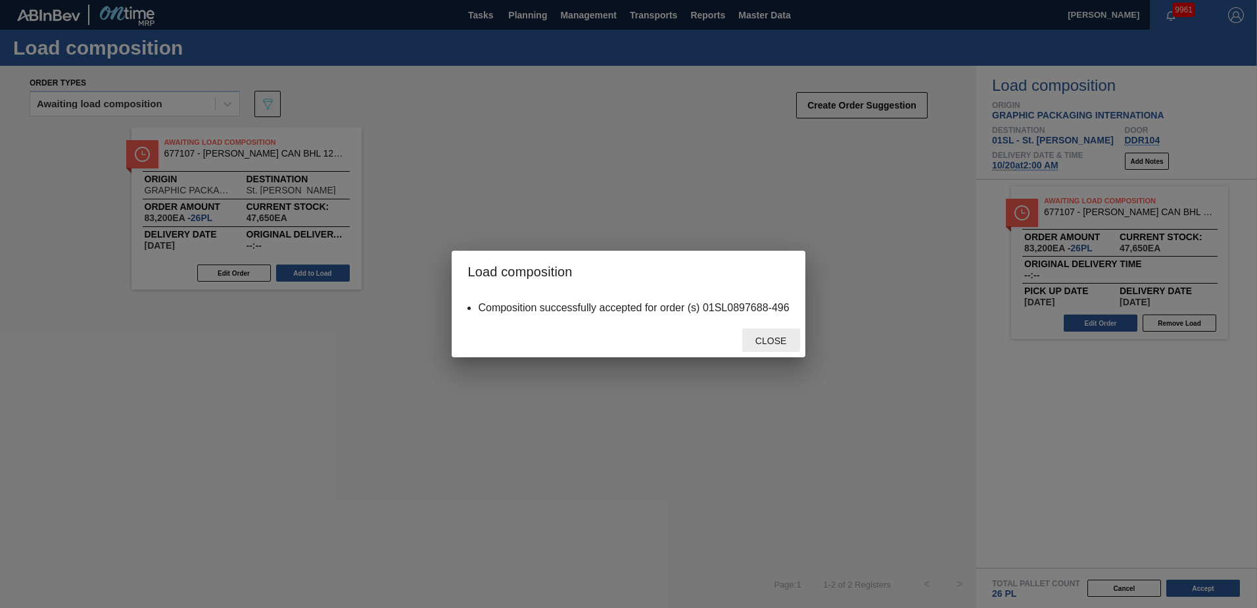
click at [765, 332] on div "Close" at bounding box center [771, 340] width 58 height 24
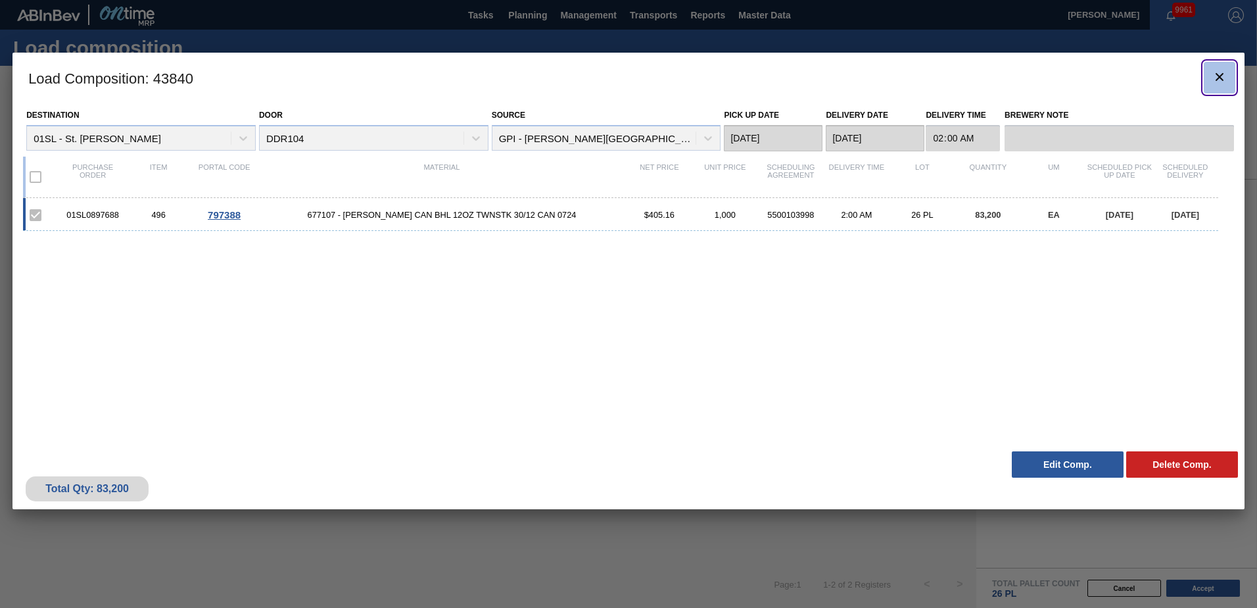
click at [1215, 72] on icon "botão de ícone" at bounding box center [1220, 77] width 16 height 16
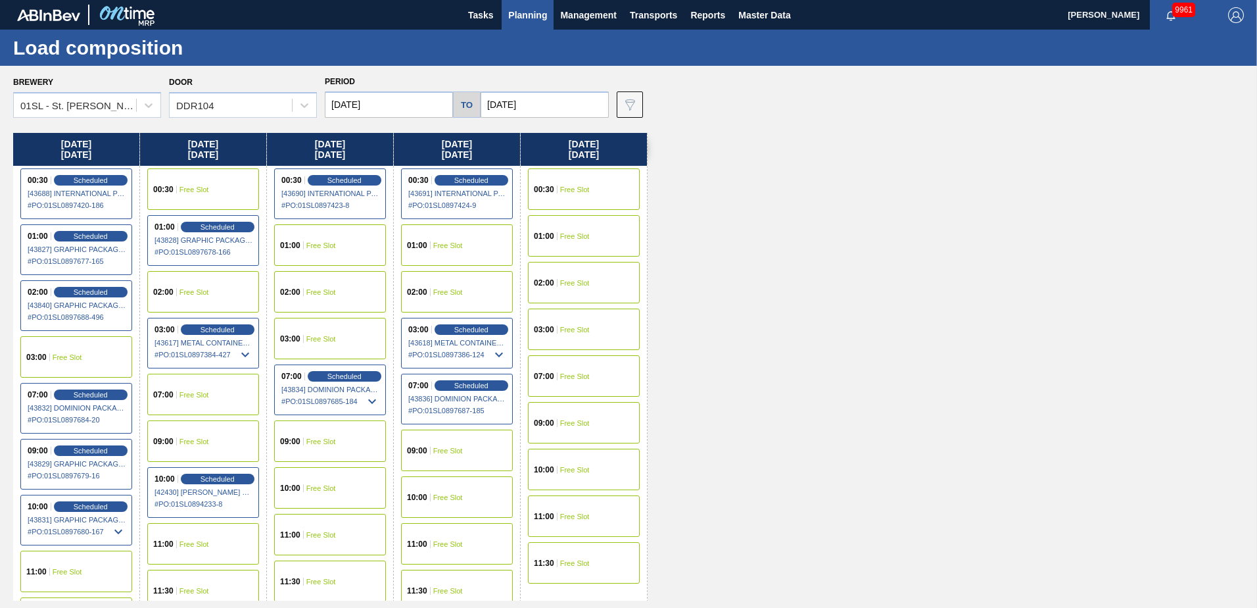
click at [206, 426] on div "09:00 Free Slot" at bounding box center [203, 440] width 112 height 41
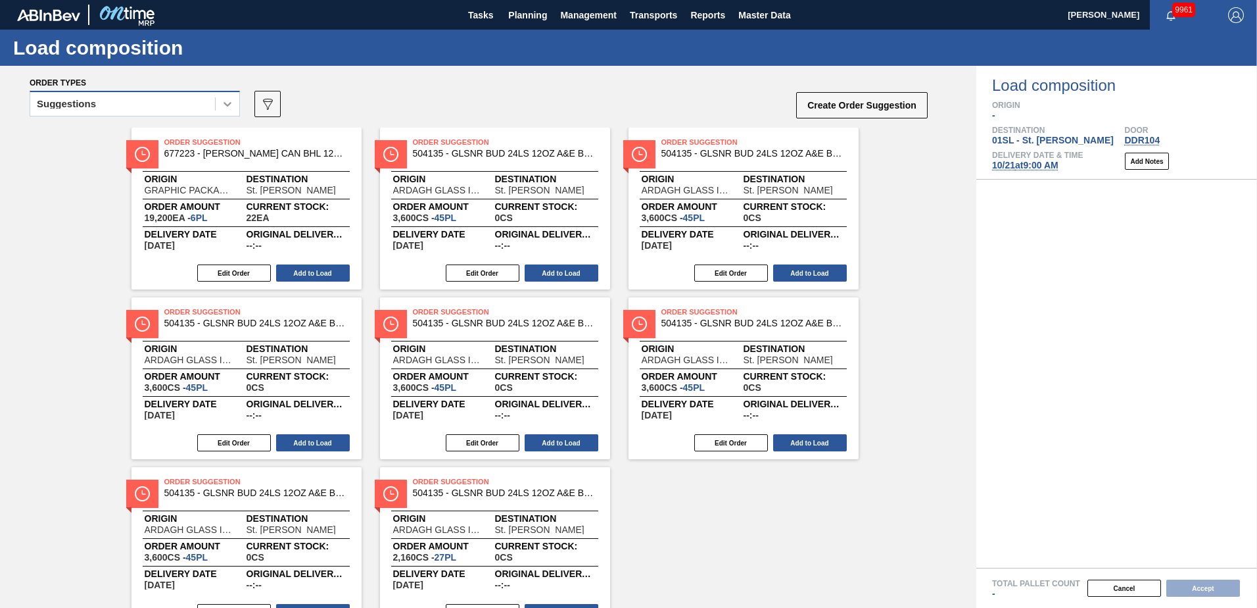
click at [227, 109] on icon at bounding box center [227, 103] width 13 height 13
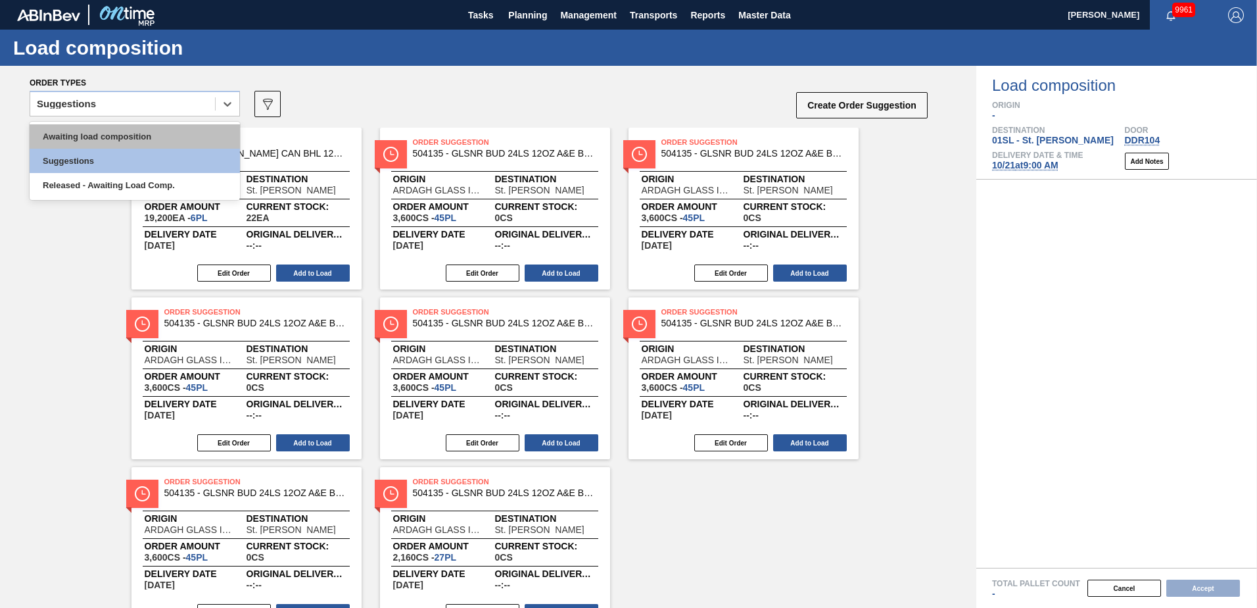
click at [162, 132] on div "Awaiting load composition" at bounding box center [135, 136] width 210 height 24
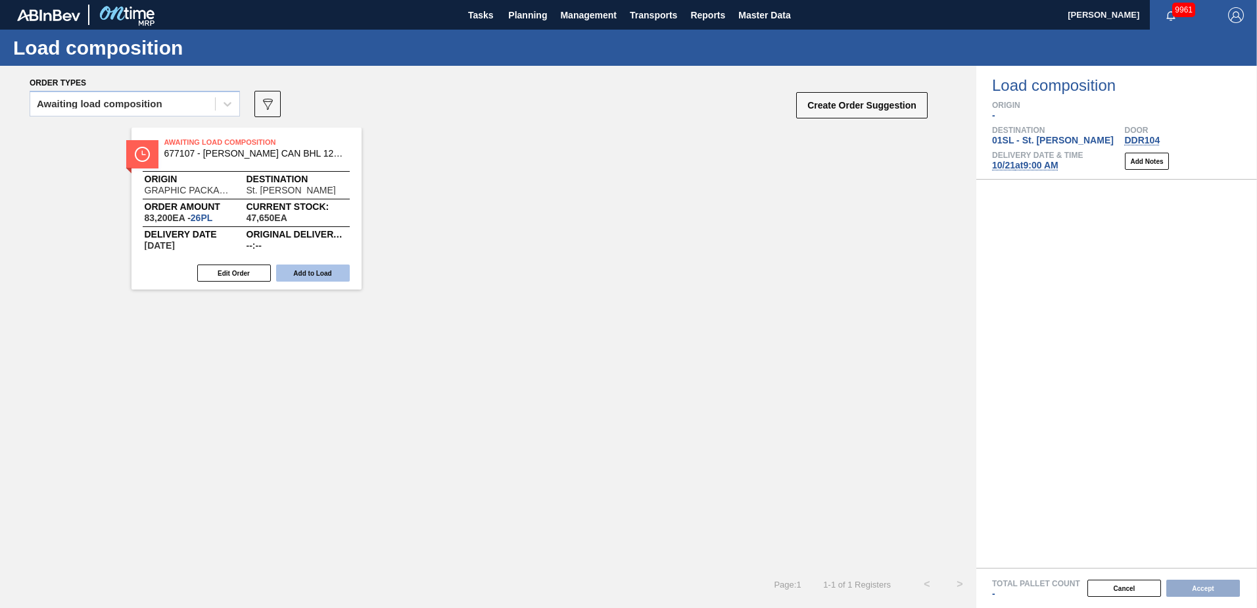
click at [319, 268] on button "Add to Load" at bounding box center [313, 272] width 74 height 17
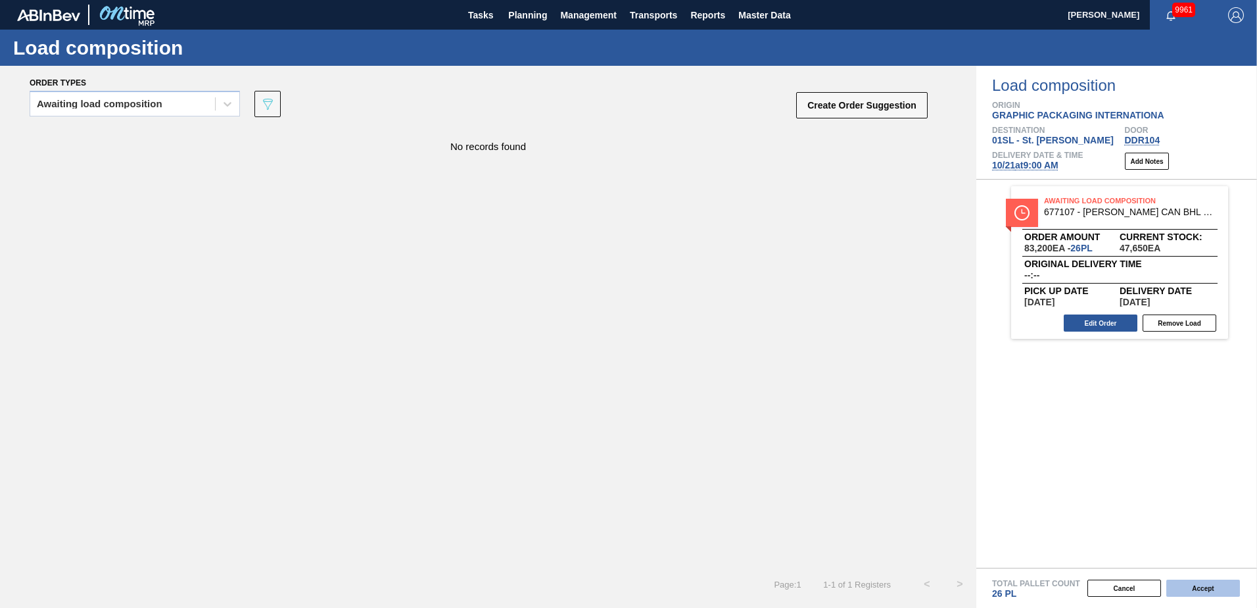
click at [1201, 581] on button "Accept" at bounding box center [1203, 587] width 74 height 17
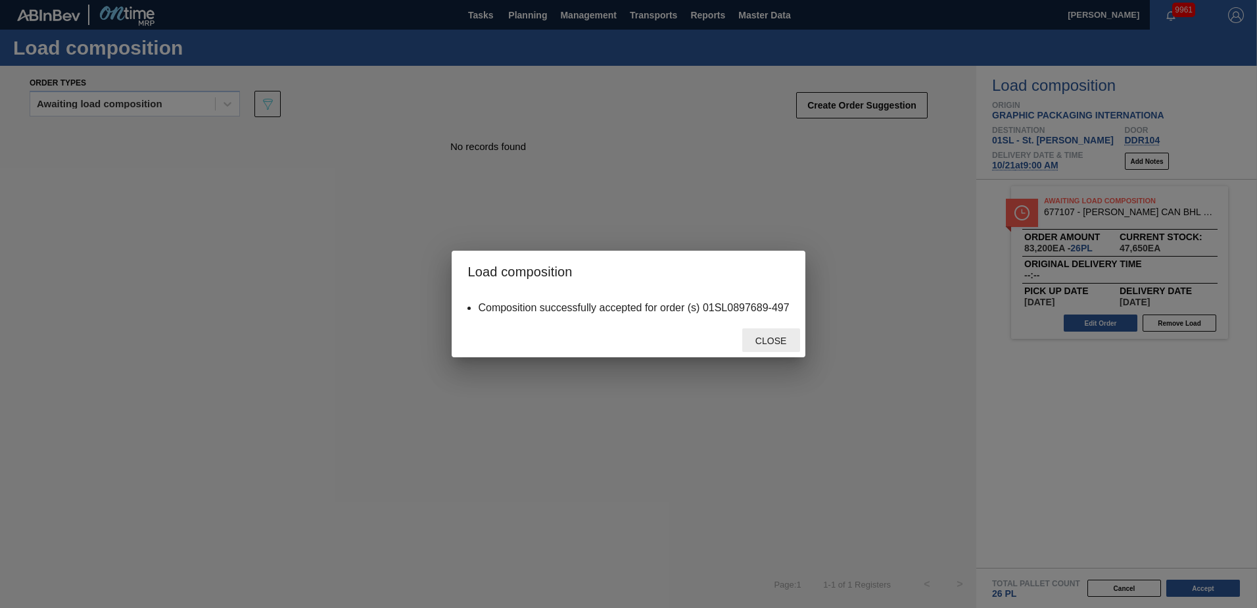
click at [786, 346] on div "Close" at bounding box center [771, 340] width 58 height 24
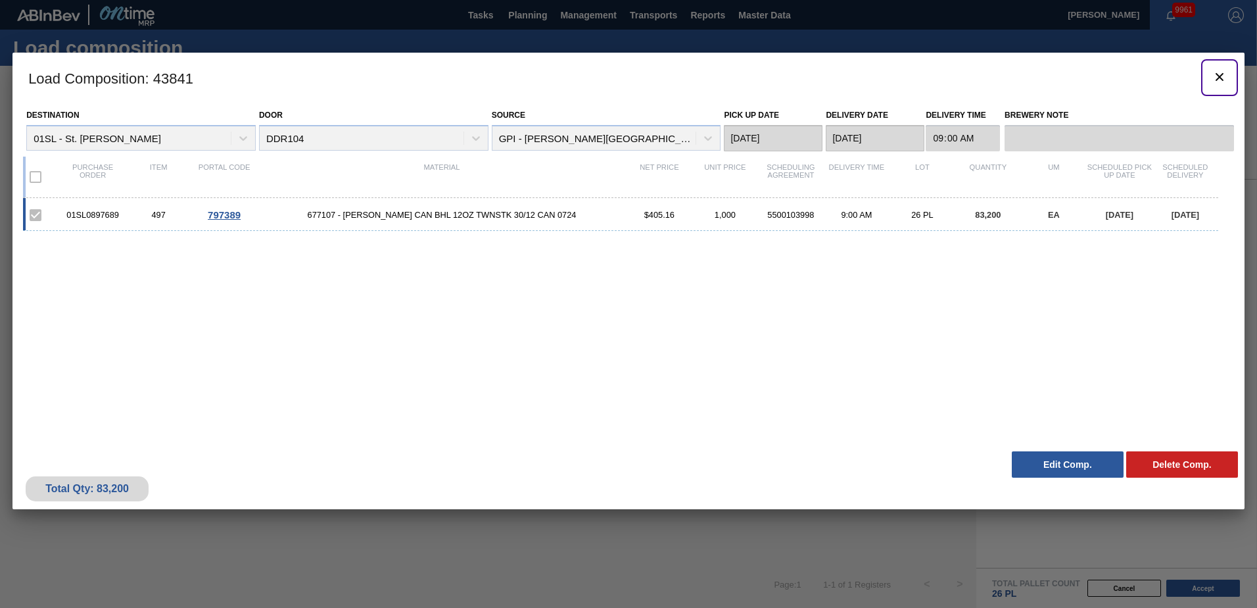
click at [1214, 74] on icon "botão de ícone" at bounding box center [1220, 77] width 16 height 16
